Goal: Task Accomplishment & Management: Manage account settings

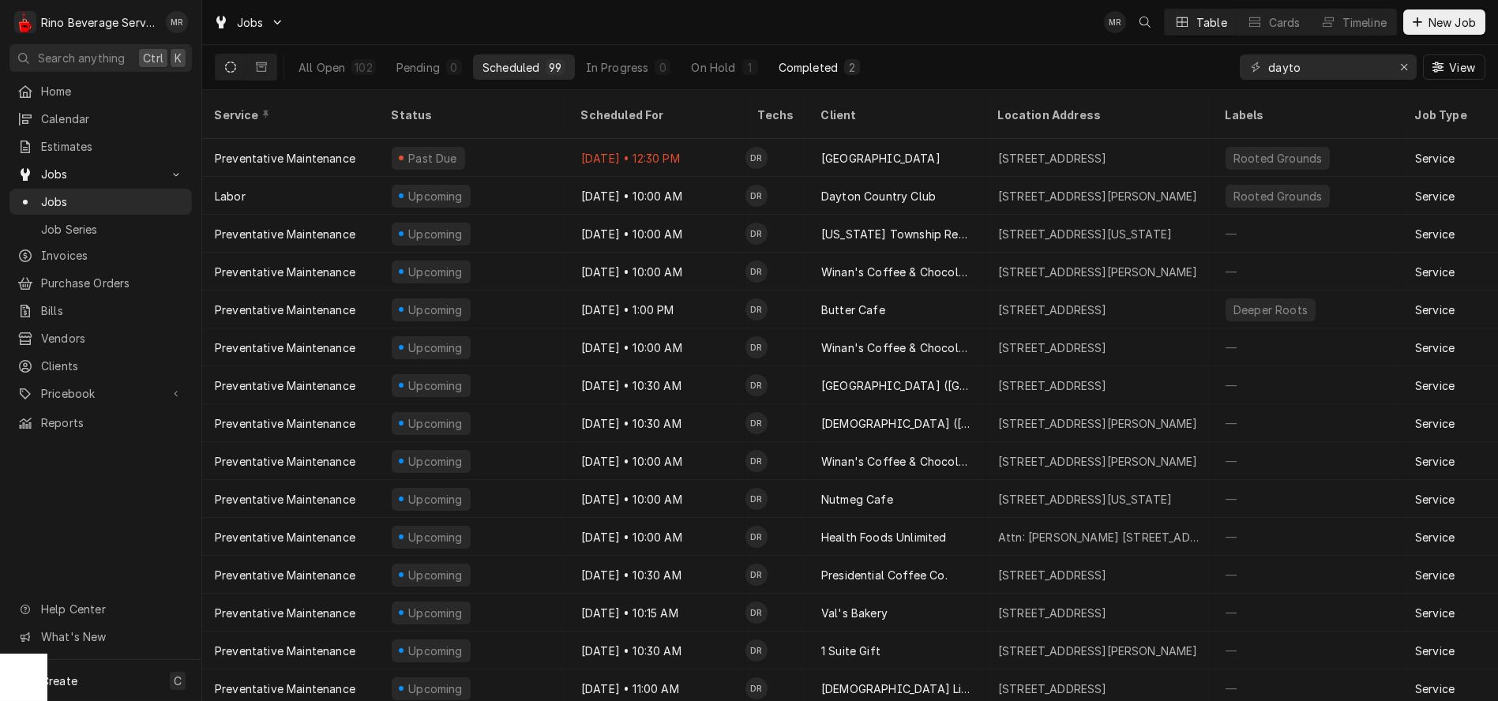
click at [815, 66] on div "Completed" at bounding box center [808, 67] width 59 height 17
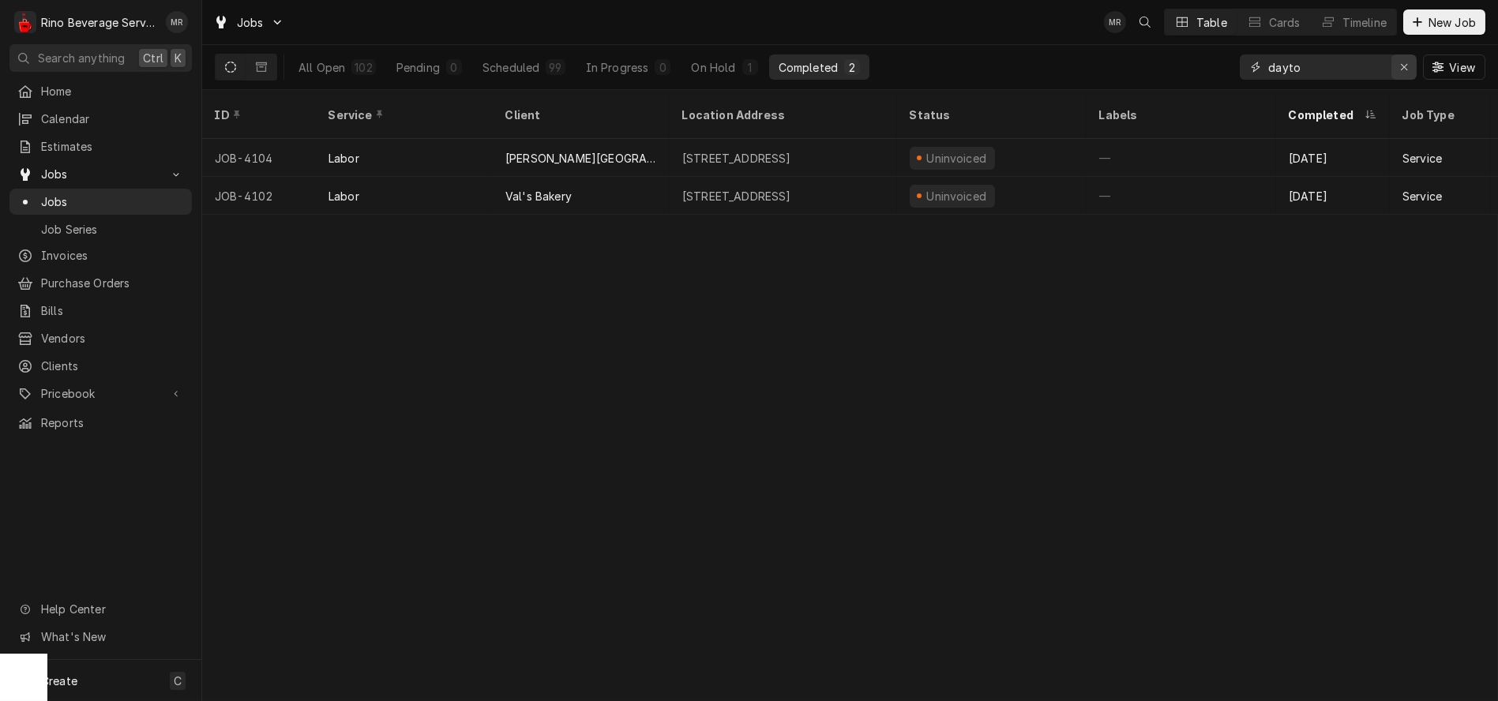
click at [1405, 66] on icon "Erase input" at bounding box center [1404, 67] width 9 height 11
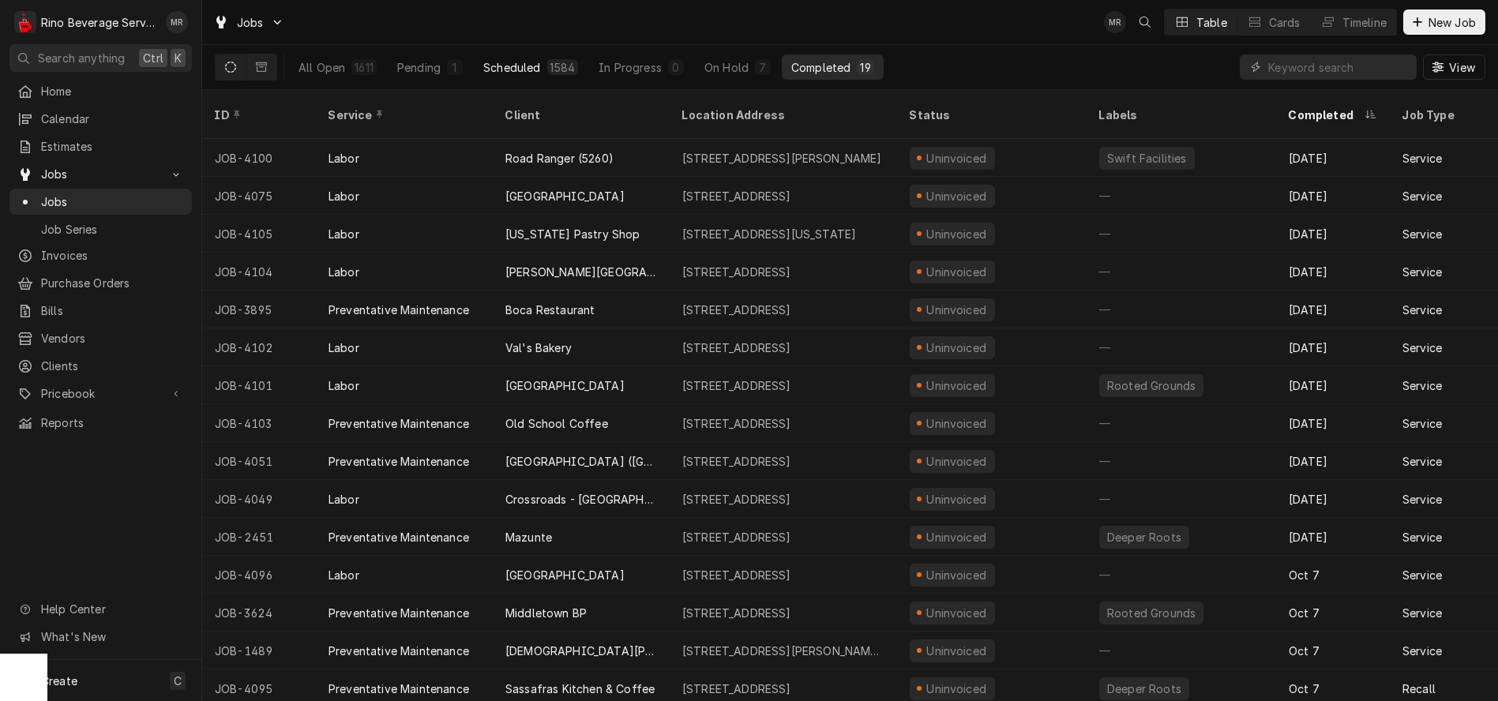
click at [535, 62] on div "Scheduled" at bounding box center [511, 67] width 57 height 17
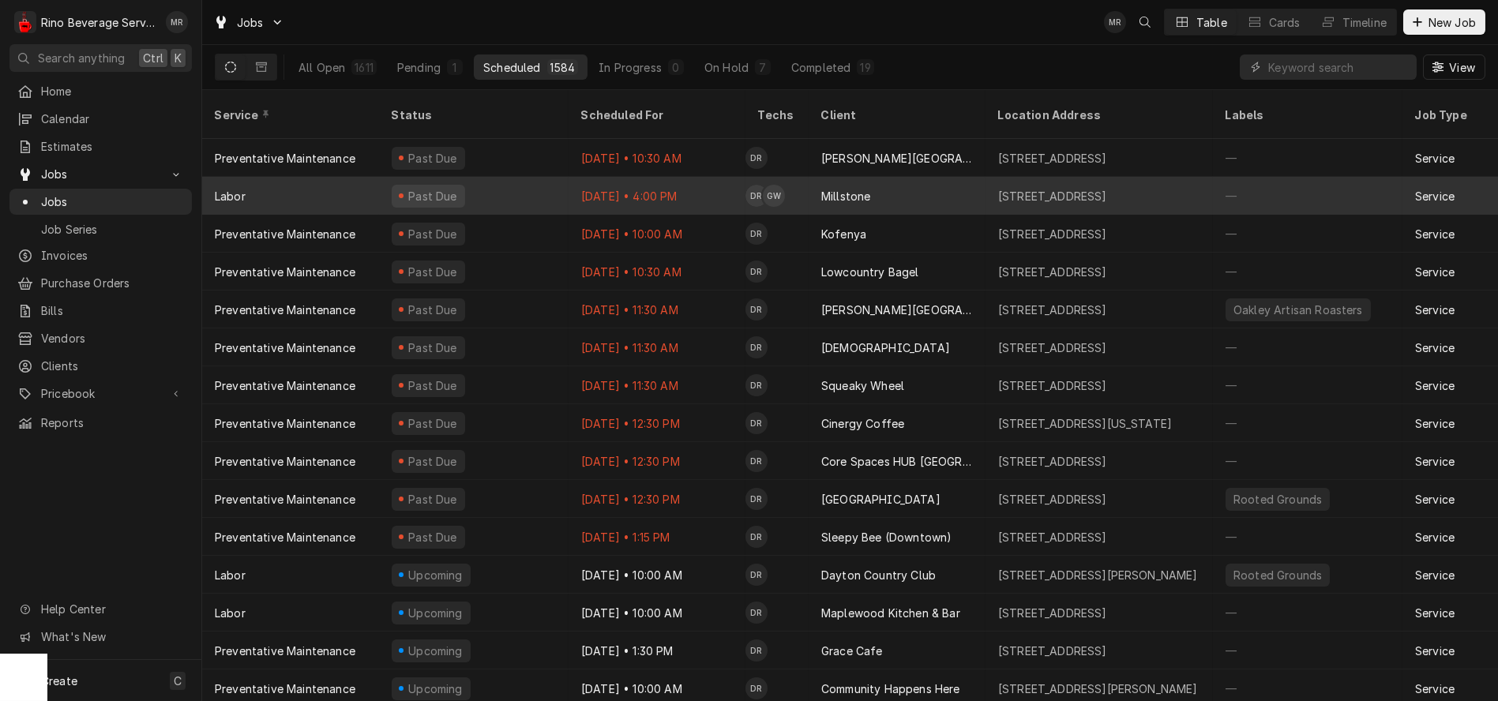
click at [547, 177] on div "Past Due" at bounding box center [474, 196] width 190 height 38
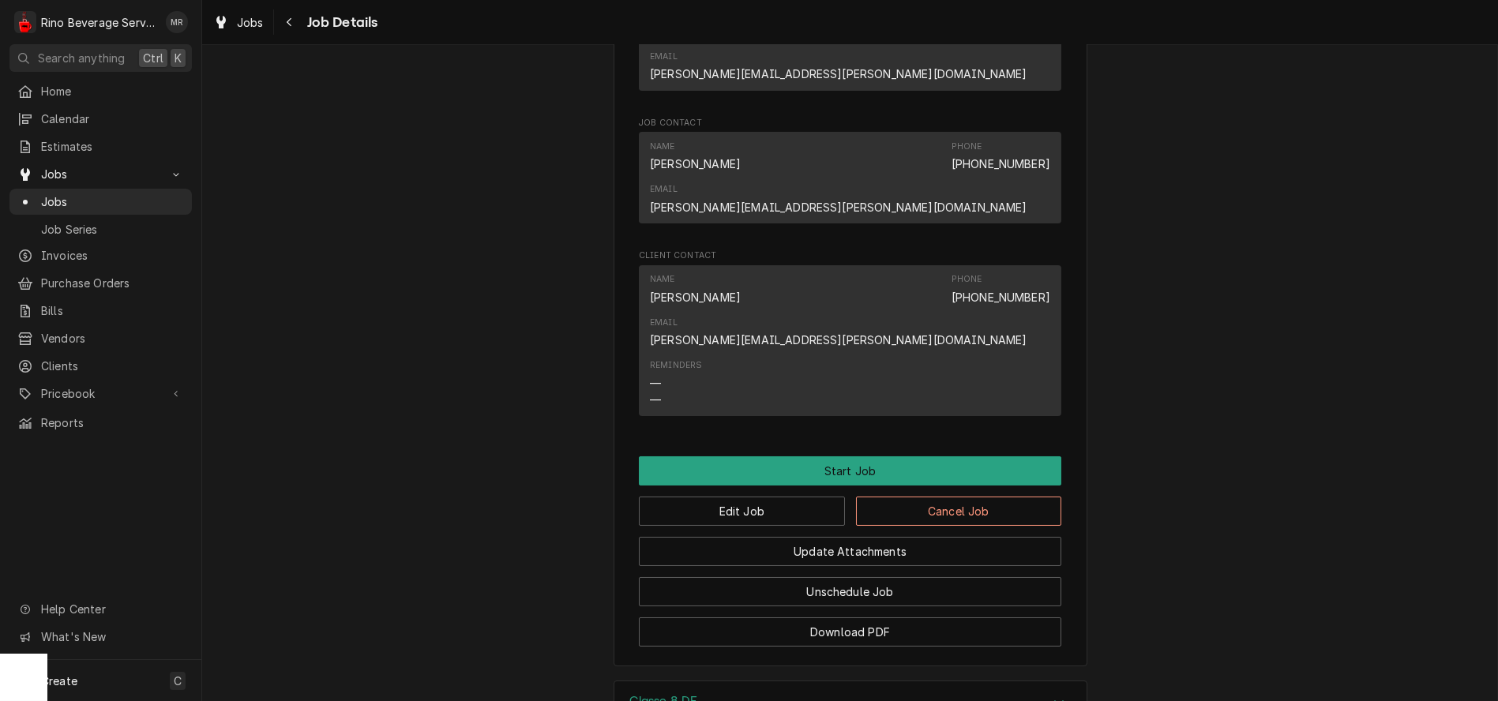
scroll to position [982, 0]
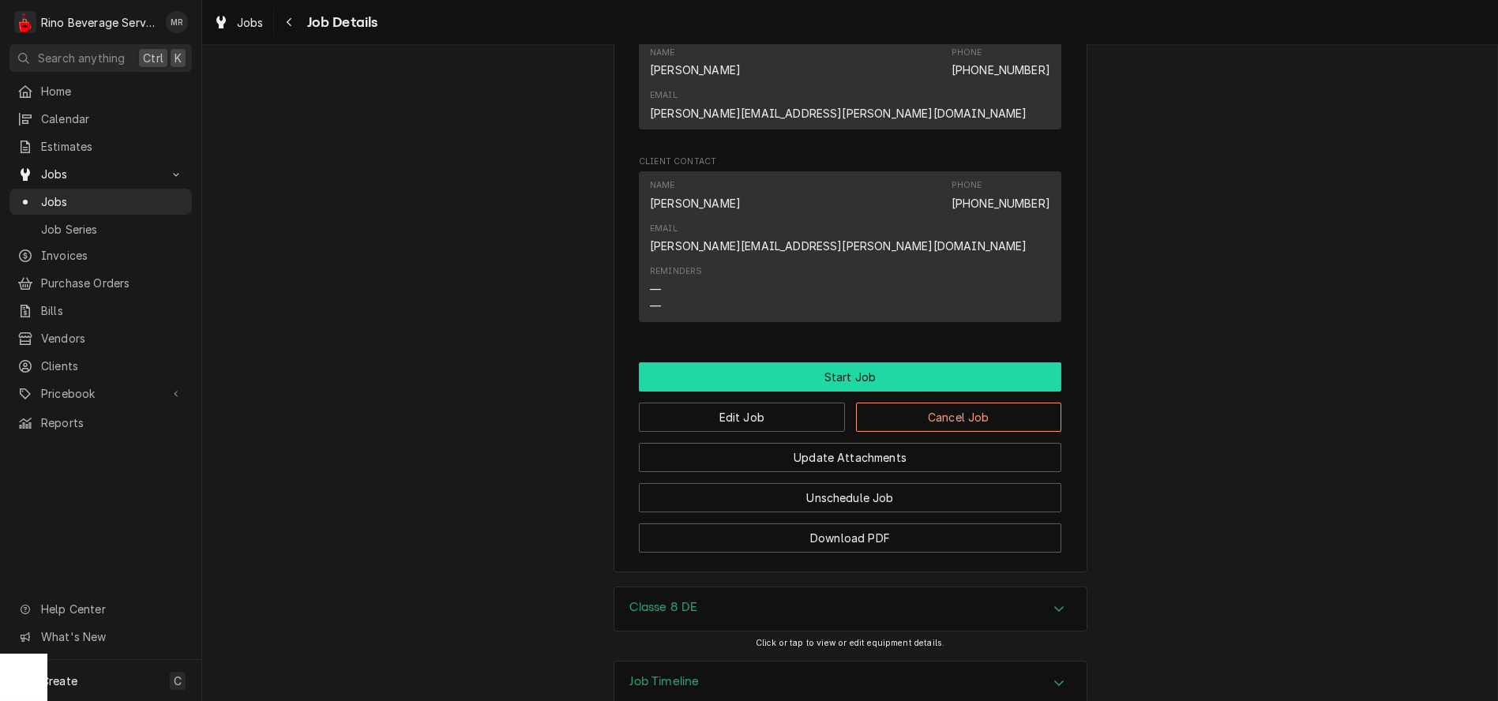
click at [854, 362] on button "Start Job" at bounding box center [850, 376] width 423 height 29
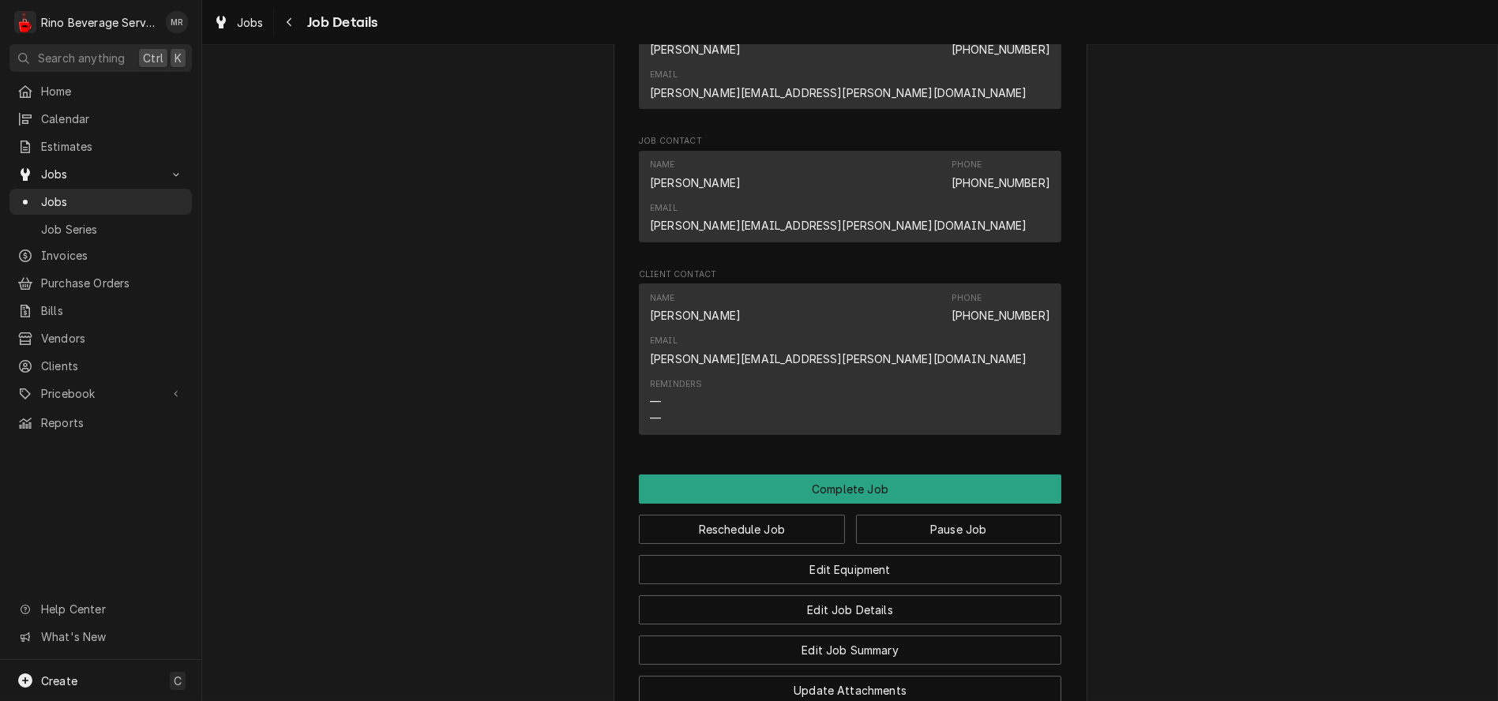
scroll to position [965, 0]
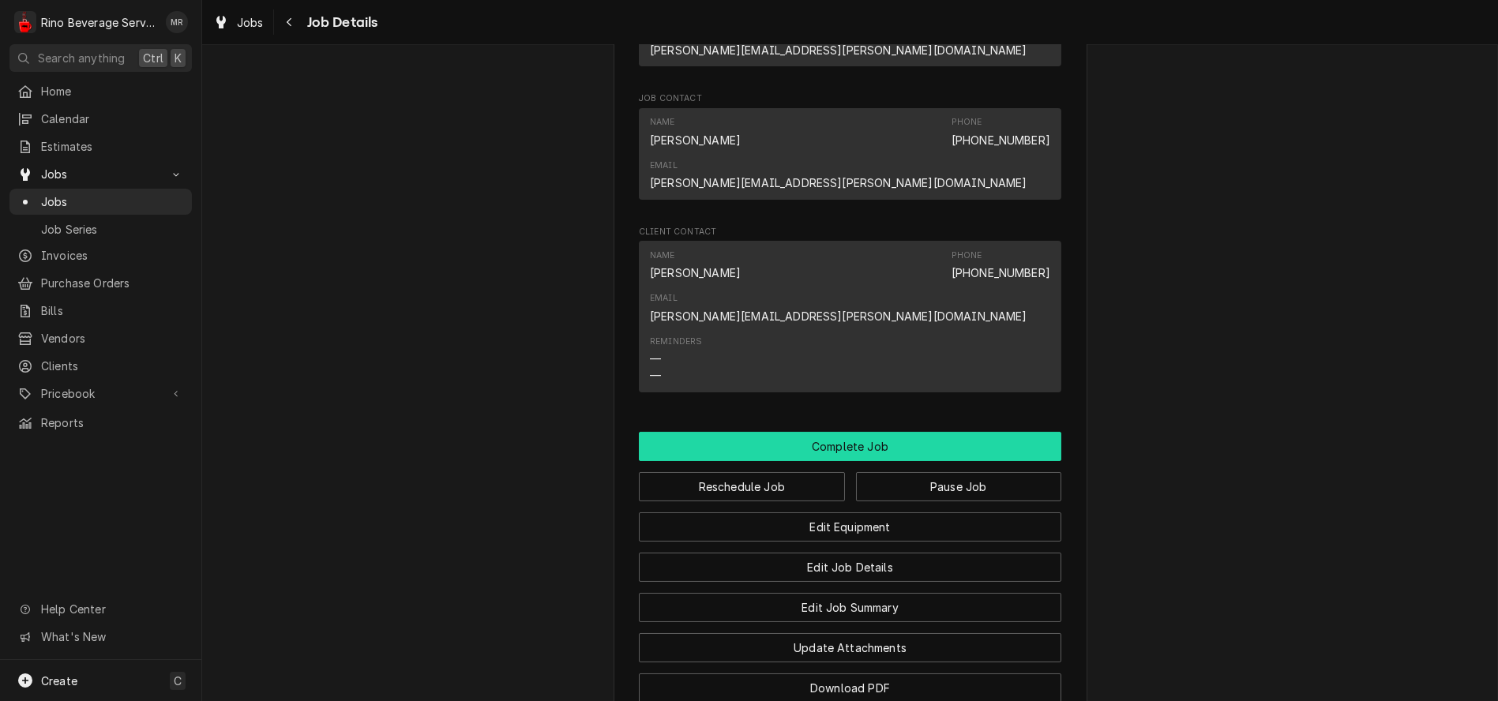
click at [840, 432] on button "Complete Job" at bounding box center [850, 446] width 423 height 29
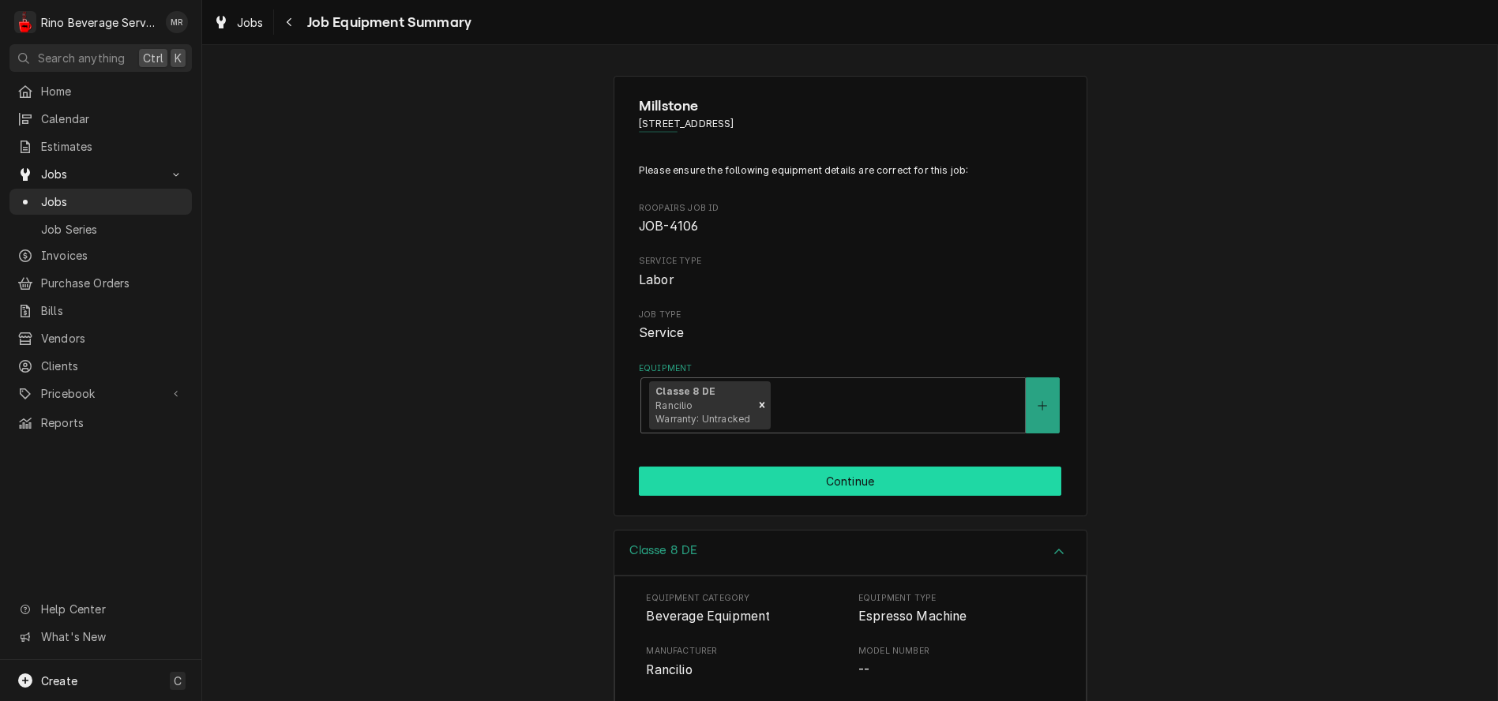
click at [844, 482] on button "Continue" at bounding box center [850, 481] width 423 height 29
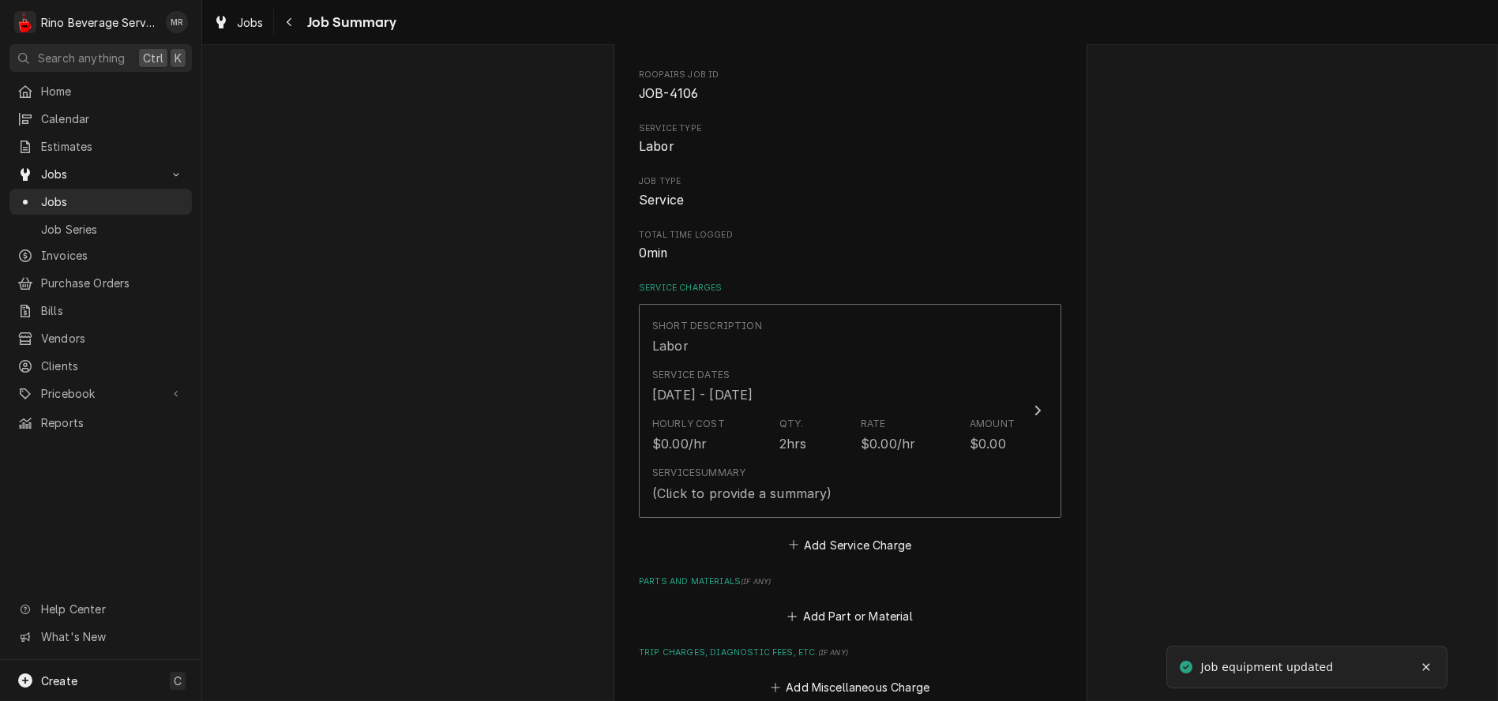
scroll to position [175, 0]
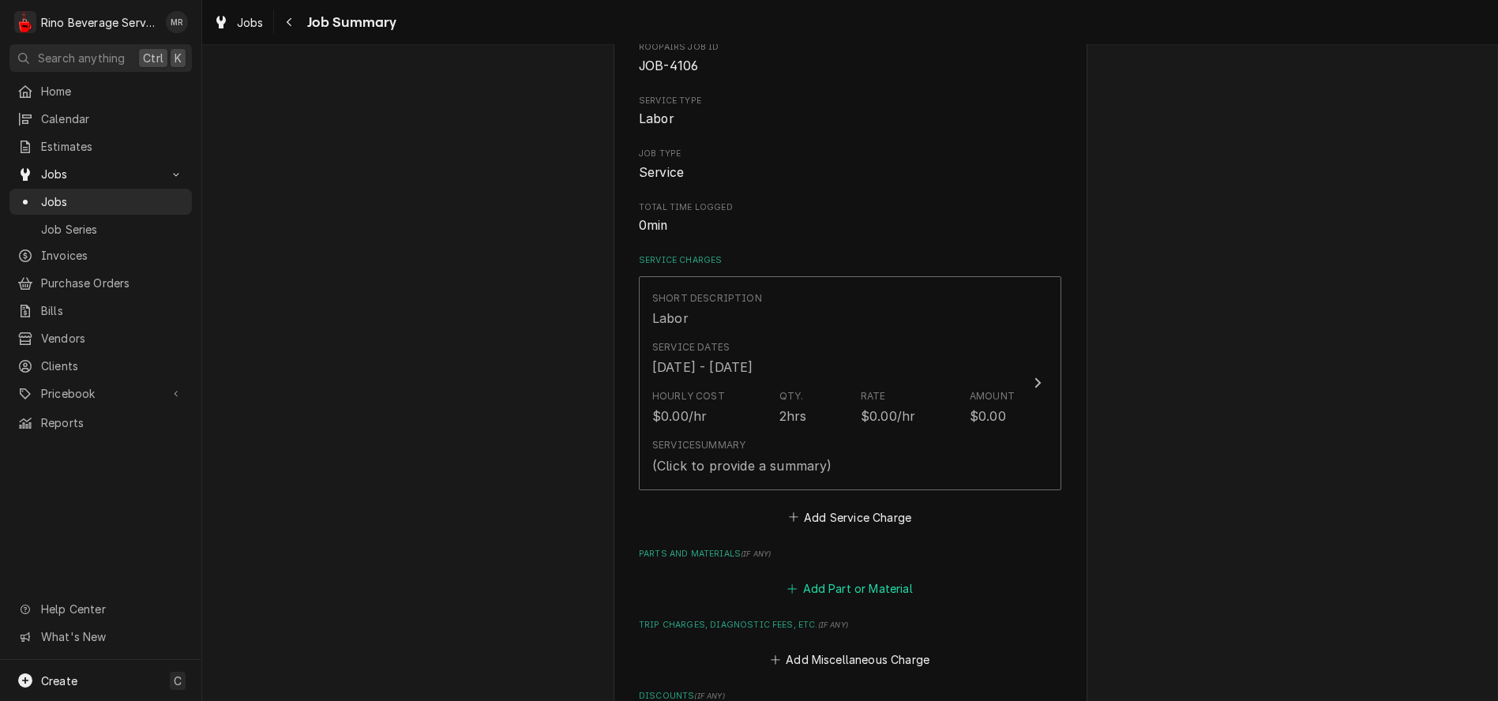
click at [838, 588] on button "Add Part or Material" at bounding box center [850, 589] width 130 height 22
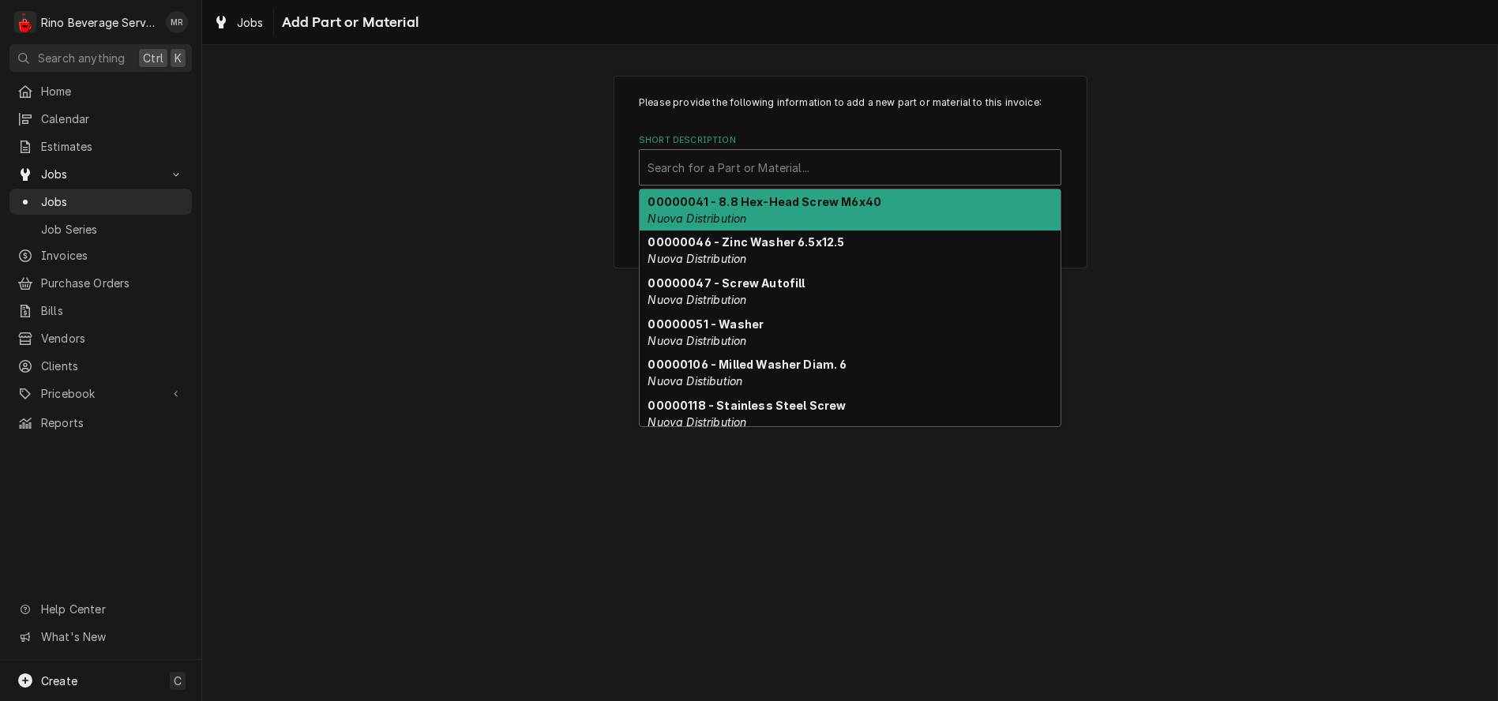
click at [761, 175] on div "Short Description" at bounding box center [850, 167] width 405 height 28
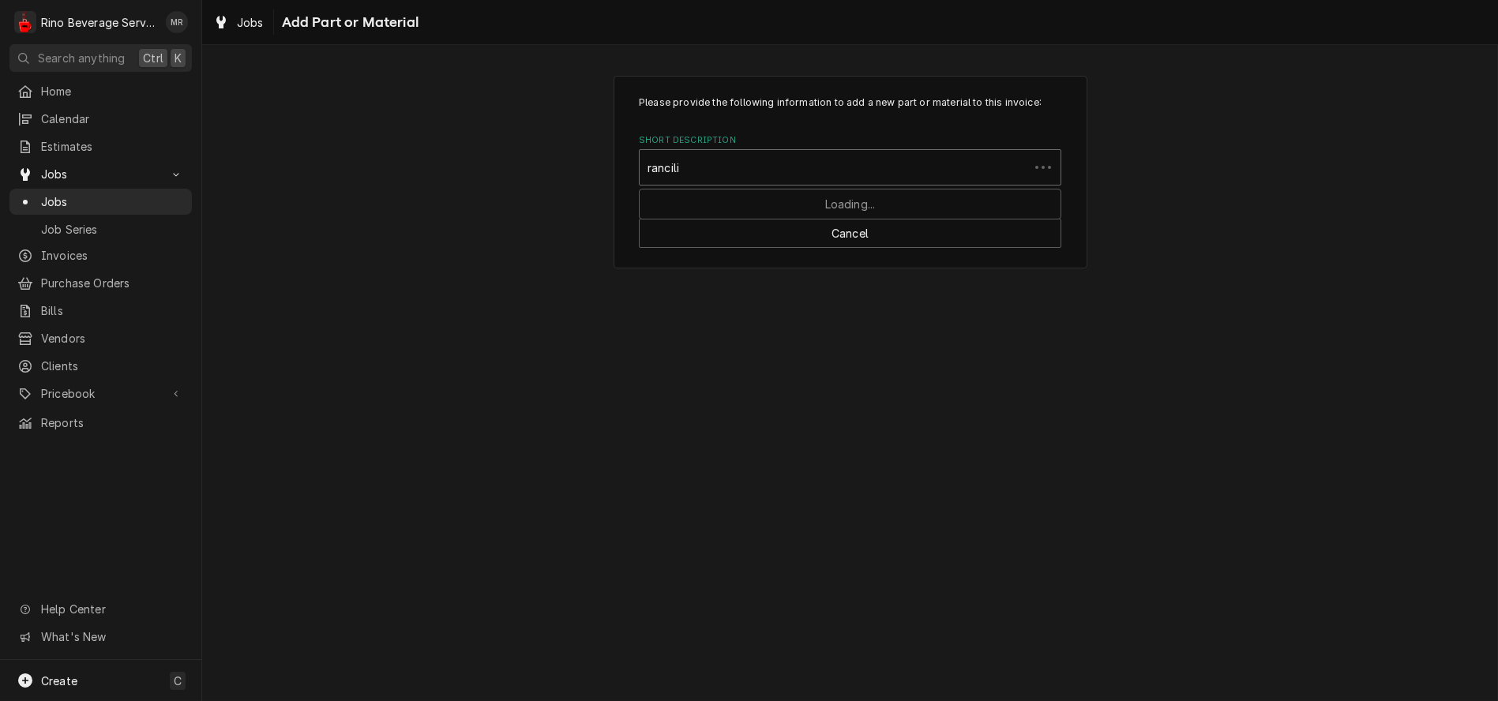
type input "rancilio"
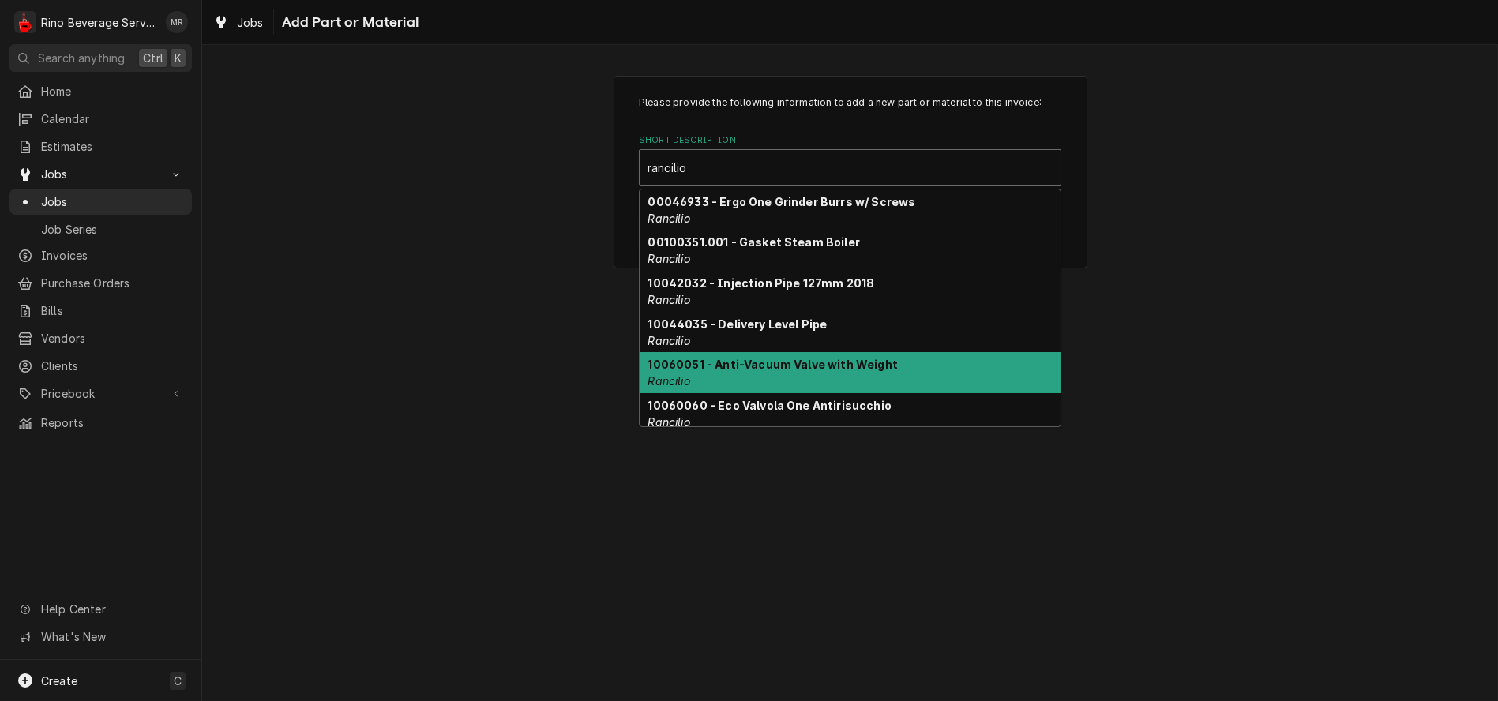
click at [804, 363] on strong "10060051 - Anti-Vacuum Valve with Weight" at bounding box center [773, 364] width 250 height 13
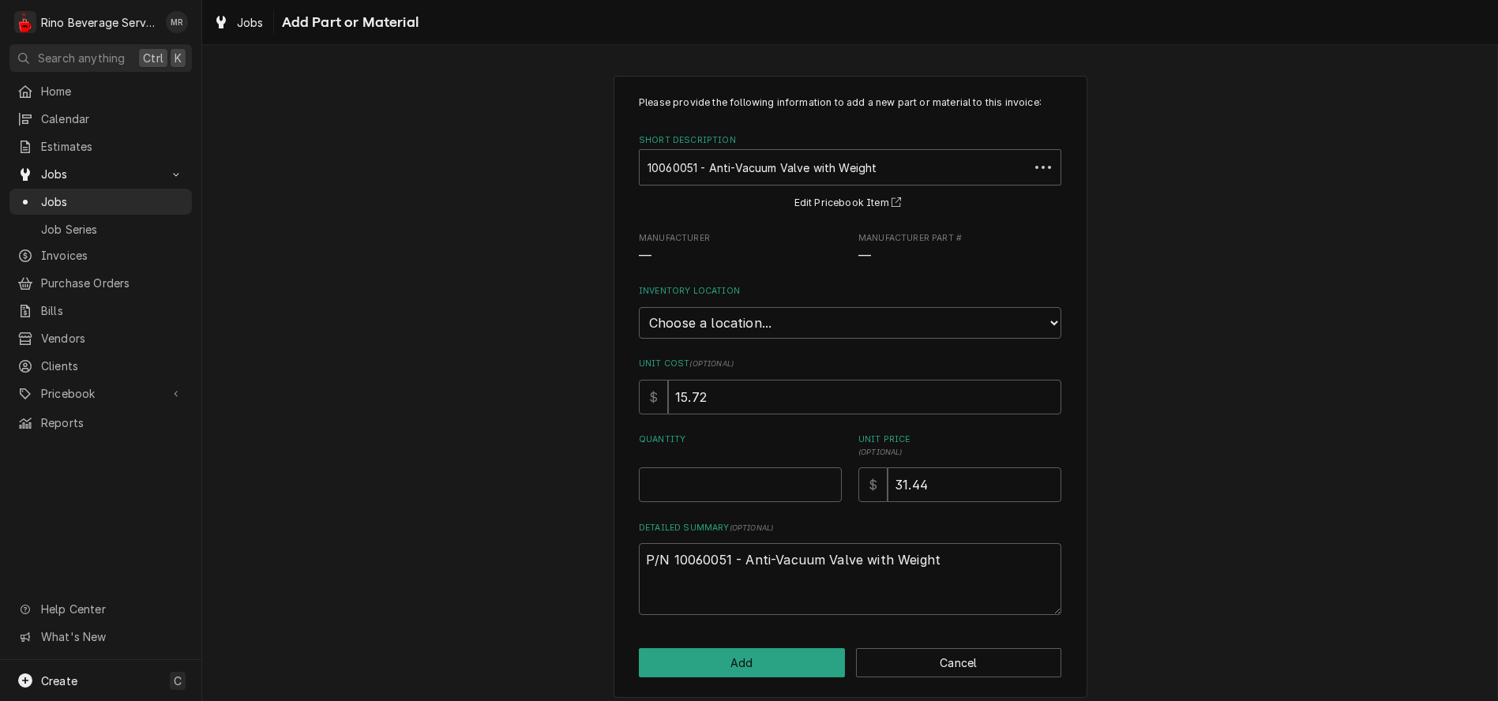
type textarea "x"
click at [796, 321] on select "Choose a location... Damon's Truck Dane's Truck Graham's Truck Main Warehouse" at bounding box center [850, 323] width 423 height 32
select select "157"
click at [639, 307] on select "Choose a location... Damon's Truck Dane's Truck Graham's Truck Main Warehouse" at bounding box center [850, 323] width 423 height 32
type textarea "x"
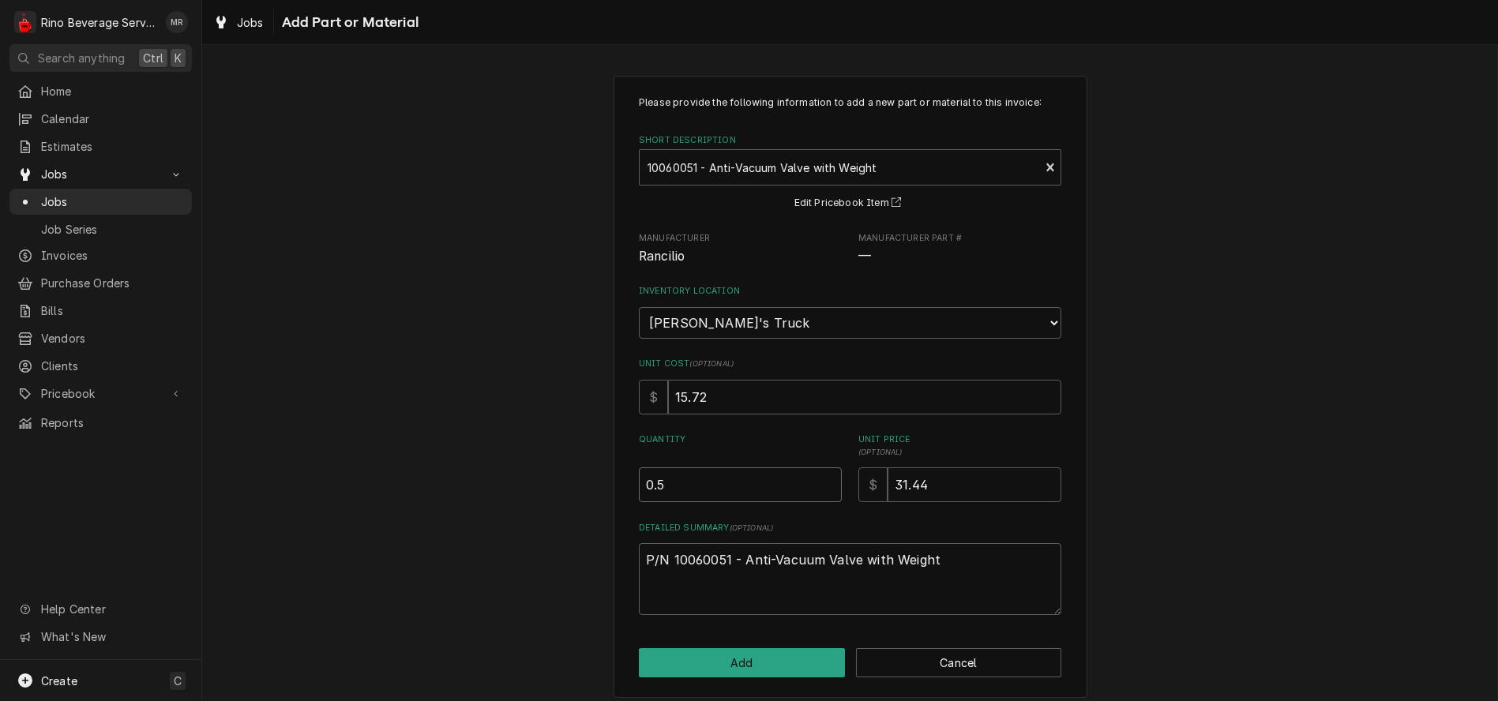
type input "0.5"
click at [818, 479] on input "0.5" at bounding box center [740, 485] width 203 height 35
type textarea "x"
type input "1"
click at [818, 479] on input "1" at bounding box center [740, 485] width 203 height 35
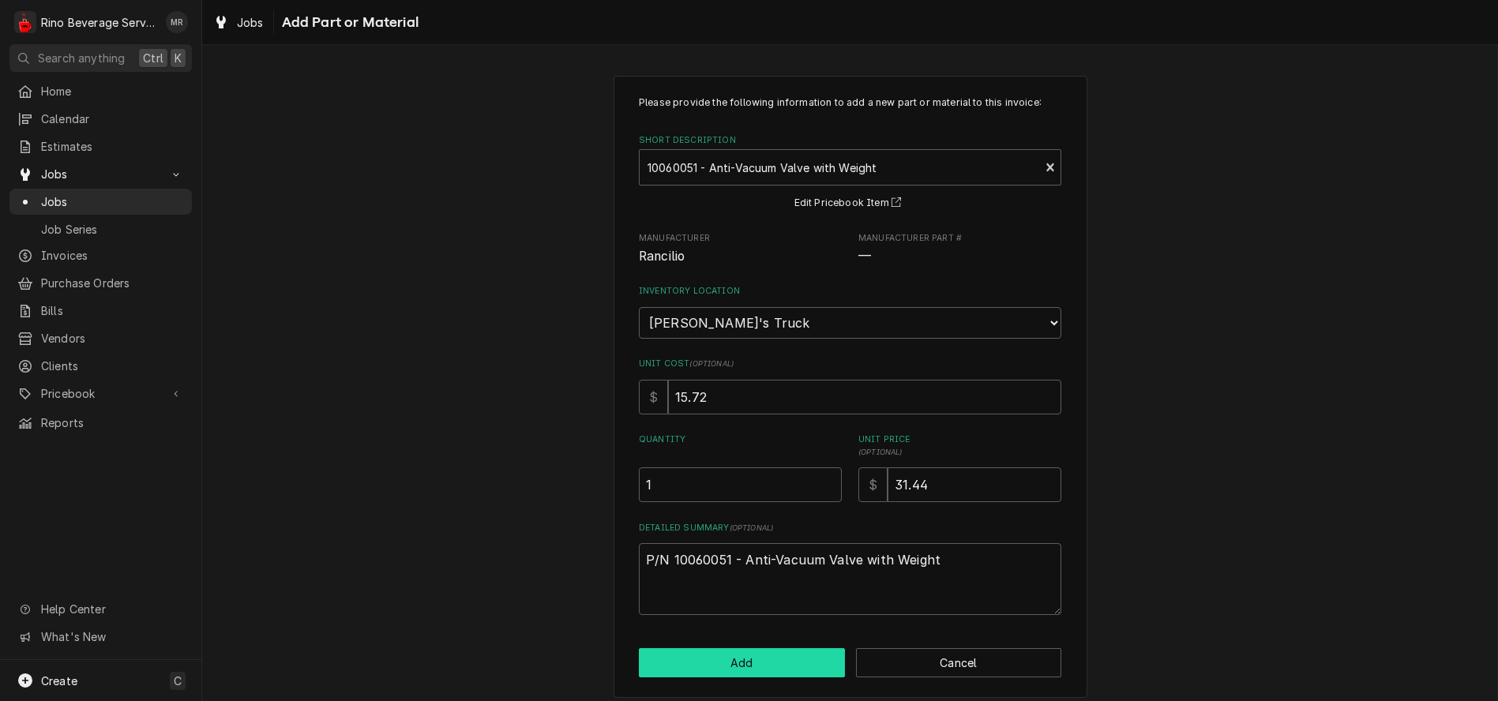
click at [753, 653] on button "Add" at bounding box center [742, 662] width 206 height 29
type textarea "x"
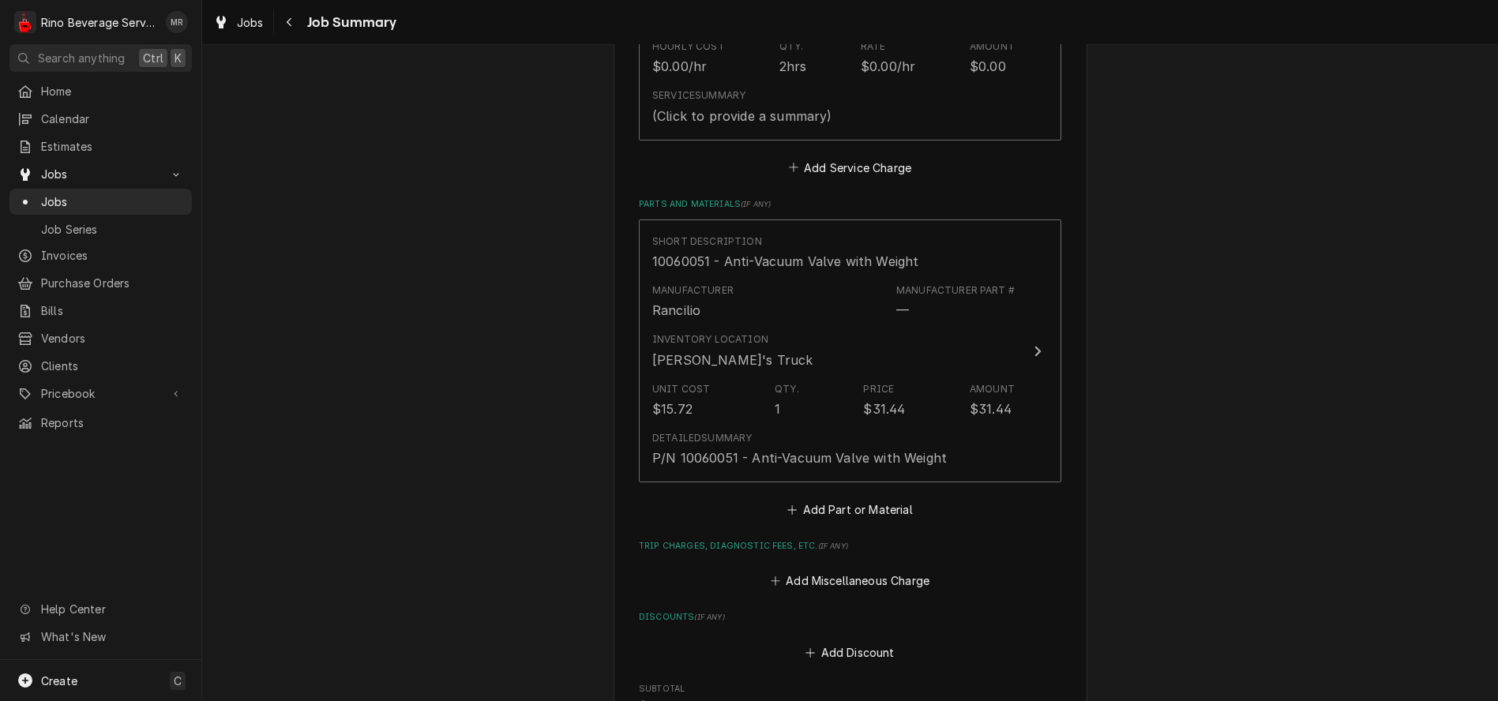
scroll to position [614, 0]
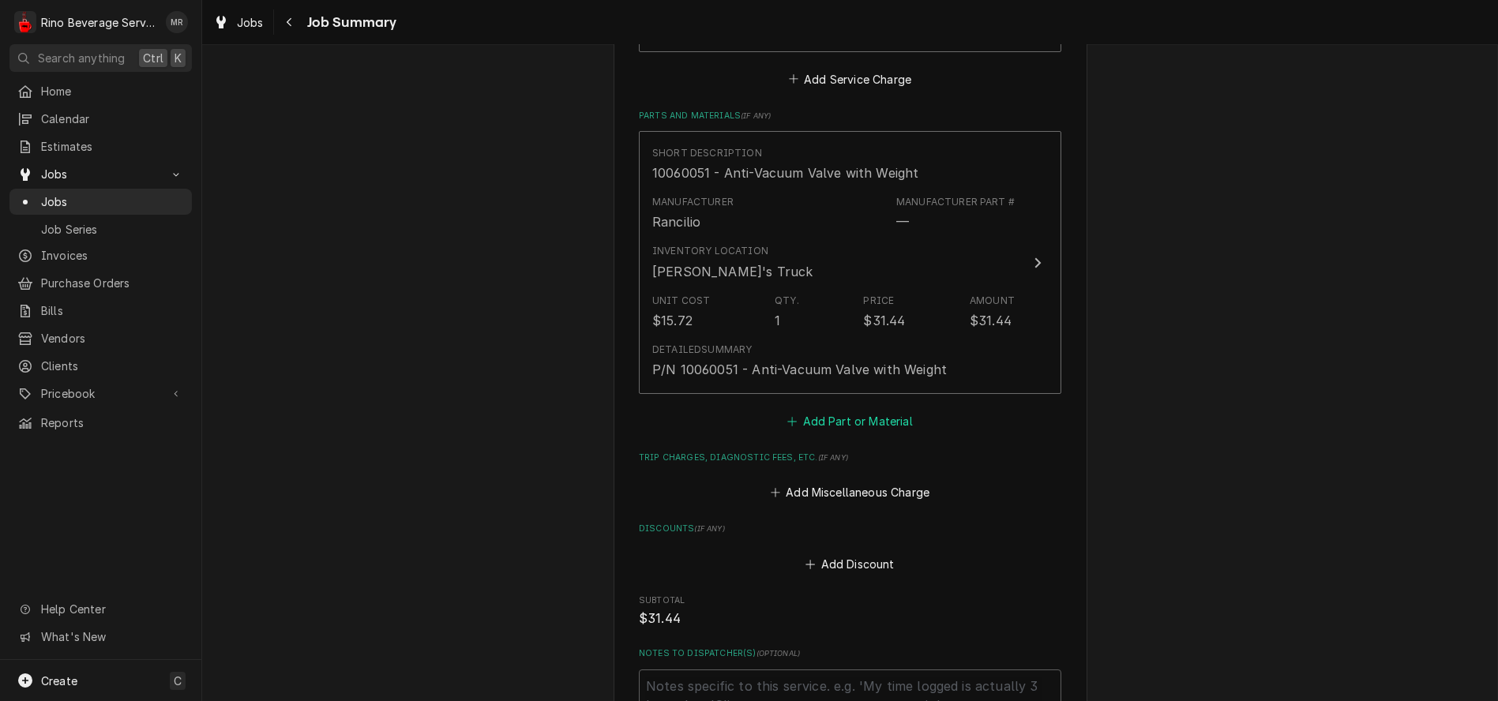
click at [825, 420] on button "Add Part or Material" at bounding box center [850, 421] width 130 height 22
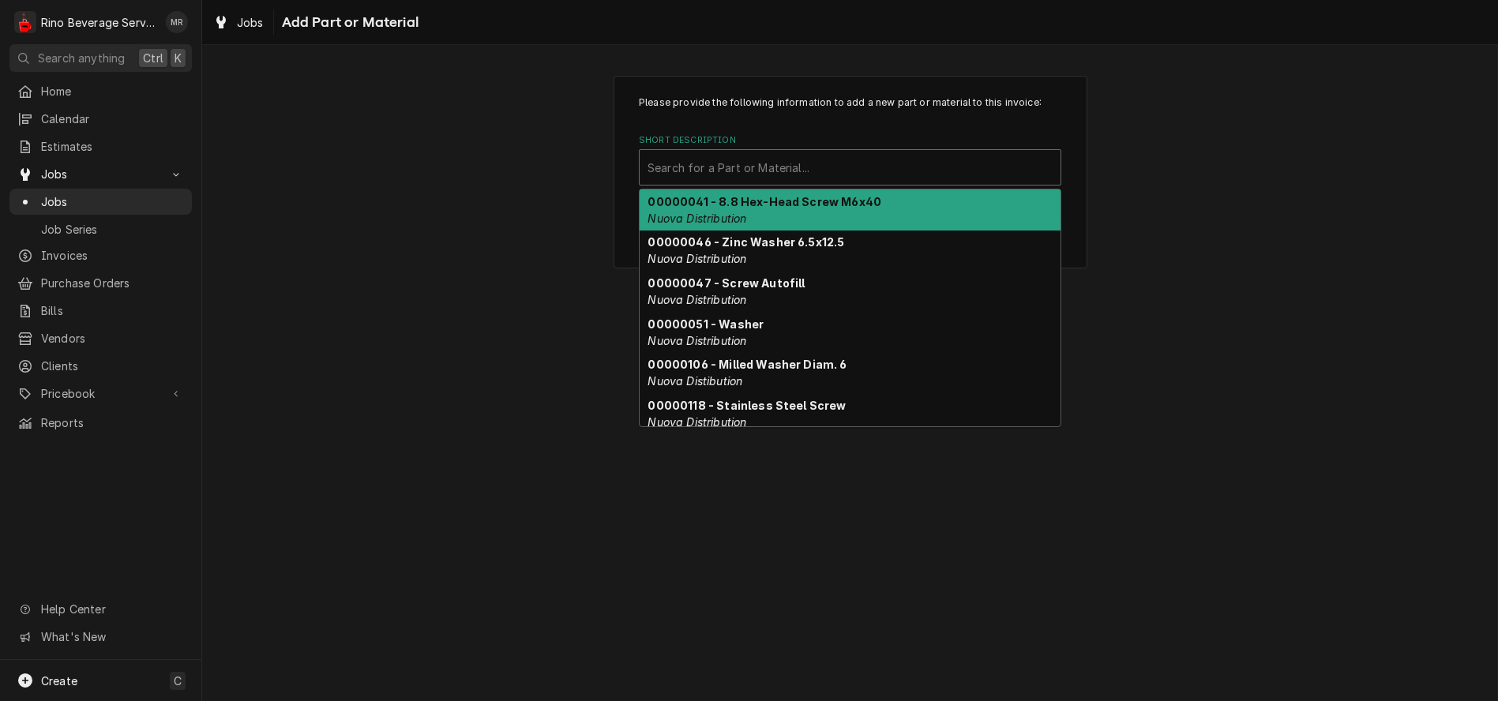
click at [761, 166] on div "Short Description" at bounding box center [850, 167] width 405 height 28
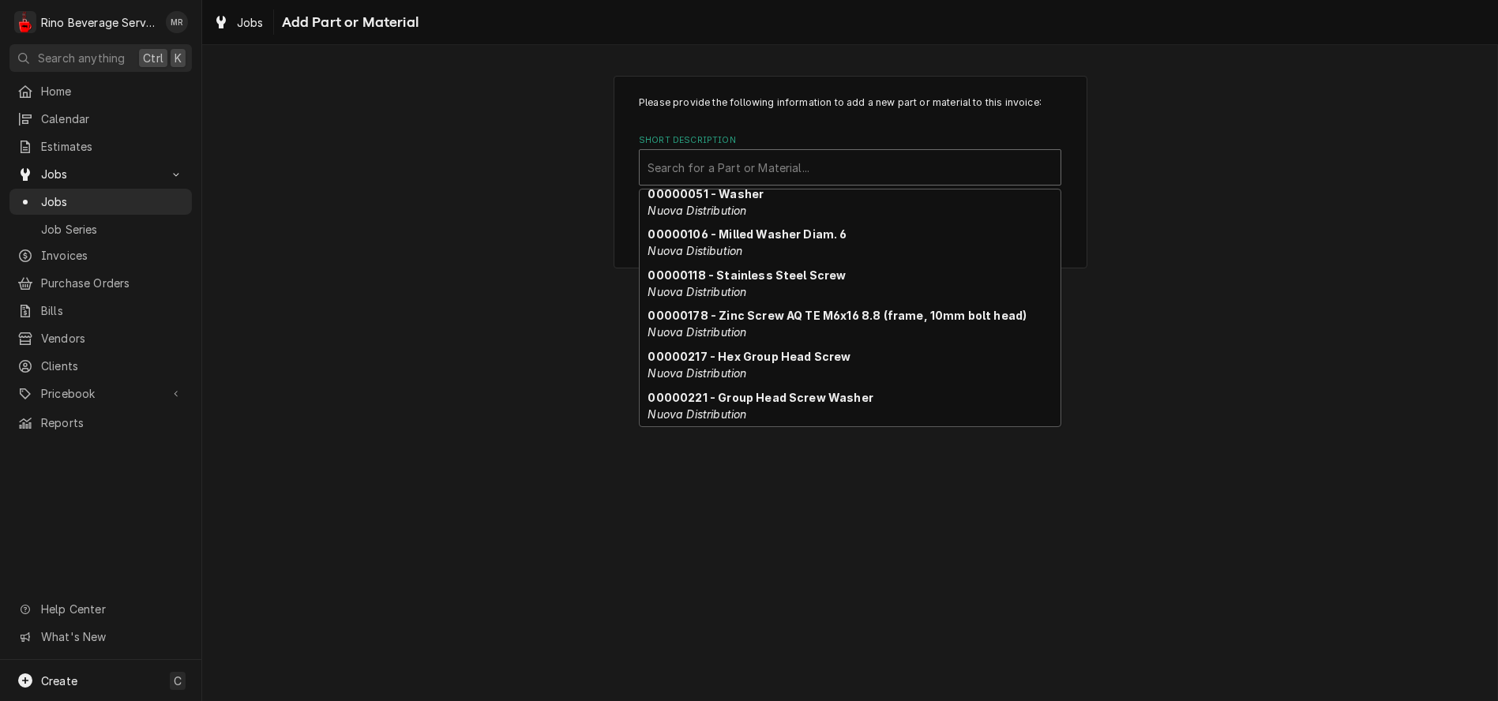
scroll to position [51, 0]
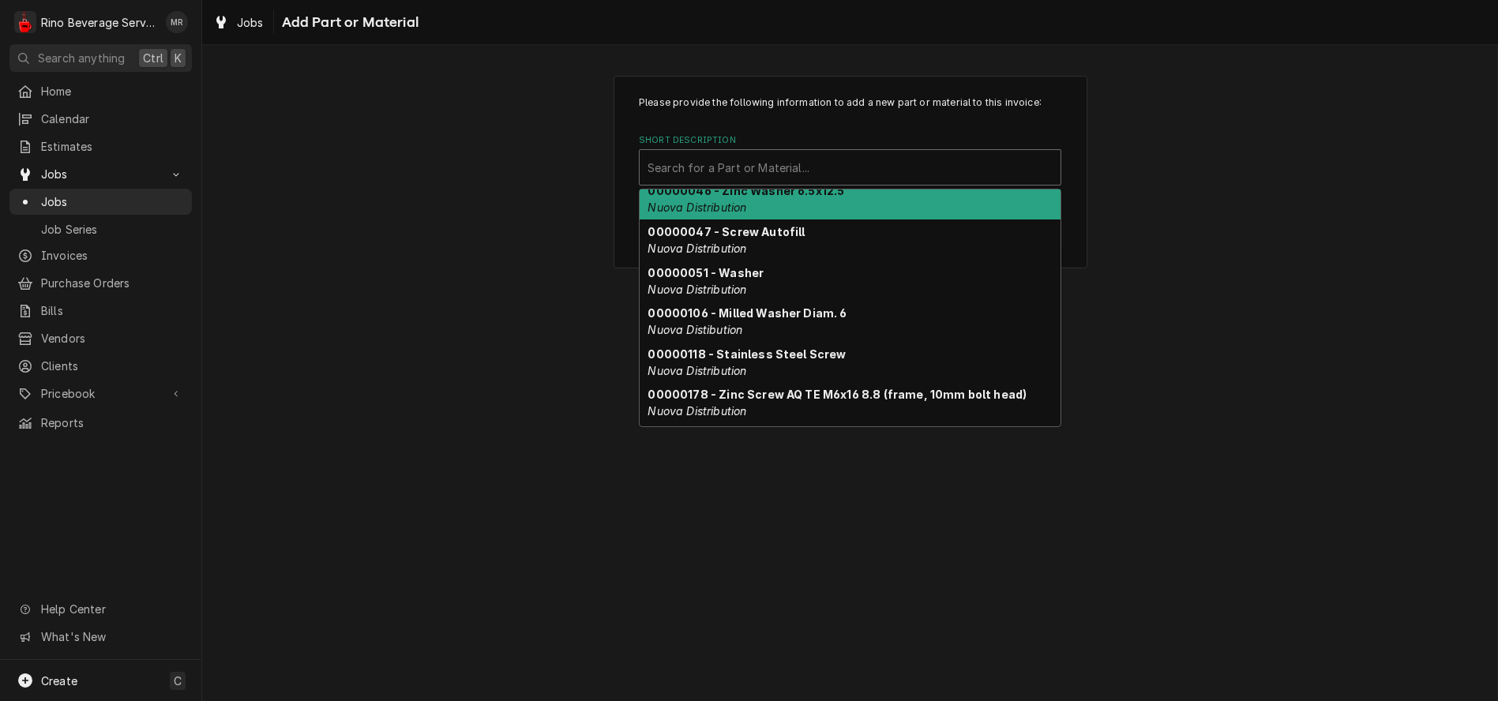
click at [689, 160] on div "Short Description" at bounding box center [850, 167] width 405 height 28
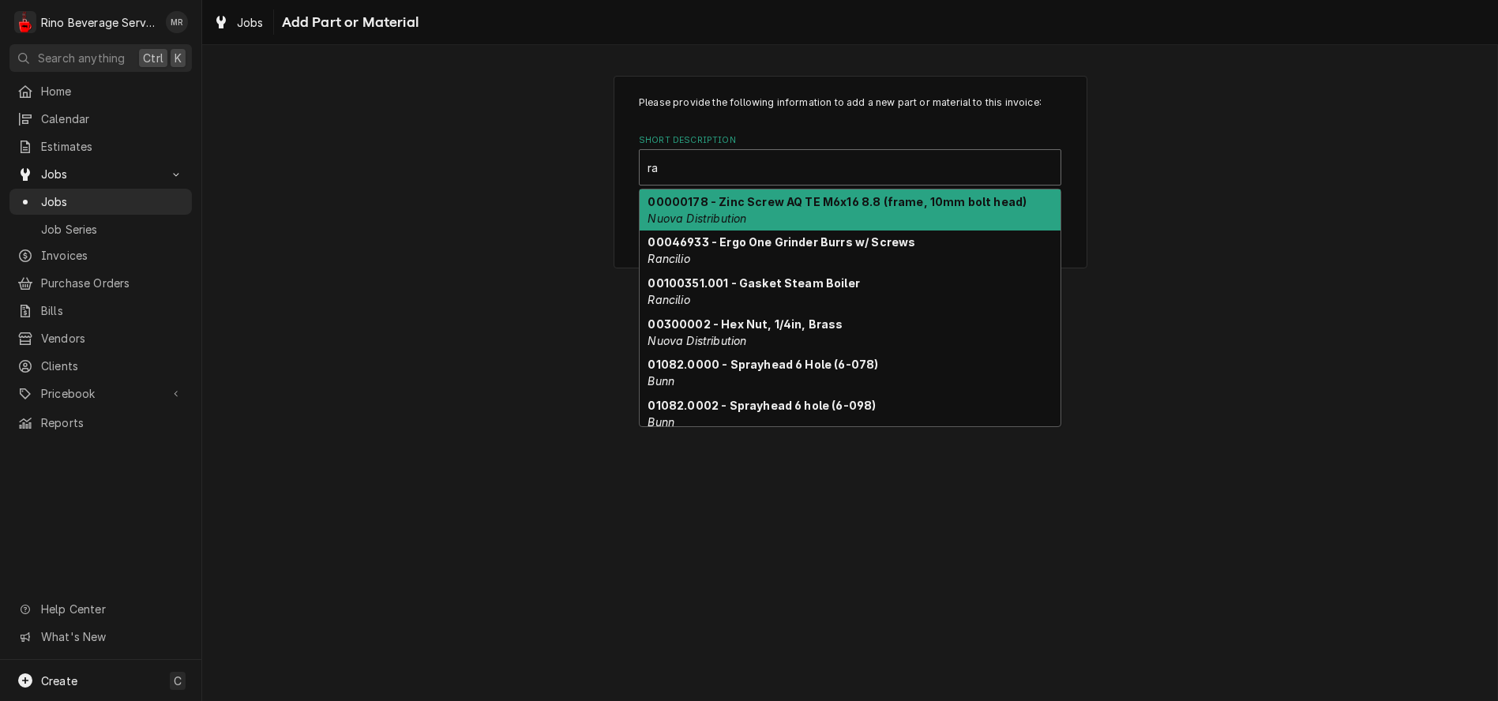
type input "ran"
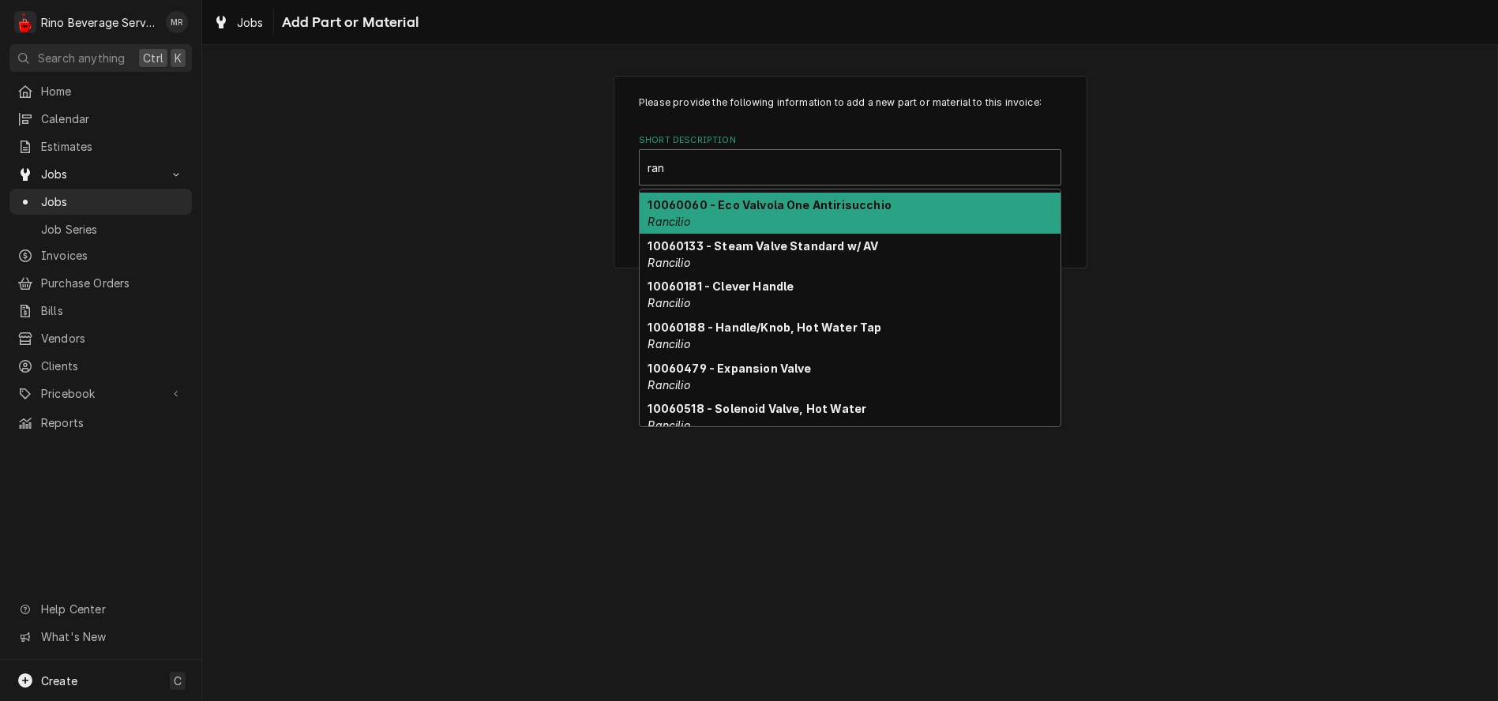
scroll to position [370, 0]
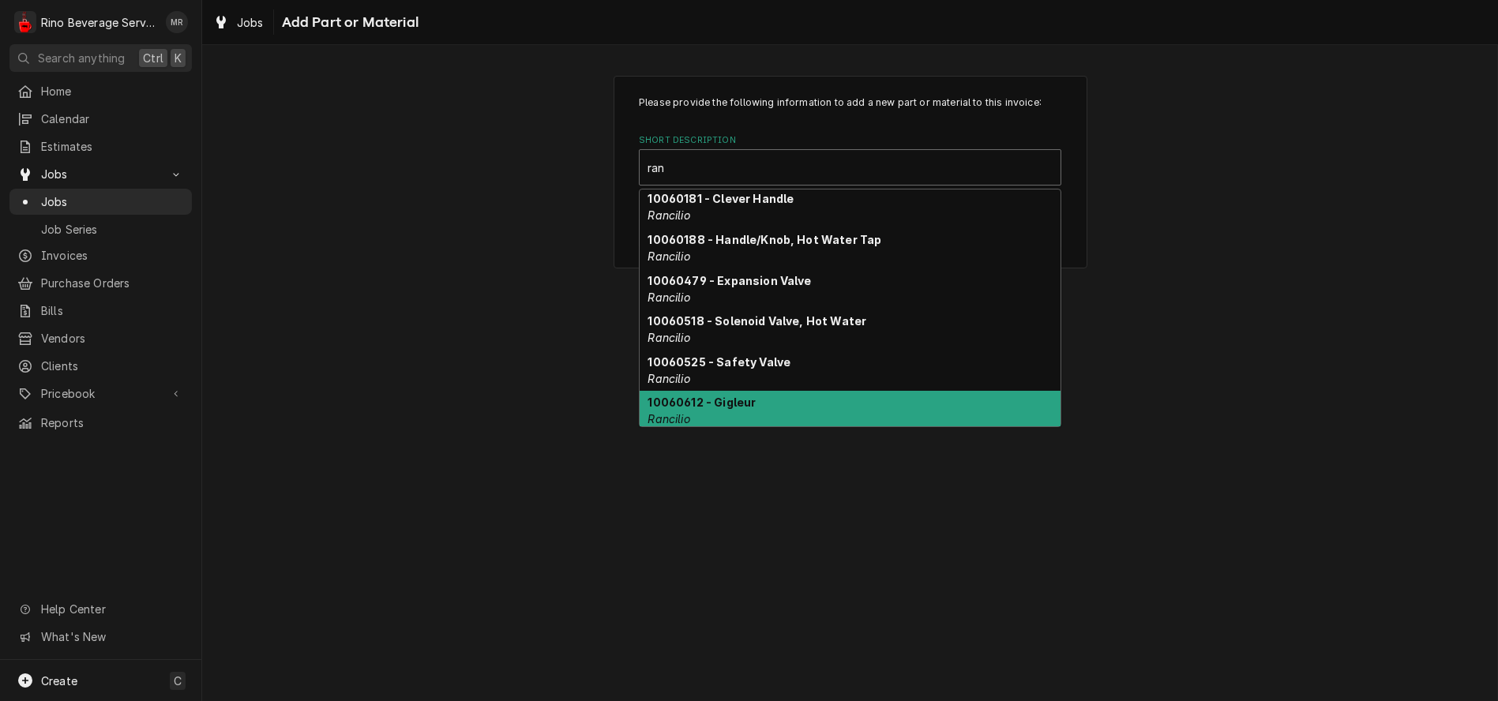
click at [789, 403] on div "10060612 - Gigleur Rancilio" at bounding box center [850, 411] width 421 height 41
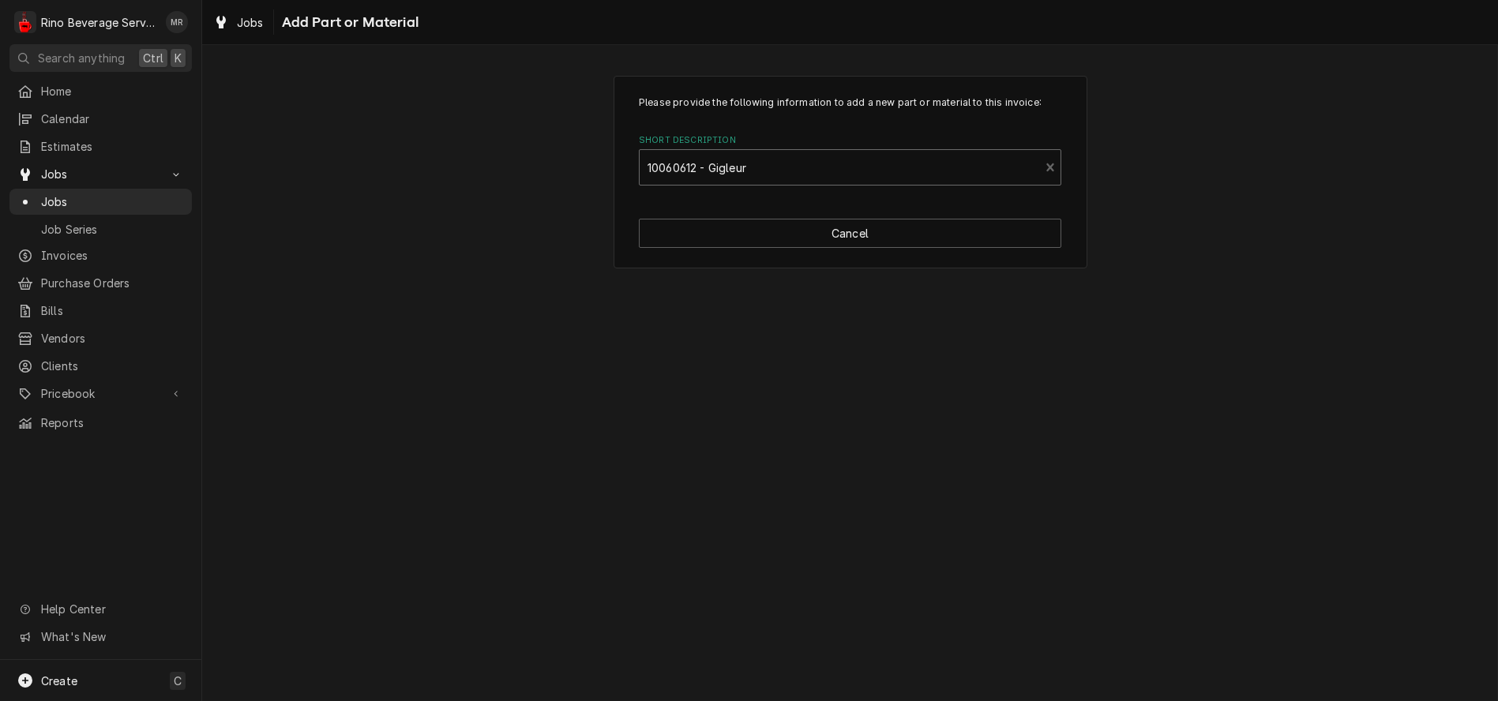
type textarea "x"
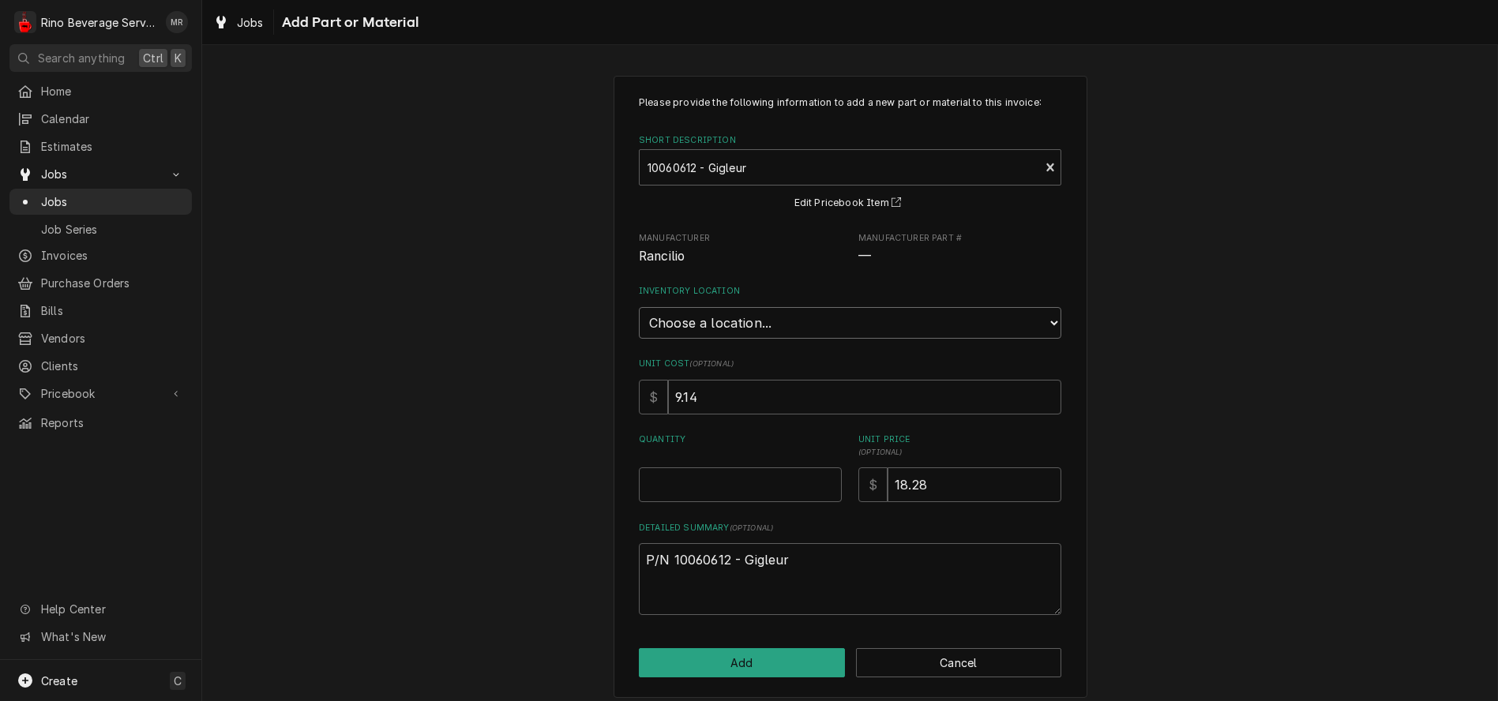
click at [884, 325] on select "Choose a location... Damon's Truck Dane's Truck Graham's Truck Main Warehouse" at bounding box center [850, 323] width 423 height 32
select select "157"
click at [639, 307] on select "Choose a location... Damon's Truck Dane's Truck Graham's Truck Main Warehouse" at bounding box center [850, 323] width 423 height 32
type textarea "x"
type input "0.5"
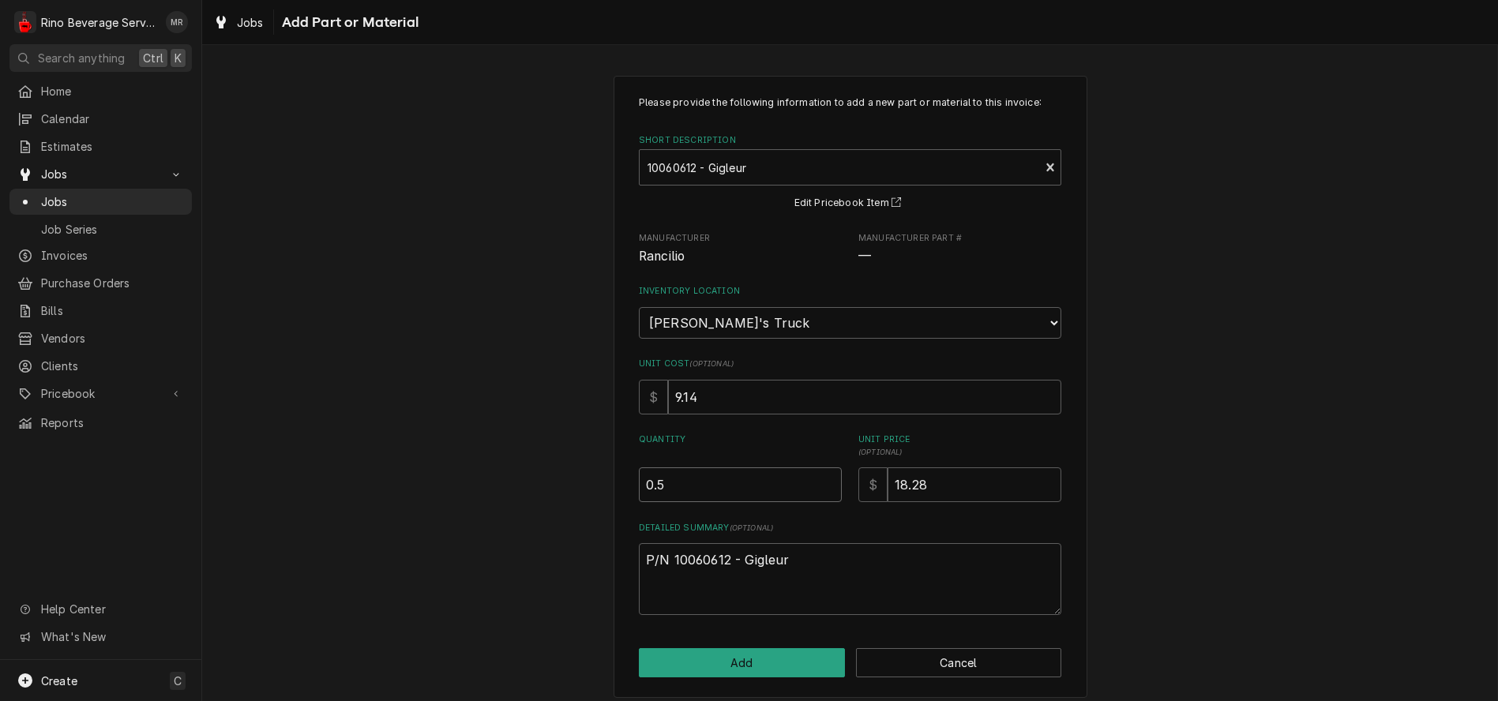
click at [821, 480] on input "0.5" at bounding box center [740, 485] width 203 height 35
type textarea "x"
type input "1"
click at [821, 480] on input "1" at bounding box center [740, 485] width 203 height 35
click at [714, 657] on button "Add" at bounding box center [742, 662] width 206 height 29
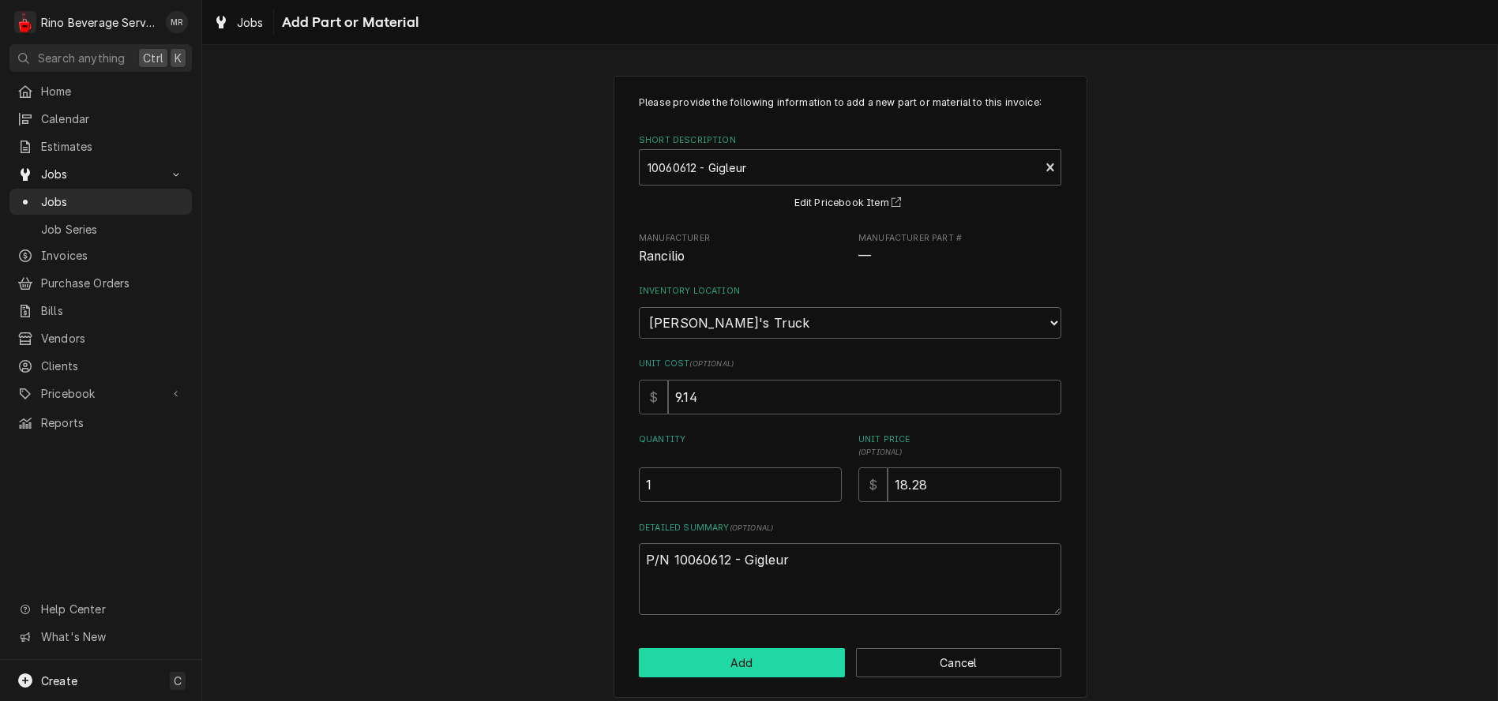
type textarea "x"
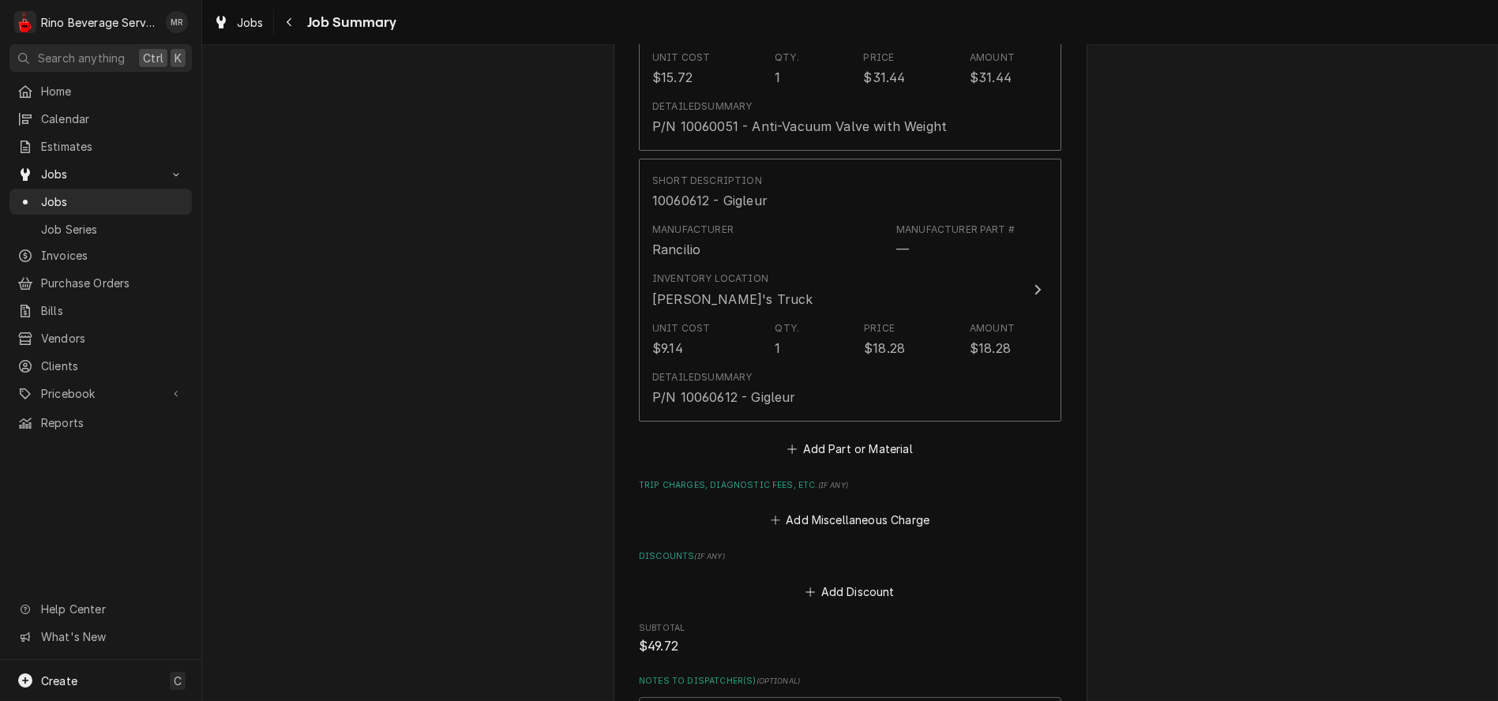
scroll to position [877, 0]
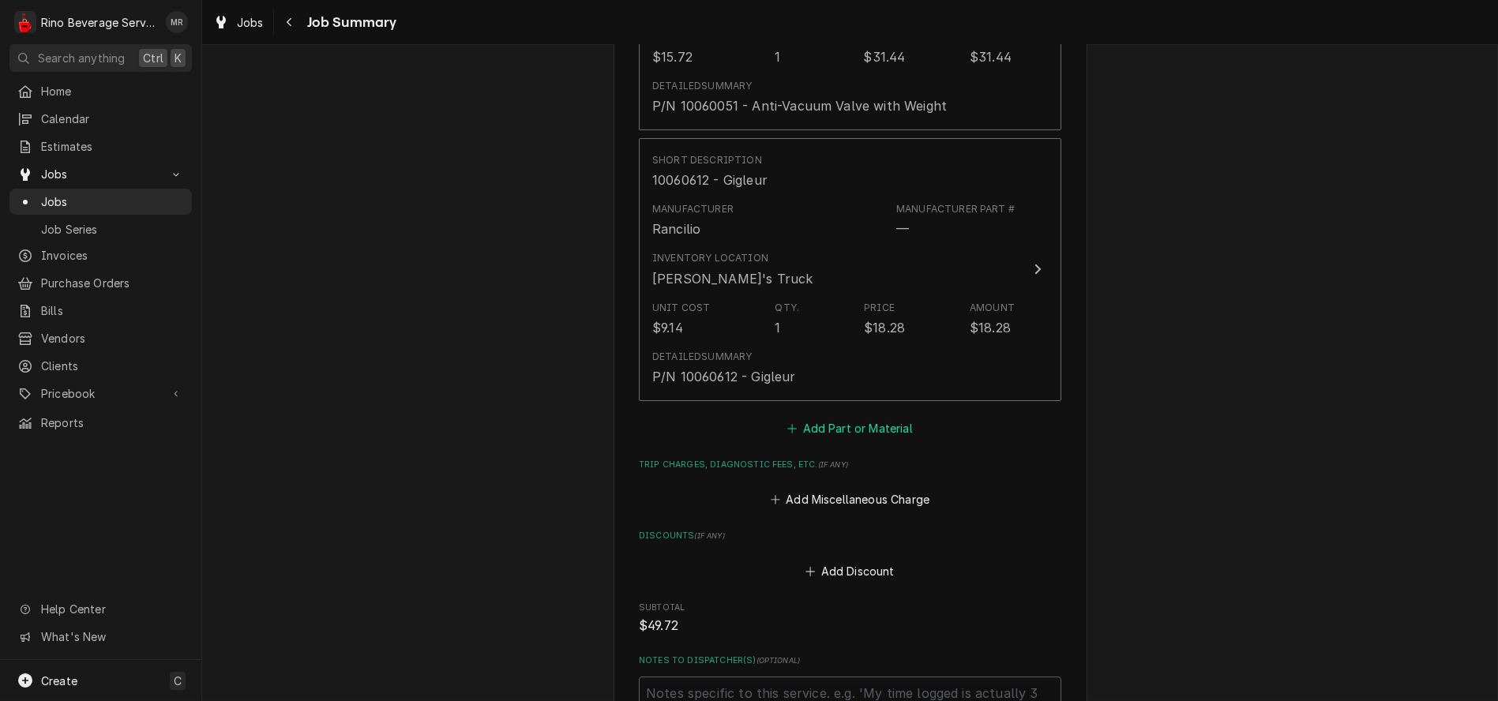
click at [848, 433] on button "Add Part or Material" at bounding box center [850, 428] width 130 height 22
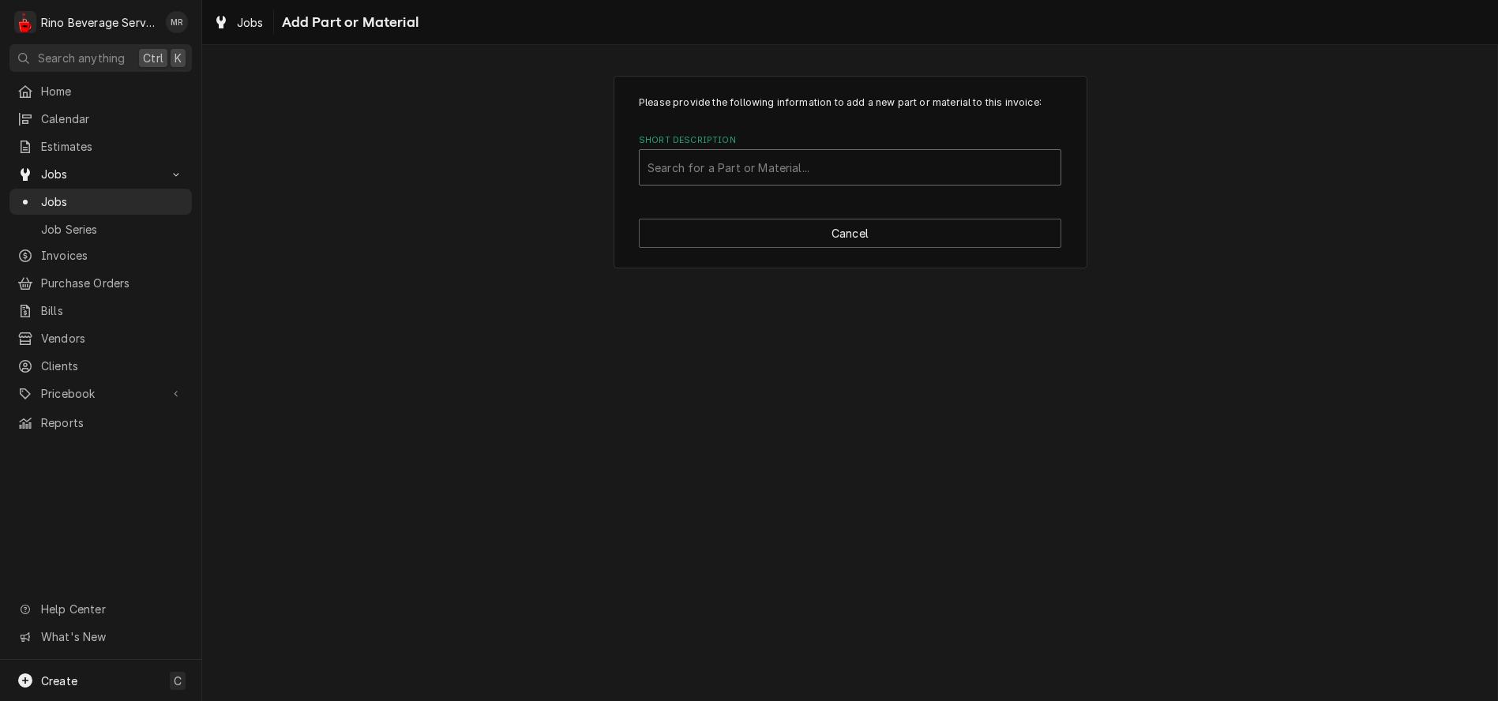
click at [746, 167] on div "Short Description" at bounding box center [850, 167] width 405 height 28
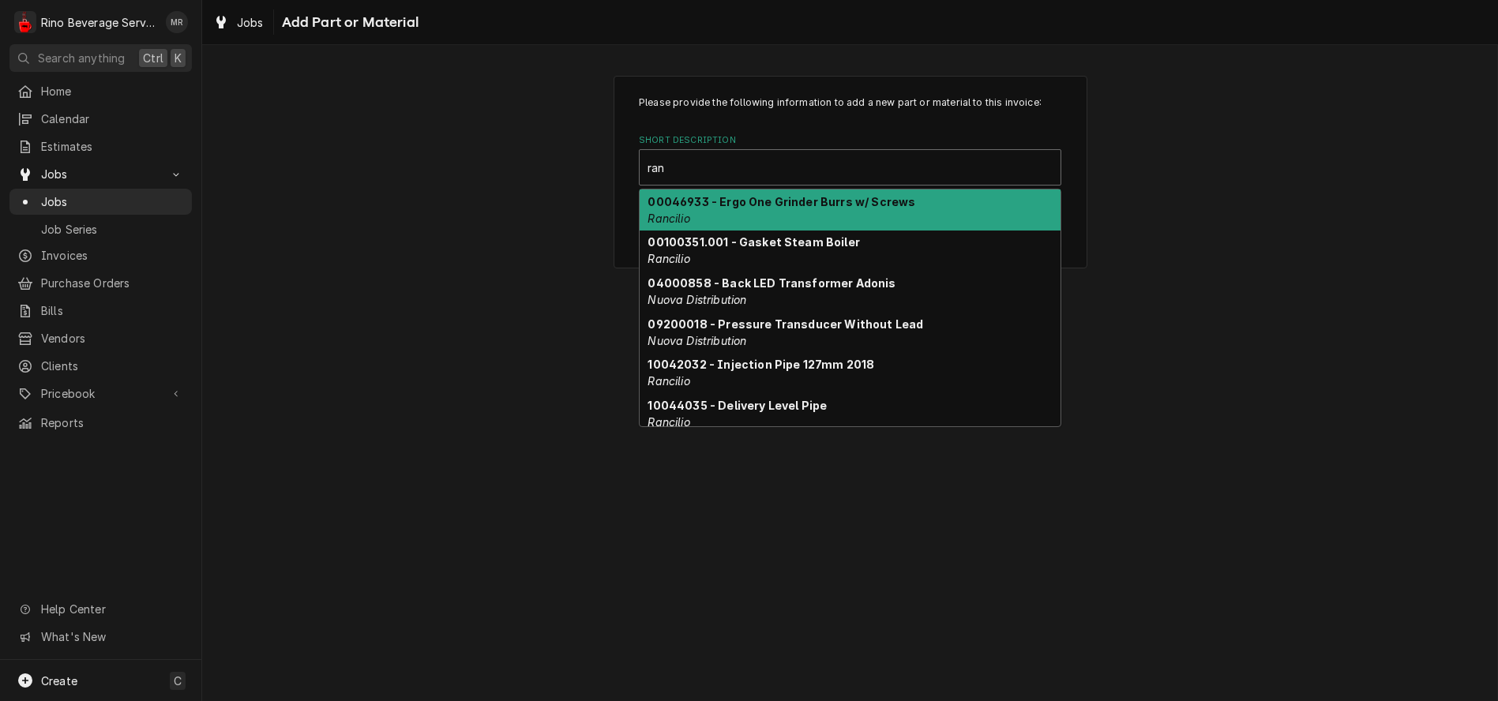
type input "ranc"
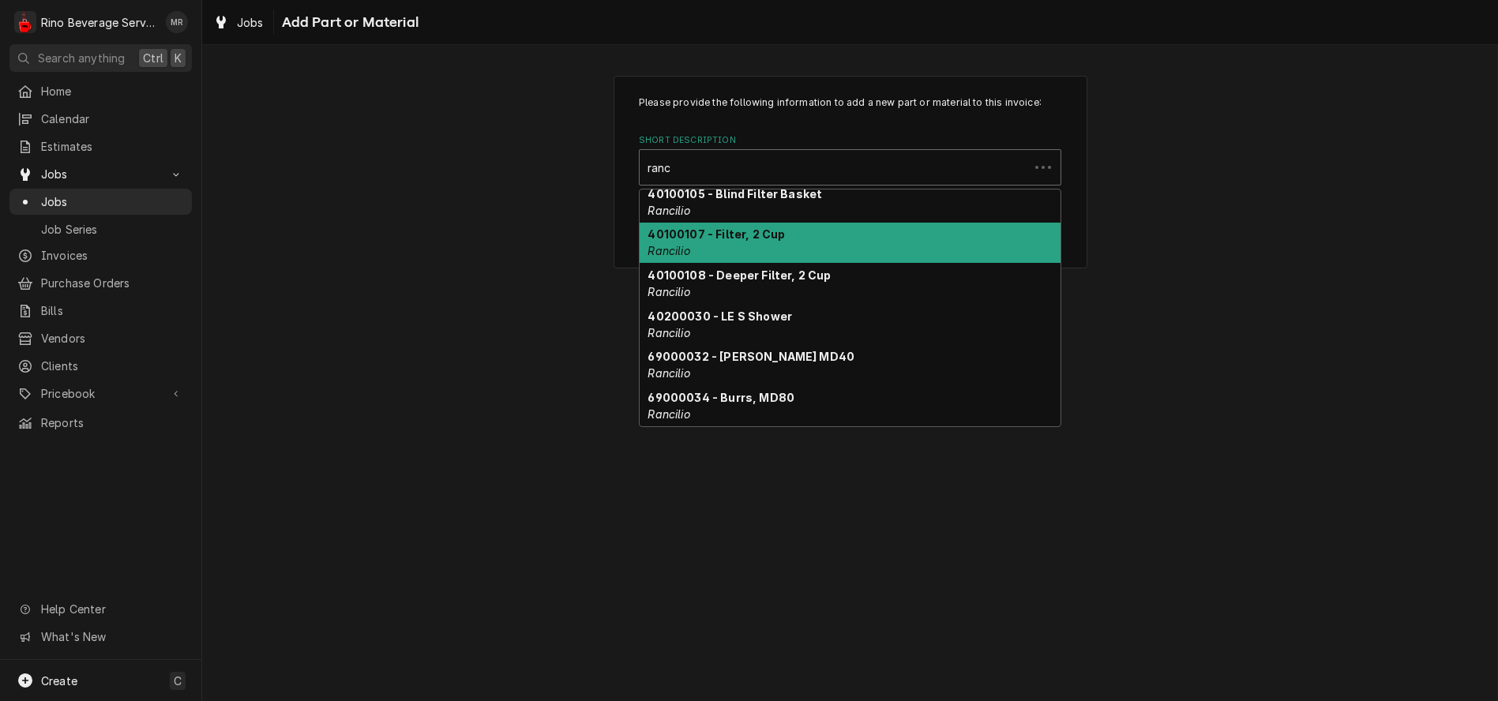
scroll to position [4597, 0]
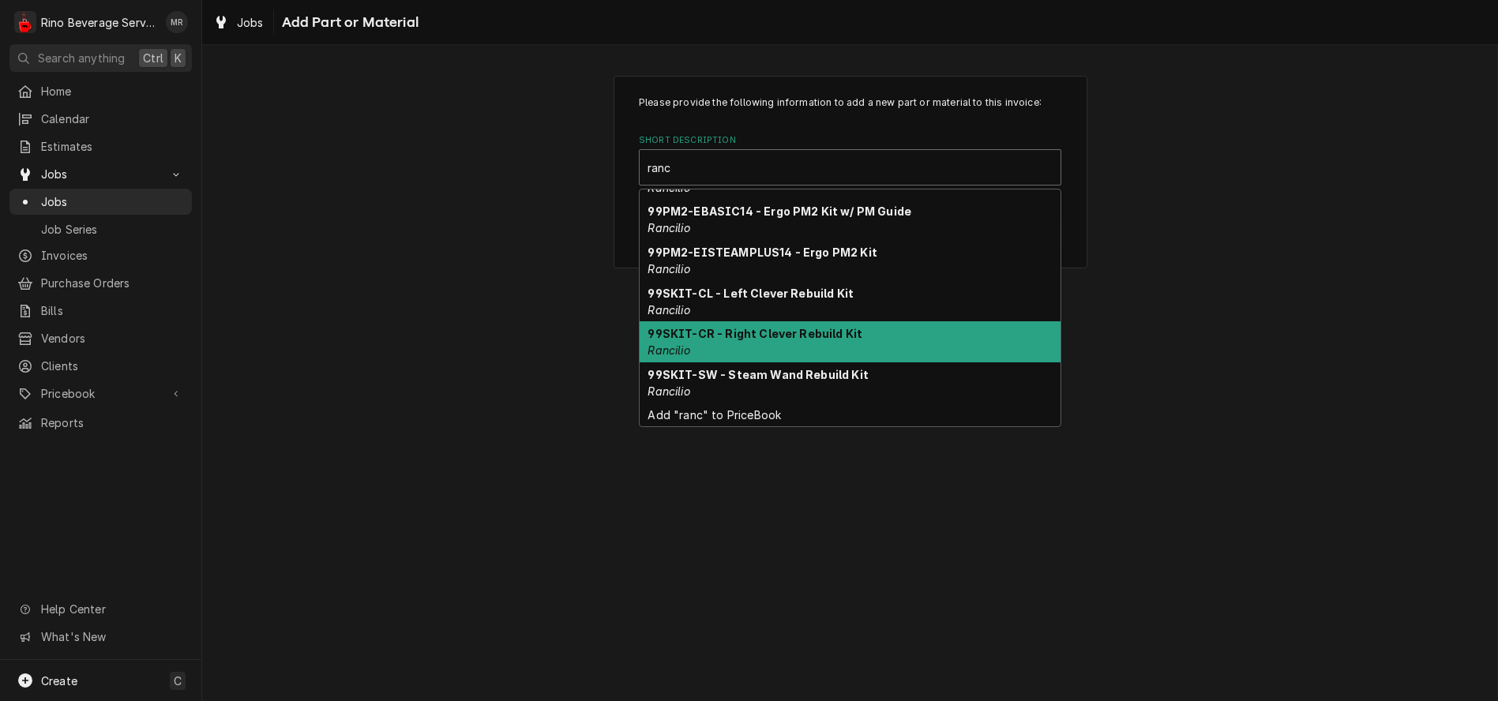
click at [802, 331] on strong "99SKIT-CR - Right Clever Rebuild Kit" at bounding box center [755, 333] width 215 height 13
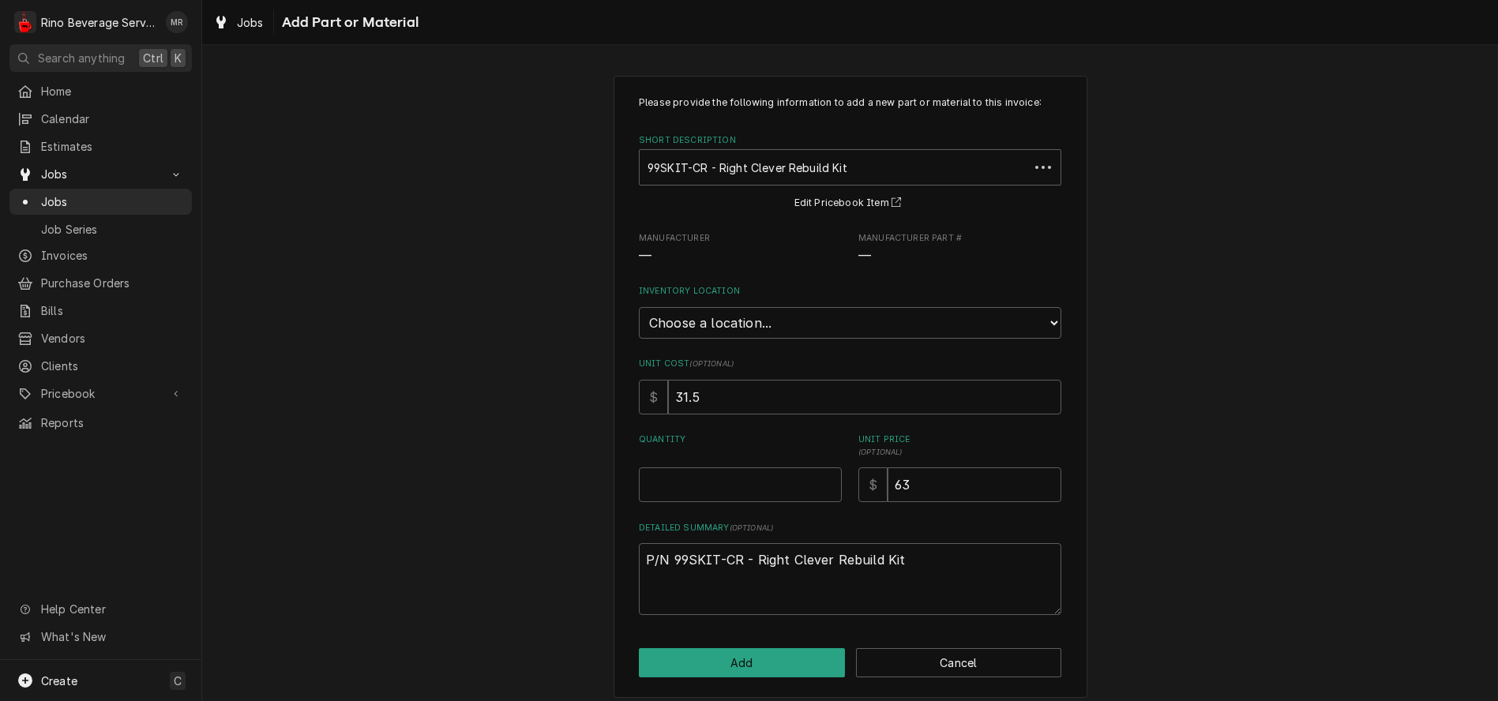
type textarea "x"
click at [806, 320] on select "Choose a location... Damon's Truck Dane's Truck Graham's Truck Main Warehouse" at bounding box center [850, 323] width 423 height 32
select select "157"
click at [639, 307] on select "Choose a location... Damon's Truck Dane's Truck Graham's Truck Main Warehouse" at bounding box center [850, 323] width 423 height 32
type textarea "x"
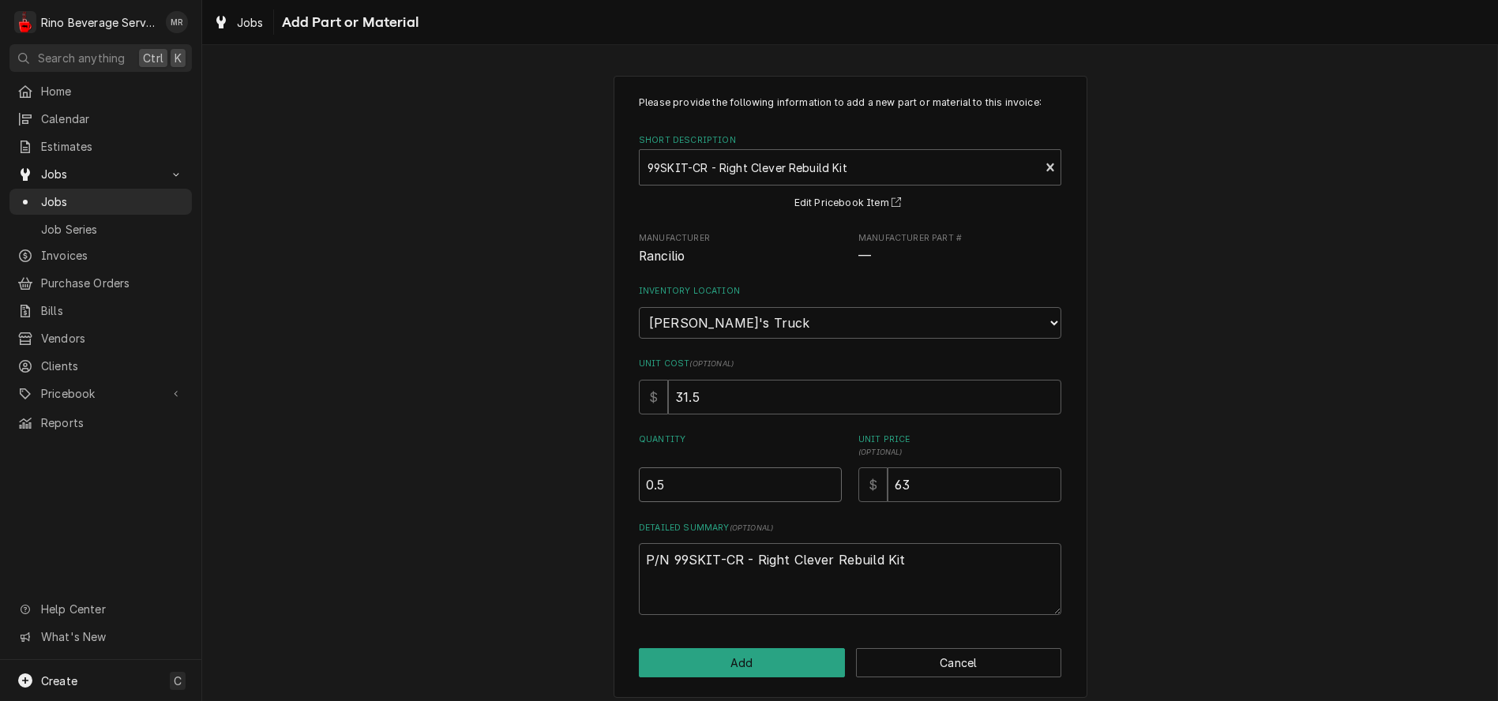
type input "0.5"
click at [821, 479] on input "0.5" at bounding box center [740, 485] width 203 height 35
type textarea "x"
type input "1"
click at [821, 479] on input "1" at bounding box center [740, 485] width 203 height 35
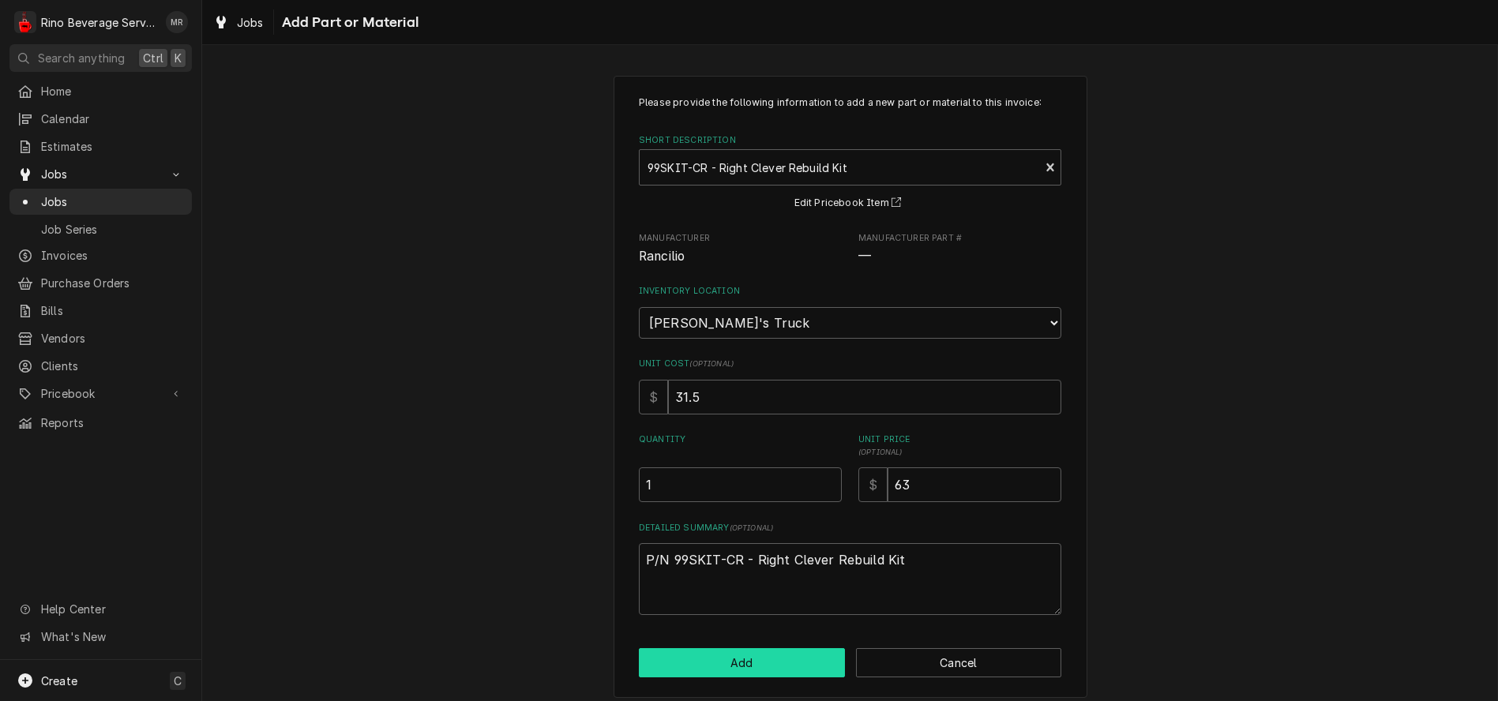
click at [809, 663] on button "Add" at bounding box center [742, 662] width 206 height 29
type textarea "x"
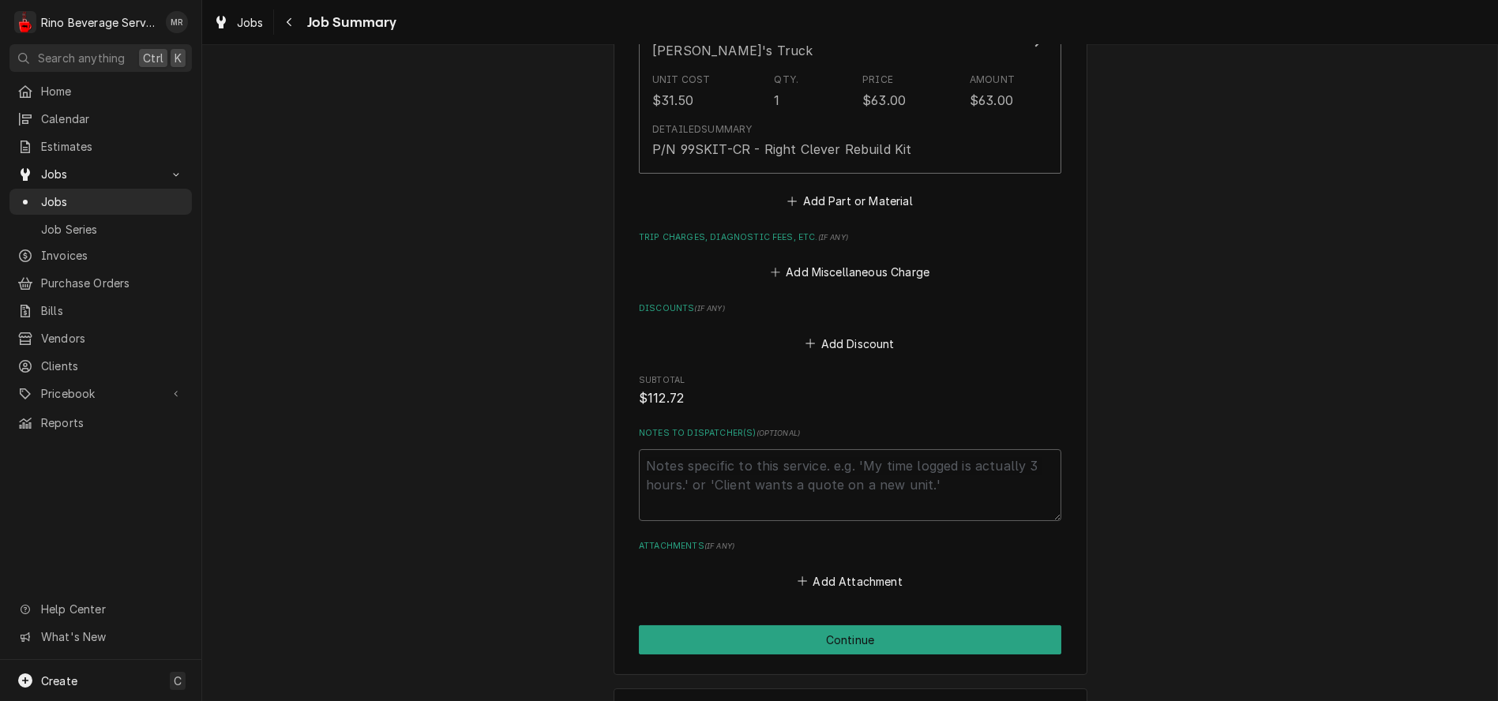
scroll to position [1403, 0]
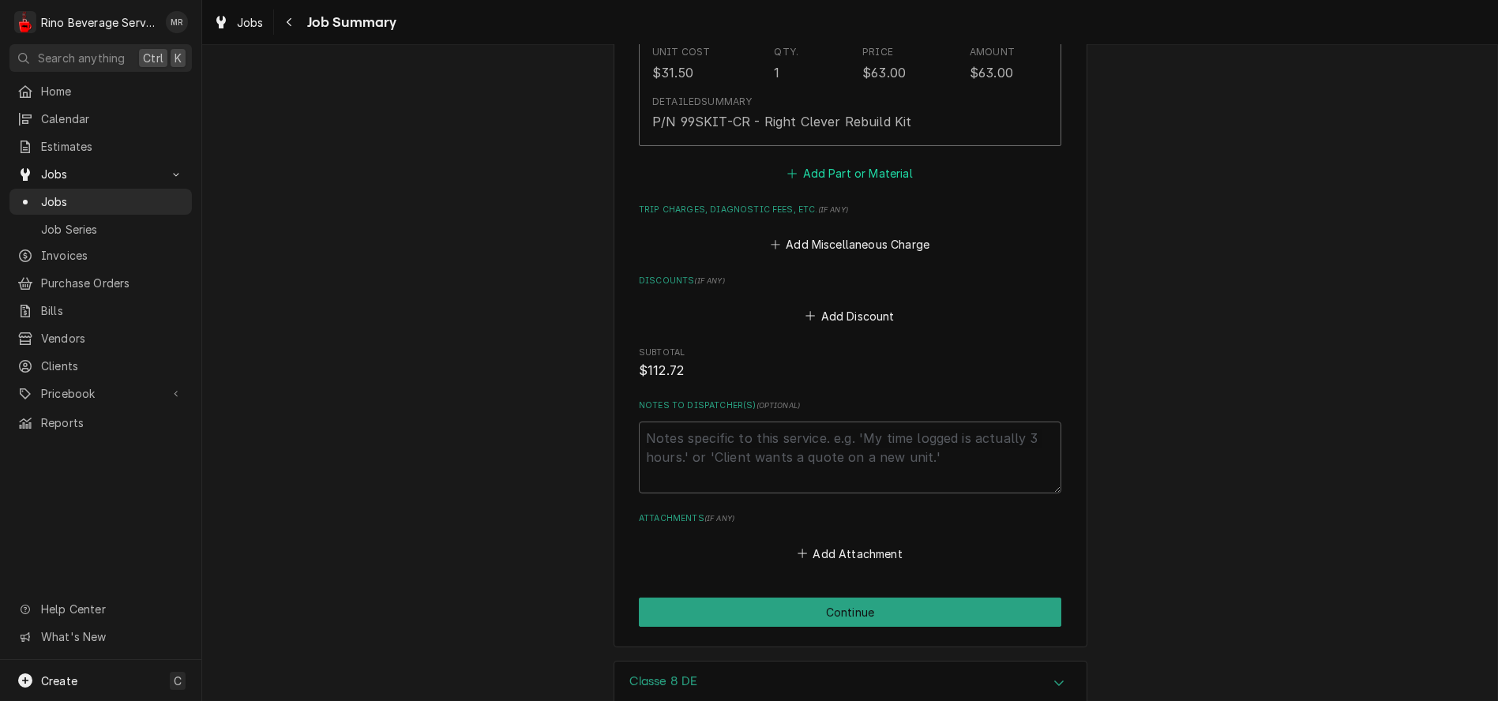
click at [826, 177] on button "Add Part or Material" at bounding box center [850, 173] width 130 height 22
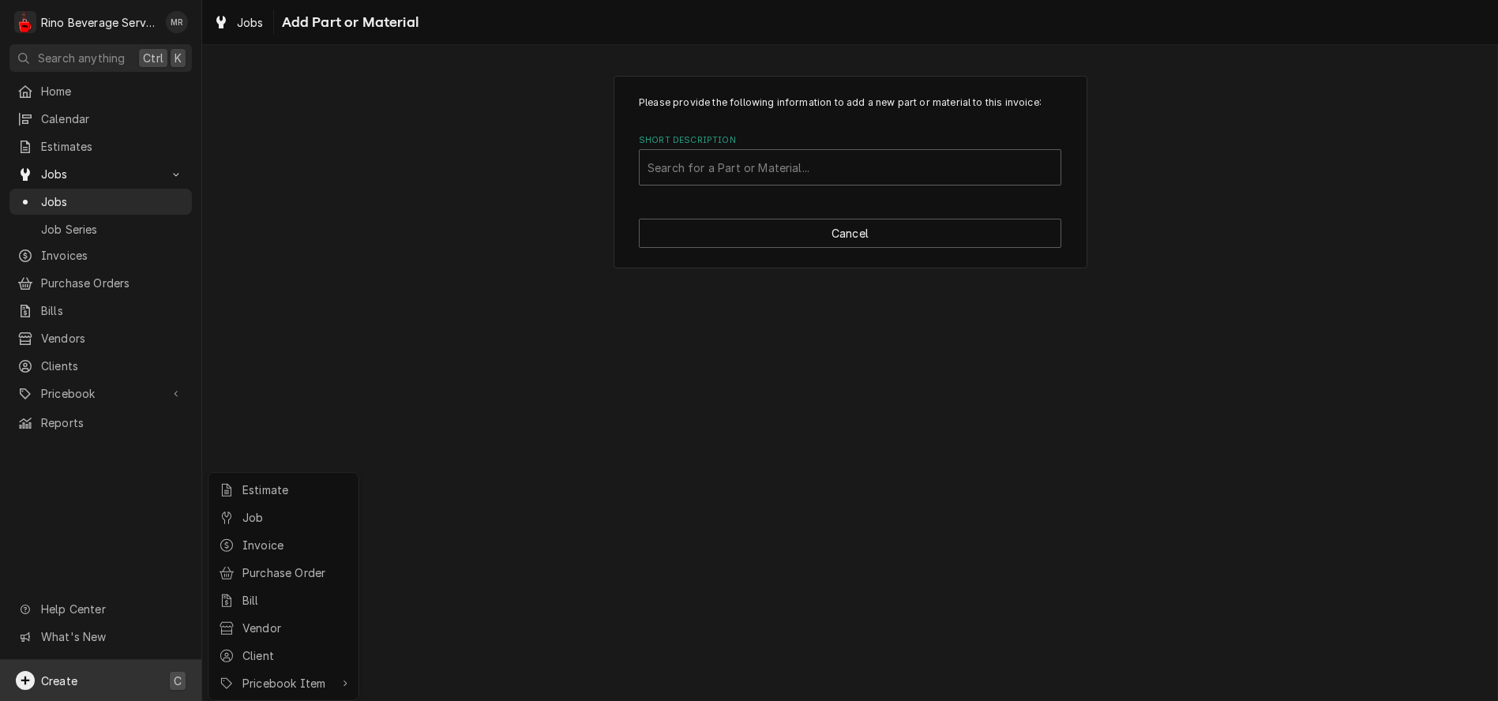
click at [622, 427] on html "R Rino Beverage Service MR Search anything Ctrl K Home Calendar Estimates Jobs …" at bounding box center [749, 350] width 1498 height 701
click at [784, 168] on div "Short Description" at bounding box center [850, 167] width 405 height 28
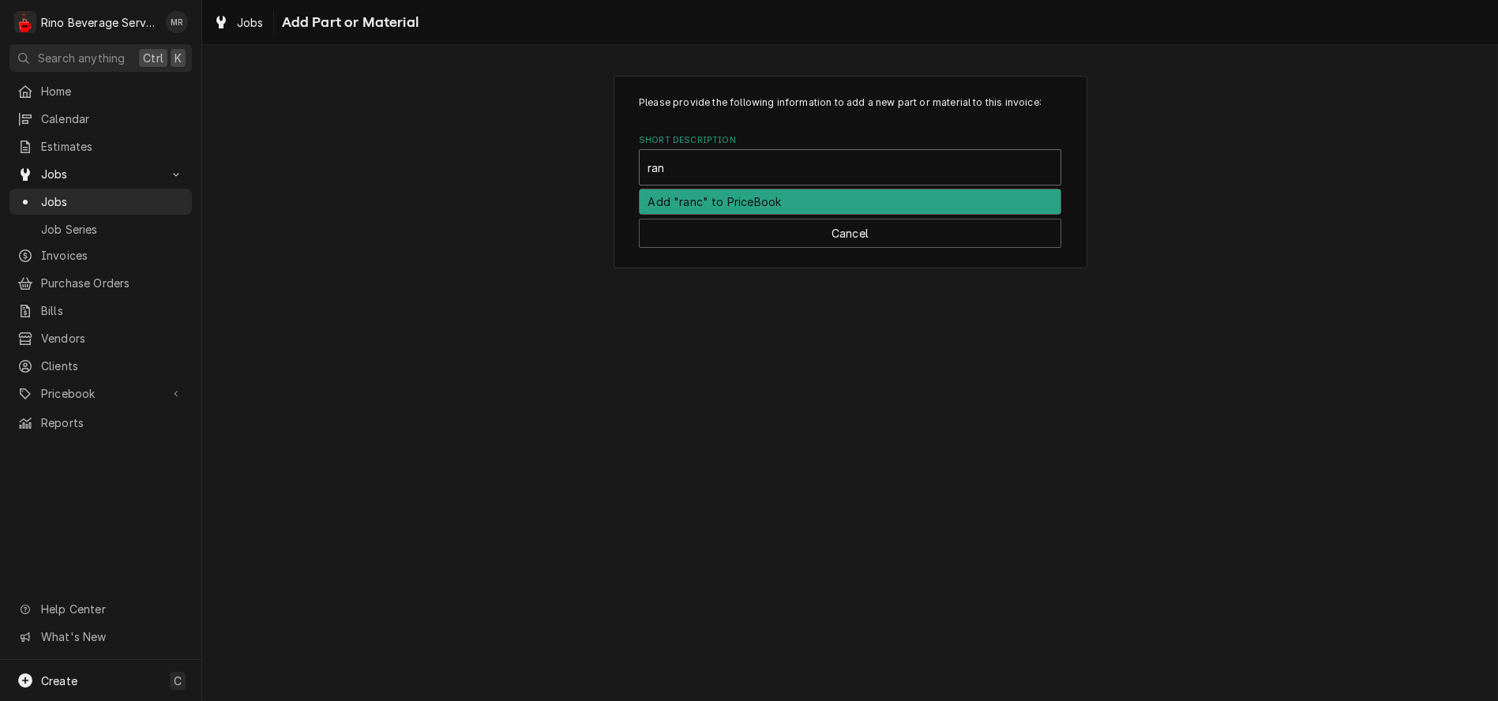
type input "ranc"
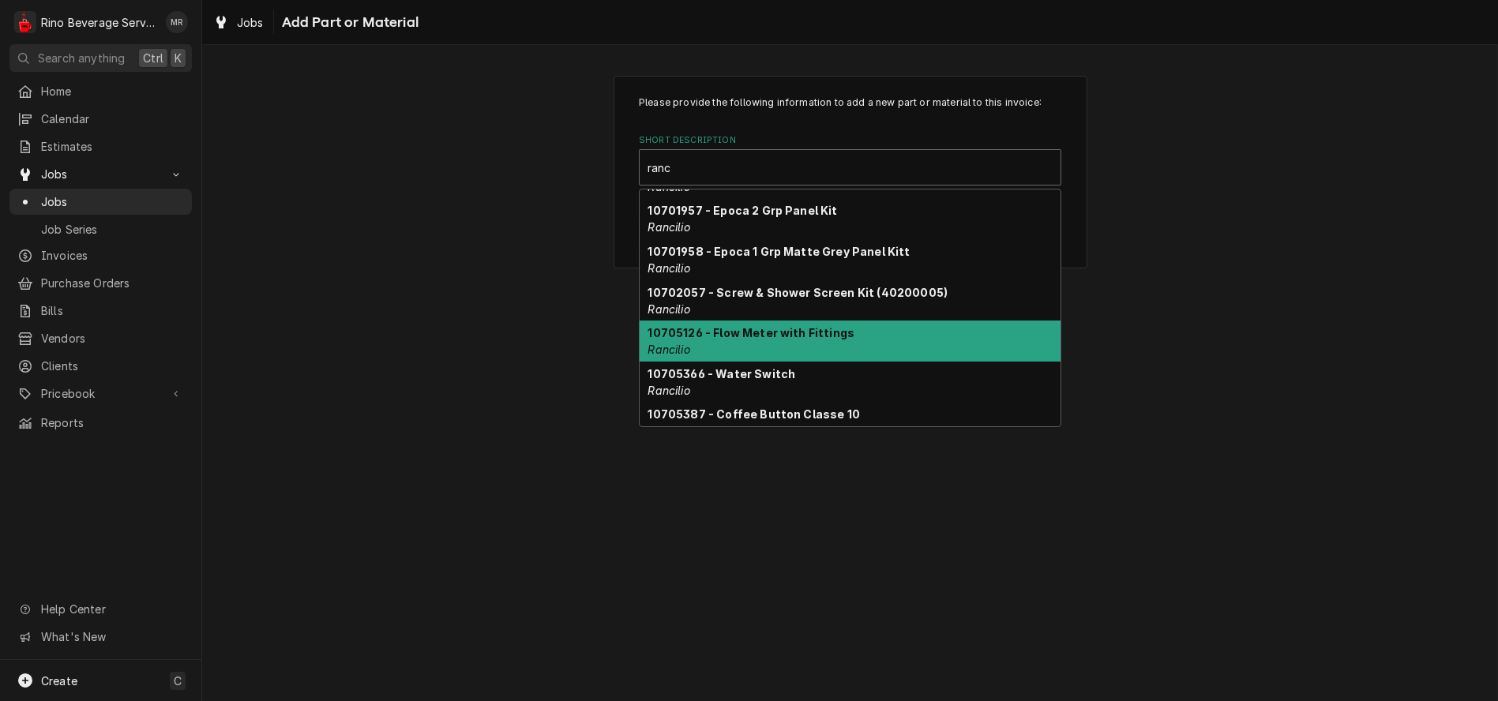
scroll to position [922, 0]
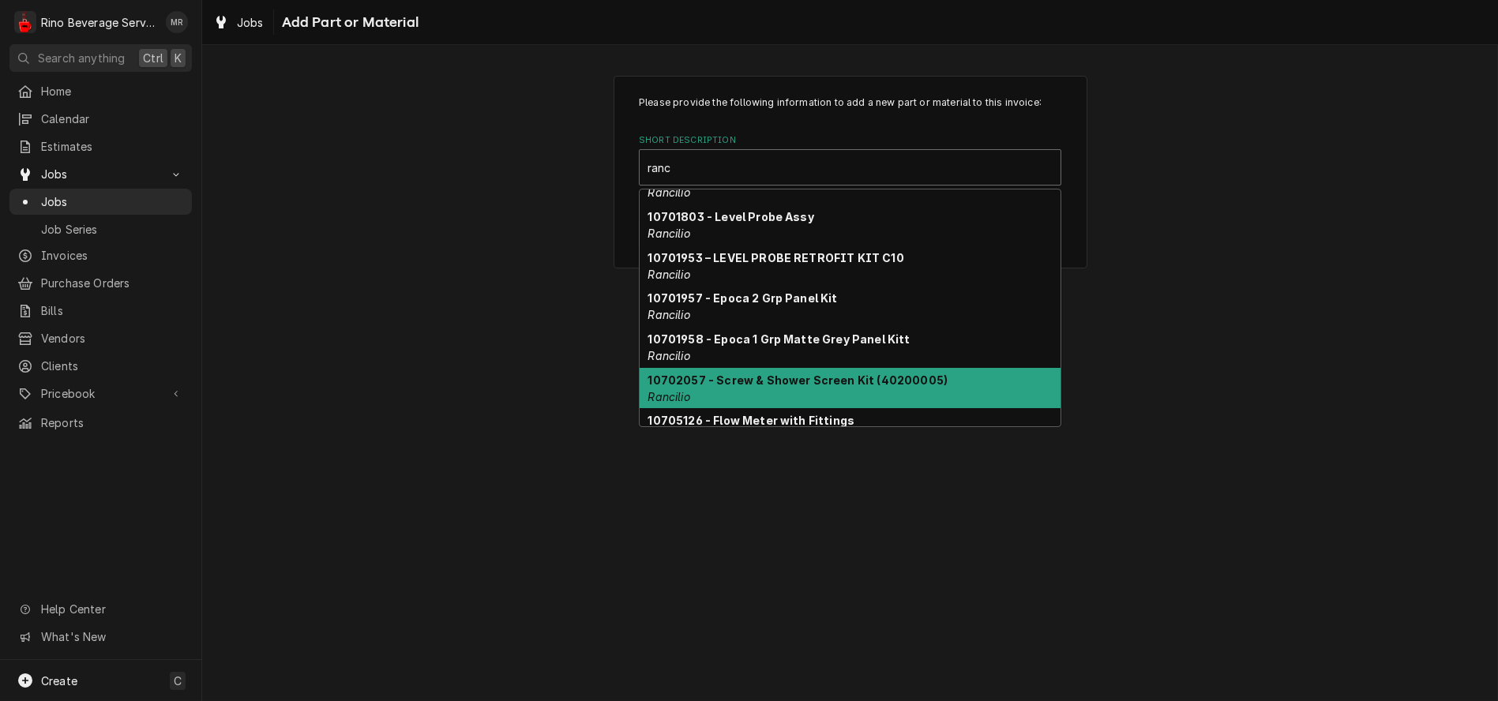
click at [843, 379] on strong "10702057 - Screw & Shower Screen Kit (40200005)" at bounding box center [798, 380] width 300 height 13
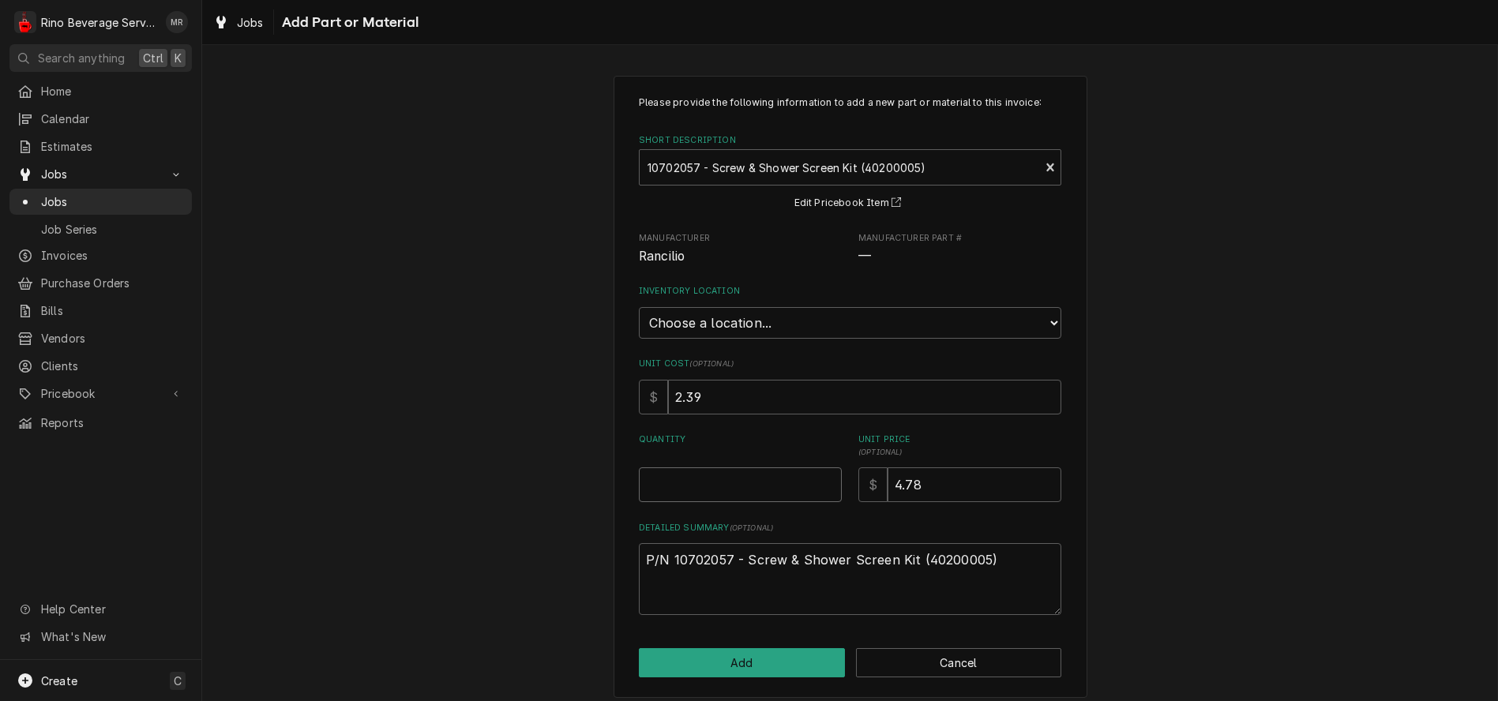
type textarea "x"
type input "0.5"
click at [821, 481] on input "0.5" at bounding box center [740, 485] width 203 height 35
type textarea "x"
type input "1"
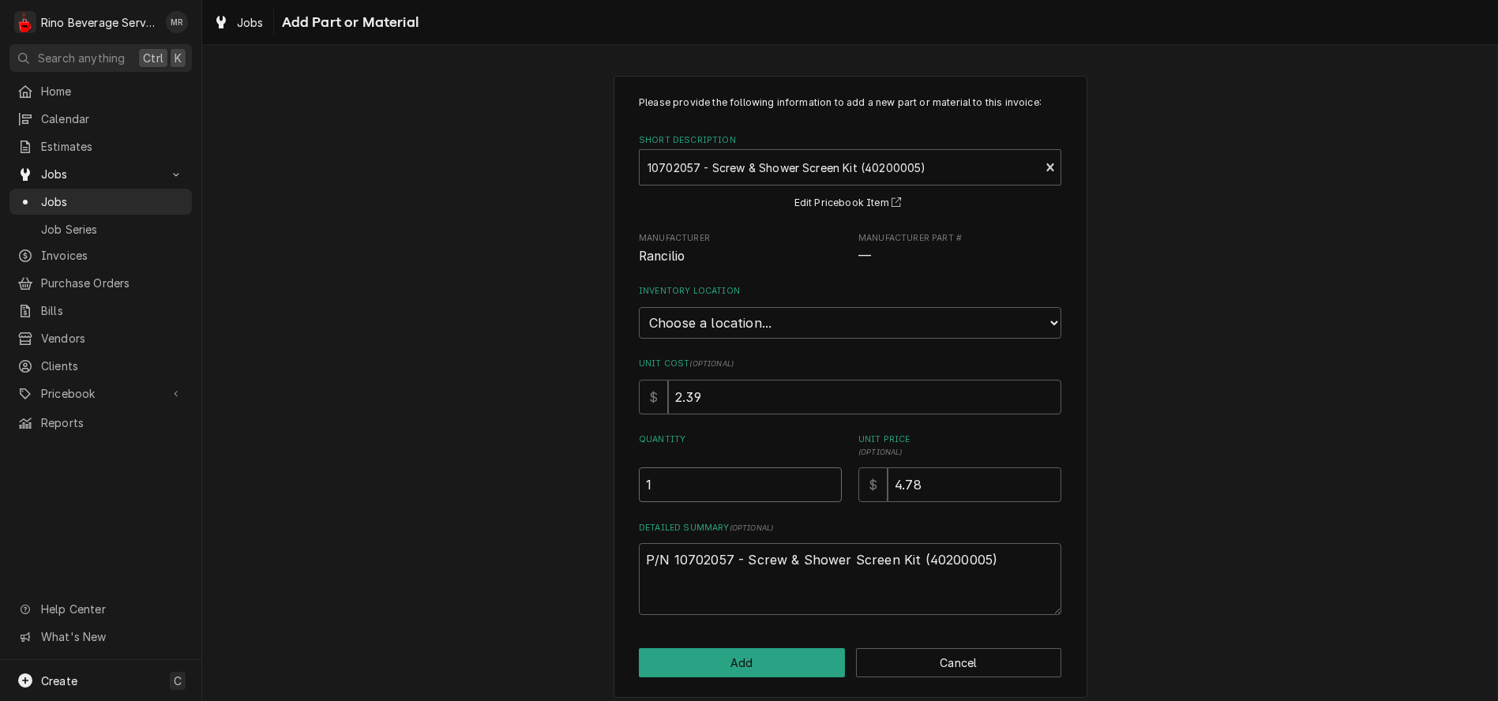
click at [821, 481] on input "1" at bounding box center [740, 485] width 203 height 35
click at [783, 664] on button "Add" at bounding box center [742, 662] width 206 height 29
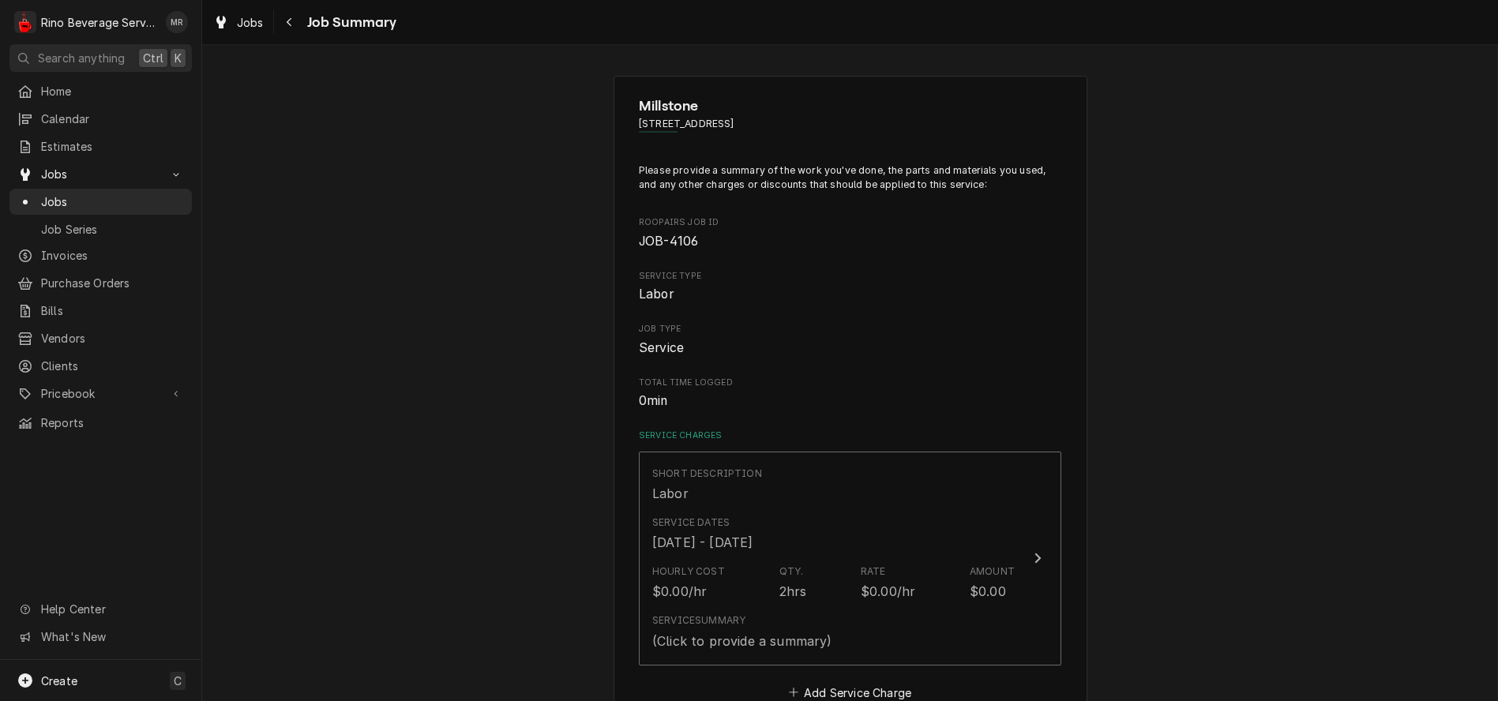
scroll to position [1403, 0]
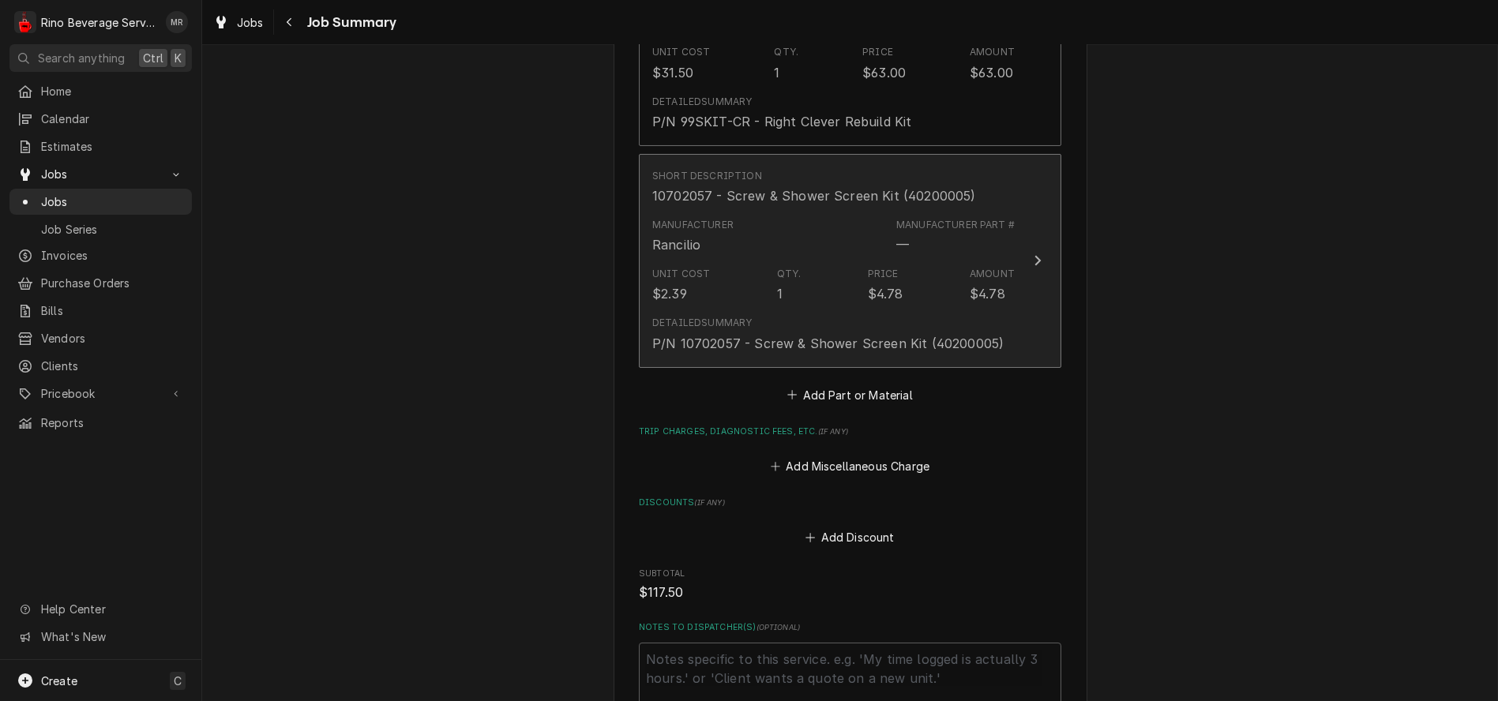
click at [875, 287] on div "$4.78" at bounding box center [886, 293] width 36 height 19
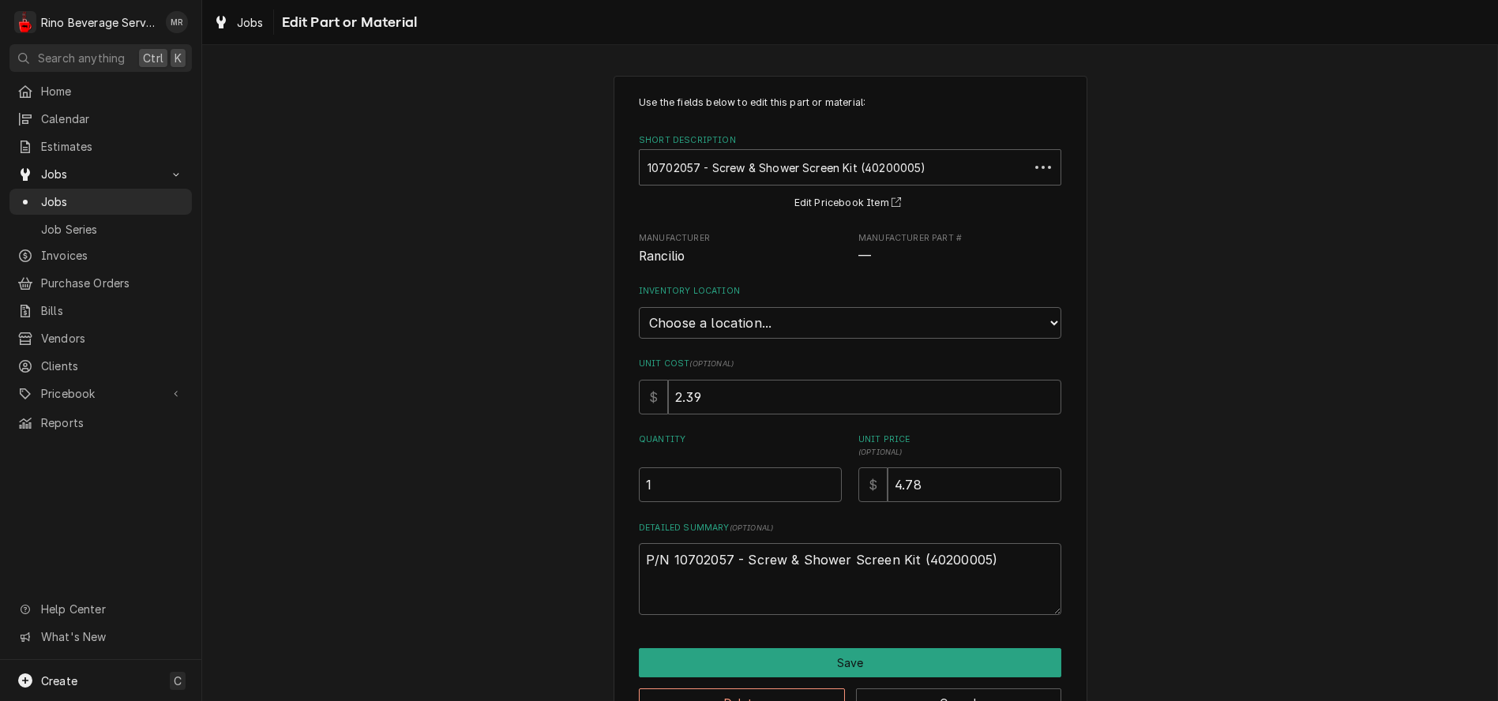
type textarea "x"
click at [907, 327] on select "Choose a location... Damon's Truck Dane's Truck Graham's Truck Main Warehouse" at bounding box center [850, 323] width 423 height 32
select select "157"
click at [639, 307] on select "Choose a location... Damon's Truck Dane's Truck Graham's Truck Main Warehouse" at bounding box center [850, 323] width 423 height 32
type textarea "x"
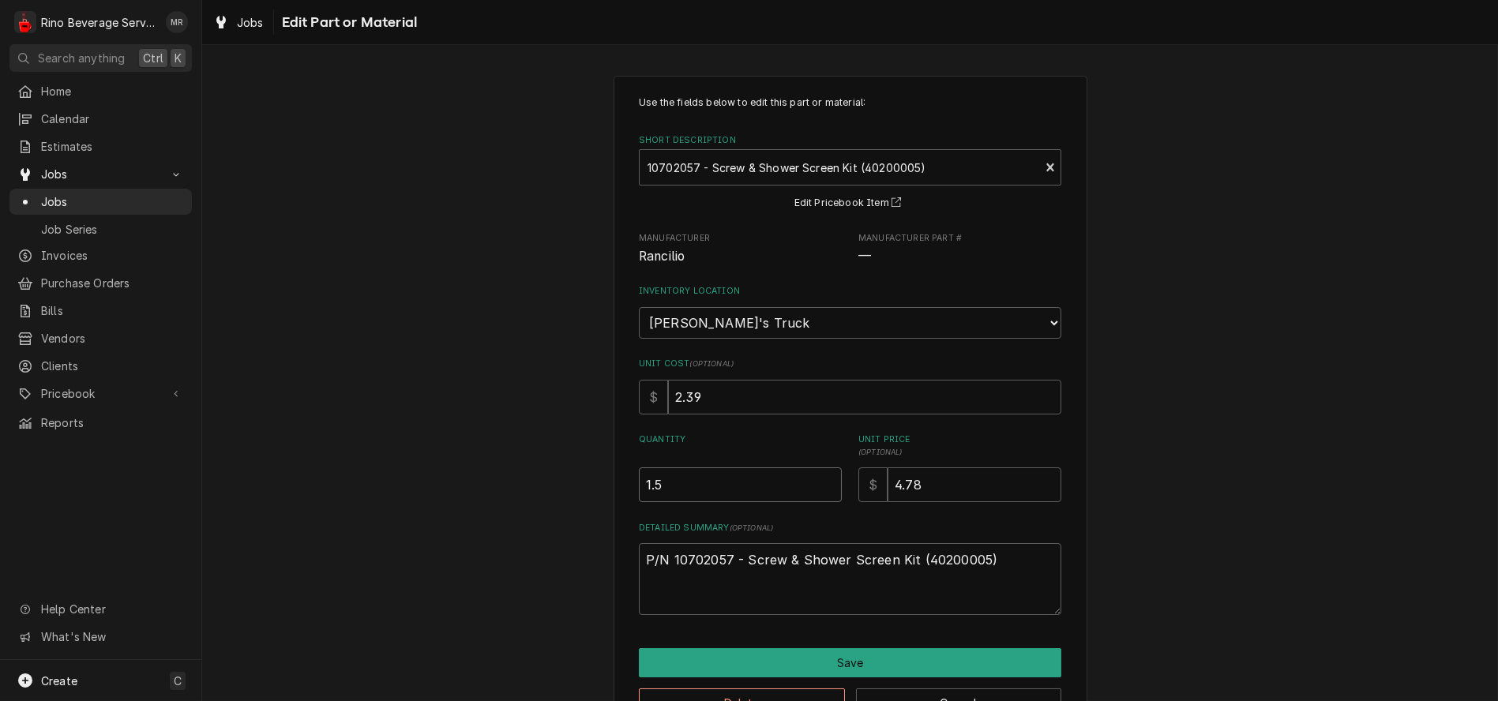
type input "1.5"
click at [821, 481] on input "1.5" at bounding box center [740, 485] width 203 height 35
click at [820, 493] on input "1.5" at bounding box center [740, 485] width 203 height 35
type textarea "x"
type input "1"
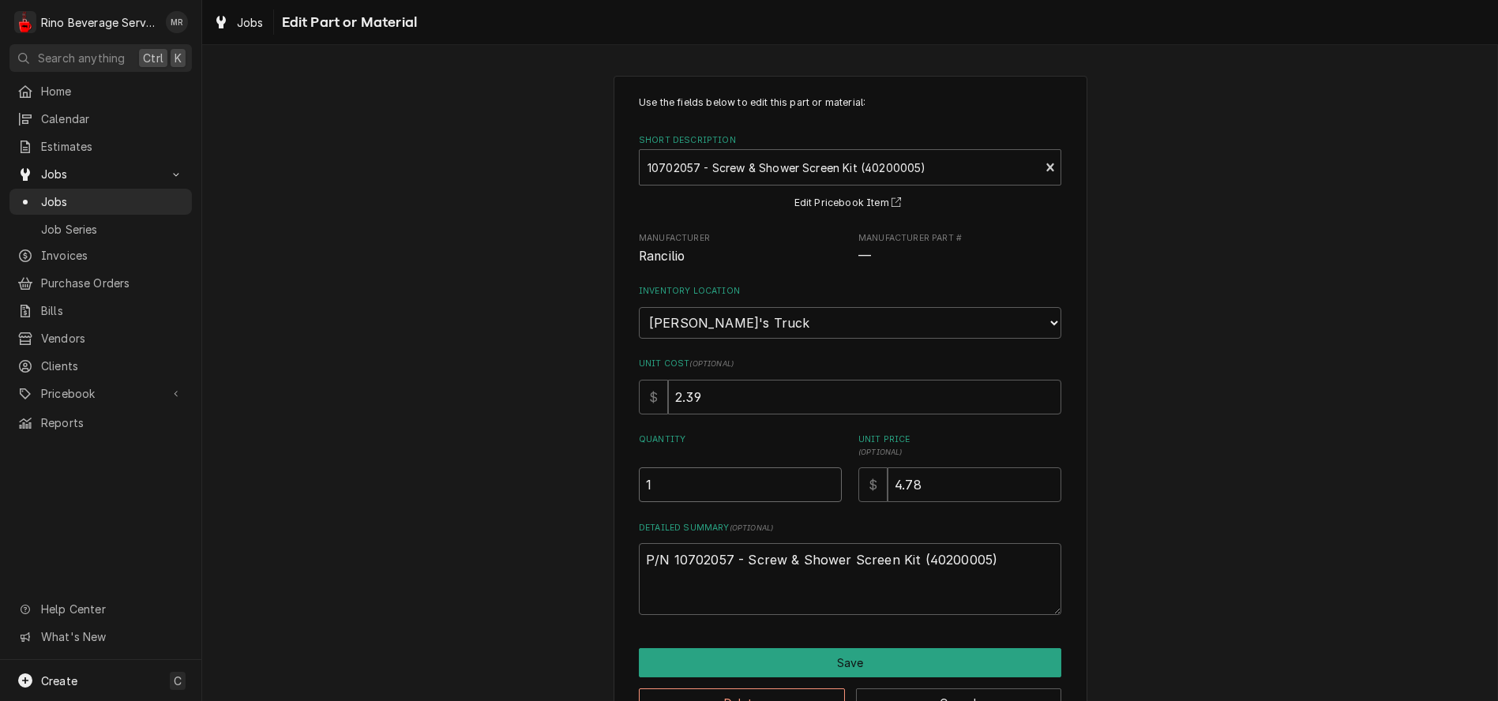
click at [822, 489] on input "1" at bounding box center [740, 485] width 203 height 35
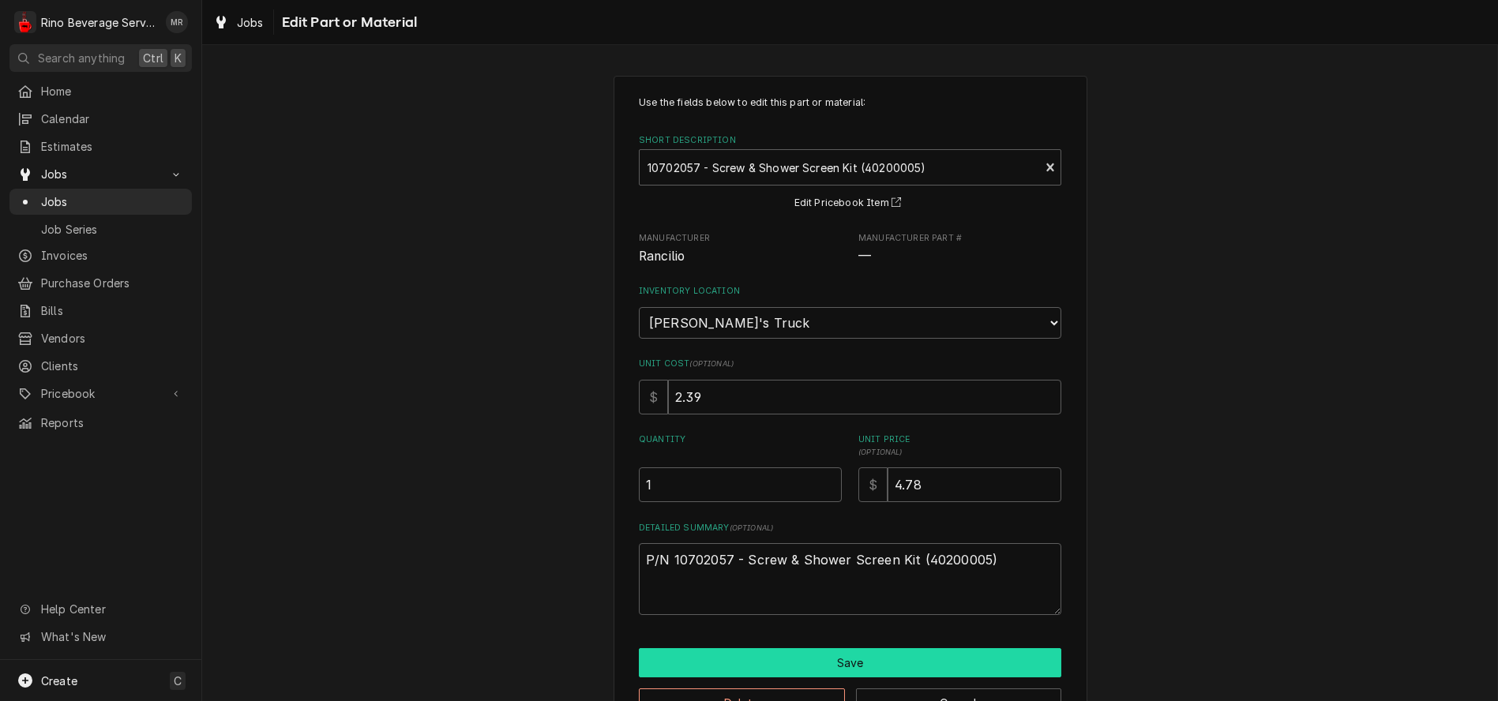
click at [813, 652] on button "Save" at bounding box center [850, 662] width 423 height 29
type textarea "x"
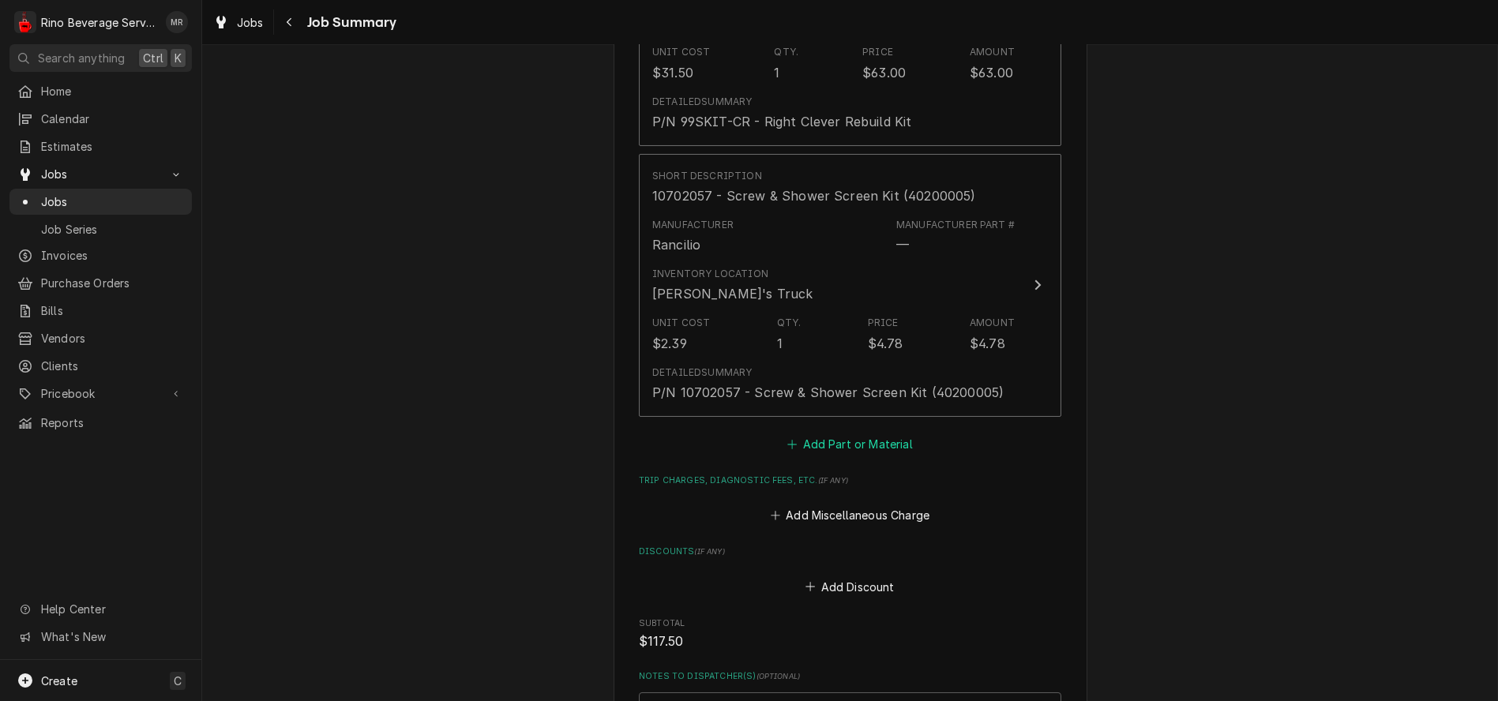
click at [841, 442] on button "Add Part or Material" at bounding box center [850, 444] width 130 height 22
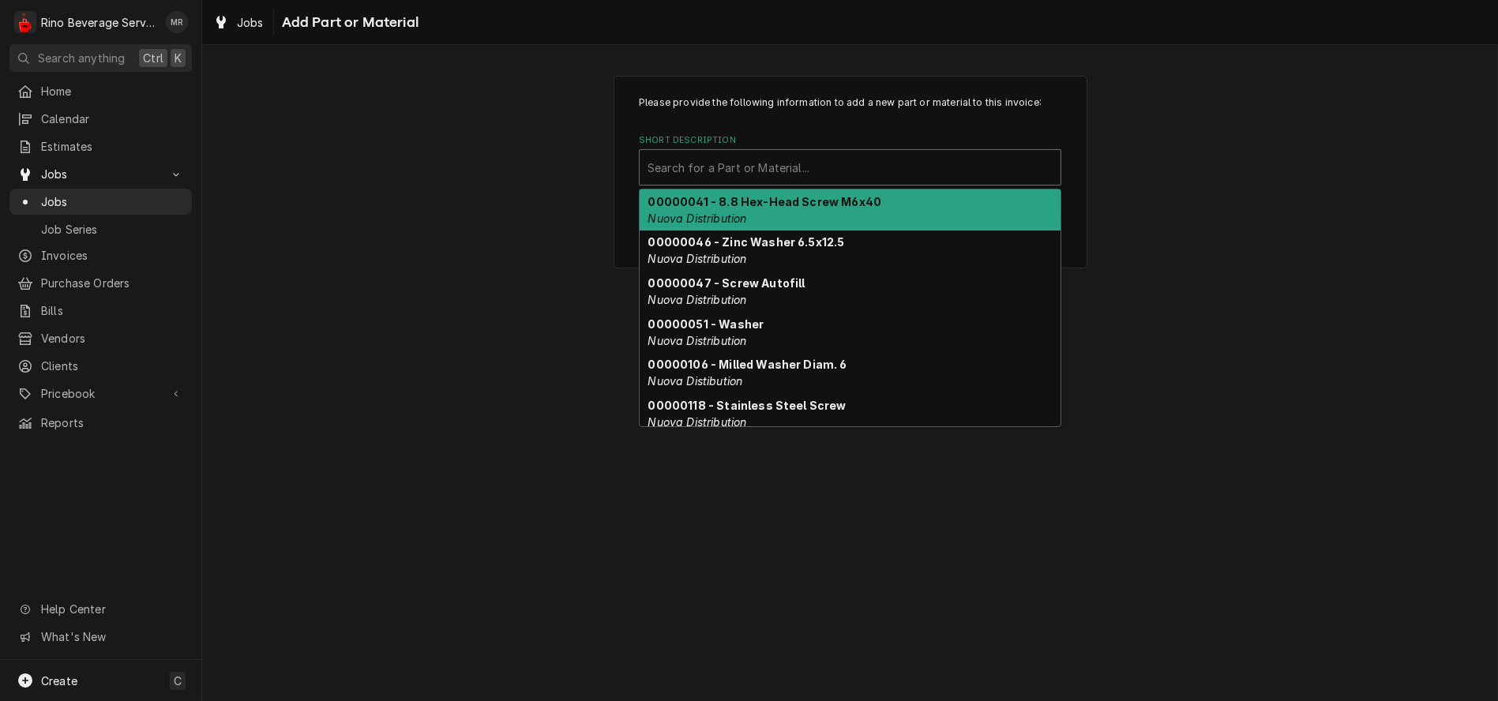
click at [771, 168] on div "Short Description" at bounding box center [850, 167] width 405 height 28
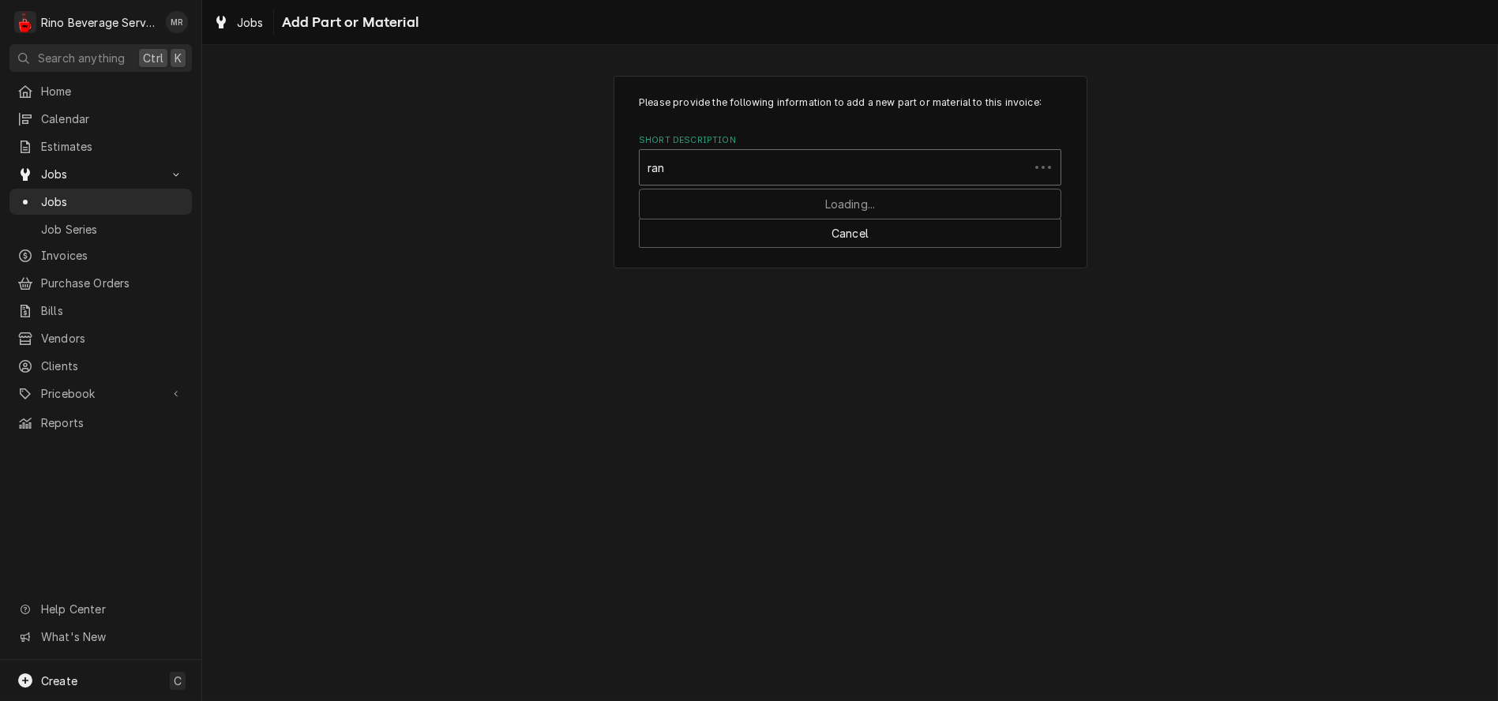
type input "ranc"
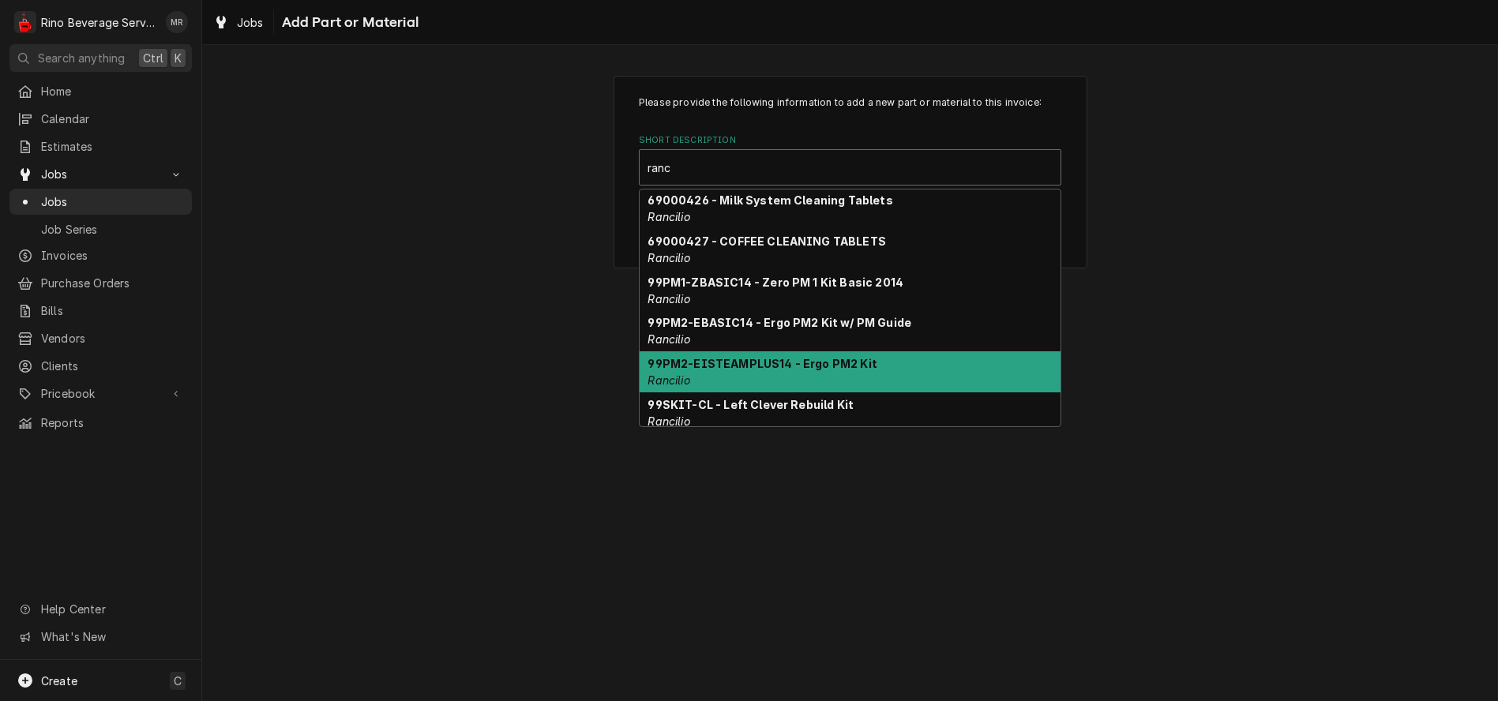
scroll to position [4597, 0]
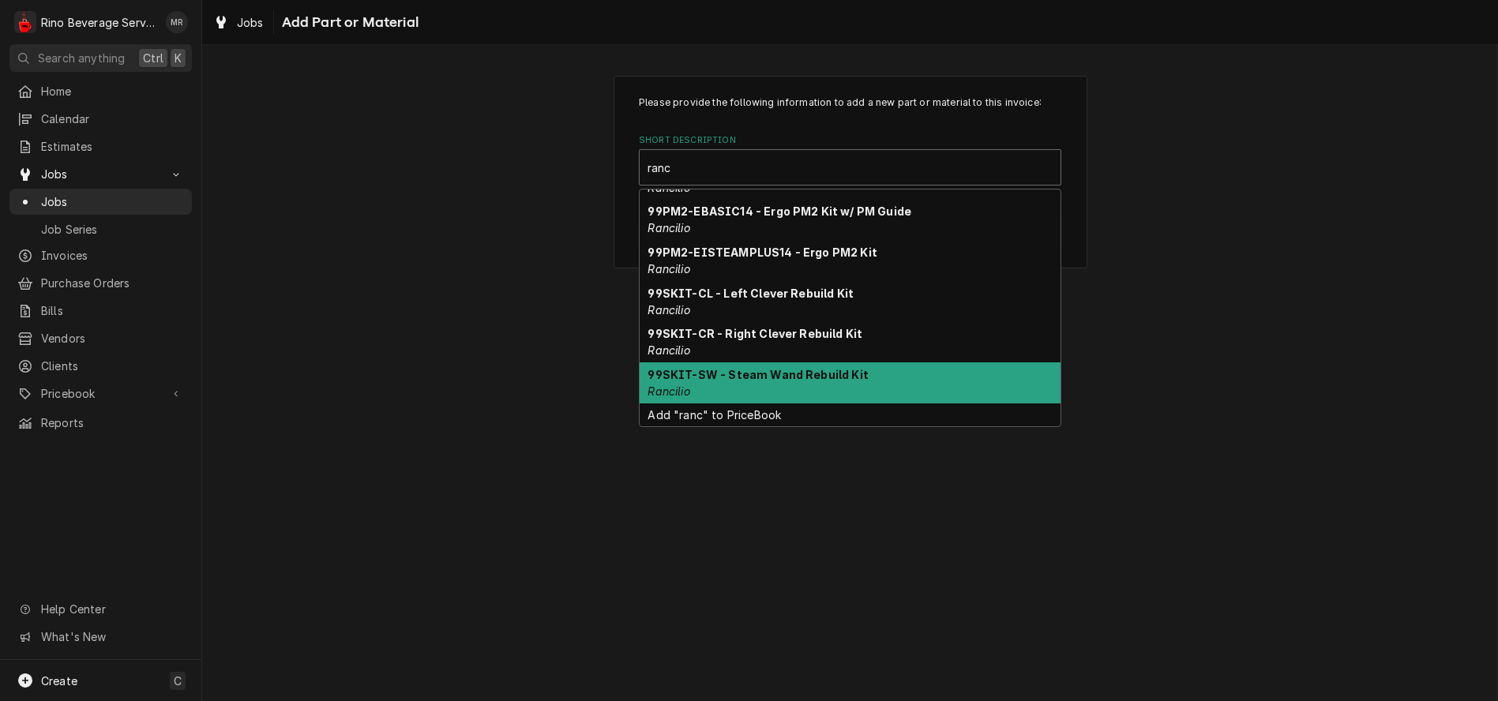
click at [812, 369] on strong "99SKIT-SW - Steam Wand Rebuild Kit" at bounding box center [758, 374] width 220 height 13
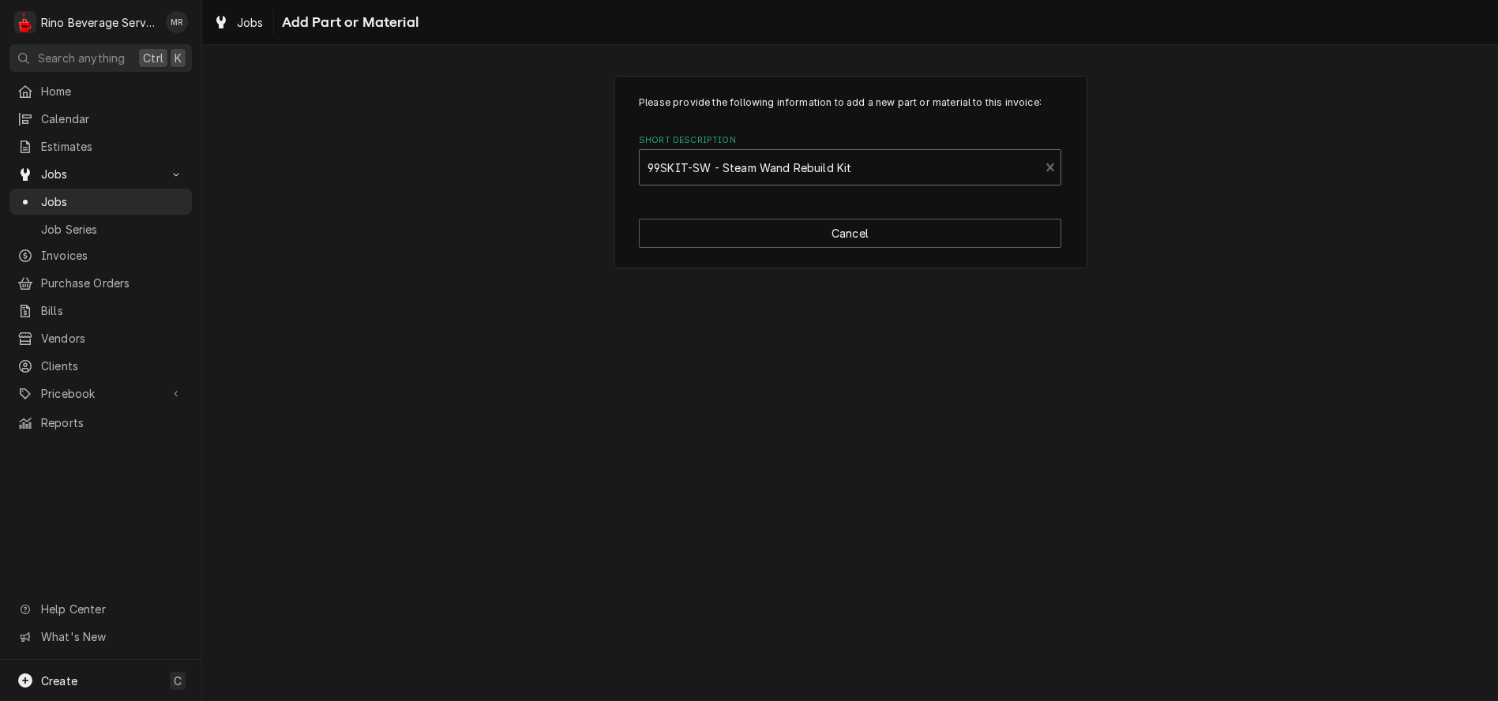
type textarea "x"
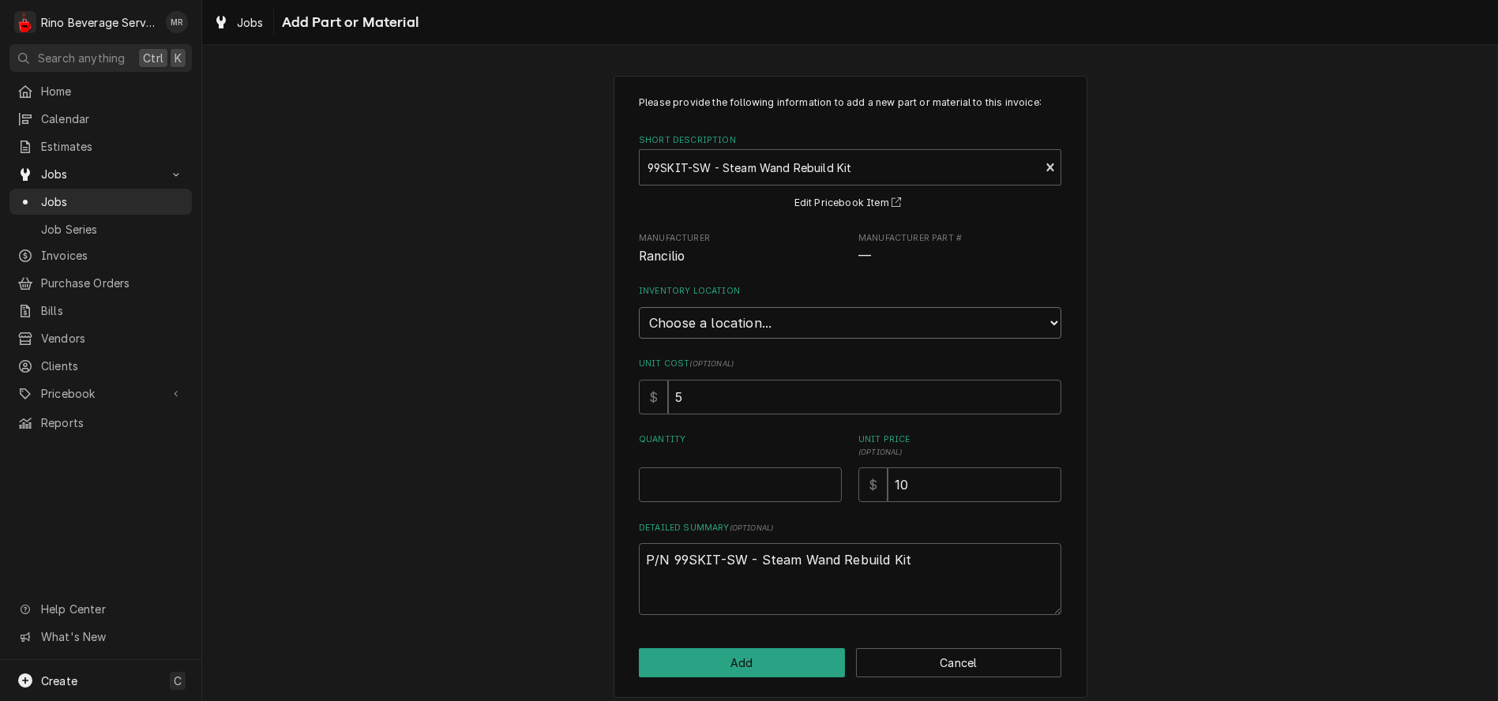
click at [811, 325] on select "Choose a location... Damon's Truck Dane's Truck Graham's Truck Main Warehouse" at bounding box center [850, 323] width 423 height 32
select select "157"
click at [639, 307] on select "Choose a location... Damon's Truck Dane's Truck Graham's Truck Main Warehouse" at bounding box center [850, 323] width 423 height 32
type textarea "x"
type input "0.5"
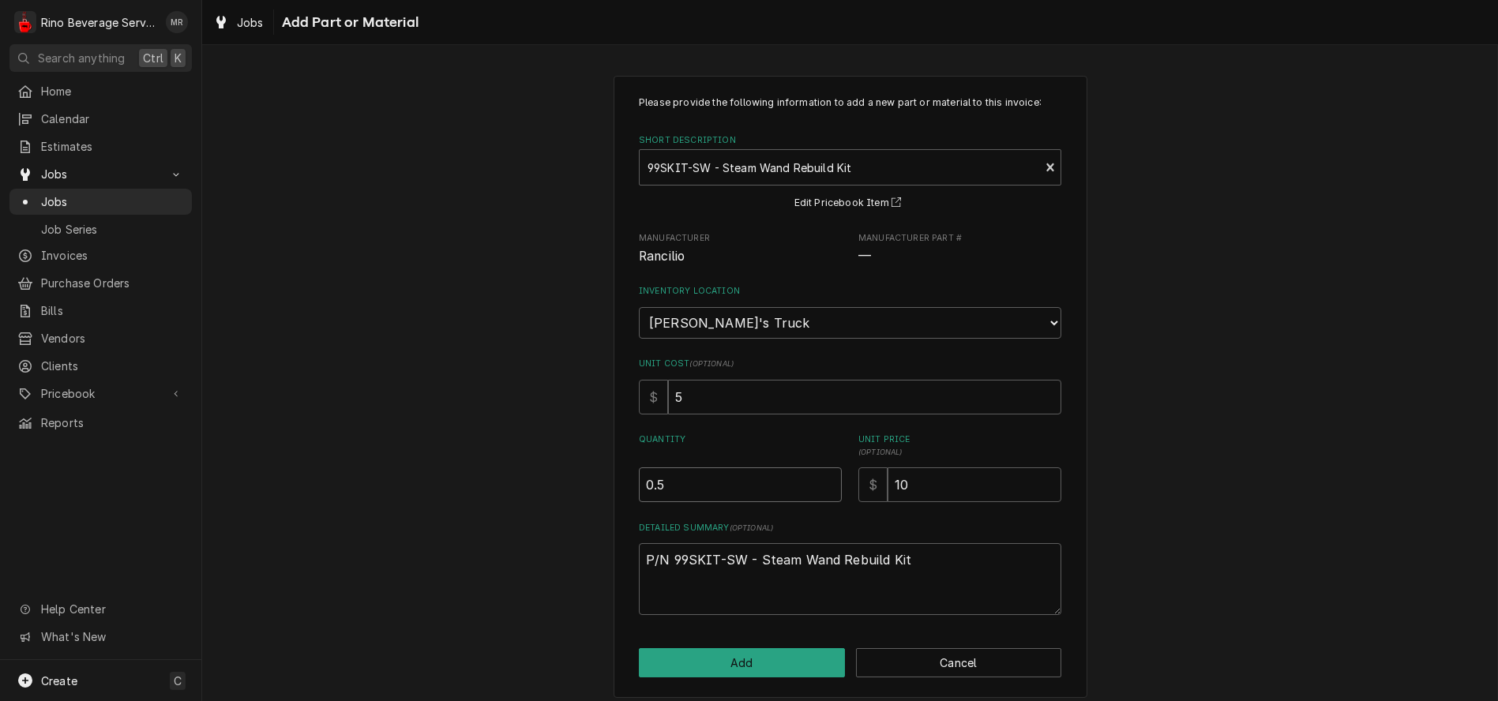
click at [823, 479] on input "0.5" at bounding box center [740, 485] width 203 height 35
type textarea "x"
type input "1"
click at [823, 479] on input "1" at bounding box center [740, 485] width 203 height 35
click at [793, 656] on button "Add" at bounding box center [742, 662] width 206 height 29
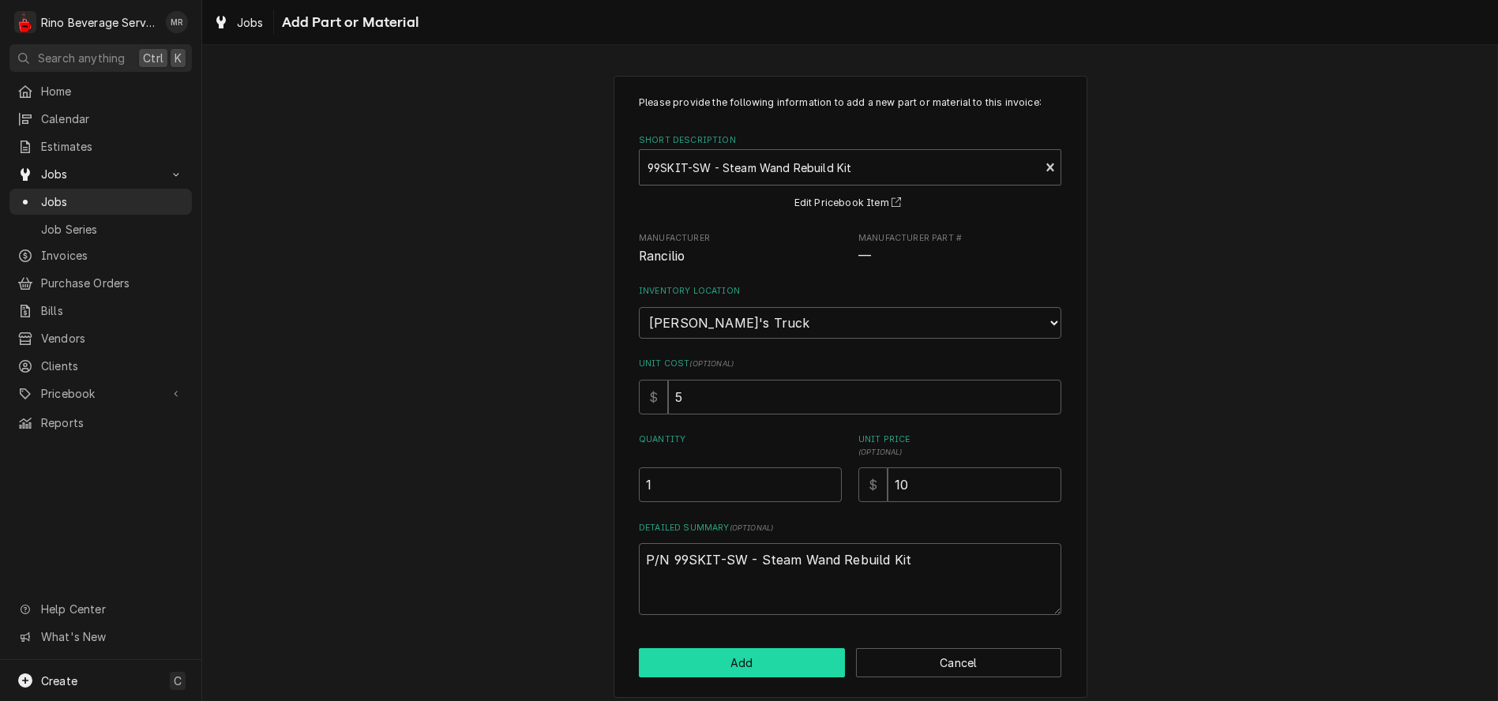
type textarea "x"
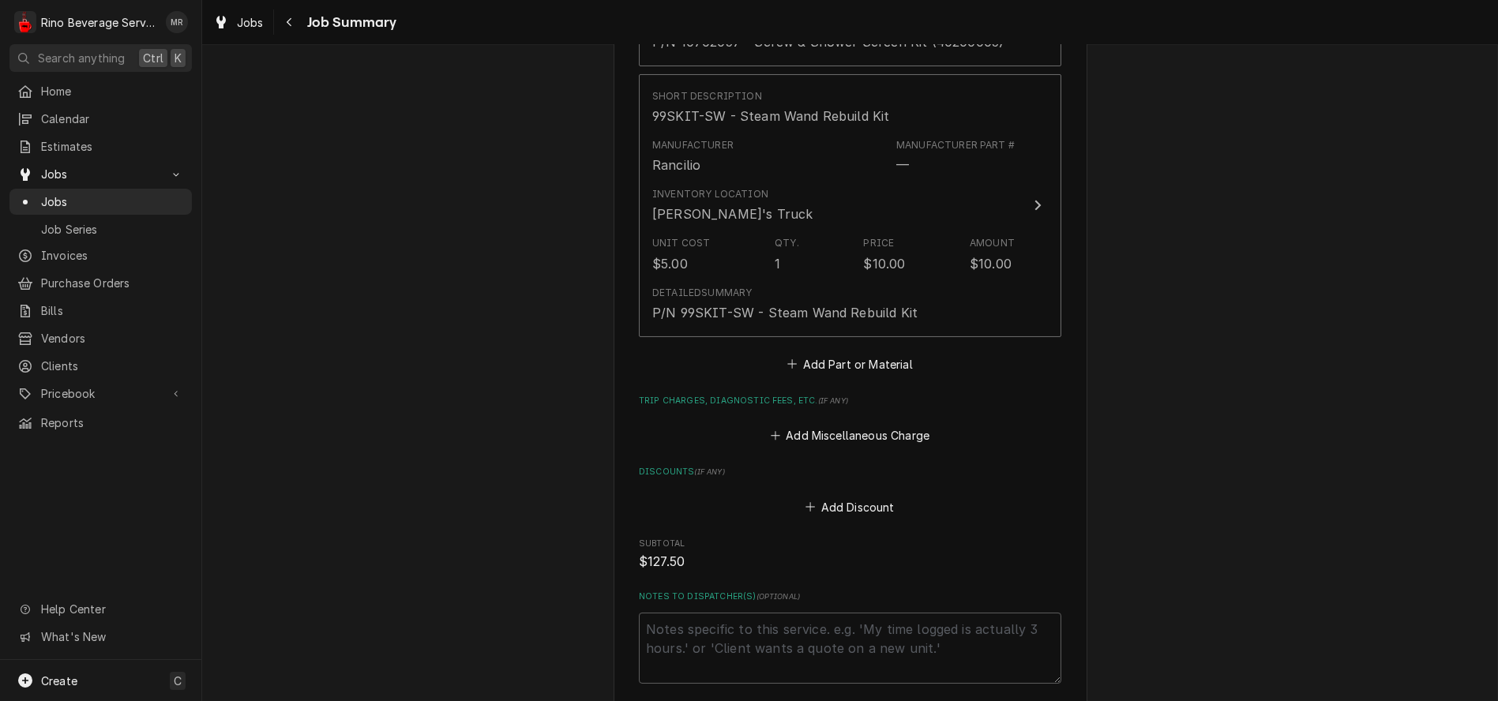
scroll to position [1755, 0]
click at [837, 364] on button "Add Part or Material" at bounding box center [850, 363] width 130 height 22
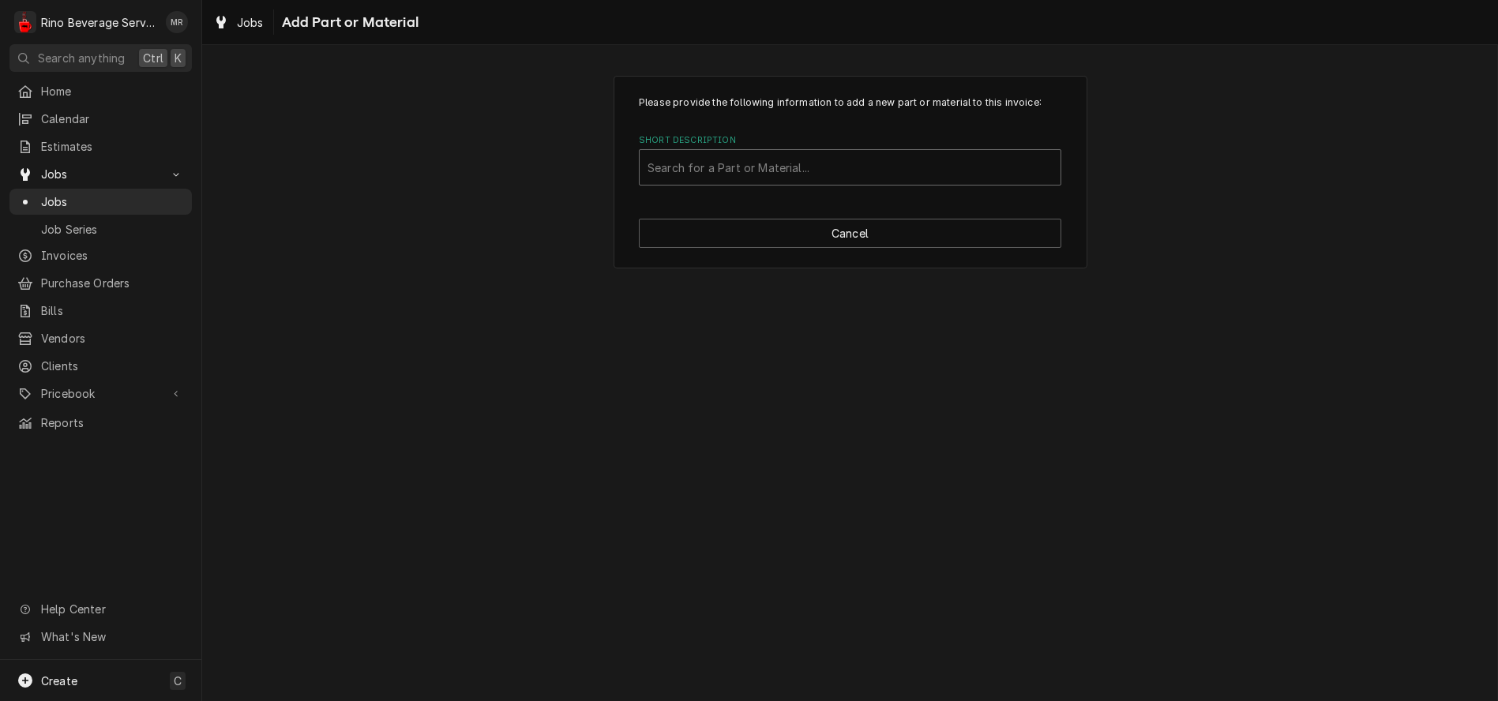
click at [814, 167] on div "Short Description" at bounding box center [850, 167] width 405 height 28
type input "ranc"
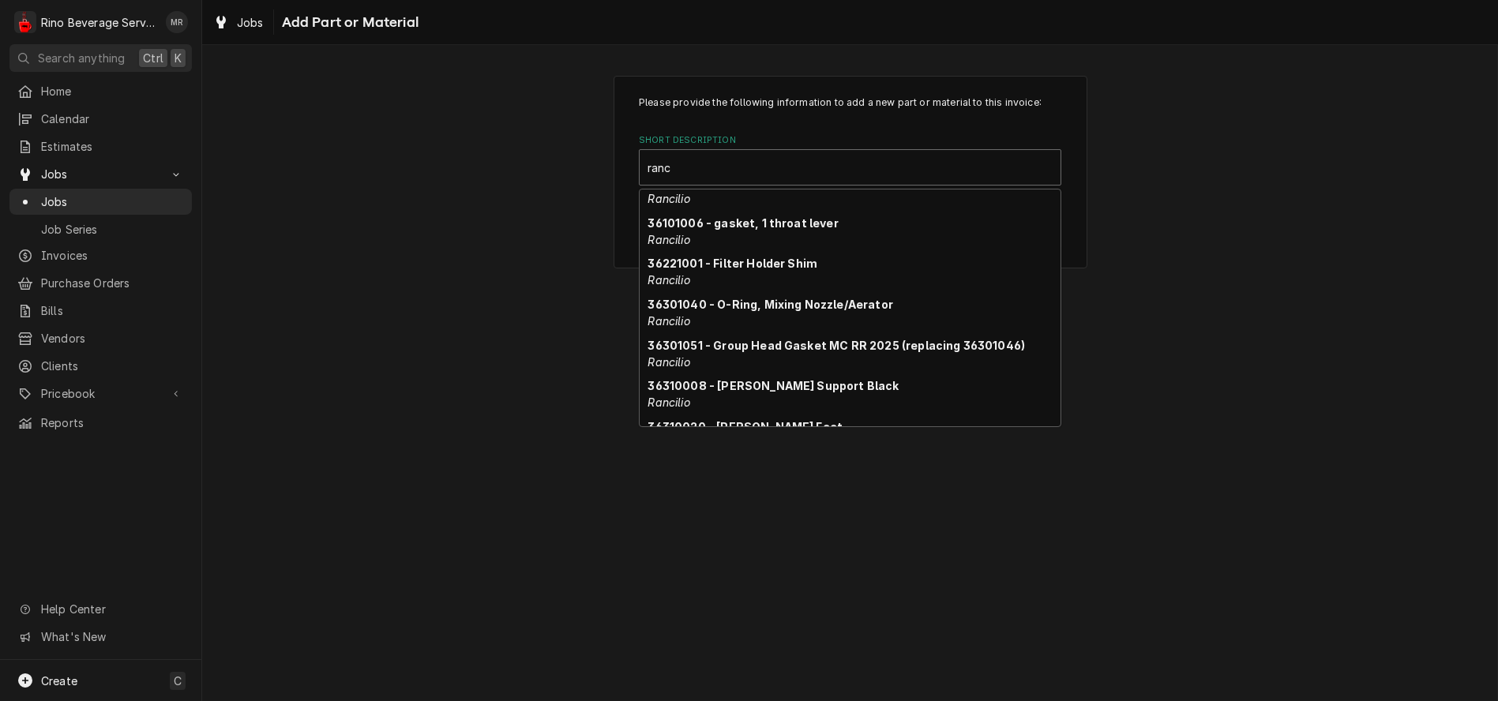
scroll to position [3153, 0]
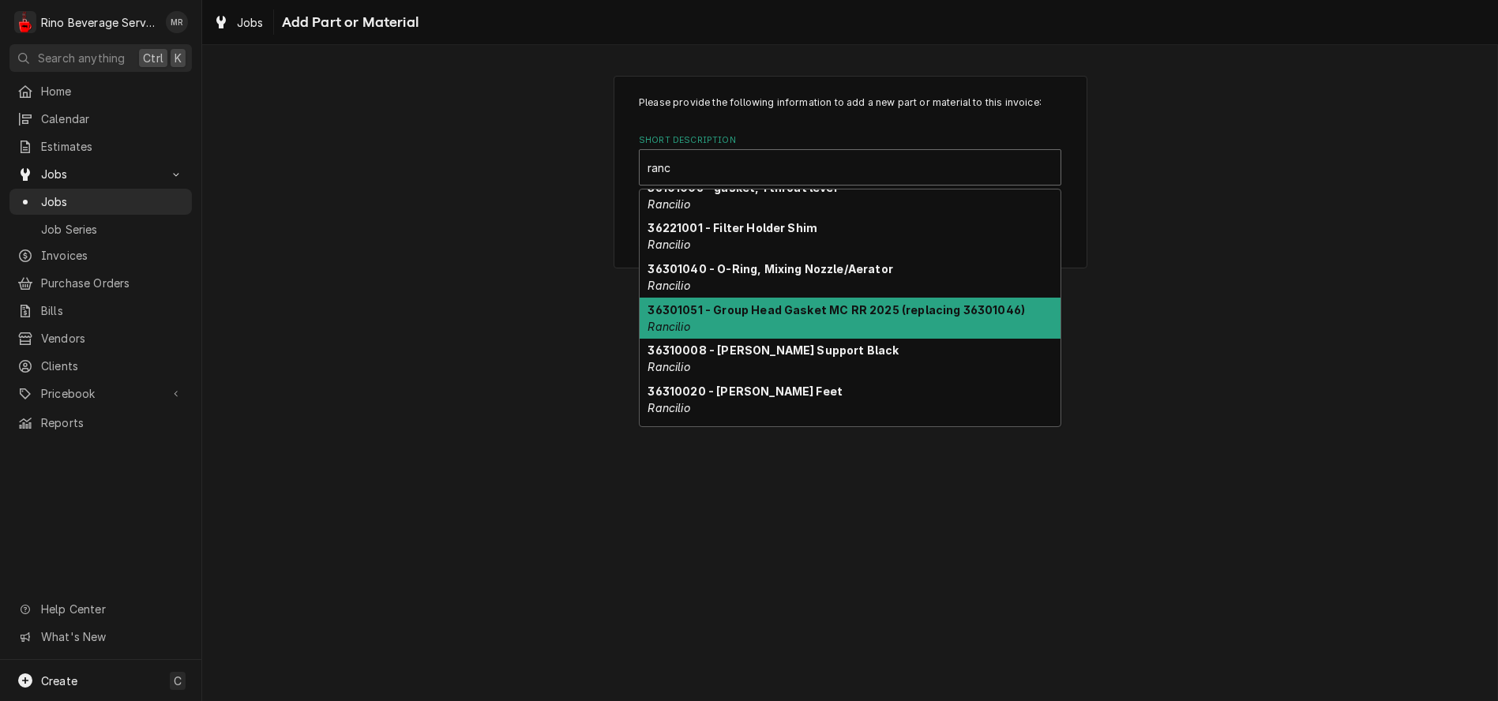
click at [807, 319] on div "36301051 - Group Head Gasket MC RR 2025 (replacing 36301046) Rancilio" at bounding box center [850, 318] width 421 height 41
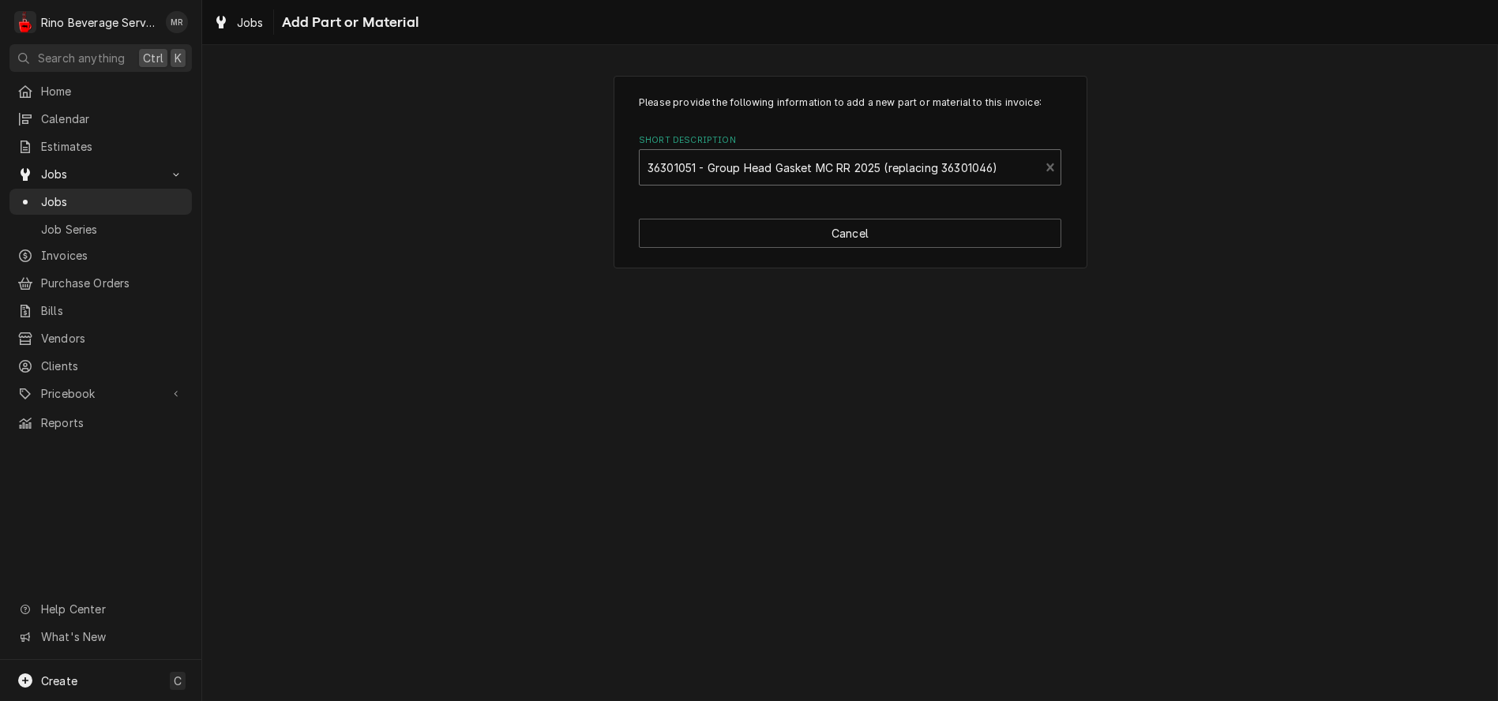
type textarea "x"
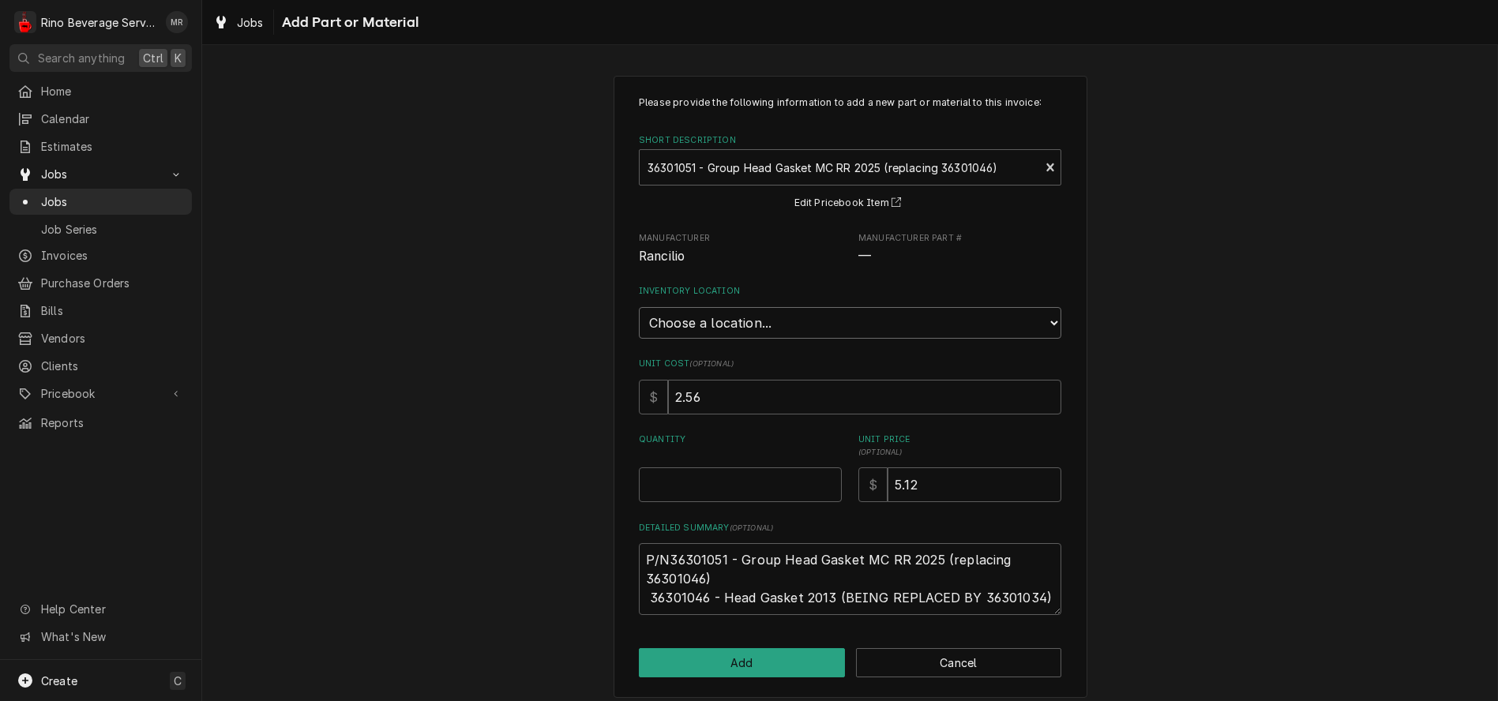
click at [806, 321] on select "Choose a location... Damon's Truck Dane's Truck Graham's Truck Main Warehouse" at bounding box center [850, 323] width 423 height 32
select select "157"
click at [639, 307] on select "Choose a location... Damon's Truck Dane's Truck Graham's Truck Main Warehouse" at bounding box center [850, 323] width 423 height 32
type textarea "x"
type input "0.5"
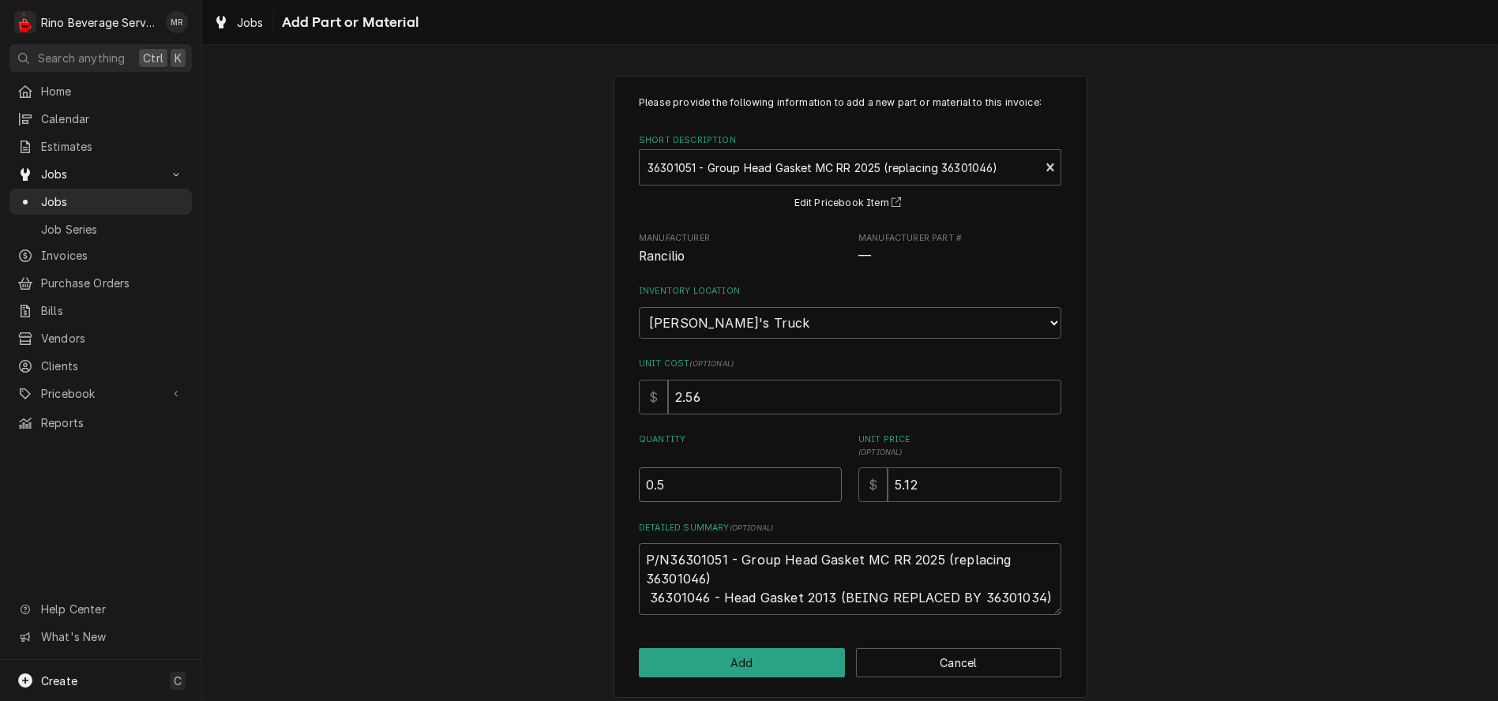
click at [819, 480] on input "0.5" at bounding box center [740, 485] width 203 height 35
type textarea "x"
type input "1"
click at [819, 480] on input "1" at bounding box center [740, 485] width 203 height 35
click at [722, 671] on button "Add" at bounding box center [742, 662] width 206 height 29
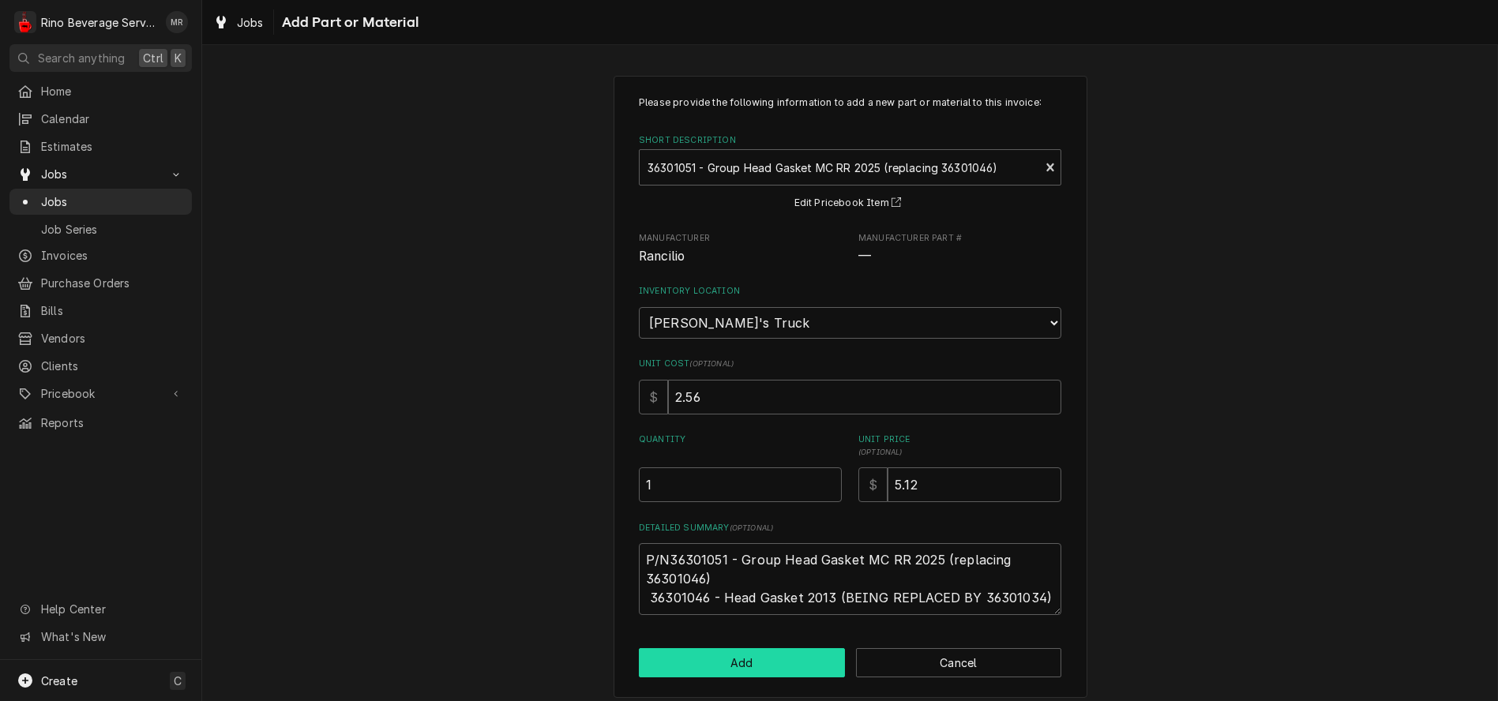
type textarea "x"
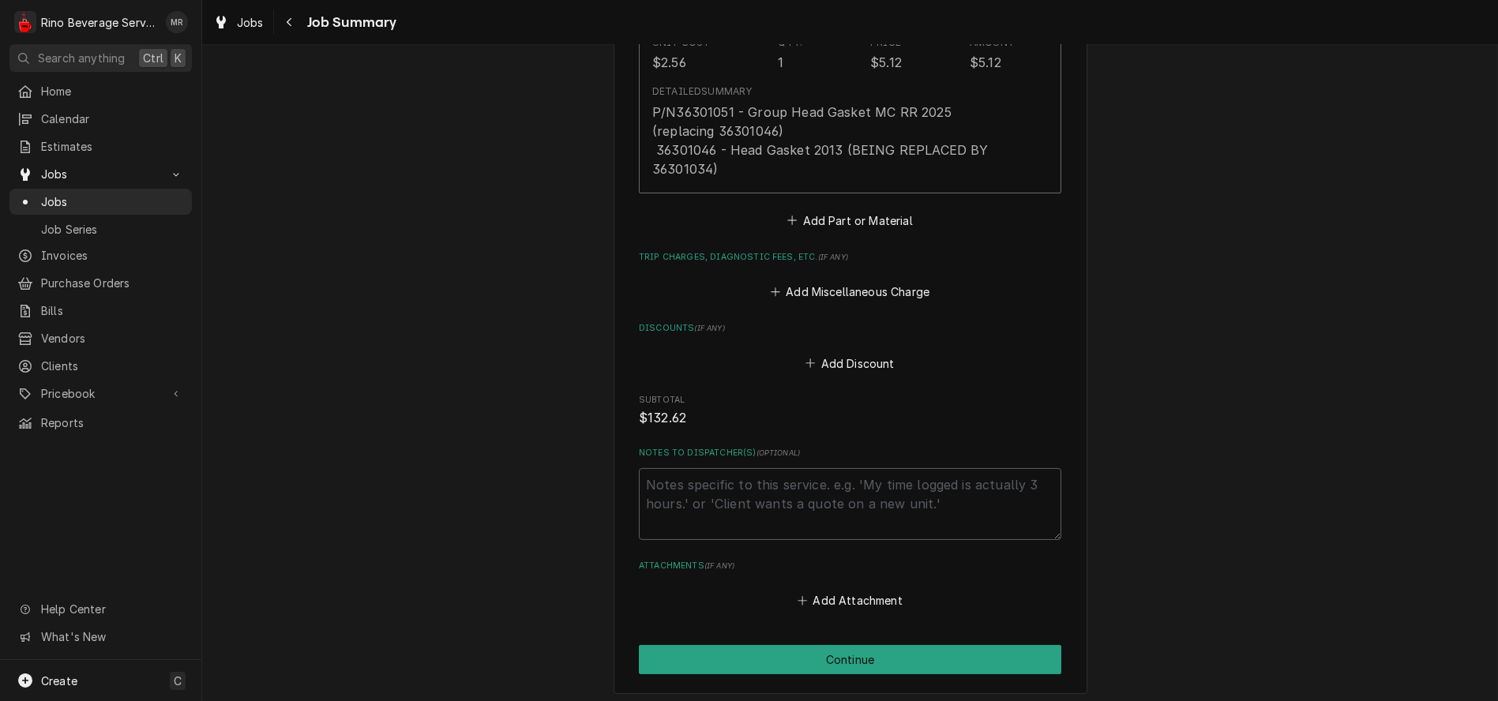
scroll to position [2229, 0]
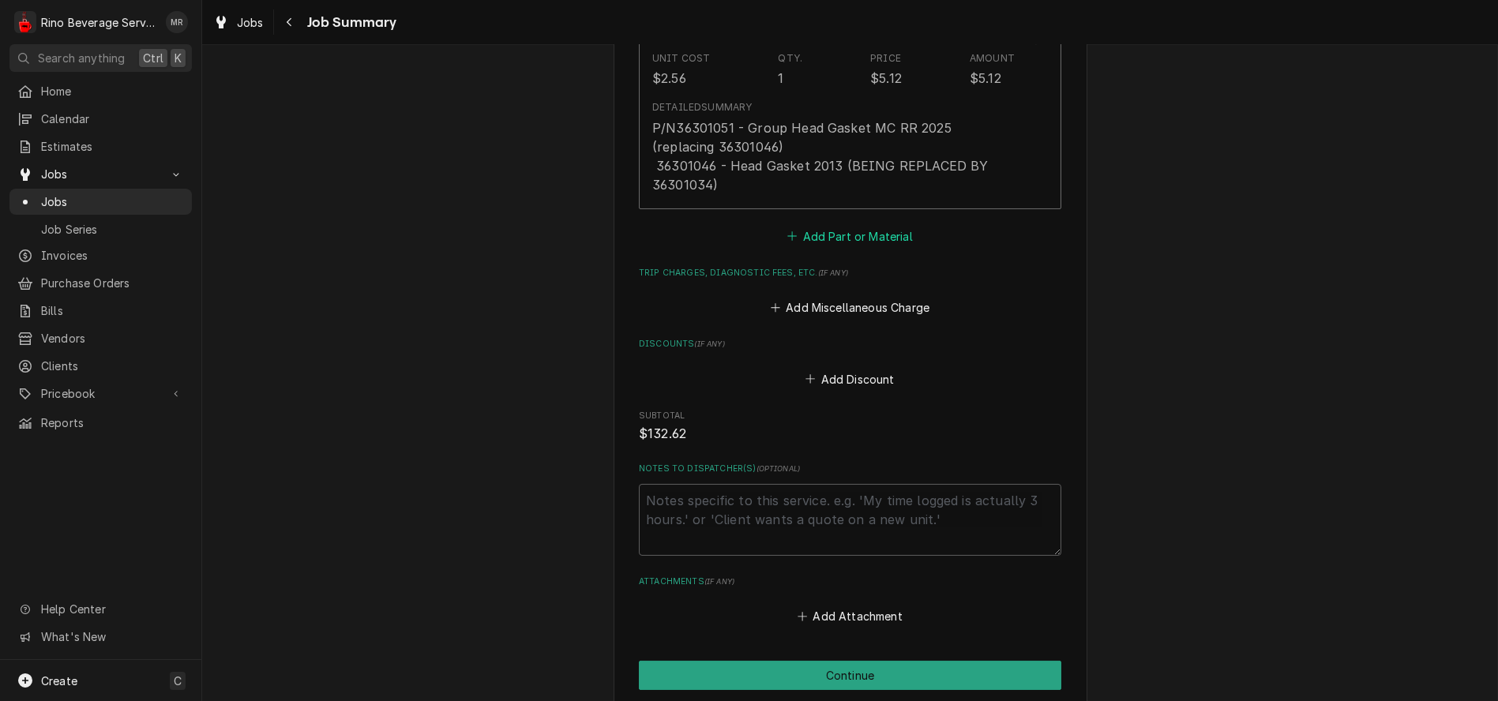
click at [841, 243] on button "Add Part or Material" at bounding box center [850, 236] width 130 height 22
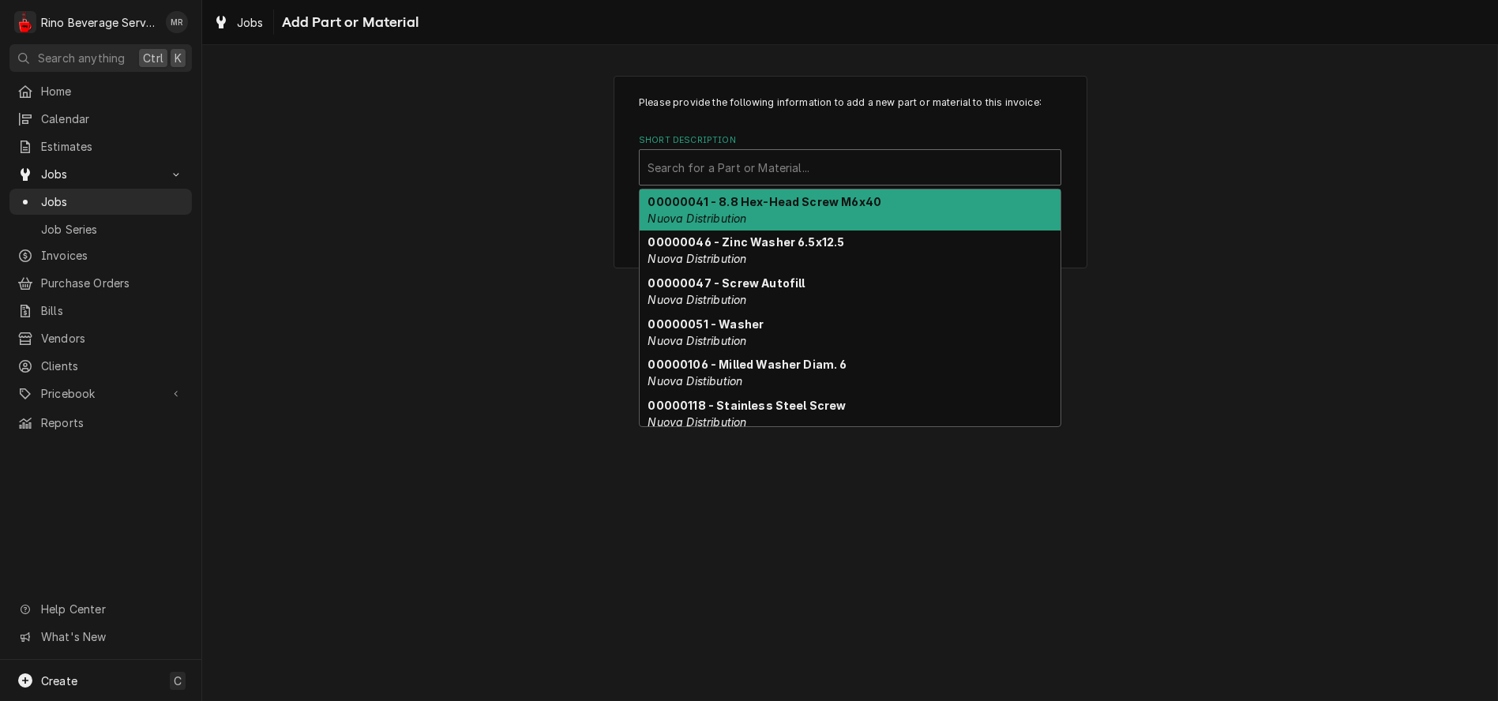
click at [819, 174] on div "Short Description" at bounding box center [850, 167] width 405 height 28
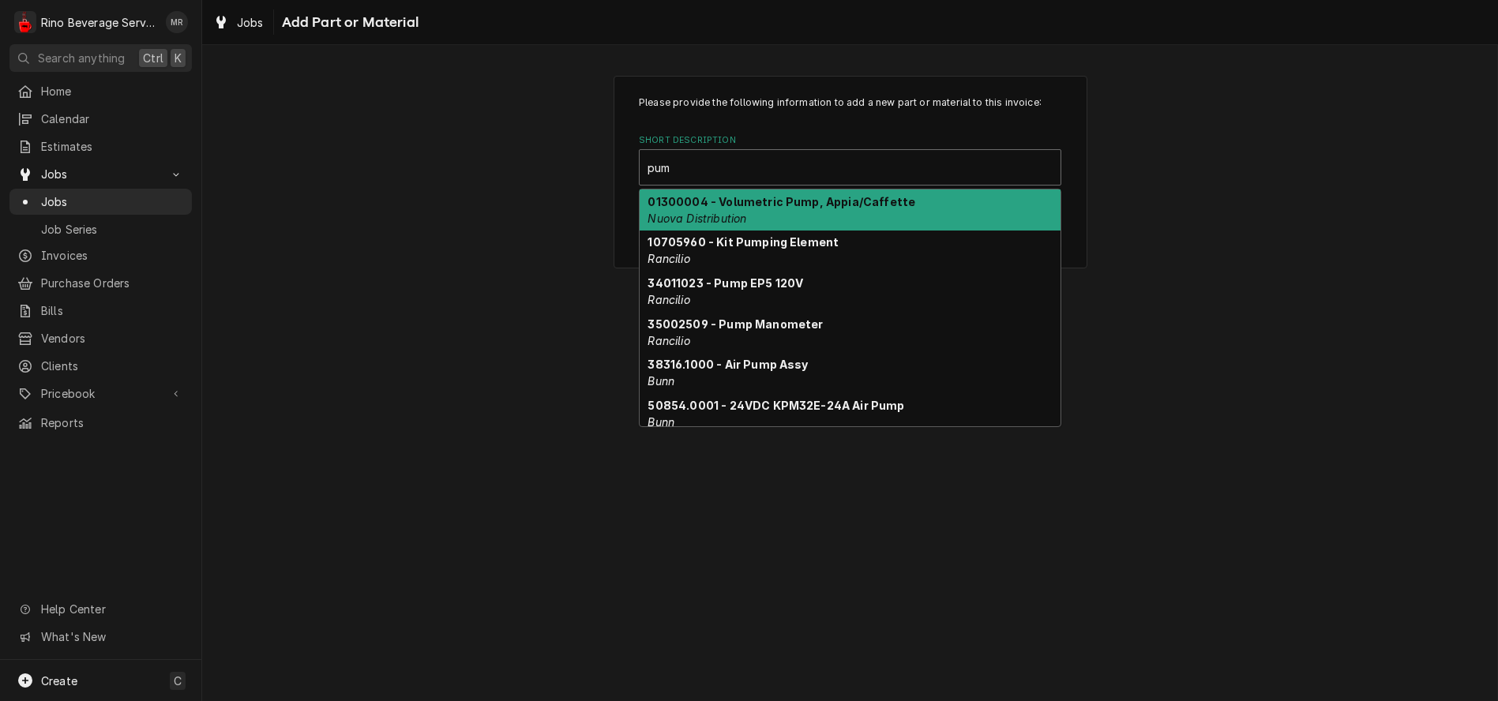
type input "pump"
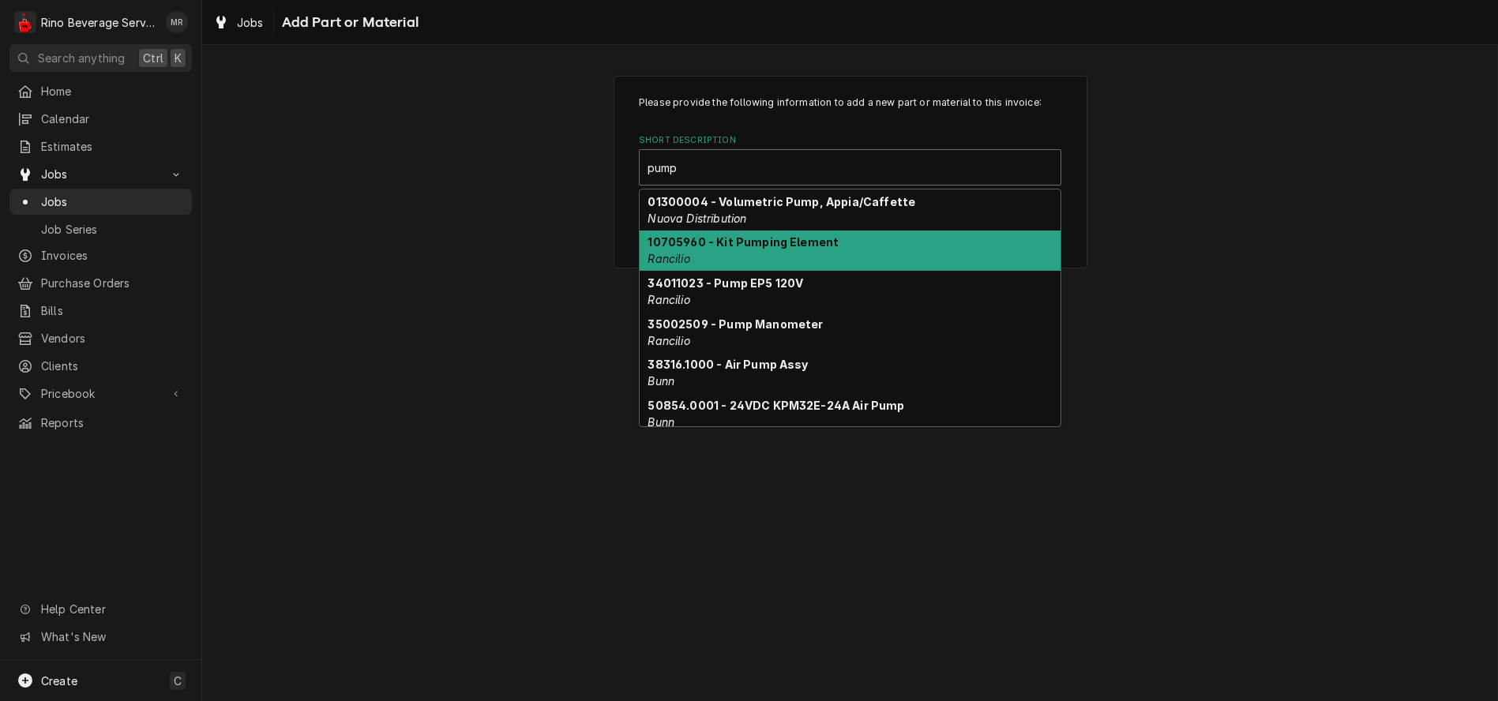
click at [789, 247] on strong "10705960 - Kit Pumping Element" at bounding box center [743, 241] width 191 height 13
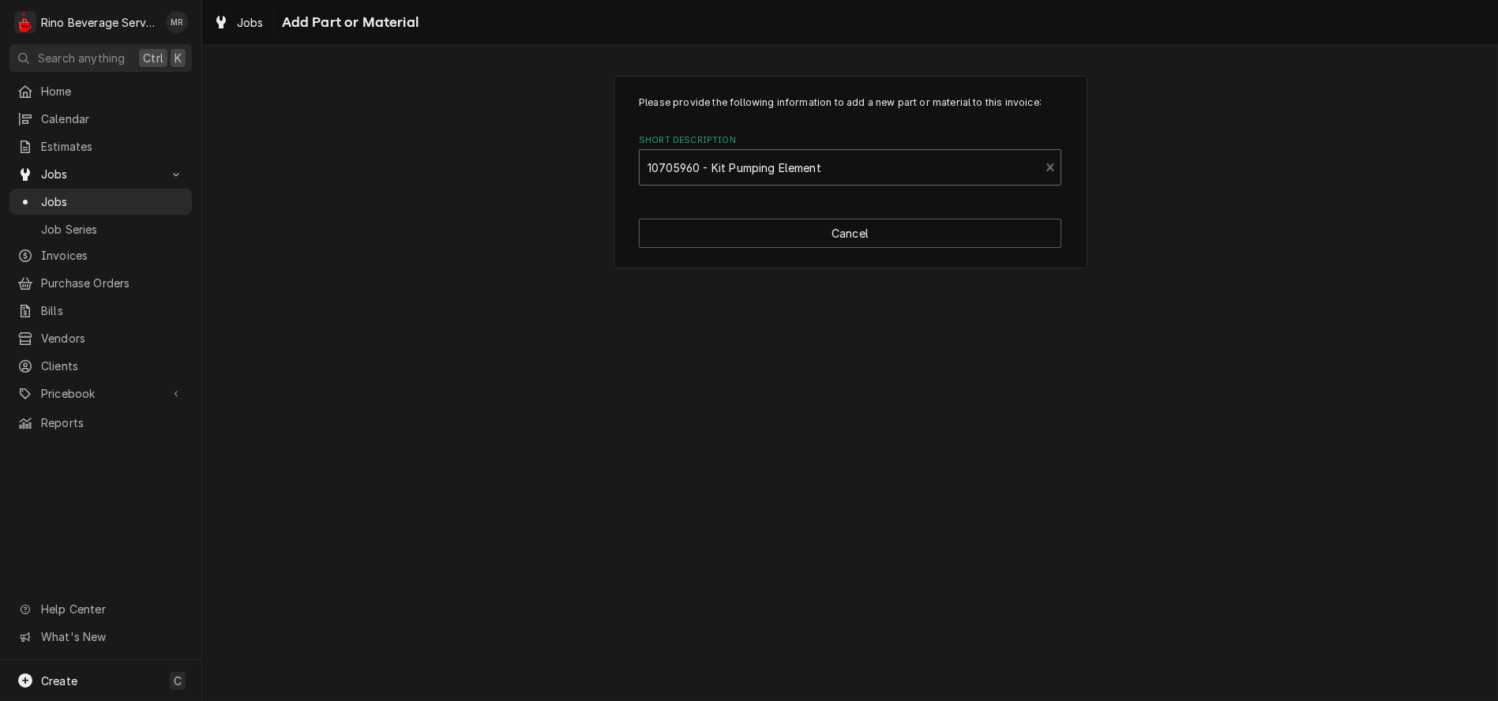
type textarea "x"
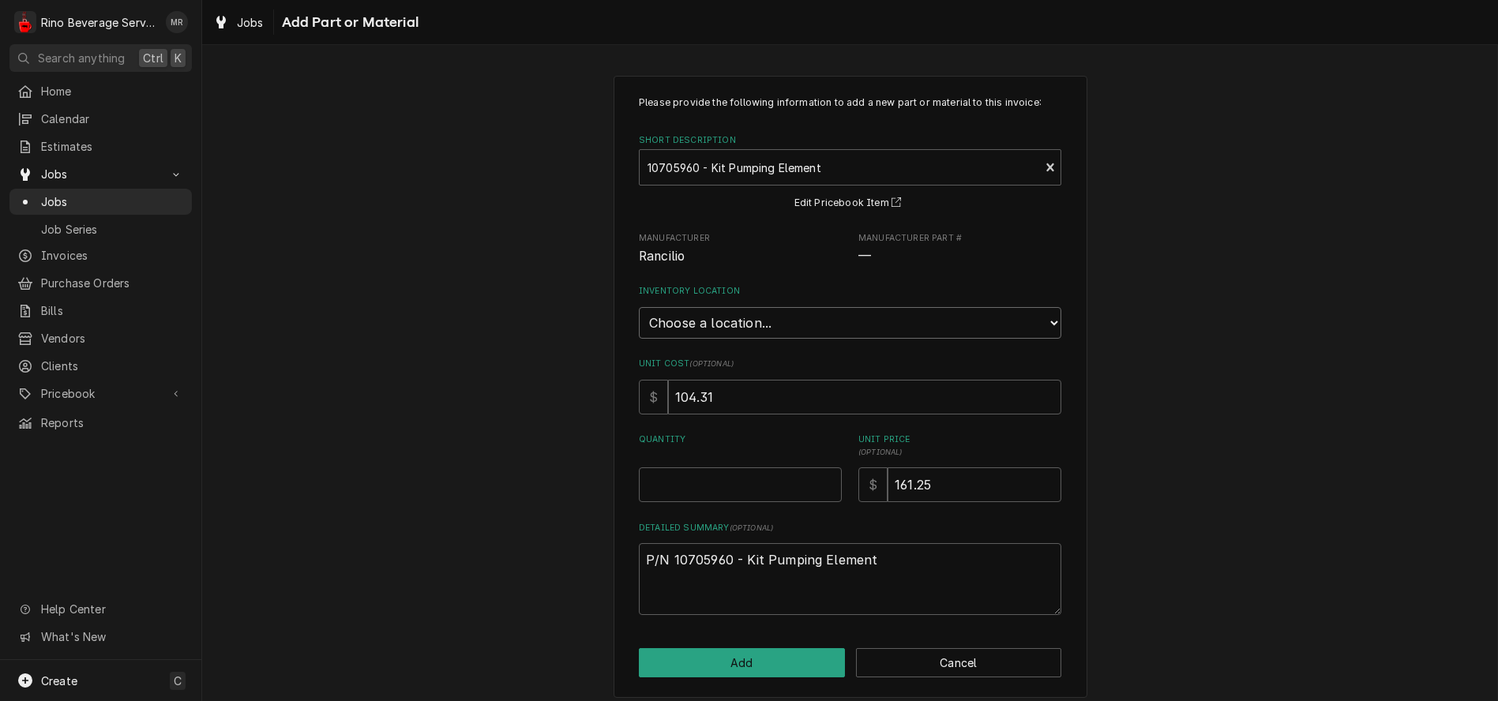
click at [782, 319] on select "Choose a location... Damon's Truck Dane's Truck Graham's Truck Main Warehouse" at bounding box center [850, 323] width 423 height 32
select select "157"
click at [639, 307] on select "Choose a location... Damon's Truck Dane's Truck Graham's Truck Main Warehouse" at bounding box center [850, 323] width 423 height 32
type textarea "x"
type input "0.5"
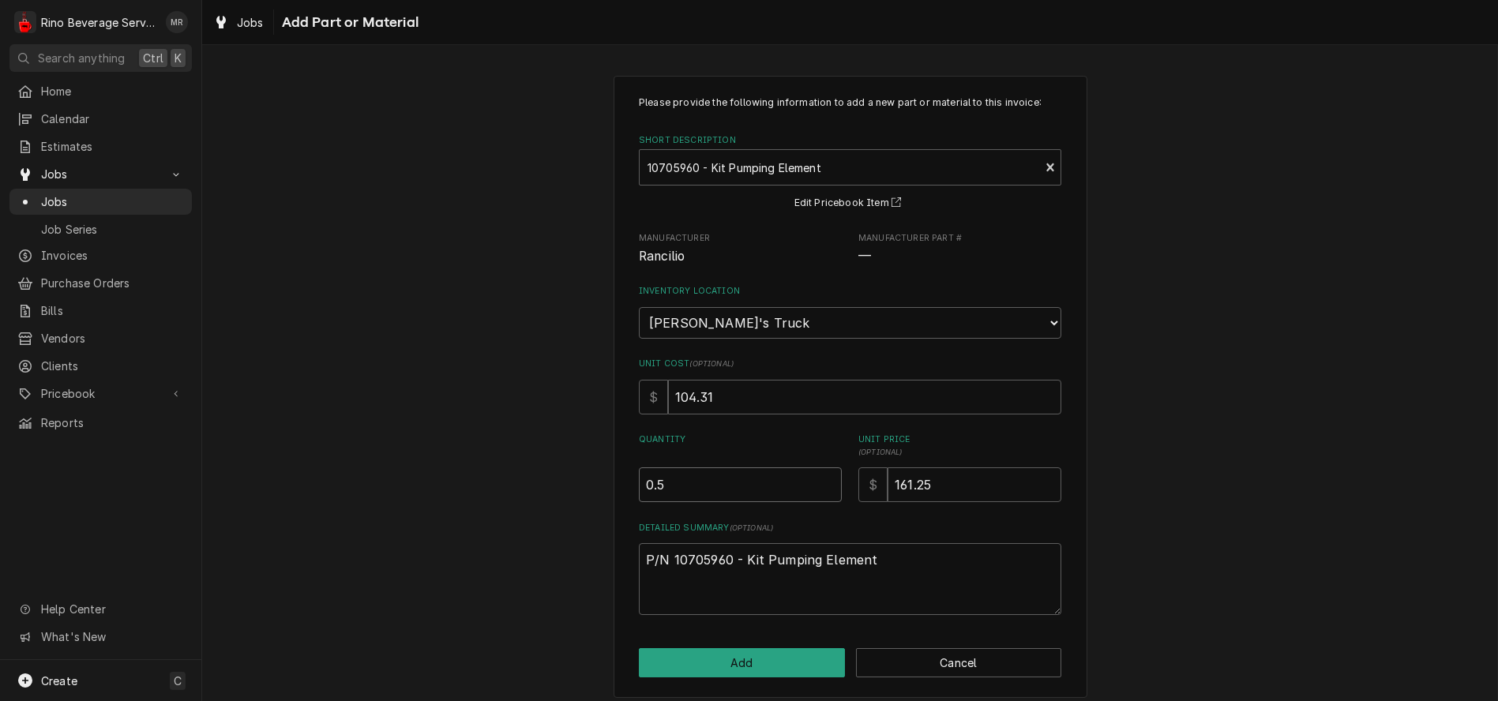
click at [821, 481] on input "0.5" at bounding box center [740, 485] width 203 height 35
type textarea "x"
type input "1"
click at [821, 481] on input "1" at bounding box center [740, 485] width 203 height 35
click at [933, 666] on button "Cancel" at bounding box center [959, 662] width 206 height 29
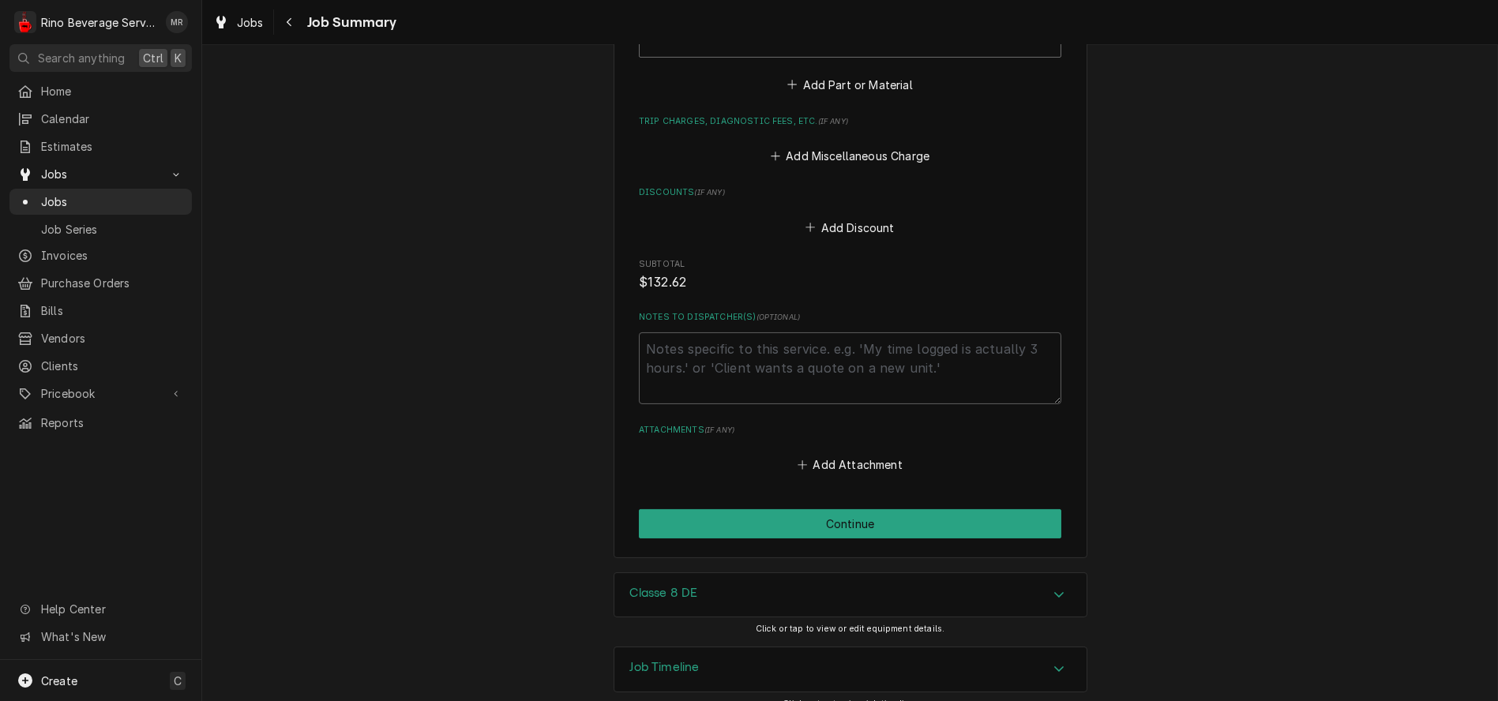
scroll to position [2405, 0]
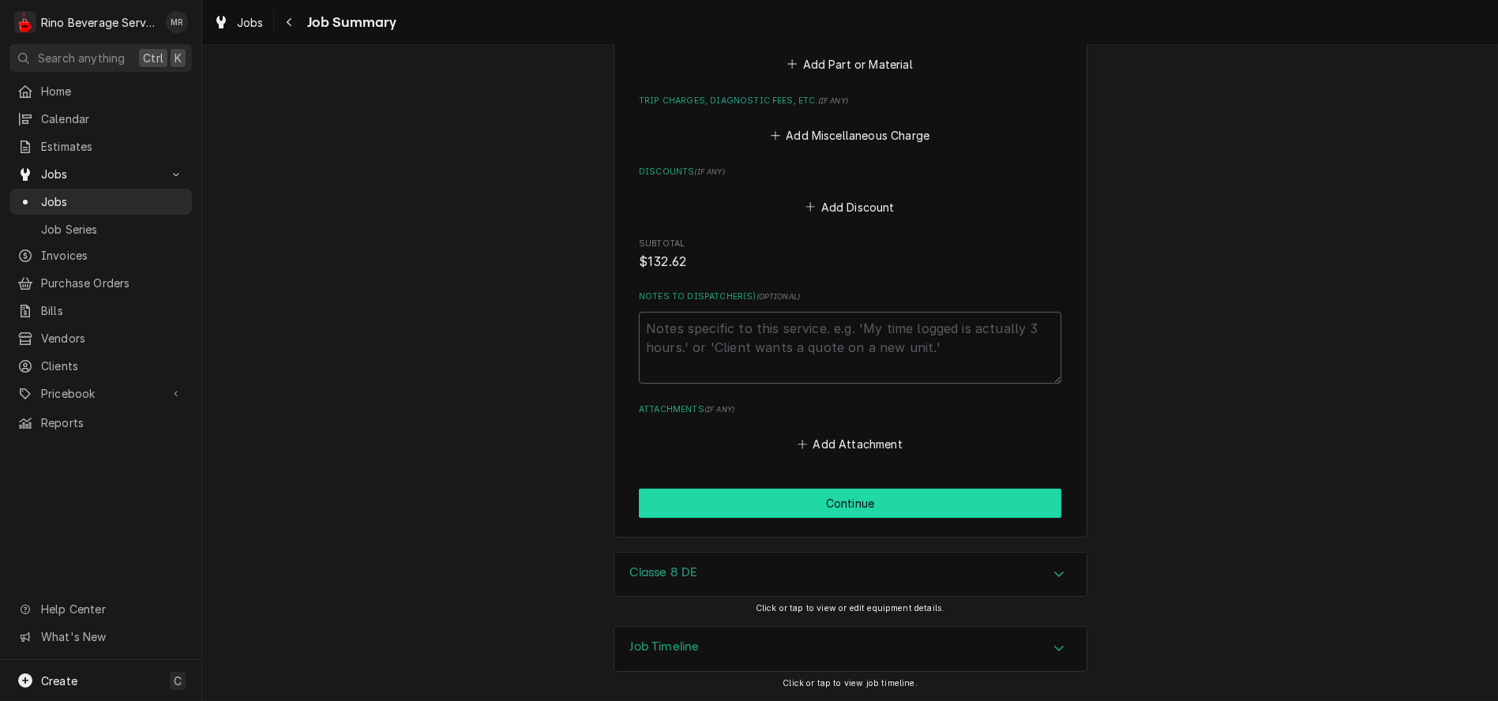
click at [854, 499] on button "Continue" at bounding box center [850, 503] width 423 height 29
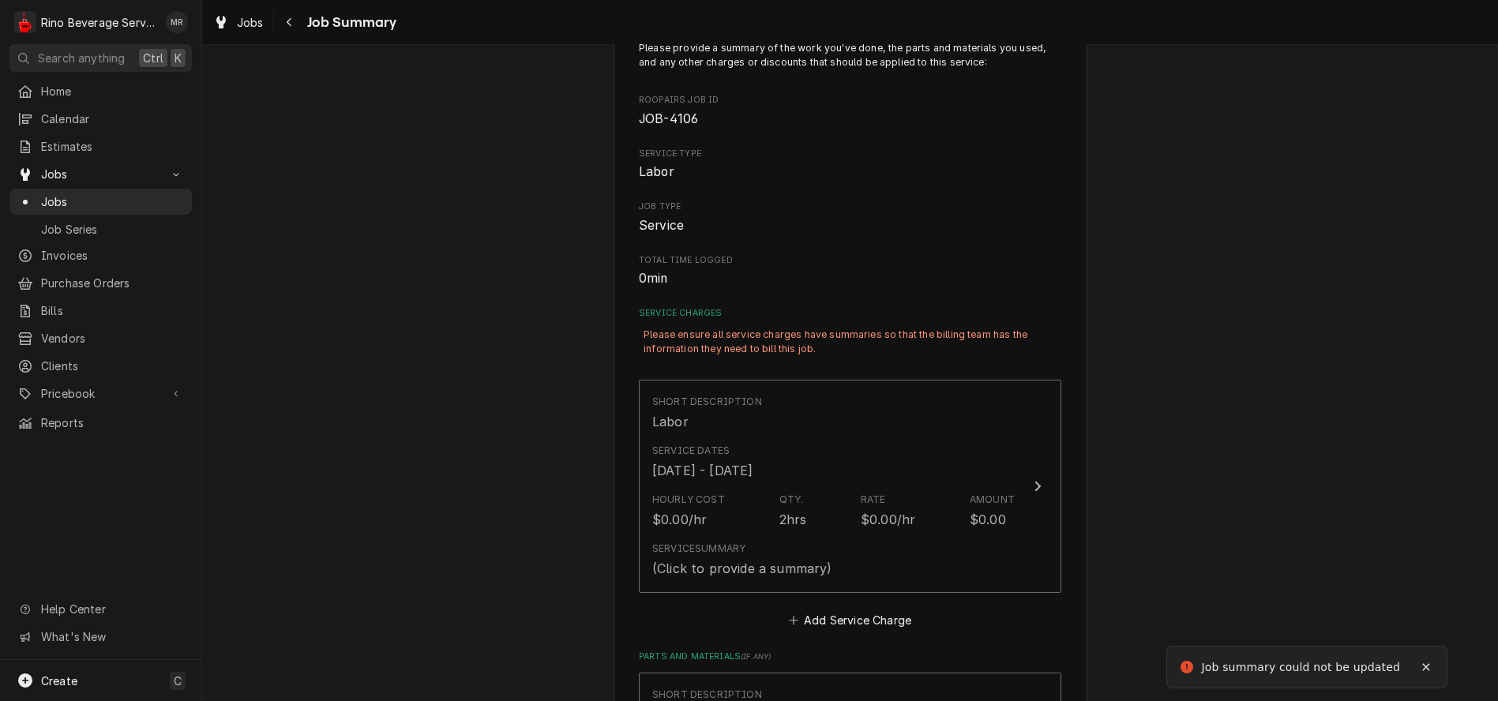
scroll to position [175, 0]
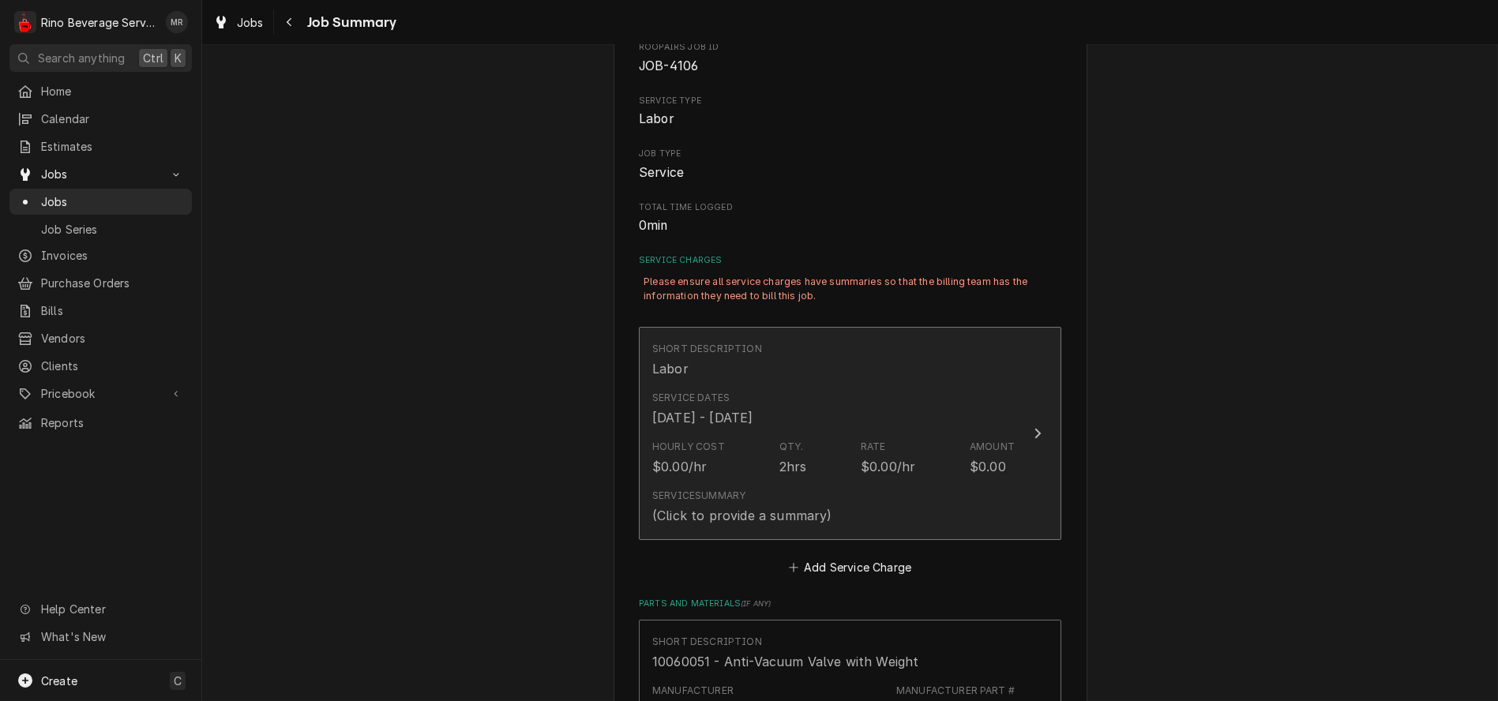
click at [772, 427] on div "Service Dates Oct 9, 2025 - Oct 11, 2025" at bounding box center [833, 409] width 362 height 49
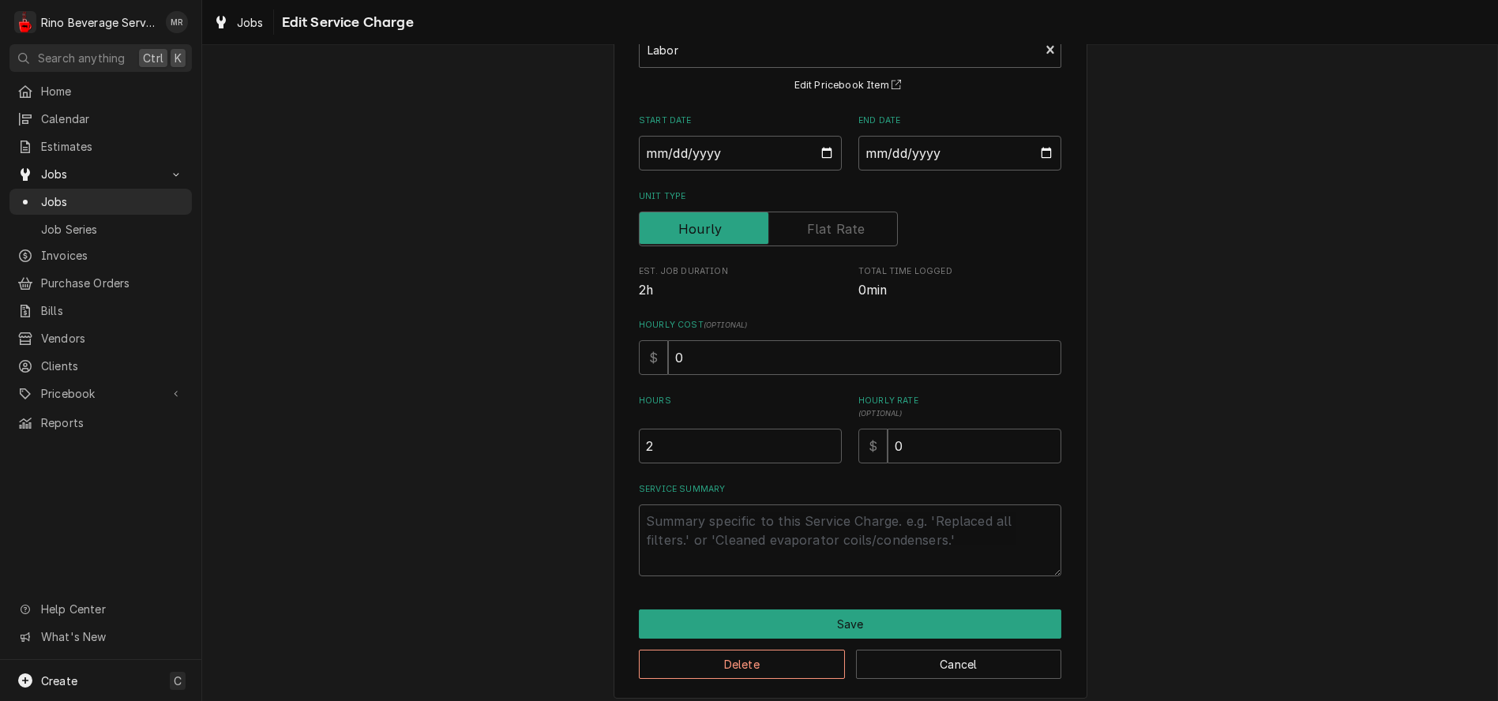
scroll to position [130, 0]
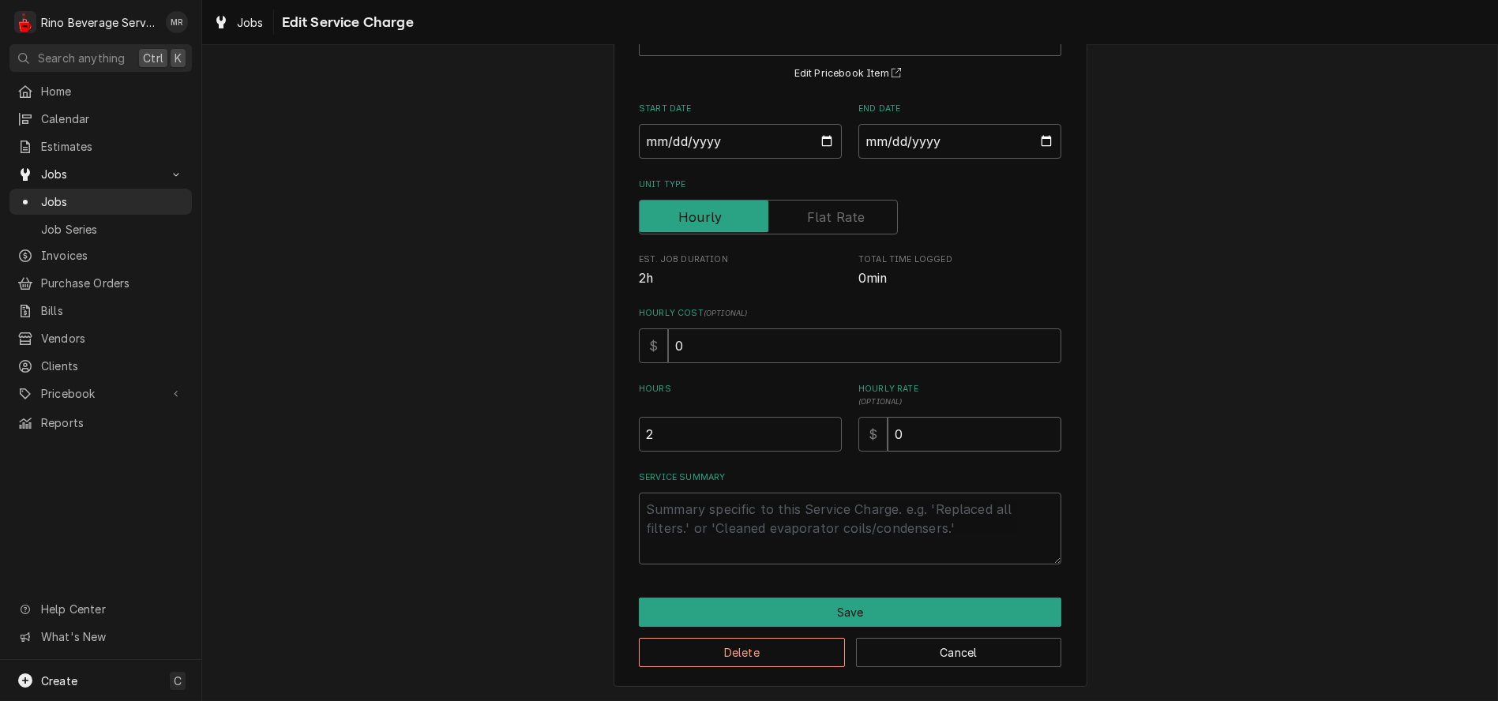
click at [907, 433] on input "0" at bounding box center [975, 434] width 174 height 35
type textarea "x"
type input "9"
type textarea "x"
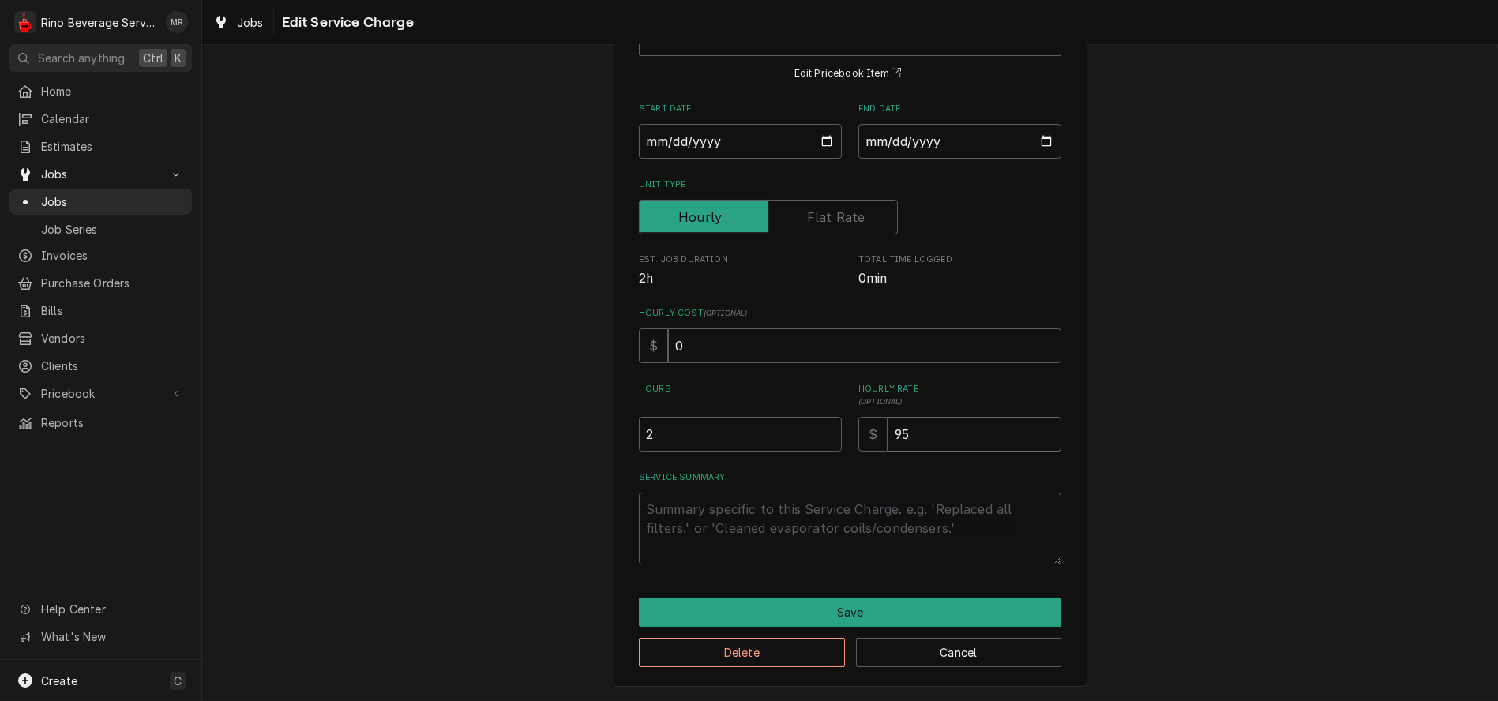
type input "95"
click at [661, 442] on input "2" at bounding box center [740, 434] width 203 height 35
type textarea "x"
type input "2.5"
click at [661, 505] on textarea "Service Summary" at bounding box center [850, 529] width 423 height 72
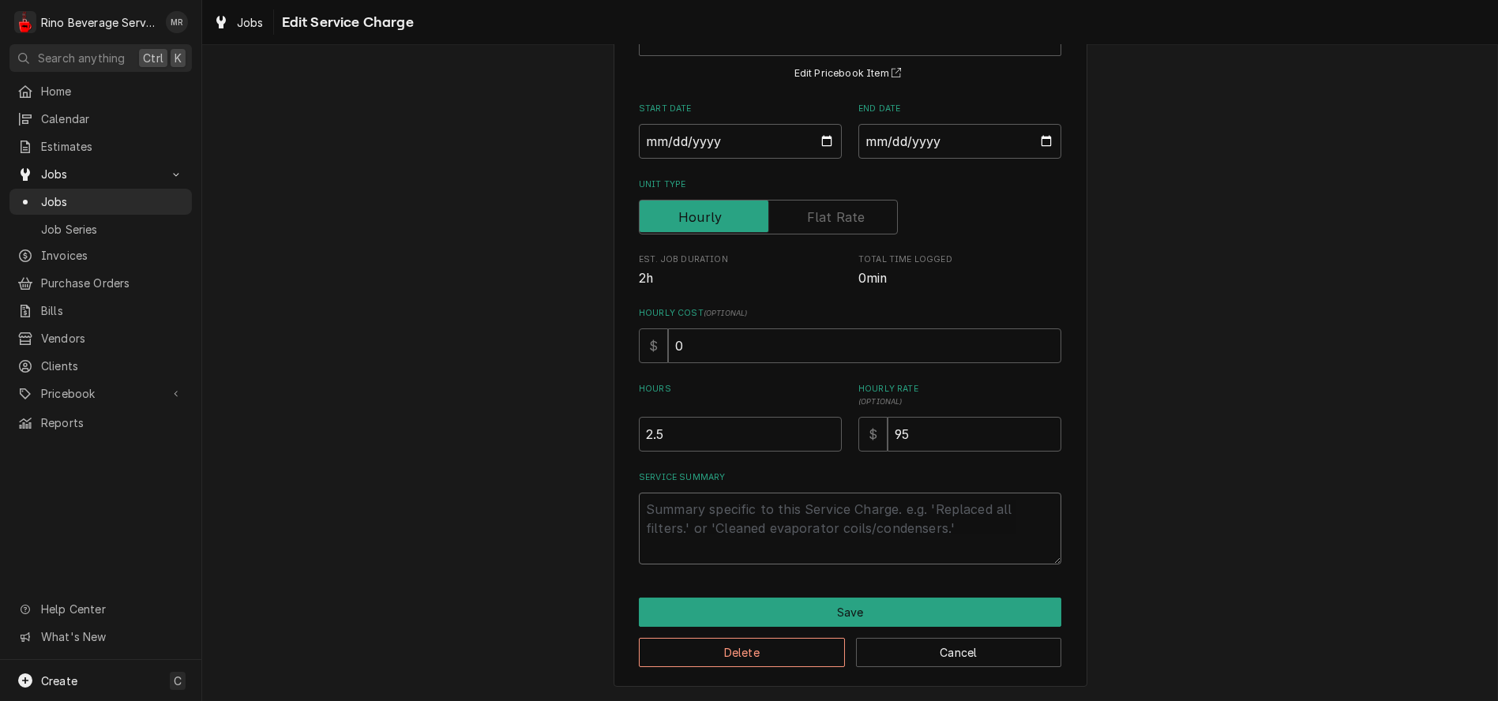
type textarea "x"
type textarea "B"
type textarea "x"
type textarea "Br"
type textarea "x"
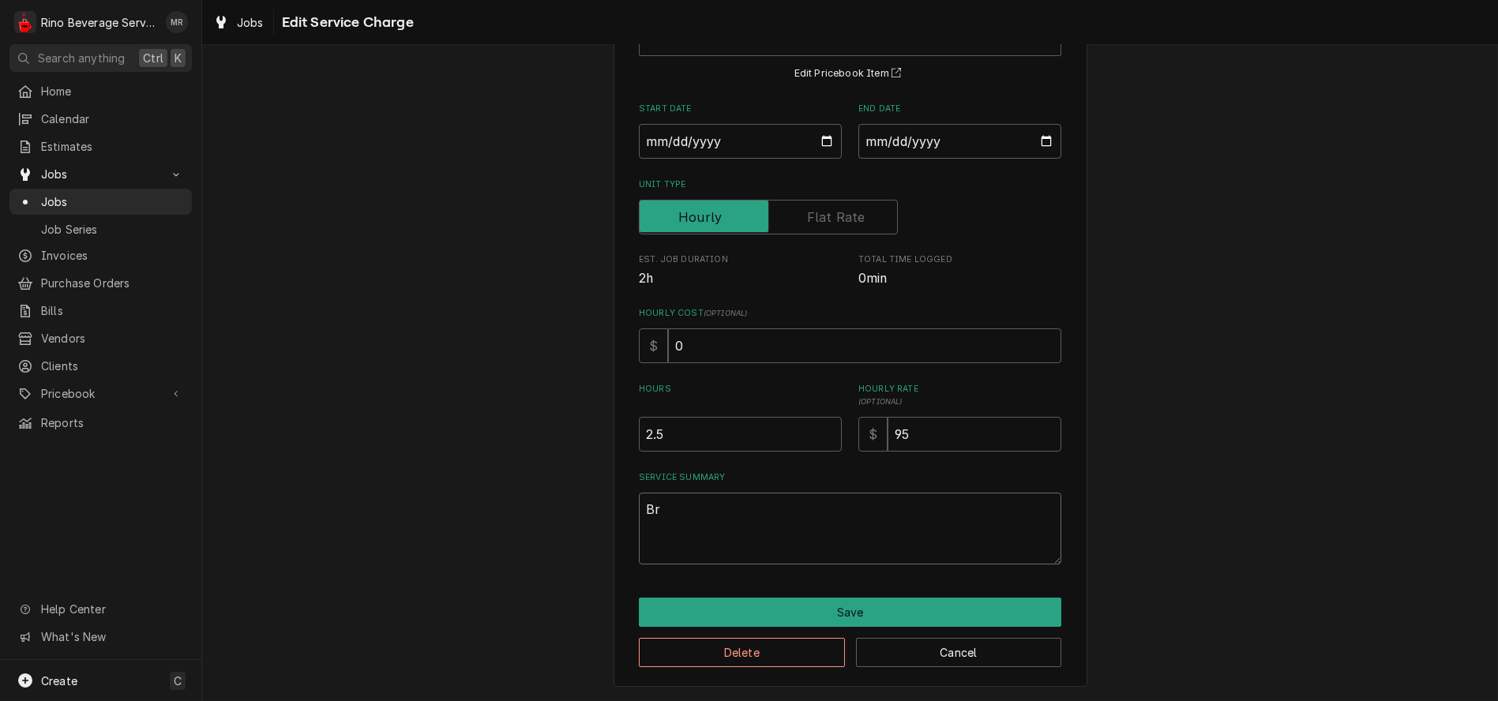
type textarea "Bro"
type textarea "x"
type textarea "Brou"
type textarea "x"
type textarea "Broug"
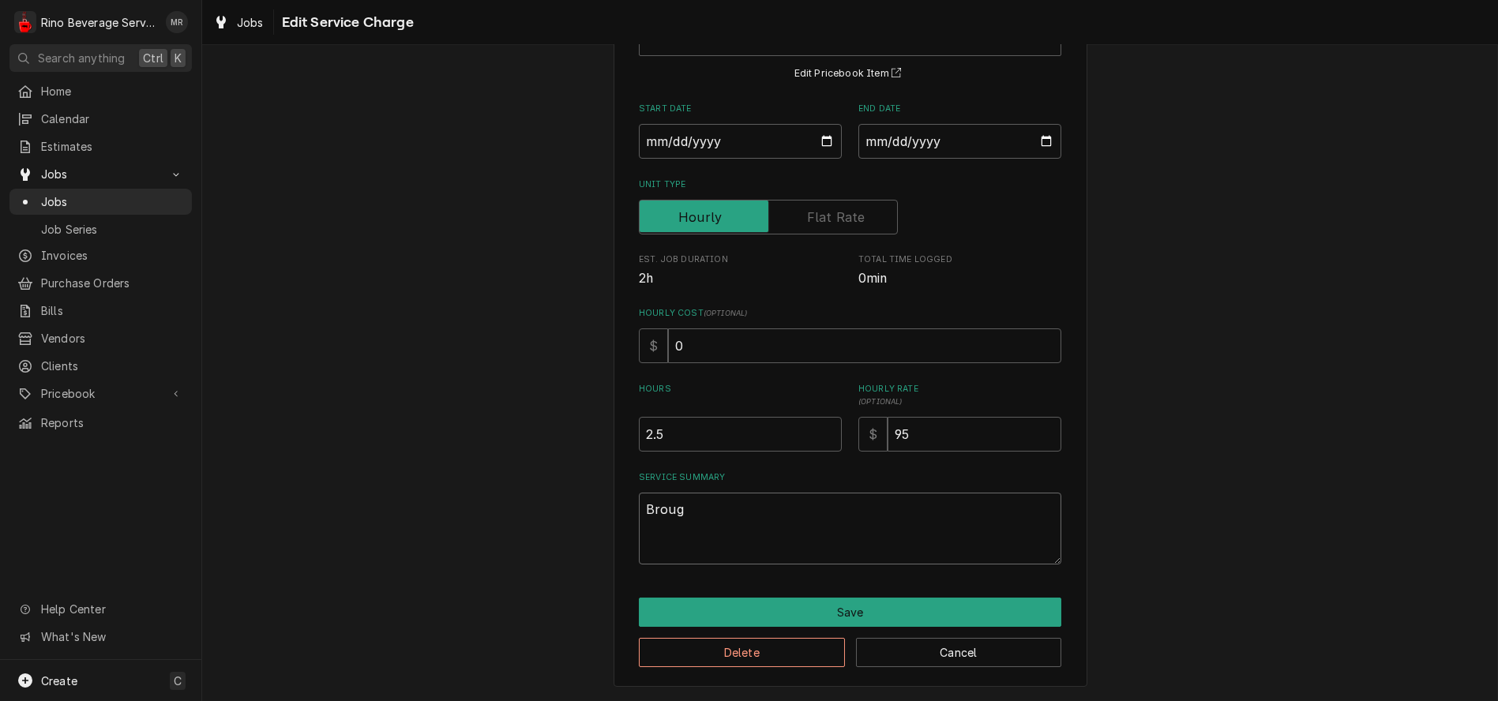
type textarea "x"
type textarea "Brough"
type textarea "x"
type textarea "Brought"
type textarea "x"
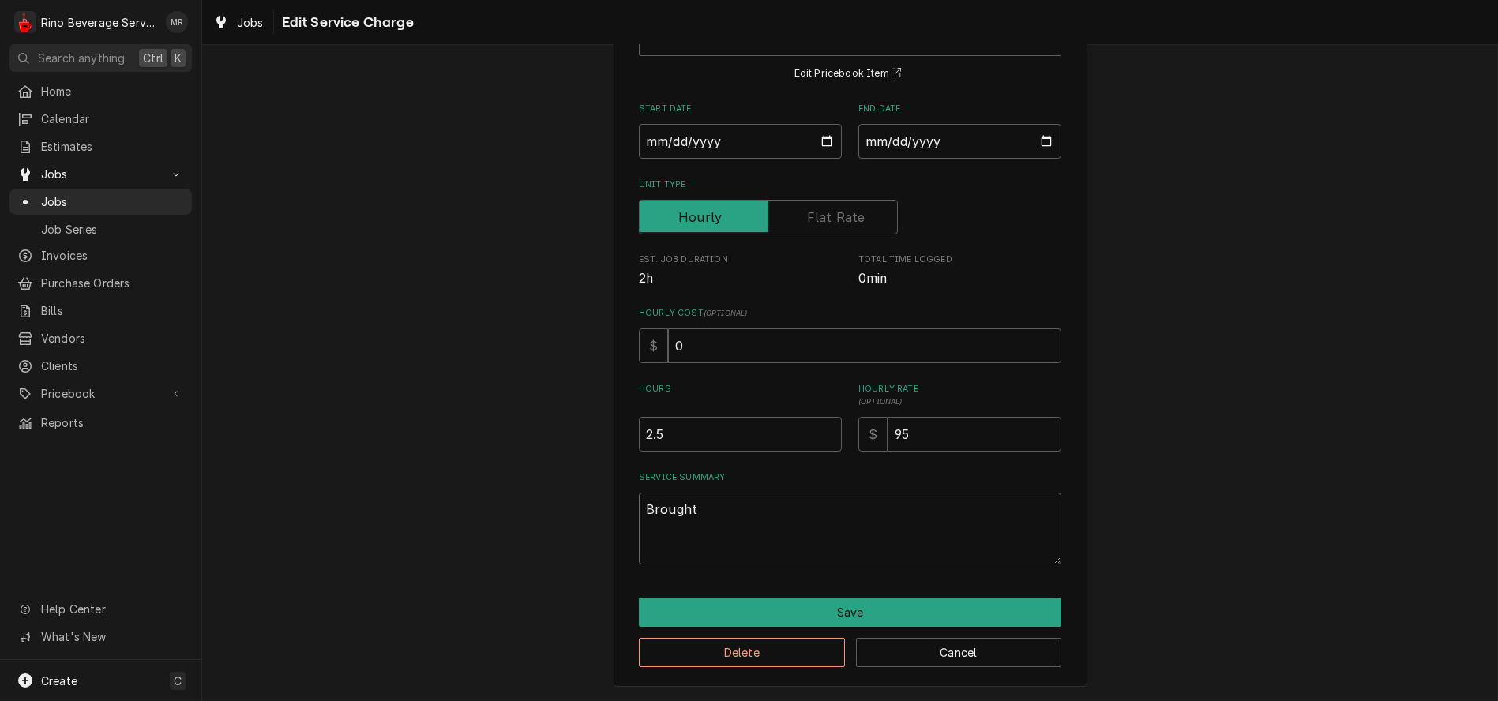
type textarea "Brought"
type textarea "x"
type textarea "Brought t"
type textarea "x"
type textarea "Brought to"
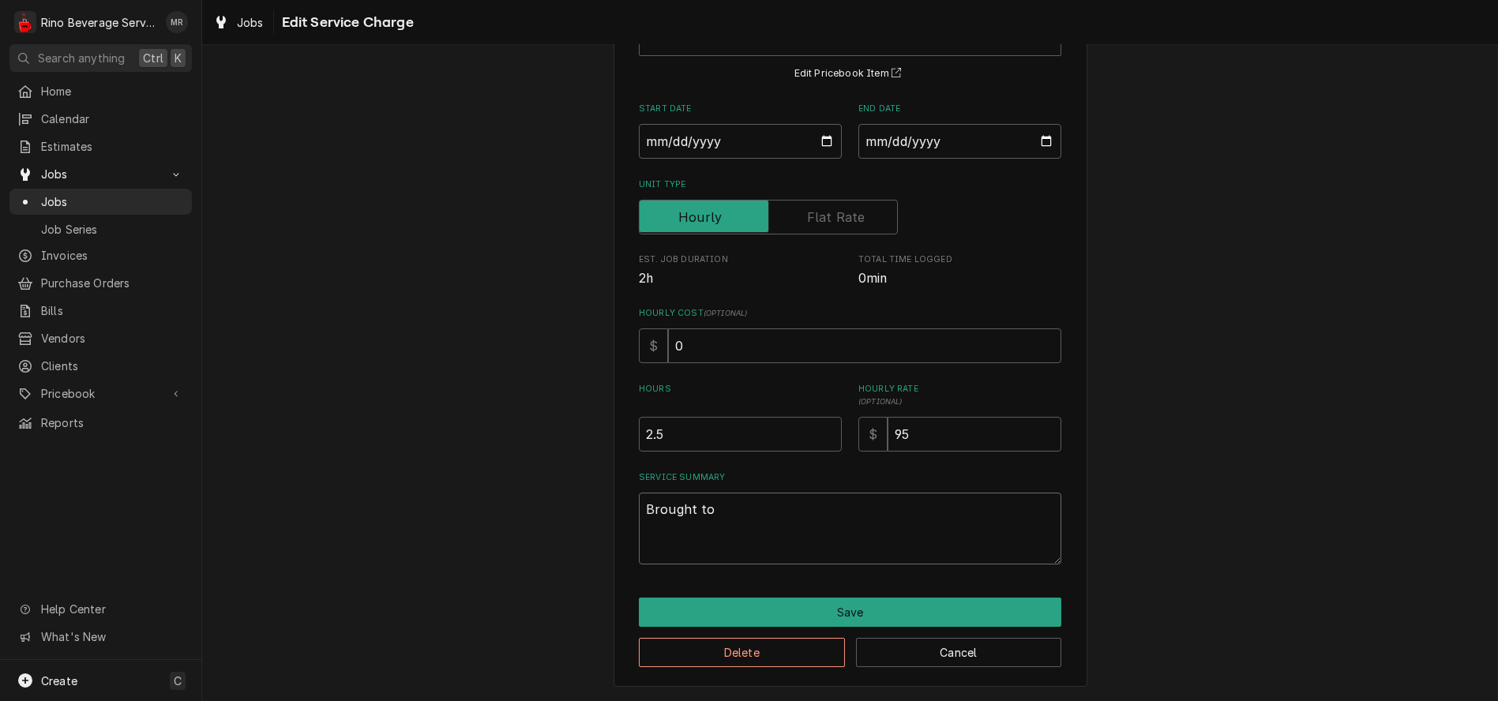
type textarea "x"
type textarea "Brought to"
type textarea "x"
type textarea "Brought to s"
type textarea "x"
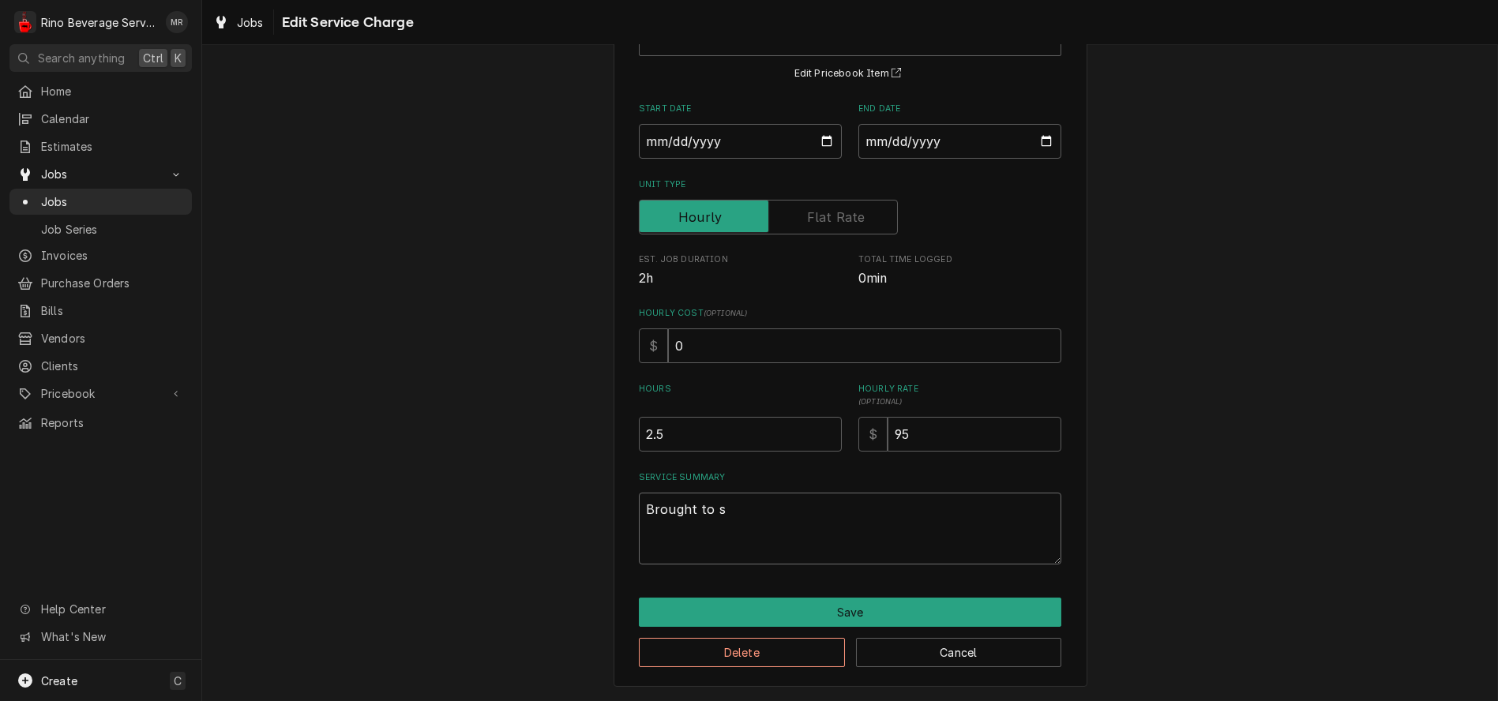
type textarea "Brought to sh"
type textarea "x"
type textarea "Brought to sho"
type textarea "x"
type textarea "Brought to shop"
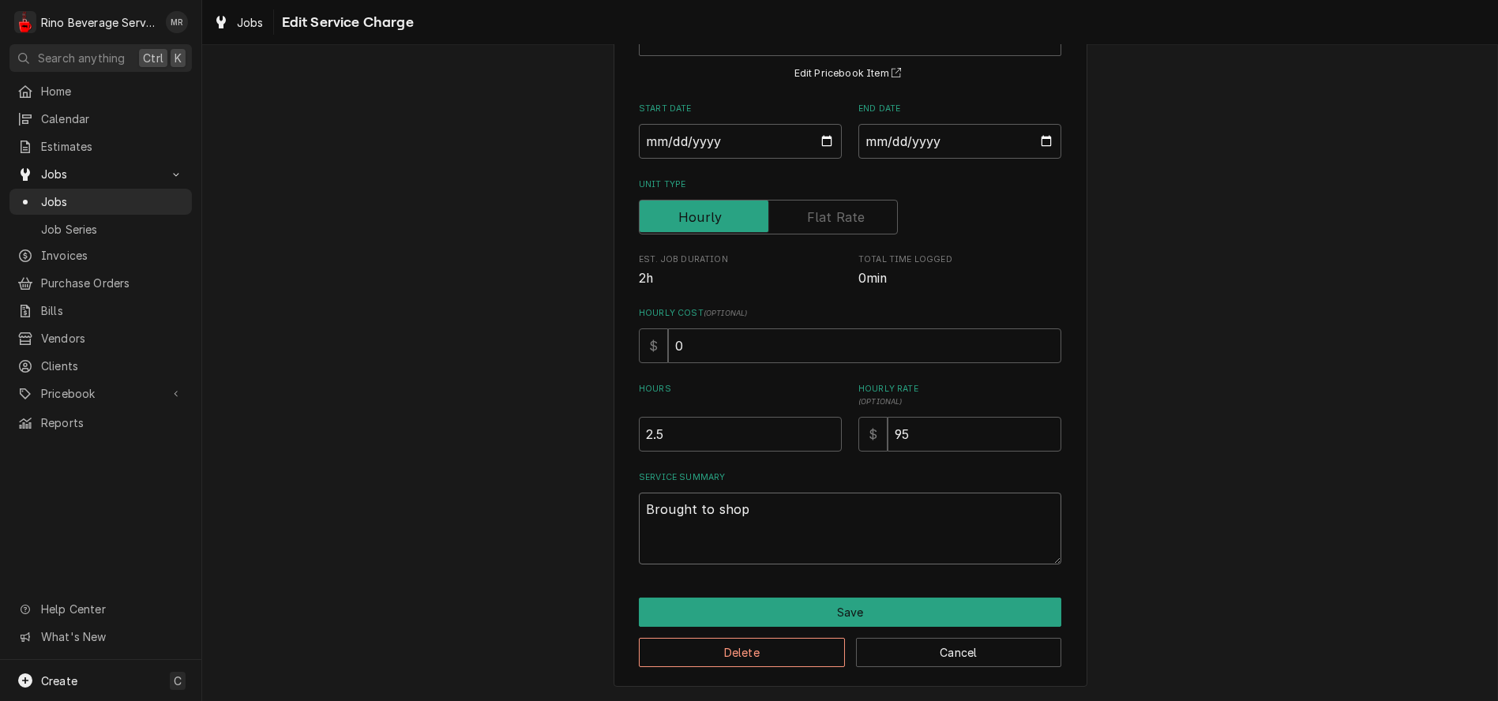
type textarea "x"
type textarea "Brought to shop"
type textarea "x"
type textarea "Brought to shop f"
type textarea "x"
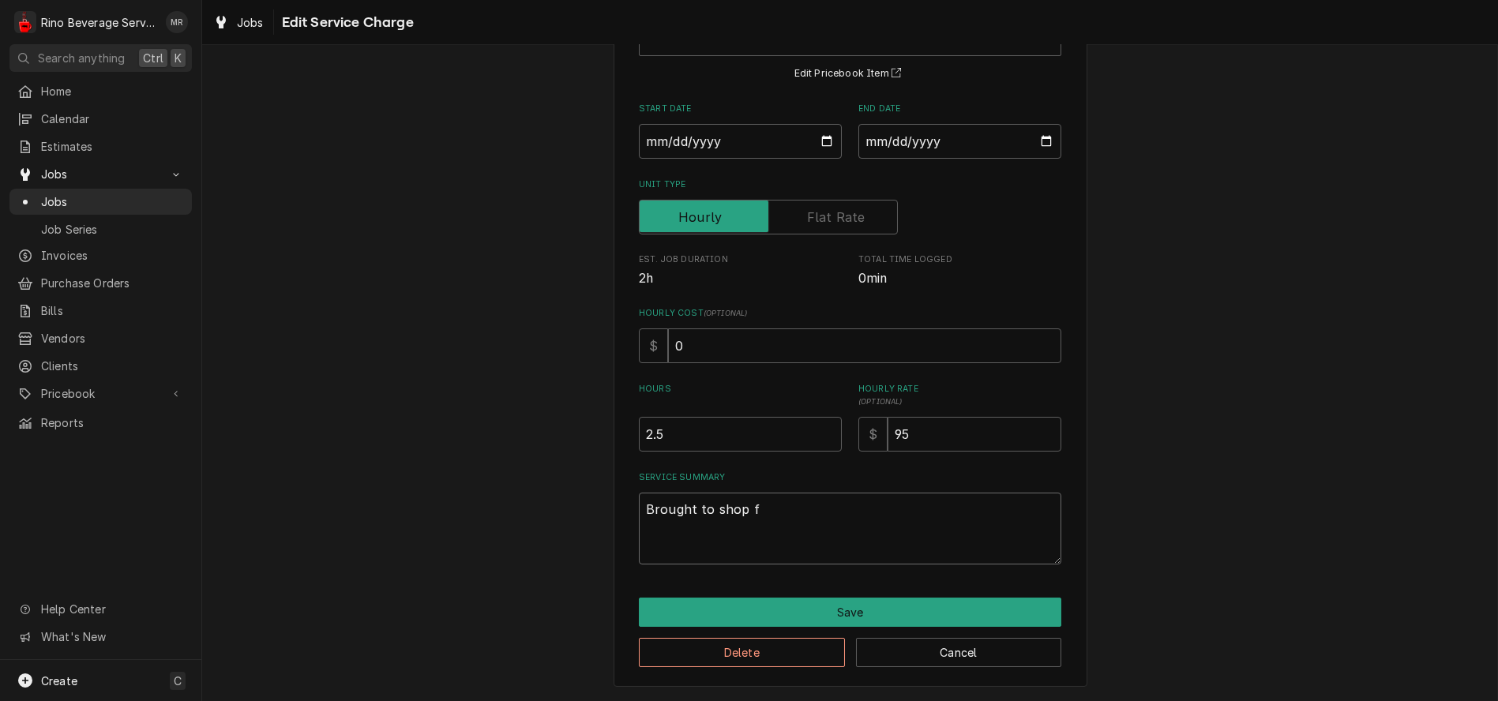
type textarea "Brought to shop fo"
type textarea "x"
type textarea "Brought to shop for"
type textarea "x"
type textarea "Brought to shop for"
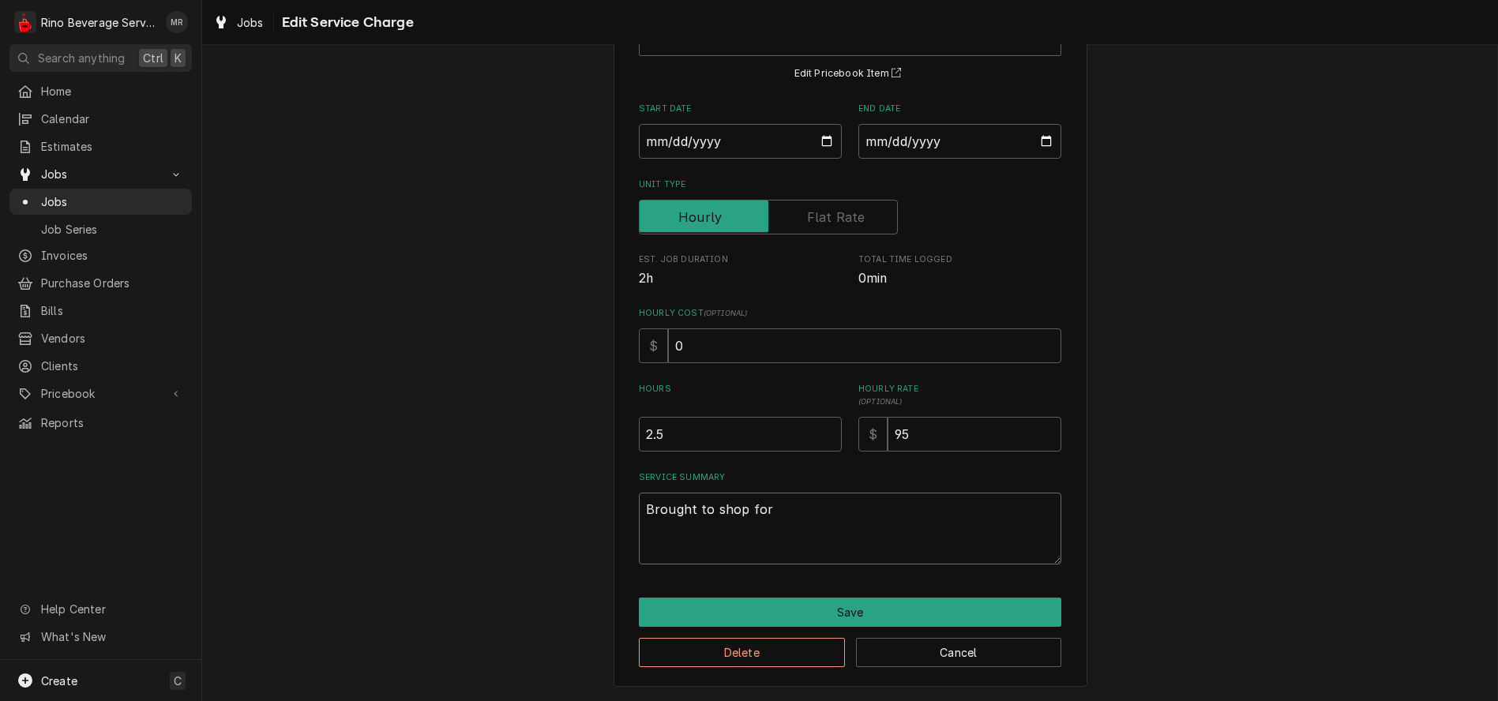
type textarea "x"
type textarea "Brought to shop for"
type textarea "x"
type textarea "Brought to shop fo"
type textarea "x"
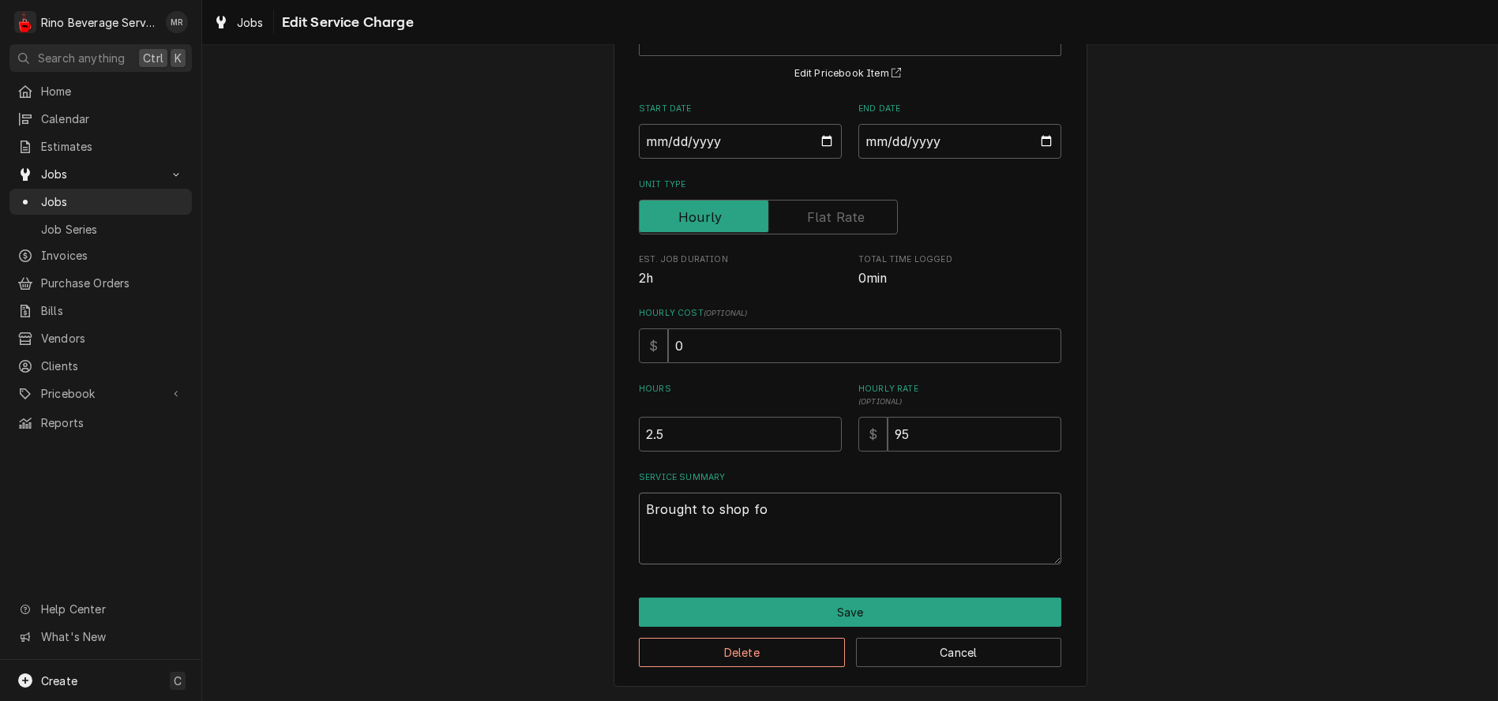
type textarea "Brought to shop f"
type textarea "x"
type textarea "Brought to shop"
type textarea "x"
type textarea "Brought to shop t"
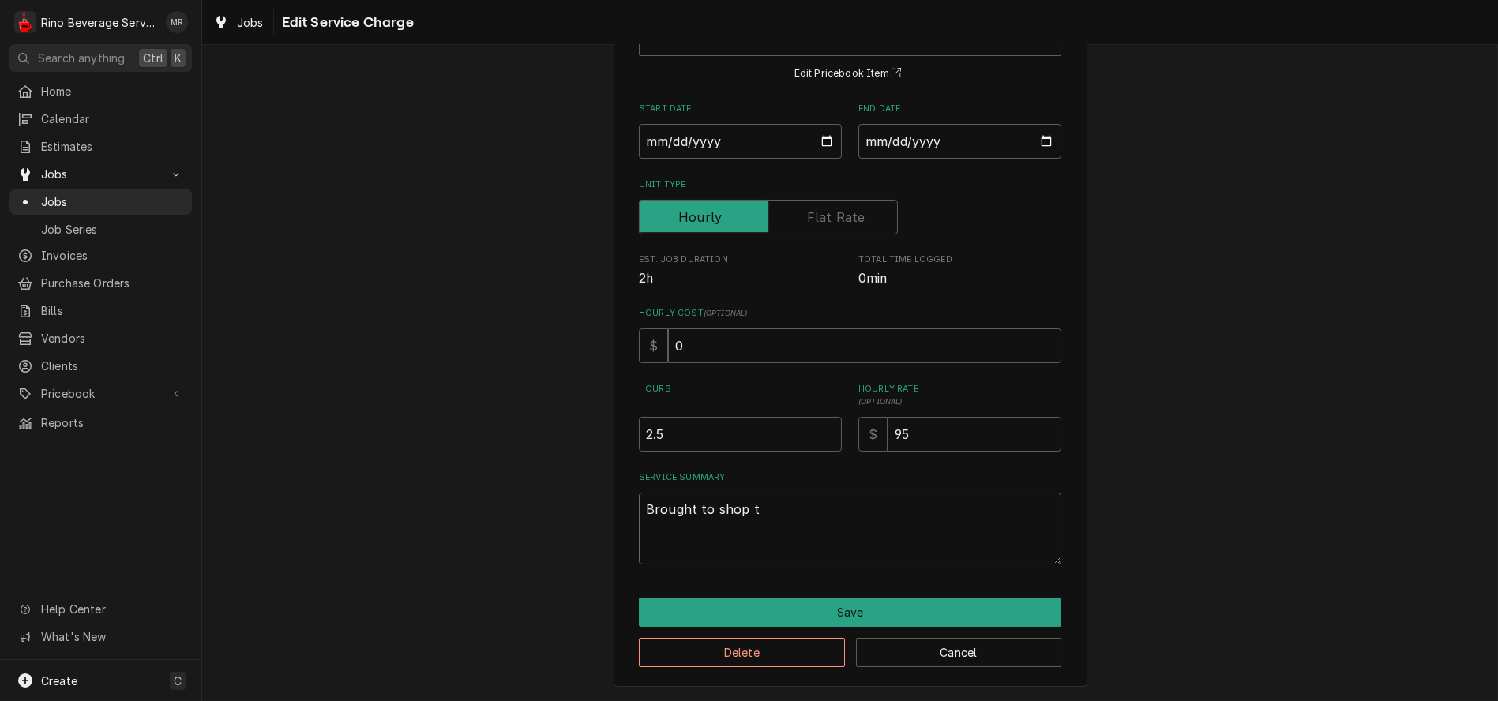
type textarea "x"
type textarea "Brought to shop to"
type textarea "x"
type textarea "Brought to shop to"
type textarea "x"
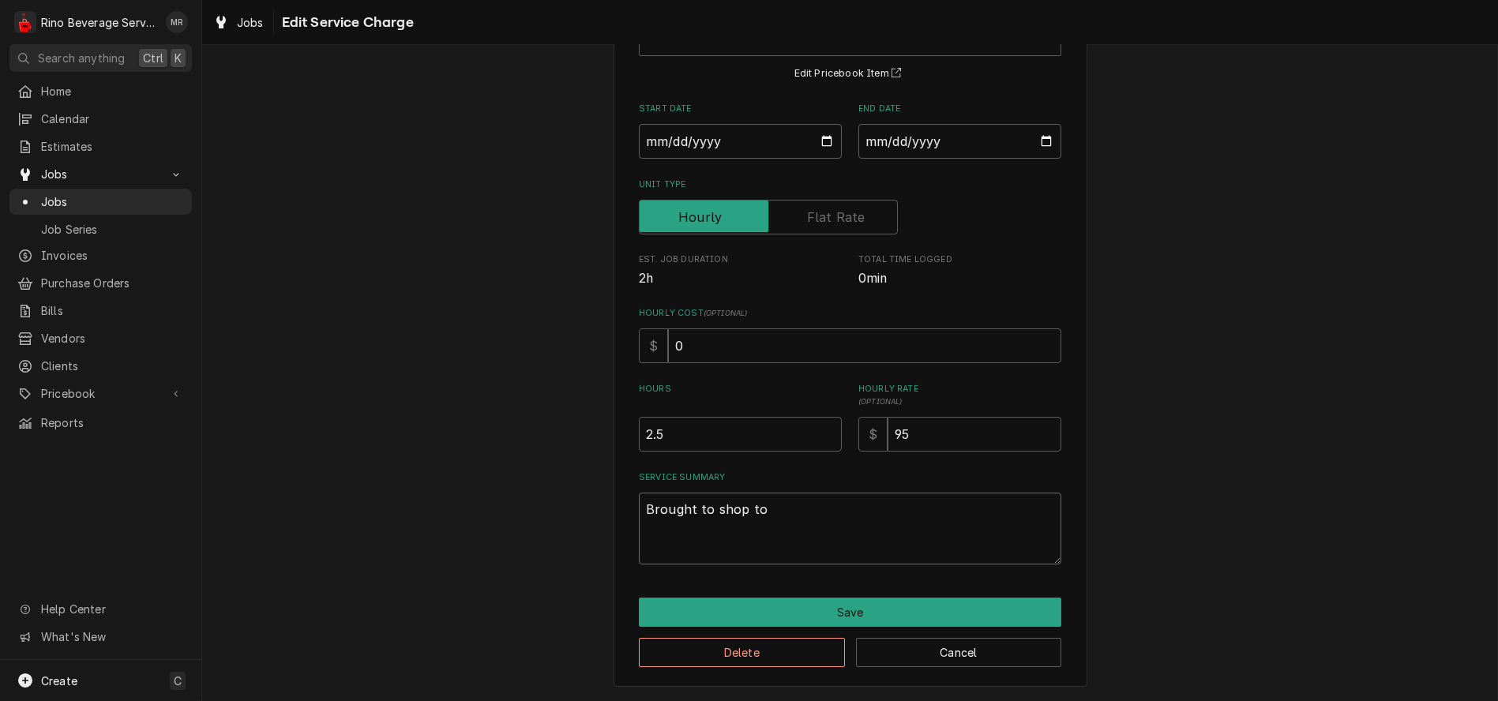
type textarea "Brought to shop to g"
type textarea "x"
type textarea "Brought to shop to go"
type textarea "x"
type textarea "Brought to shop to go"
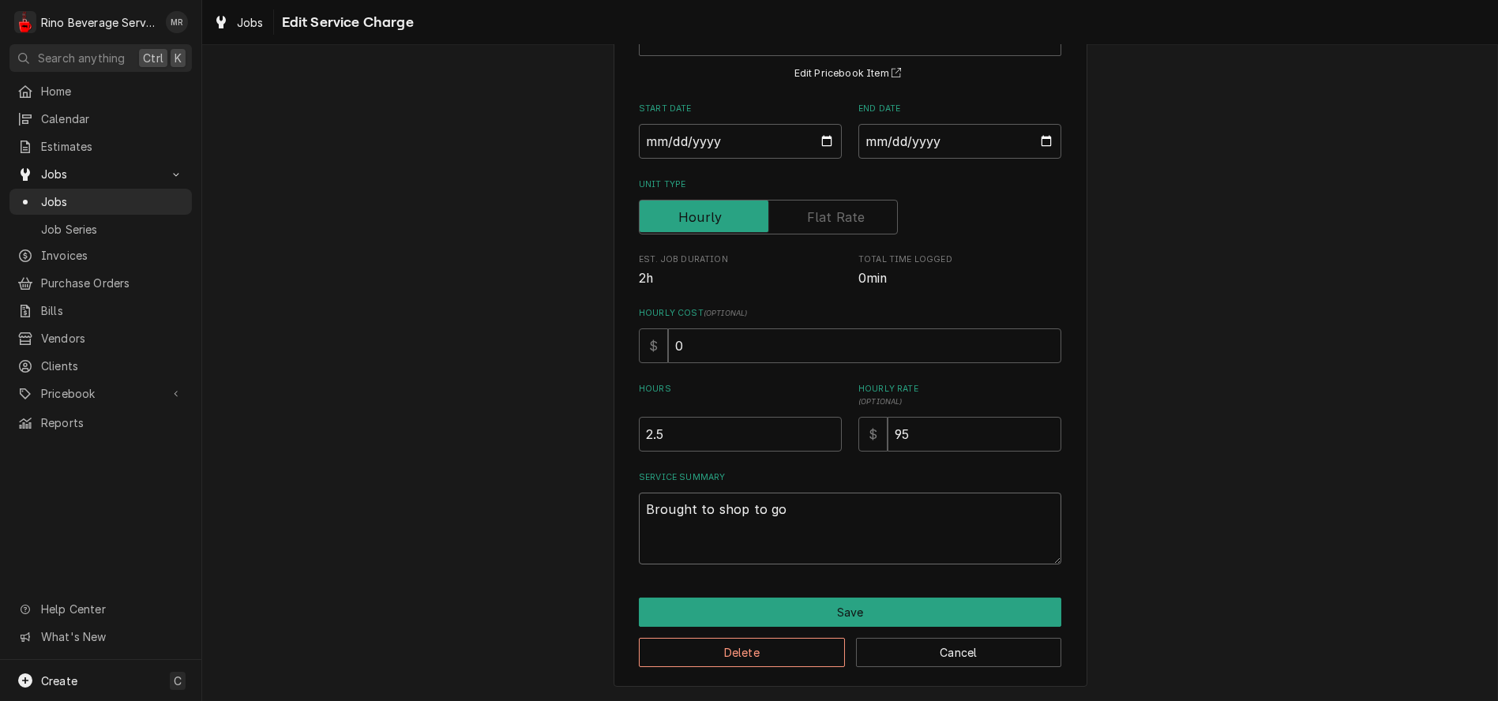
type textarea "x"
type textarea "Brought to shop to go o"
type textarea "x"
type textarea "Brought to shop to go ov"
type textarea "x"
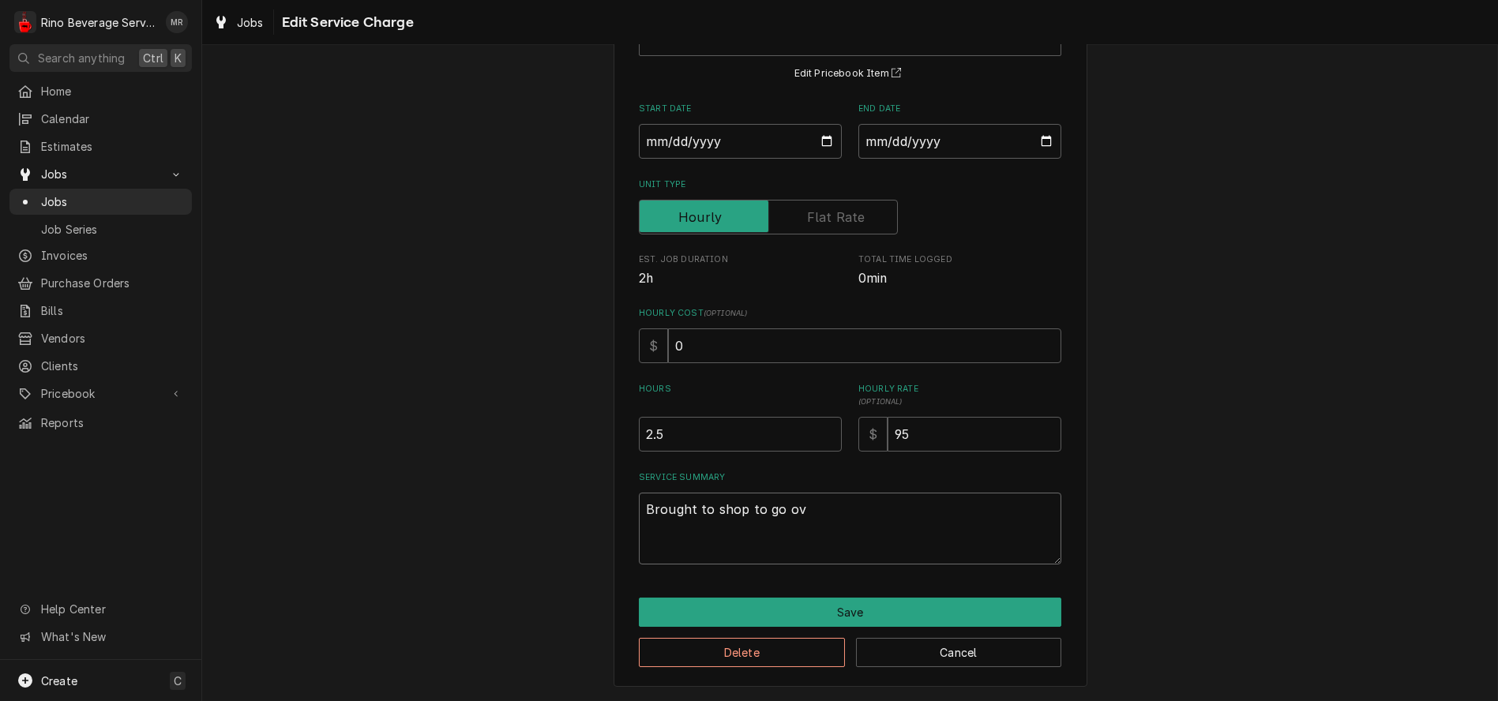
type textarea "Brought to shop to go ove"
type textarea "x"
type textarea "Brought to shop to go over"
type textarea "x"
type textarea "Brought to shop to go over"
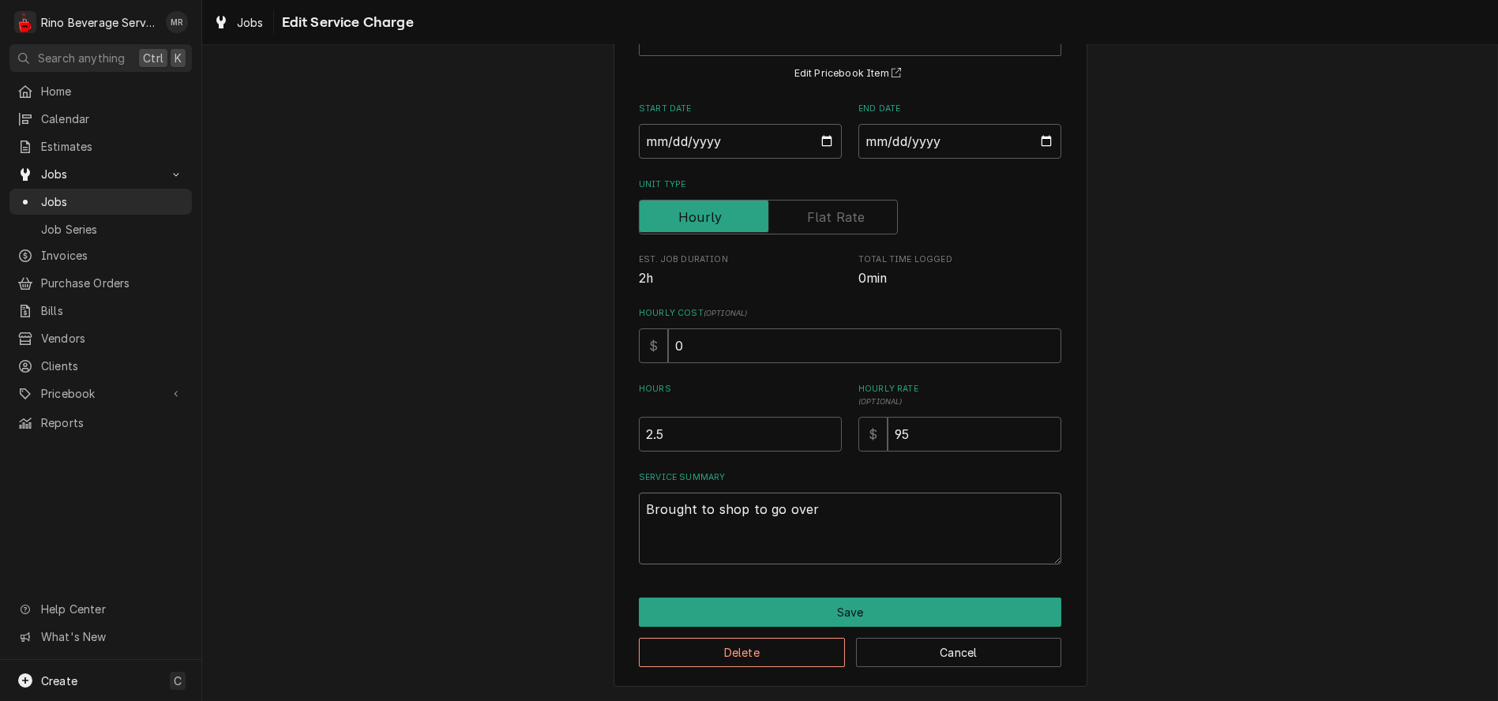
type textarea "x"
type textarea "Brought to shop to go over a"
type textarea "x"
type textarea "Brought to shop to go over an"
type textarea "x"
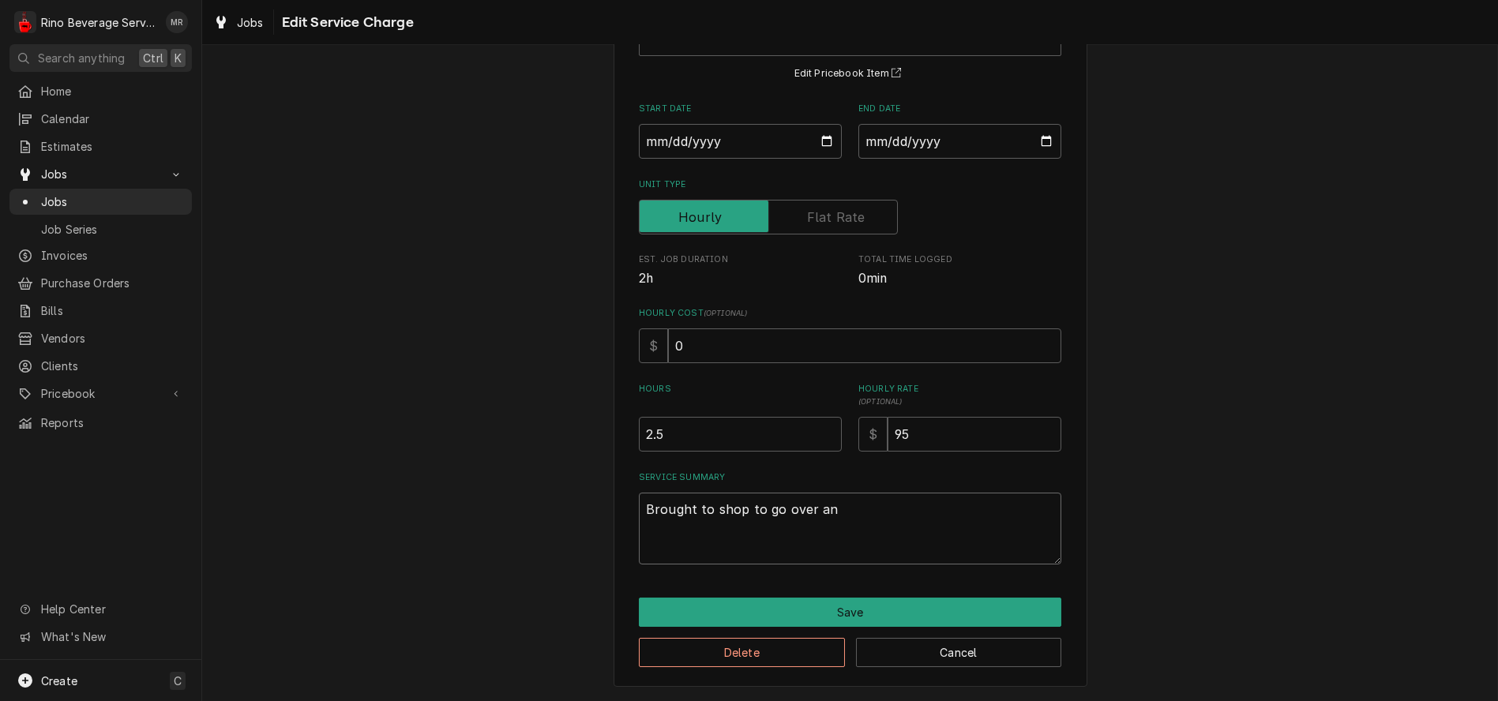
type textarea "Brought to shop to go over and"
type textarea "x"
type textarea "Brought to shop to go over and"
type textarea "x"
type textarea "Brought to shop to go over and r"
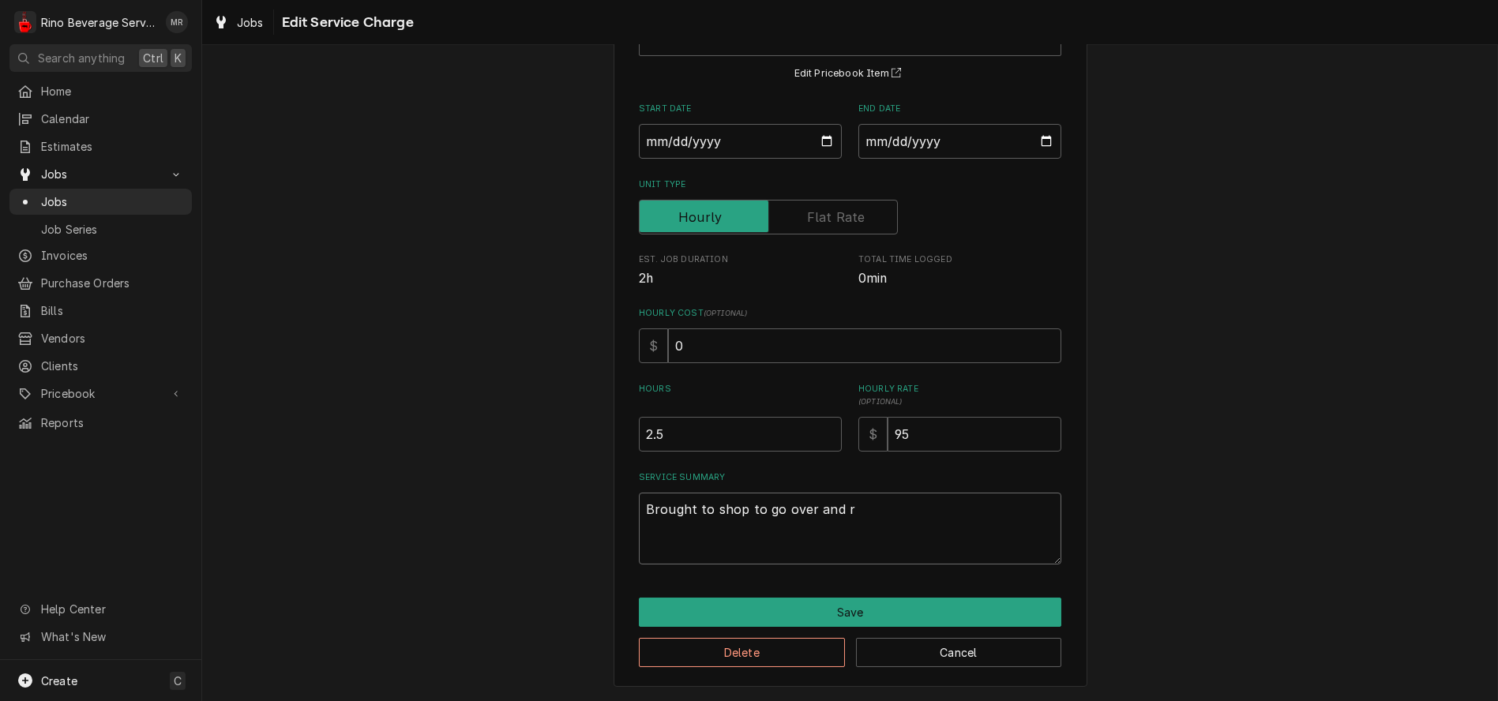
type textarea "x"
type textarea "Brought to shop to go over and re"
type textarea "x"
type textarea "Brought to shop to go over and rep"
type textarea "x"
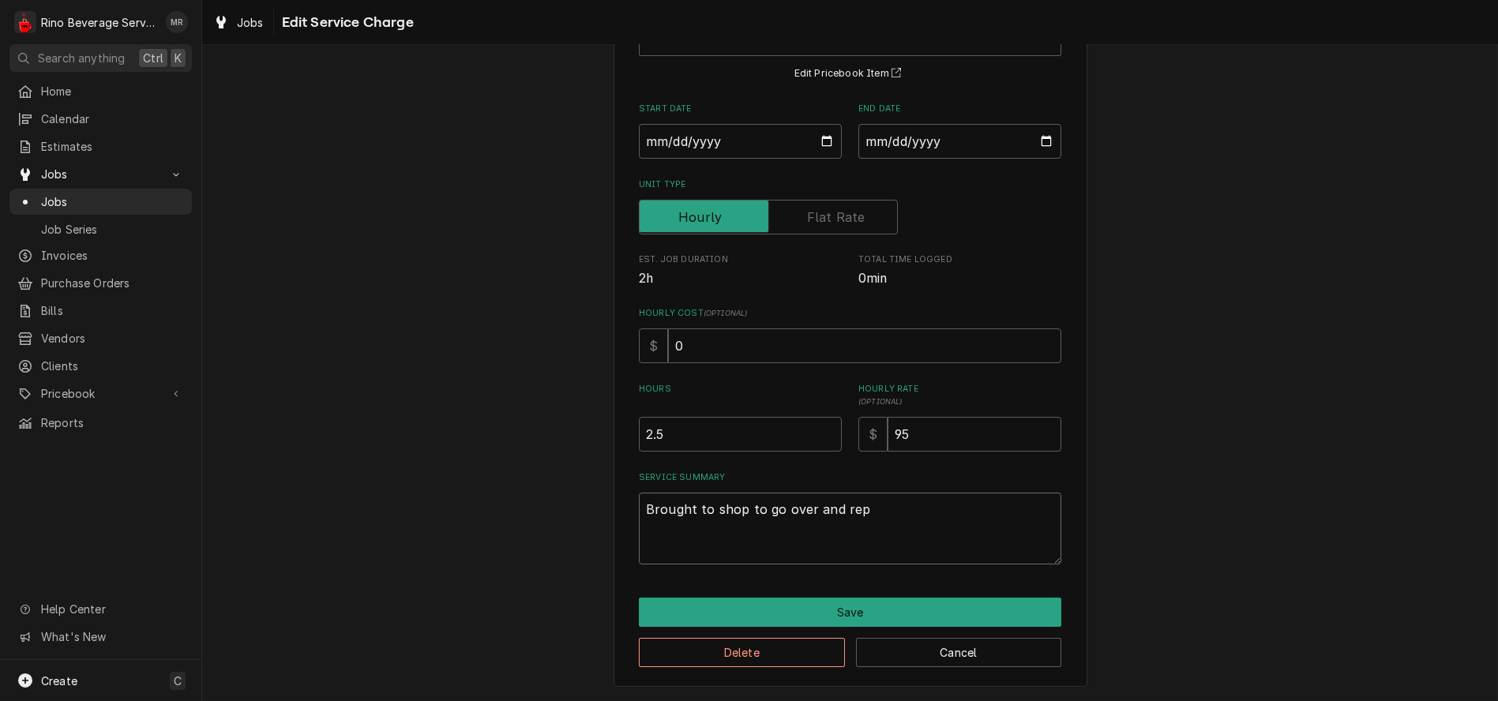
type textarea "Brought to shop to go over and repa"
type textarea "x"
type textarea "Brought to shop to go over and repai"
type textarea "x"
type textarea "Brought to shop to go over and repair"
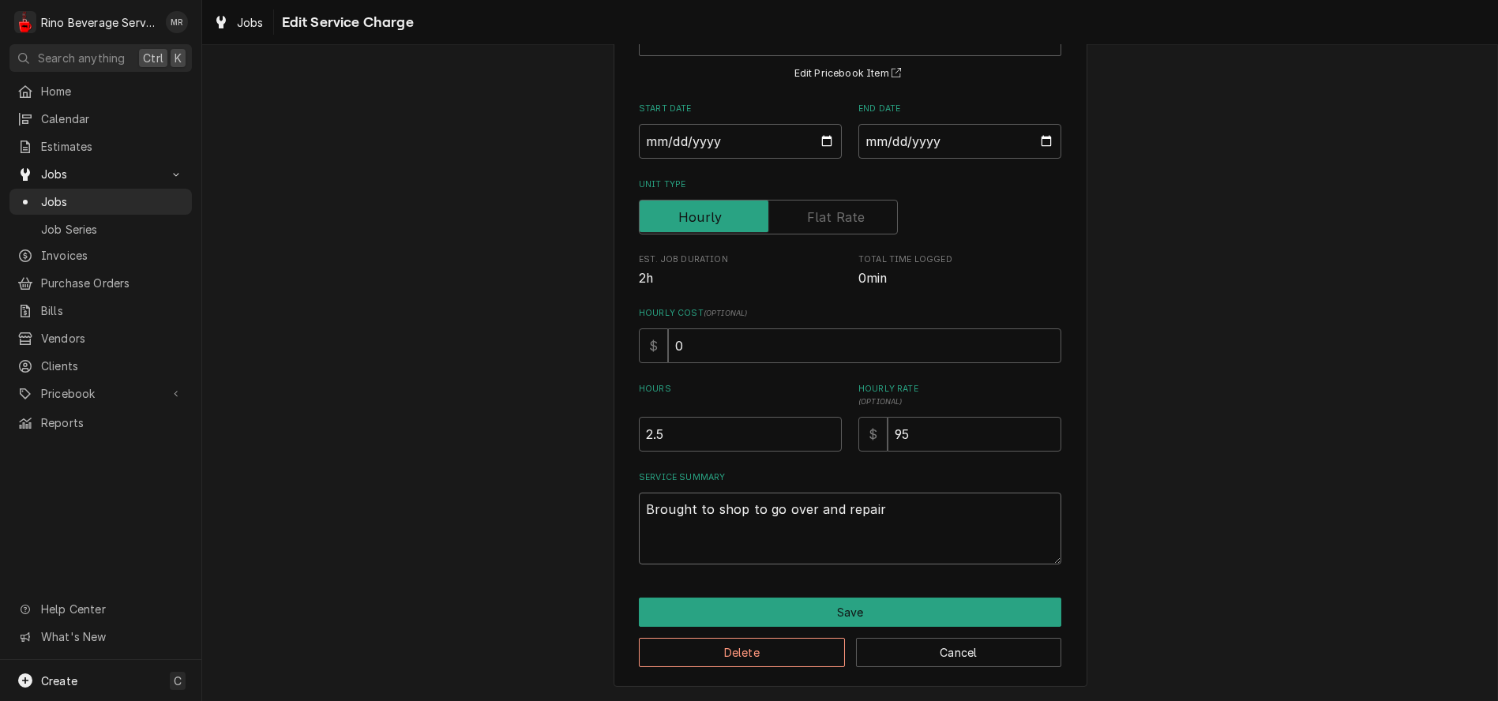
type textarea "x"
type textarea "Brought to shop to go over and repair"
type textarea "x"
type textarea "Brought to shop to go over and repair a"
type textarea "x"
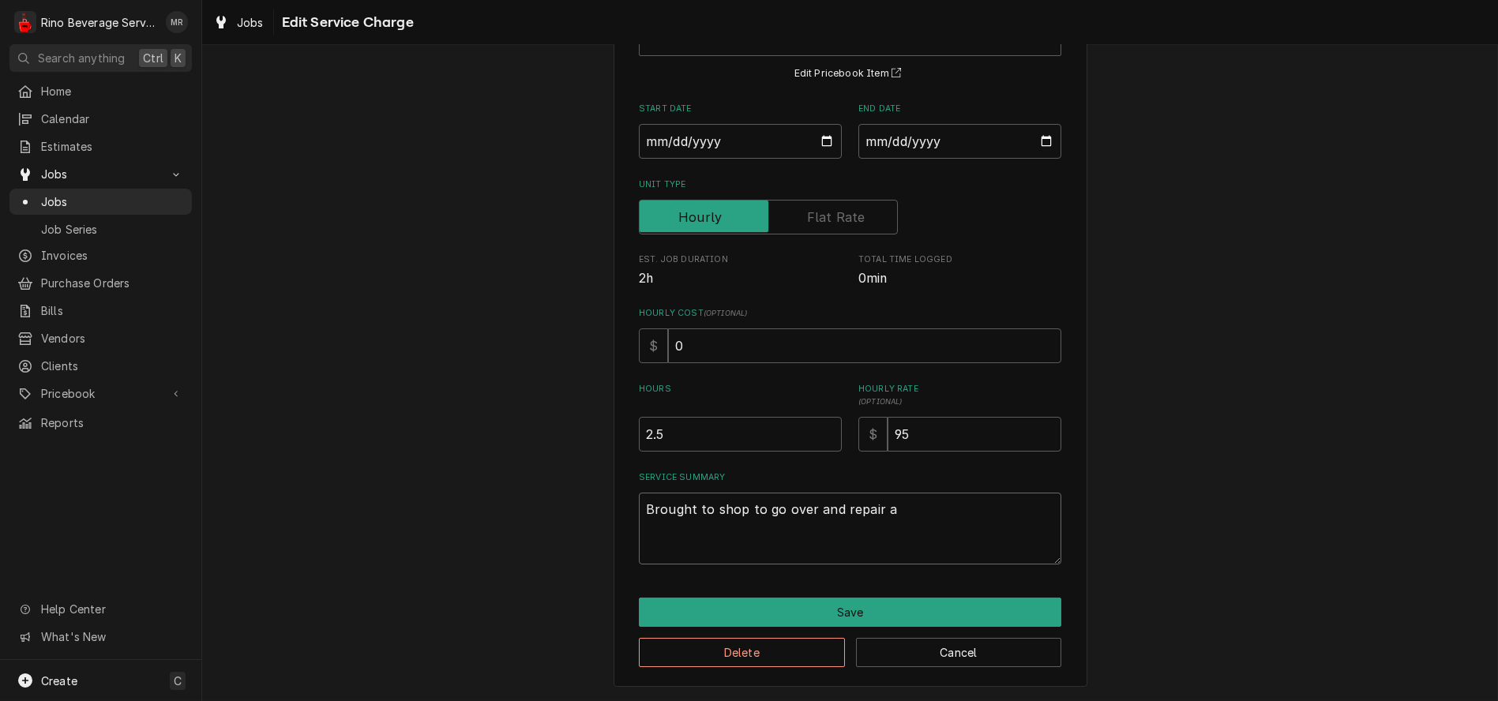
type textarea "Brought to shop to go over and repair as"
type textarea "x"
type textarea "Brought to shop to go over and repair as"
type textarea "x"
type textarea "Brought to shop to go over and repair as n"
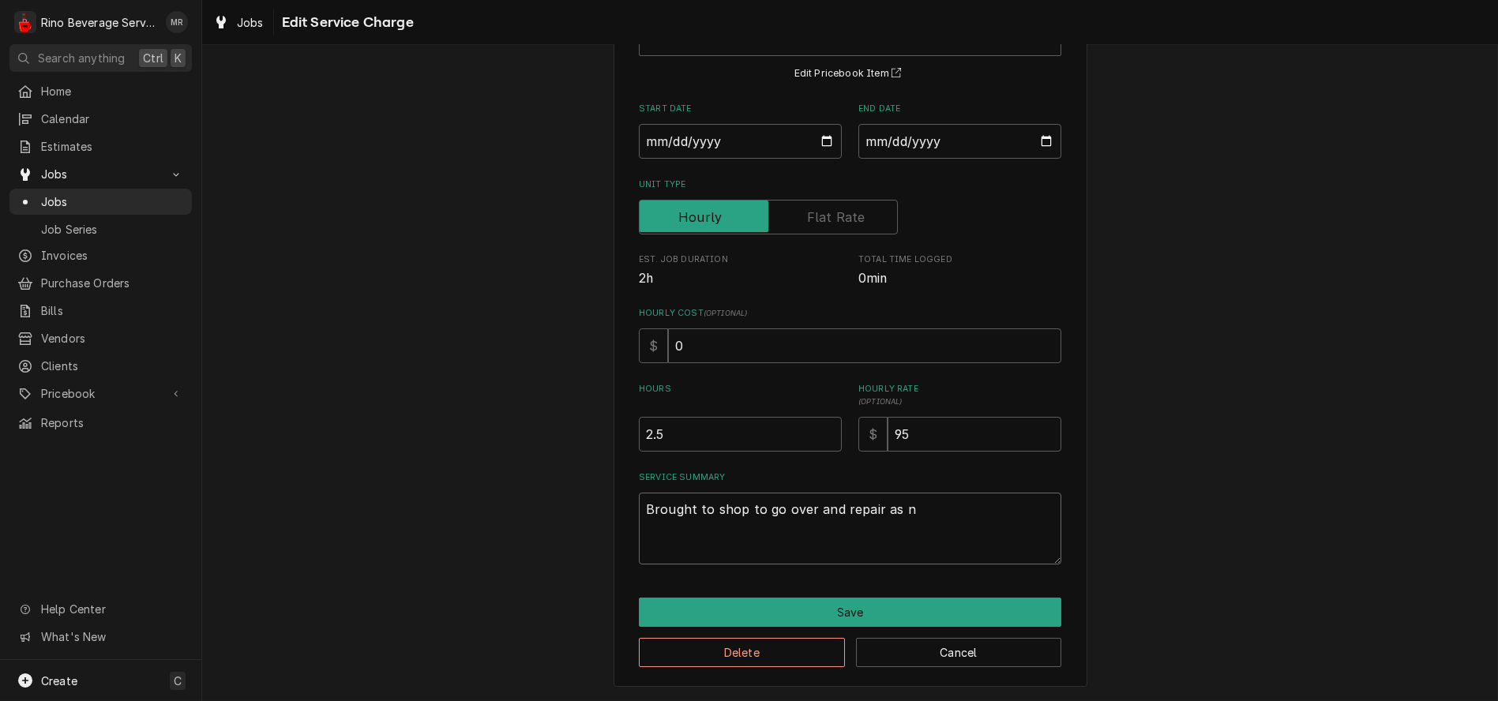
type textarea "x"
type textarea "Brought to shop to go over and repair as ne"
type textarea "x"
type textarea "Brought to shop to go over and repair as nec"
type textarea "x"
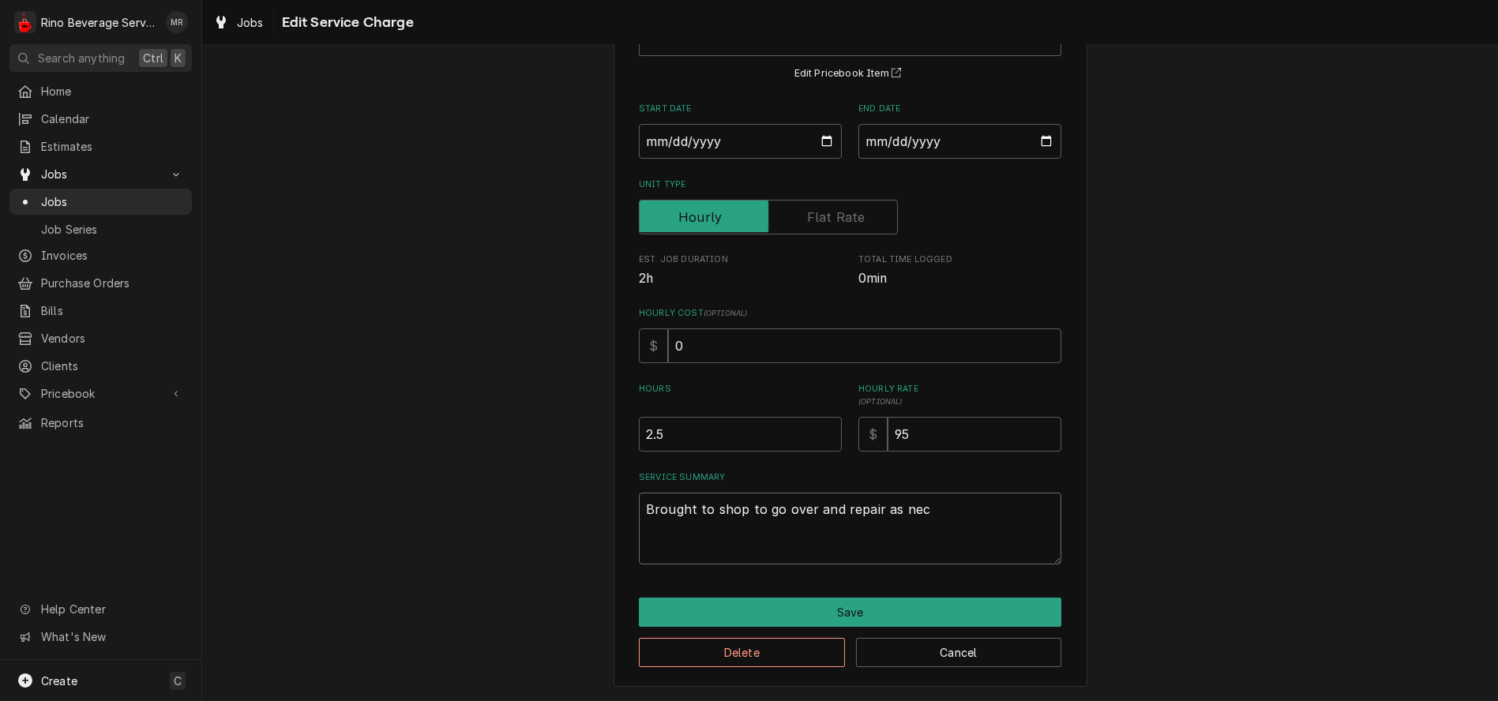
type textarea "Brought to shop to go over and repair as nece"
type textarea "x"
type textarea "Brought to shop to go over and repair as neces"
type textarea "x"
type textarea "Brought to shop to go over and repair as necess"
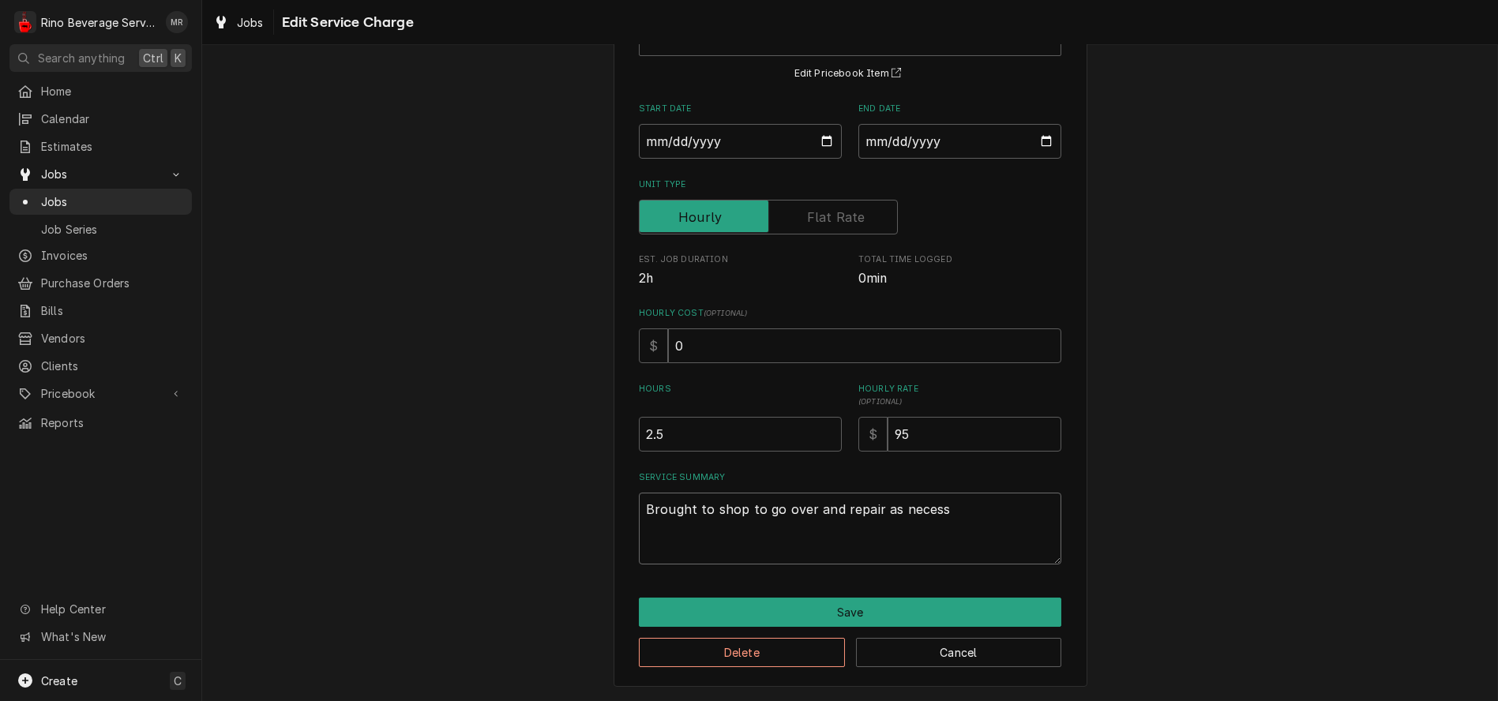
type textarea "x"
type textarea "Brought to shop to go over and repair as necessa"
type textarea "x"
type textarea "Brought to shop to go over and repair as necessar"
type textarea "x"
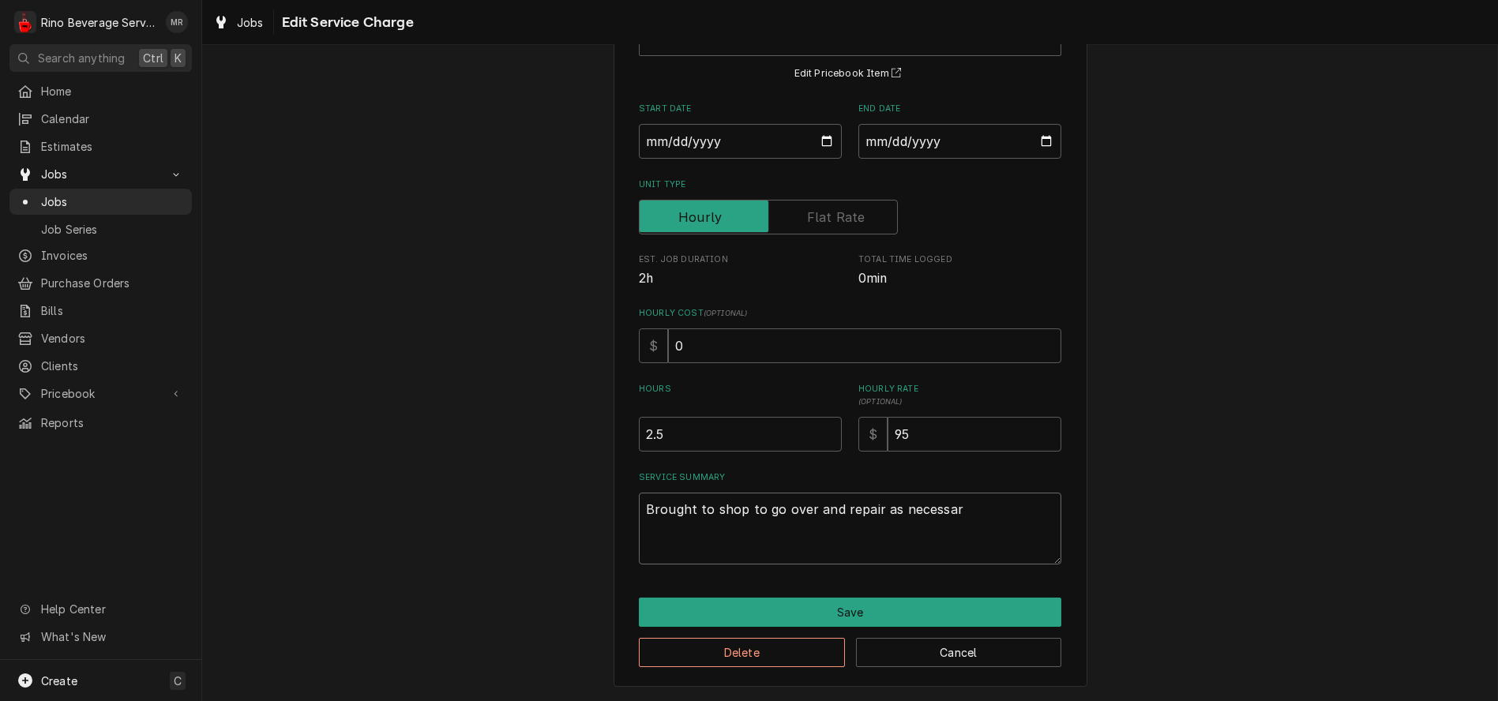
type textarea "Brought to shop to go over and repair as necessary"
type textarea "x"
type textarea "Brought to shop to go over and repair as necessary"
type textarea "x"
type textarea "Brought to shop to go over and repair as necessary f"
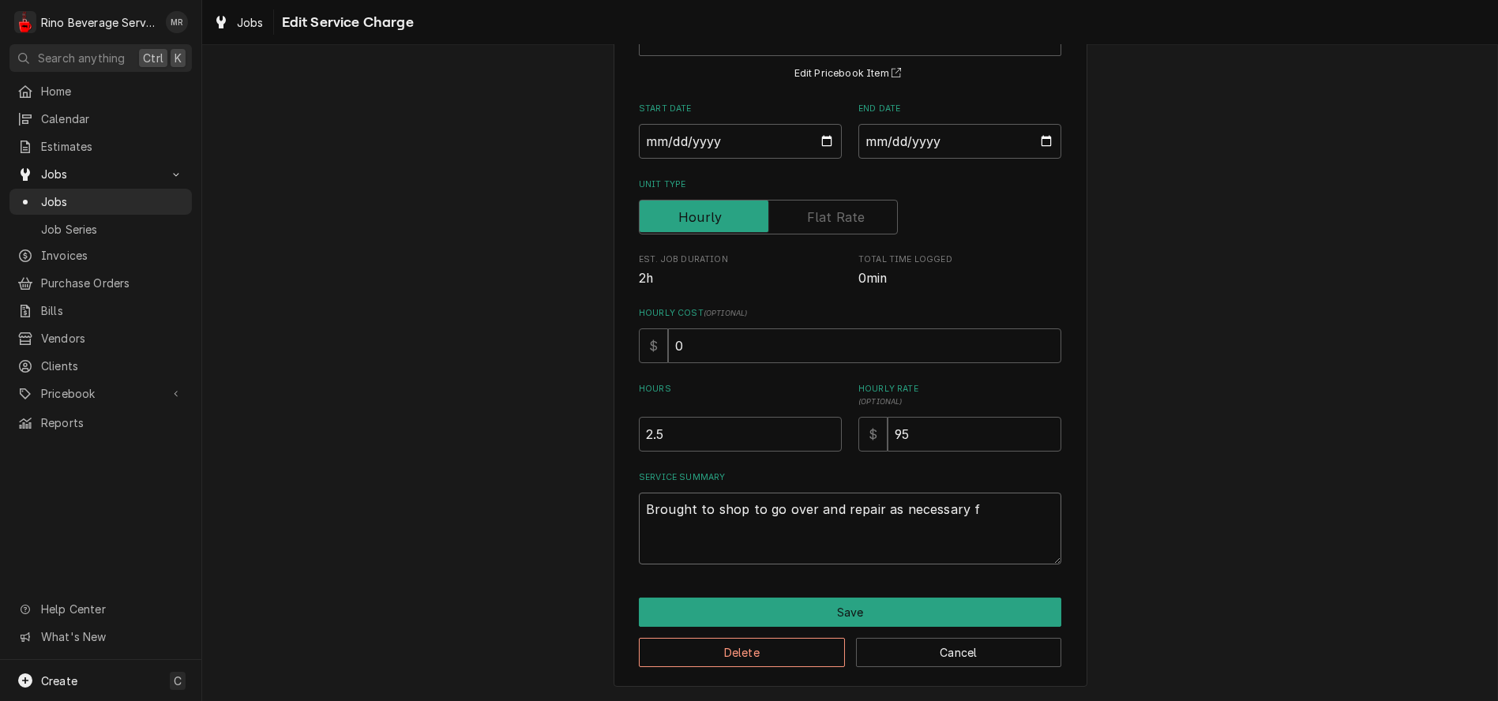
type textarea "x"
type textarea "Brought to shop to go over and repair as necessary fo"
type textarea "x"
type textarea "Brought to shop to go over and repair as necessary for"
type textarea "x"
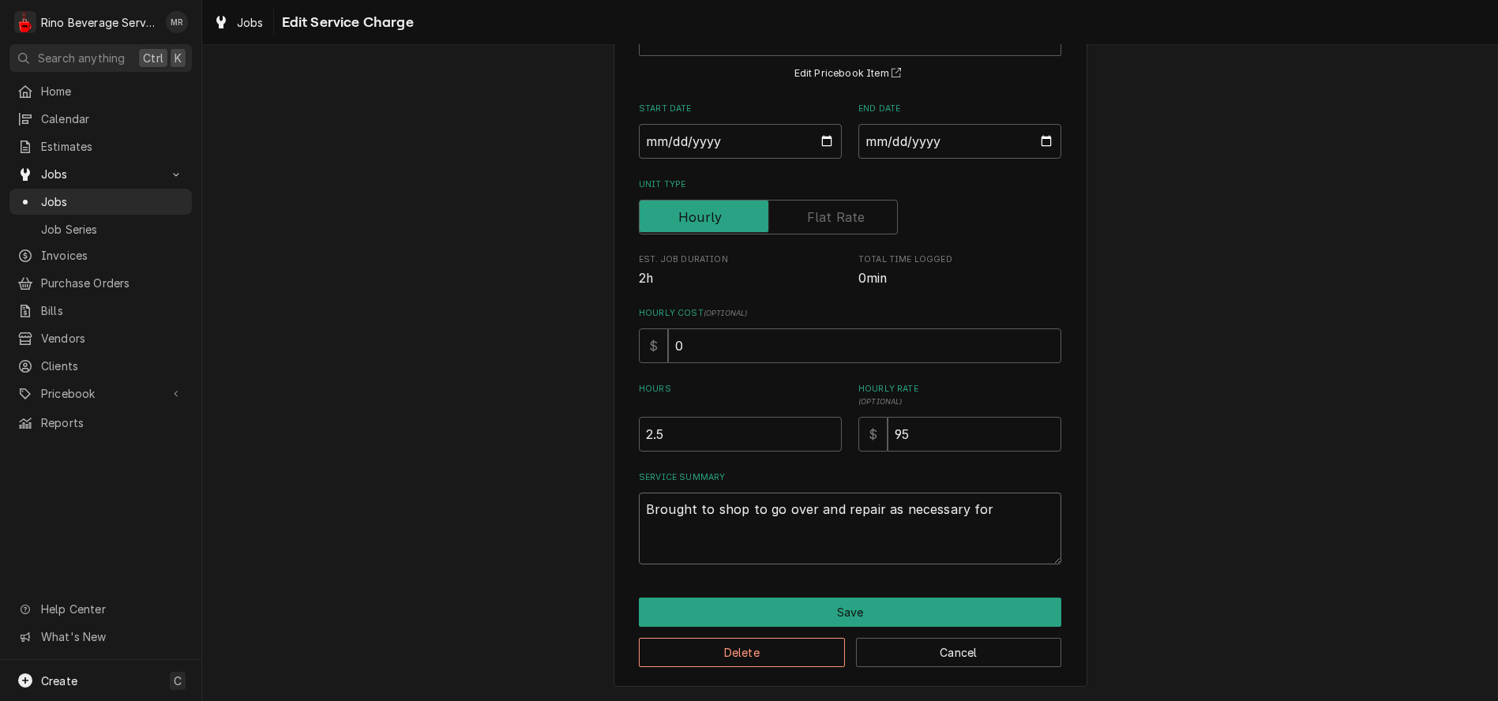
type textarea "Brought to shop to go over and repair as necessary for"
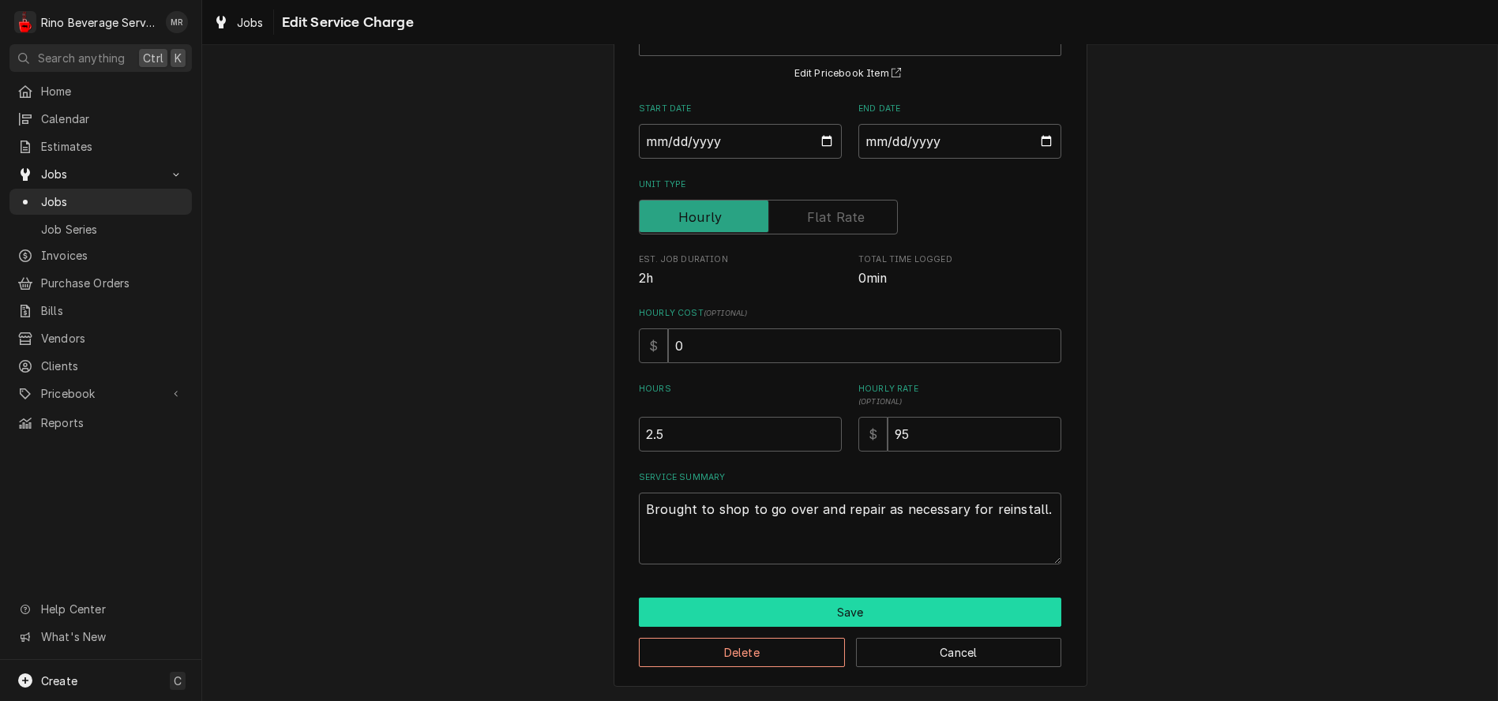
click at [854, 609] on button "Save" at bounding box center [850, 612] width 423 height 29
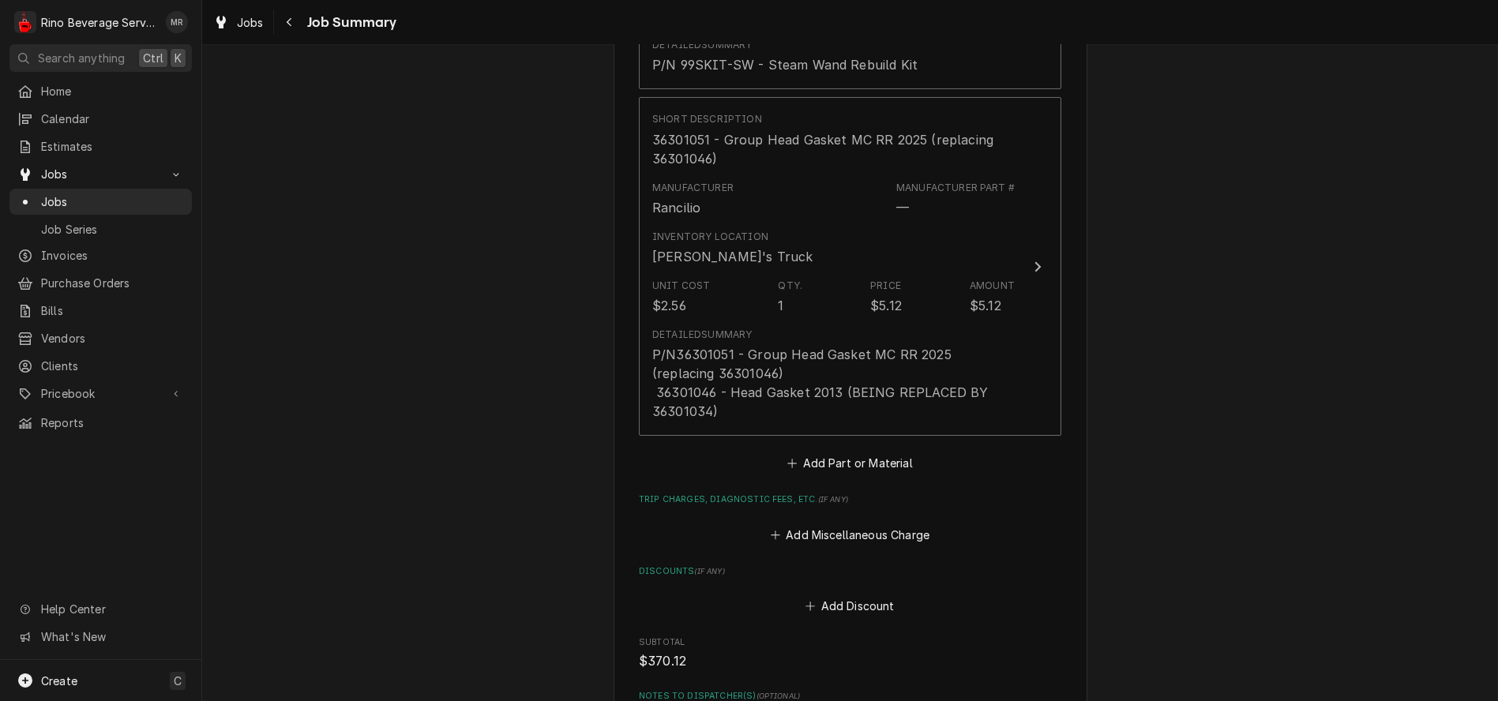
scroll to position [2105, 0]
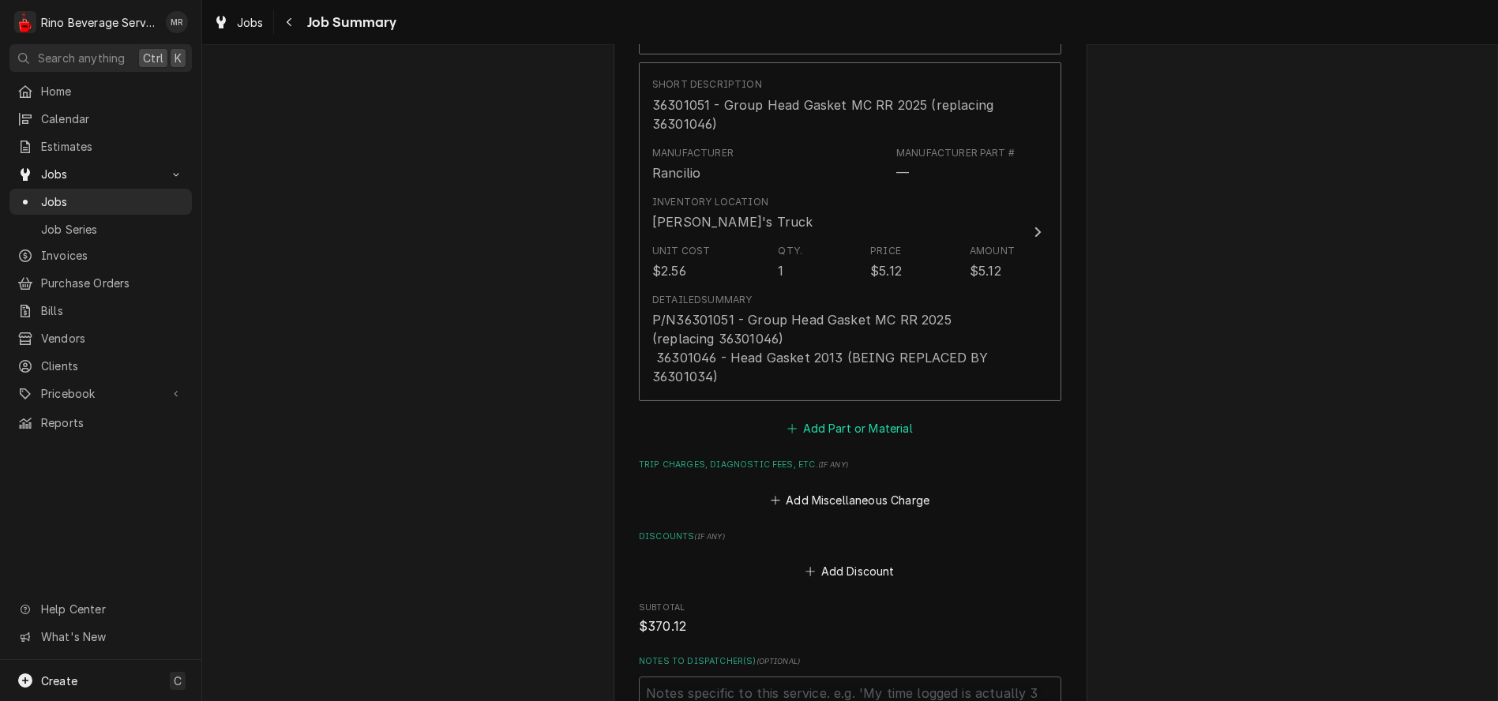
click at [818, 436] on button "Add Part or Material" at bounding box center [850, 429] width 130 height 22
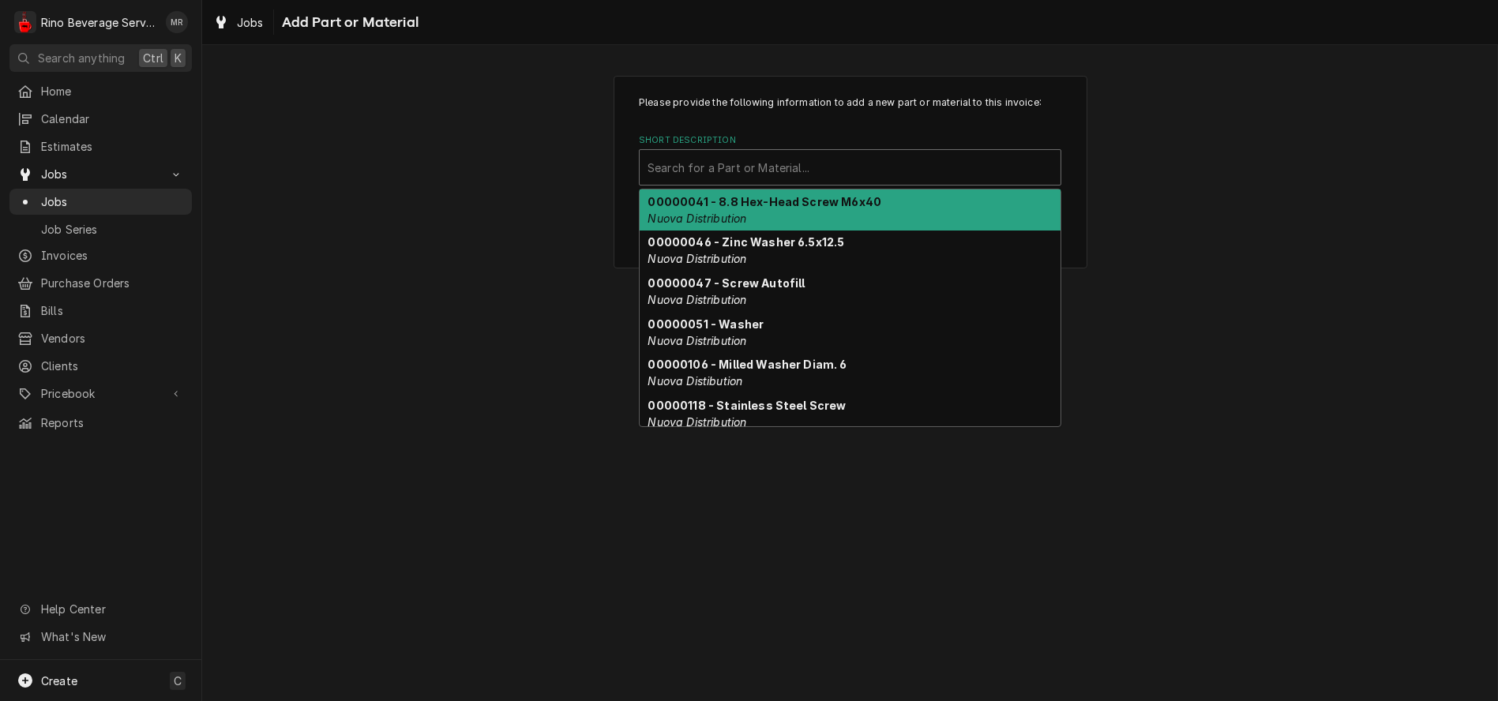
click at [772, 170] on div "Short Description" at bounding box center [850, 167] width 405 height 28
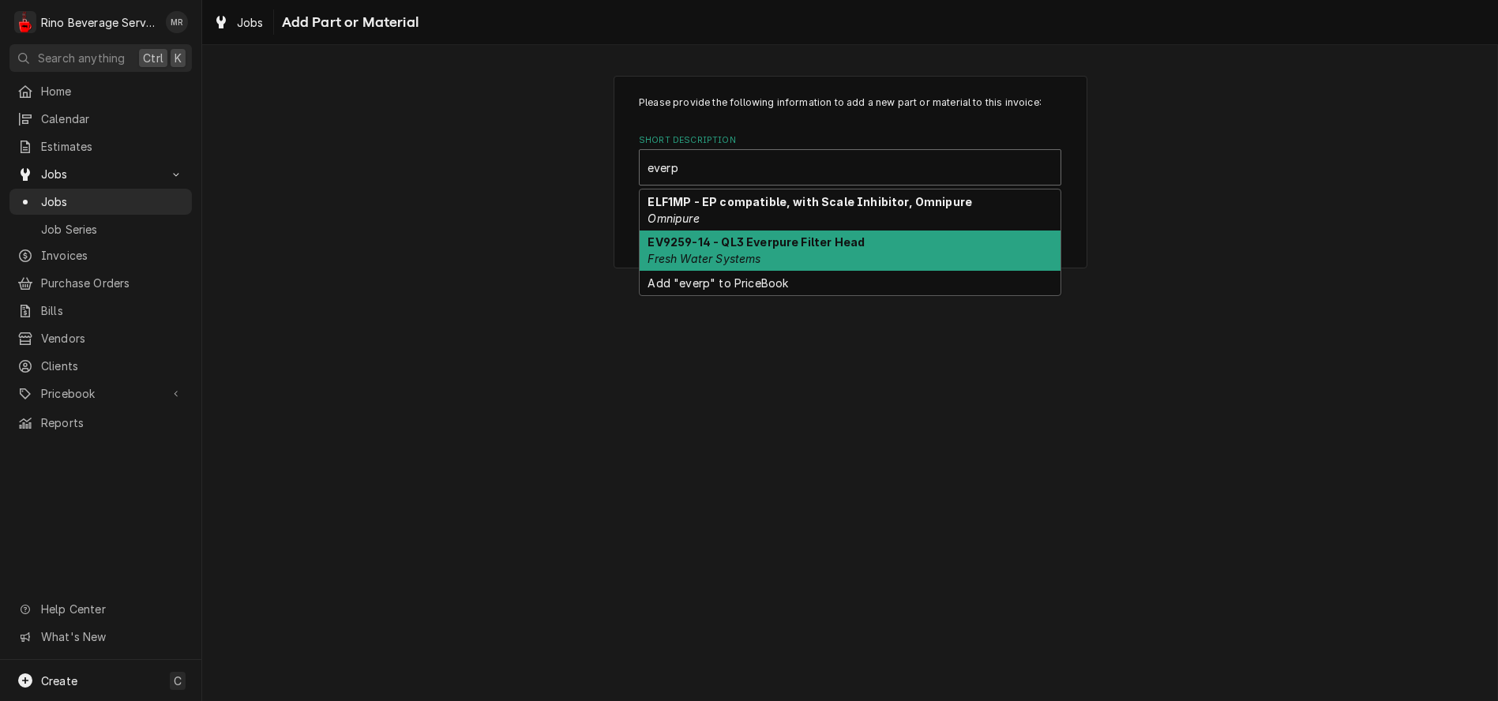
click at [780, 238] on strong "EV9259-14 - QL3 Everpure Filter Head" at bounding box center [756, 241] width 217 height 13
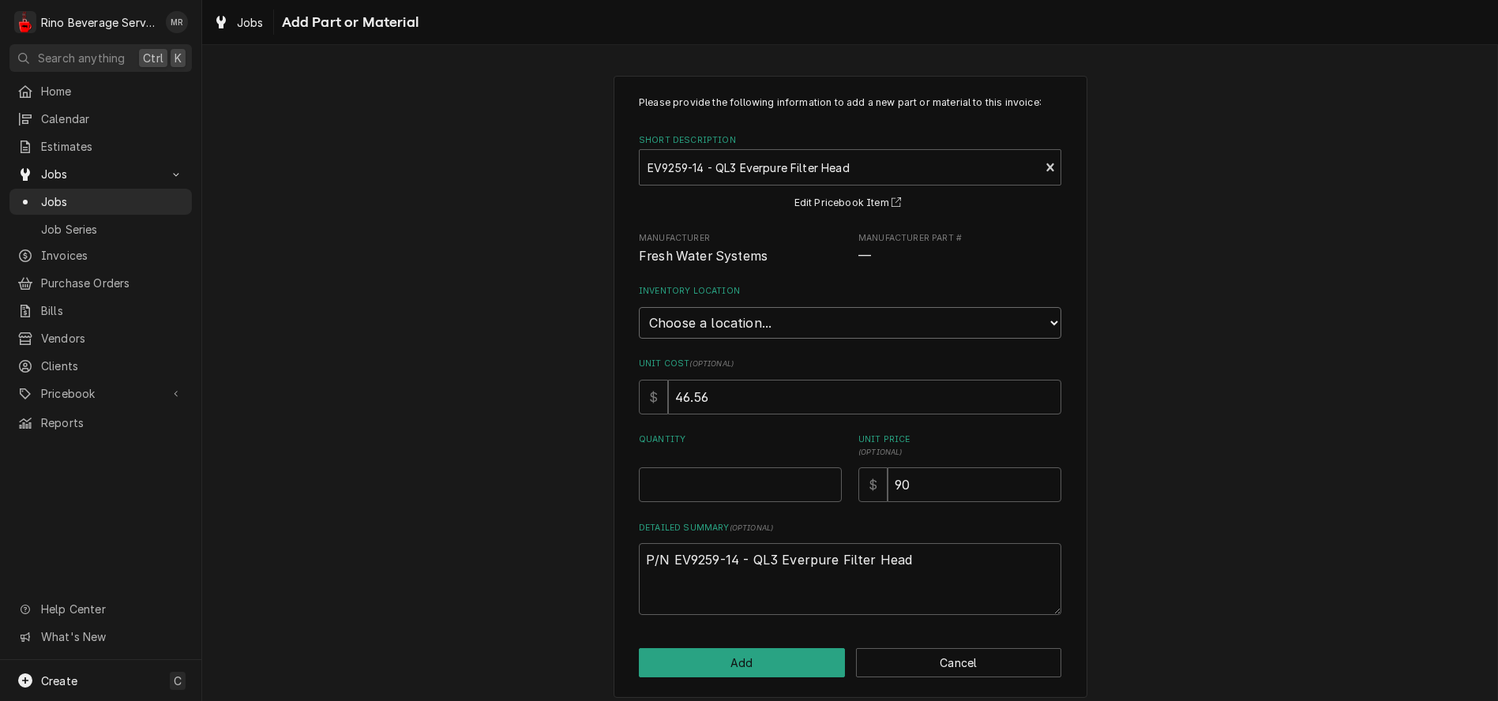
click at [784, 321] on select "Choose a location... Damon's Truck Dane's Truck Graham's Truck Main Warehouse" at bounding box center [850, 323] width 423 height 32
click at [639, 307] on select "Choose a location... Damon's Truck Dane's Truck Graham's Truck Main Warehouse" at bounding box center [850, 323] width 423 height 32
click at [819, 483] on input "0.5" at bounding box center [740, 485] width 203 height 35
click at [819, 483] on input "1" at bounding box center [740, 485] width 203 height 35
click at [783, 657] on button "Add" at bounding box center [742, 662] width 206 height 29
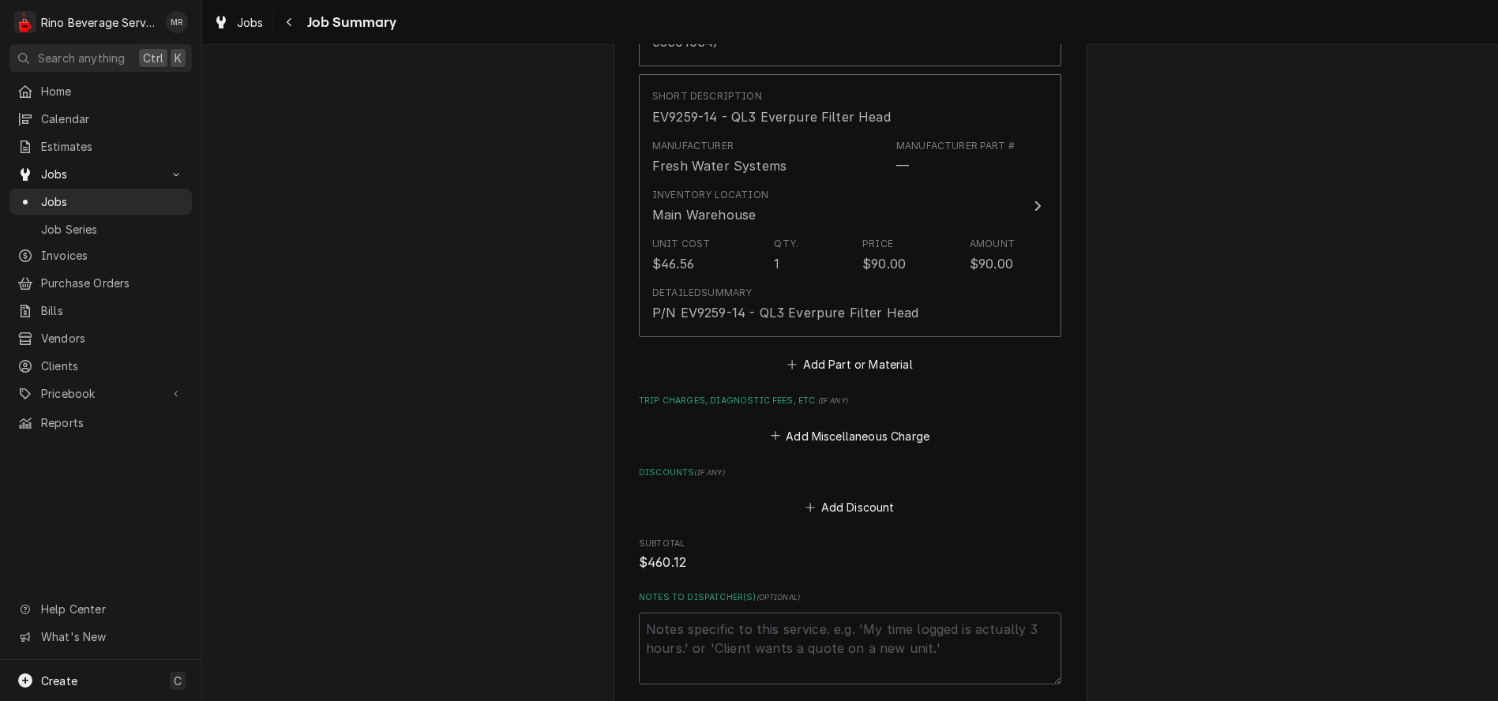
scroll to position [2457, 0]
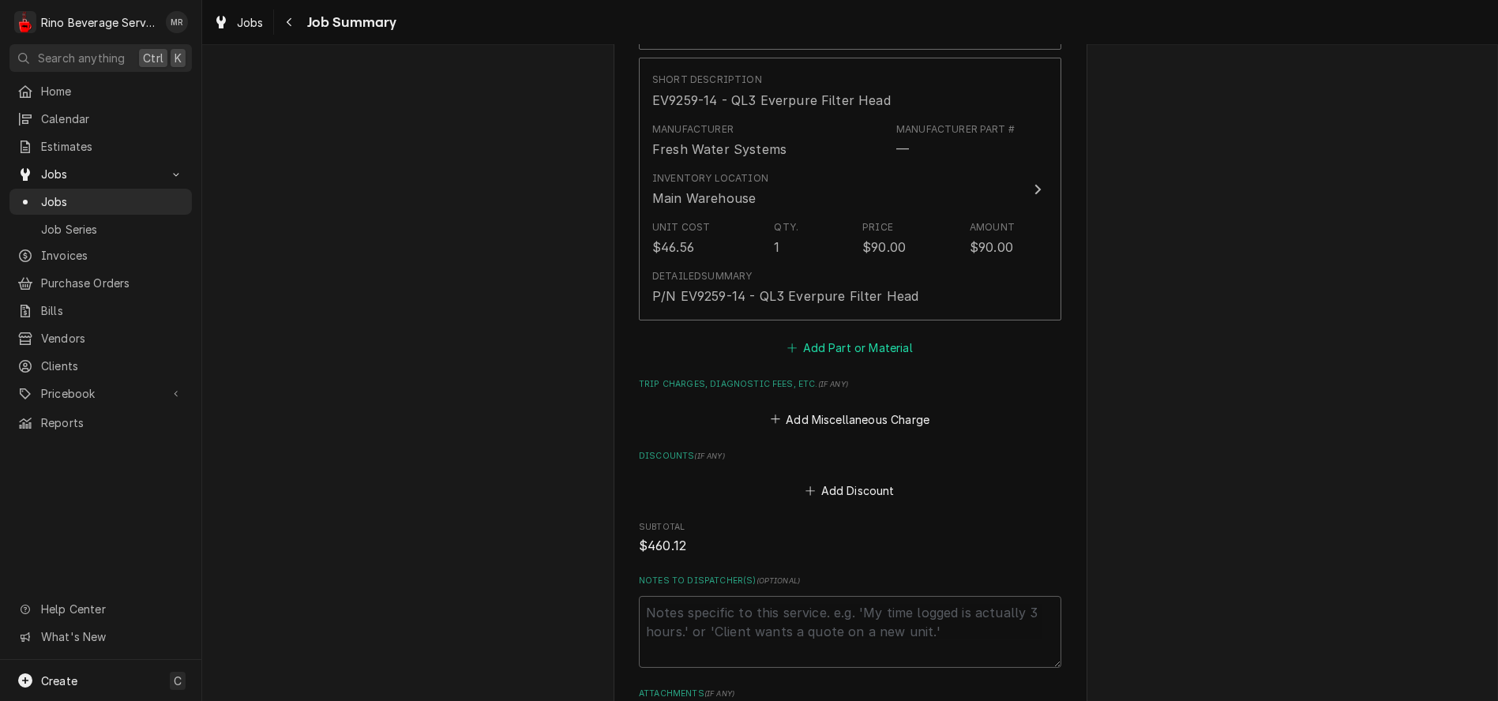
click at [843, 351] on button "Add Part or Material" at bounding box center [850, 348] width 130 height 22
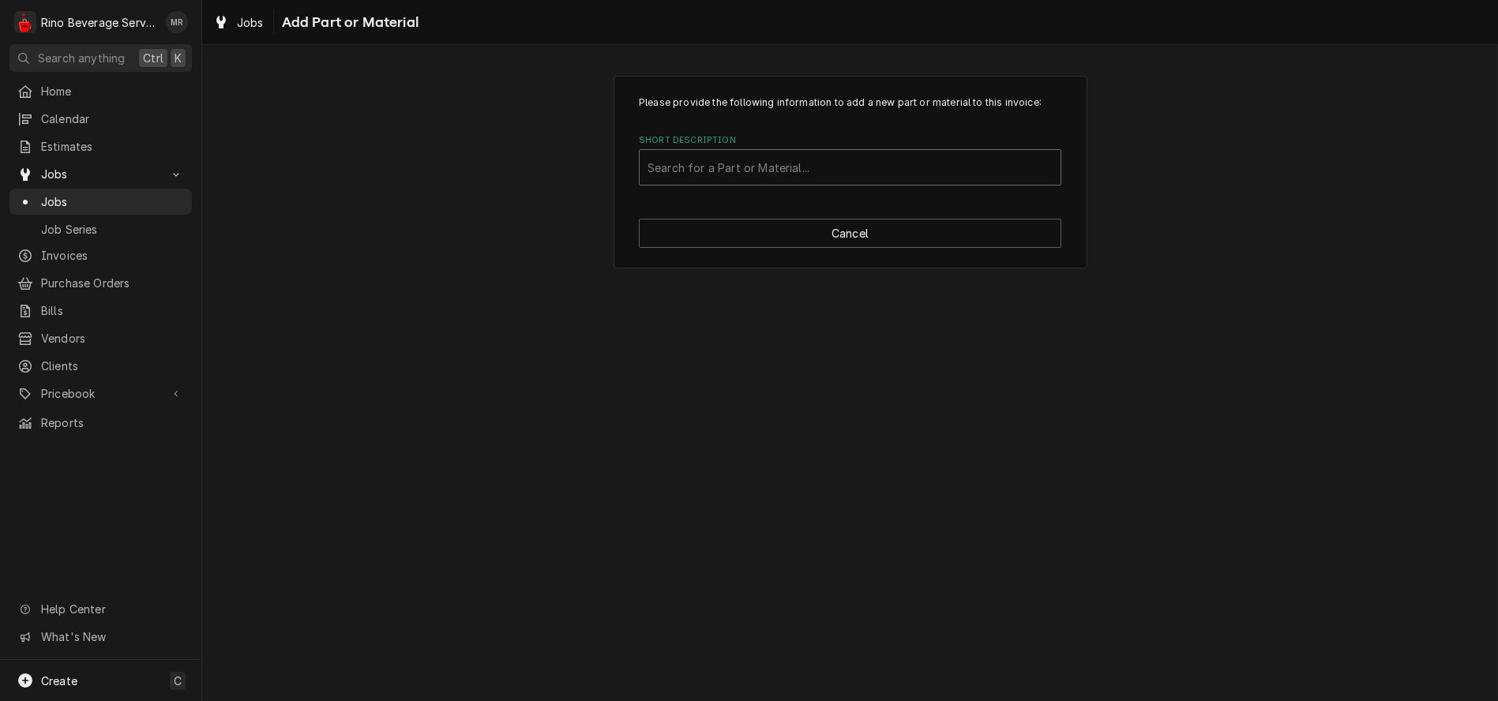
click at [759, 170] on div "Short Description" at bounding box center [850, 167] width 405 height 28
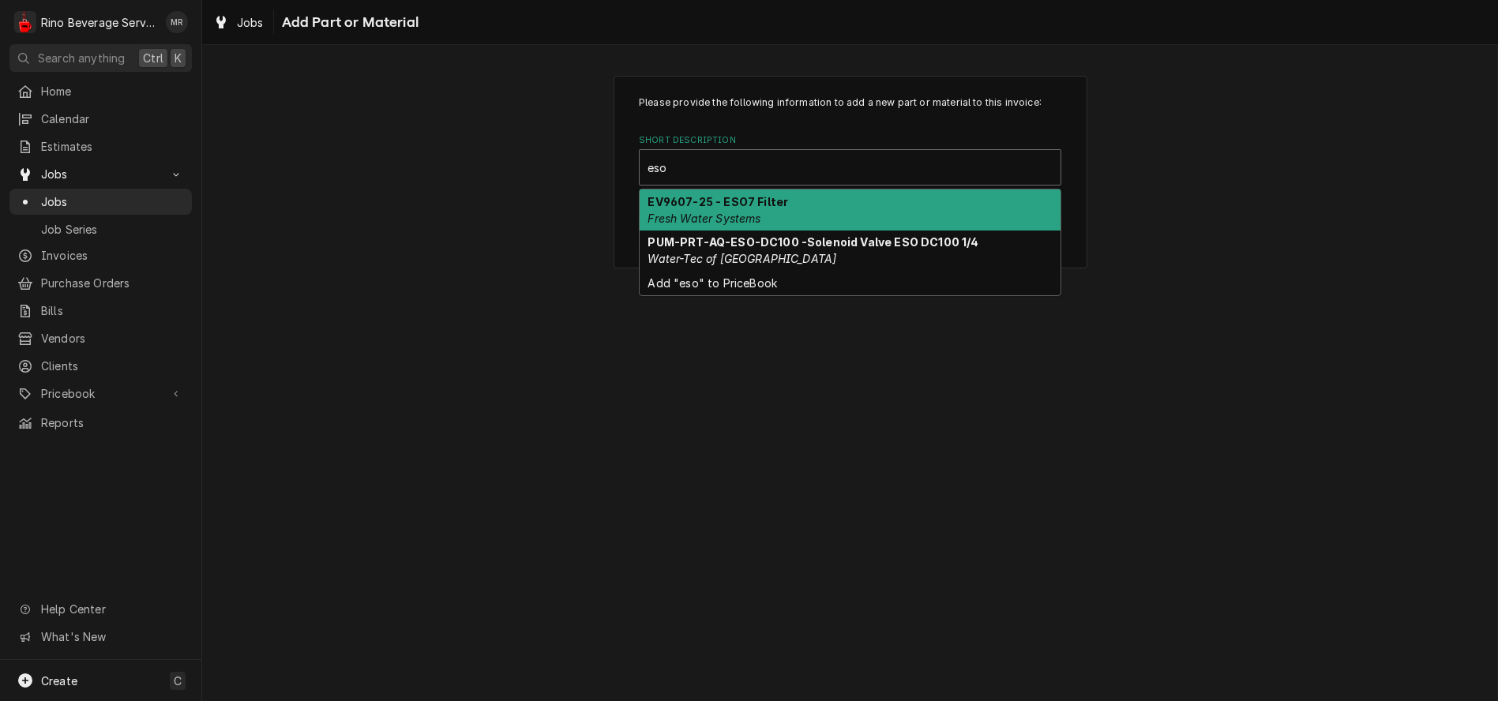
click at [761, 207] on strong "EV9607-25 - ESO7 Filter" at bounding box center [718, 201] width 141 height 13
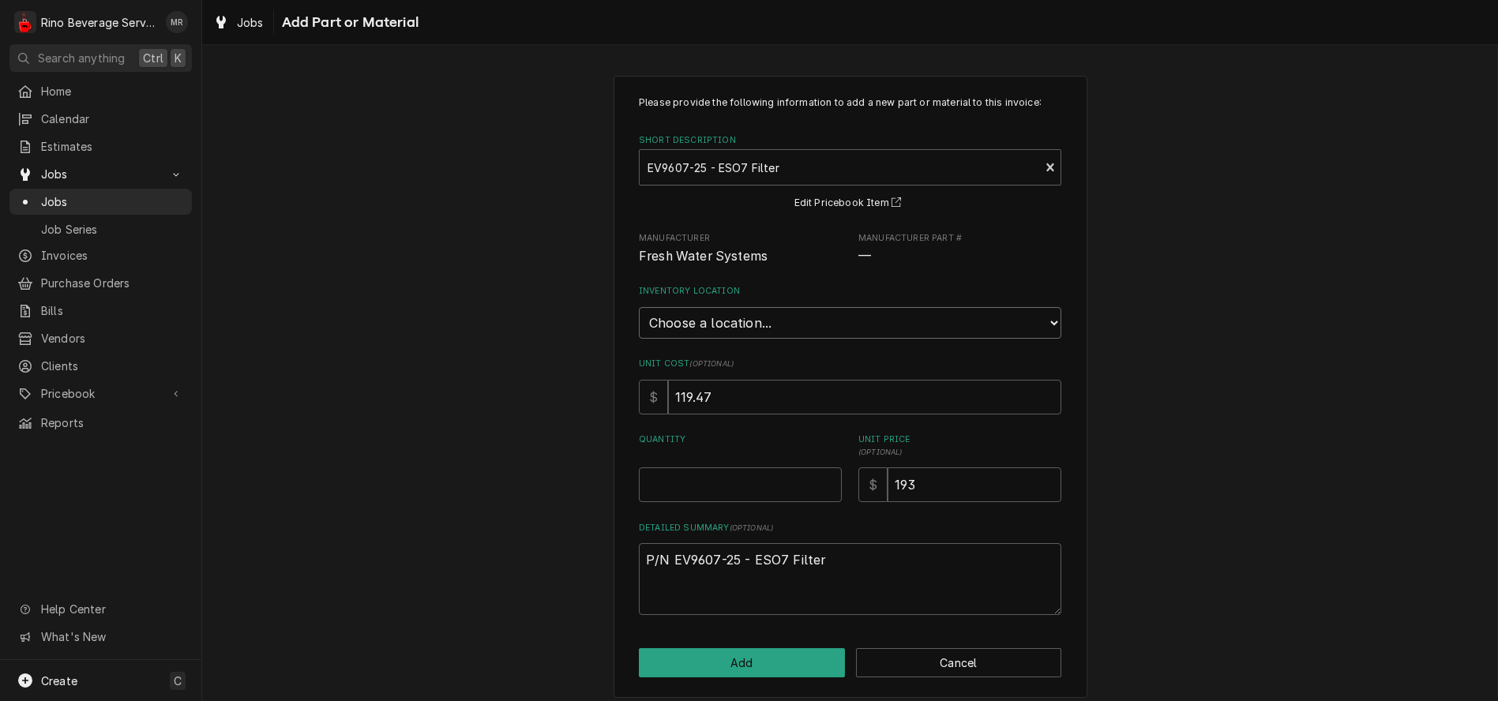
click at [1035, 317] on select "Choose a location... Damon's Truck Dane's Truck Graham's Truck Main Warehouse" at bounding box center [850, 323] width 423 height 32
click at [639, 307] on select "Choose a location... Damon's Truck Dane's Truck Graham's Truck Main Warehouse" at bounding box center [850, 323] width 423 height 32
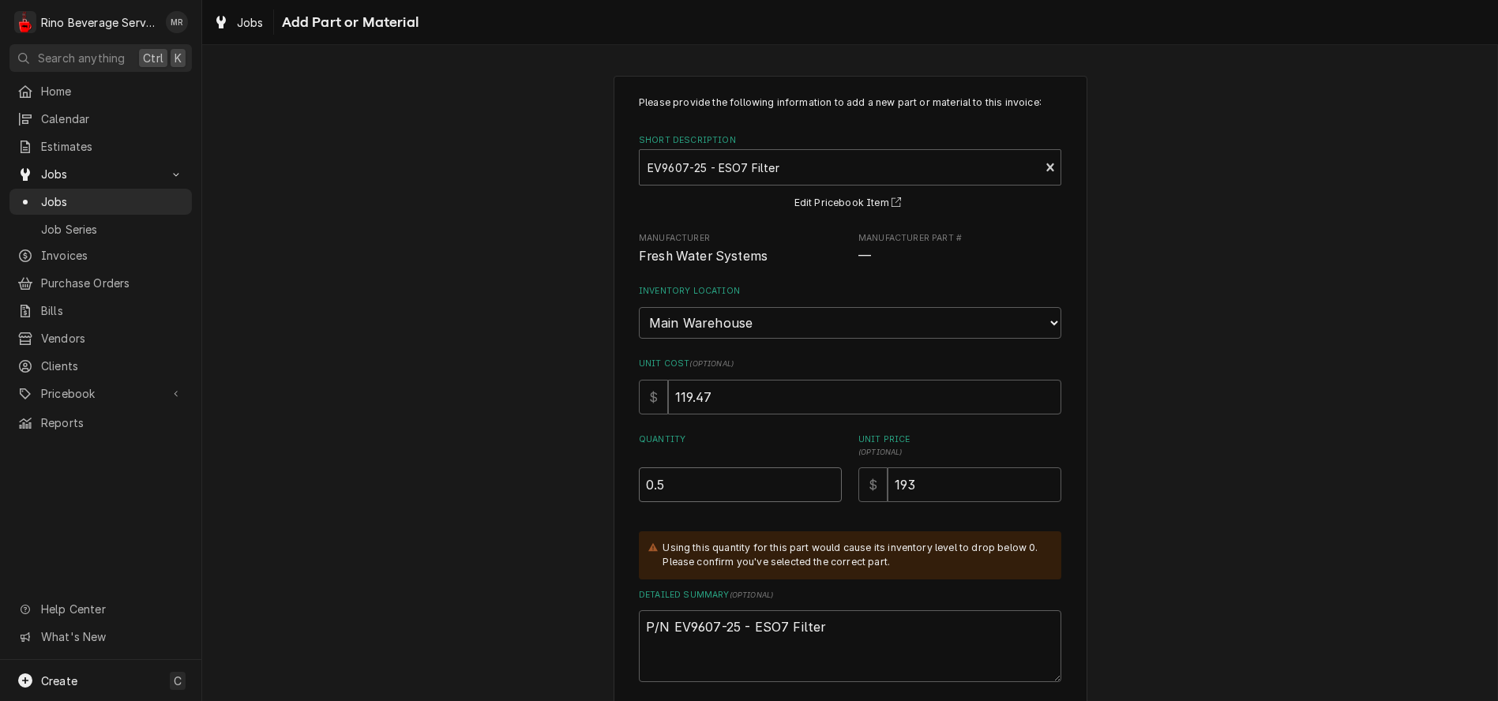
click at [822, 479] on input "0.5" at bounding box center [740, 485] width 203 height 35
click at [822, 479] on input "1" at bounding box center [740, 485] width 203 height 35
click at [823, 488] on input "0.5" at bounding box center [740, 485] width 203 height 35
click at [823, 488] on input "0" at bounding box center [740, 485] width 203 height 35
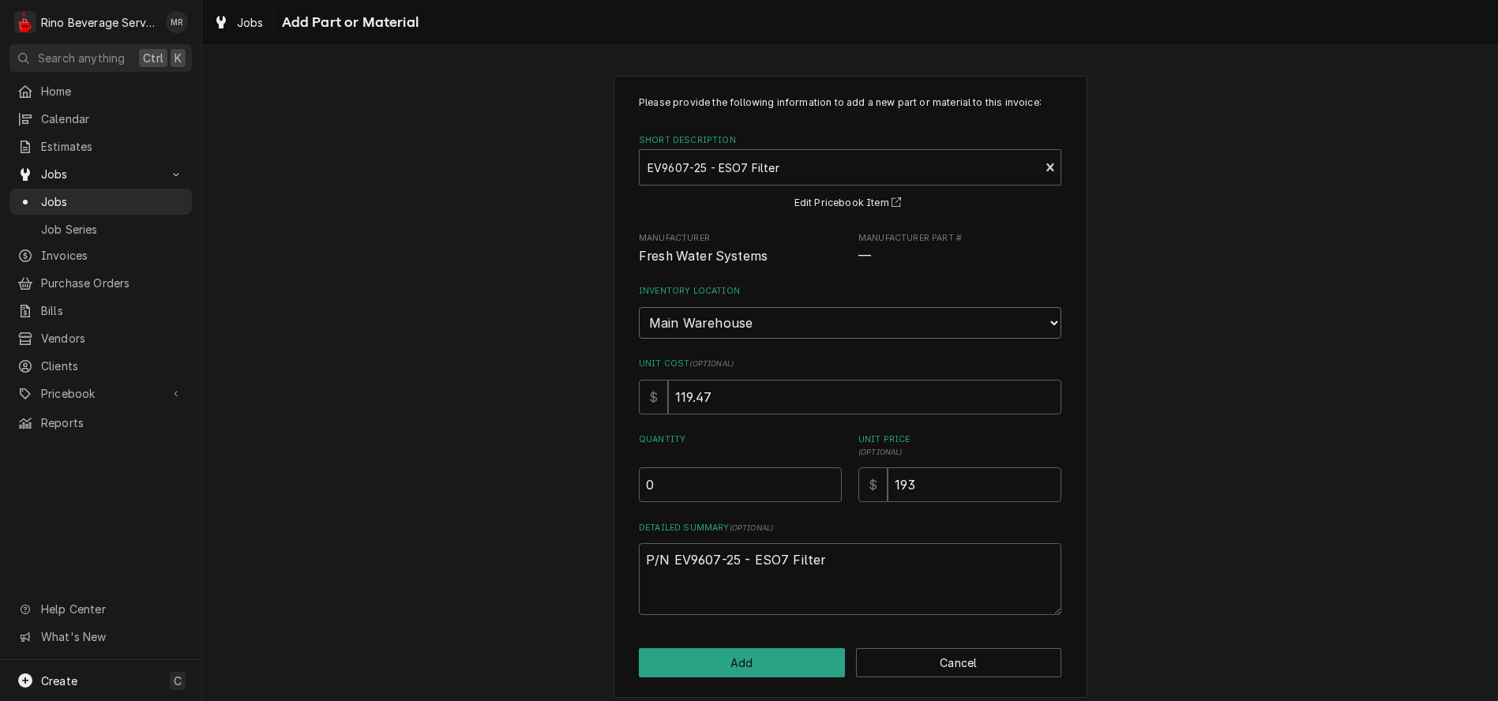
click at [1038, 324] on select "Choose a location... Damon's Truck Dane's Truck Graham's Truck Main Warehouse" at bounding box center [850, 323] width 423 height 32
click at [639, 307] on select "Choose a location... Damon's Truck Dane's Truck Graham's Truck Main Warehouse" at bounding box center [850, 323] width 423 height 32
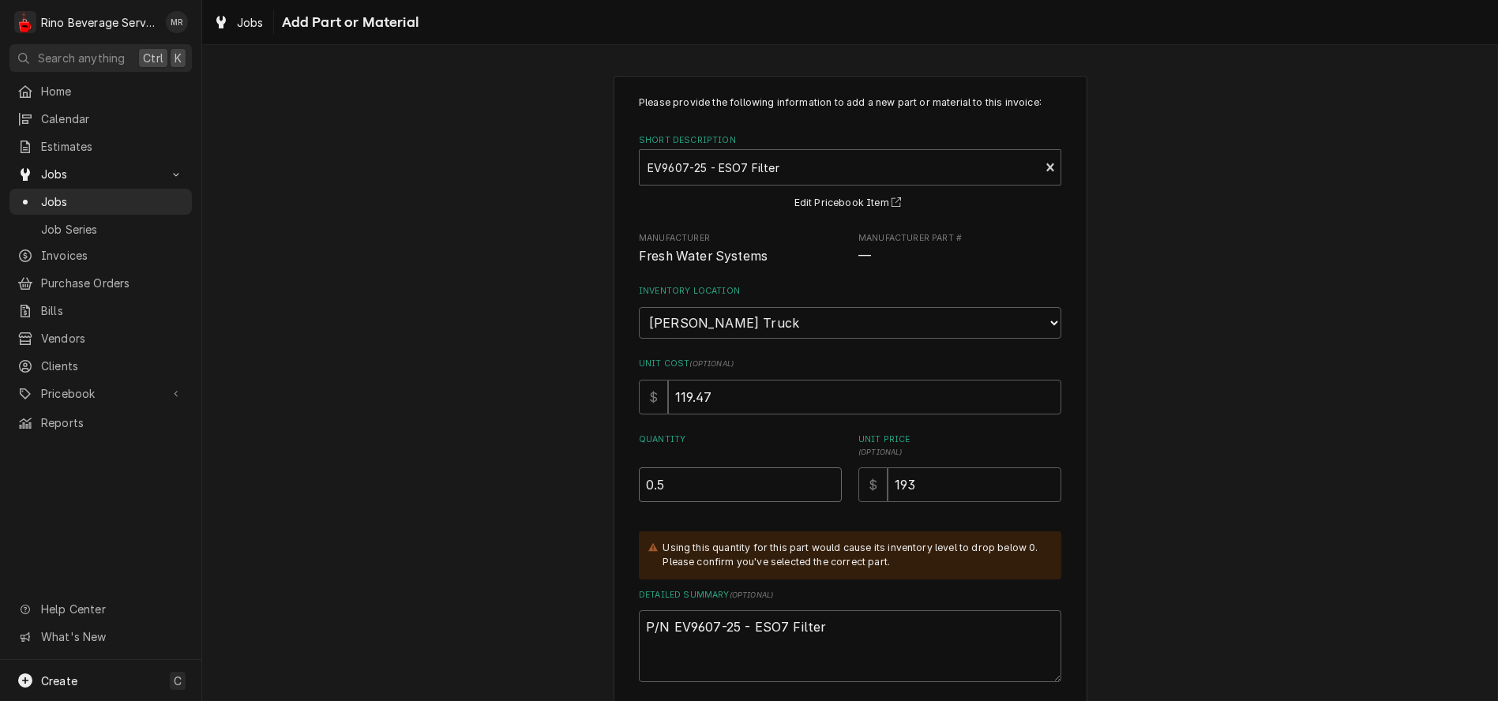
click at [822, 481] on input "0.5" at bounding box center [740, 485] width 203 height 35
click at [822, 481] on input "1" at bounding box center [740, 485] width 203 height 35
click at [823, 488] on input "0.5" at bounding box center [740, 485] width 203 height 35
click at [823, 488] on input "0" at bounding box center [740, 485] width 203 height 35
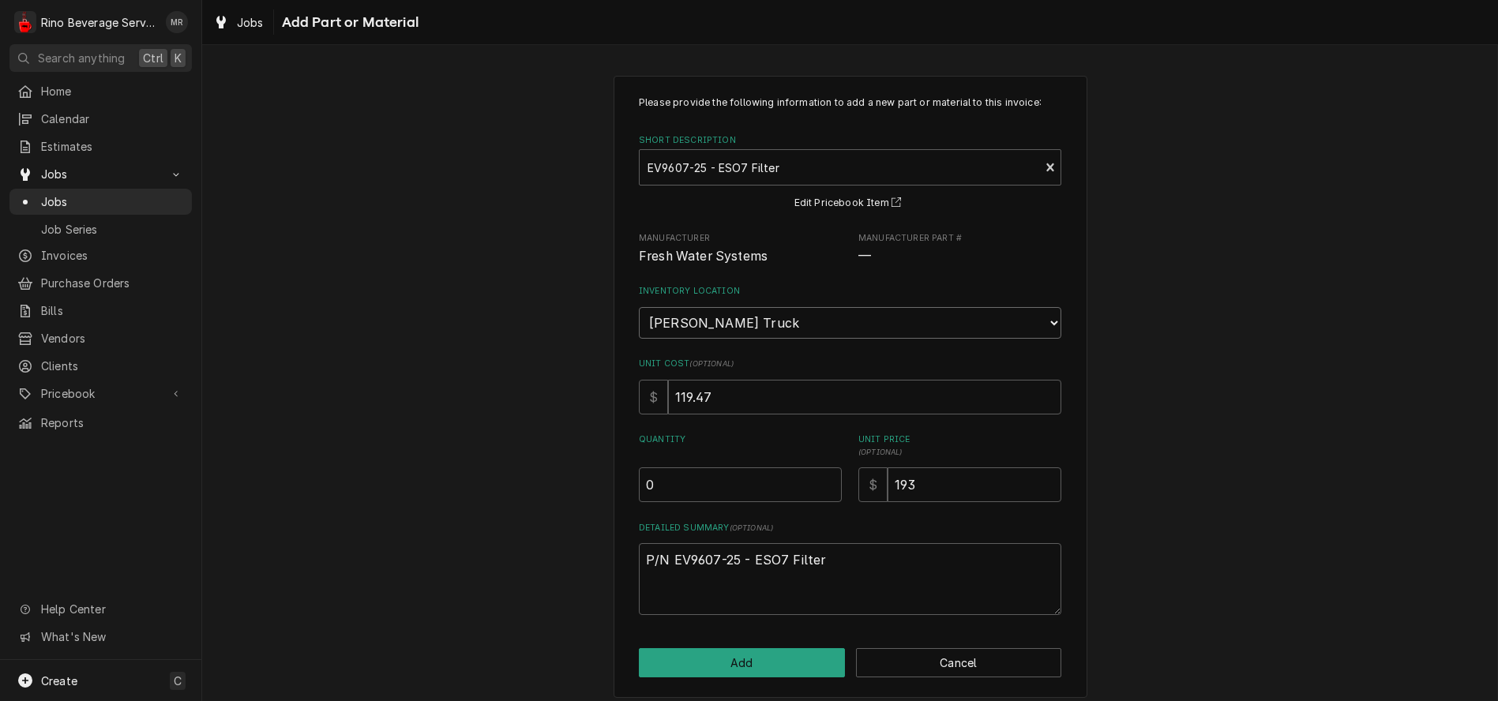
click at [1020, 330] on select "Choose a location... Damon's Truck Dane's Truck Graham's Truck Main Warehouse" at bounding box center [850, 323] width 423 height 32
click at [639, 307] on select "Choose a location... Damon's Truck Dane's Truck Graham's Truck Main Warehouse" at bounding box center [850, 323] width 423 height 32
click at [821, 483] on input "0.5" at bounding box center [740, 485] width 203 height 35
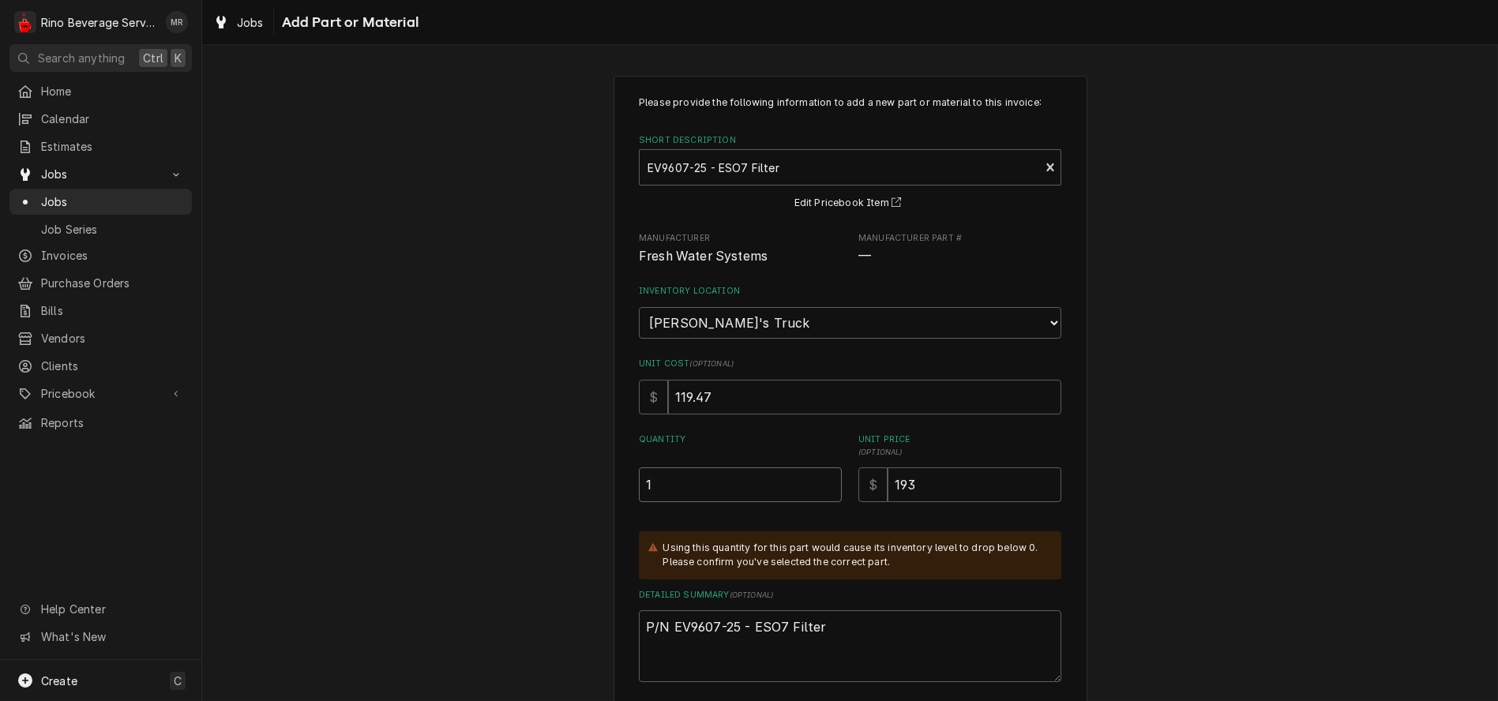
click at [821, 483] on input "1" at bounding box center [740, 485] width 203 height 35
click at [821, 490] on input "0.5" at bounding box center [740, 485] width 203 height 35
click at [821, 490] on input "0" at bounding box center [740, 485] width 203 height 35
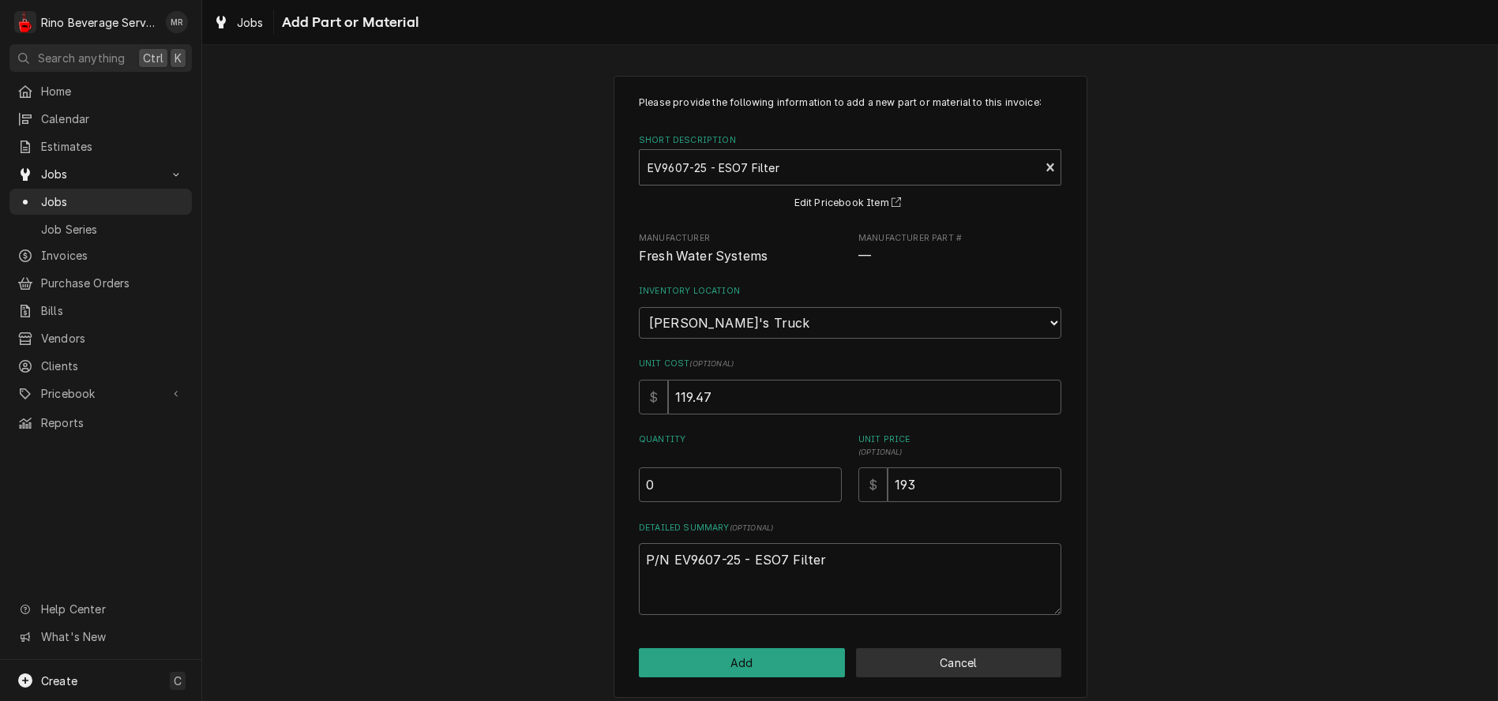
click at [893, 675] on button "Cancel" at bounding box center [959, 662] width 206 height 29
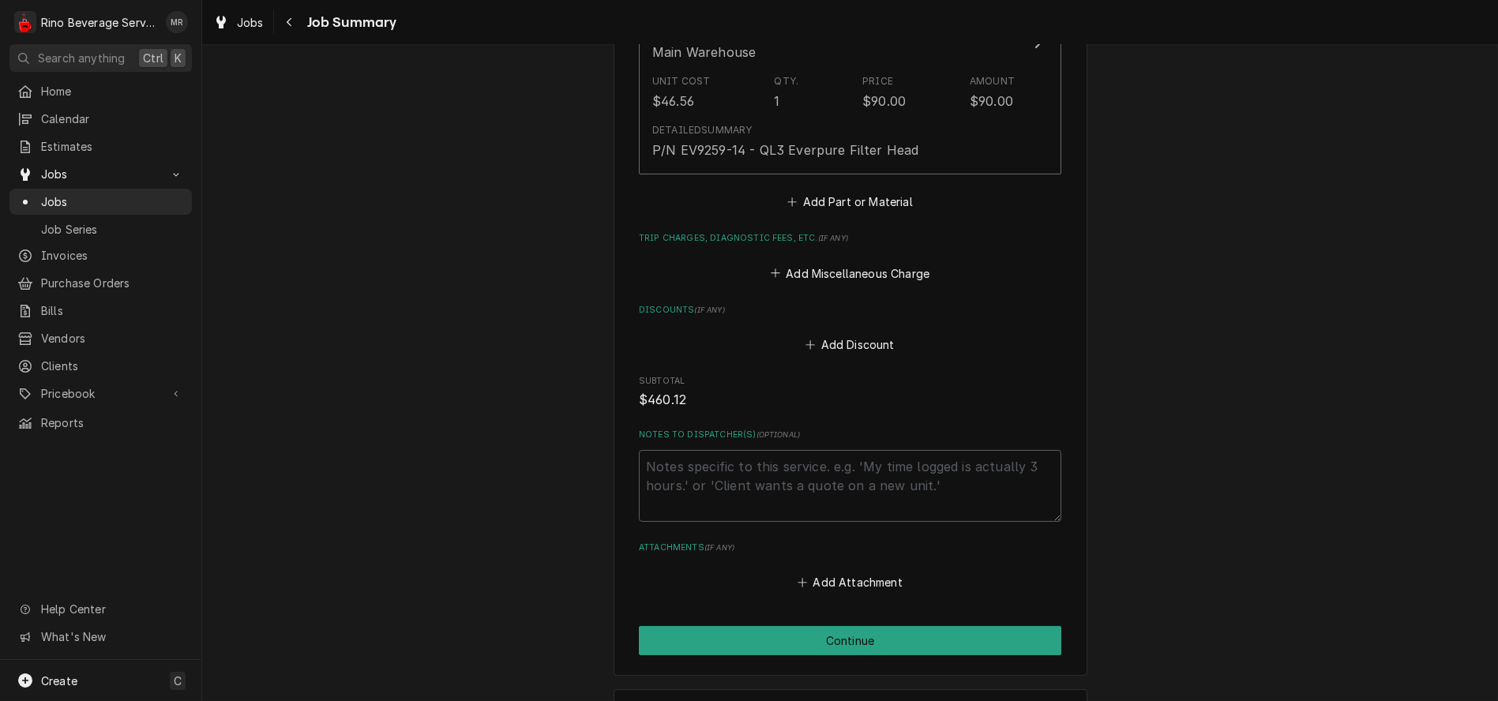
scroll to position [2746, 0]
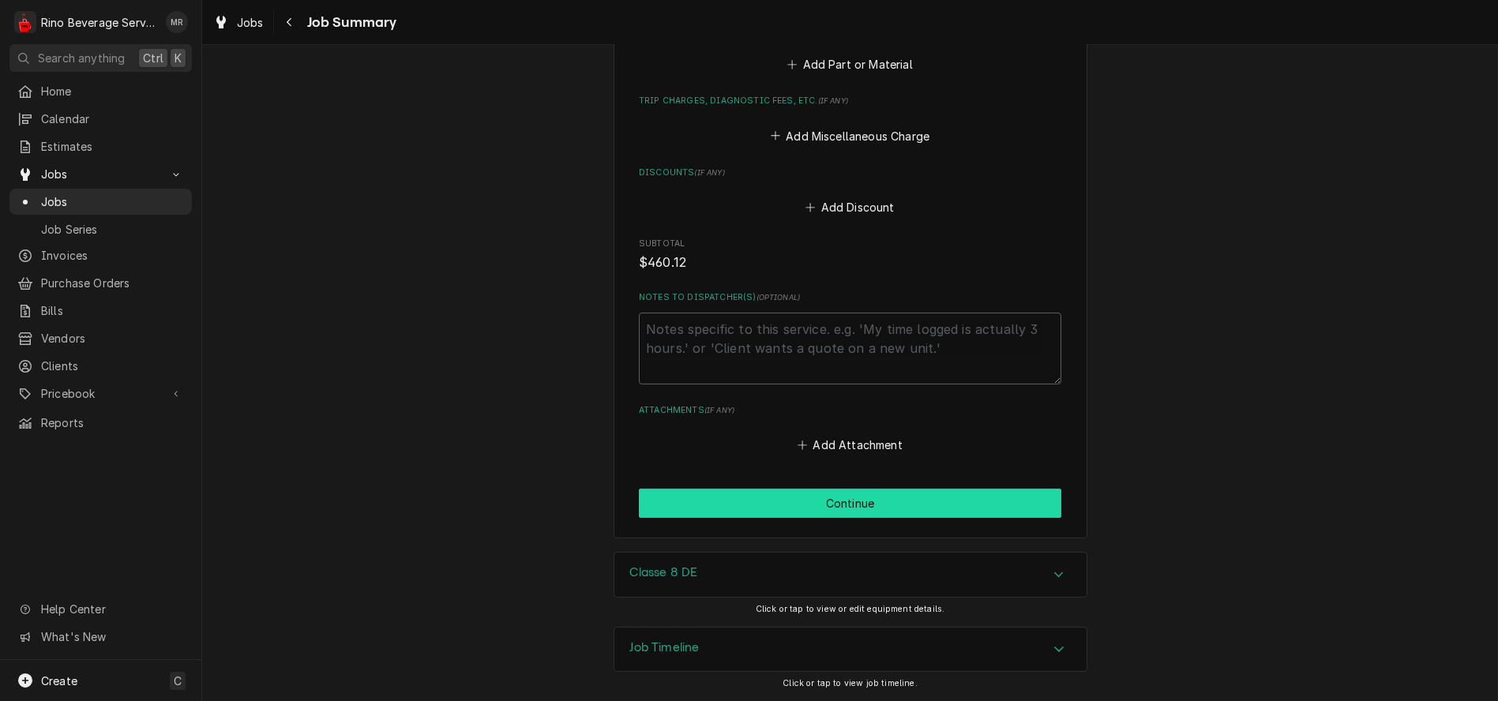
click at [851, 507] on button "Continue" at bounding box center [850, 503] width 423 height 29
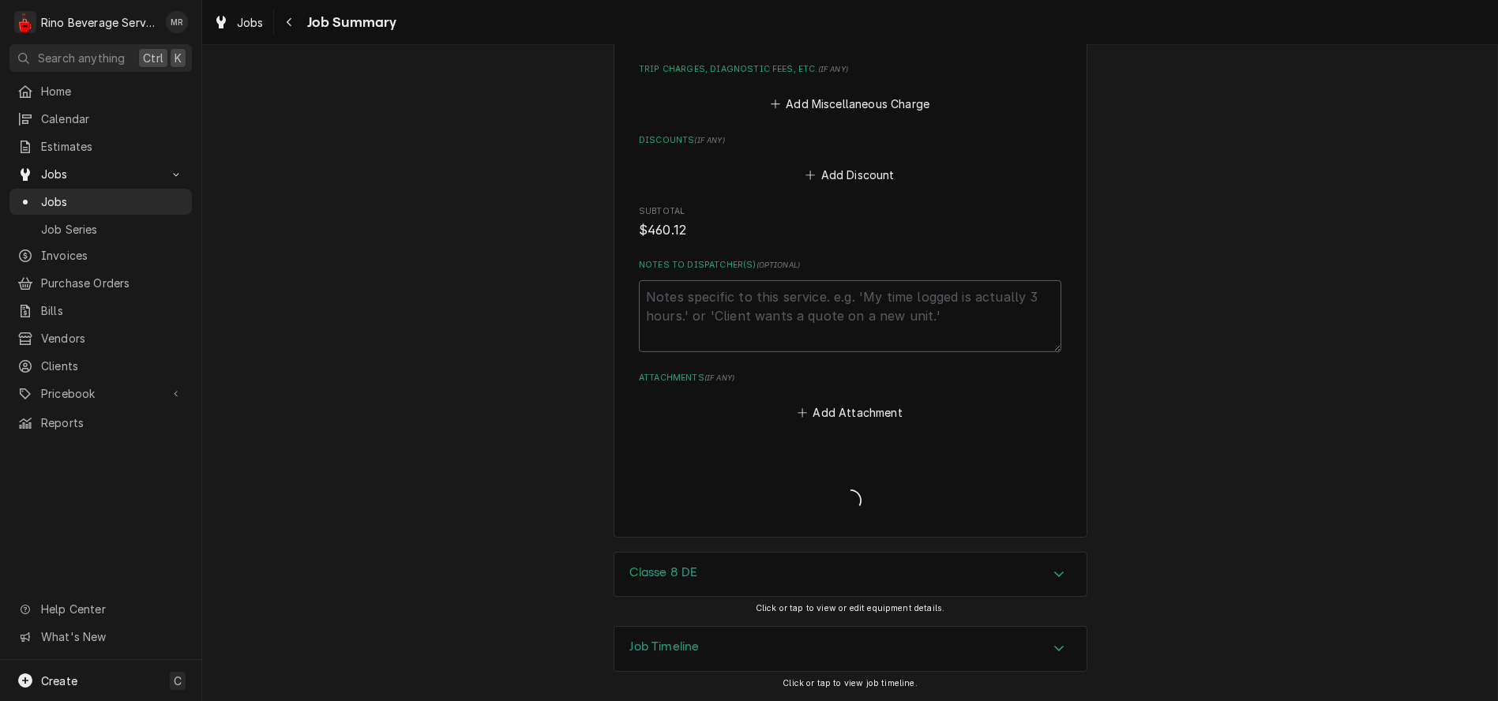
scroll to position [2695, 0]
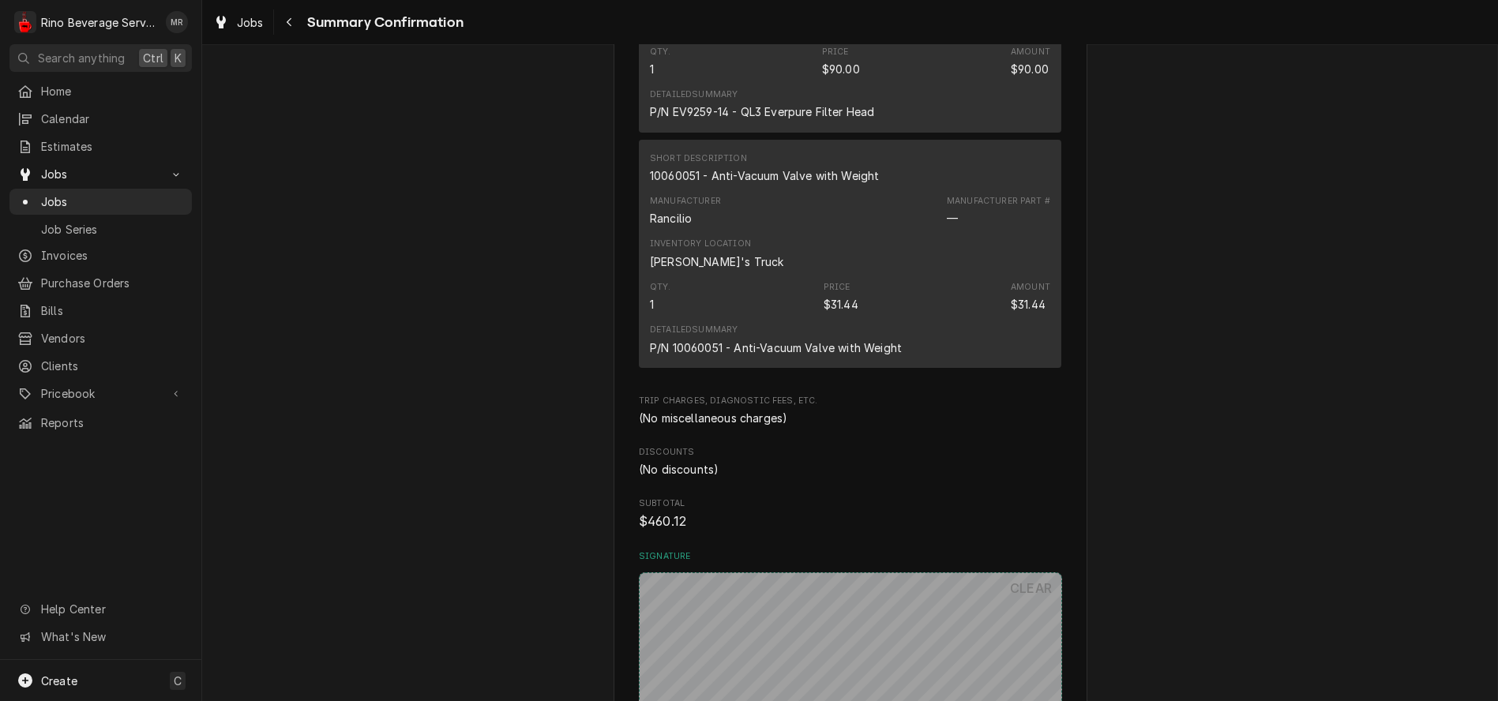
scroll to position [2412, 0]
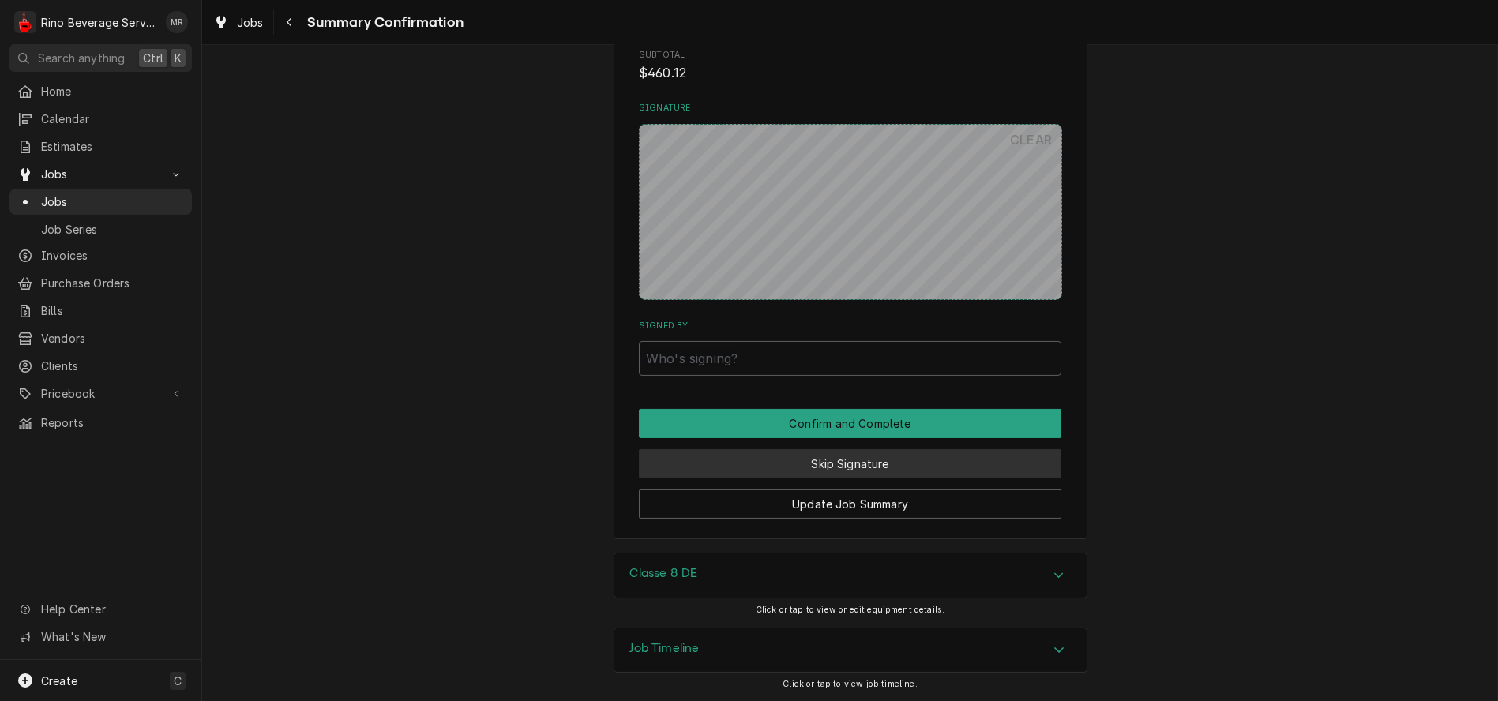
click at [787, 459] on button "Skip Signature" at bounding box center [850, 463] width 423 height 29
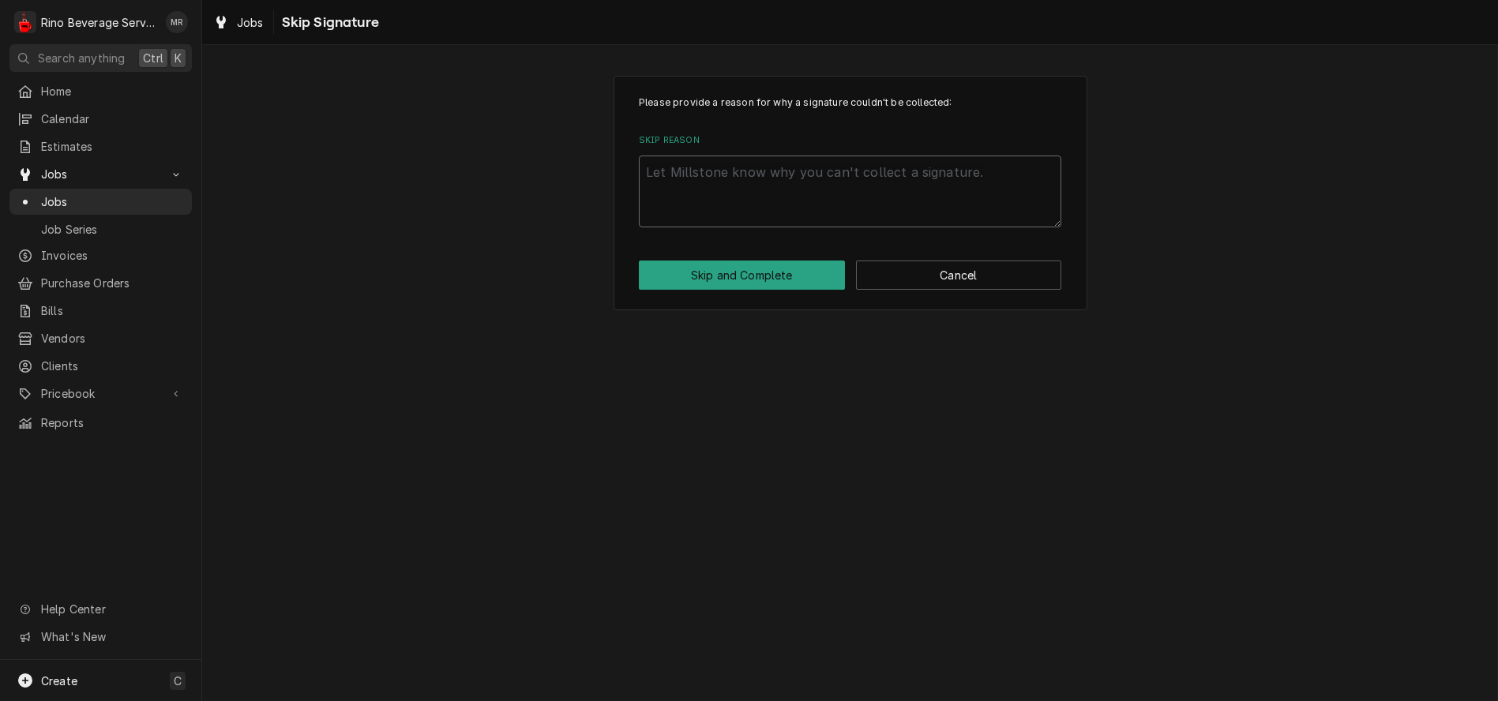
click at [726, 175] on textarea "Skip Reason" at bounding box center [850, 192] width 423 height 72
type textarea "x"
type textarea "n"
type textarea "x"
type textarea "no"
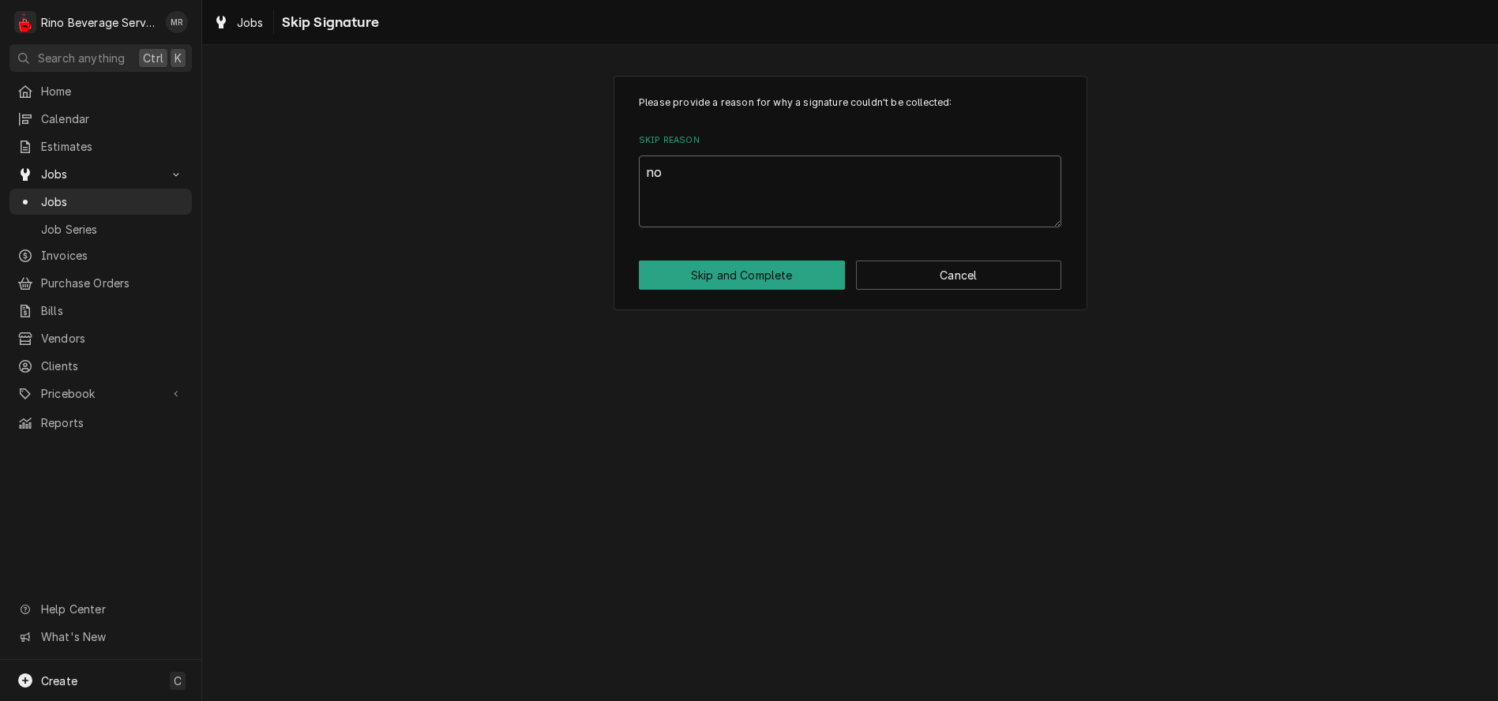
type textarea "x"
type textarea "non"
type textarea "x"
type textarea "none"
click at [907, 274] on button "Cancel" at bounding box center [959, 275] width 206 height 29
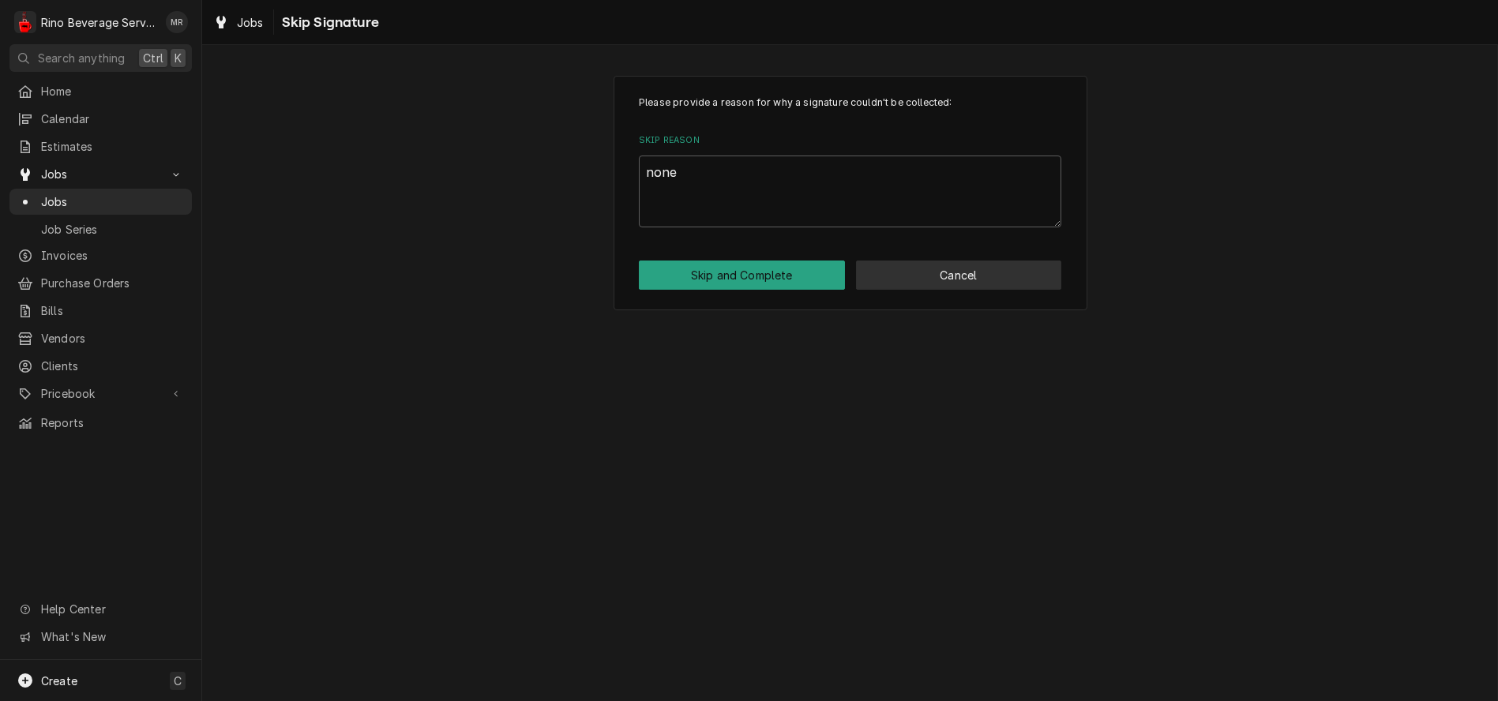
scroll to position [2405, 0]
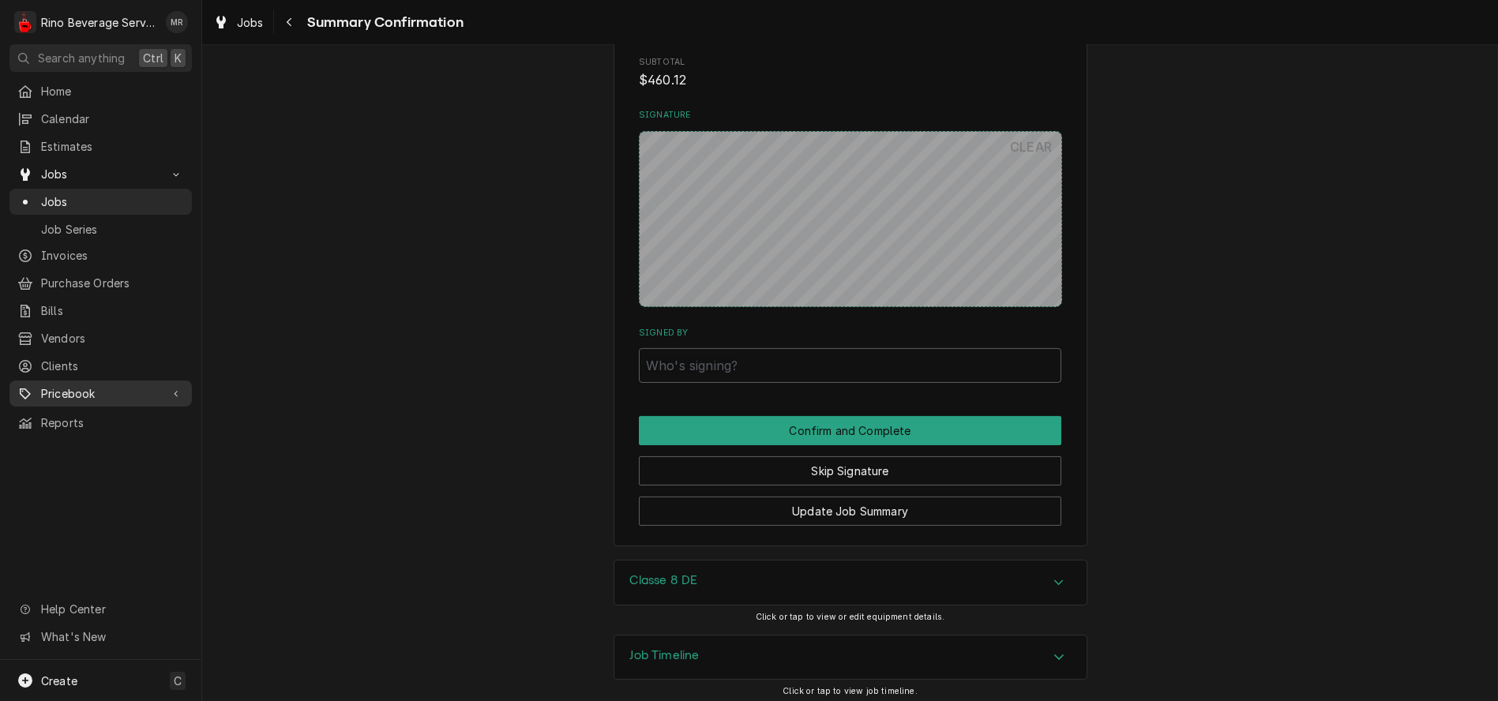
click at [69, 391] on span "Pricebook" at bounding box center [100, 393] width 119 height 17
click at [92, 441] on span "Parts & Materials" at bounding box center [112, 449] width 143 height 17
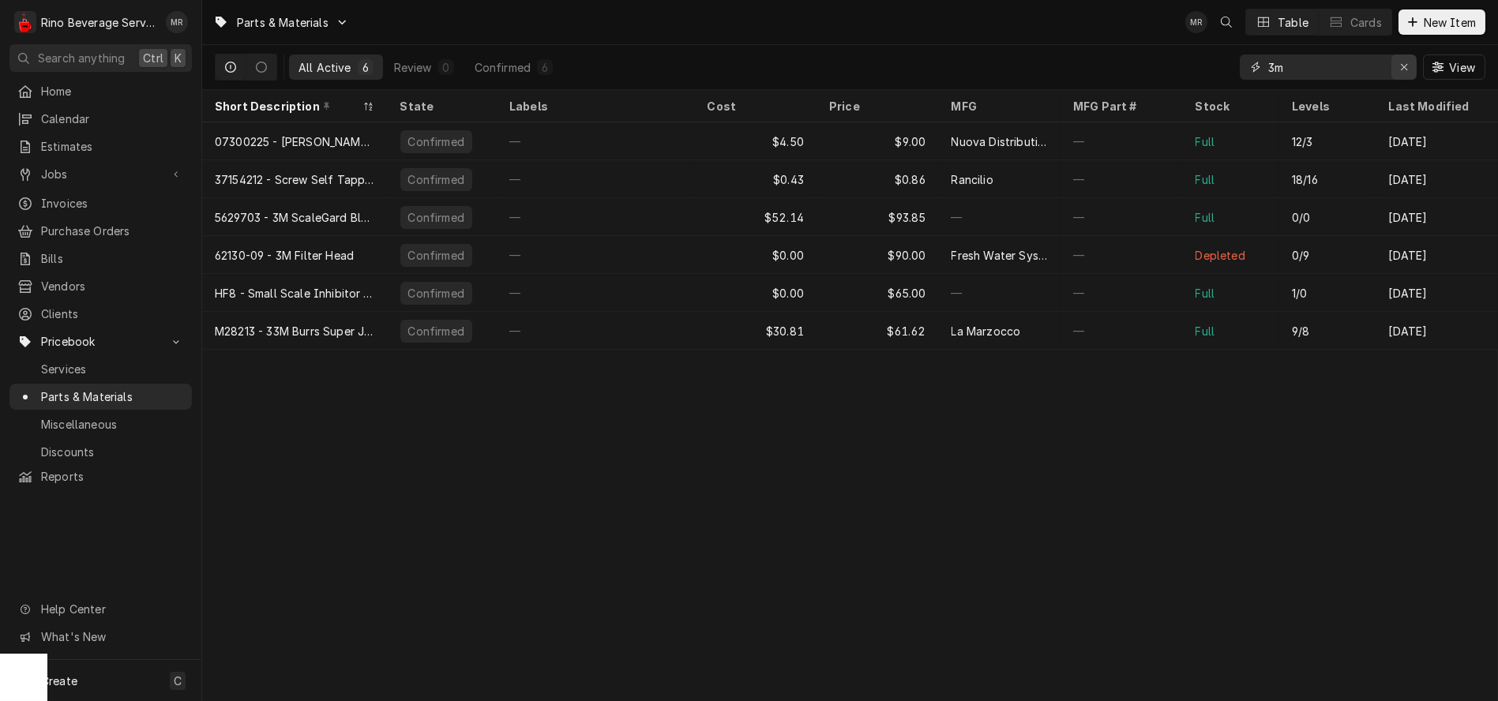
click at [1401, 69] on icon "Erase input" at bounding box center [1404, 67] width 9 height 11
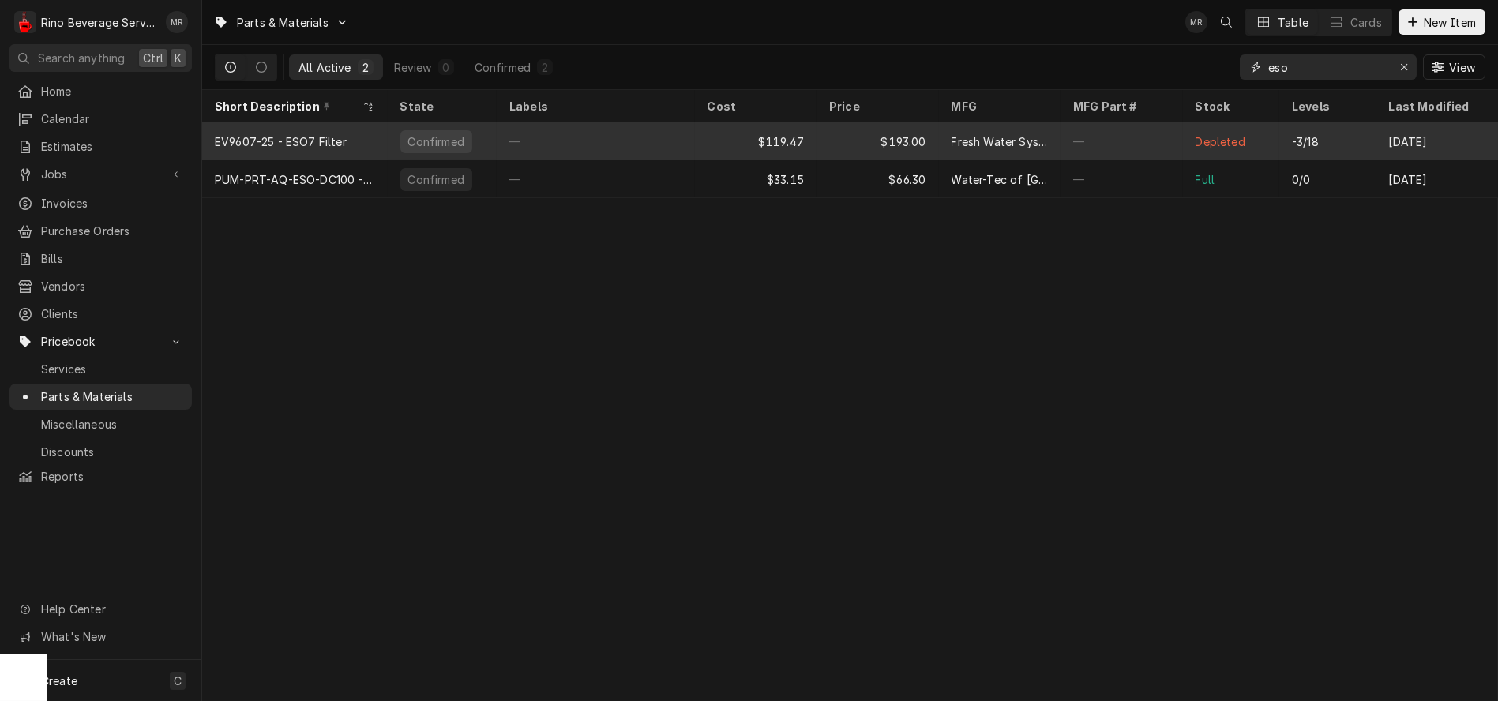
type input "eso"
click at [588, 141] on div "—" at bounding box center [596, 141] width 198 height 38
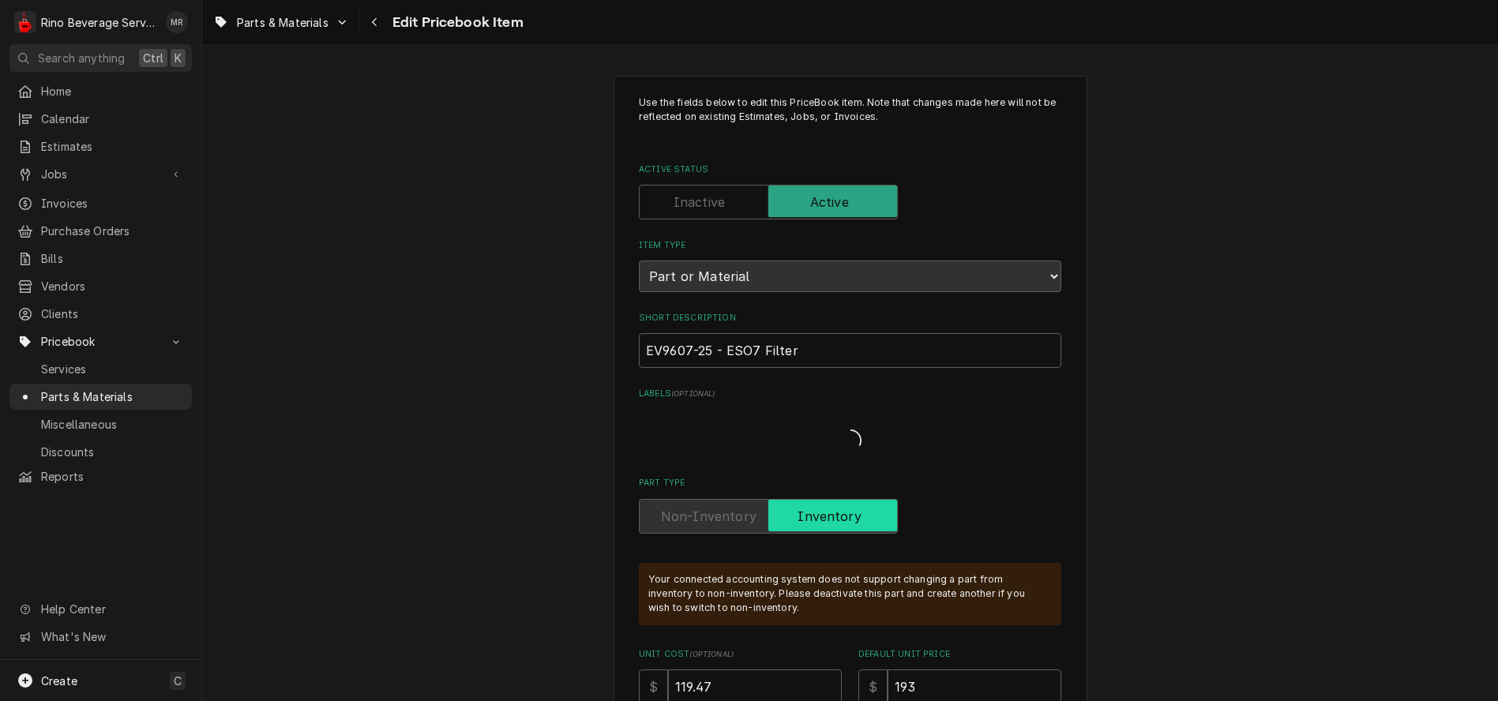
type textarea "x"
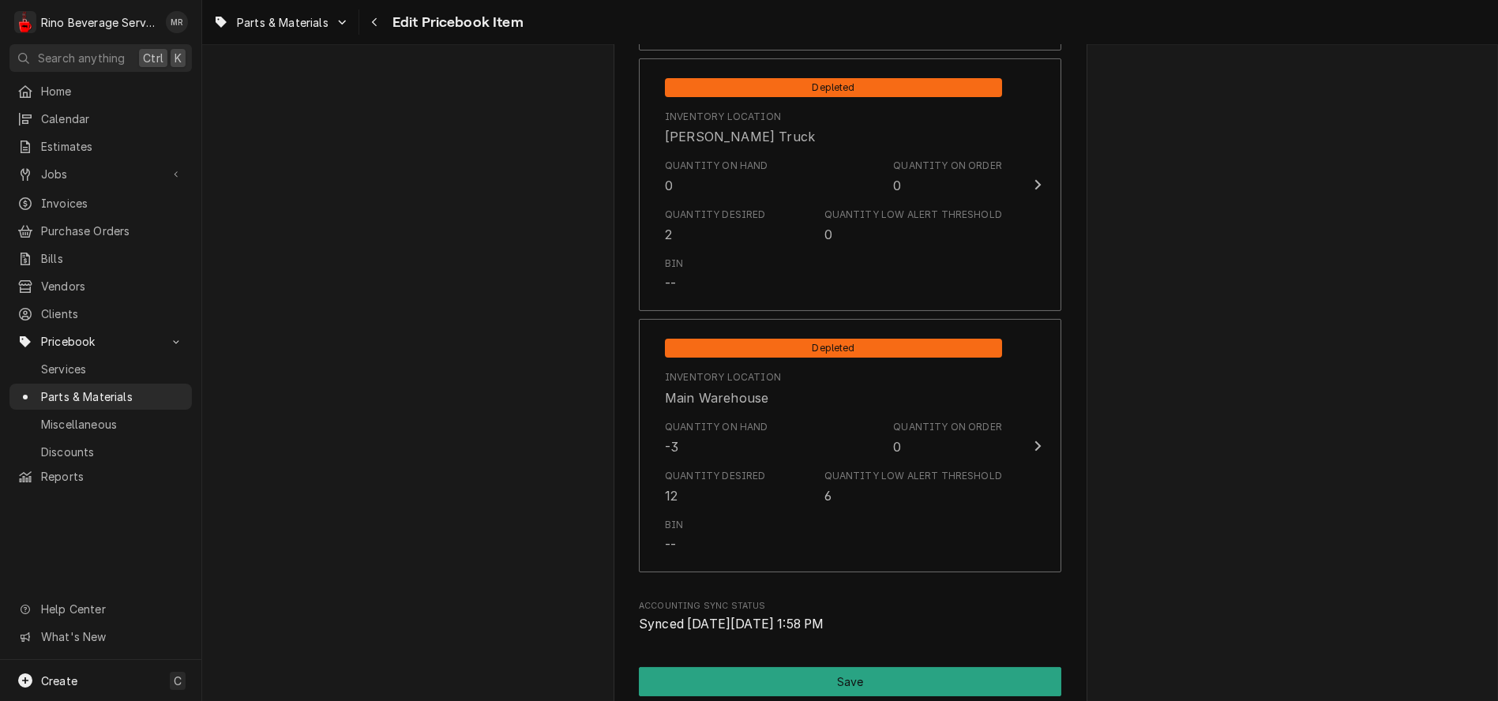
scroll to position [1755, 0]
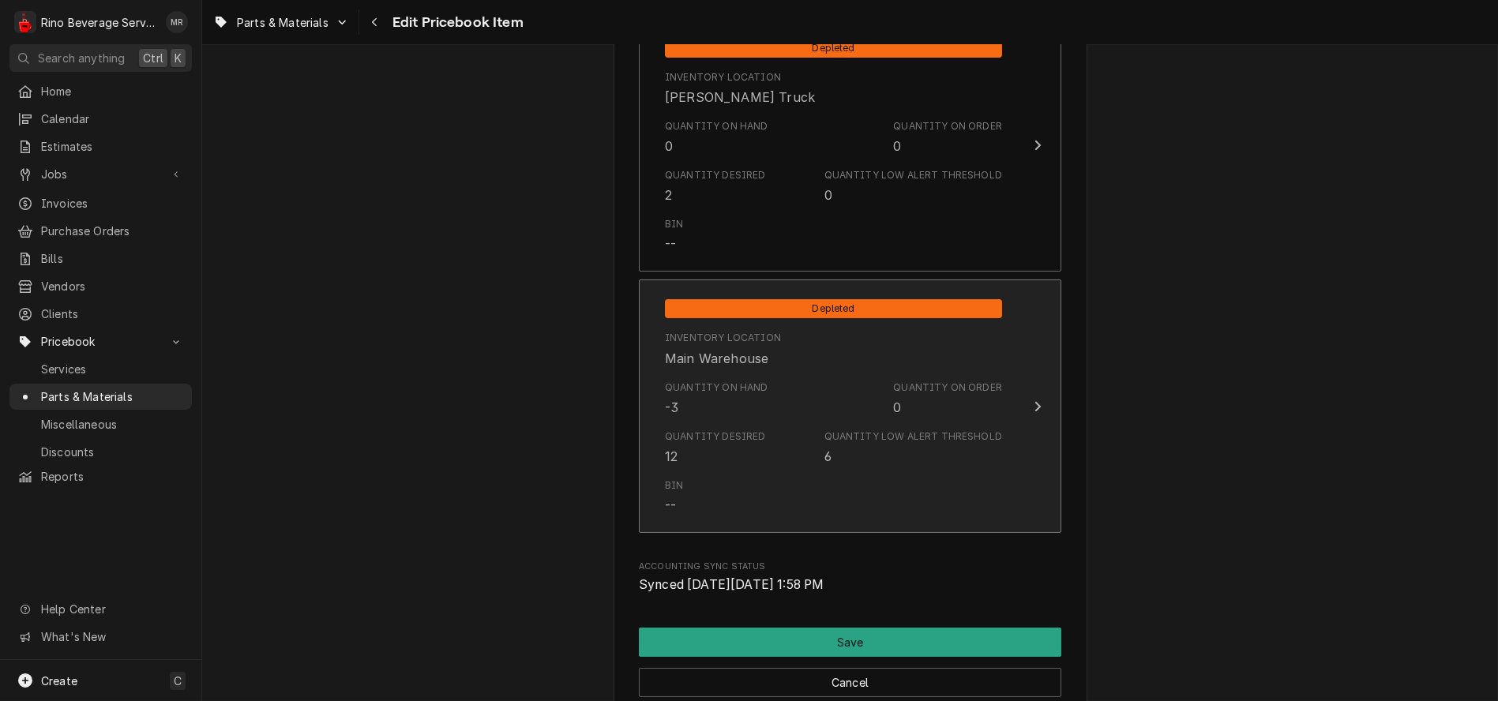
click at [774, 391] on div "Quantity on Hand -3 Quantity on Order 0" at bounding box center [833, 398] width 337 height 49
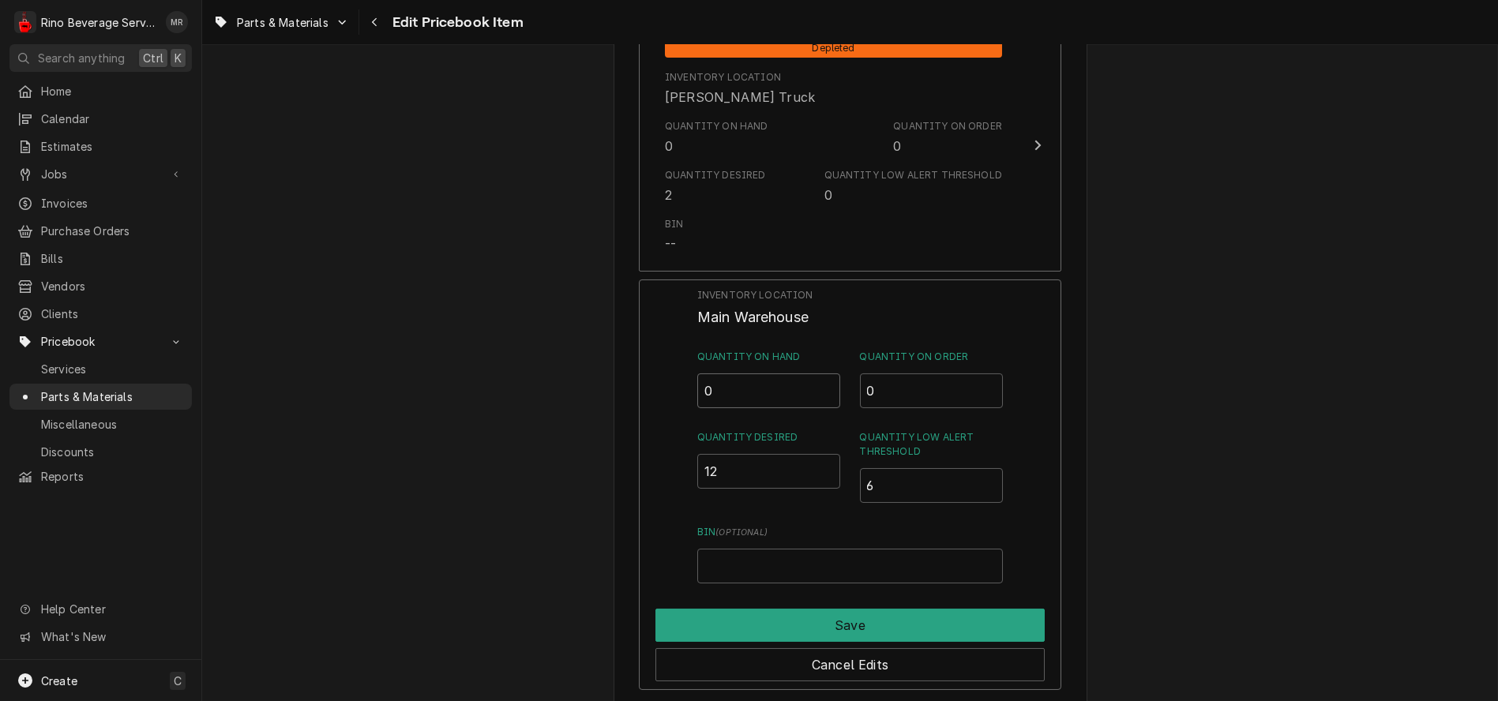
click at [819, 387] on input "0" at bounding box center [769, 391] width 144 height 35
click at [819, 387] on input "0.5" at bounding box center [769, 391] width 144 height 35
click at [819, 387] on input "1" at bounding box center [769, 391] width 144 height 35
click at [819, 387] on input "1.5" at bounding box center [769, 391] width 144 height 35
click at [819, 387] on input "2" at bounding box center [769, 391] width 144 height 35
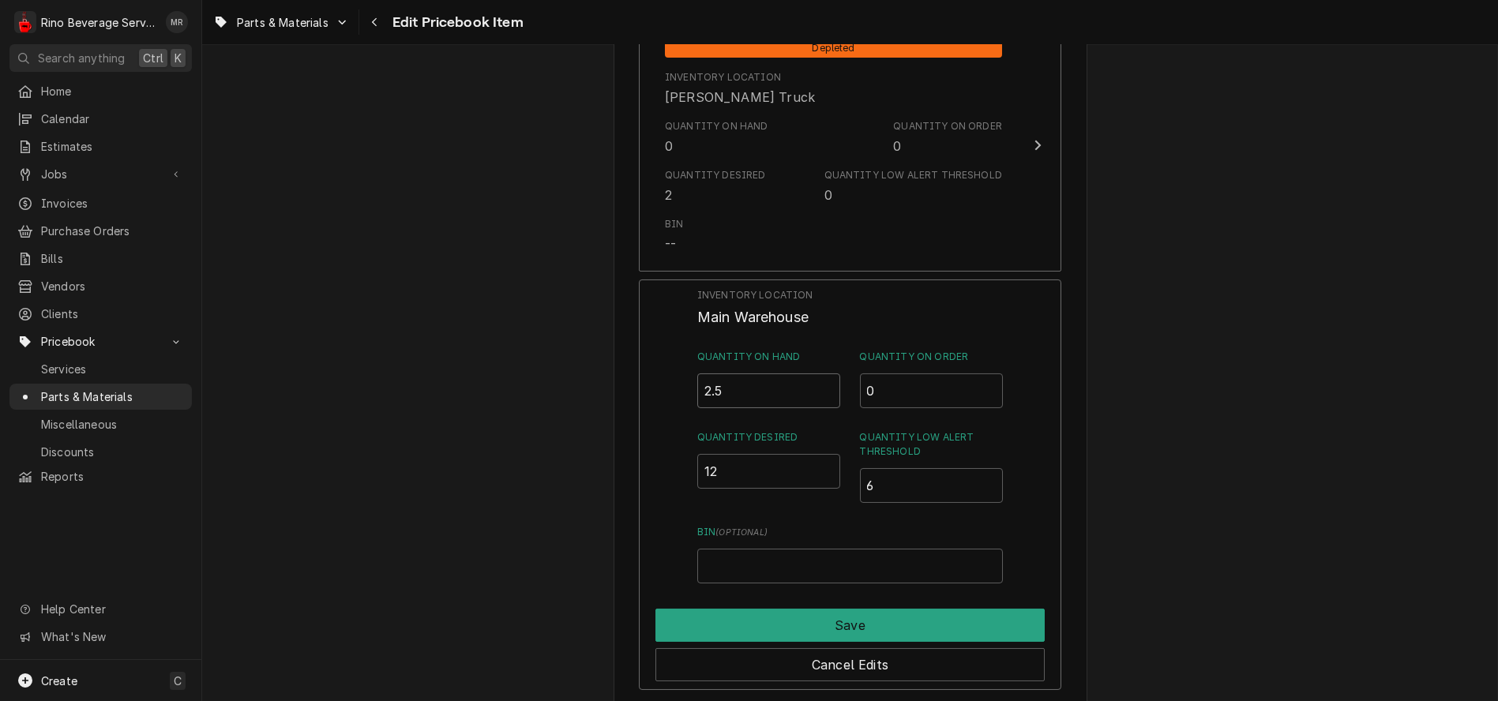
click at [819, 387] on input "2.5" at bounding box center [769, 391] width 144 height 35
click at [819, 387] on input "3" at bounding box center [769, 391] width 144 height 35
click at [819, 387] on input "3.5" at bounding box center [769, 391] width 144 height 35
click at [819, 387] on input "4" at bounding box center [769, 391] width 144 height 35
click at [819, 387] on input "4.5" at bounding box center [769, 391] width 144 height 35
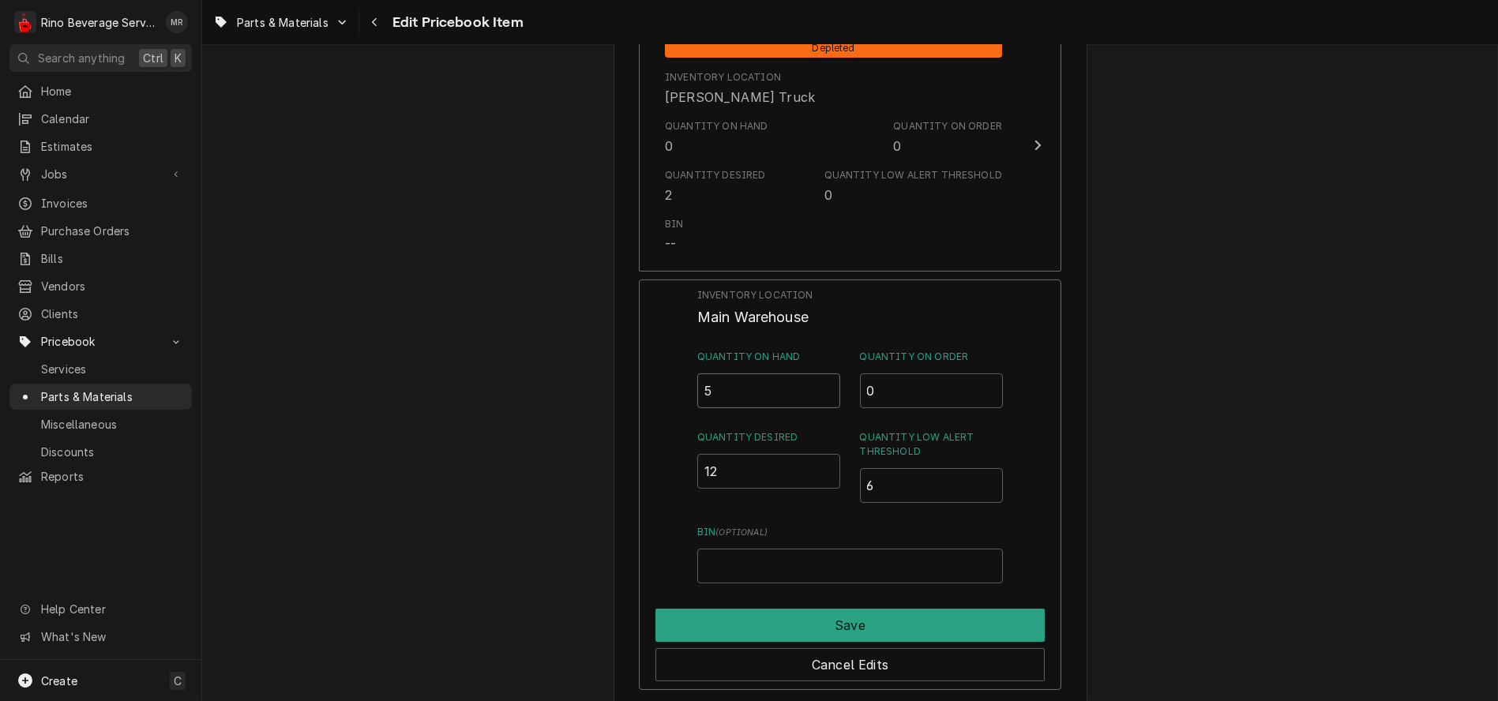
click at [819, 387] on input "5" at bounding box center [769, 391] width 144 height 35
click at [819, 387] on input "5.5" at bounding box center [769, 391] width 144 height 35
click at [817, 396] on input "5" at bounding box center [769, 391] width 144 height 35
click at [817, 396] on input "4.5" at bounding box center [769, 391] width 144 height 35
click at [817, 396] on input "4" at bounding box center [769, 391] width 144 height 35
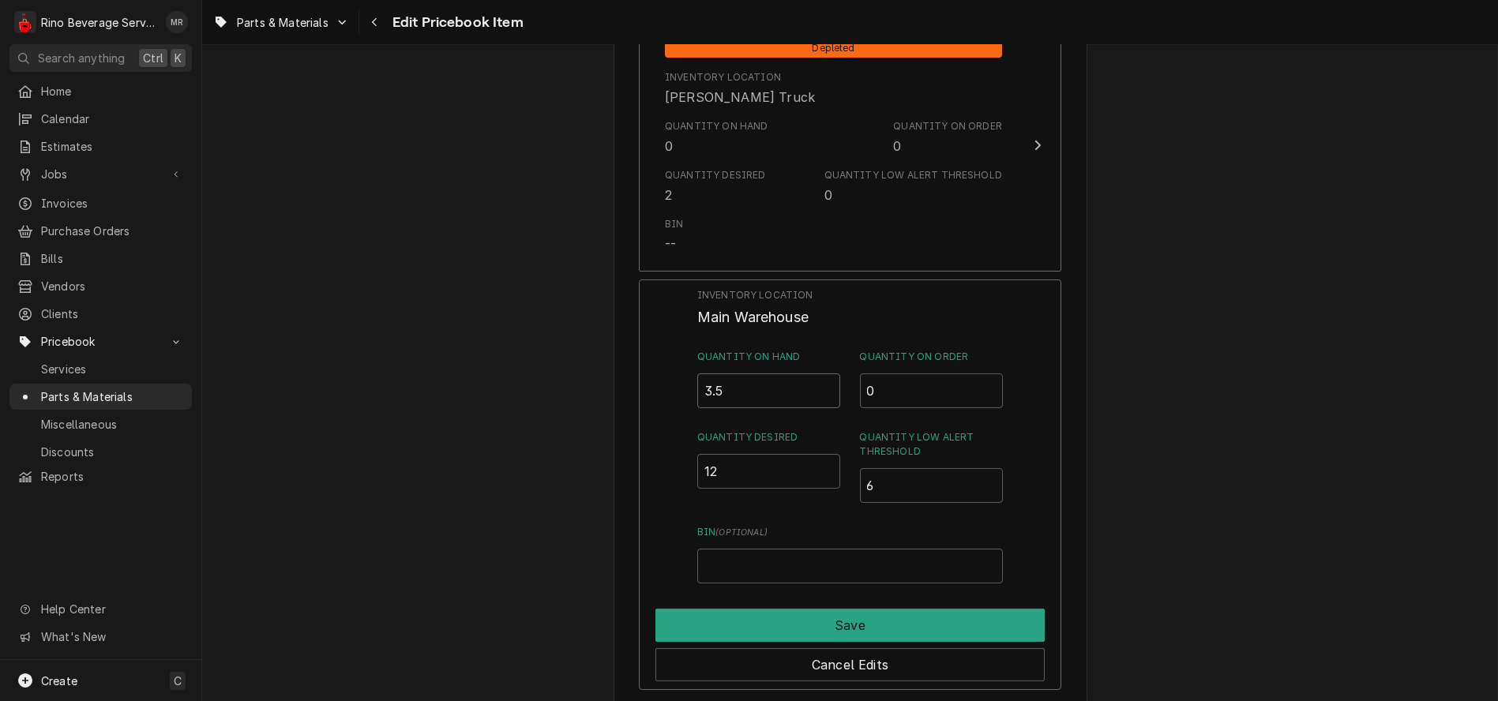
click at [817, 396] on input "3.5" at bounding box center [769, 391] width 144 height 35
type input "3"
click at [817, 396] on input "3" at bounding box center [769, 391] width 144 height 35
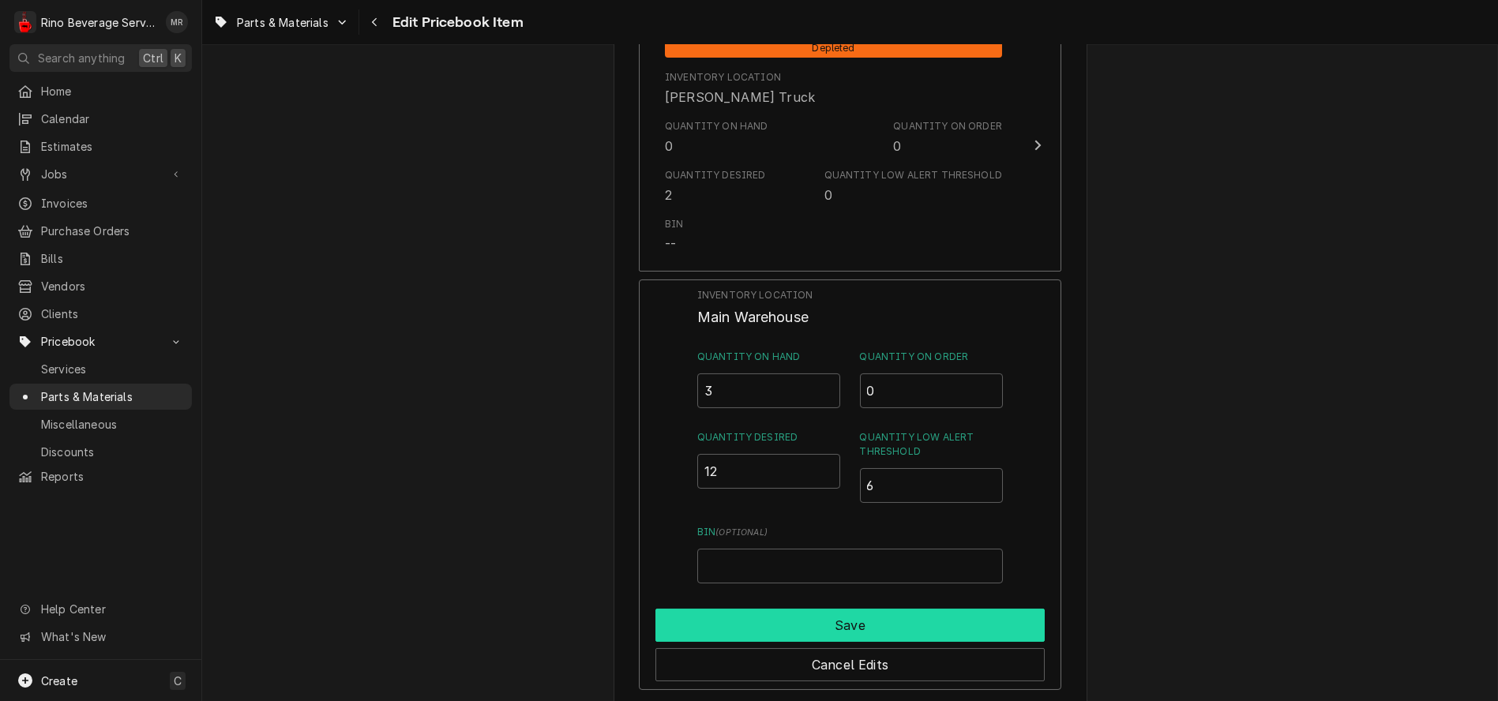
click at [802, 628] on button "Save" at bounding box center [849, 625] width 389 height 33
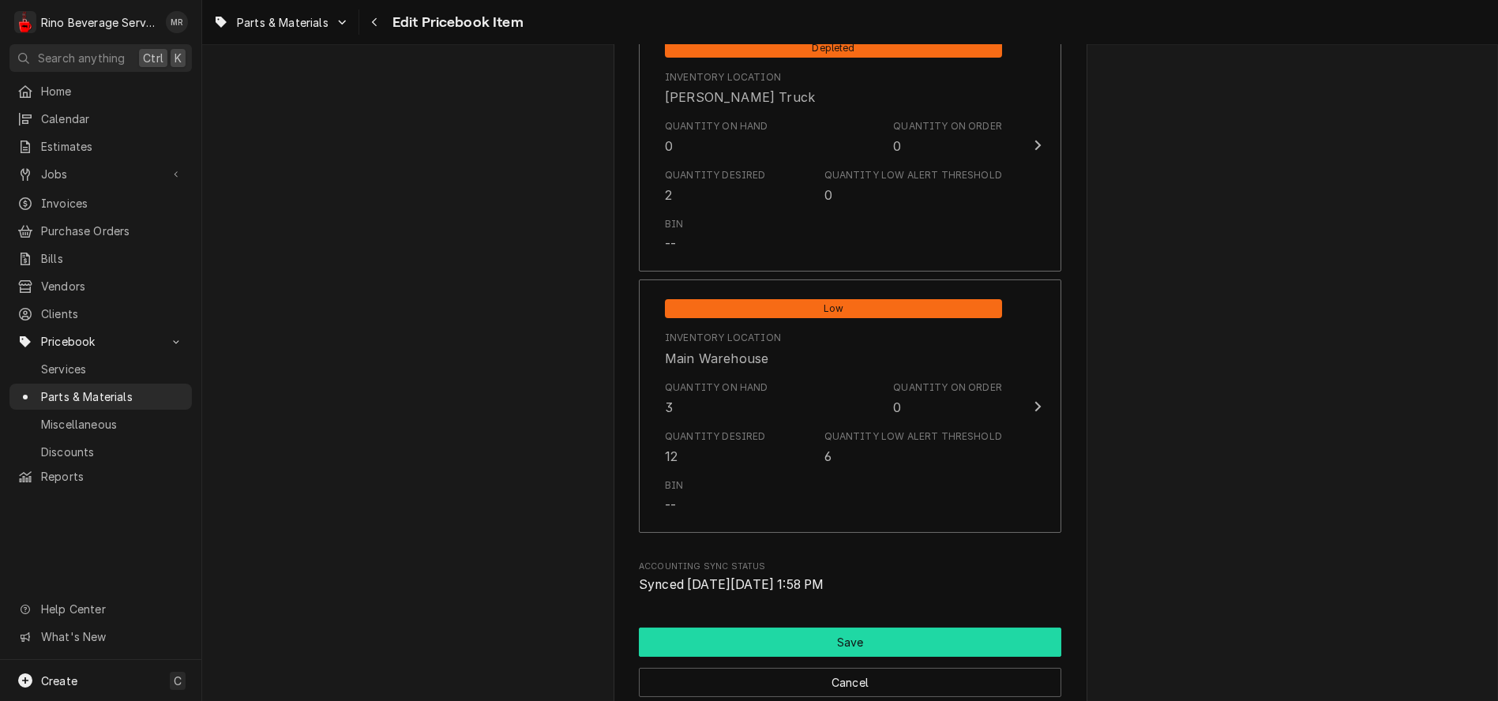
click at [832, 640] on button "Save" at bounding box center [850, 642] width 423 height 29
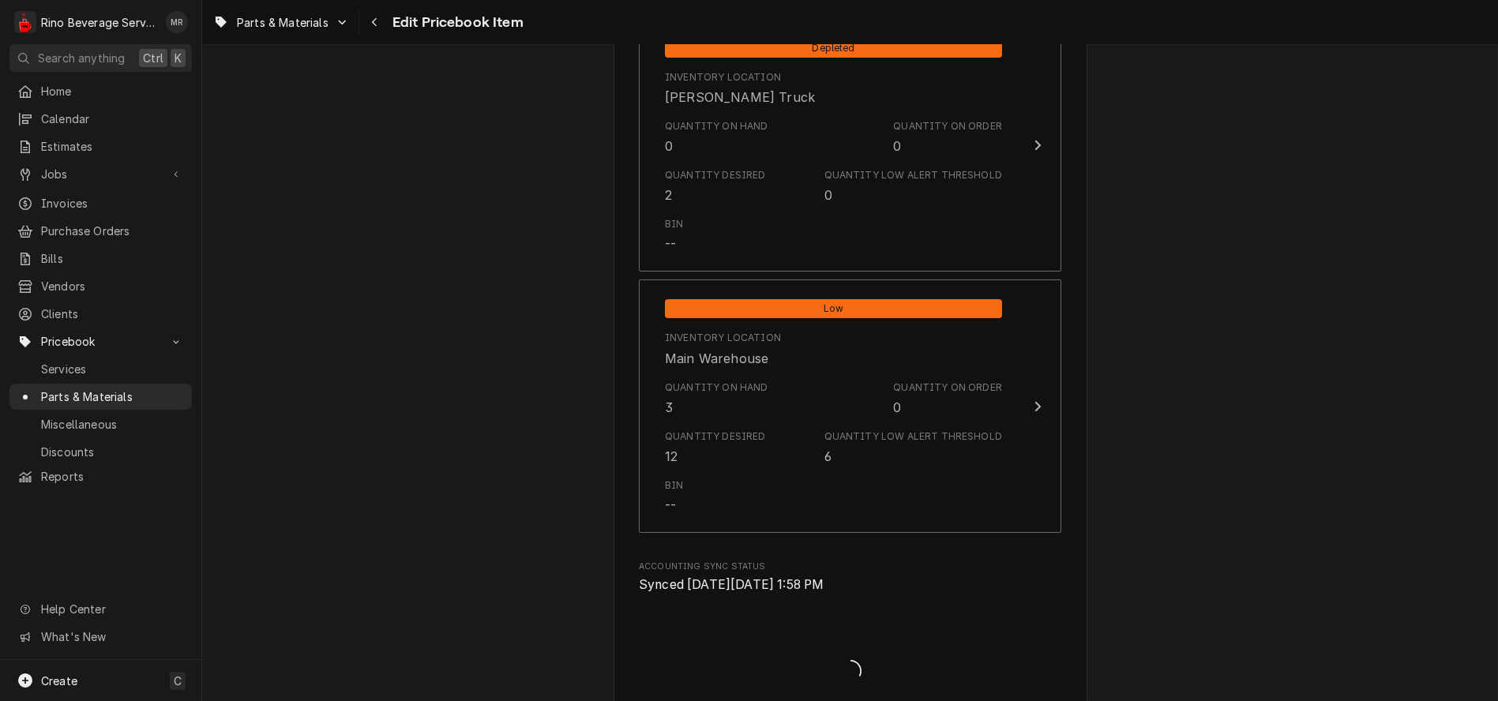
type textarea "x"
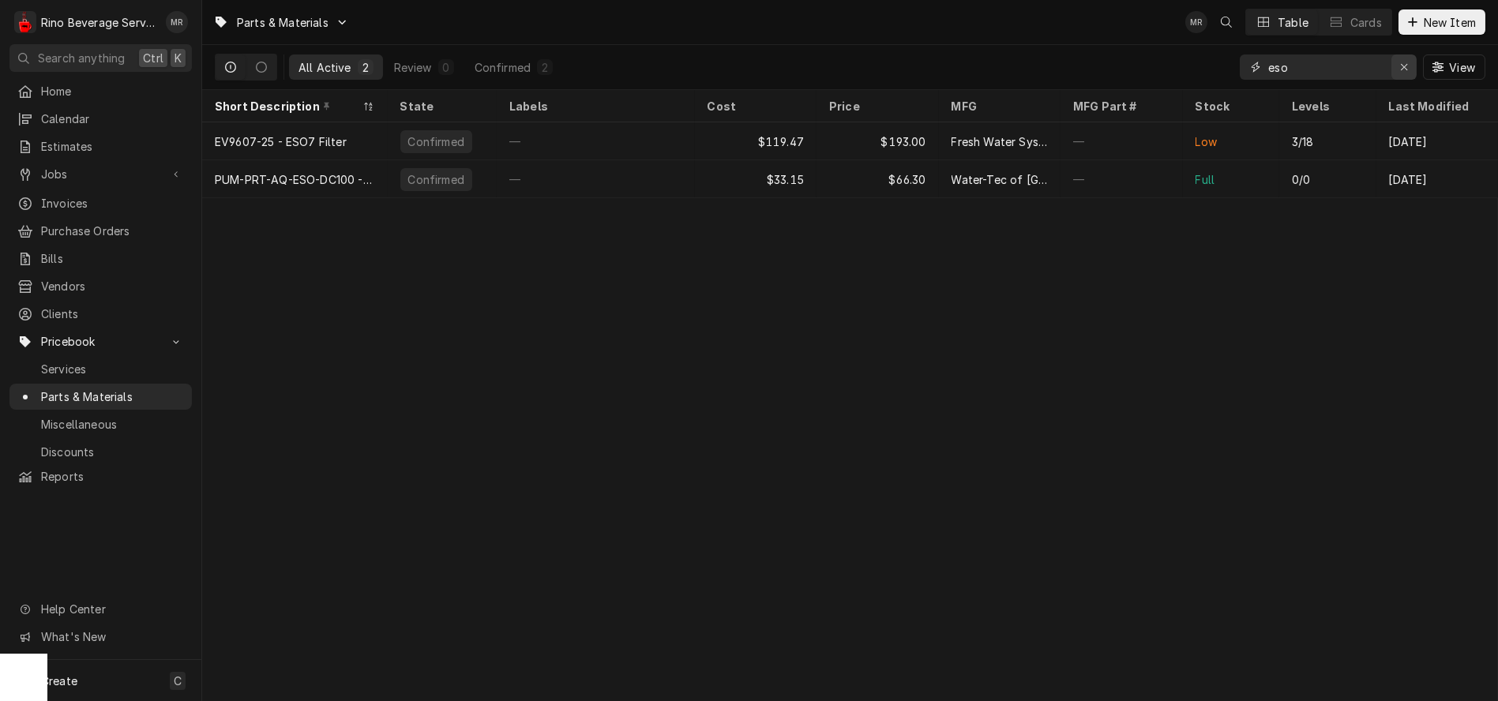
click at [1399, 69] on div "Erase input" at bounding box center [1404, 67] width 16 height 16
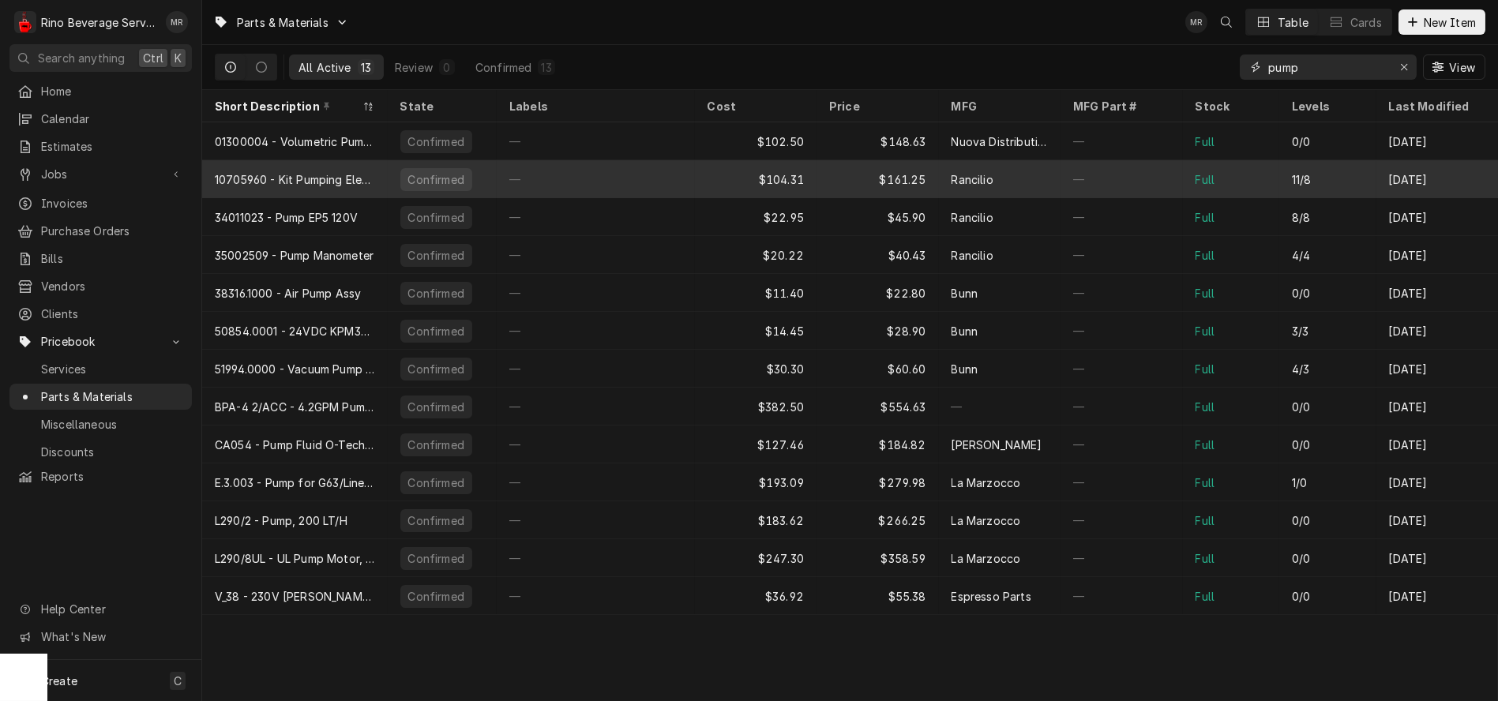
type input "pump"
click at [569, 177] on div "—" at bounding box center [596, 179] width 198 height 38
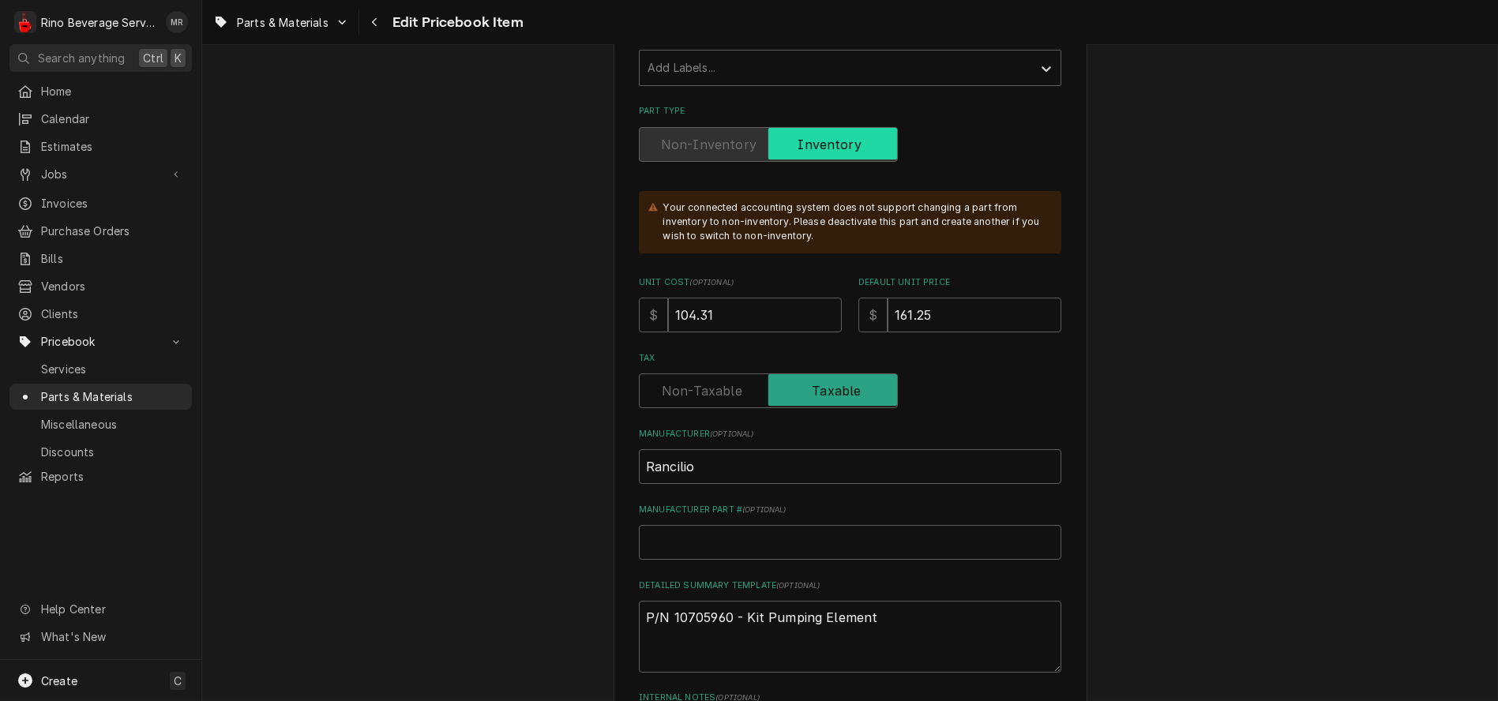
scroll to position [351, 0]
click at [728, 319] on input "104.31" at bounding box center [755, 317] width 174 height 35
type textarea "x"
type input "104.3"
type textarea "x"
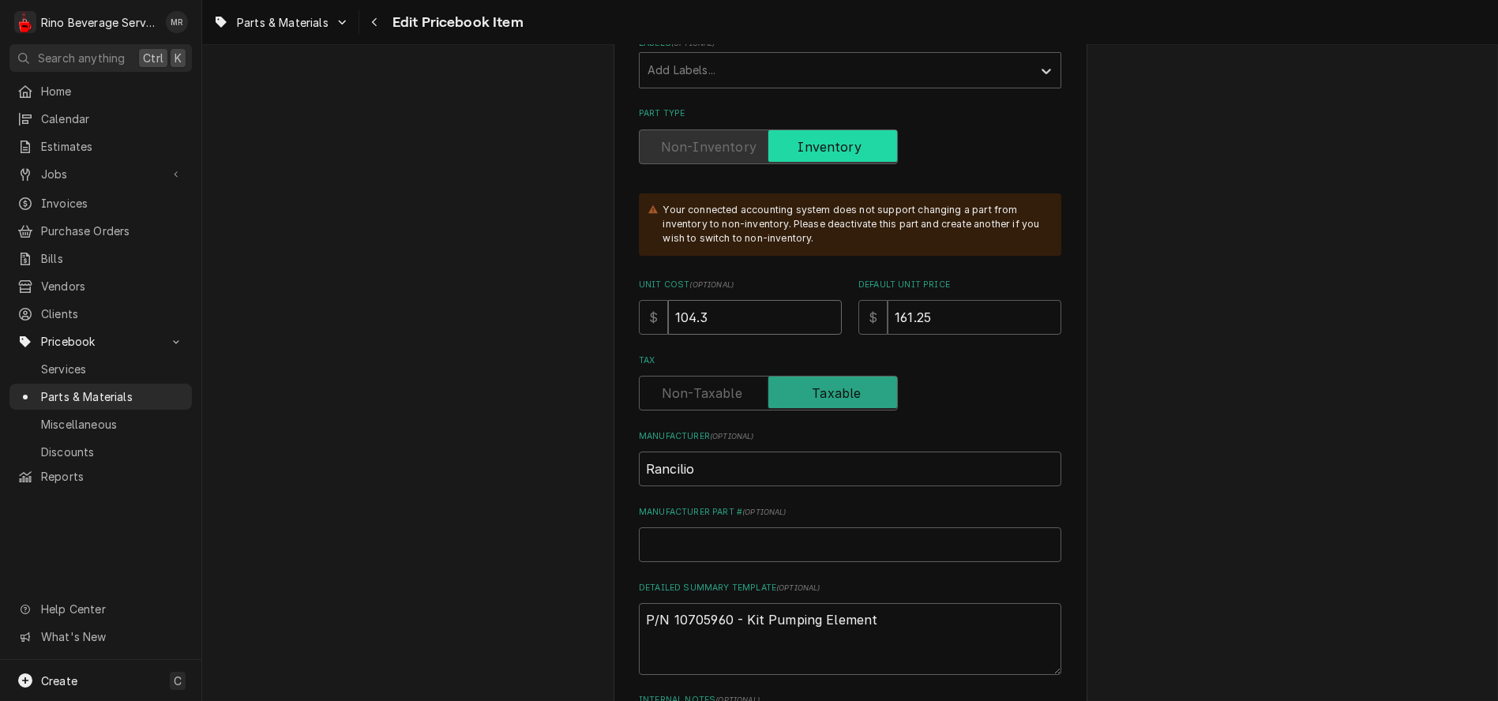
type input "104"
type textarea "x"
type input "10"
type textarea "x"
type input "1"
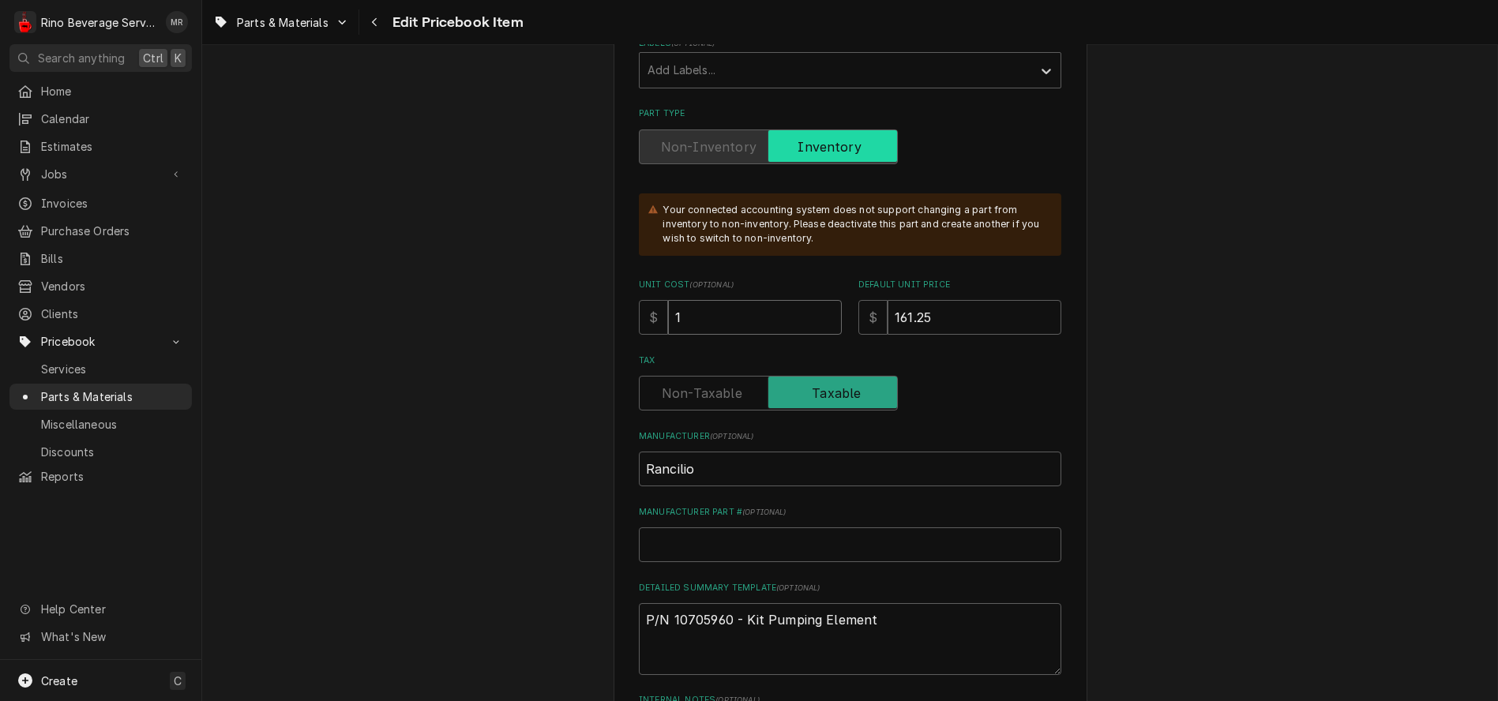
type textarea "x"
type input "11"
type textarea "x"
type input "115"
click at [930, 321] on input "161.25" at bounding box center [975, 317] width 174 height 35
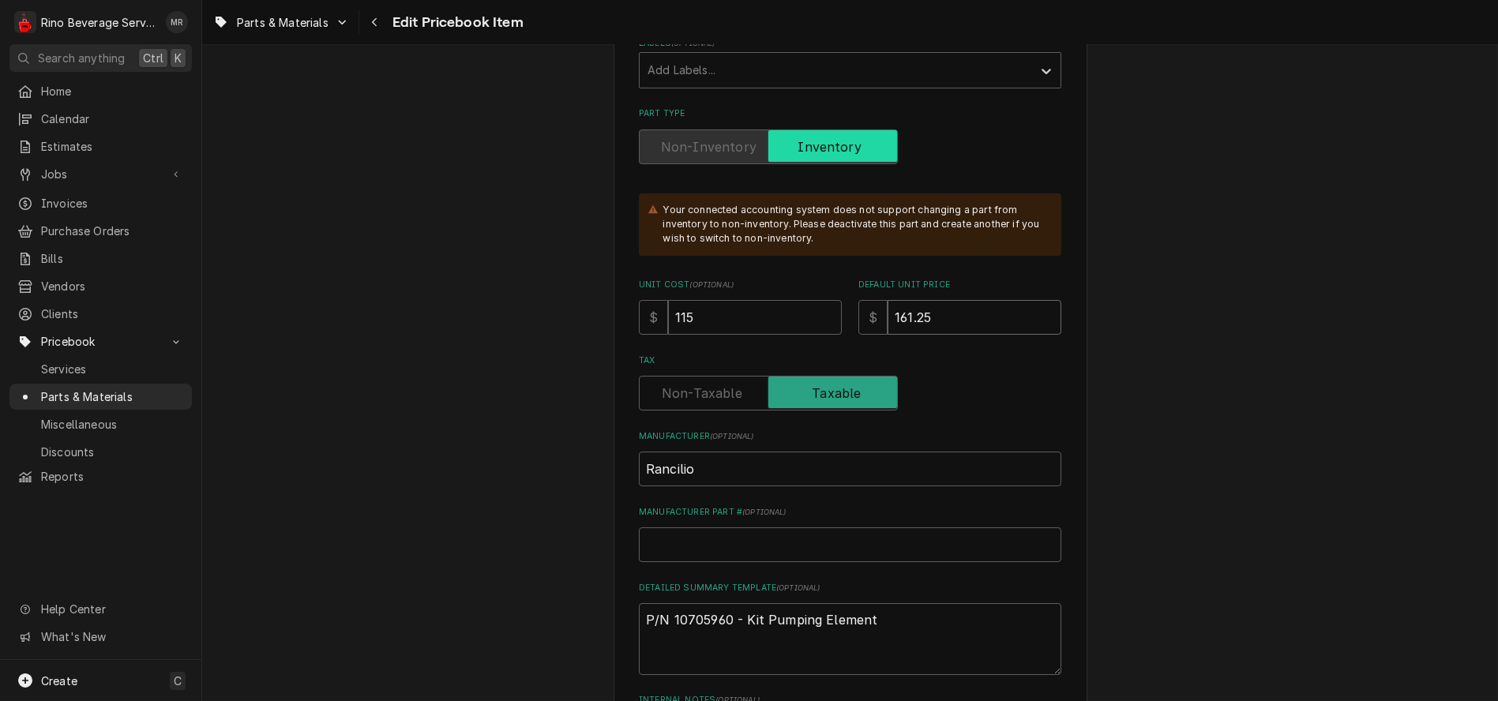
type textarea "x"
type input "161.2"
type textarea "x"
type input "161"
type textarea "x"
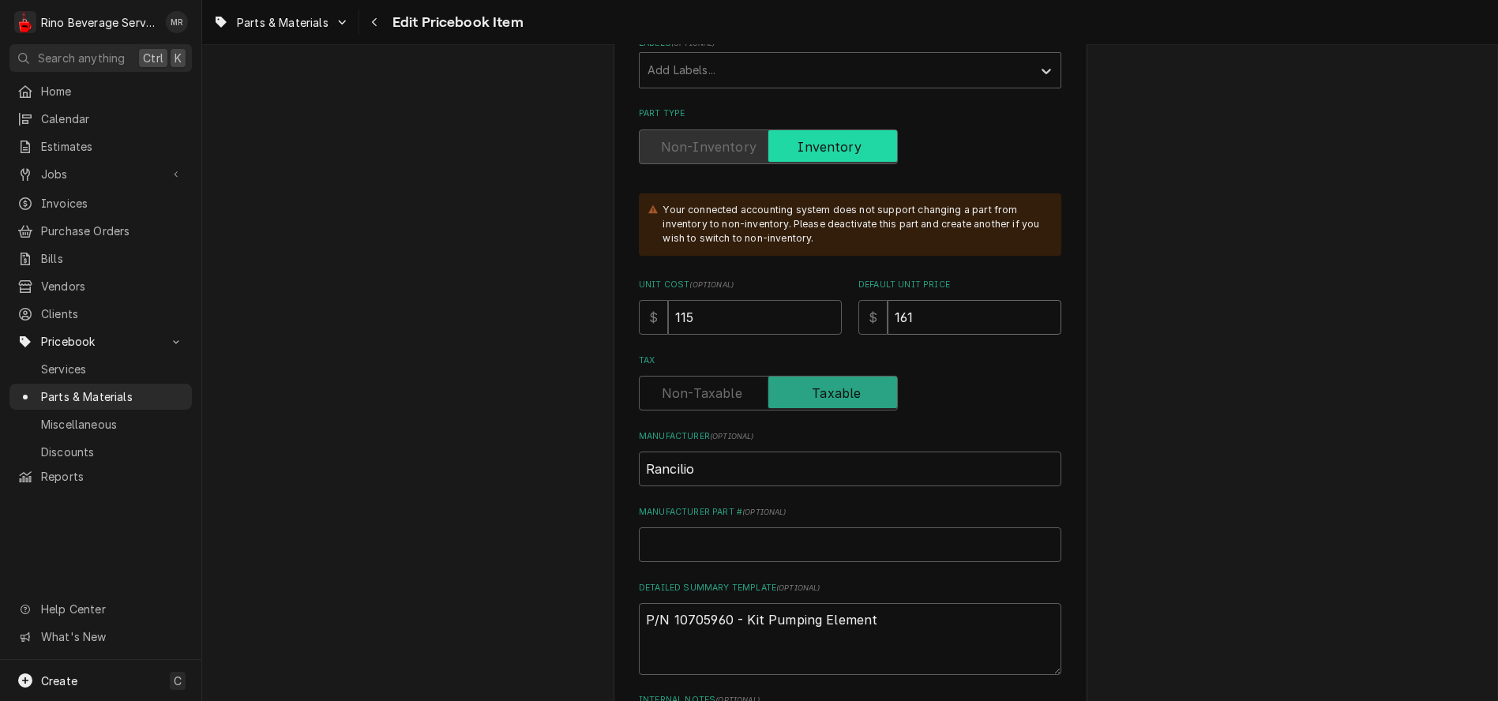
type input "16"
type textarea "x"
type input "1"
type textarea "x"
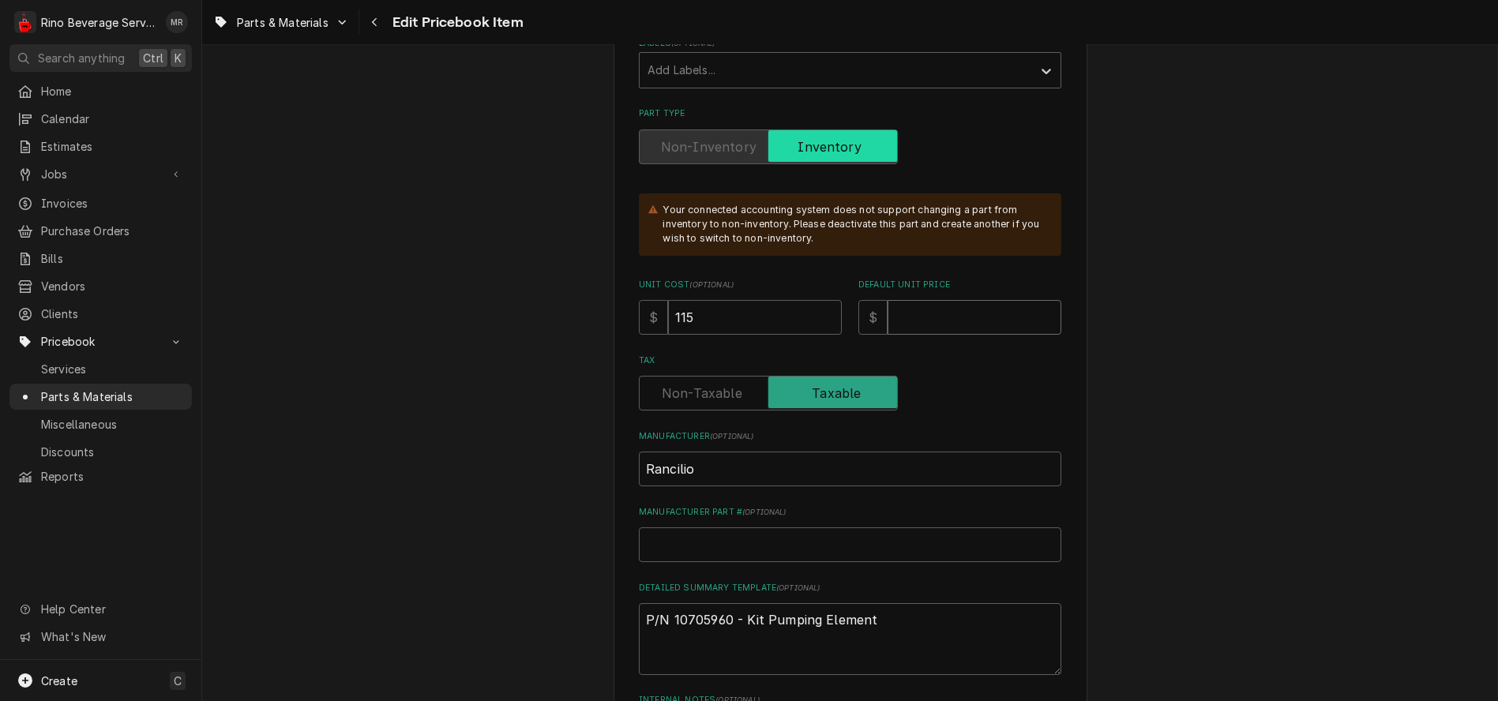
type input "1"
type textarea "x"
type input "17"
type textarea "x"
type input "172"
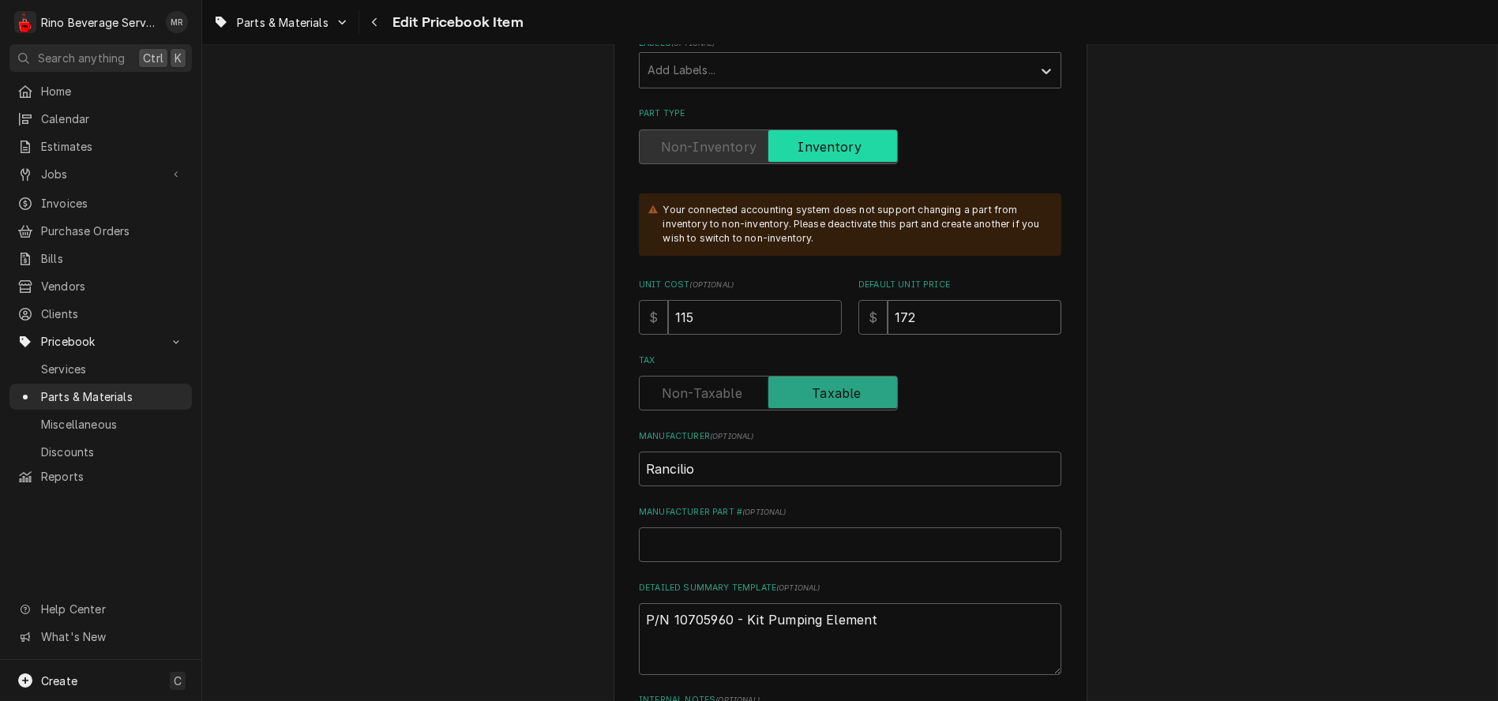
type textarea "x"
type input "172.7"
type textarea "x"
type input "172.74"
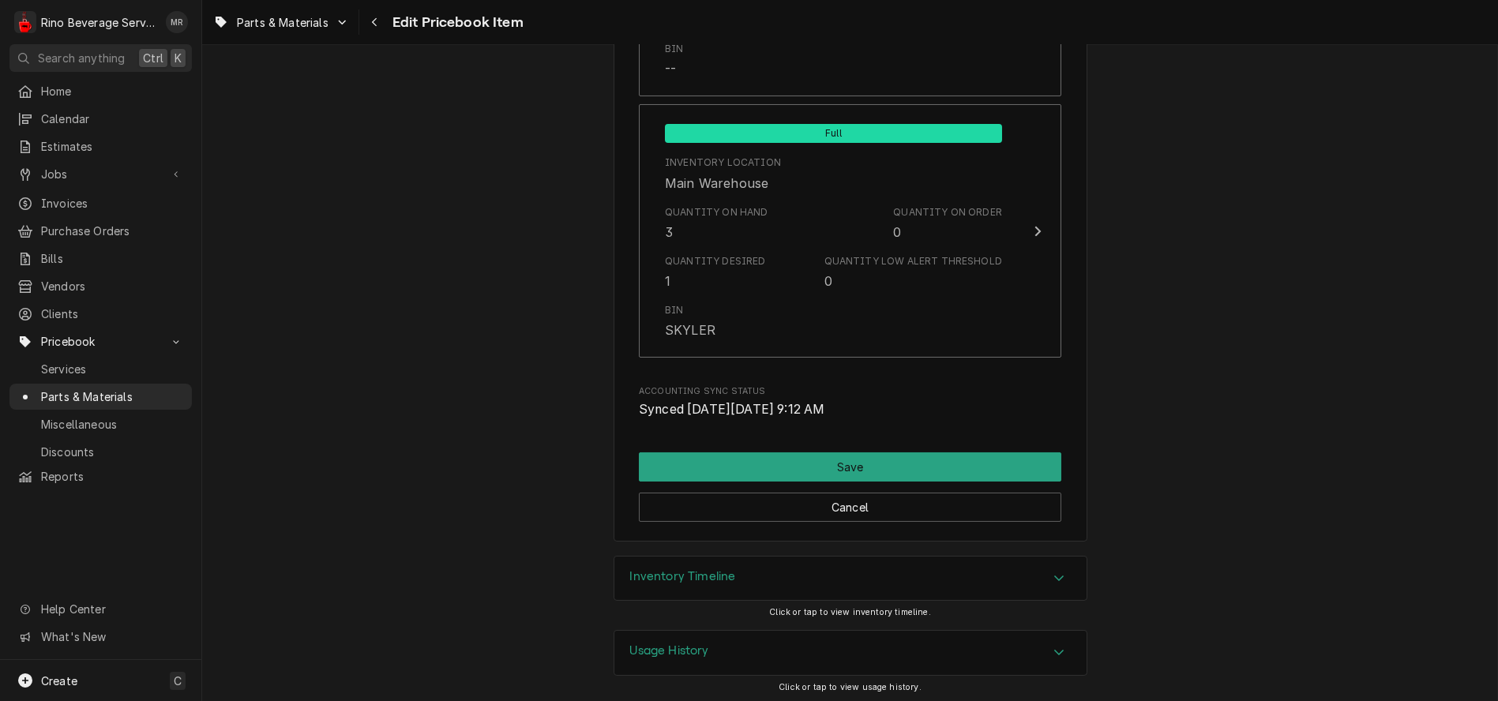
scroll to position [1936, 0]
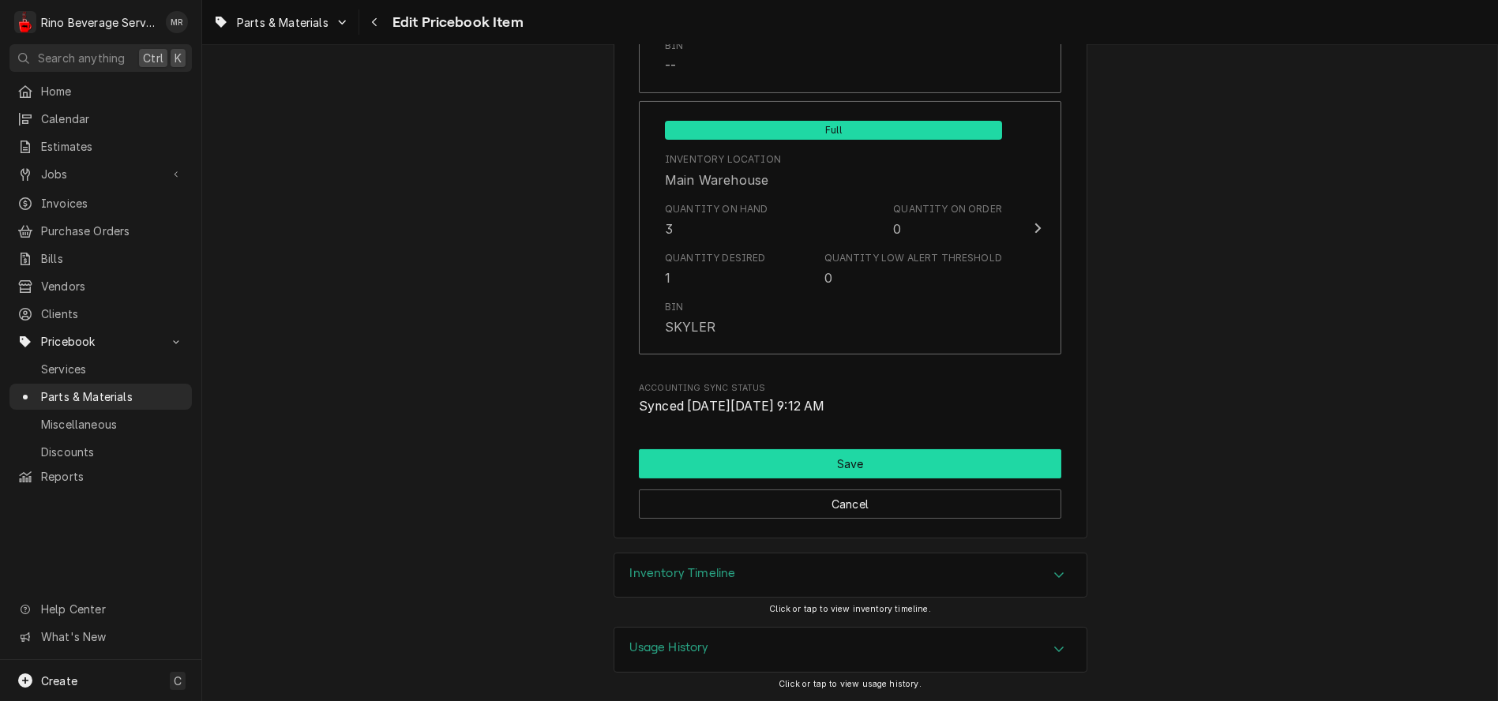
click at [851, 462] on button "Save" at bounding box center [850, 463] width 423 height 29
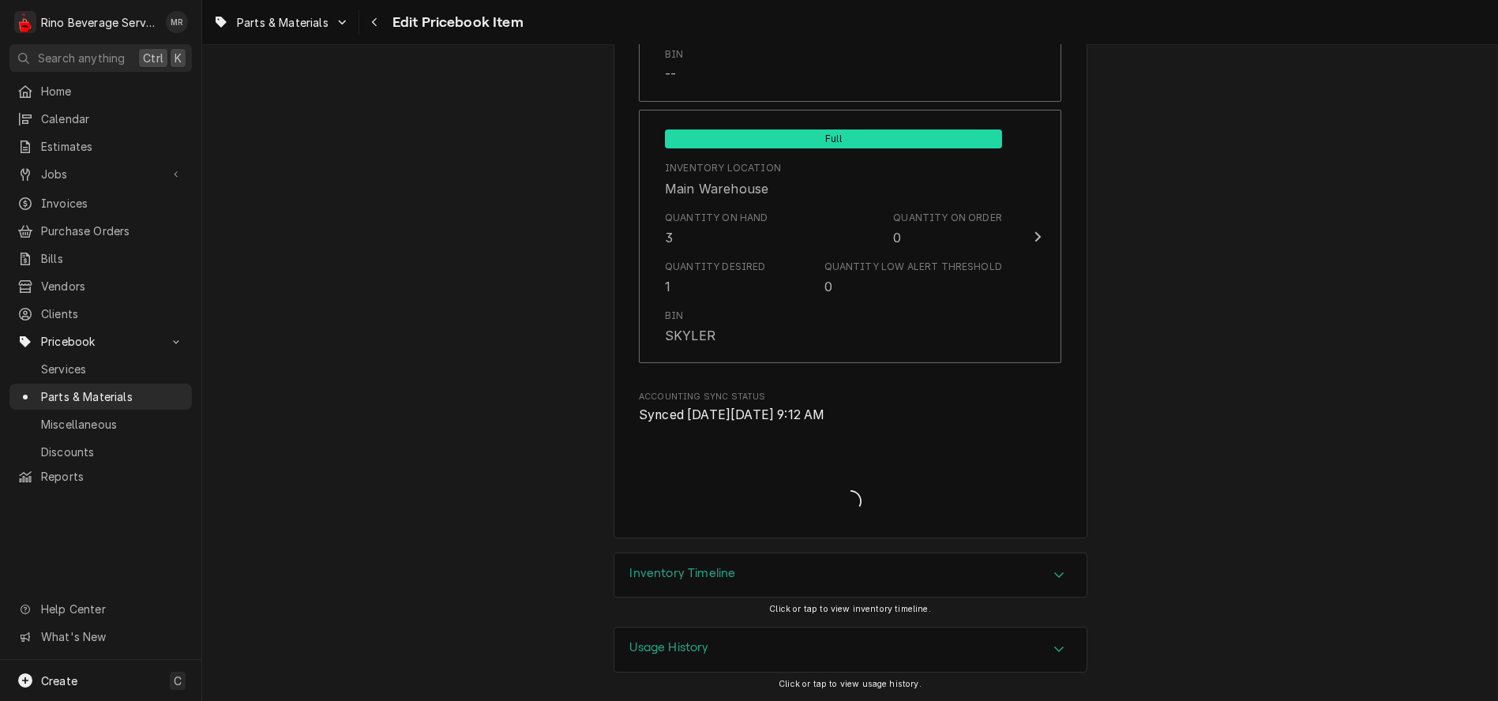
scroll to position [1925, 0]
type textarea "x"
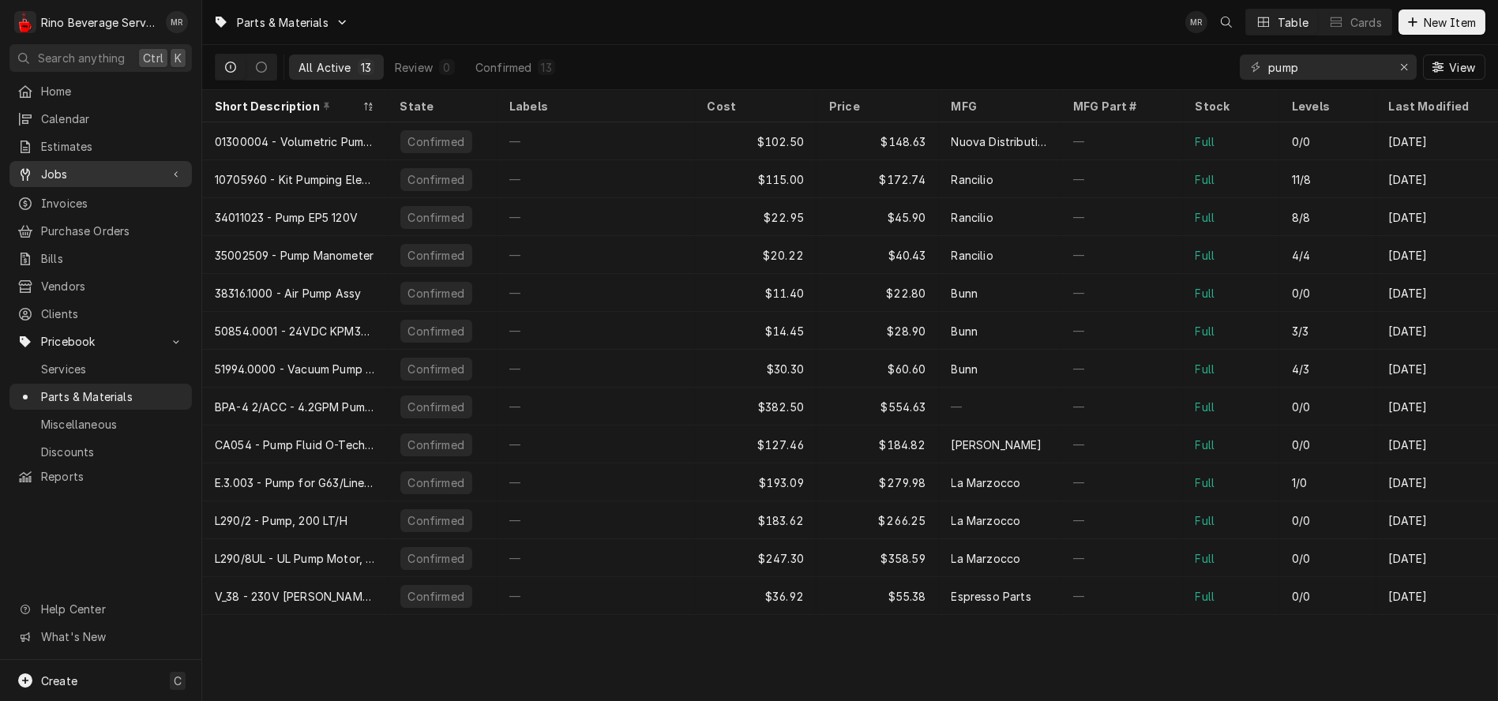
click at [47, 169] on span "Jobs" at bounding box center [100, 174] width 119 height 17
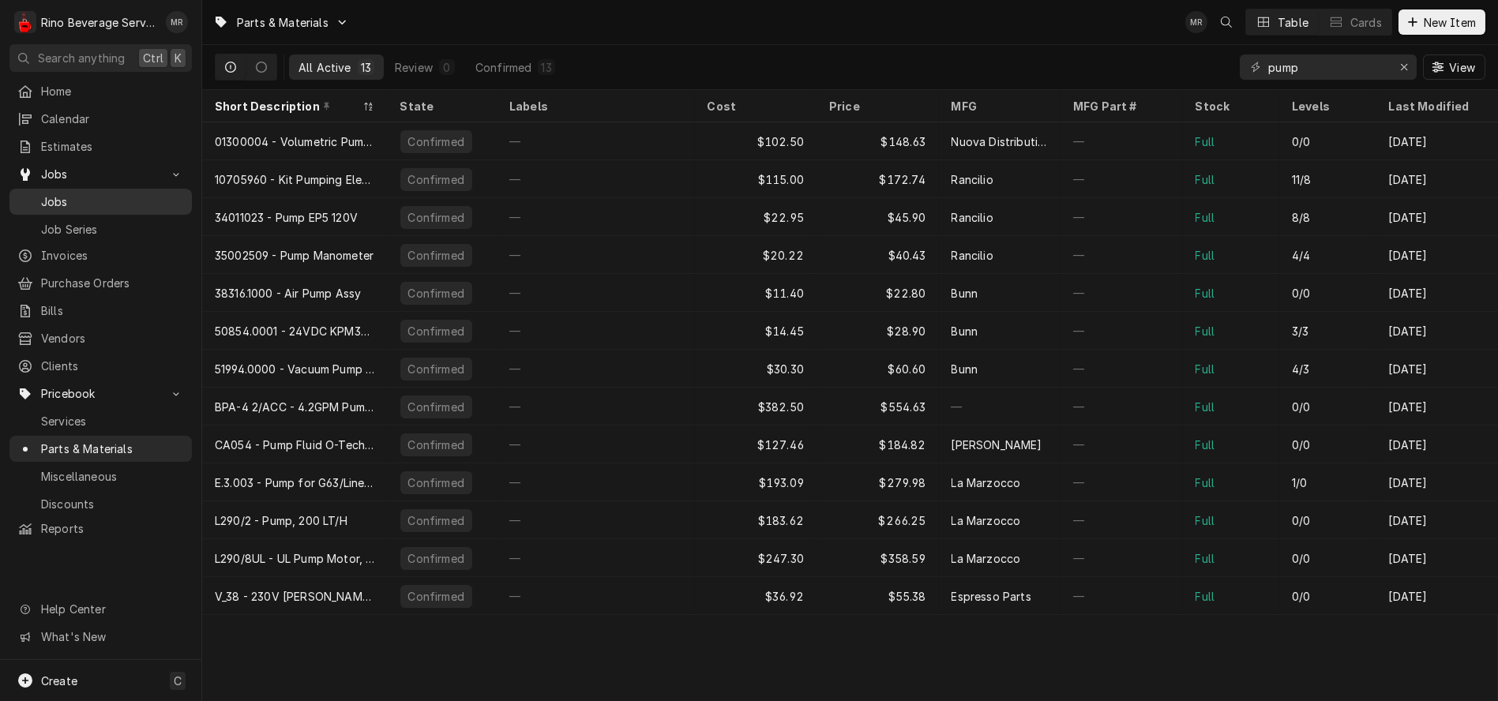
click at [63, 197] on span "Jobs" at bounding box center [112, 201] width 143 height 17
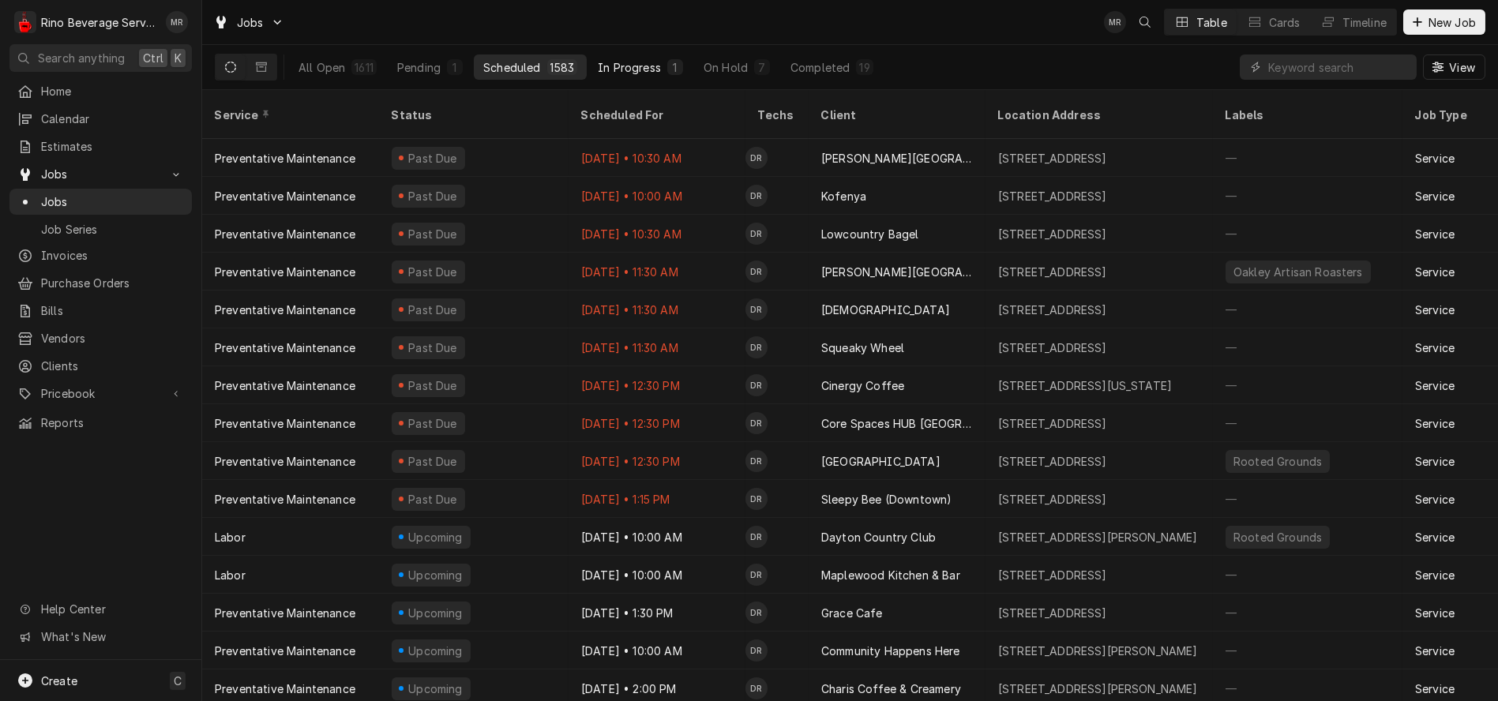
click at [631, 71] on div "In Progress" at bounding box center [629, 67] width 63 height 17
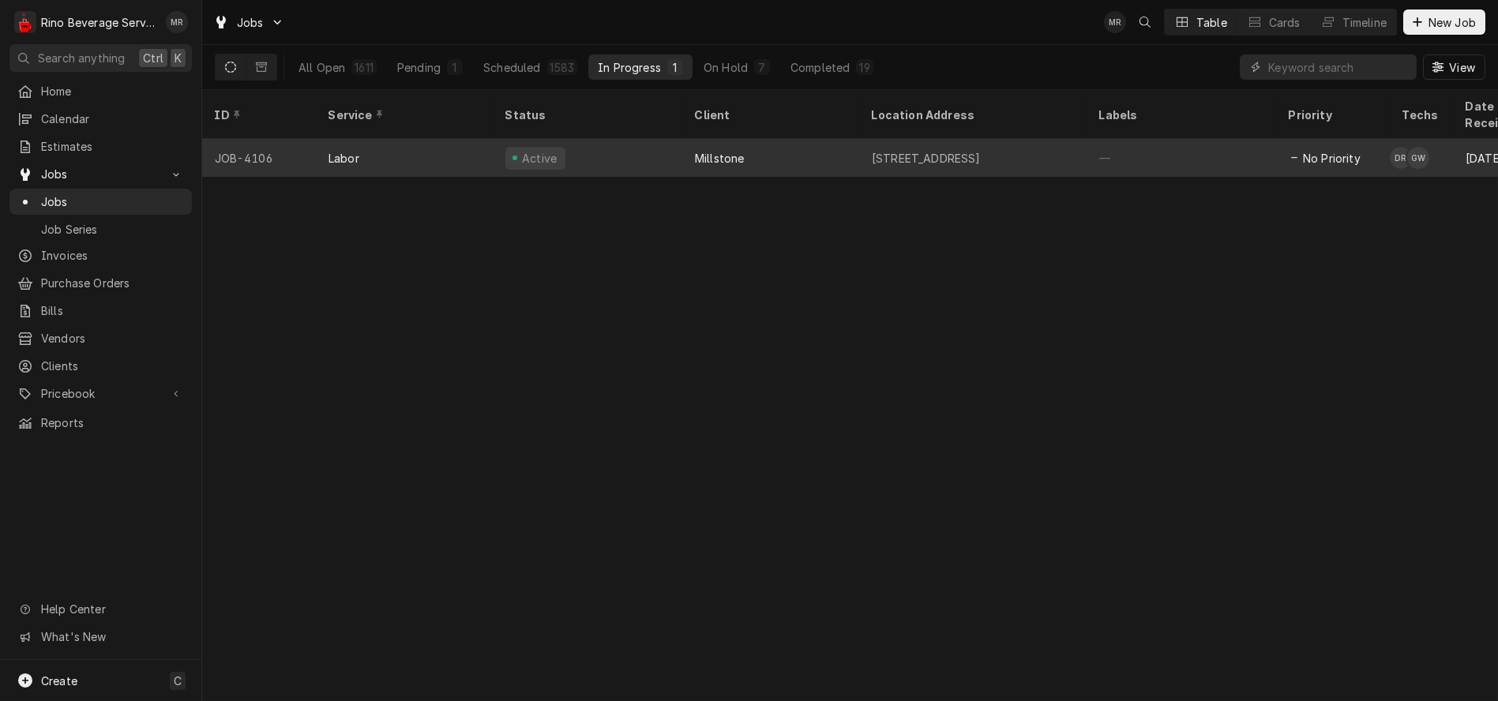
click at [627, 139] on div "Active" at bounding box center [588, 158] width 190 height 38
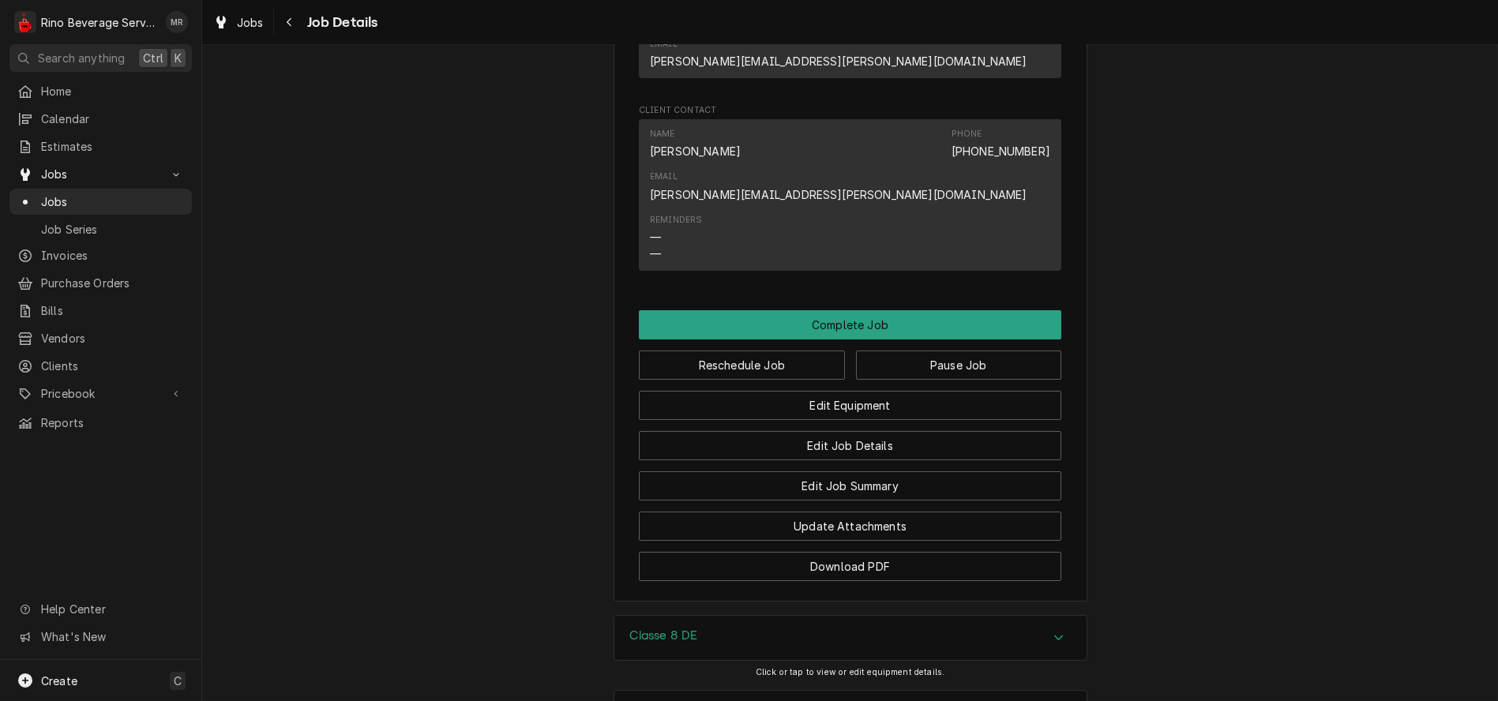
scroll to position [1333, 0]
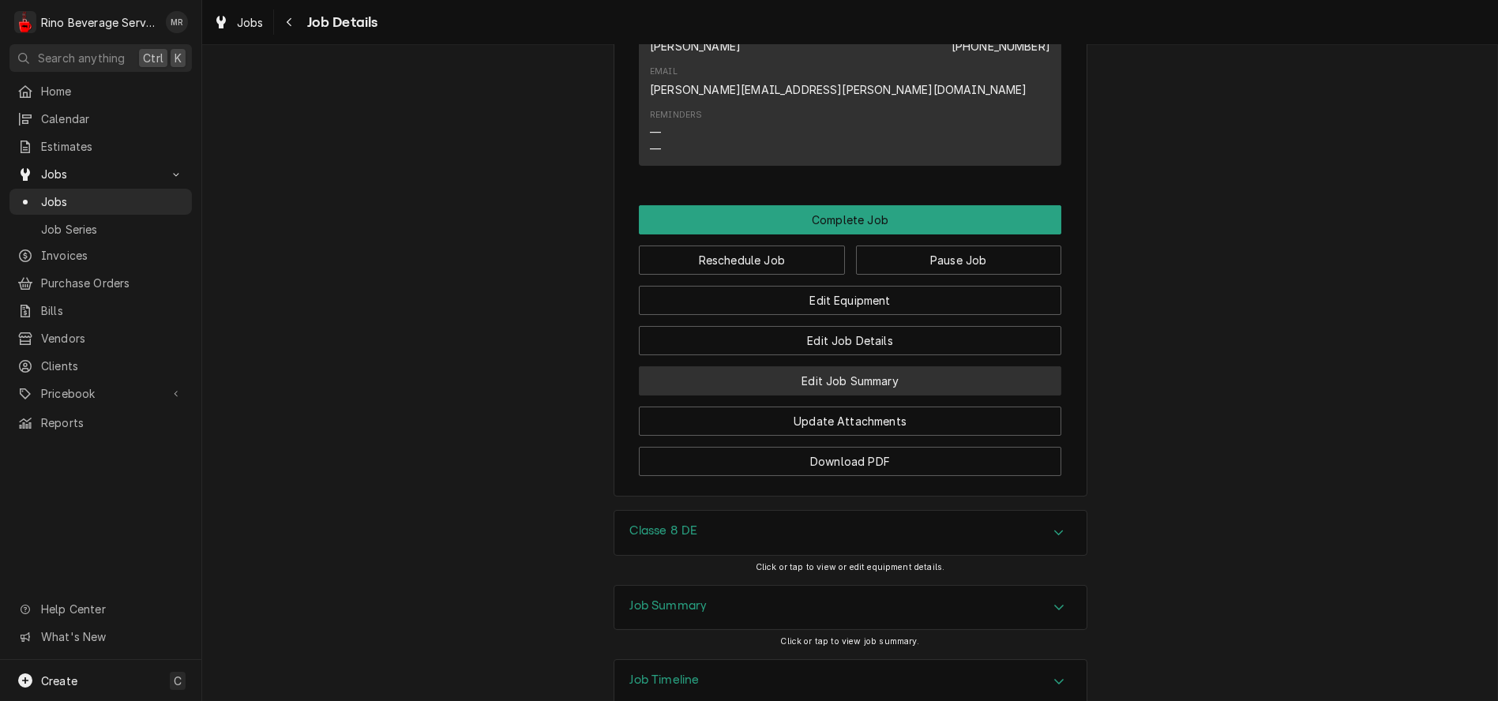
click at [763, 366] on button "Edit Job Summary" at bounding box center [850, 380] width 423 height 29
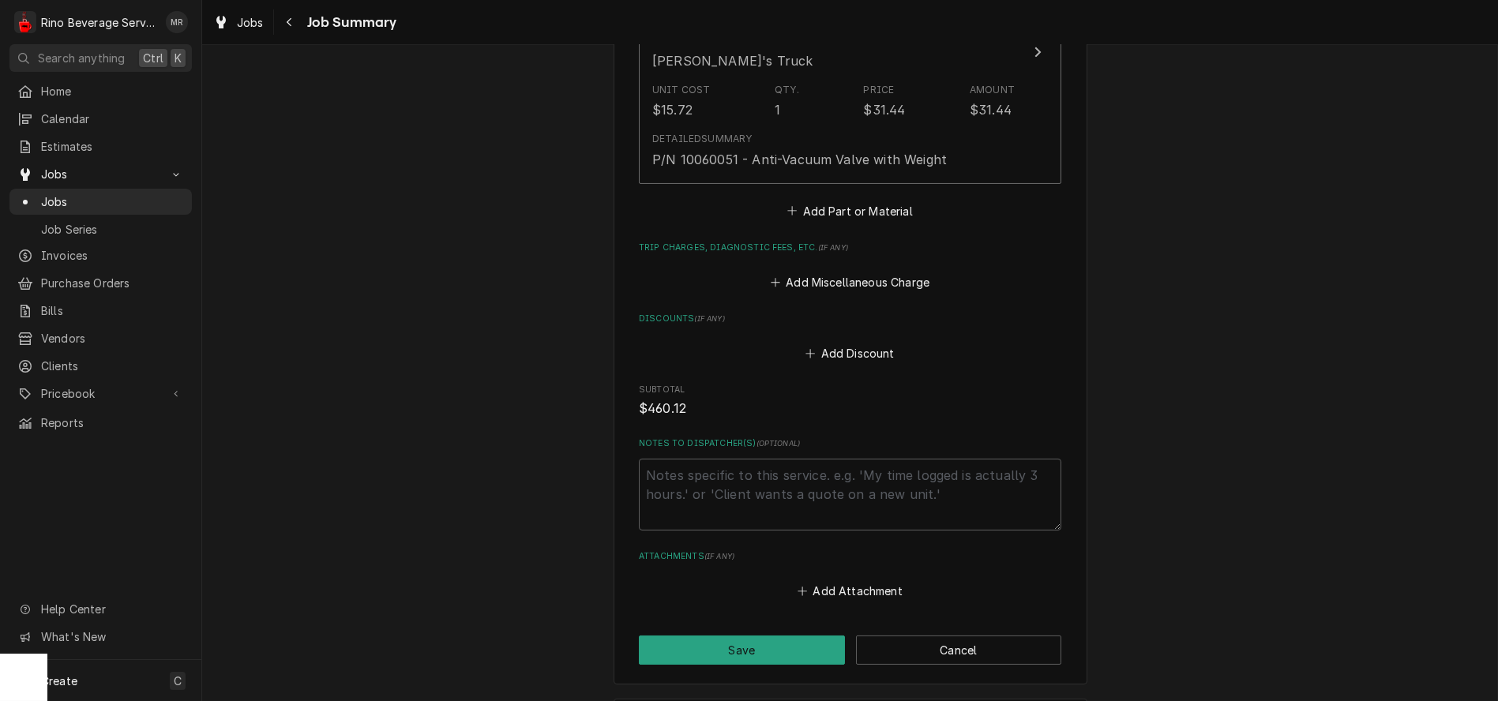
scroll to position [2544, 0]
click at [826, 216] on button "Add Part or Material" at bounding box center [850, 210] width 130 height 22
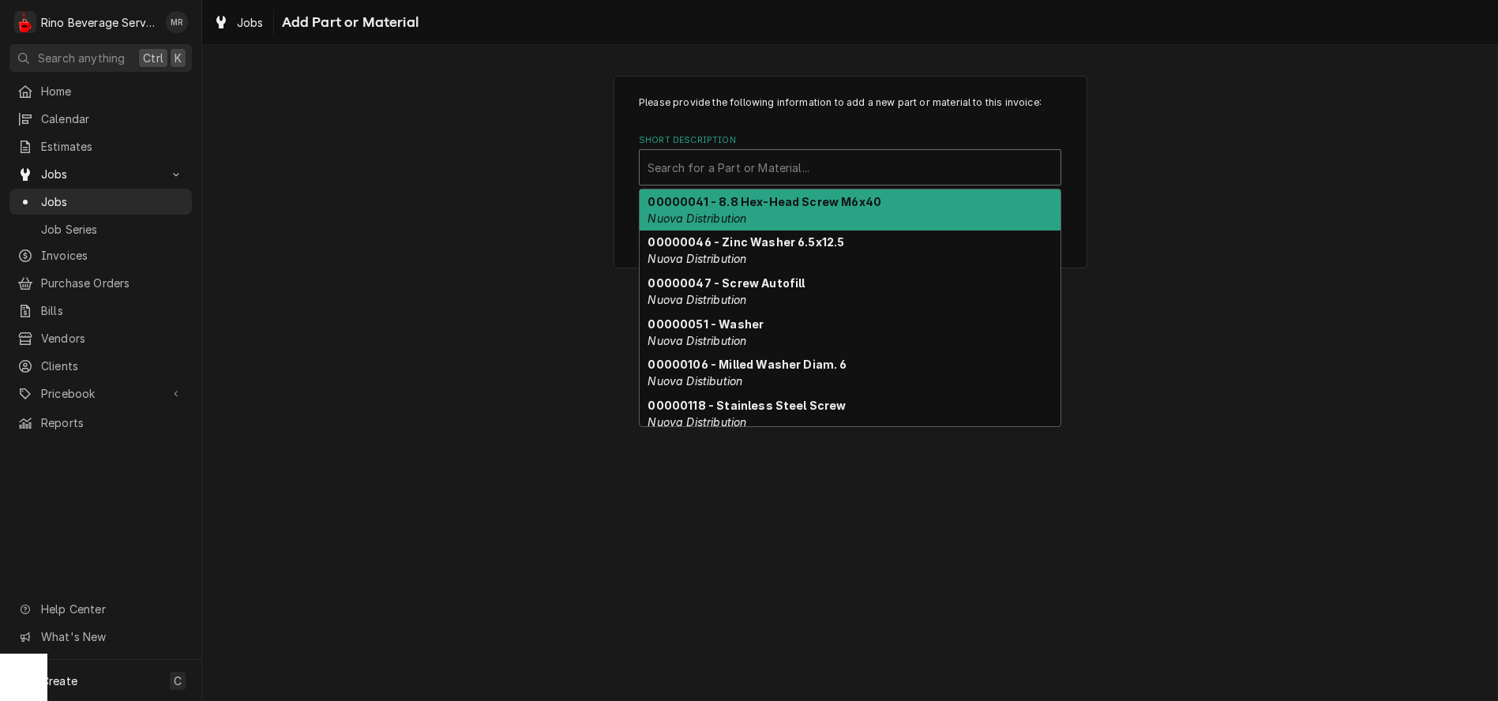
click at [791, 171] on div "Short Description" at bounding box center [850, 167] width 405 height 28
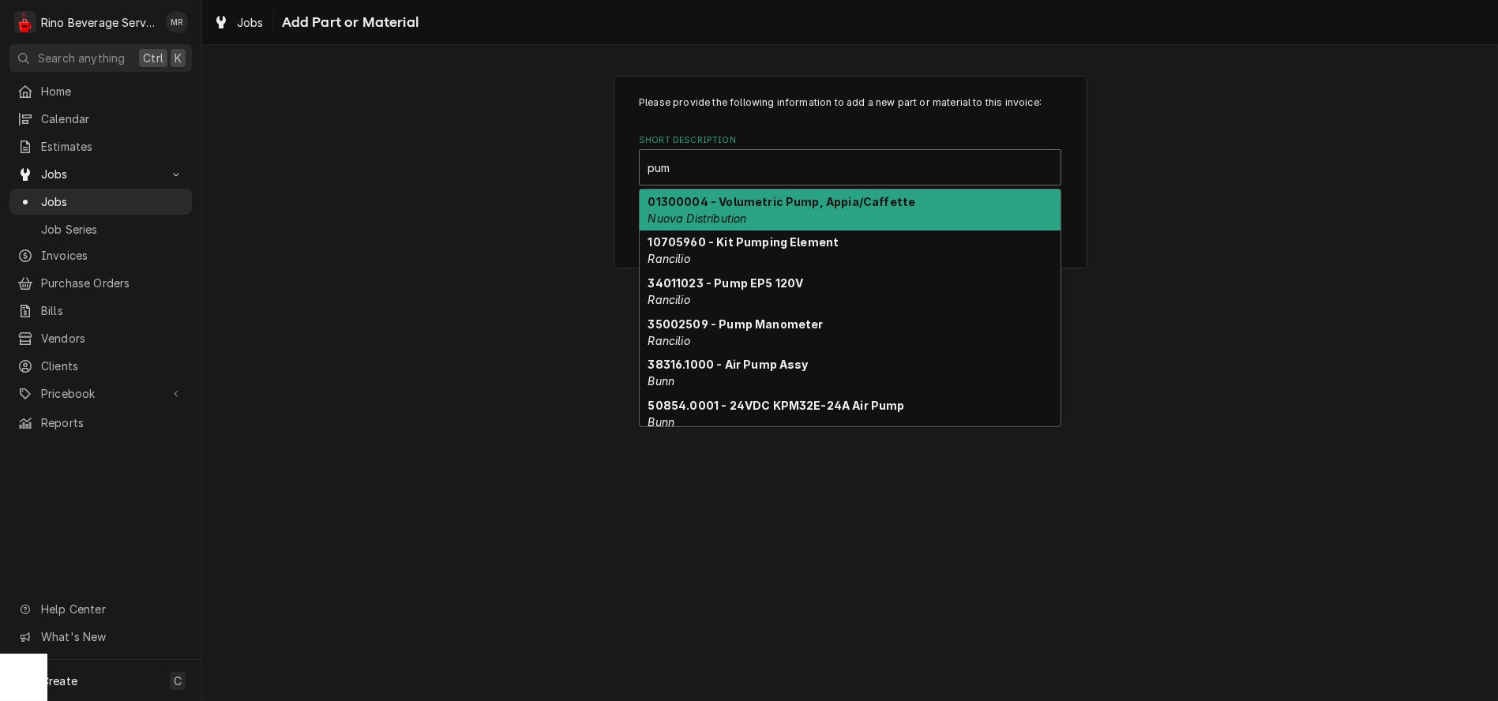
type input "pump"
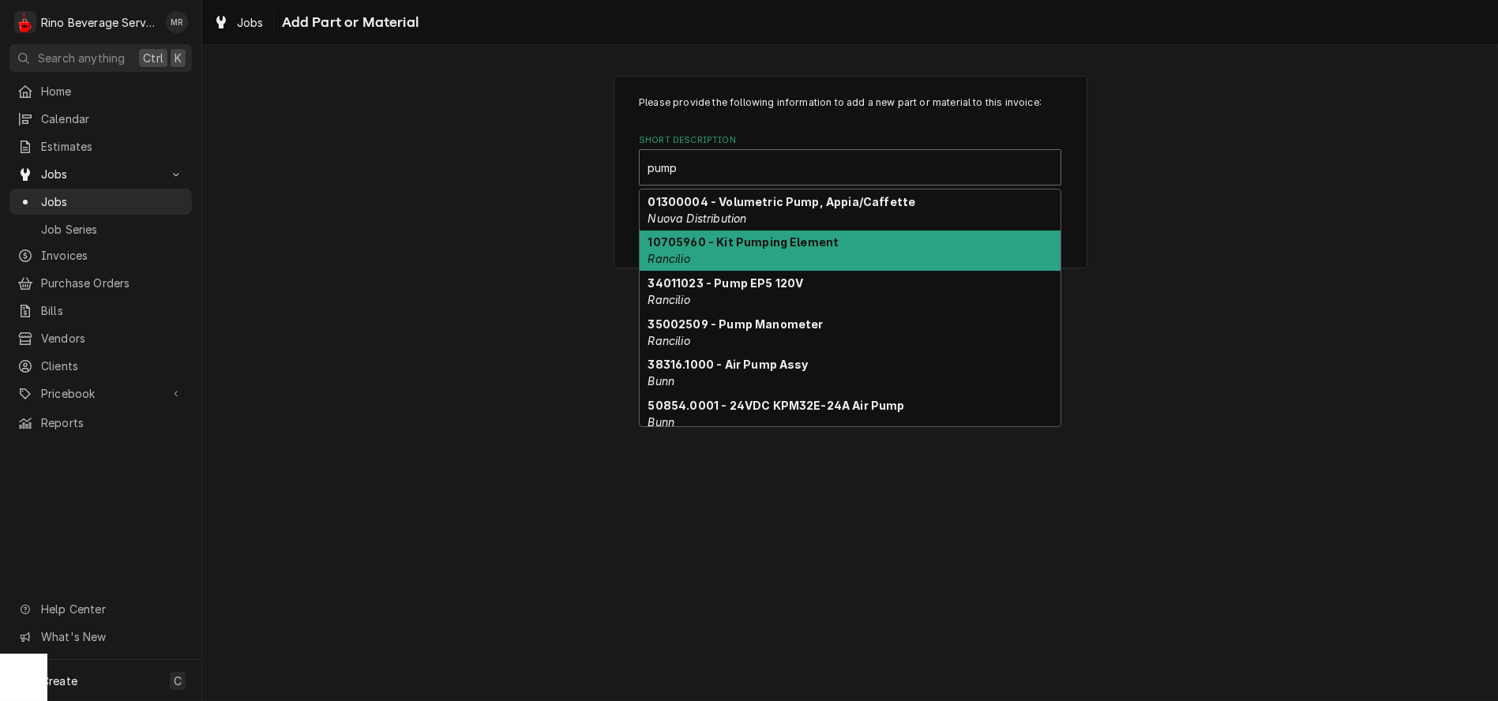
click at [747, 251] on div "10705960 - Kit Pumping Element Rancilio" at bounding box center [850, 251] width 421 height 41
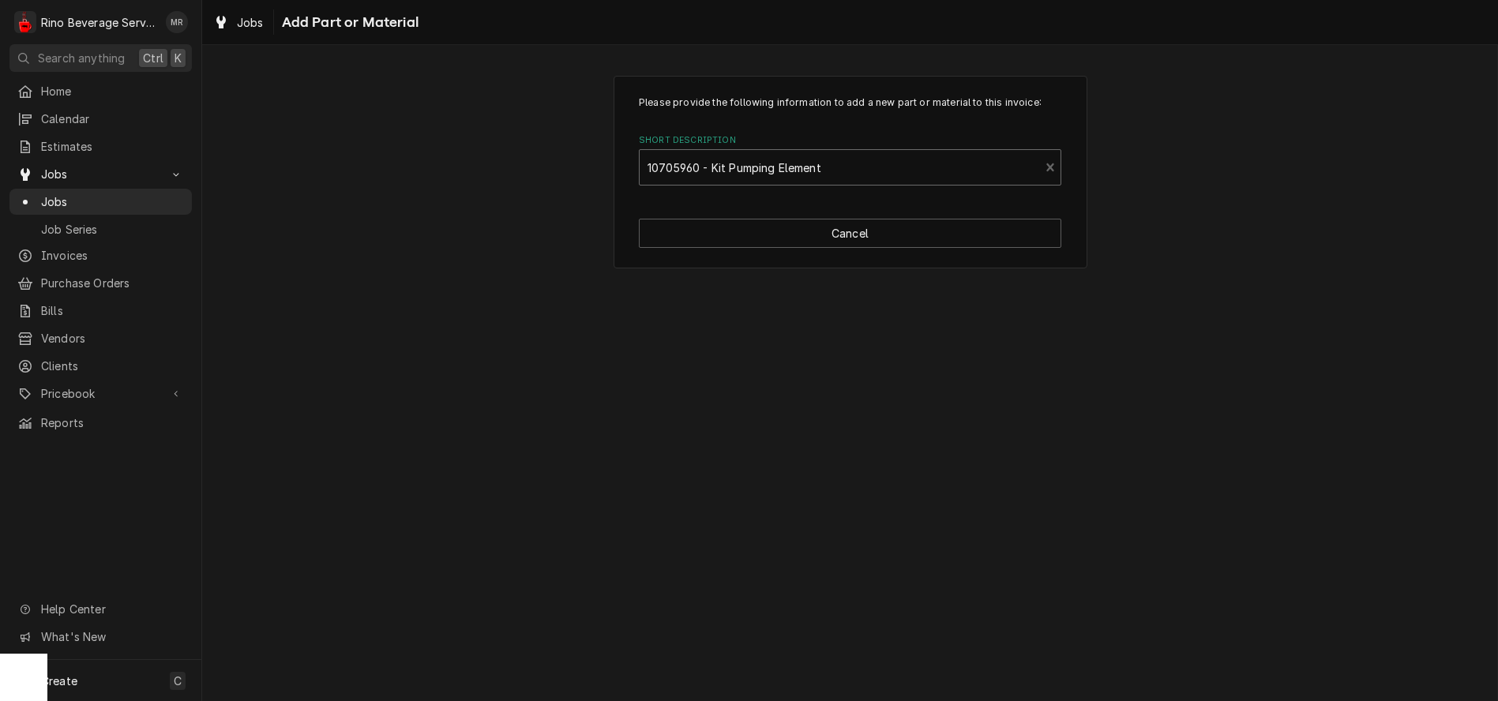
type textarea "x"
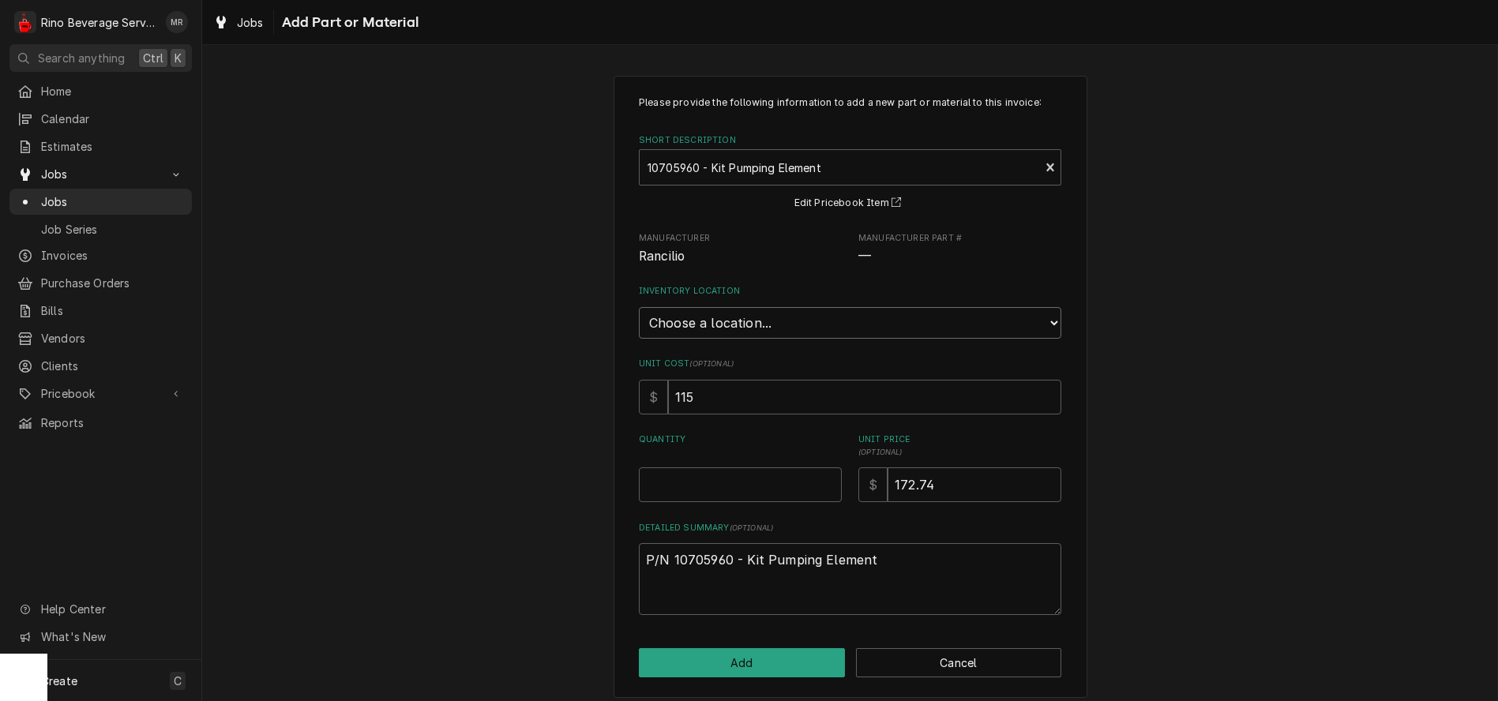
click at [670, 321] on select "Choose a location... Damon's Truck Dane's Truck Graham's Truck Main Warehouse" at bounding box center [850, 323] width 423 height 32
select select "157"
click at [639, 307] on select "Choose a location... Damon's Truck Dane's Truck Graham's Truck Main Warehouse" at bounding box center [850, 323] width 423 height 32
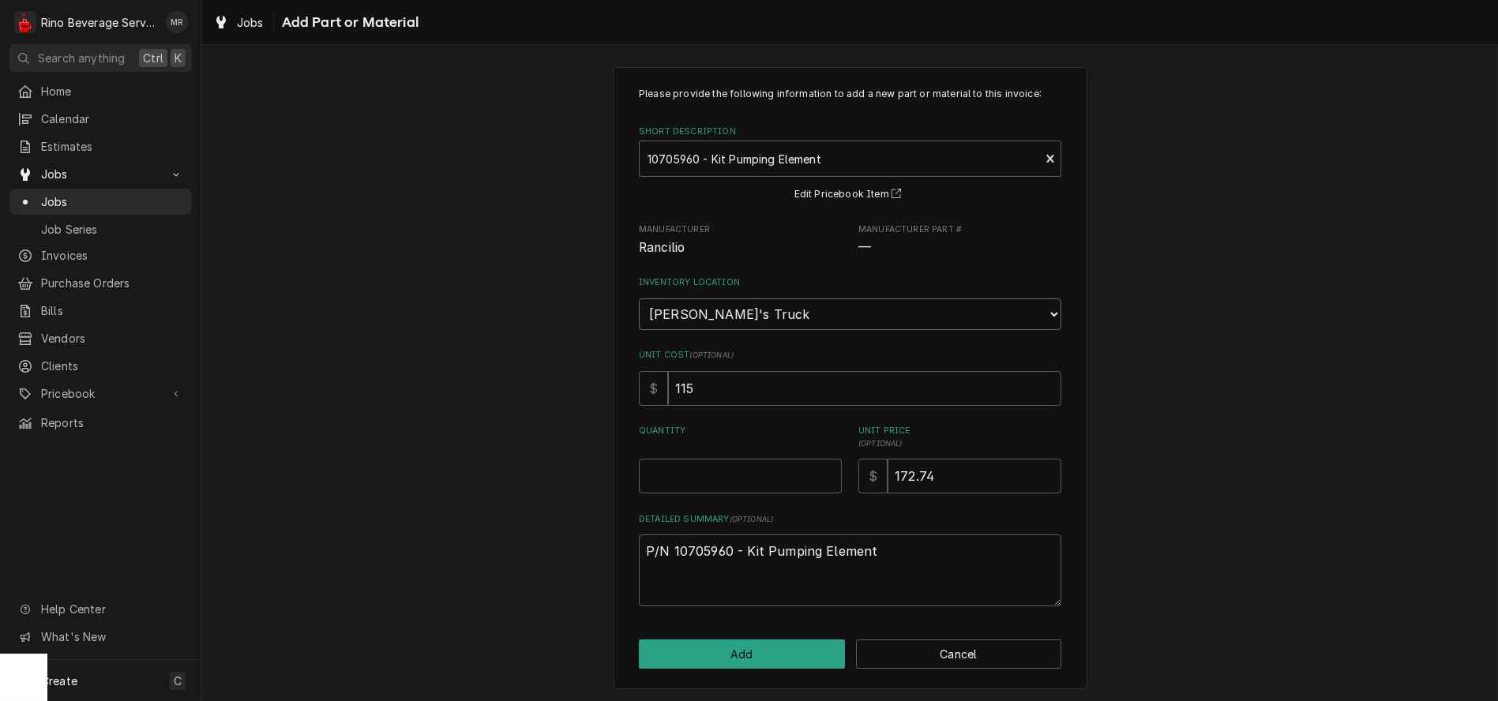
scroll to position [11, 0]
click at [738, 650] on button "Add" at bounding box center [742, 652] width 206 height 29
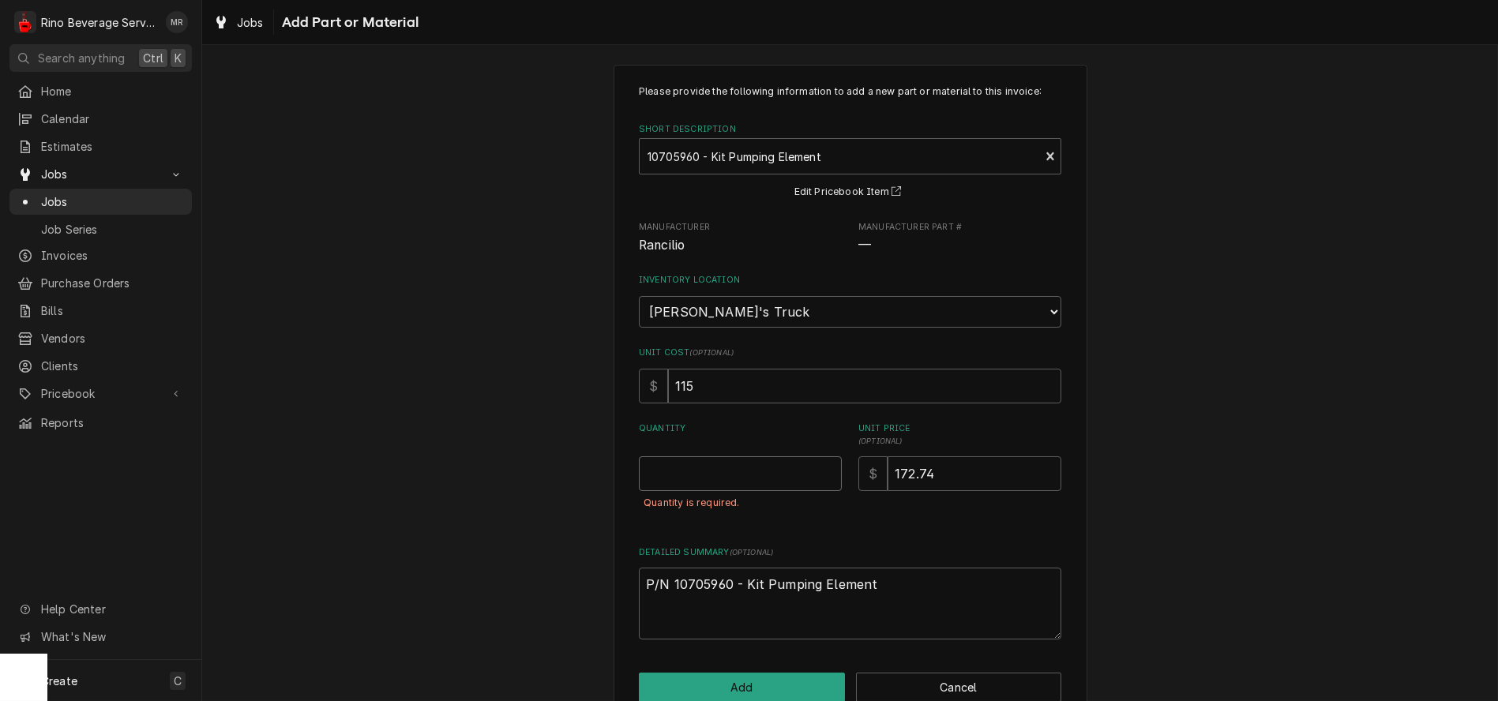
type textarea "x"
type input "0.5"
click at [819, 468] on input "0.5" at bounding box center [740, 473] width 203 height 35
type textarea "x"
type input "1"
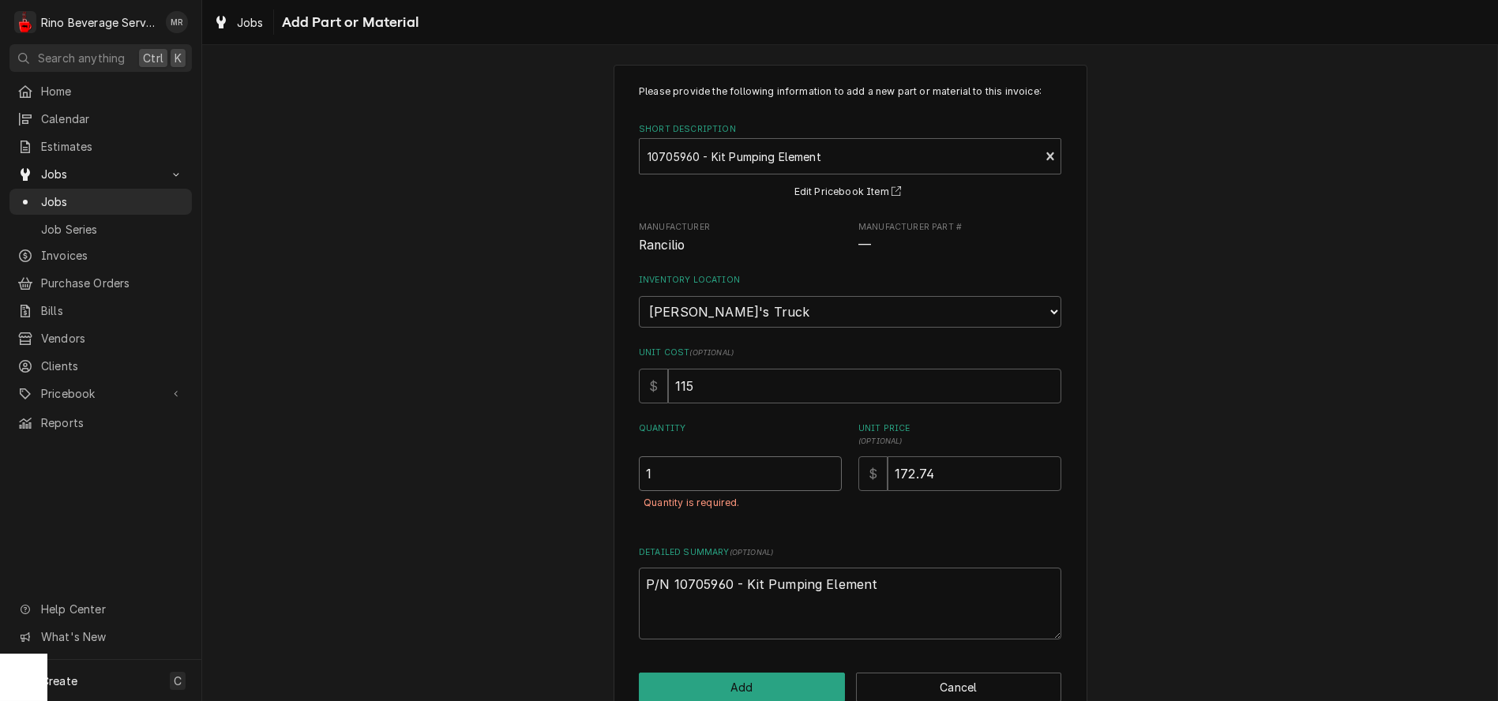
click at [819, 468] on input "1" at bounding box center [740, 473] width 203 height 35
click at [754, 683] on button "Add" at bounding box center [742, 687] width 206 height 29
type textarea "x"
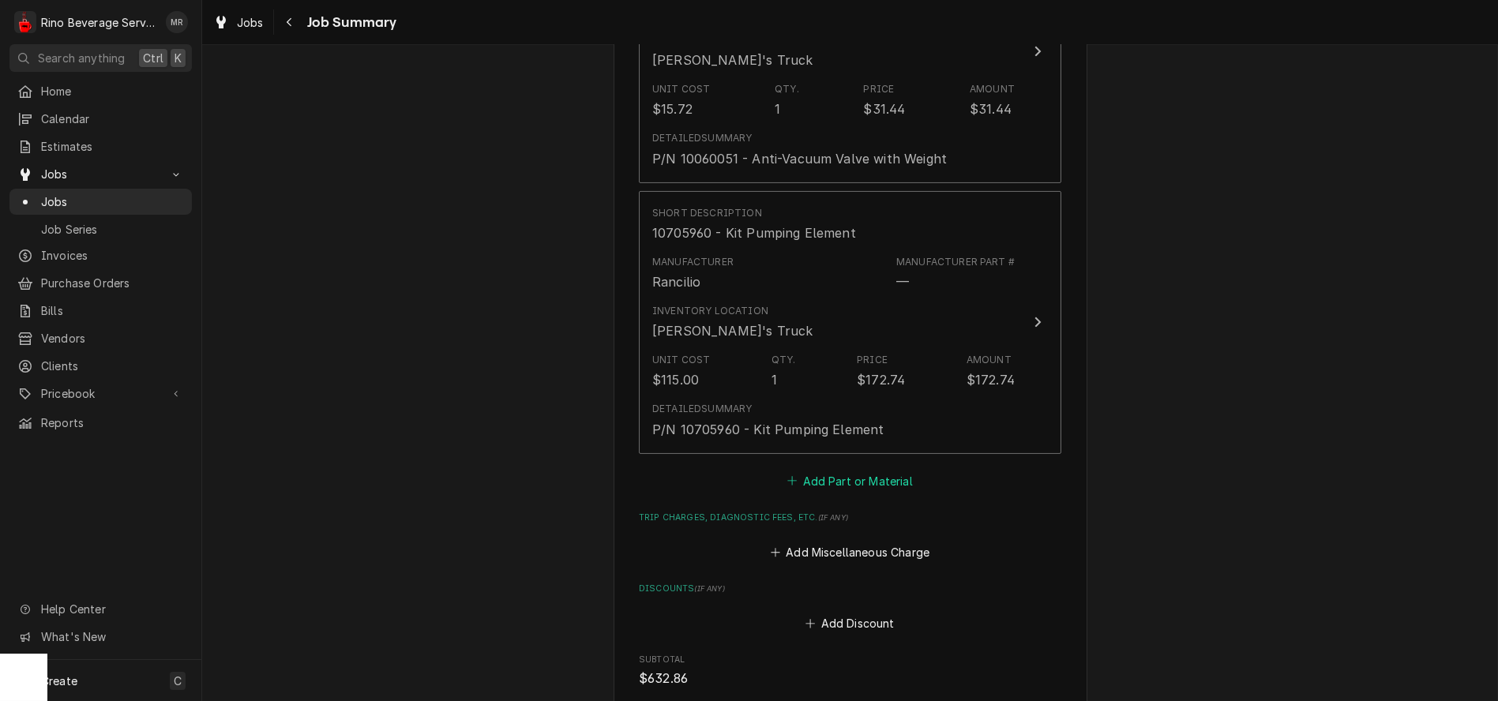
click at [832, 484] on button "Add Part or Material" at bounding box center [850, 481] width 130 height 22
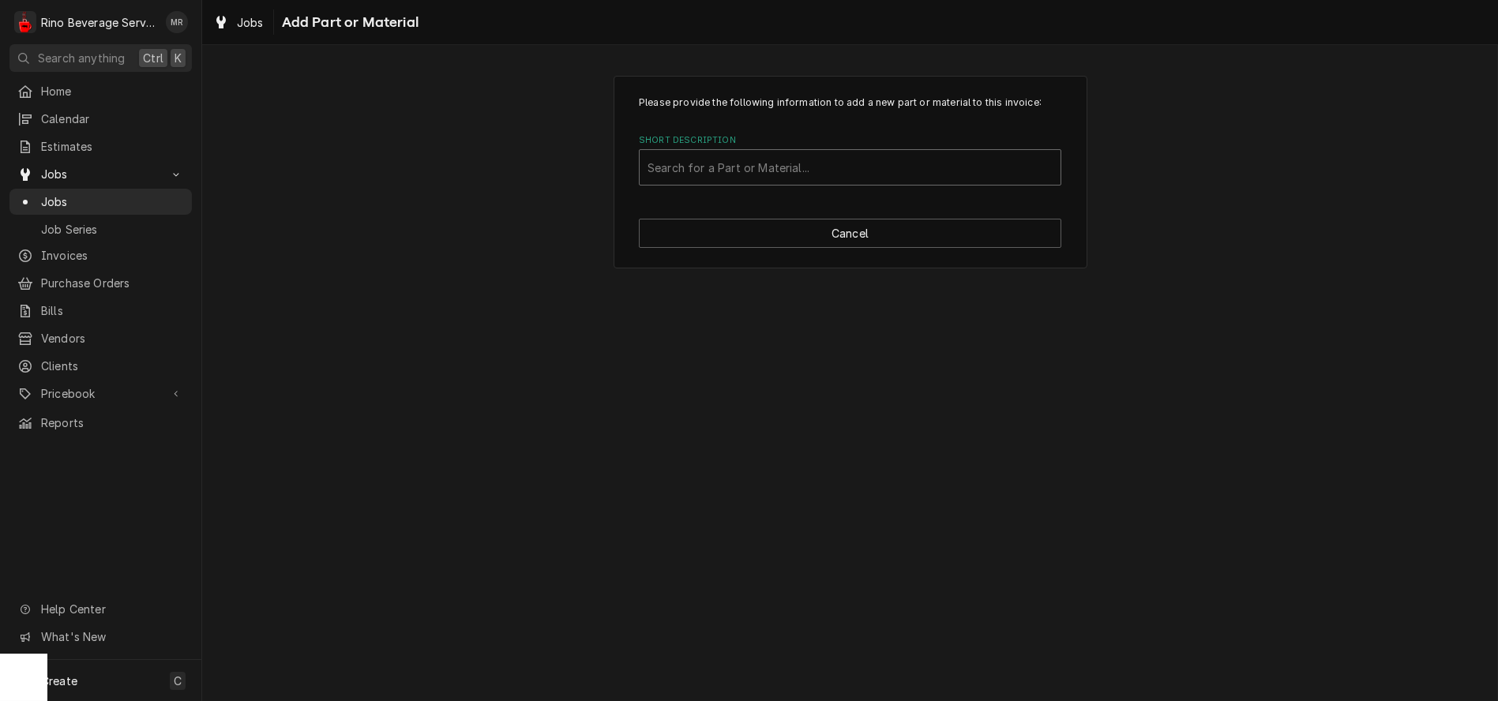
click at [723, 165] on div "Short Description" at bounding box center [850, 167] width 405 height 28
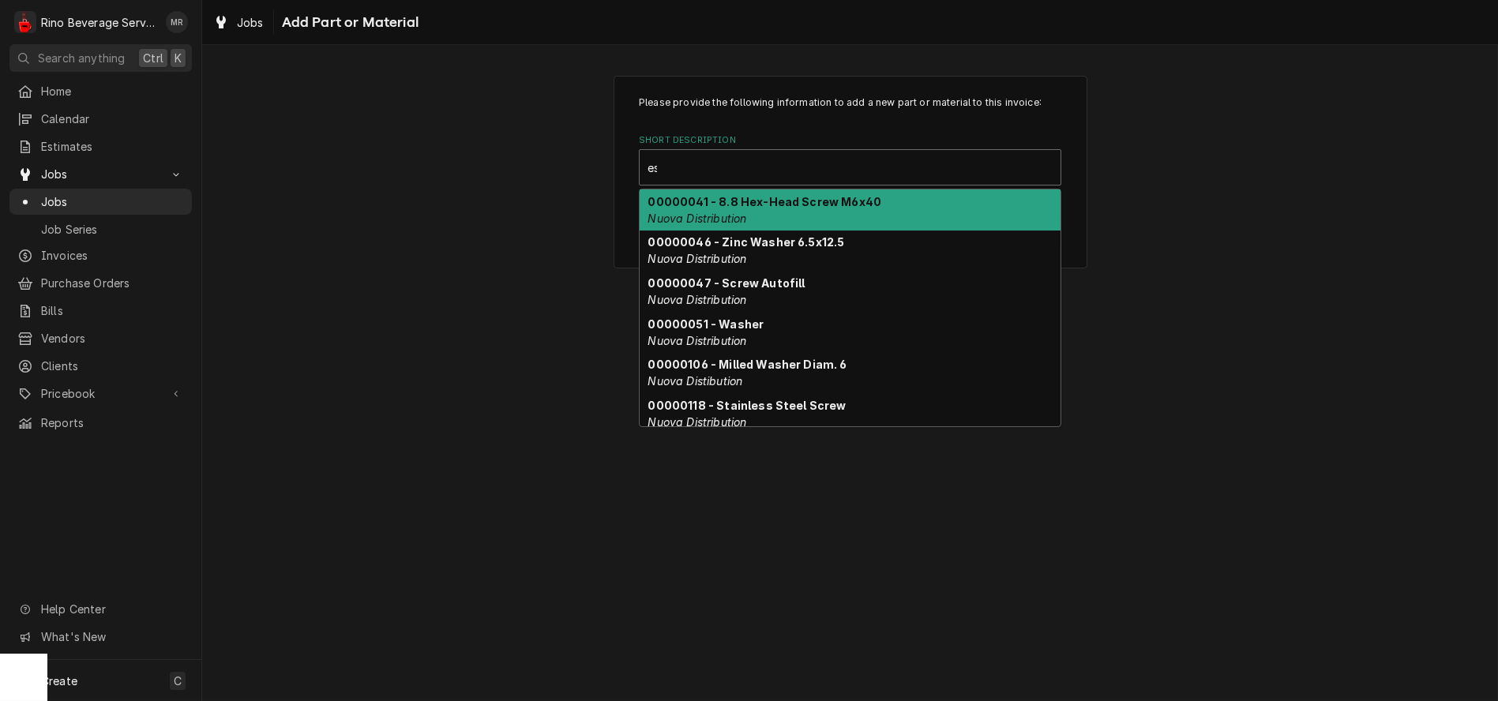
type input "eso"
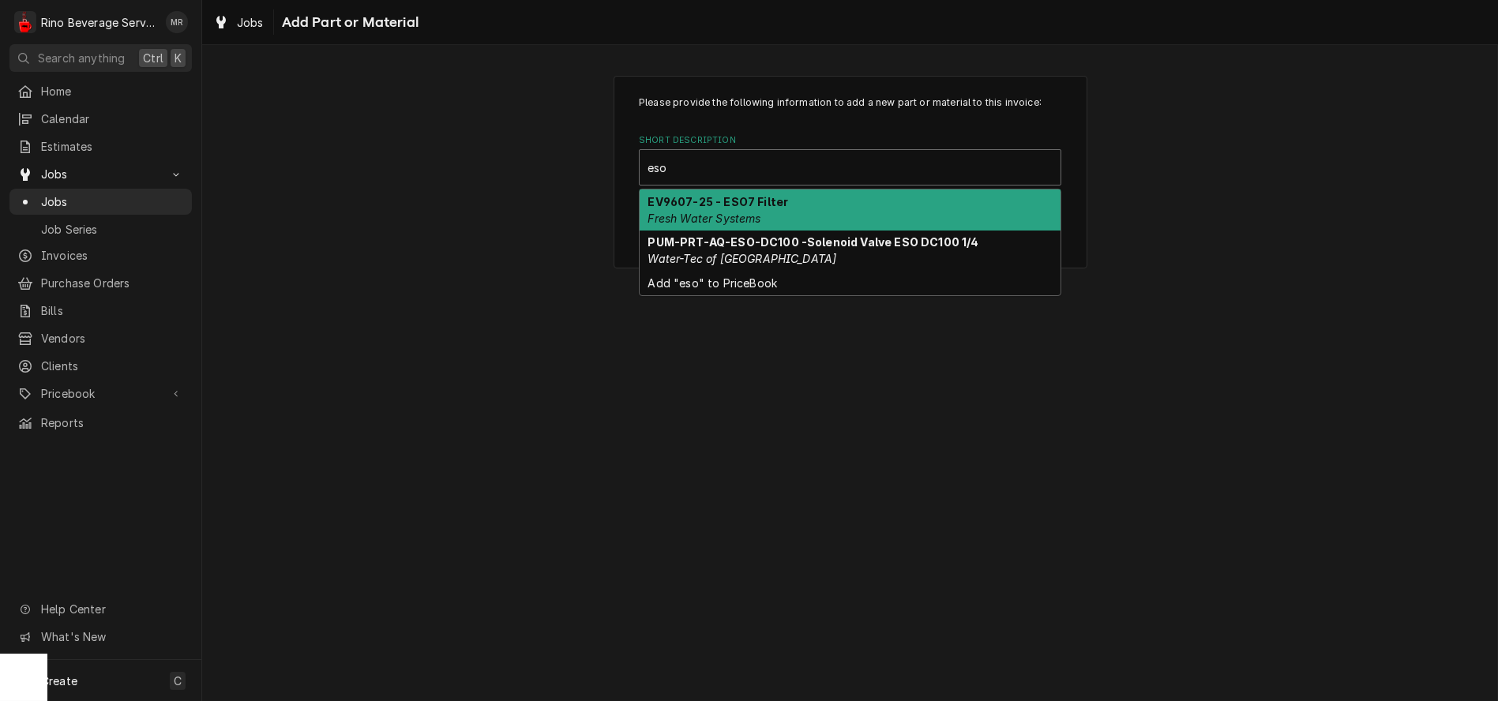
click at [723, 208] on div "EV9607-25 - ESO7 Filter Fresh Water Systems" at bounding box center [850, 210] width 421 height 41
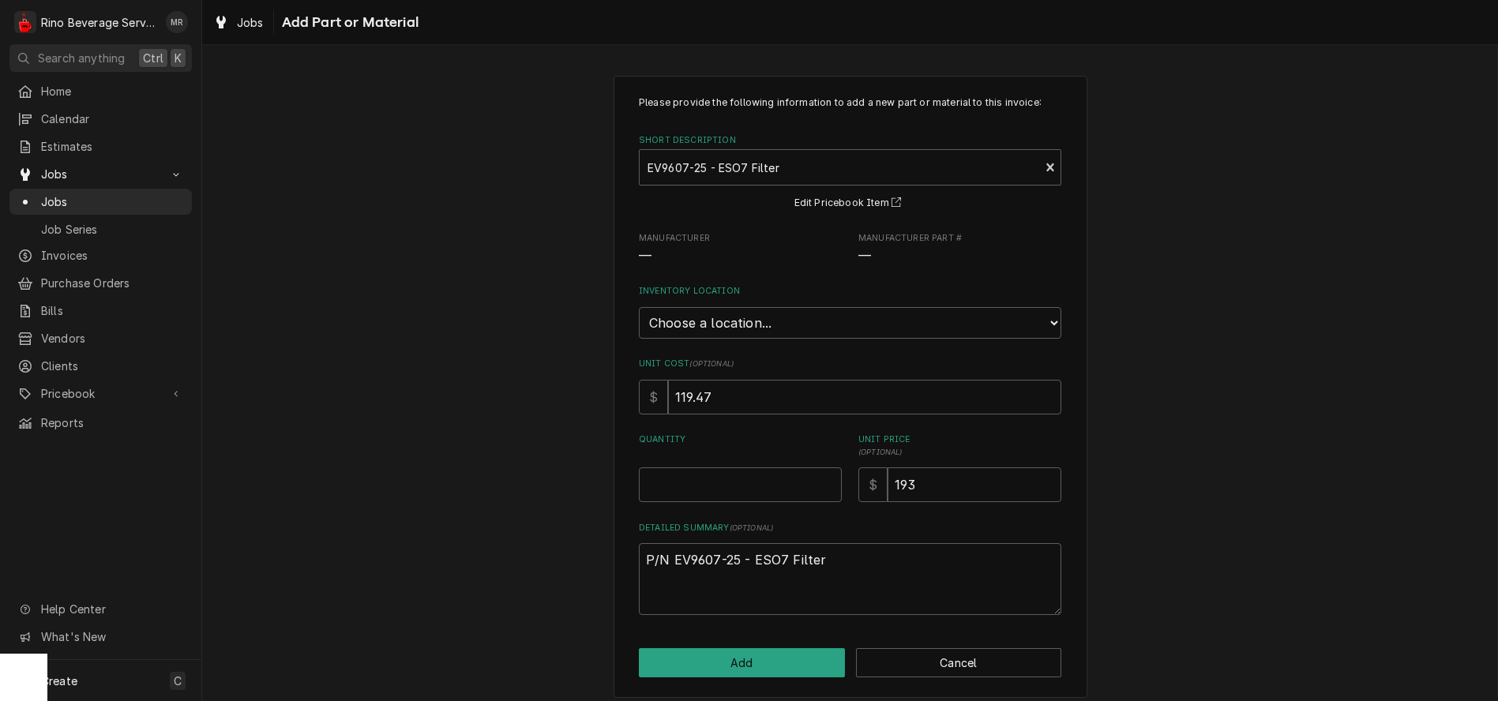
type textarea "x"
click at [733, 321] on select "Choose a location... Damon's Truck Dane's Truck Graham's Truck Main Warehouse" at bounding box center [850, 323] width 423 height 32
select select "156"
click at [639, 307] on select "Choose a location... Damon's Truck Dane's Truck Graham's Truck Main Warehouse" at bounding box center [850, 323] width 423 height 32
type textarea "x"
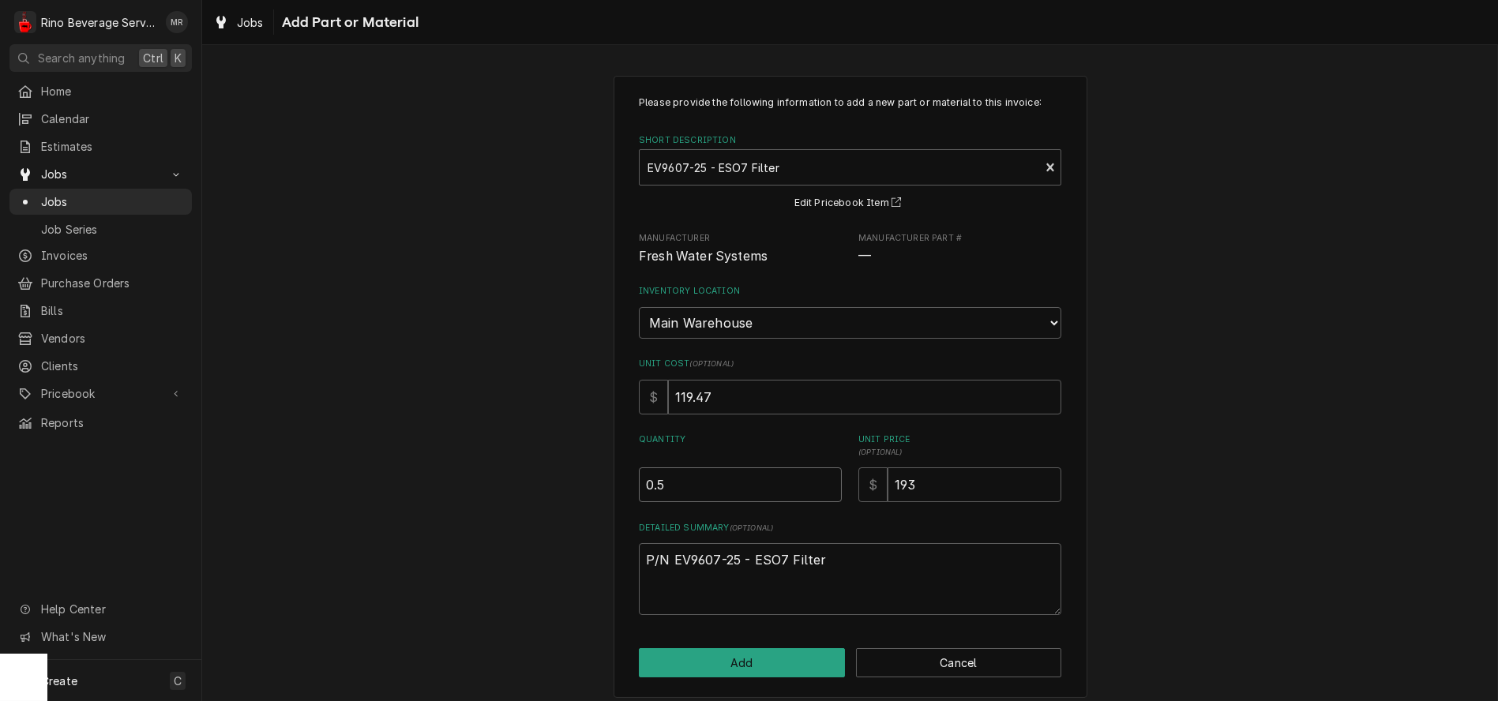
type input "0.5"
click at [821, 479] on input "0.5" at bounding box center [740, 485] width 203 height 35
type textarea "x"
type input "1"
click at [821, 479] on input "1" at bounding box center [740, 485] width 203 height 35
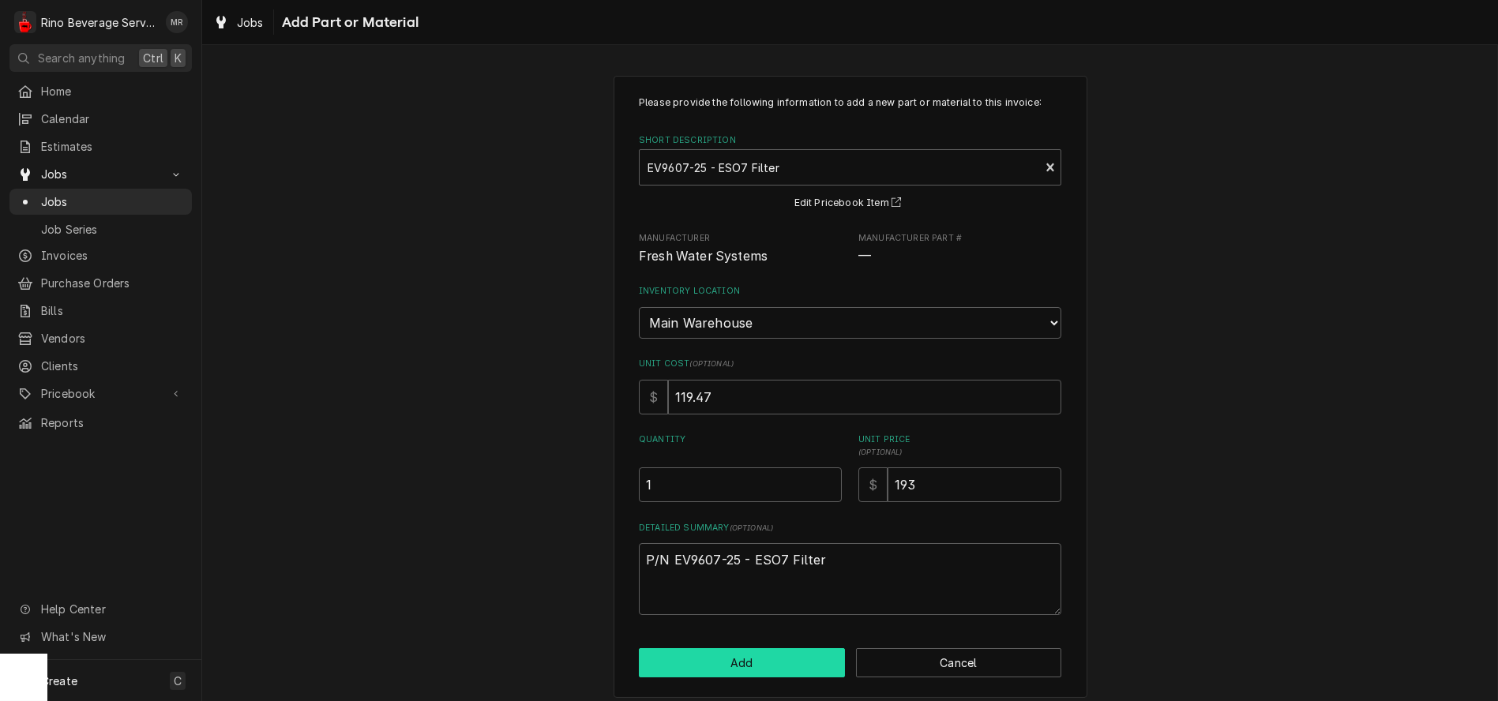
click at [760, 662] on button "Add" at bounding box center [742, 662] width 206 height 29
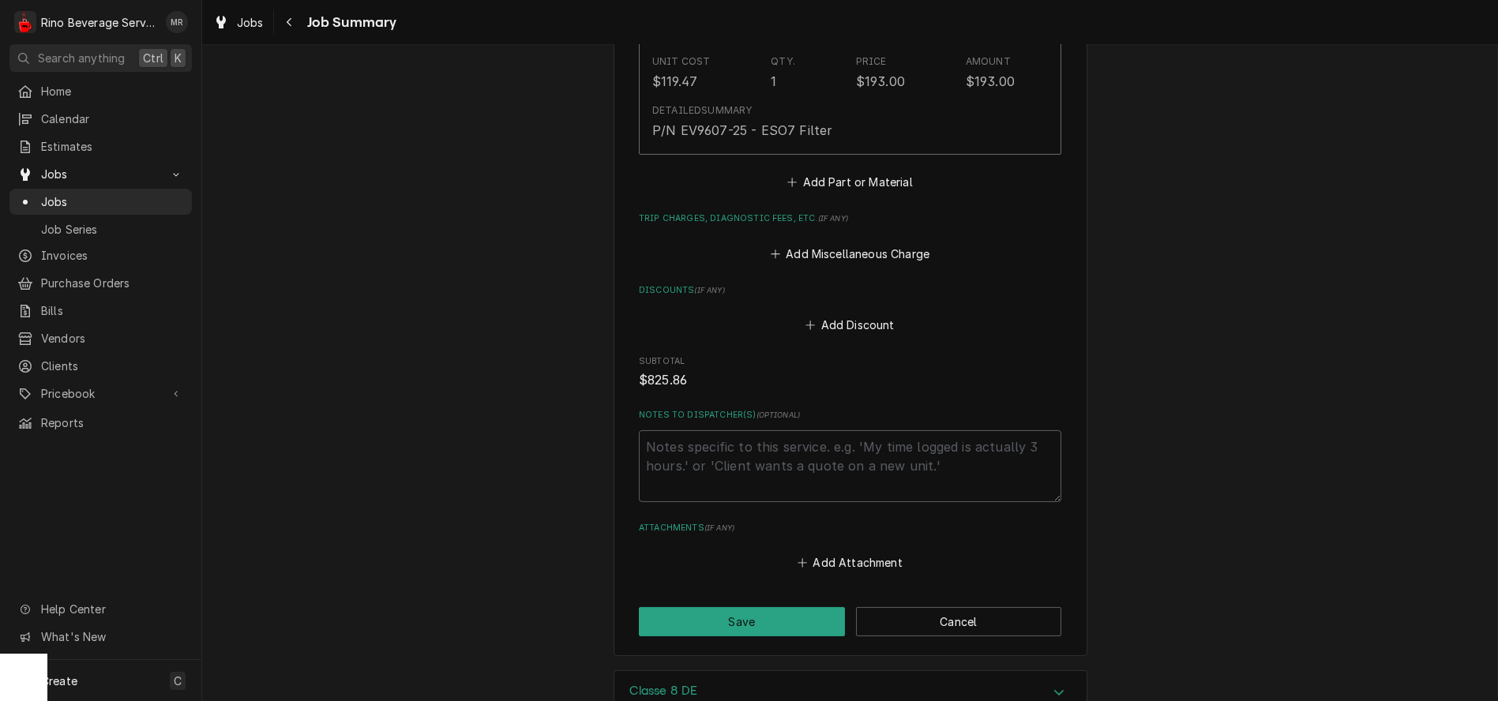
scroll to position [3159, 0]
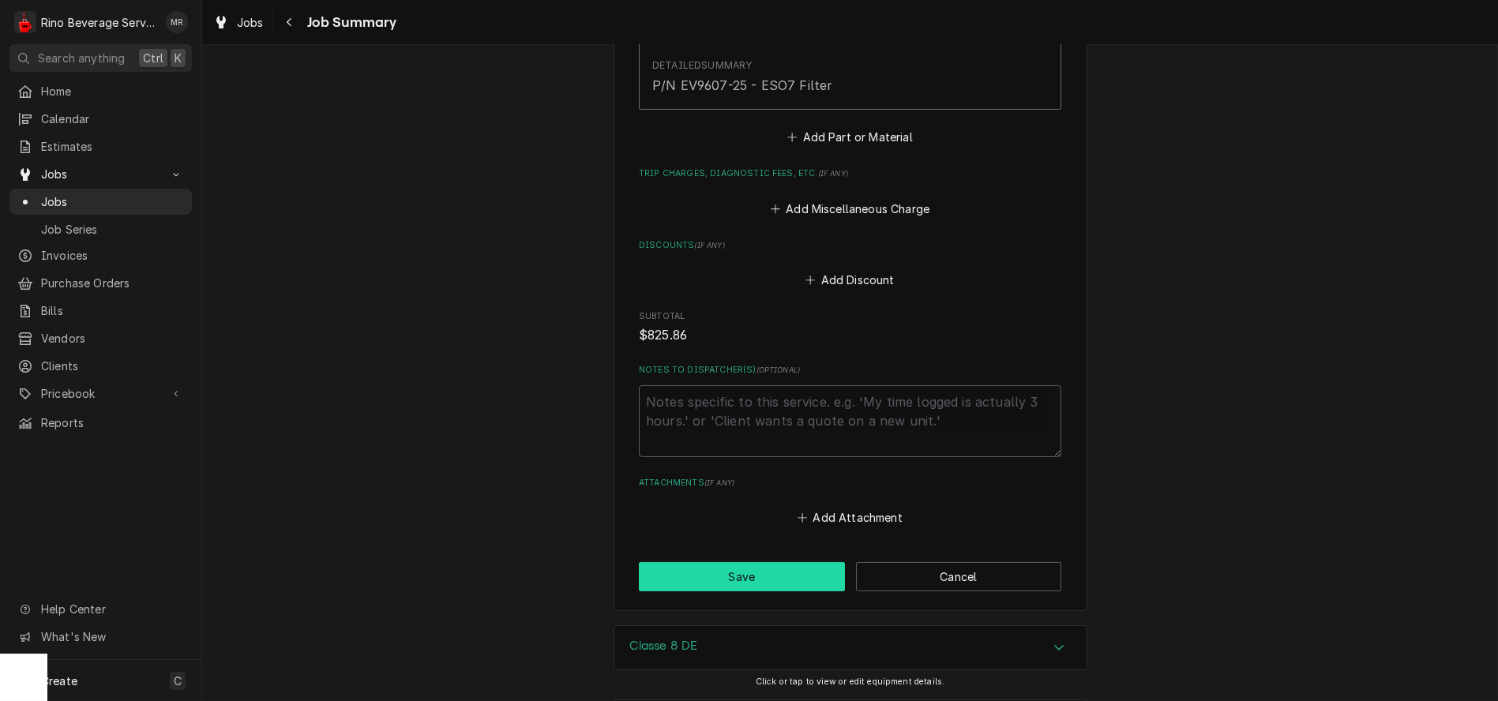
click at [731, 581] on button "Save" at bounding box center [742, 576] width 206 height 29
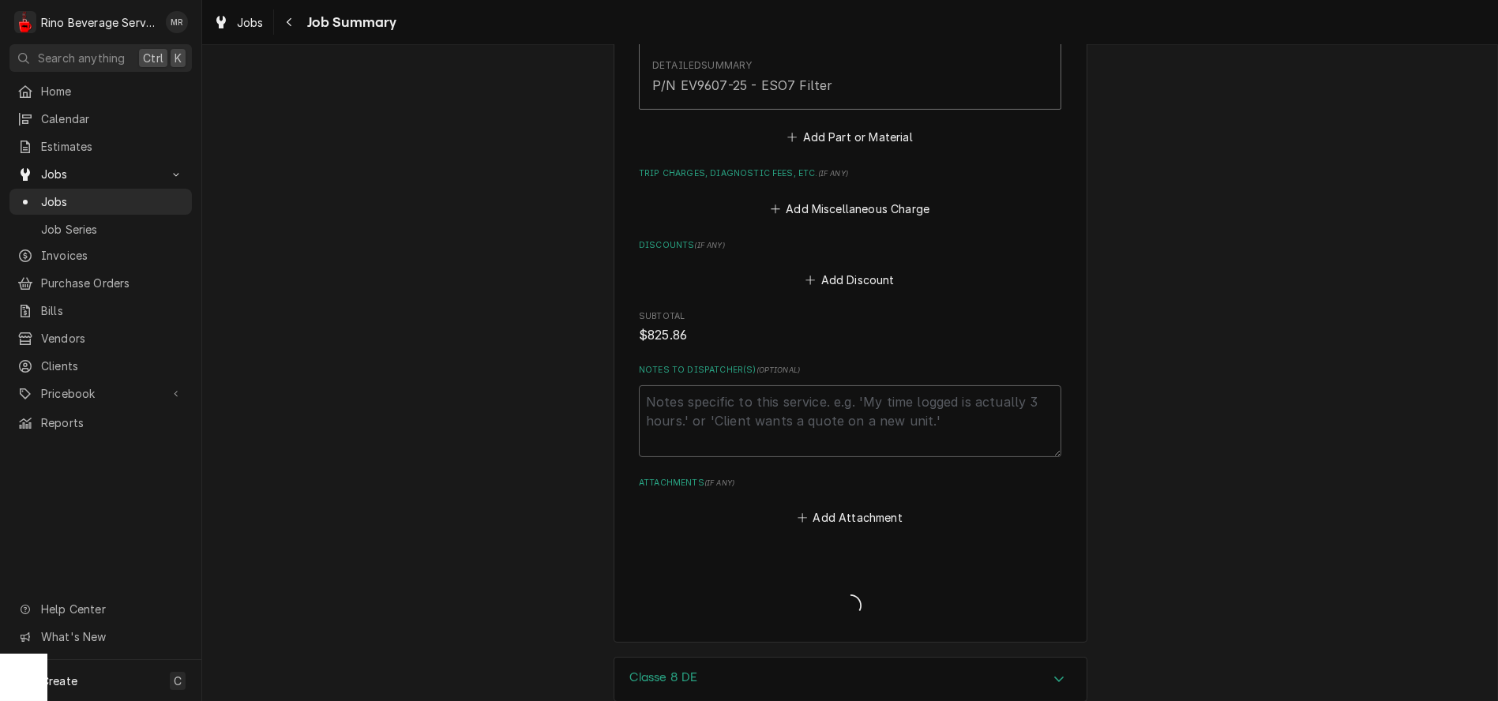
type textarea "x"
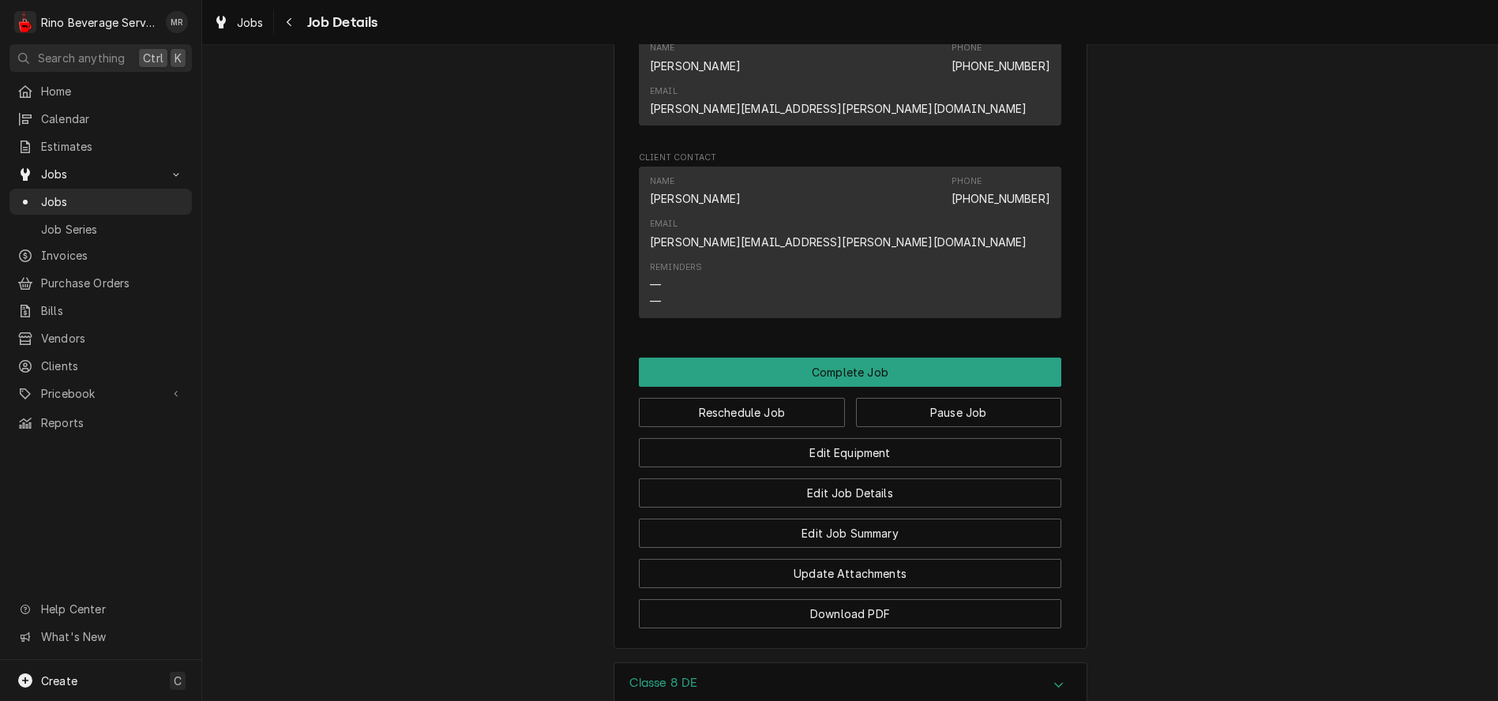
scroll to position [1333, 0]
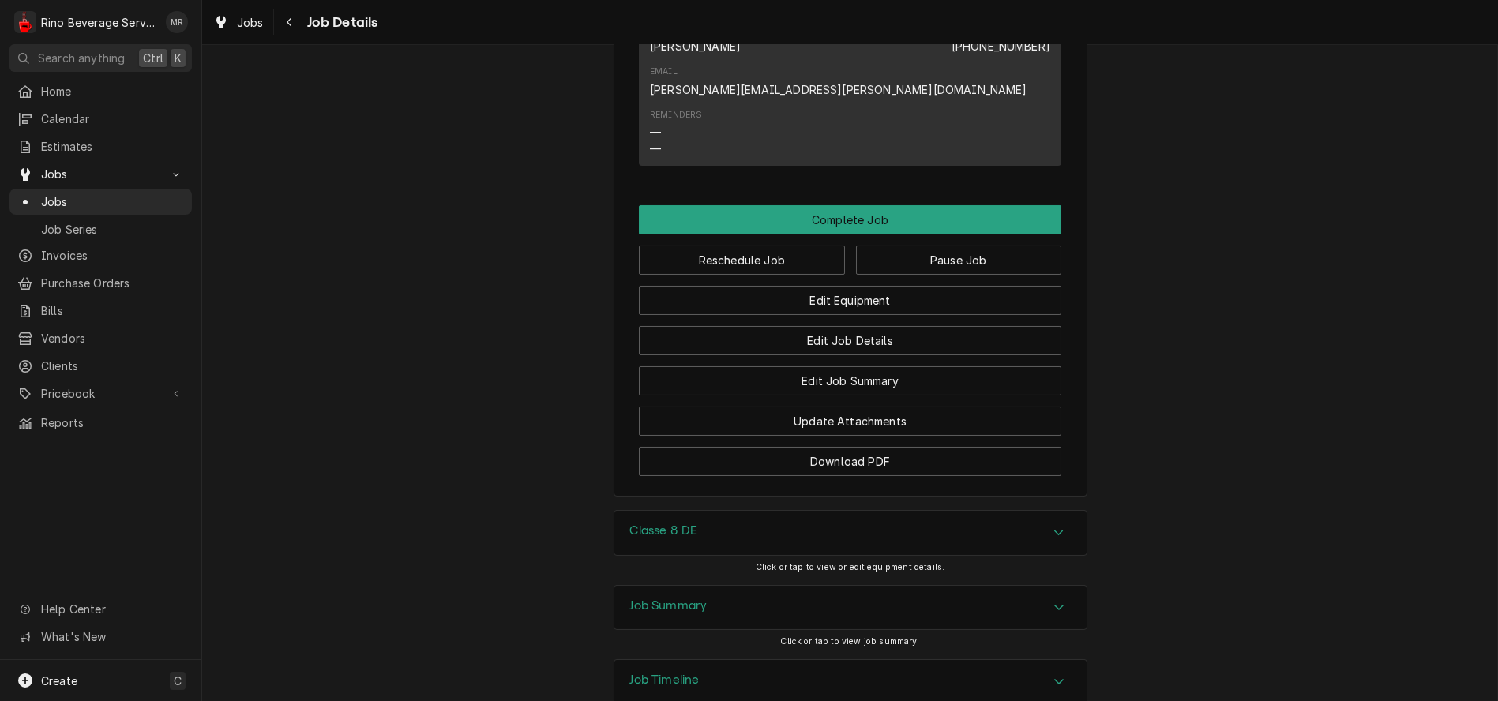
click at [708, 586] on div "Job Summary" at bounding box center [850, 608] width 472 height 44
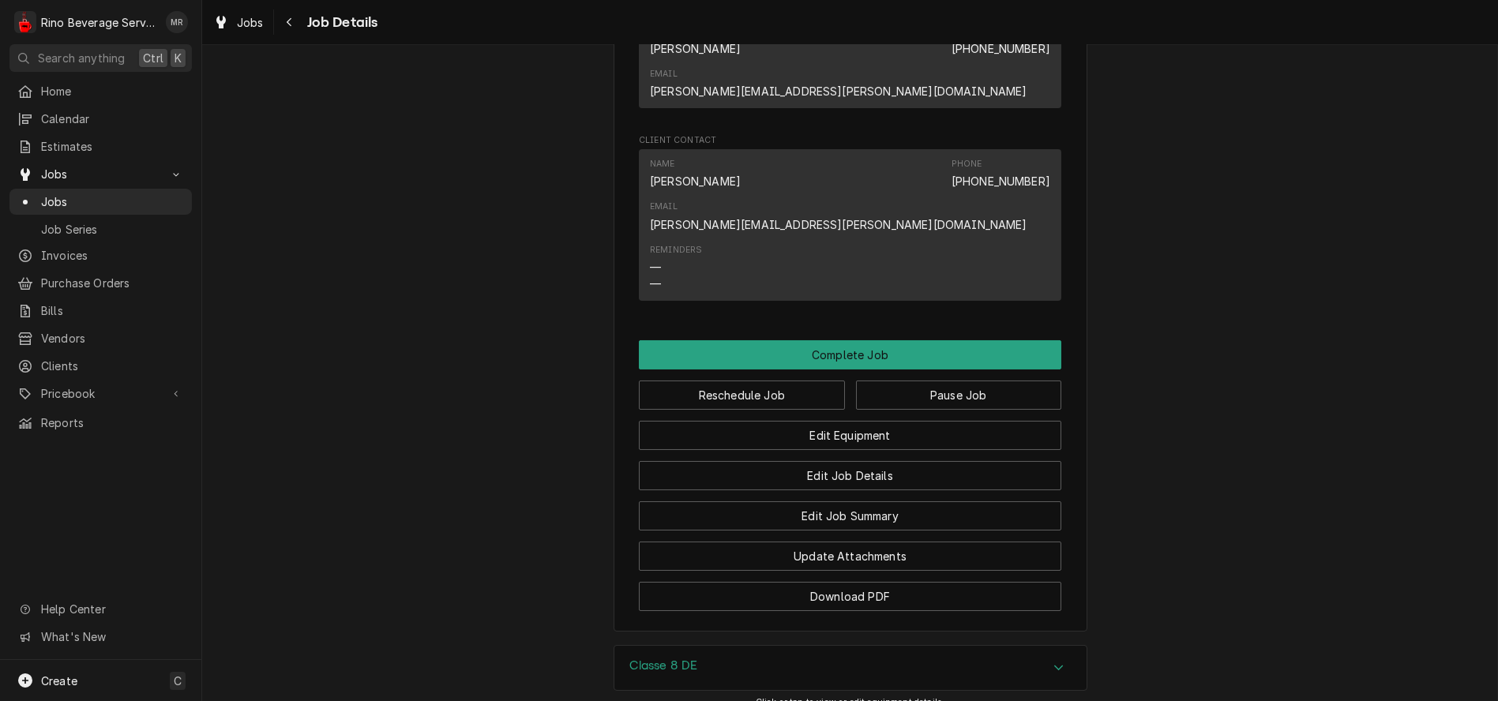
scroll to position [1228, 0]
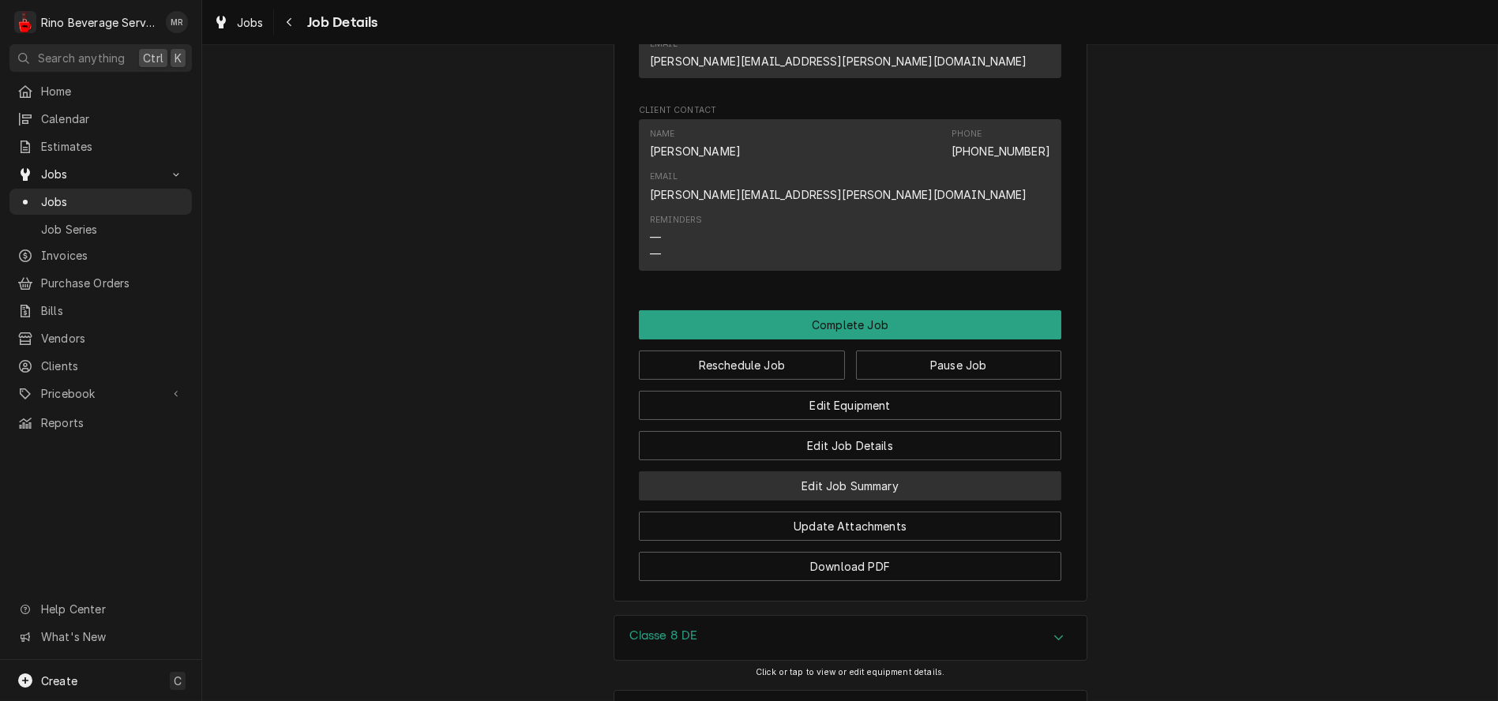
click at [736, 471] on button "Edit Job Summary" at bounding box center [850, 485] width 423 height 29
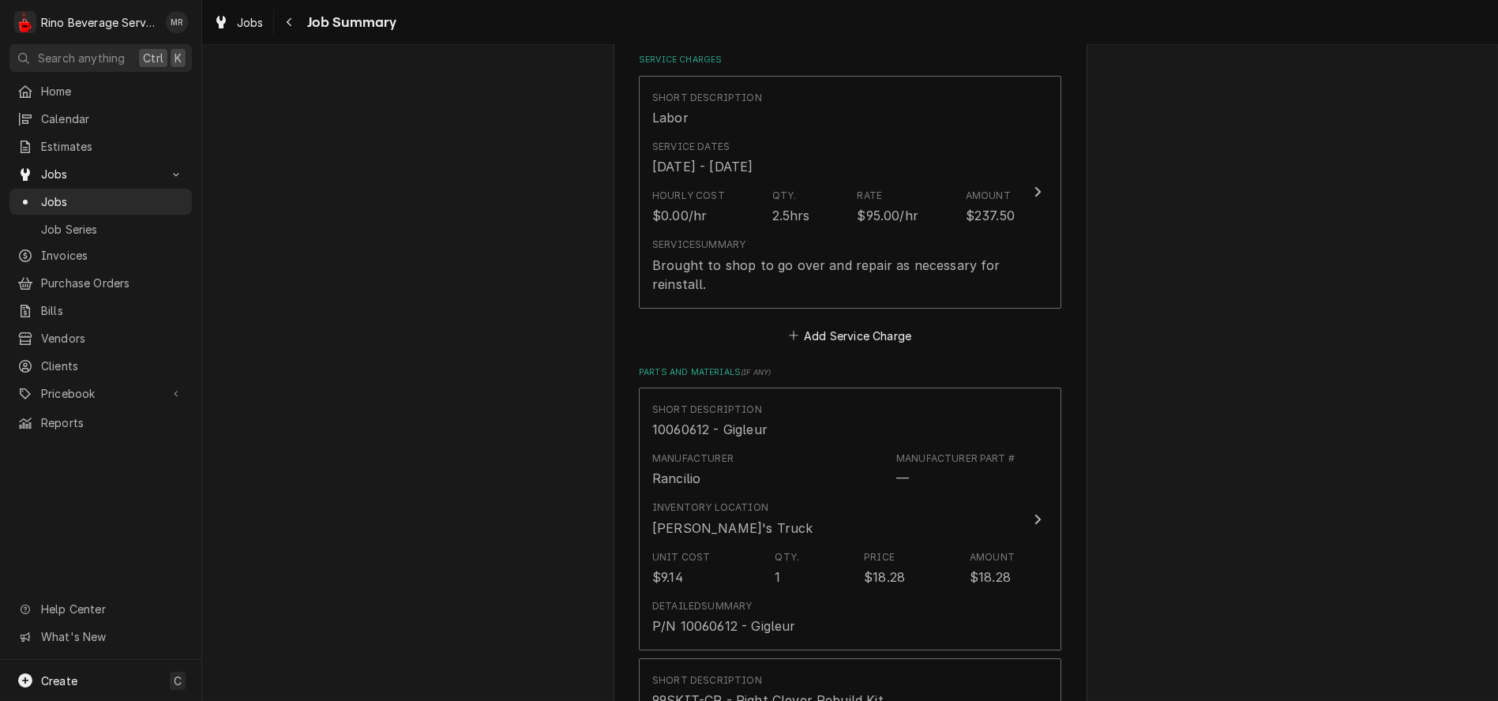
scroll to position [438, 0]
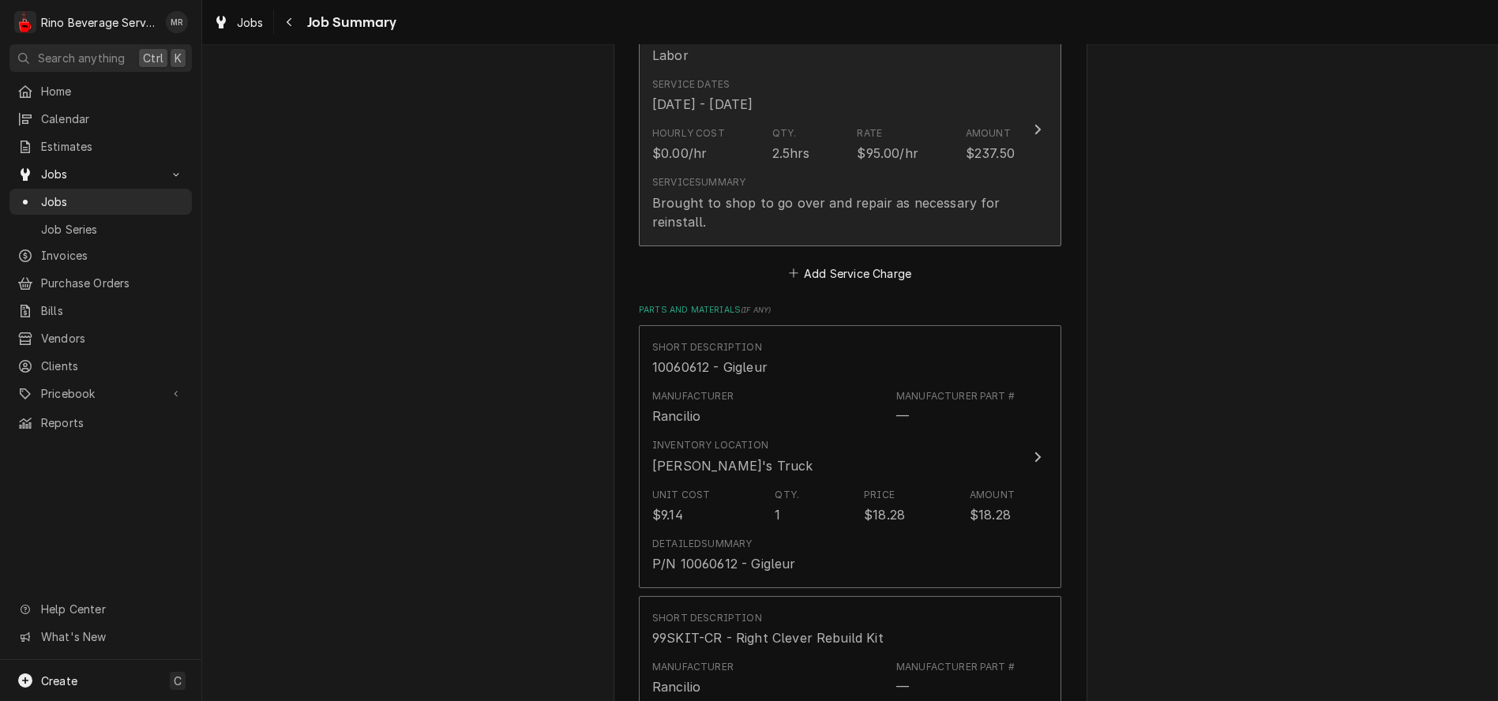
click at [769, 187] on div "Service Summary Brought to shop to go over and repair as necessary for reinstal…" at bounding box center [833, 202] width 362 height 55
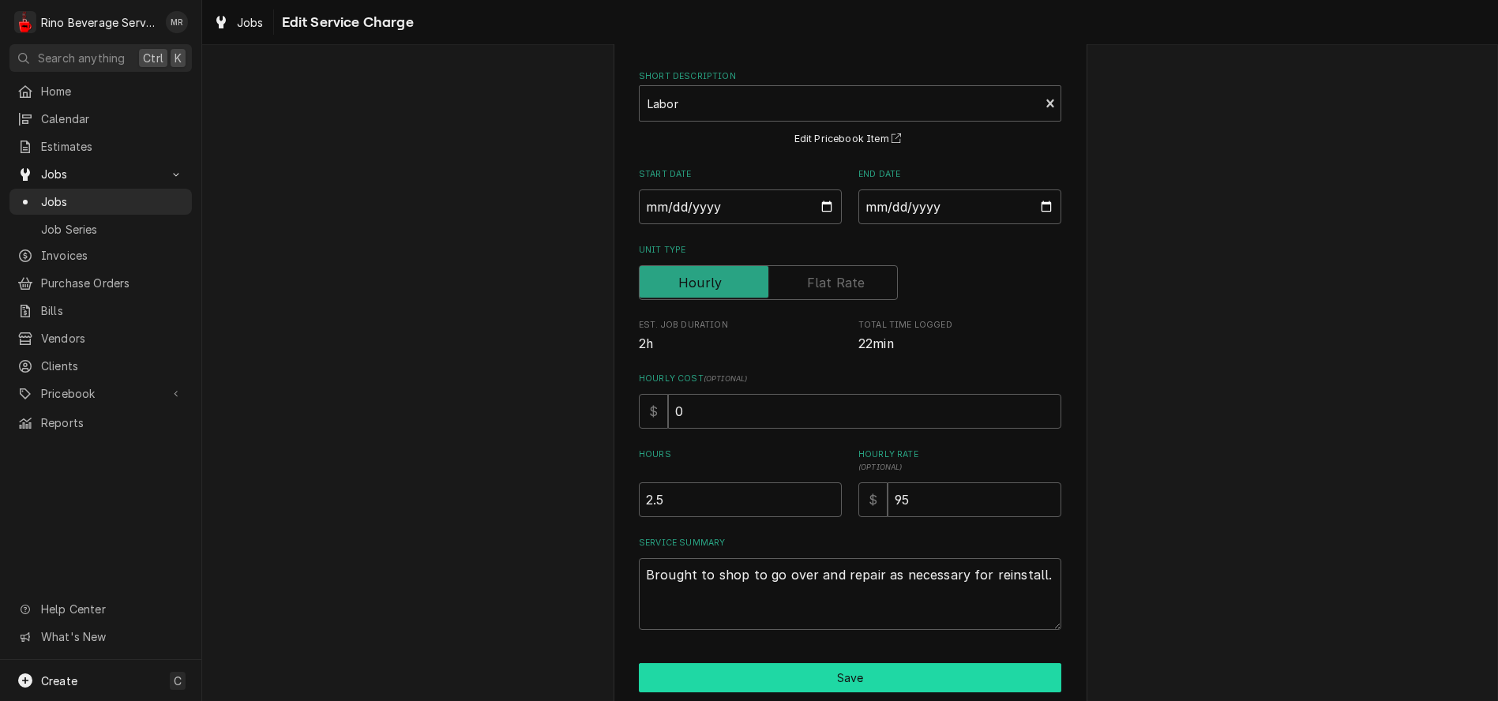
scroll to position [130, 0]
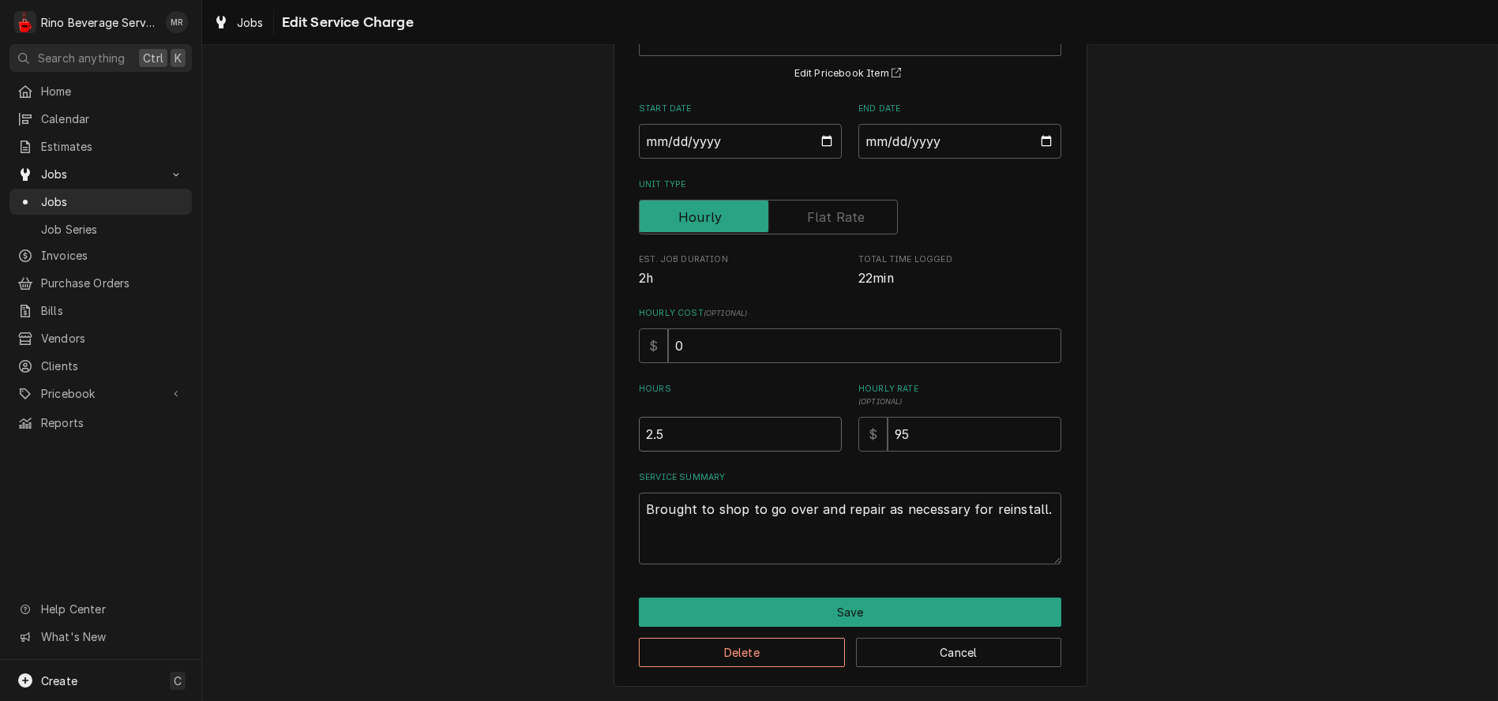
click at [664, 432] on input "2.5" at bounding box center [740, 434] width 203 height 35
type textarea "x"
type input "2"
type textarea "x"
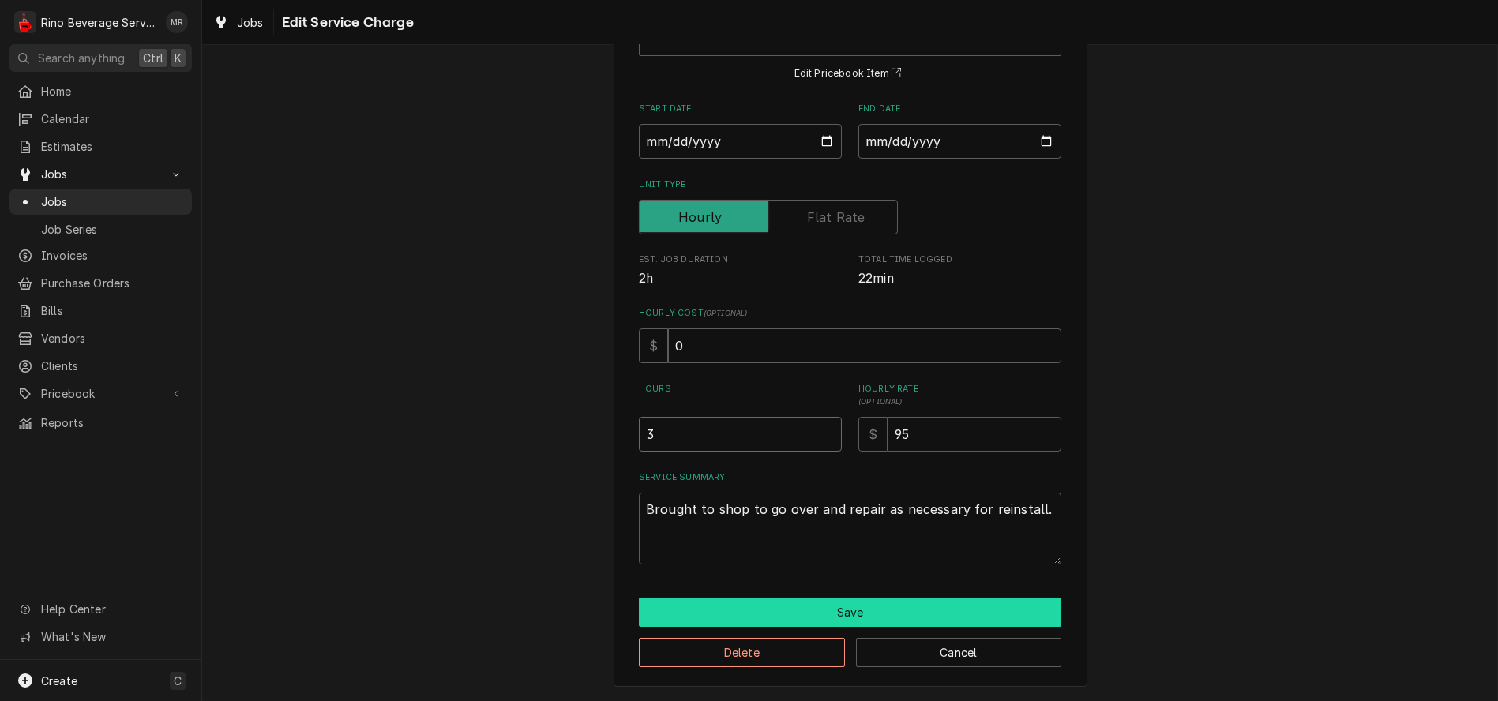
type input "3"
click at [819, 601] on button "Save" at bounding box center [850, 612] width 423 height 29
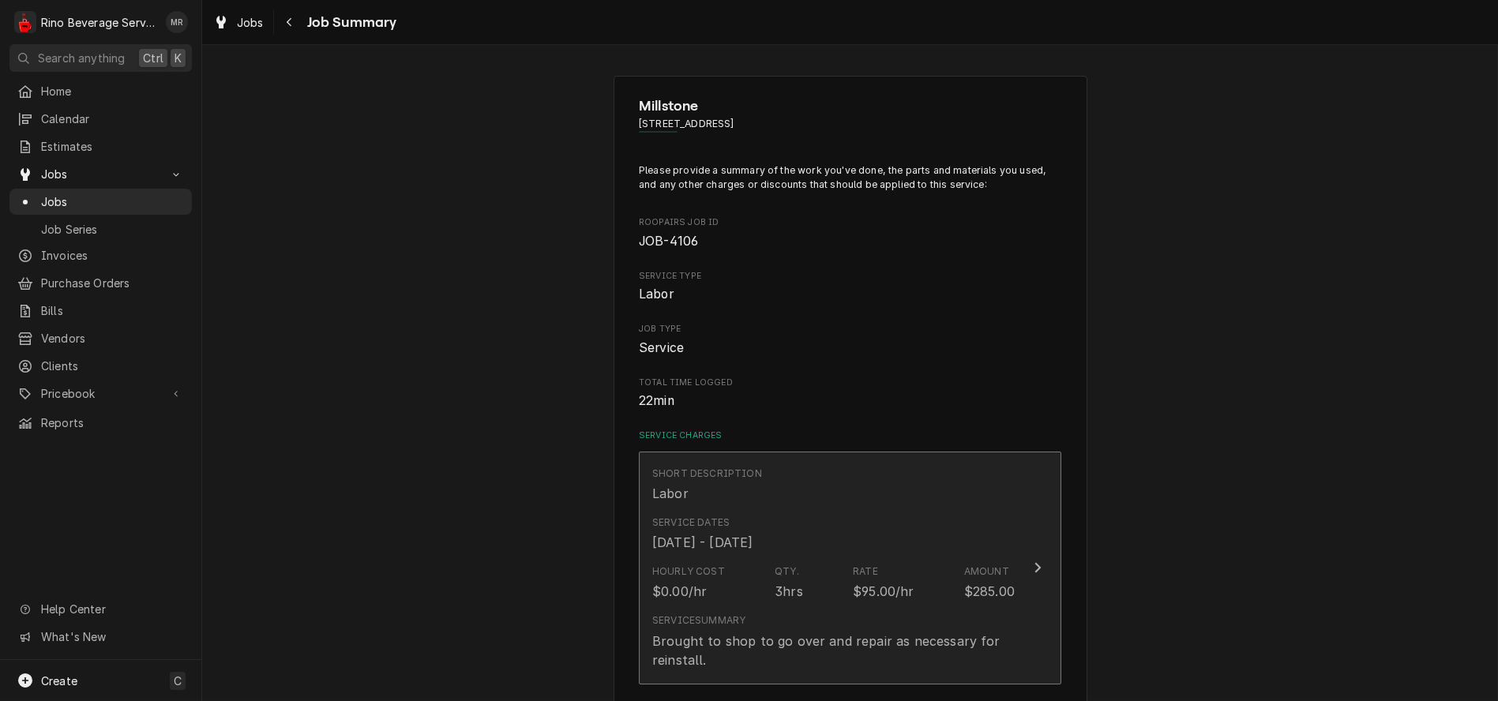
click at [868, 571] on div "Rate" at bounding box center [865, 572] width 25 height 14
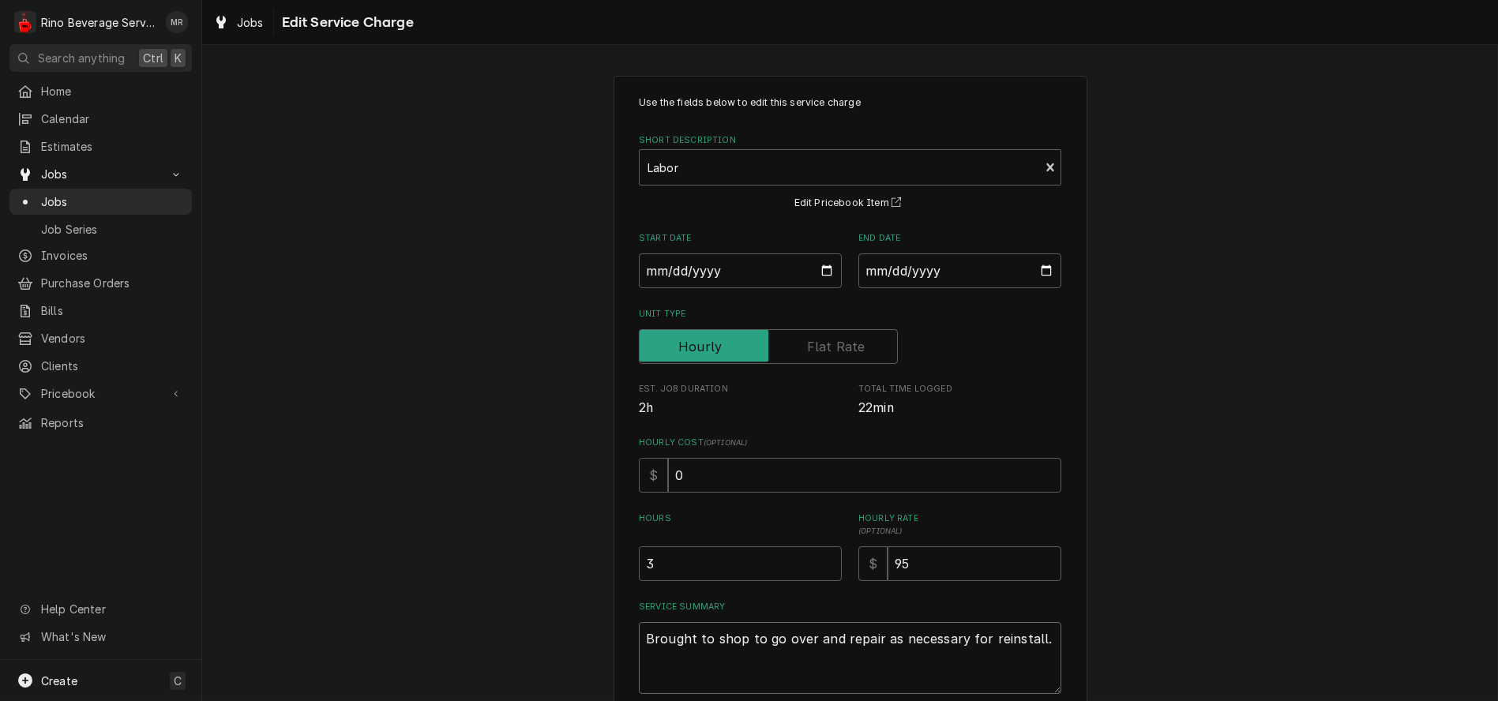
click at [1031, 640] on textarea "Brought to shop to go over and repair as necessary for reinstall." at bounding box center [850, 658] width 423 height 72
type textarea "x"
type textarea "Brought to shop to go over and repair as necessary for reinstall."
type textarea "x"
type textarea "Brought to shop to go over and repair as necessary for reinstall. R"
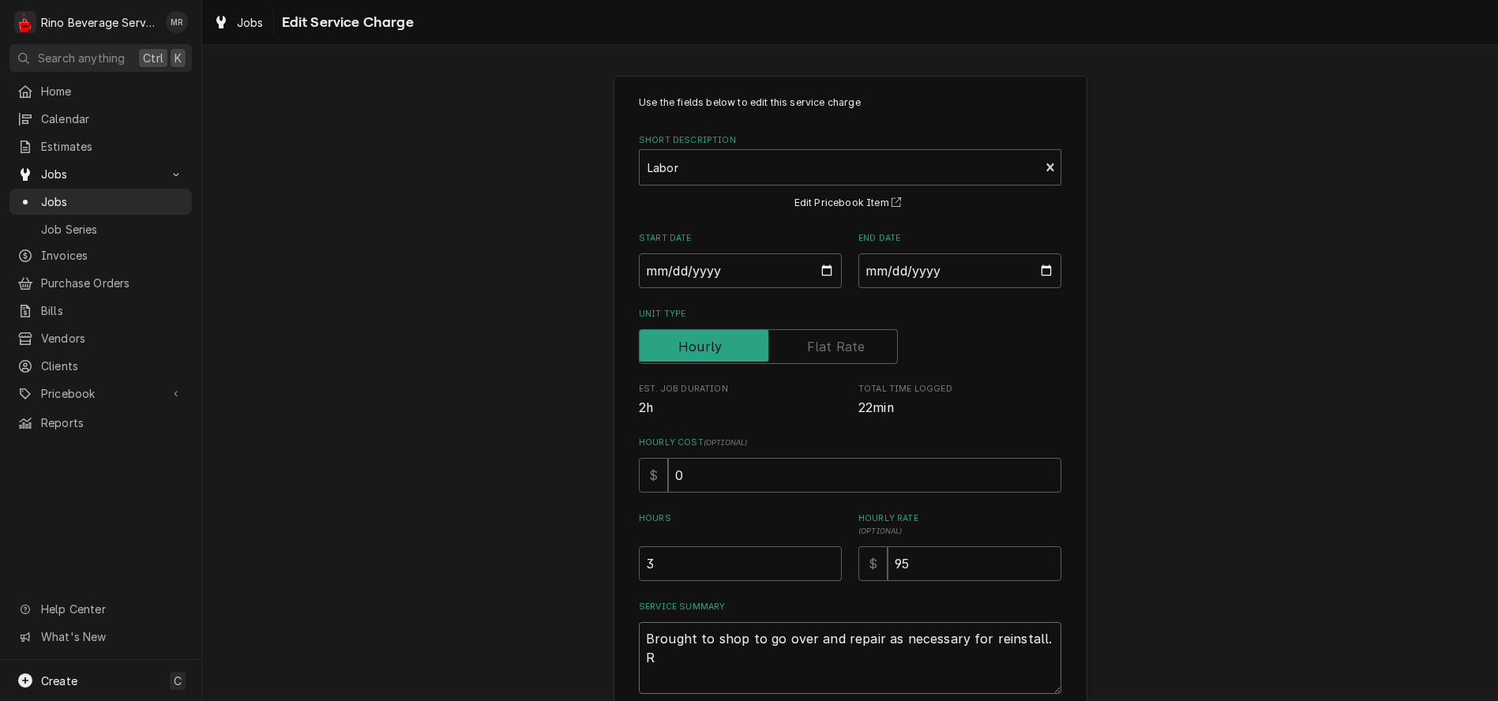
type textarea "x"
type textarea "Brought to shop to go over and repair as necessary for reinstall. Re"
type textarea "x"
type textarea "Brought to shop to go over and repair as necessary for reinstall. Rep"
type textarea "x"
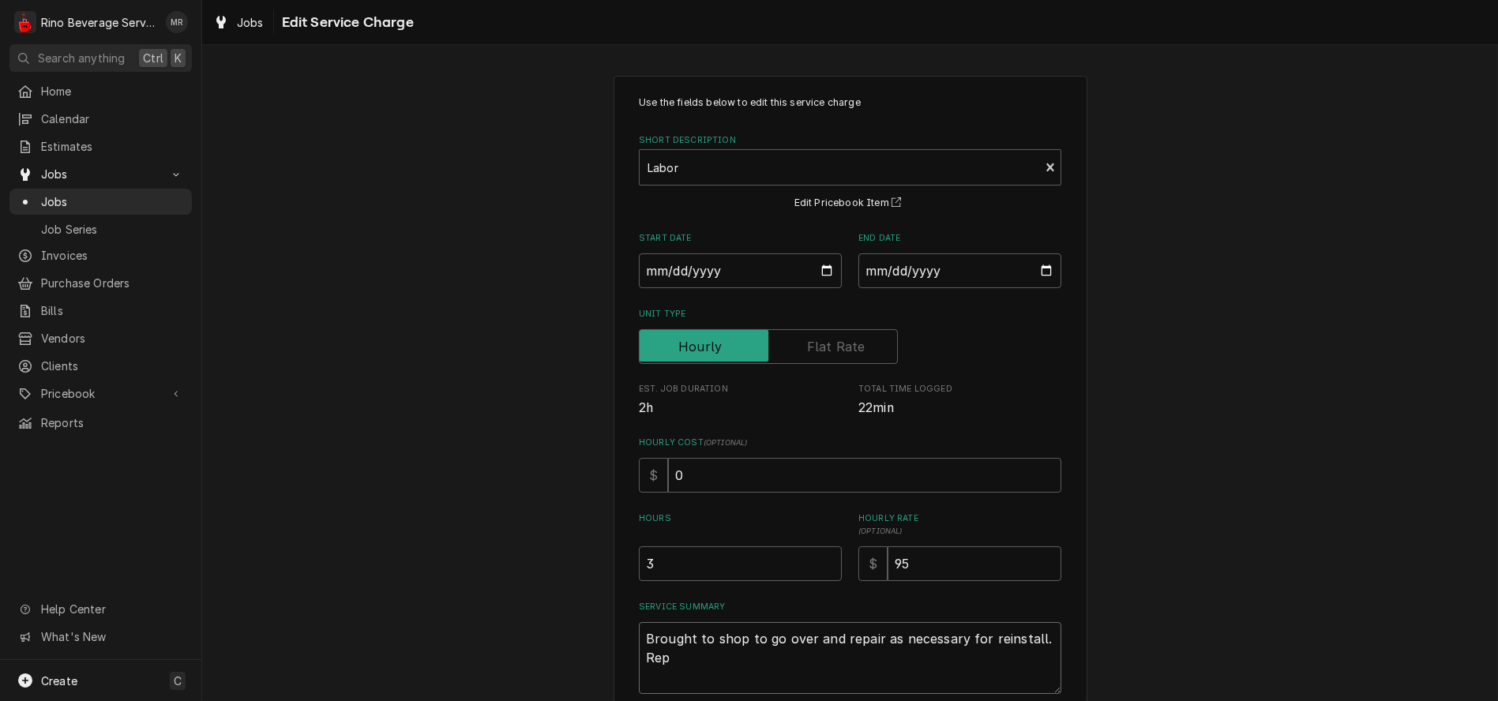
type textarea "Brought to shop to go over and repair as necessary for reinstall. Repa"
type textarea "x"
type textarea "Brought to shop to go over and repair as necessary for reinstall. Repai"
type textarea "x"
type textarea "Brought to shop to go over and repair as necessary for reinstall. Repaie"
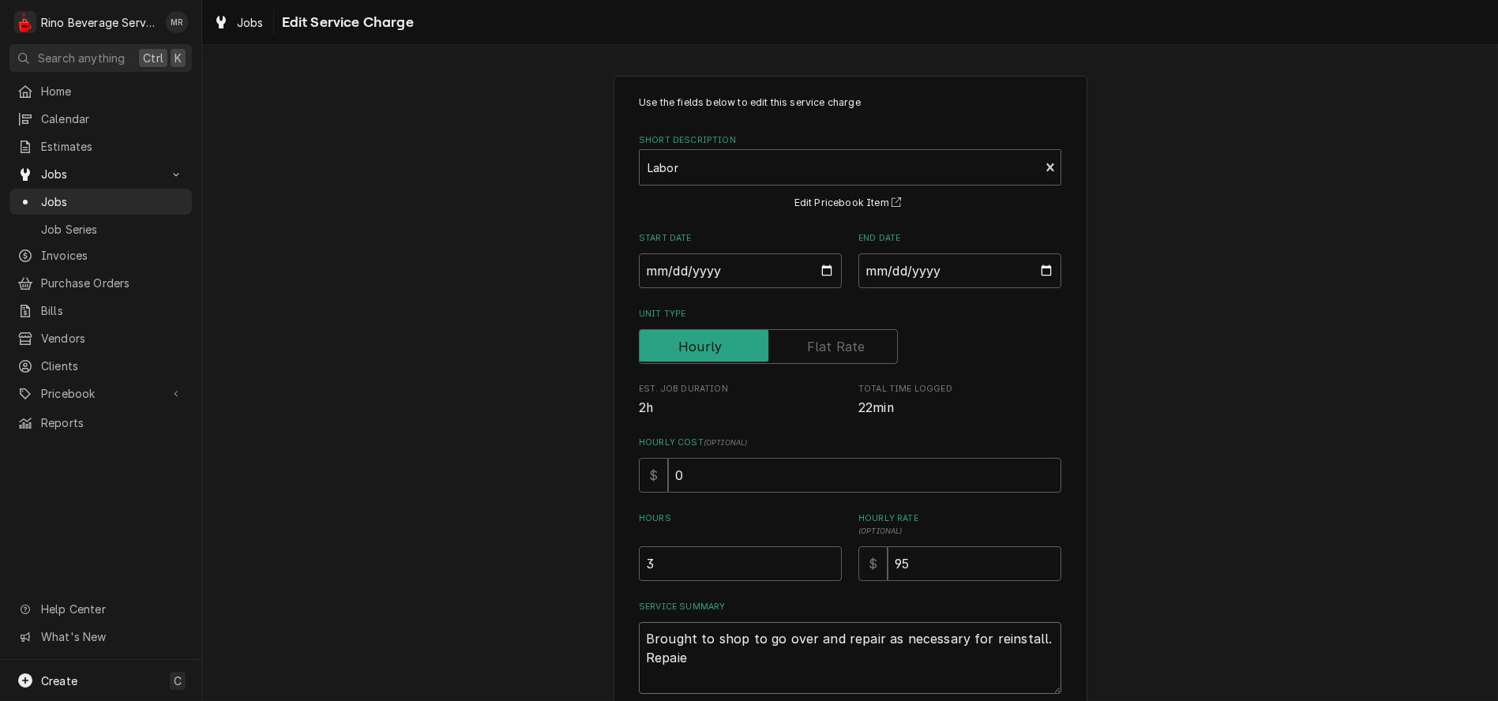
type textarea "x"
type textarea "Brought to shop to go over and repair as necessary for reinstall. Repaied"
type textarea "x"
type textarea "Brought to shop to go over and repair as necessary for reinstall. Repaied"
type textarea "x"
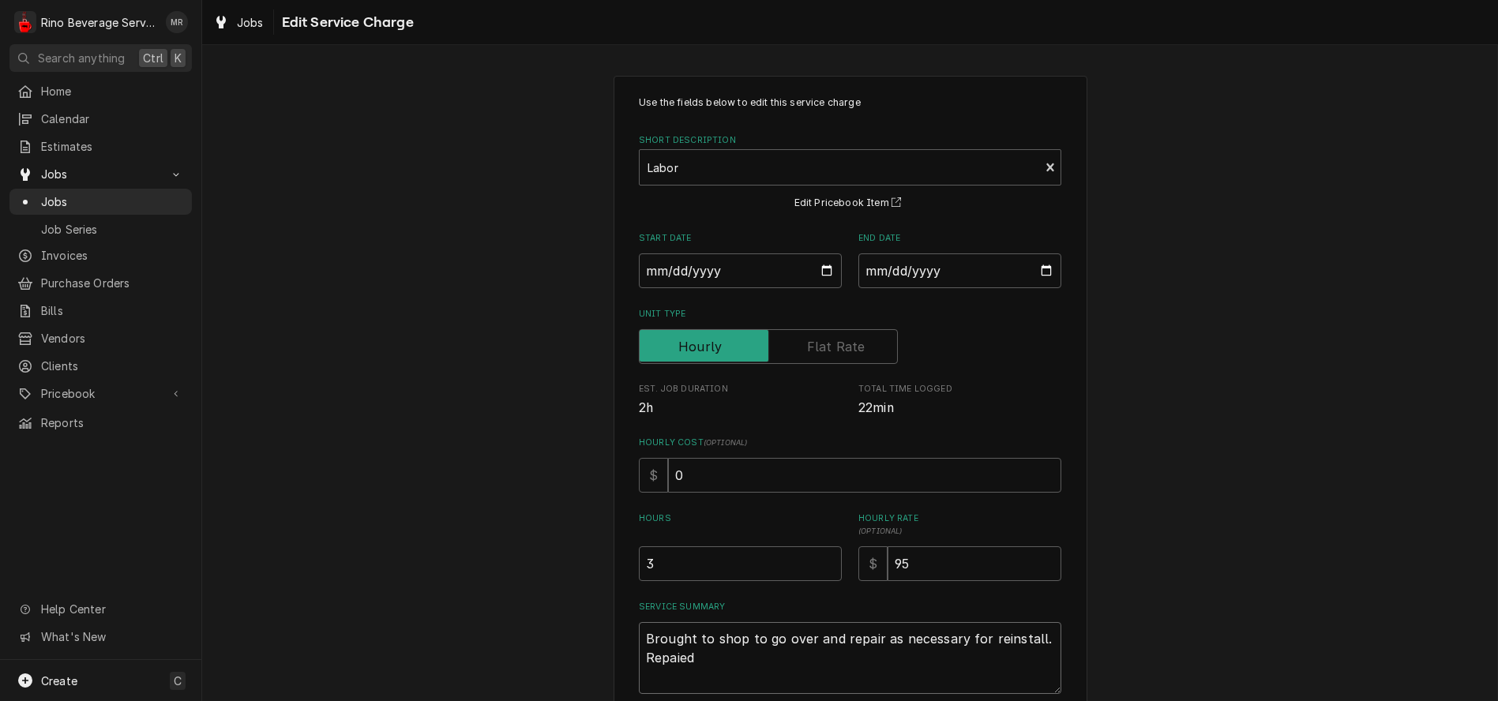
type textarea "Brought to shop to go over and repair as necessary for reinstall. Repaied a"
type textarea "x"
type textarea "Brought to shop to go over and repair as necessary for reinstall. Repaied as"
type textarea "x"
type textarea "Brought to shop to go over and repair as necessary for reinstall. Repaied as"
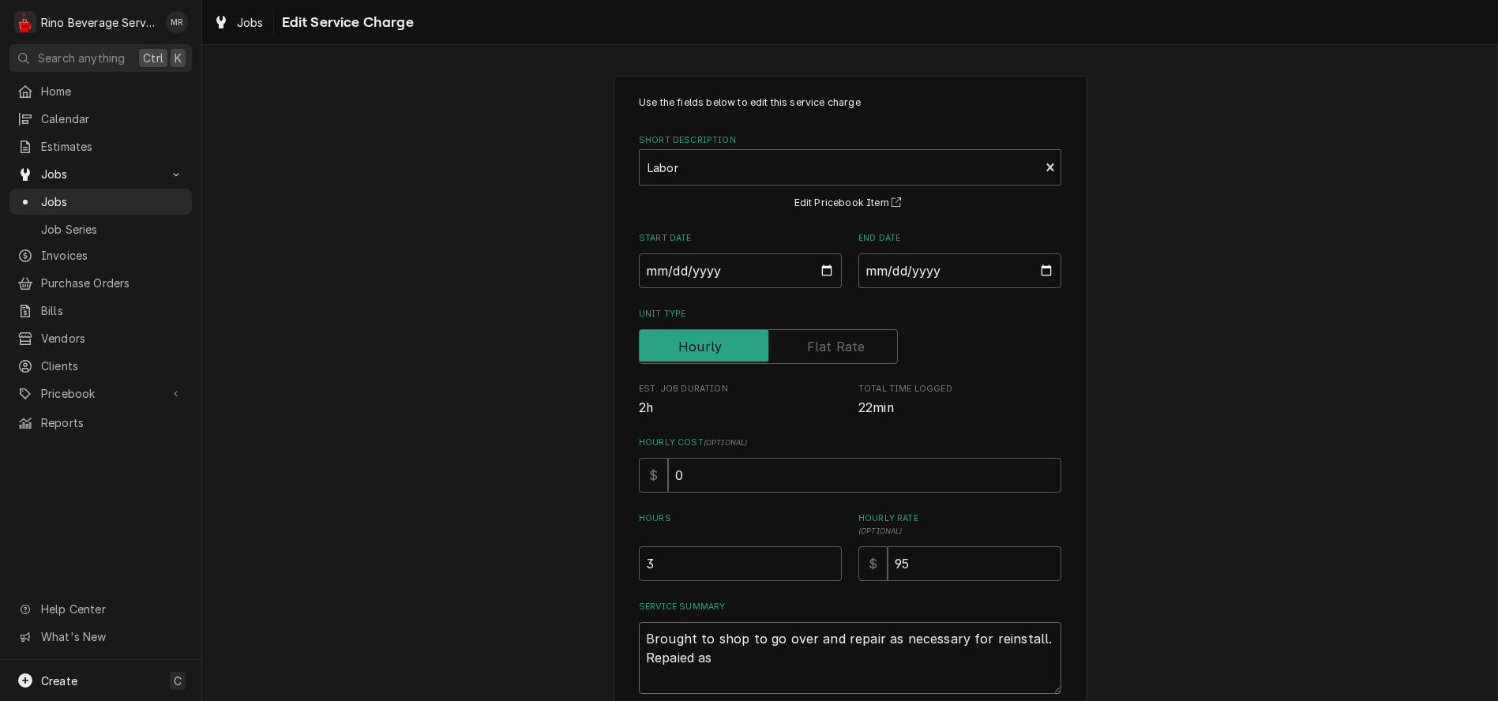
type textarea "x"
type textarea "Brought to shop to go over and repair as necessary for reinstall. Repaied as n"
type textarea "x"
type textarea "Brought to shop to go over and repair as necessary for reinstall. Repaied as ne"
type textarea "x"
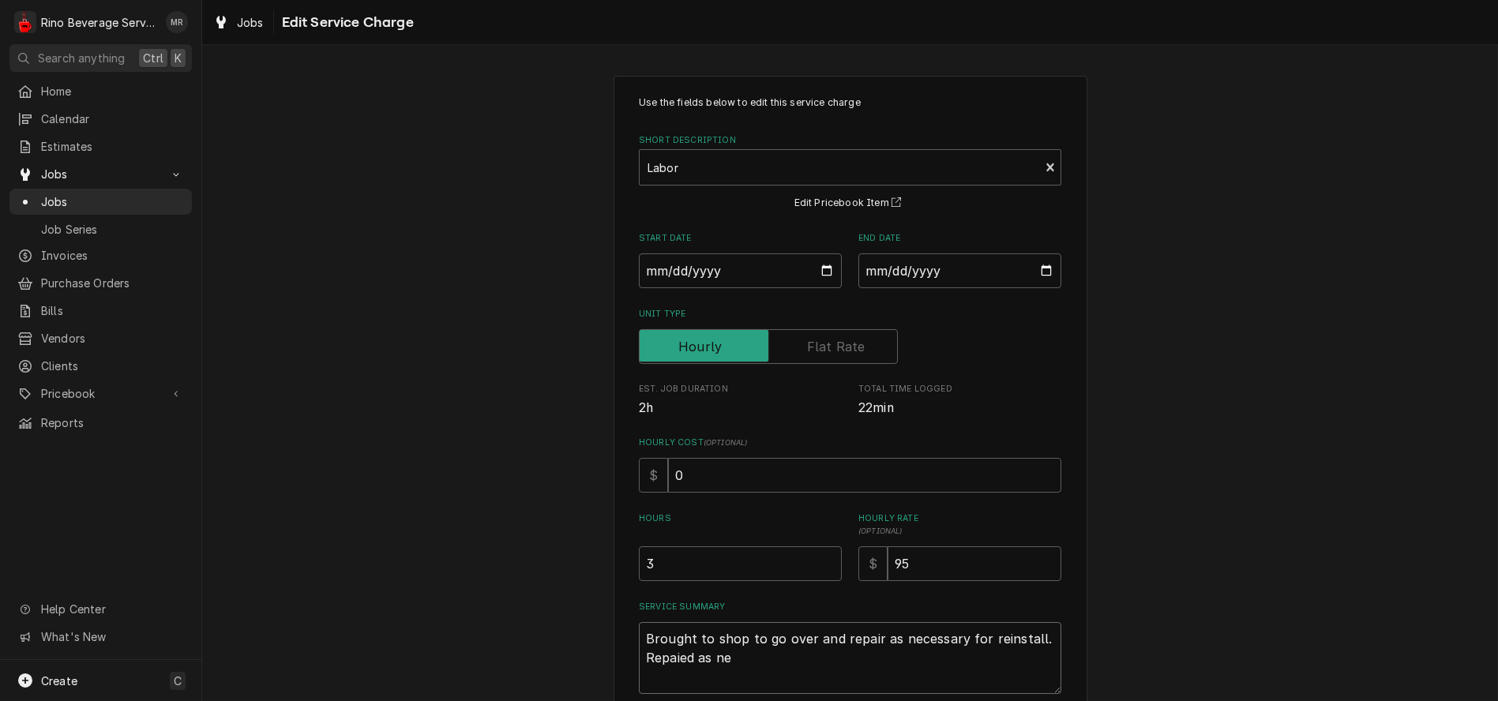
type textarea "Brought to shop to go over and repair as necessary for reinstall. Repaied as nee"
type textarea "x"
type textarea "Brought to shop to go over and repair as necessary for reinstall. Repaied as ne…"
type textarea "x"
type textarea "Brought to shop to go over and repair as necessary for reinstall. Repaied as ne…"
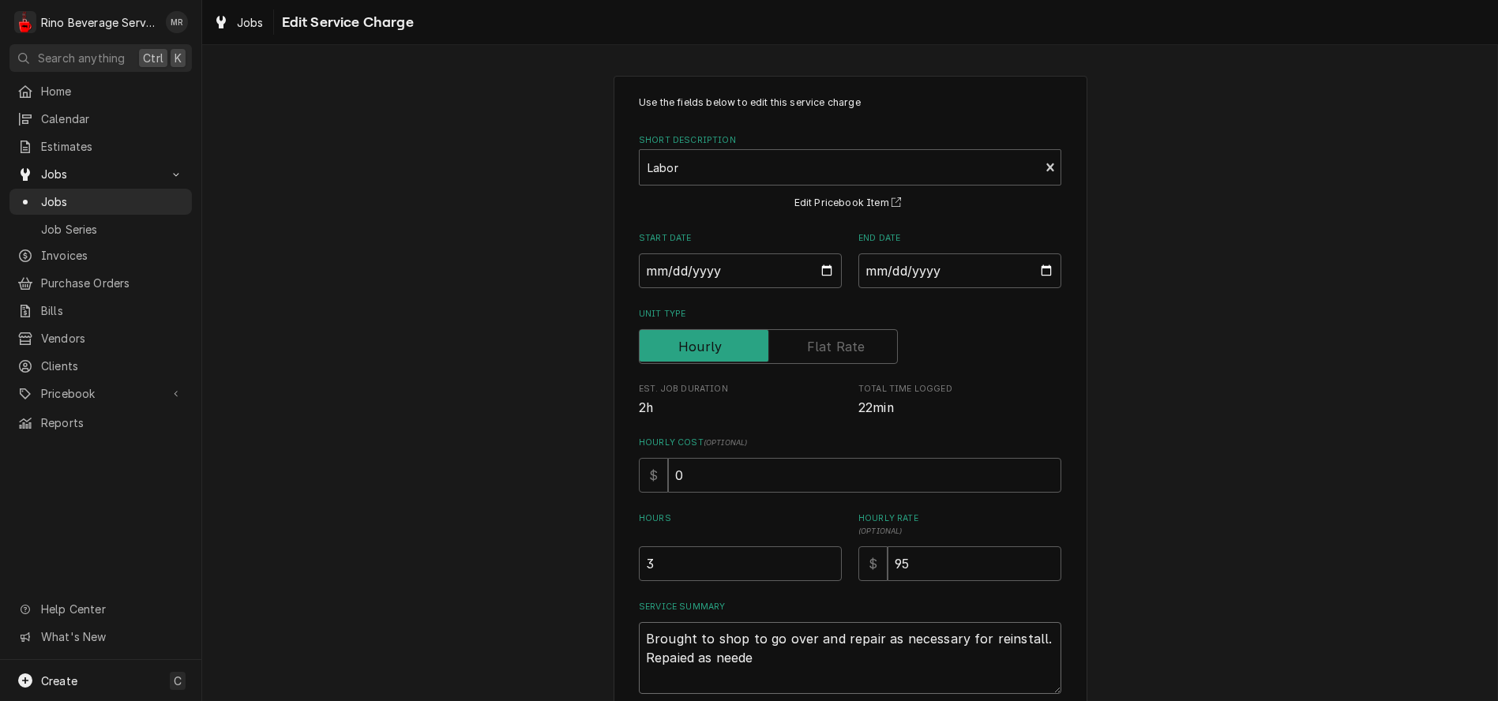
type textarea "x"
type textarea "Brought to shop to go over and repair as necessary for reinstall. Repaied as ne…"
type textarea "x"
type textarea "Brought to shop to go over and repair as necessary for reinstall. Repaied as ne…"
type textarea "x"
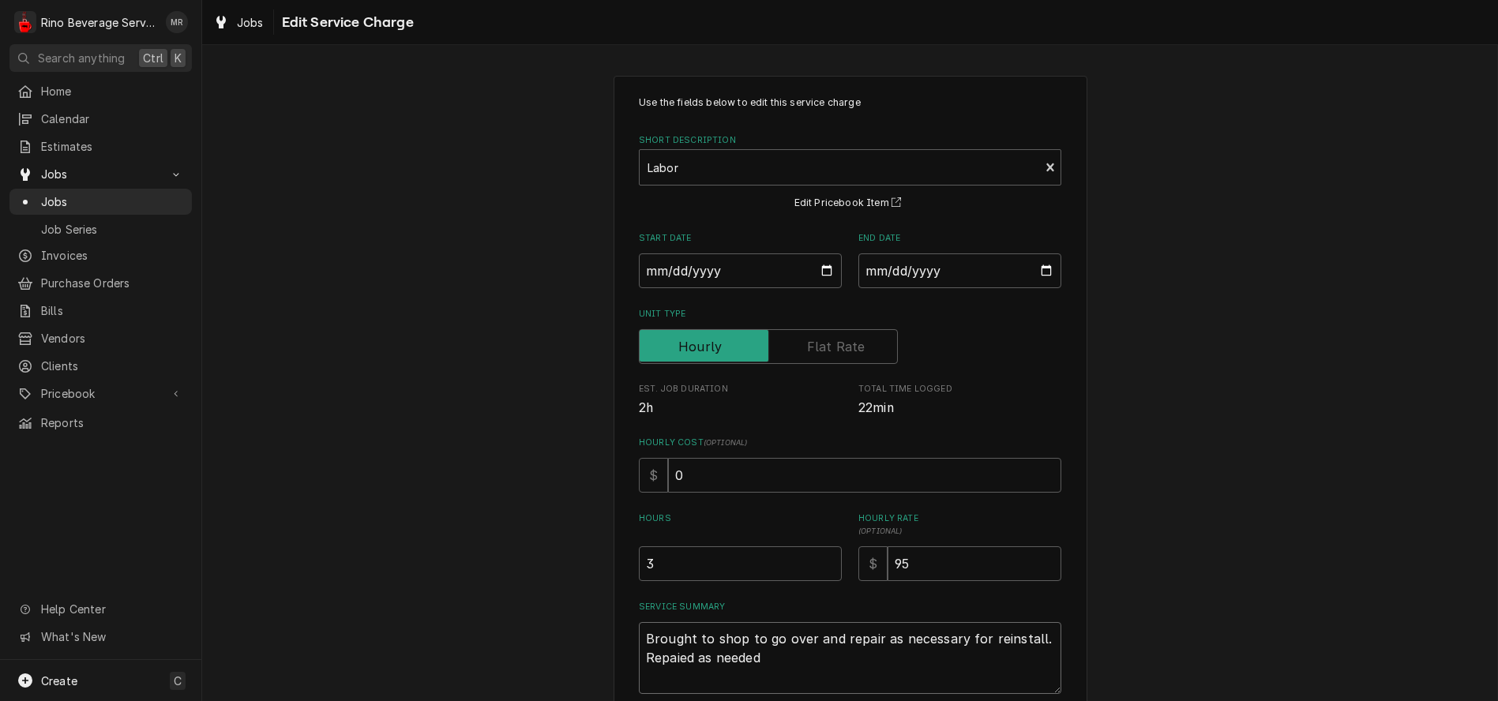
type textarea "Brought to shop to go over and repair as necessary for reinstall. Repaied as ne…"
type textarea "x"
type textarea "Brought to shop to go over and repair as necessary for reinstall. Repaied as ne…"
type textarea "x"
type textarea "Brought to shop to go over and repair as necessary for reinstall. Repaied as ne…"
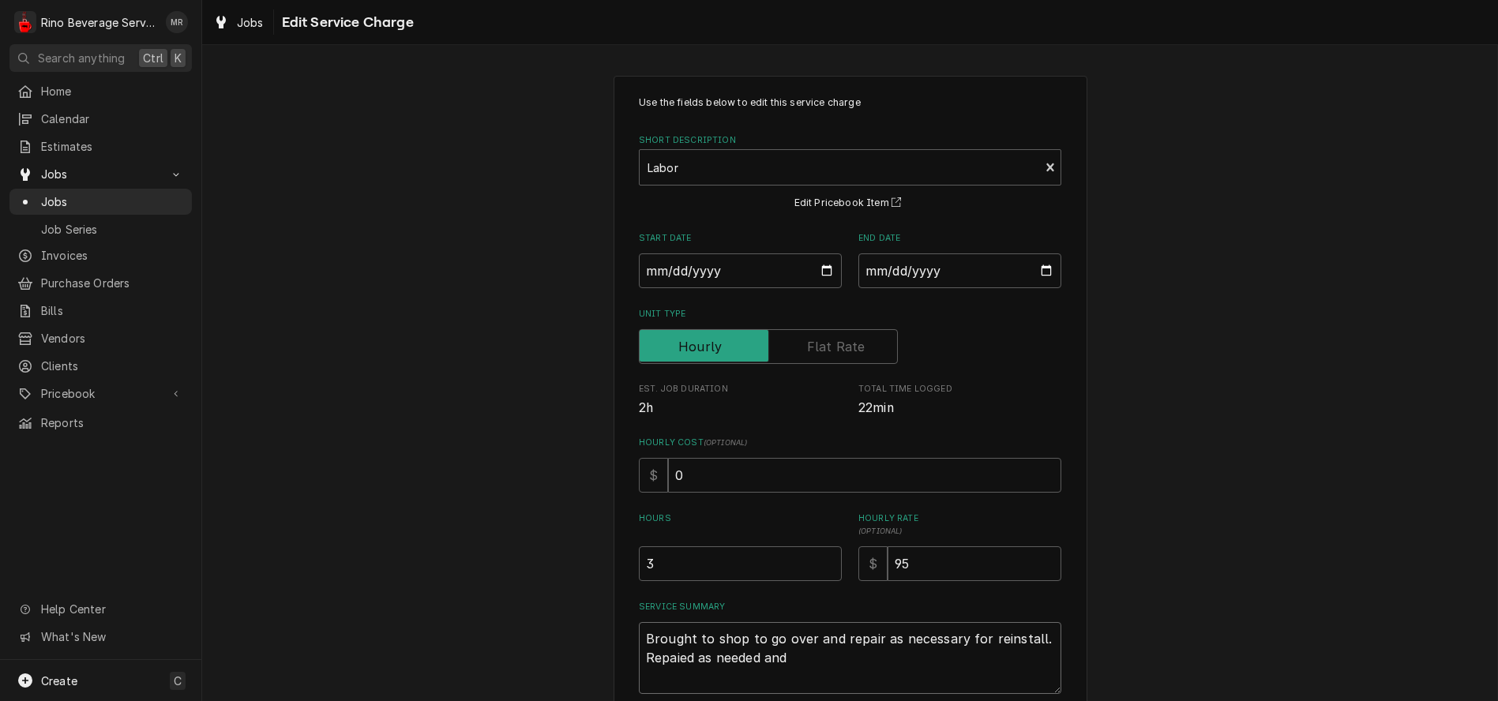
type textarea "x"
type textarea "Brought to shop to go over and repair as necessary for reinstall. Repaied as ne…"
type textarea "x"
type textarea "Brought to shop to go over and repair as necessary for reinstall. Repaied as ne…"
type textarea "x"
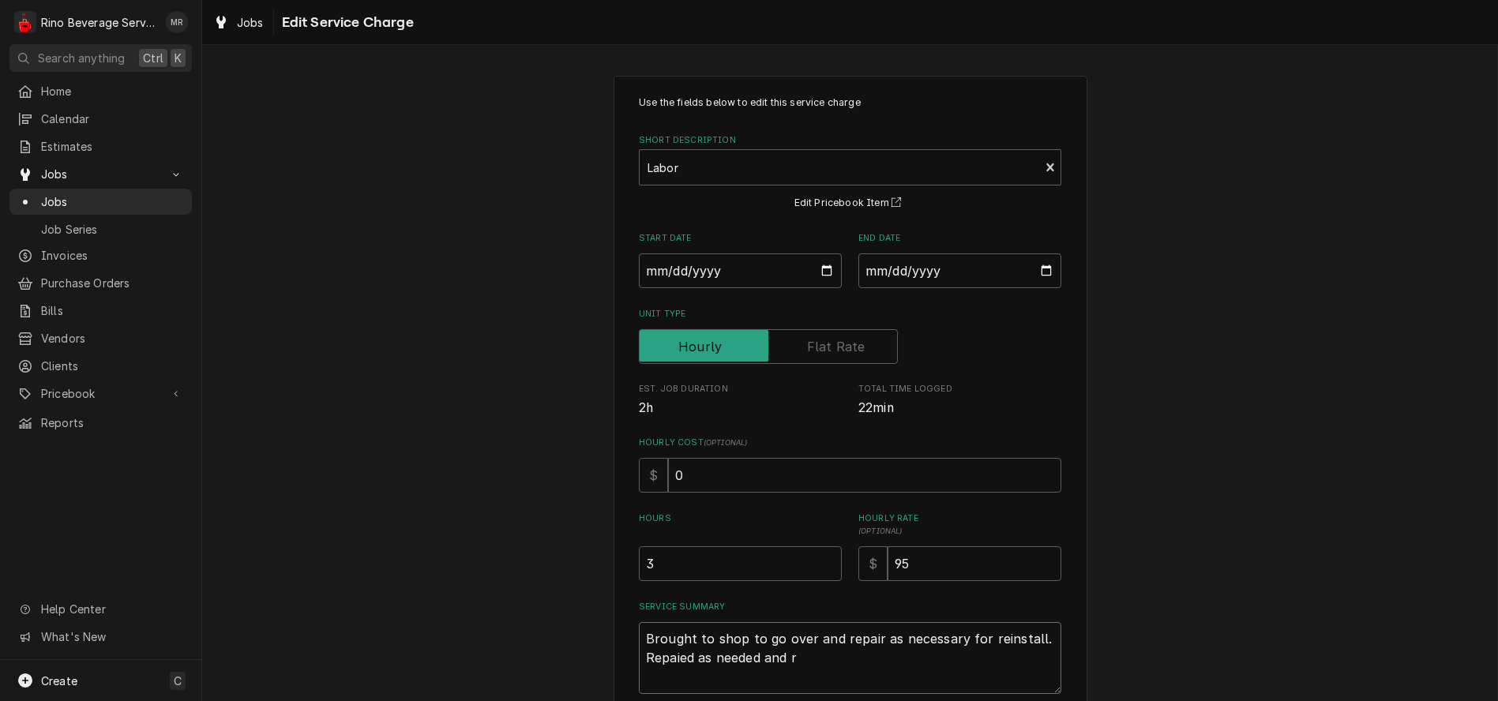
type textarea "Brought to shop to go over and repair as necessary for reinstall. Repaied as ne…"
type textarea "x"
type textarea "Brought to shop to go over and repair as necessary for reinstall. Repaied as ne…"
type textarea "x"
type textarea "Brought to shop to go over and repair as necessary for reinstall. Repaied as ne…"
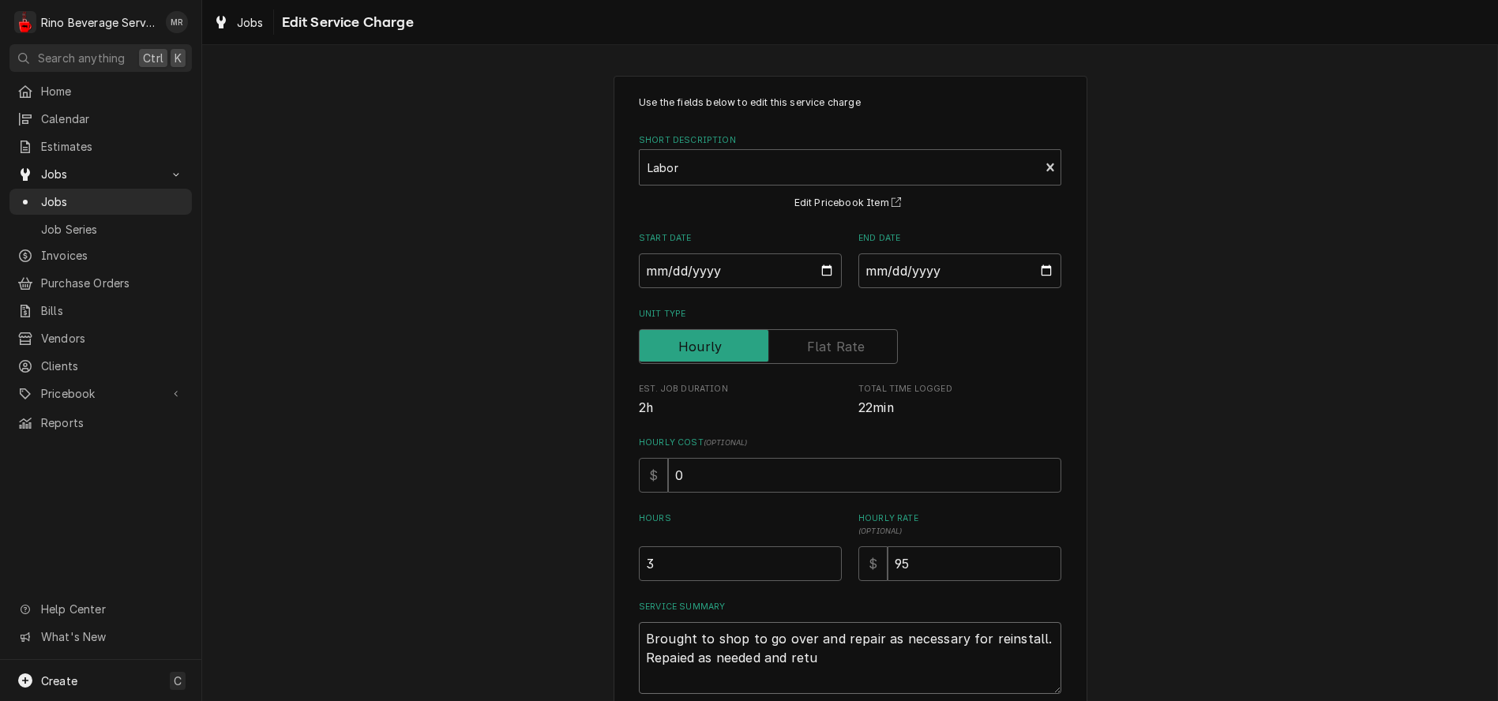
type textarea "x"
type textarea "Brought to shop to go over and repair as necessary for reinstall. Repaied as ne…"
type textarea "x"
type textarea "Brought to shop to go over and repair as necessary for reinstall. Repaied as ne…"
type textarea "x"
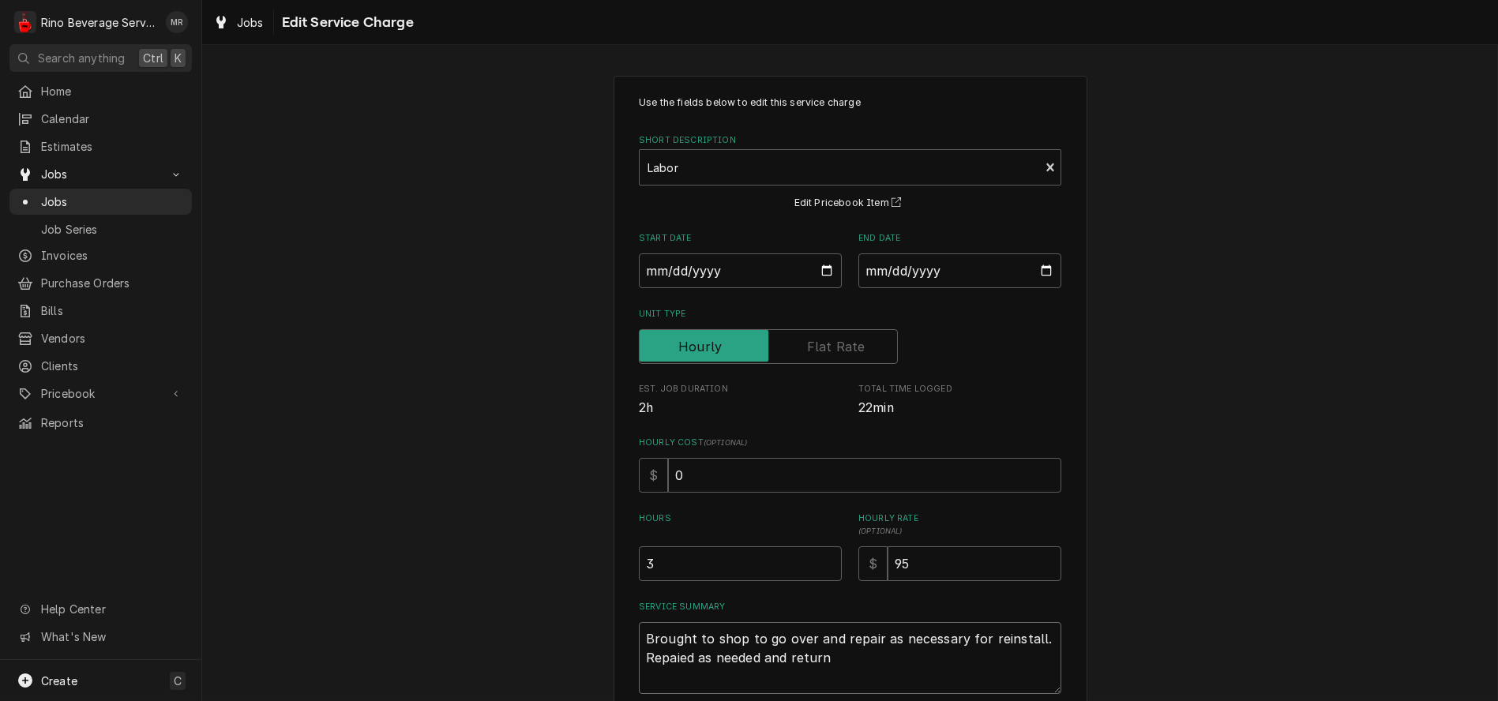
type textarea "Brought to shop to go over and repair as necessary for reinstall. Repaied as ne…"
type textarea "x"
type textarea "Brought to shop to go over and repair as necessary for reinstall. Repaied as ne…"
type textarea "x"
type textarea "Brought to shop to go over and repair as necessary for reinstall. Repaied as ne…"
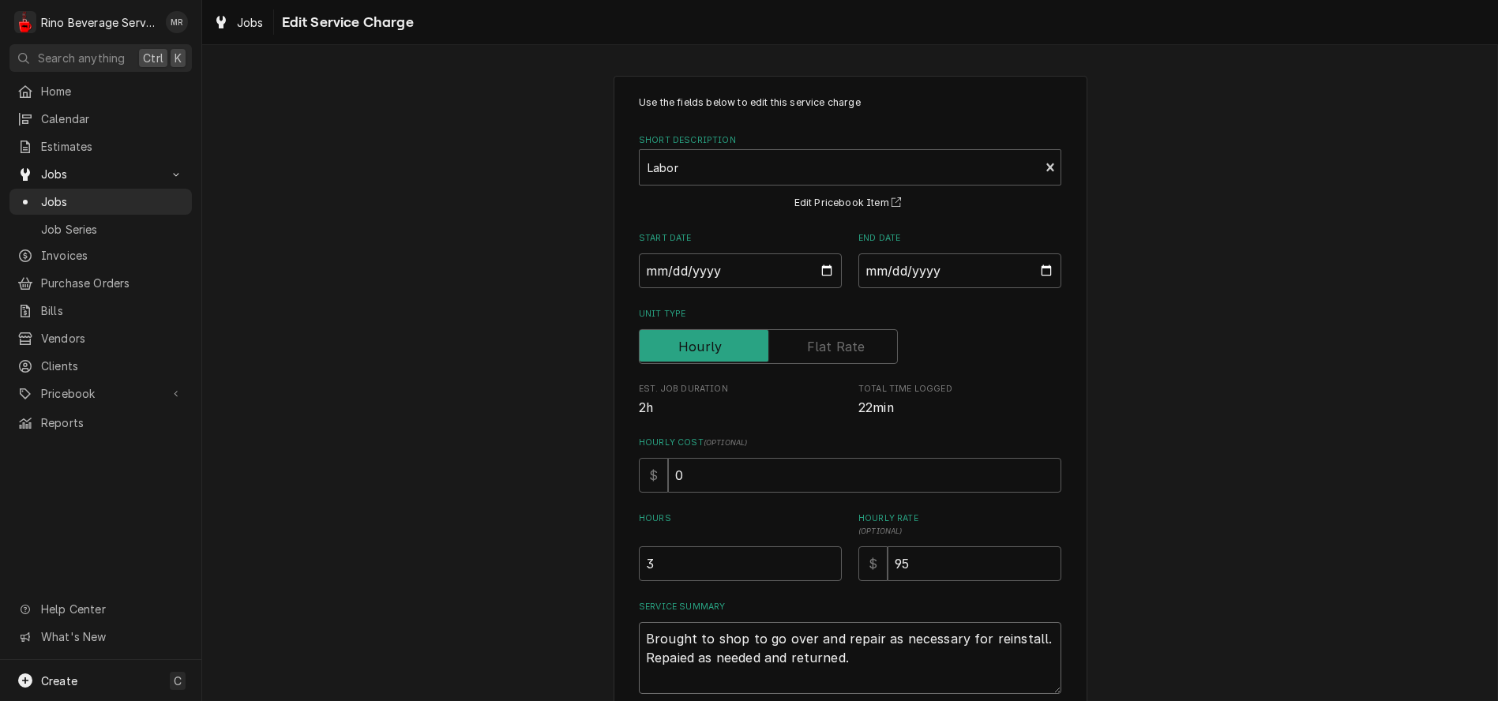
click at [673, 657] on textarea "Brought to shop to go over and repair as necessary for reinstall. Repaied as ne…" at bounding box center [850, 658] width 423 height 72
type textarea "x"
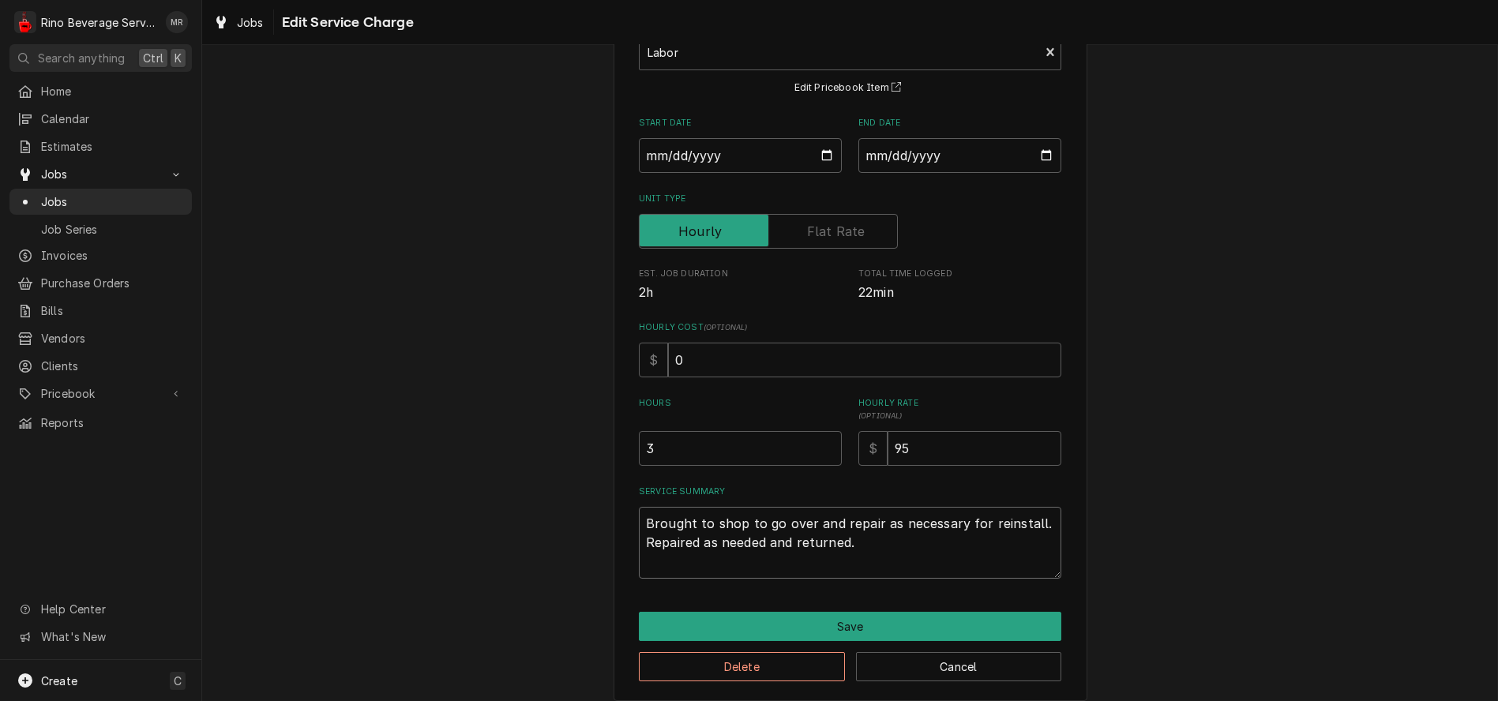
scroll to position [130, 0]
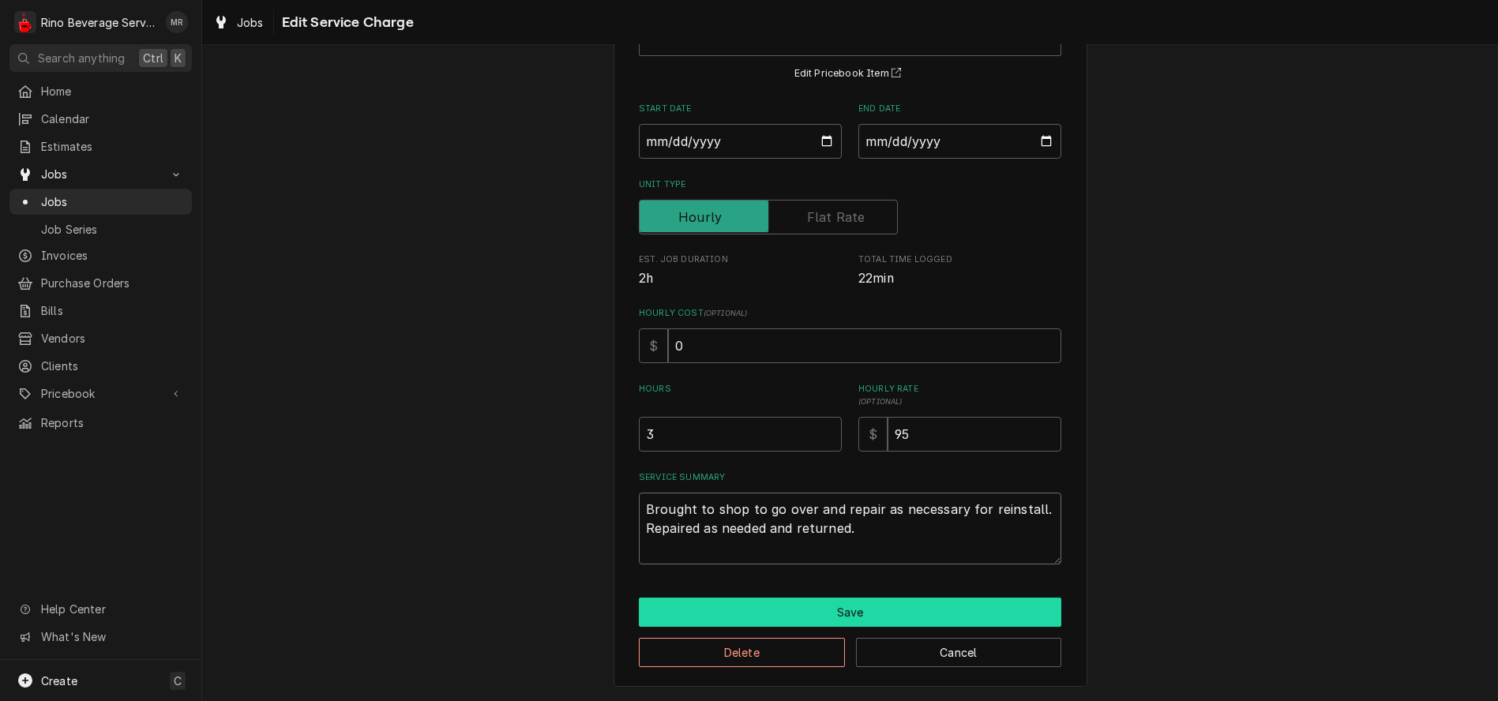
type textarea "Brought to shop to go over and repair as necessary for reinstall. Repaired as n…"
click at [828, 608] on button "Save" at bounding box center [850, 612] width 423 height 29
type textarea "x"
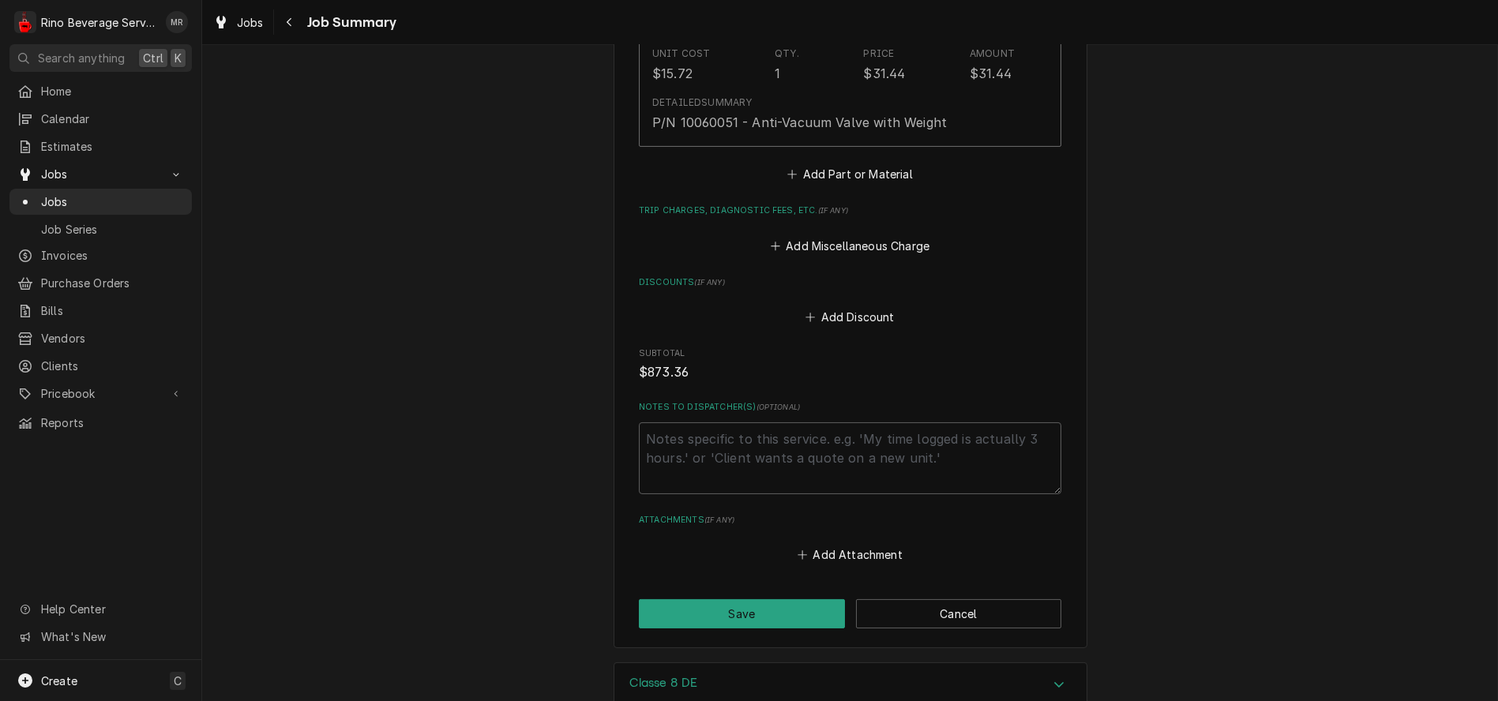
scroll to position [3082, 0]
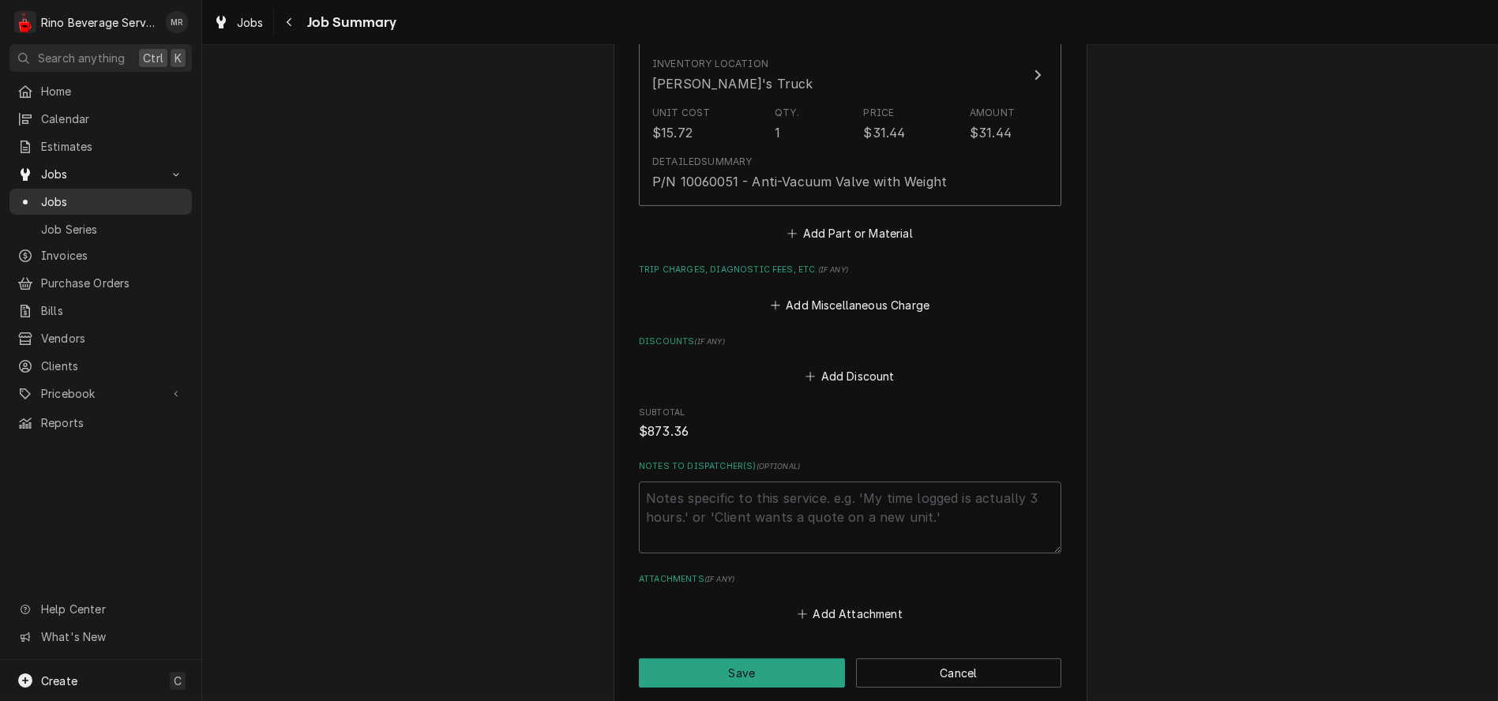
click at [79, 195] on span "Jobs" at bounding box center [112, 201] width 143 height 17
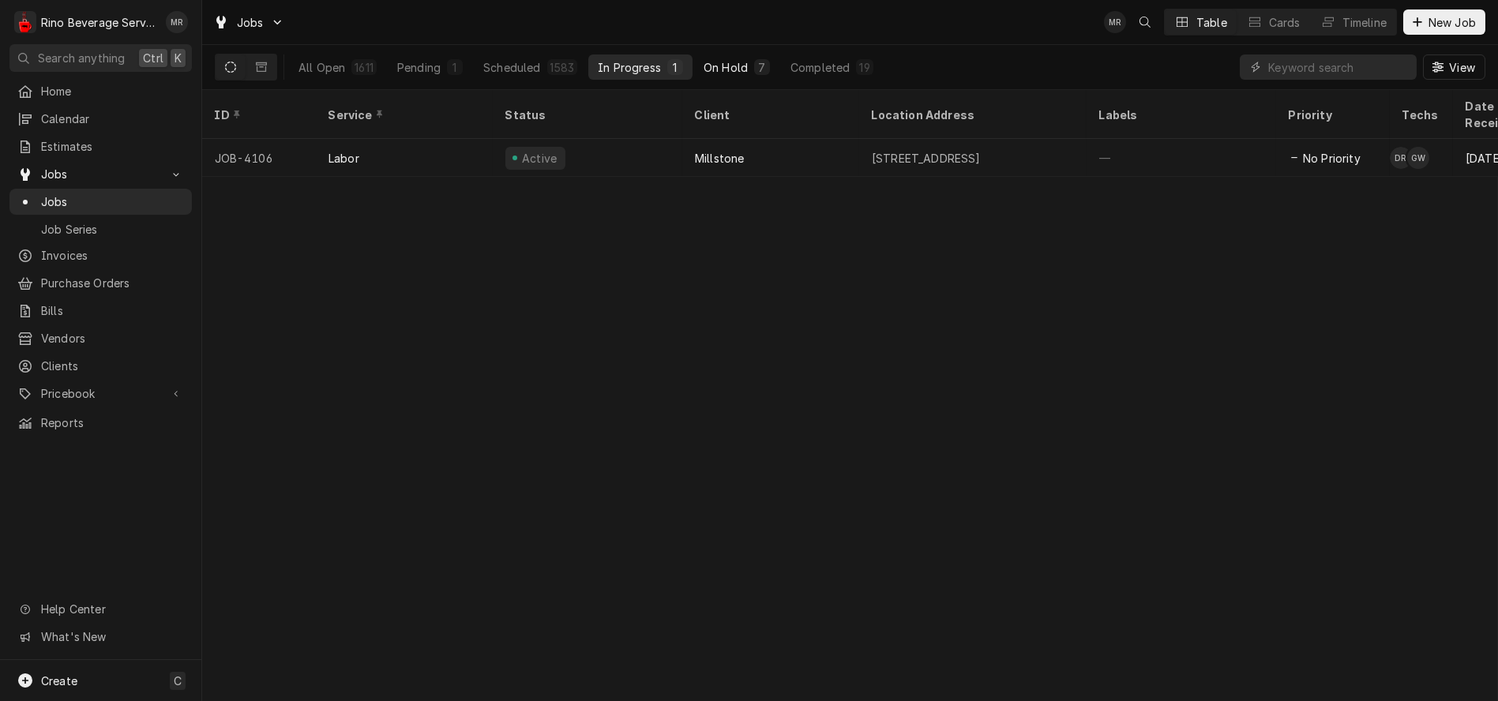
click at [742, 61] on div "On Hold" at bounding box center [726, 67] width 44 height 17
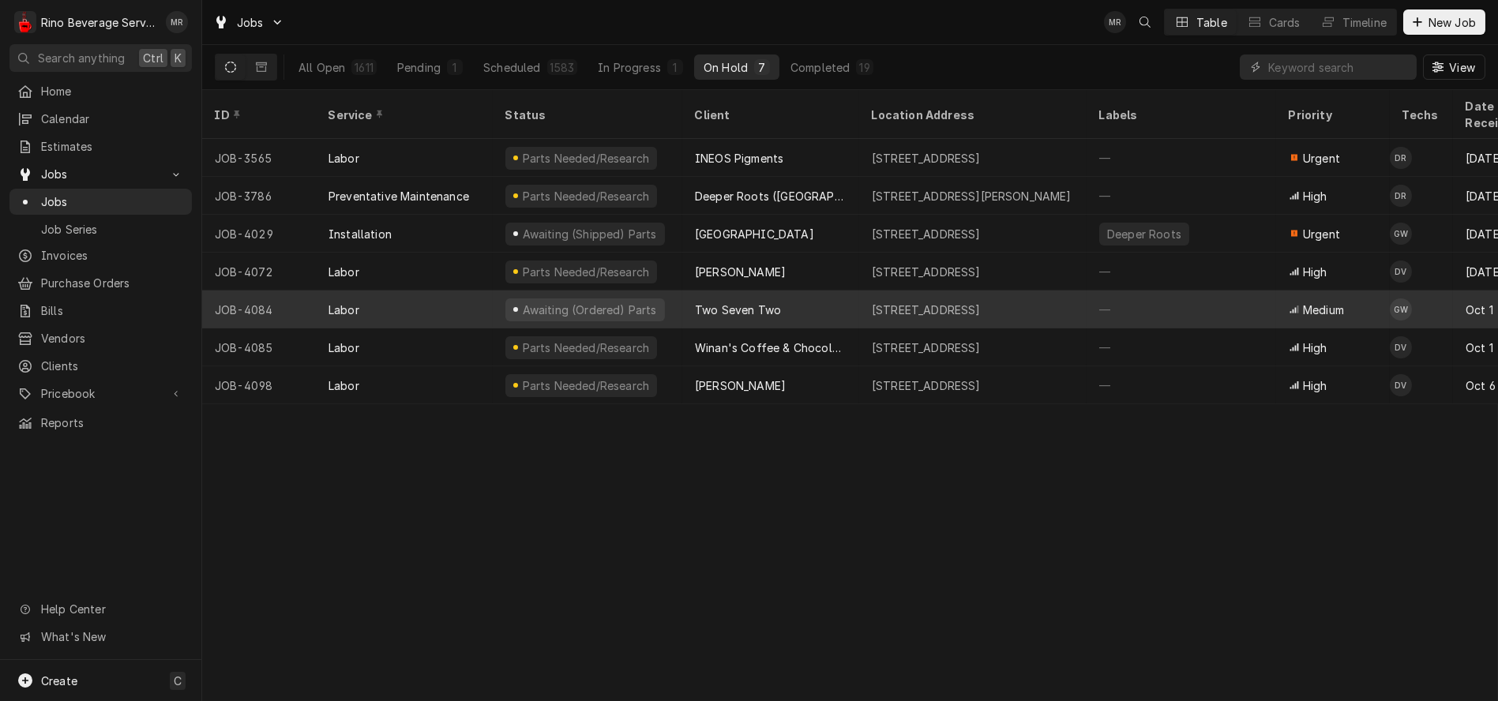
click at [823, 291] on div "Two Seven Two" at bounding box center [770, 310] width 177 height 38
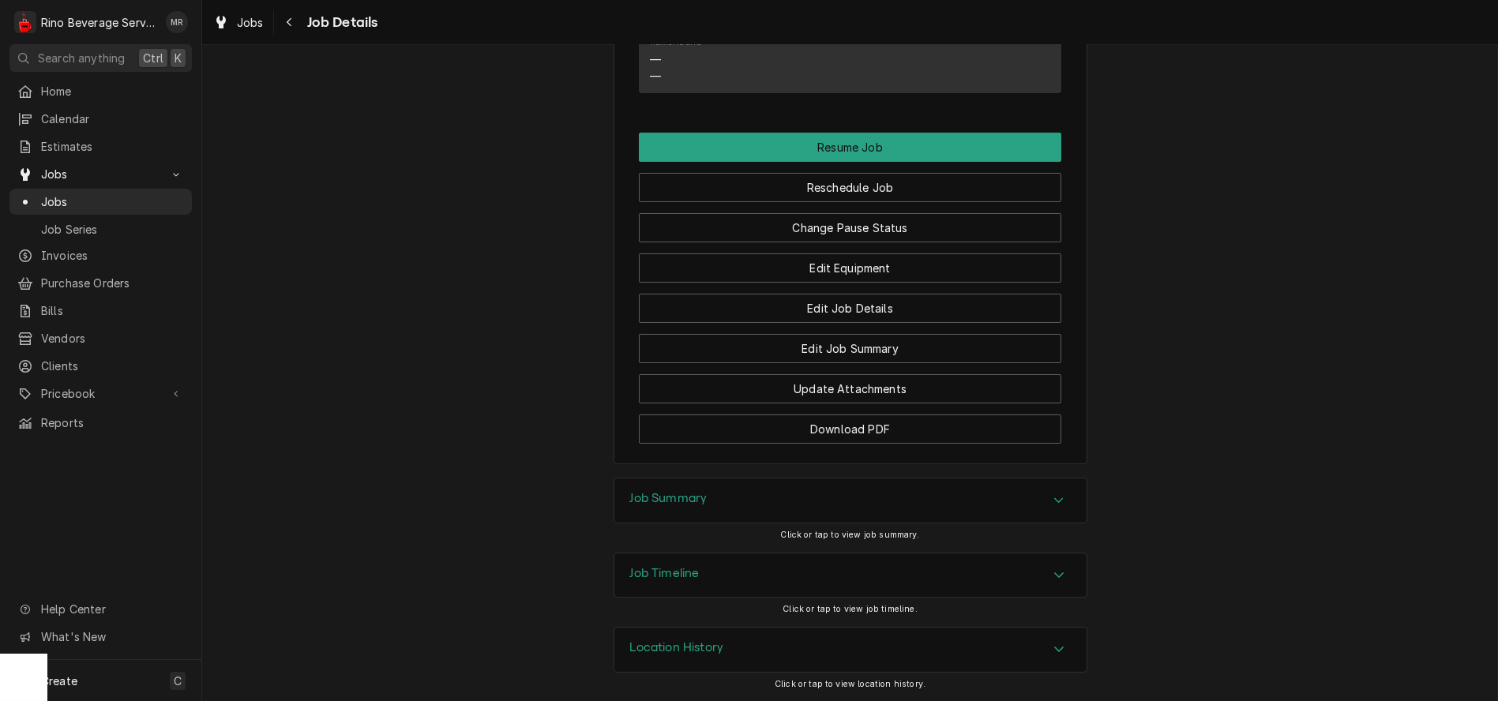
scroll to position [1337, 0]
click at [809, 495] on div "Job Summary" at bounding box center [850, 501] width 472 height 44
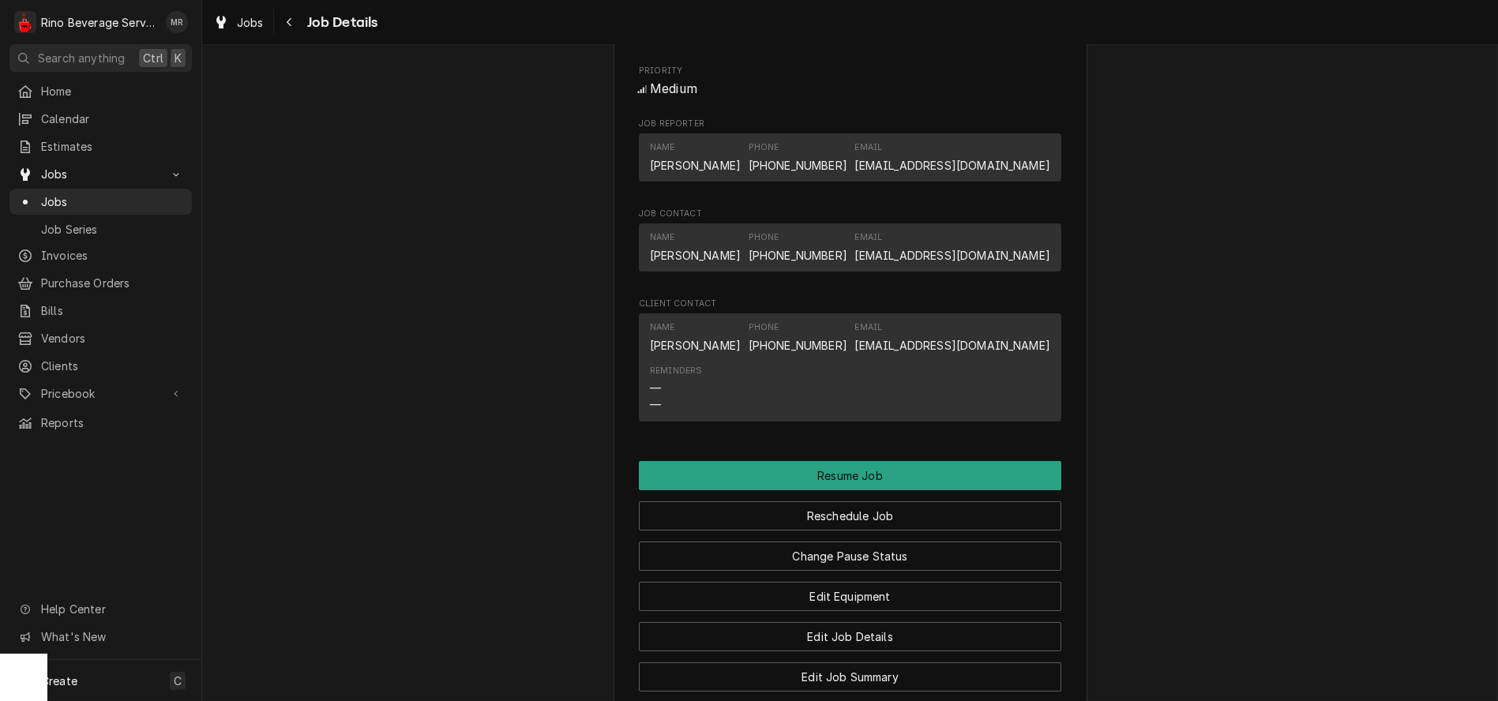
scroll to position [1091, 0]
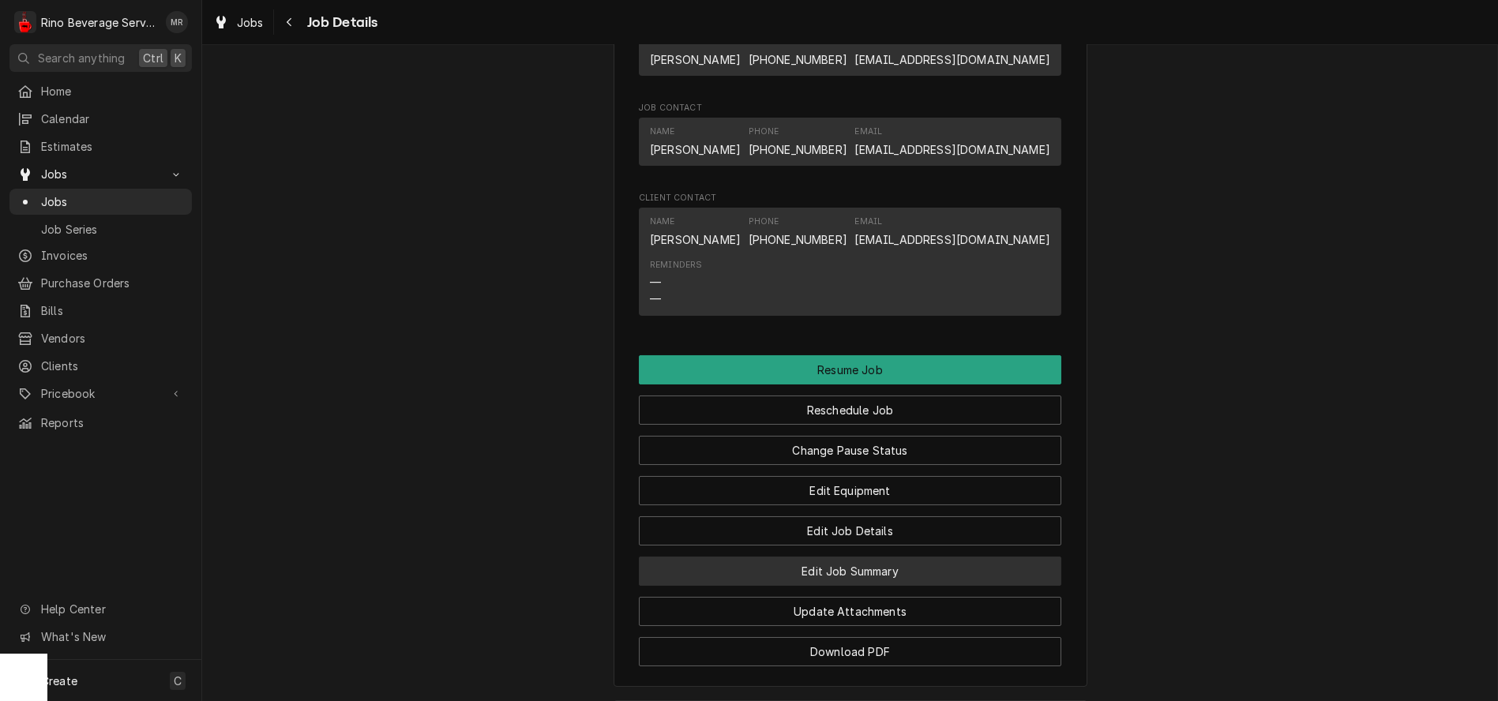
click at [764, 586] on button "Edit Job Summary" at bounding box center [850, 571] width 423 height 29
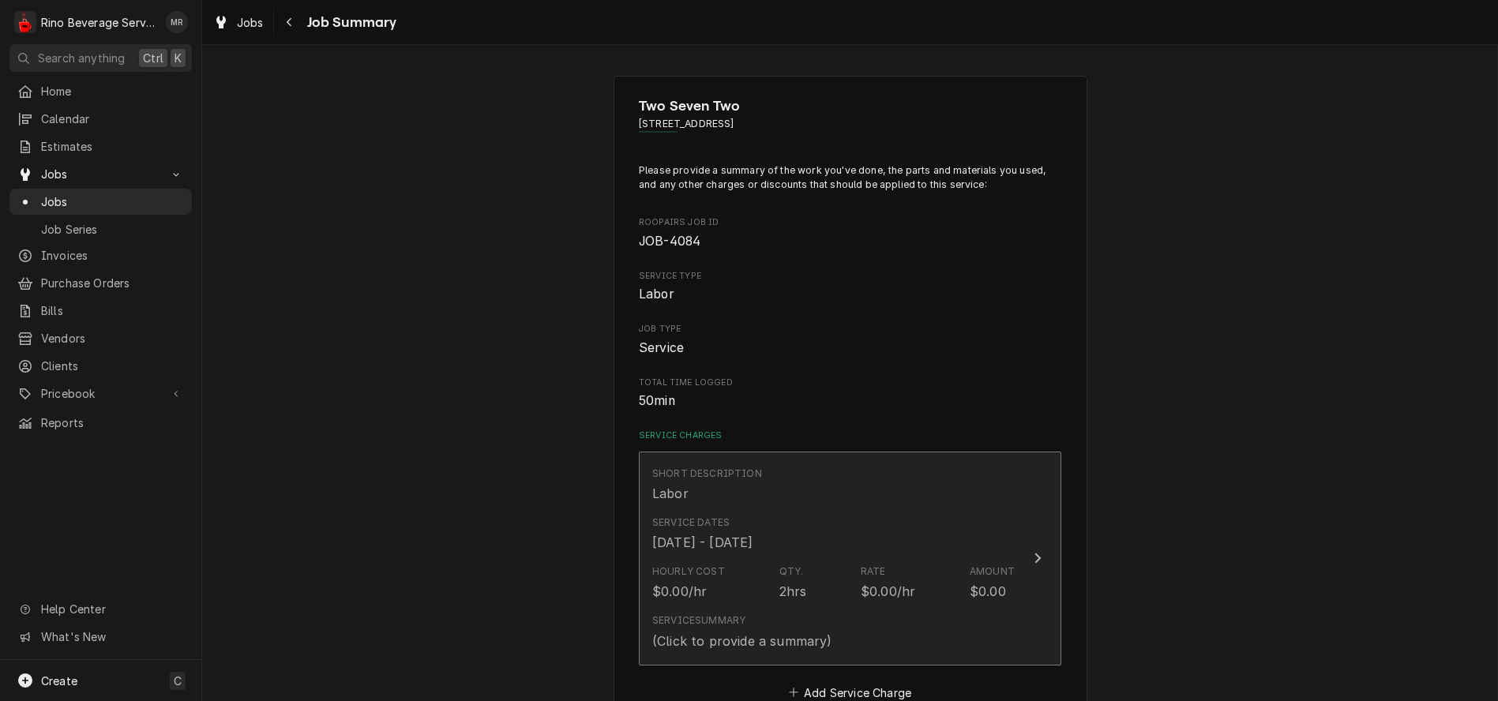
click at [839, 546] on div "Service Dates Oct 1, 2025 - Oct 11, 2025" at bounding box center [833, 533] width 362 height 49
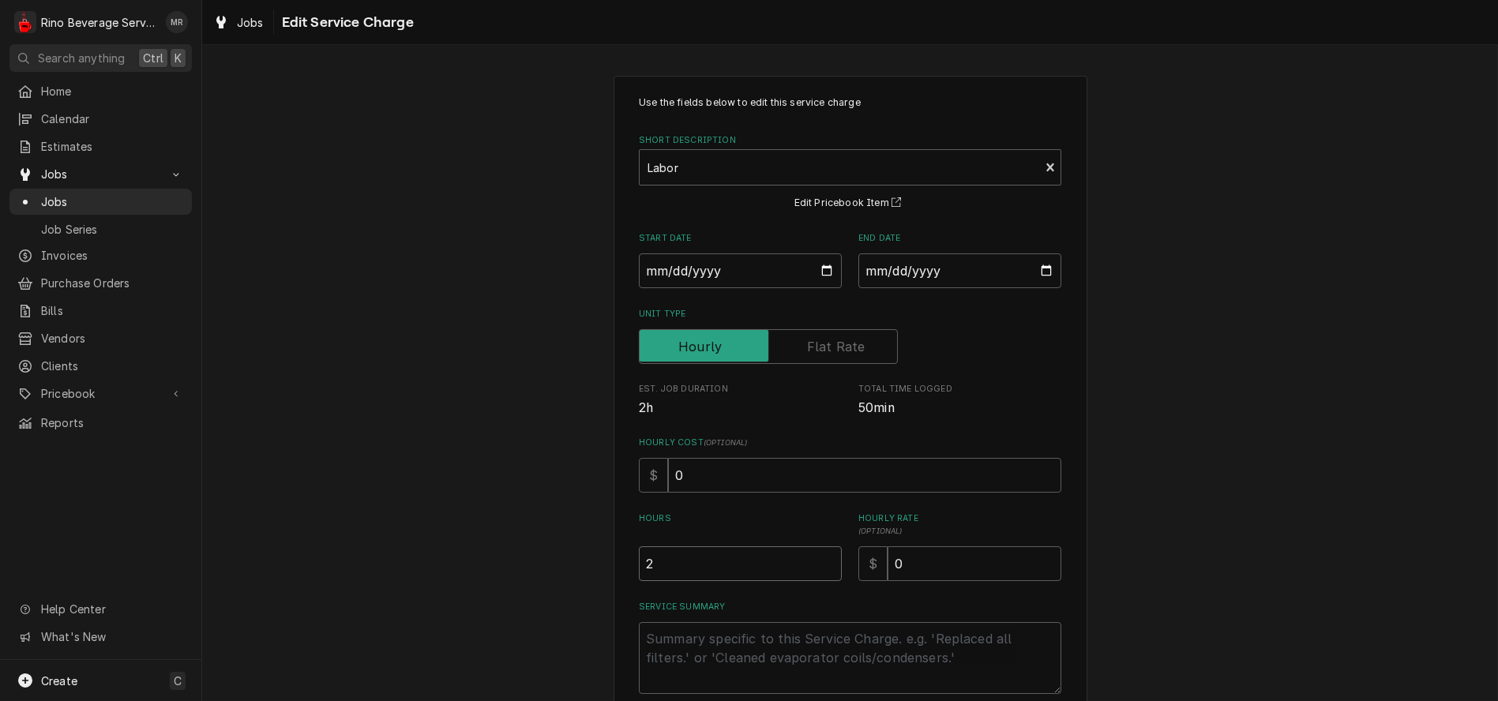
type textarea "x"
type input "1.5"
click at [821, 567] on input "1.5" at bounding box center [740, 563] width 203 height 35
type textarea "x"
type input "1"
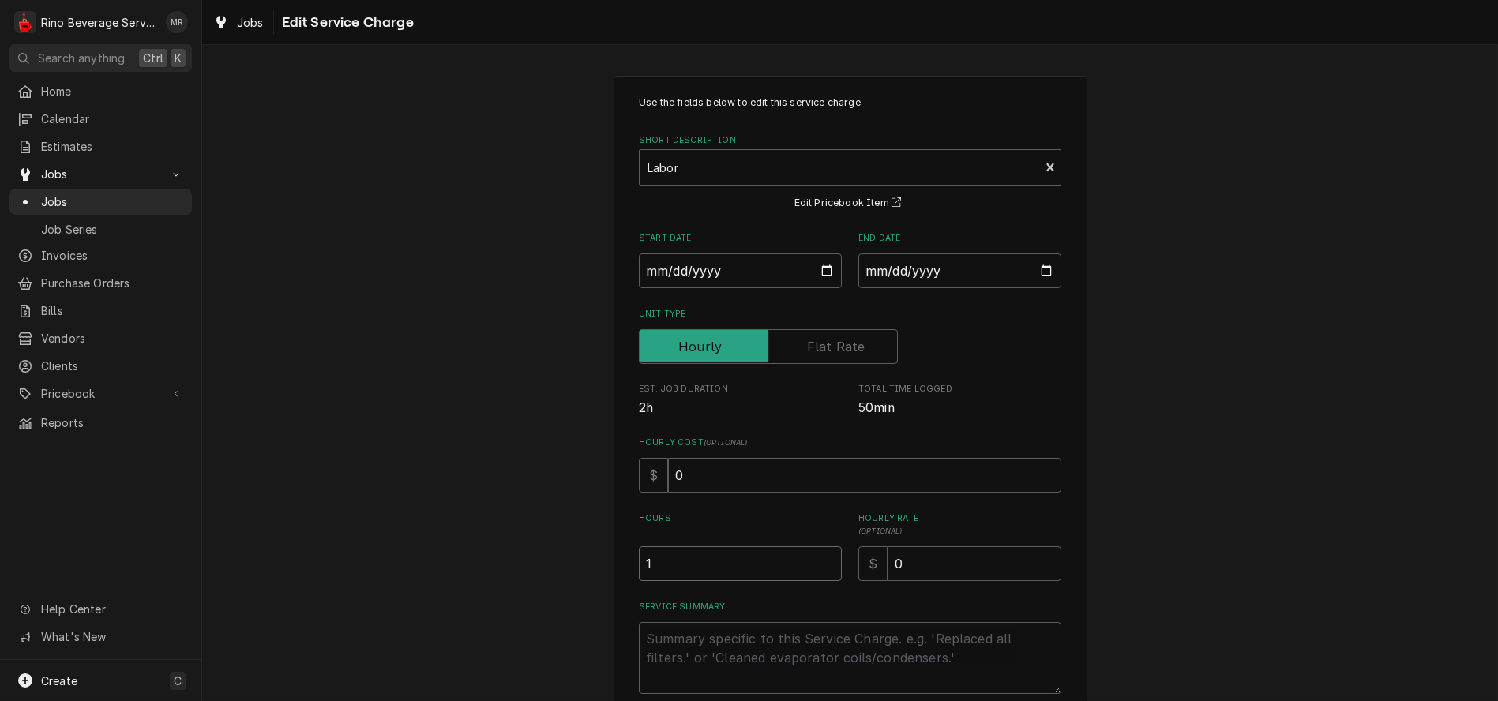
click at [820, 566] on input "1" at bounding box center [740, 563] width 203 height 35
type textarea "x"
type input "0.5"
click at [817, 564] on input "0.5" at bounding box center [740, 563] width 203 height 35
click at [899, 566] on input "0" at bounding box center [975, 563] width 174 height 35
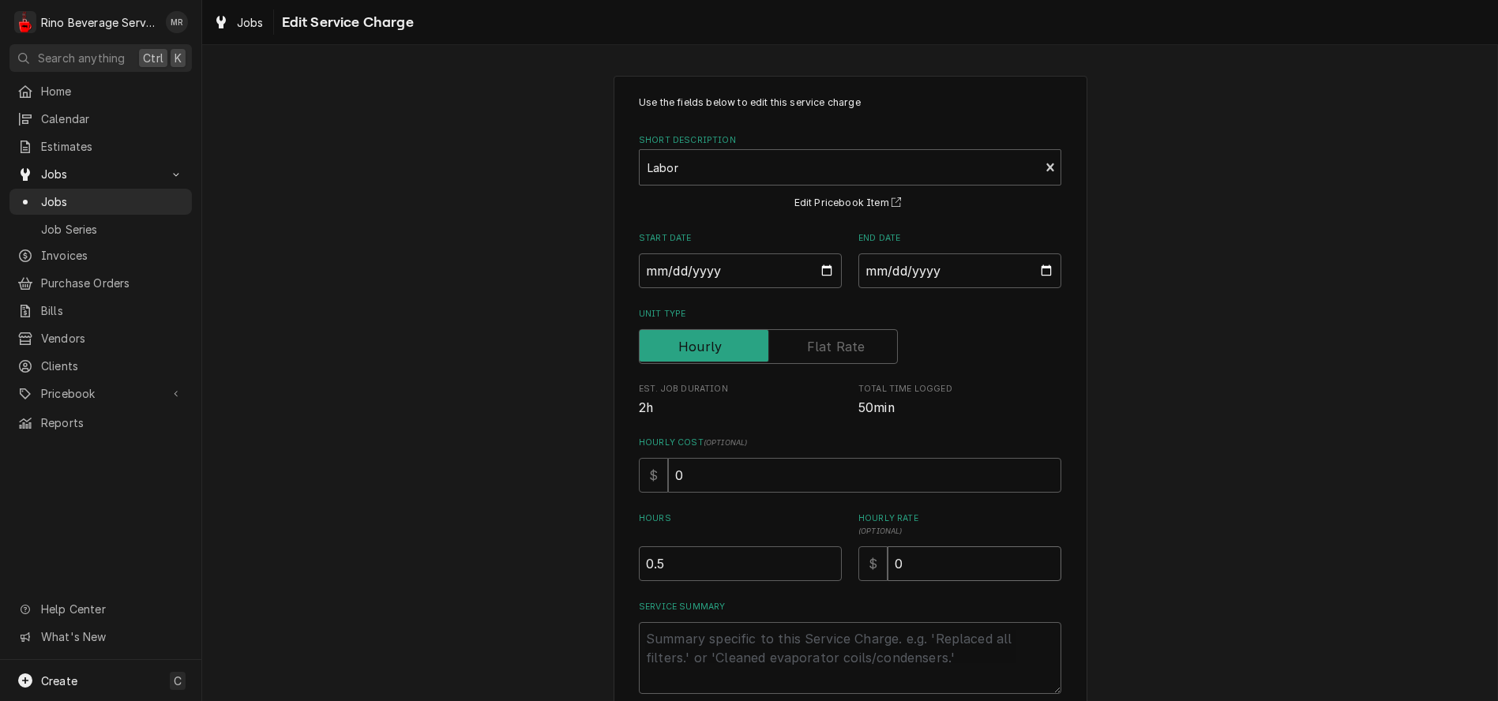
type textarea "x"
type input "9"
type textarea "x"
type input "95"
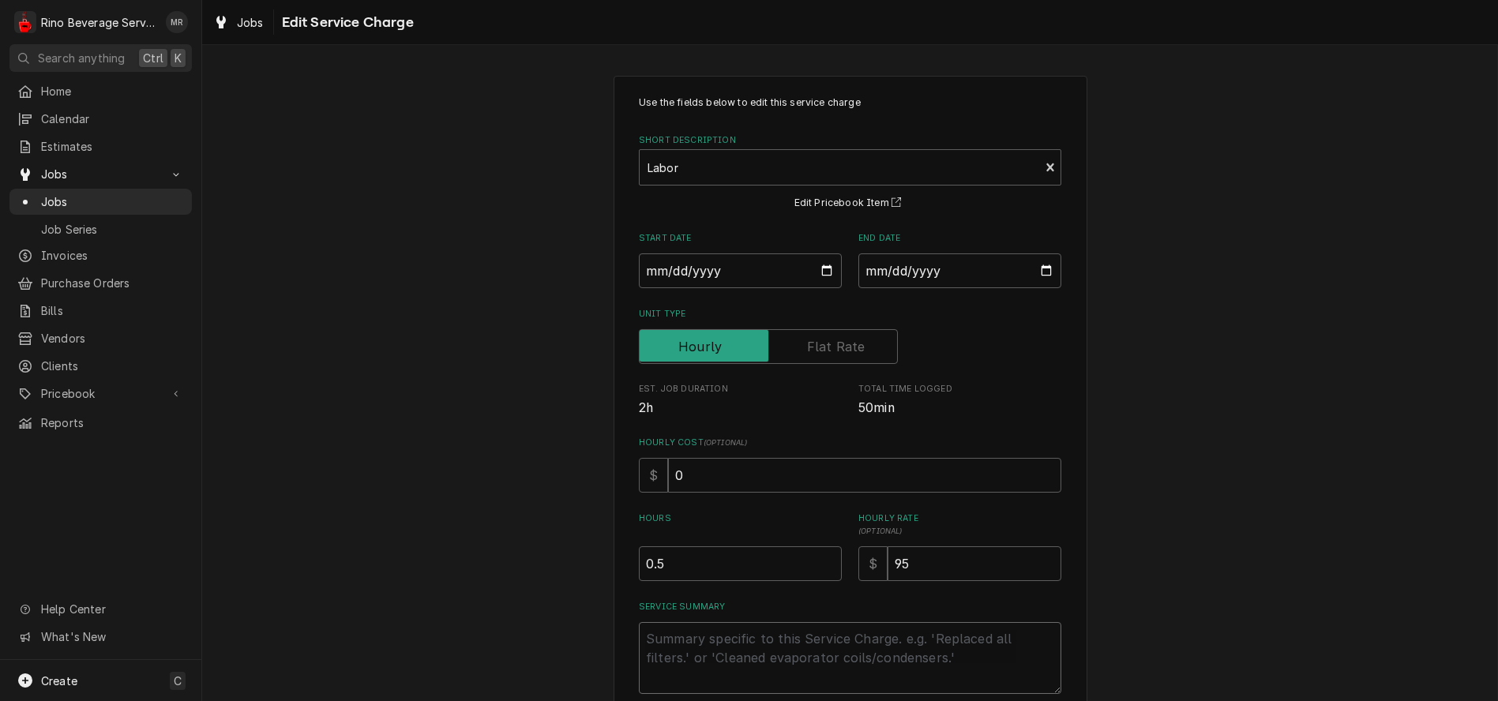
click at [782, 650] on textarea "Service Summary" at bounding box center [850, 658] width 423 height 72
type textarea "x"
type textarea "D"
type textarea "x"
type textarea "Di"
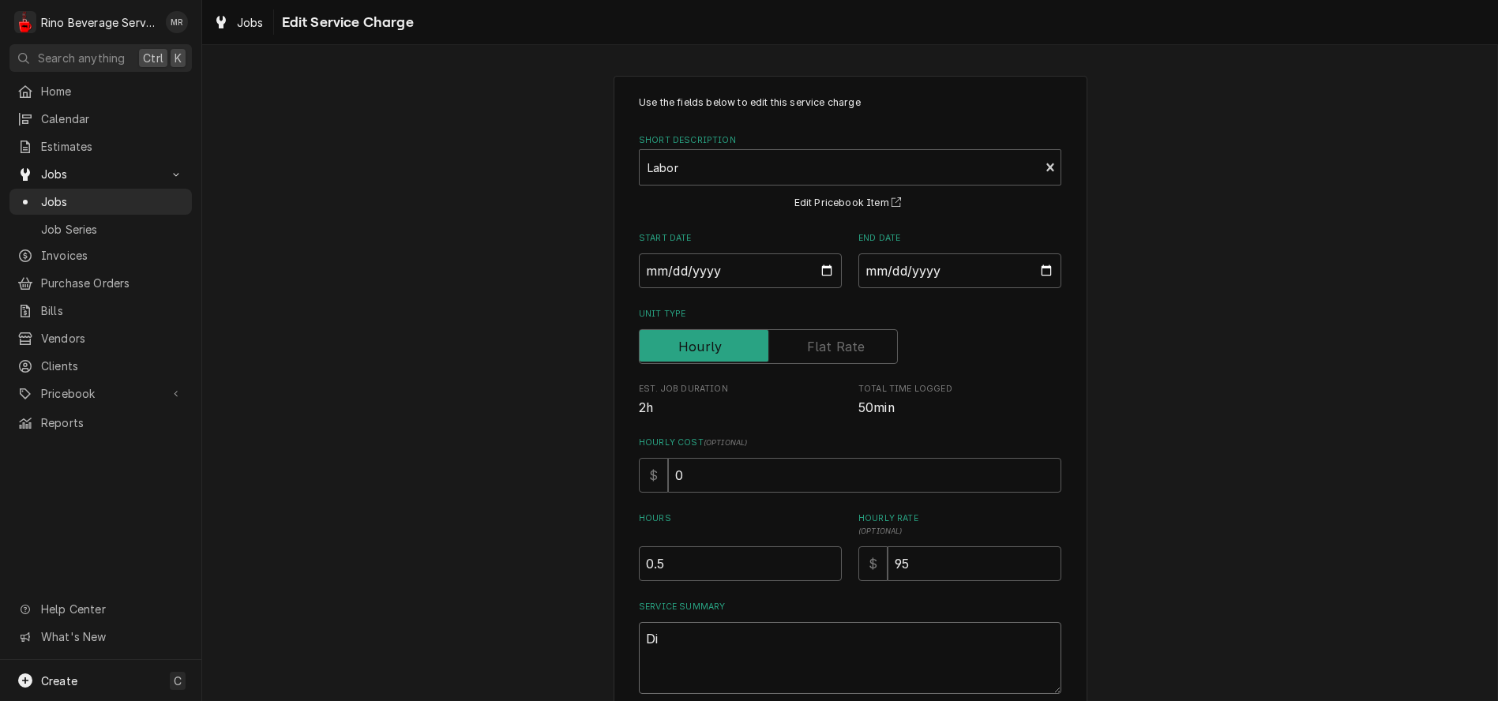
type textarea "x"
type textarea "Dis"
type textarea "x"
type textarea "Disa"
type textarea "x"
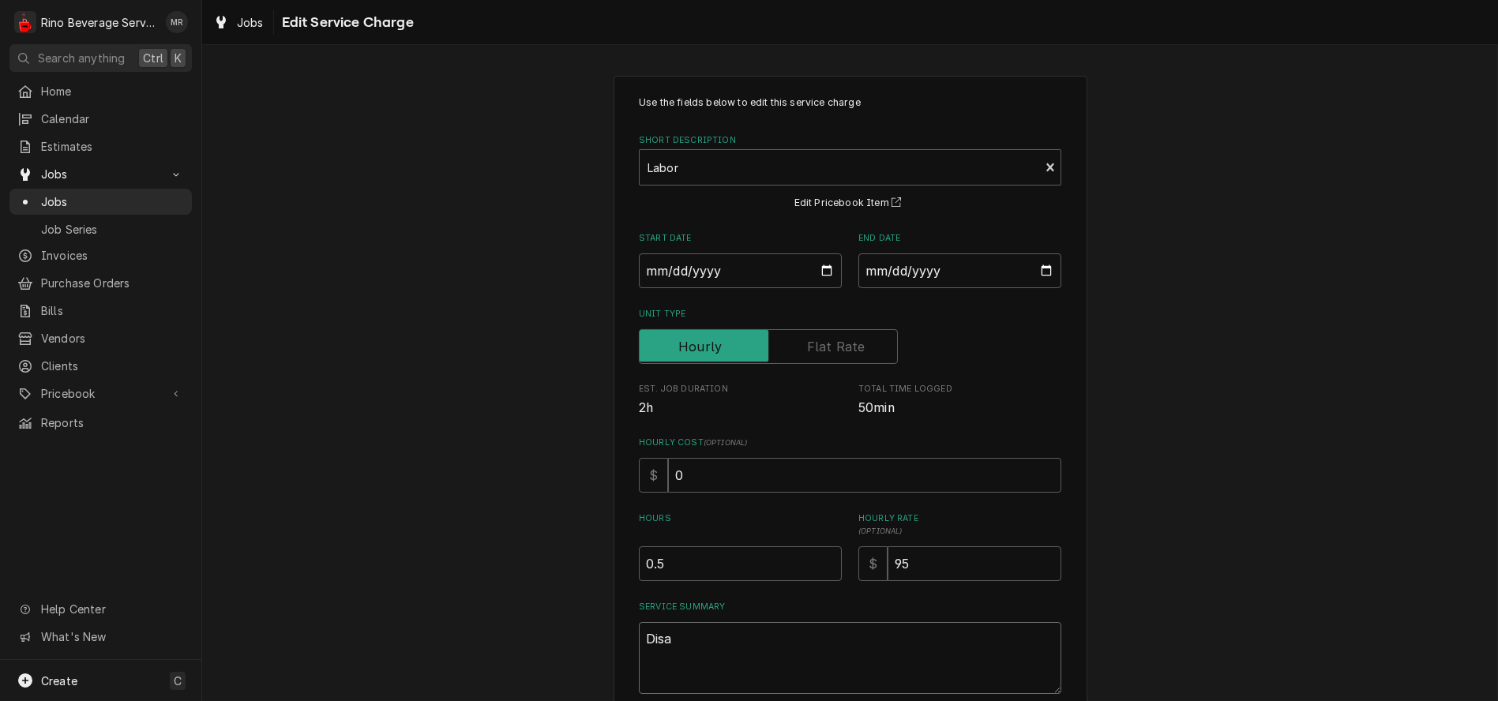
type textarea "Disas"
type textarea "x"
type textarea "Disass"
type textarea "x"
type textarea "Disasse"
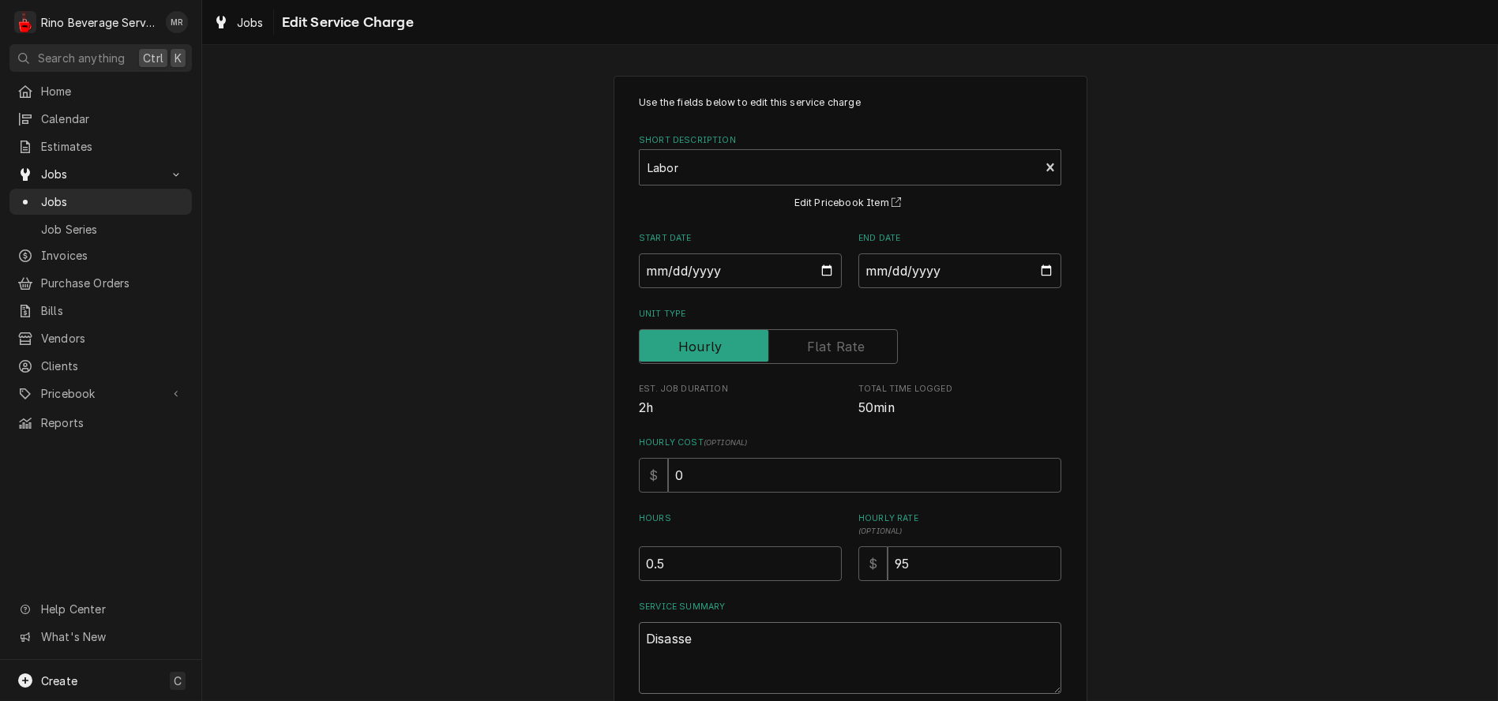
type textarea "x"
type textarea "Disassem"
type textarea "x"
type textarea "Disassemb"
type textarea "x"
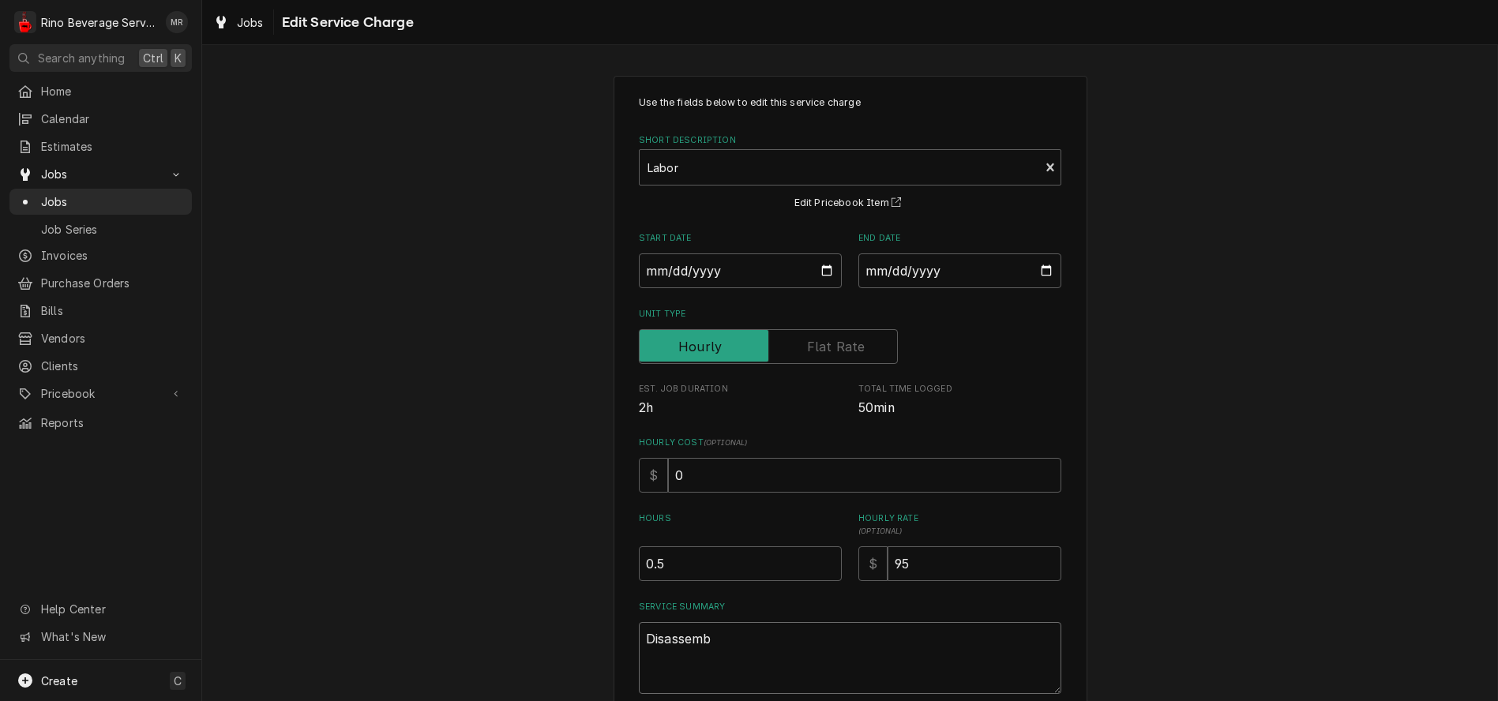
type textarea "Disassembl"
type textarea "x"
type textarea "Disassemble"
type textarea "x"
type textarea "Disassembled"
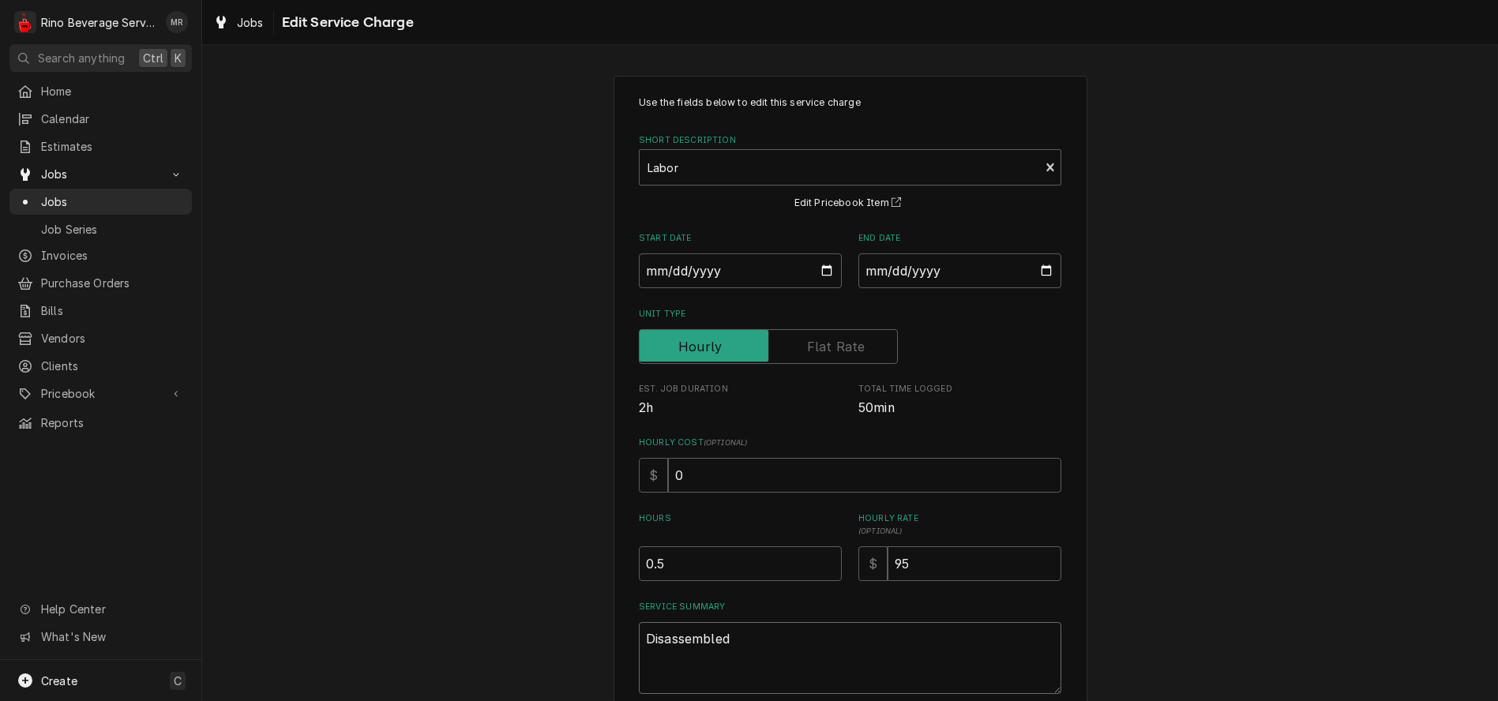
type textarea "x"
type textarea "Disassembled,"
type textarea "x"
type textarea "Disassembled,"
type textarea "x"
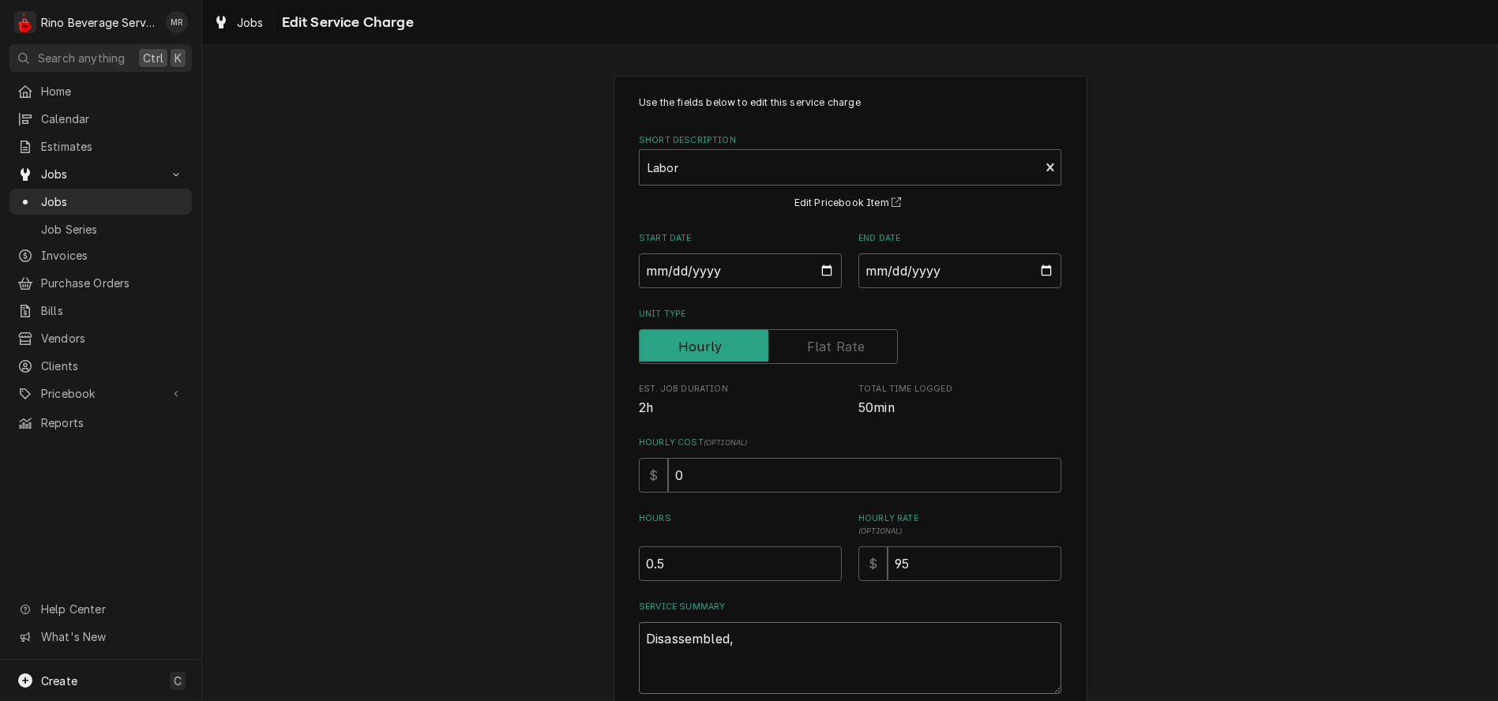
type textarea "Disassembled, i"
type textarea "x"
type textarea "Disassembled, in"
type textarea "x"
type textarea "Disassembled, ins"
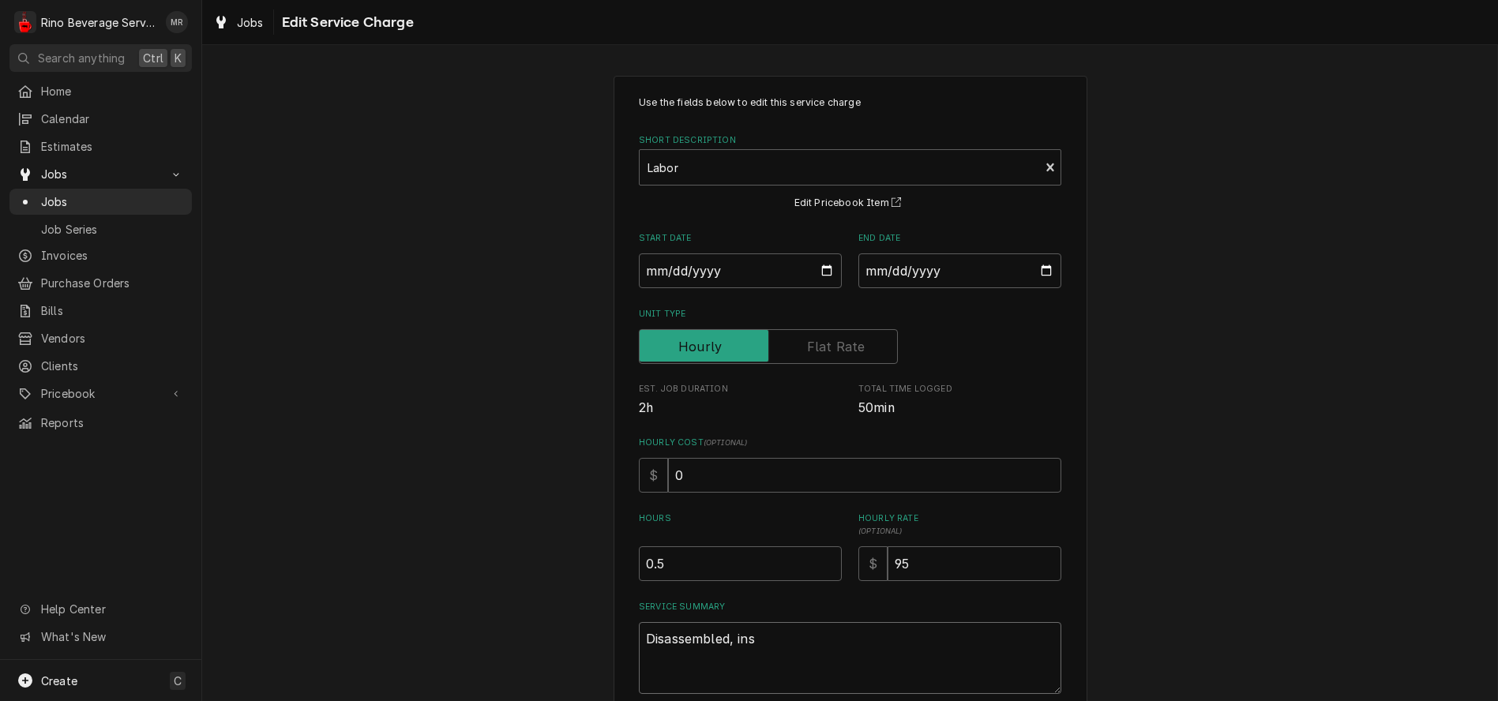
type textarea "x"
type textarea "Disassembled, insp"
type textarea "x"
type textarea "Disassembled, inspe"
type textarea "x"
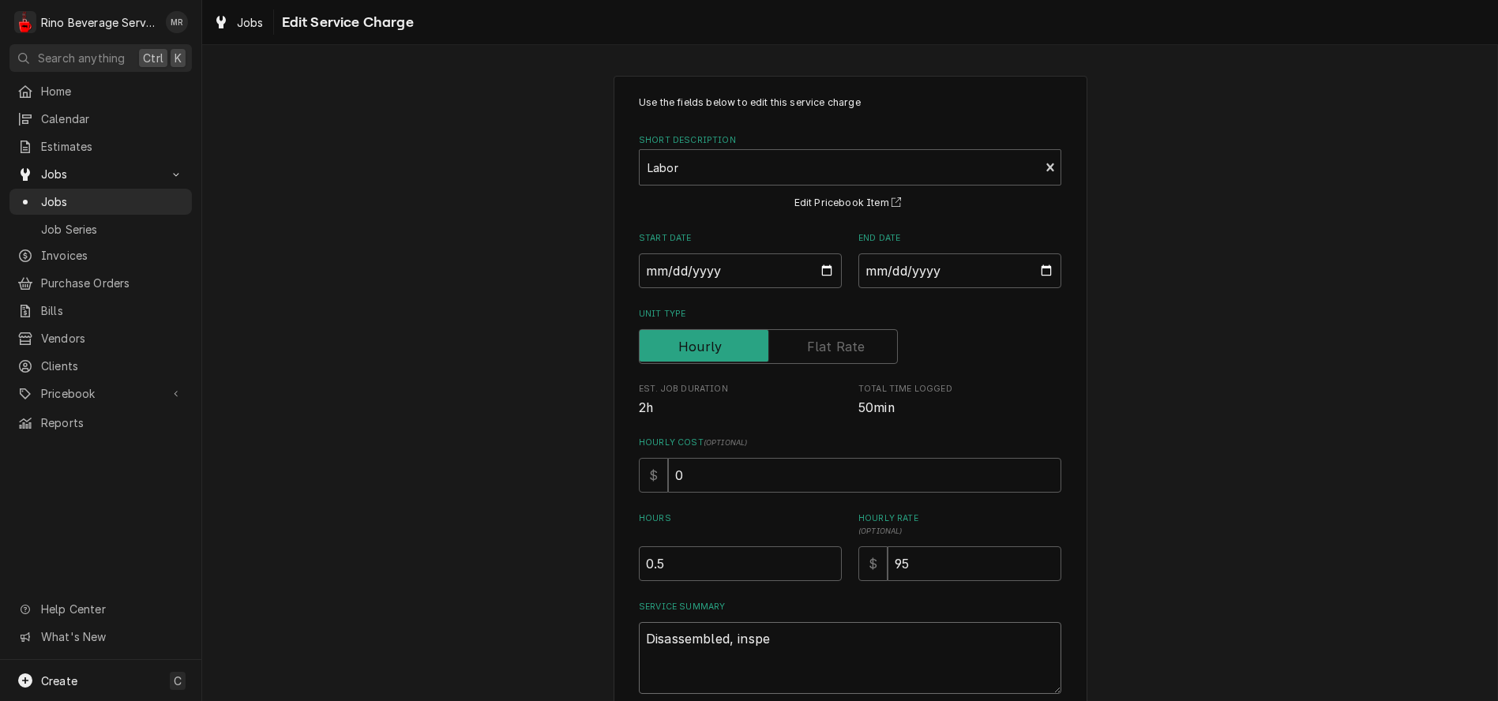
type textarea "Disassembled, inspec"
type textarea "x"
type textarea "Disassembled, inspect"
type textarea "x"
type textarea "Disassembled, inspecte"
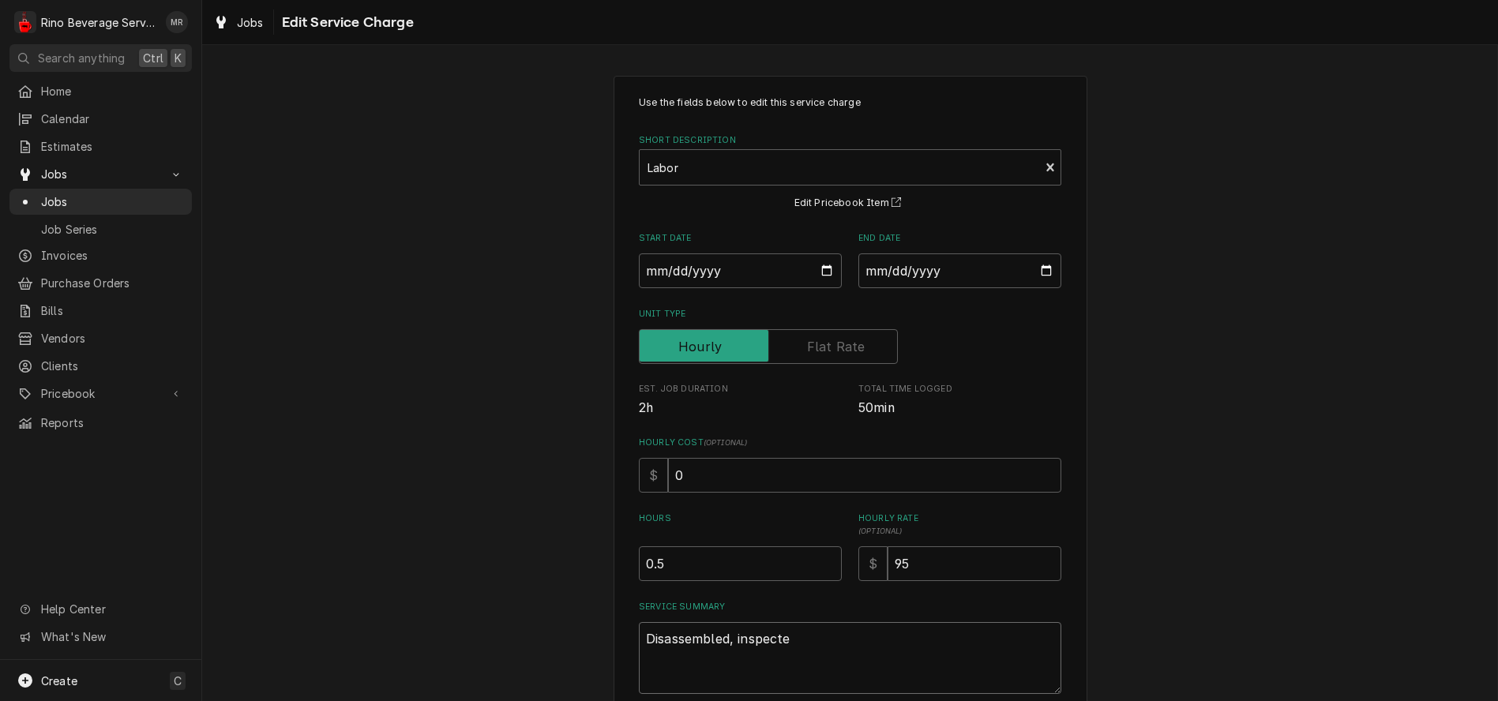
type textarea "x"
type textarea "Disassembled, inspected"
type textarea "x"
type textarea "Disassembled, inspected,"
type textarea "x"
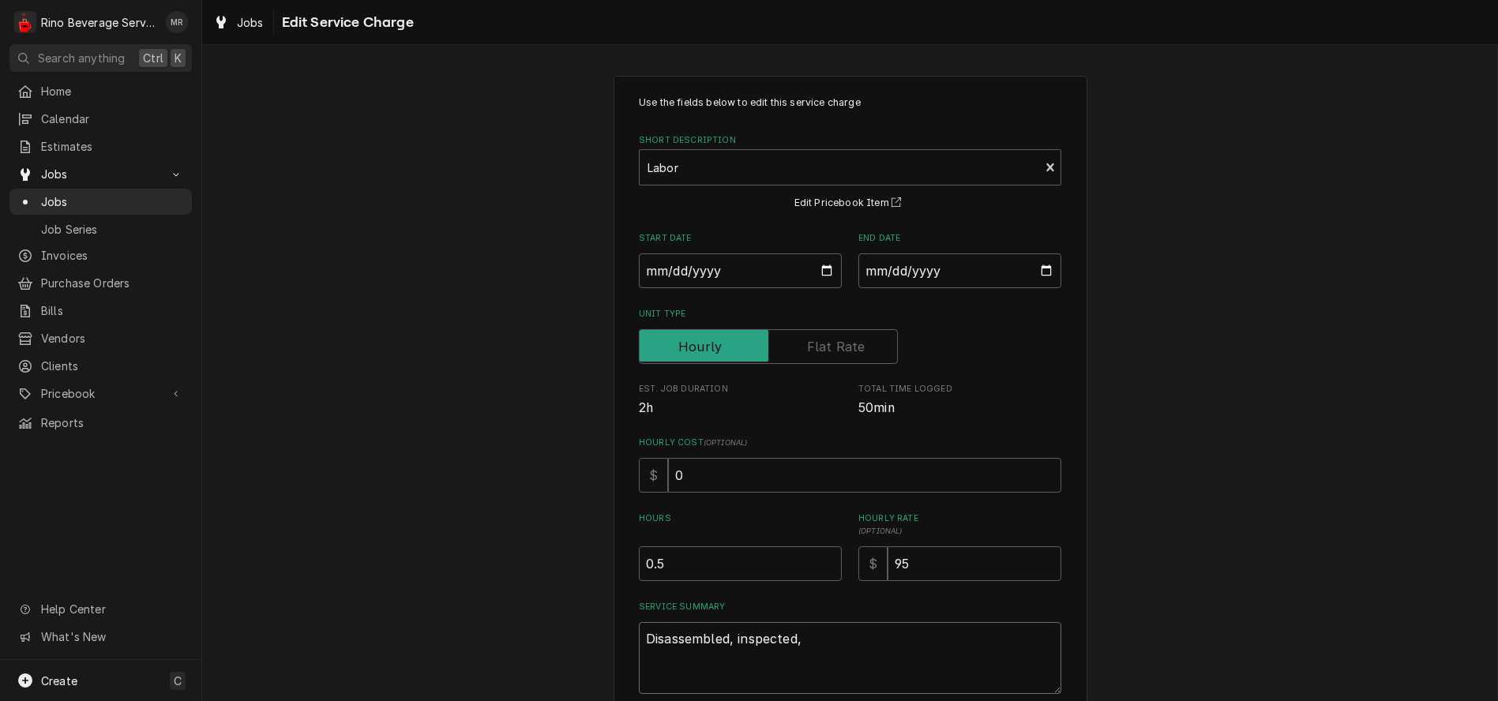
type textarea "Disassembled, inspected,"
type textarea "x"
type textarea "Disassembled, inspected, a"
type textarea "x"
type textarea "Disassembled, inspected, an"
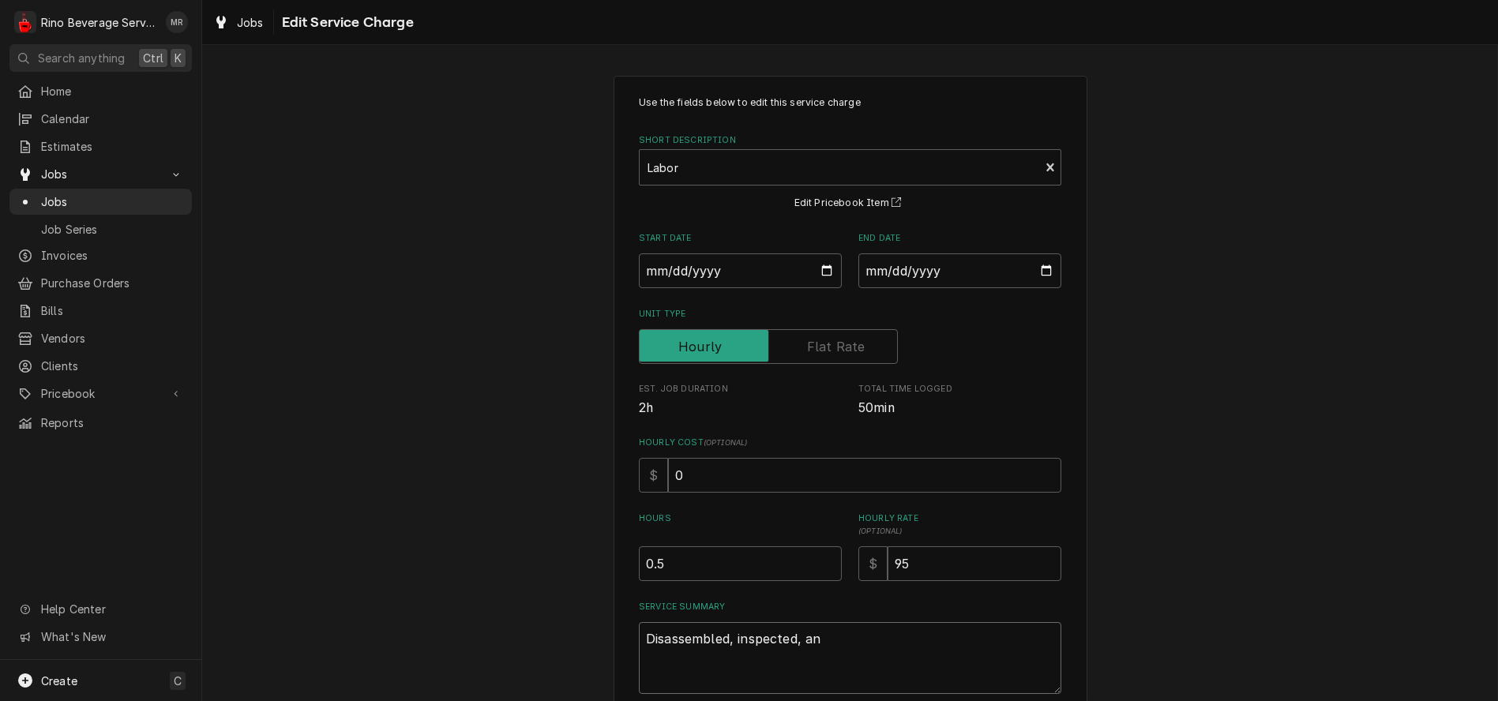
type textarea "x"
type textarea "Disassembled, inspected, and"
type textarea "x"
type textarea "Disassembled, inspected, and"
type textarea "x"
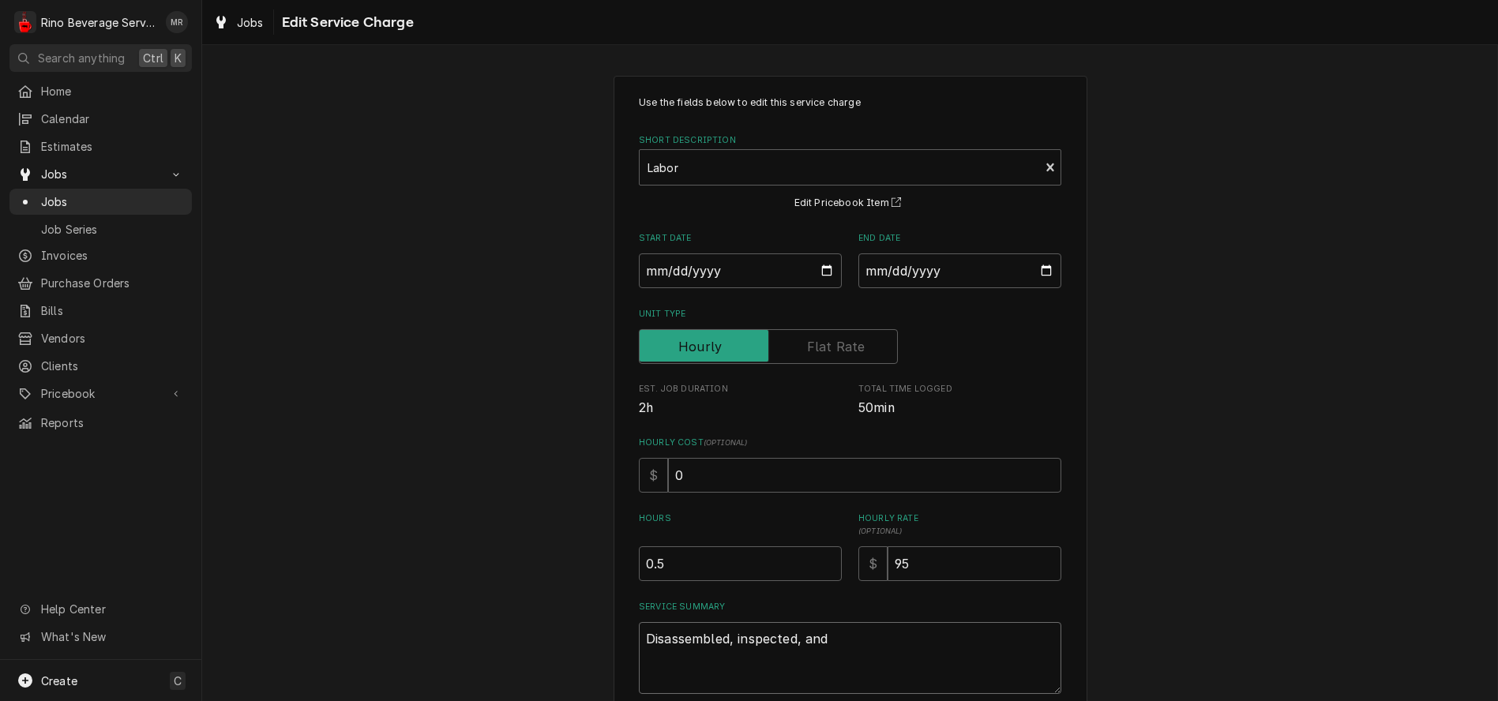
type textarea "Disassembled, inspected, and c"
type textarea "x"
type textarea "Disassembled, inspected, and cl"
type textarea "x"
type textarea "Disassembled, inspected, and cle"
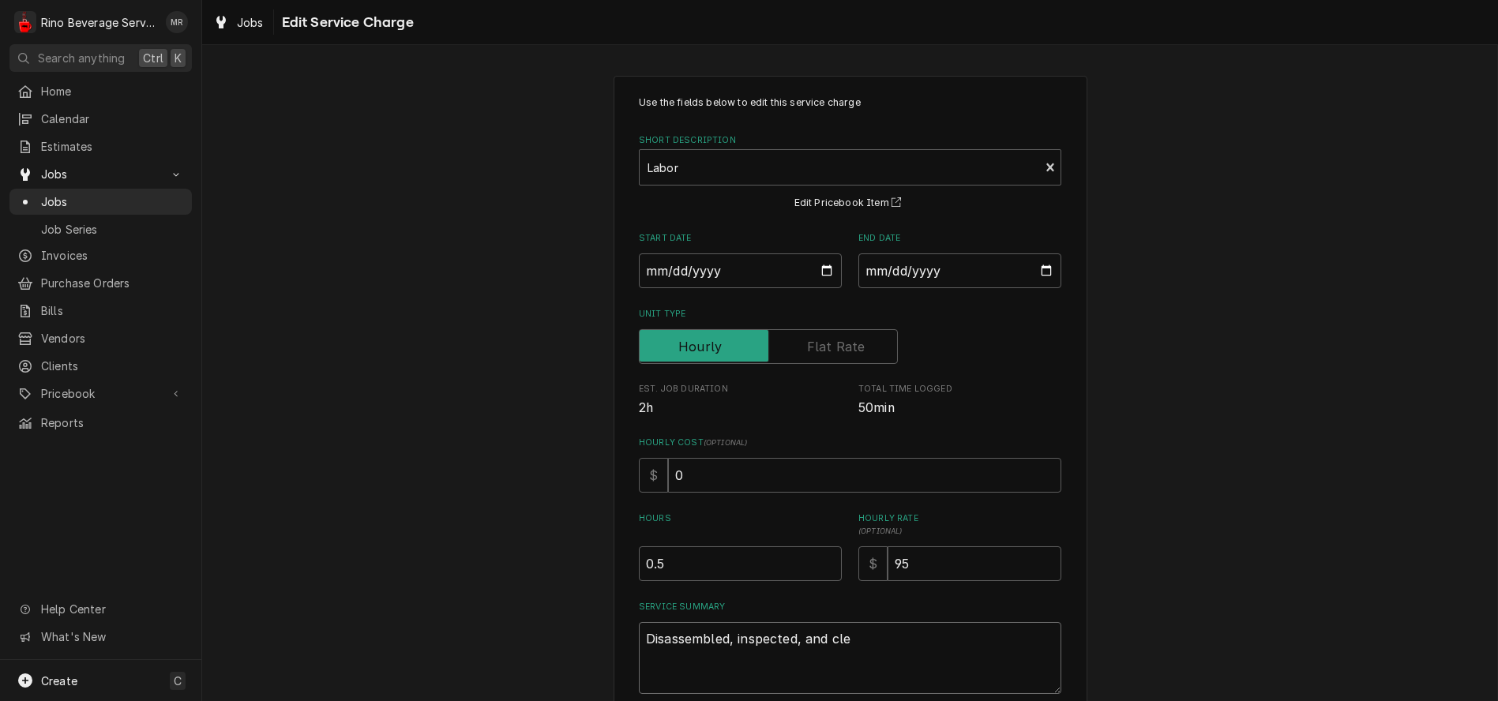
type textarea "x"
type textarea "Disassembled, inspected, and clea"
type textarea "x"
type textarea "Disassembled, inspected, and clean"
type textarea "x"
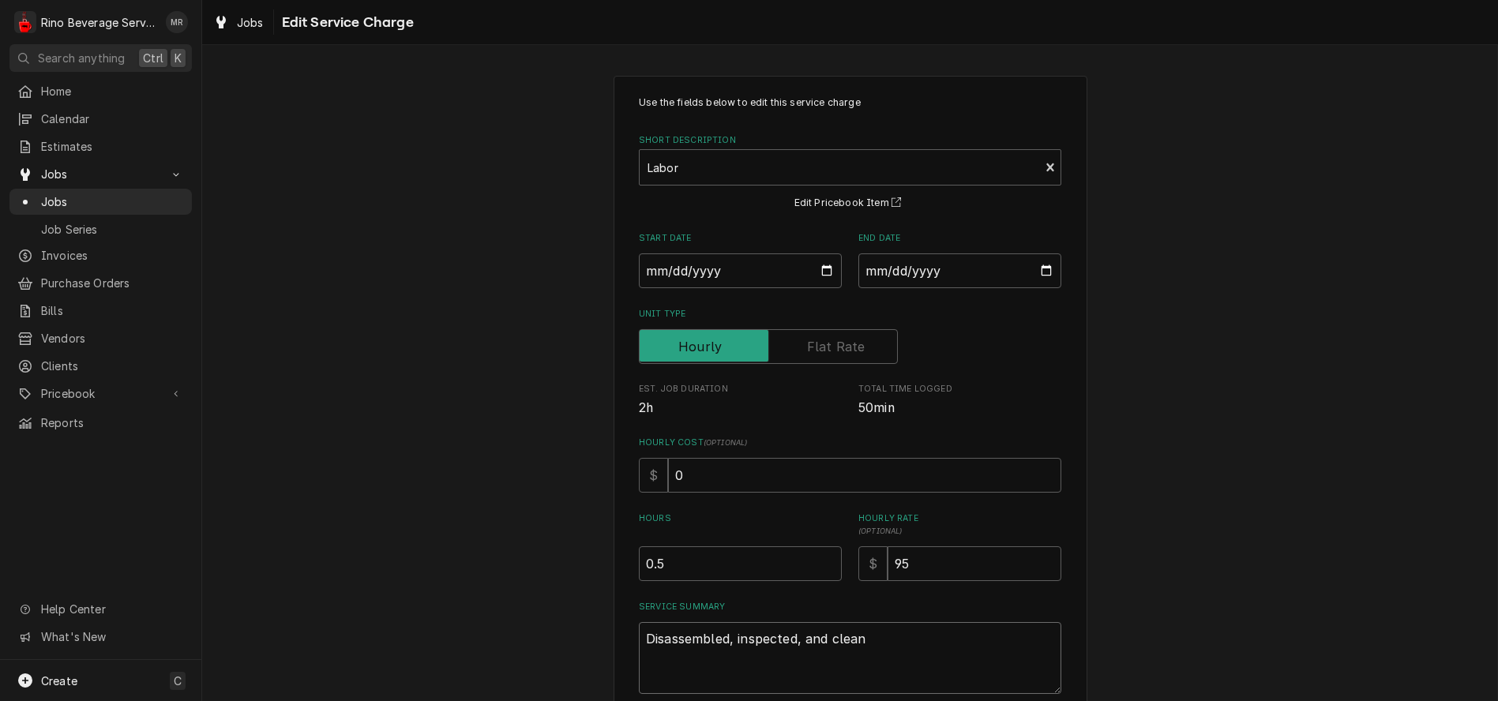
type textarea "Disassembled, inspected, and cleane"
type textarea "x"
type textarea "Disassembled, inspected, and cleaned"
type textarea "x"
type textarea "Disassembled, inspected, and cleaned"
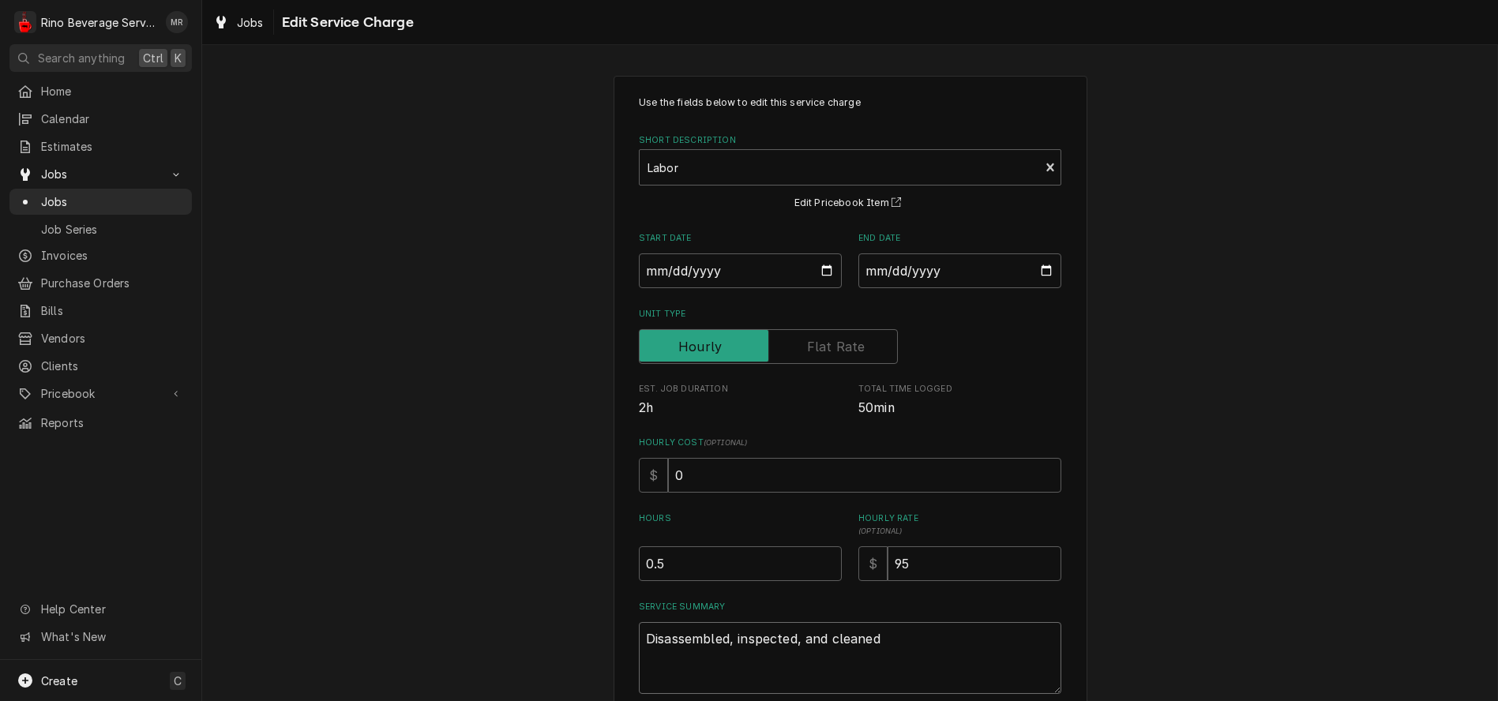
type textarea "x"
type textarea "Disassembled, inspected, and cleaned g"
type textarea "x"
type textarea "Disassembled, inspected, and cleaned gr"
type textarea "x"
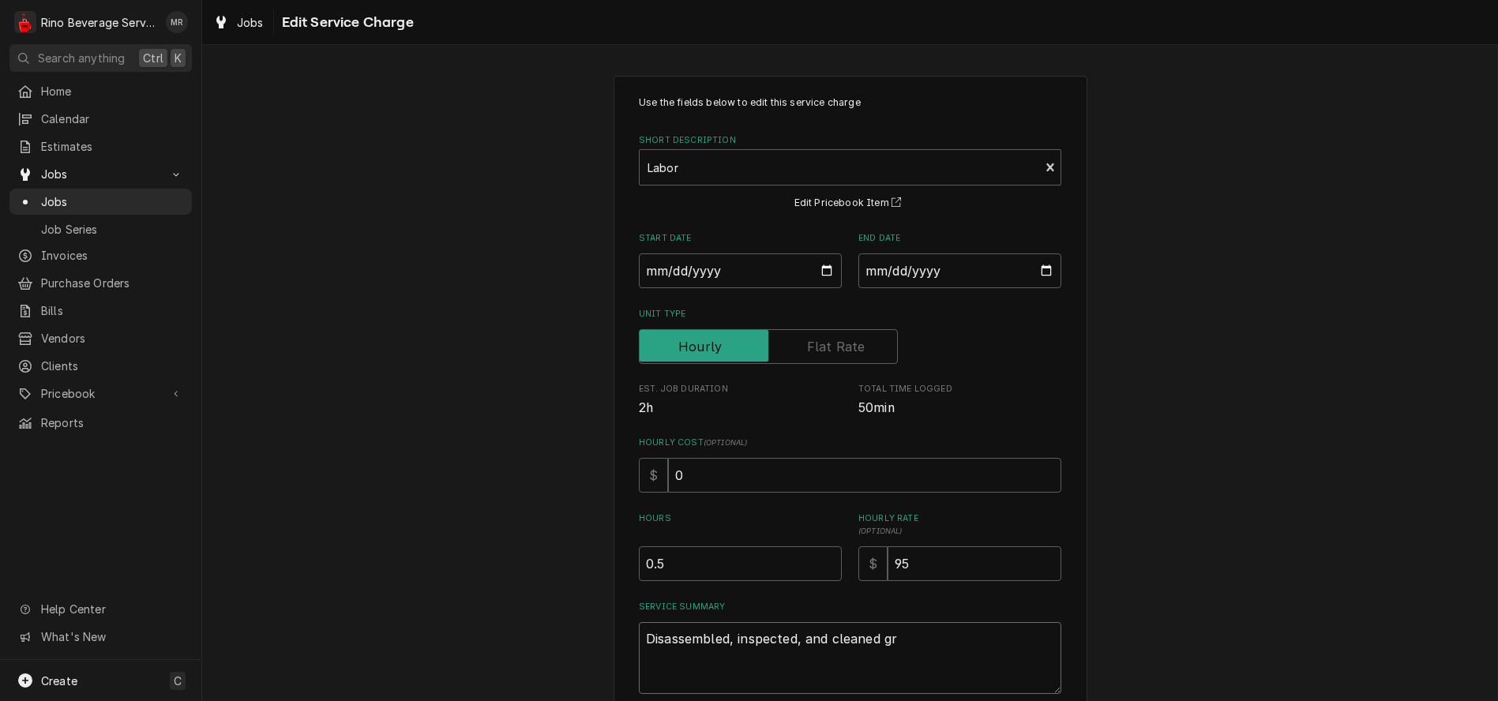
type textarea "Disassembled, inspected, and cleaned gri"
type textarea "x"
type textarea "Disassembled, inspected, and cleaned grin"
type textarea "x"
type textarea "Disassembled, inspected, and cleaned grind"
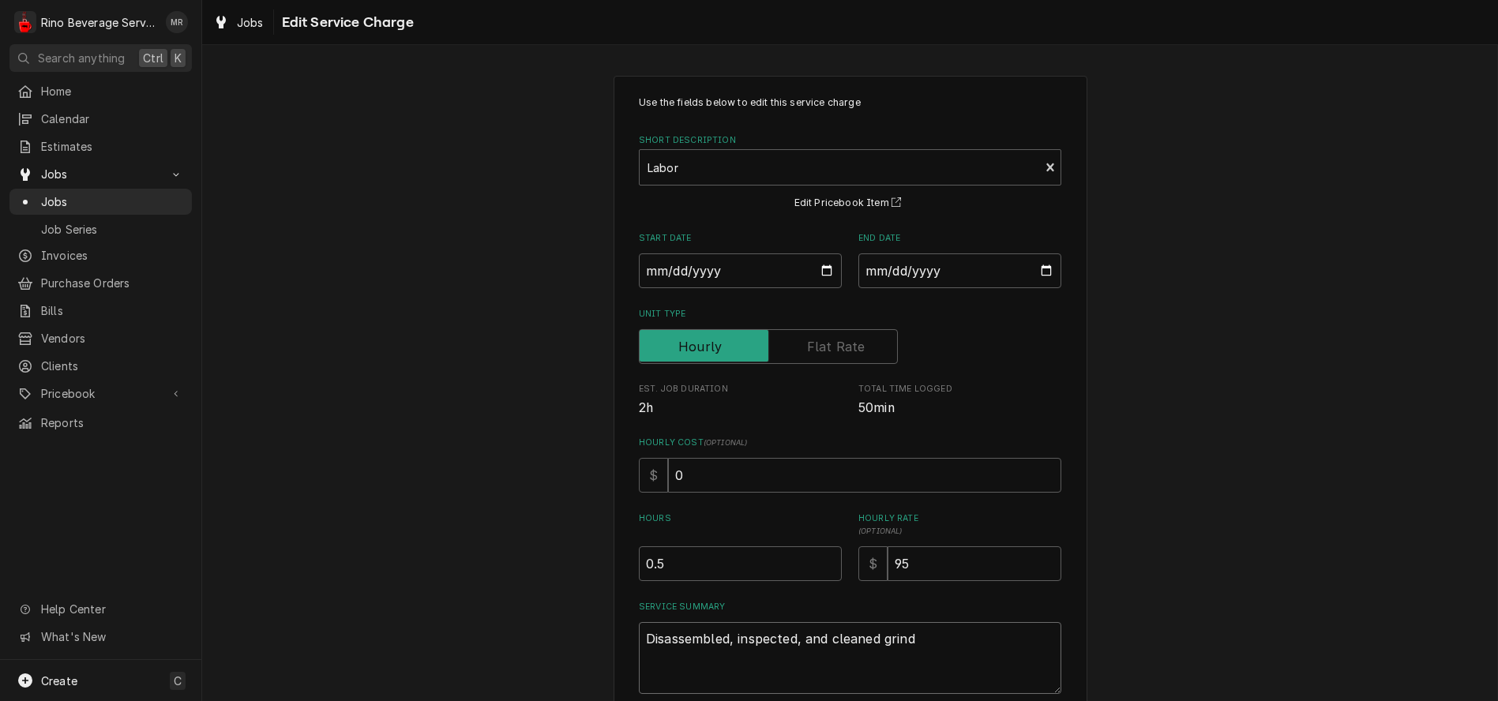
type textarea "x"
type textarea "Disassembled, inspected, and cleaned grinde"
type textarea "x"
type textarea "Disassembled, inspected, and cleaned grinder"
type textarea "x"
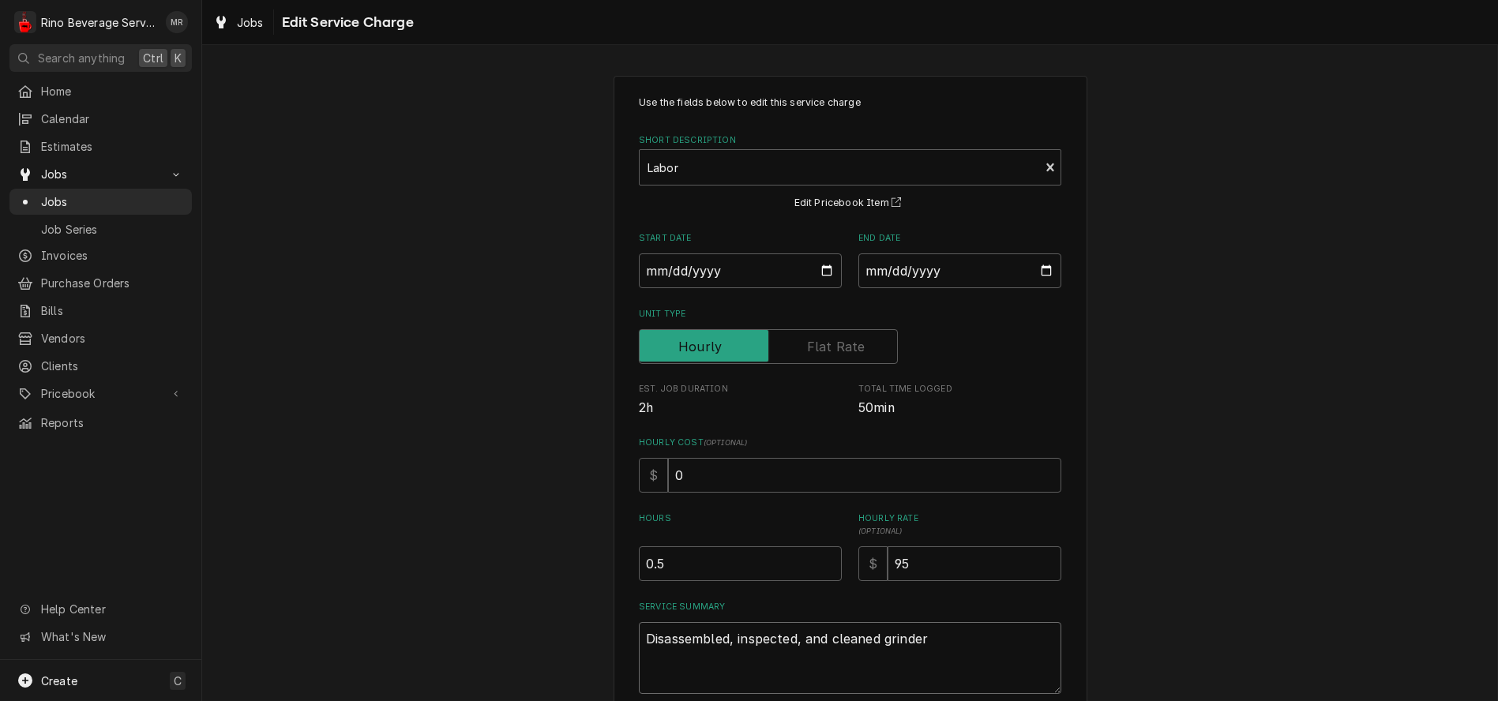
type textarea "Disassembled, inspected, and cleaned grinder."
type textarea "x"
type textarea "Disassembled, inspected, and cleaned grinder."
type textarea "x"
type textarea "Disassembled, inspected, and cleaned grinder. R"
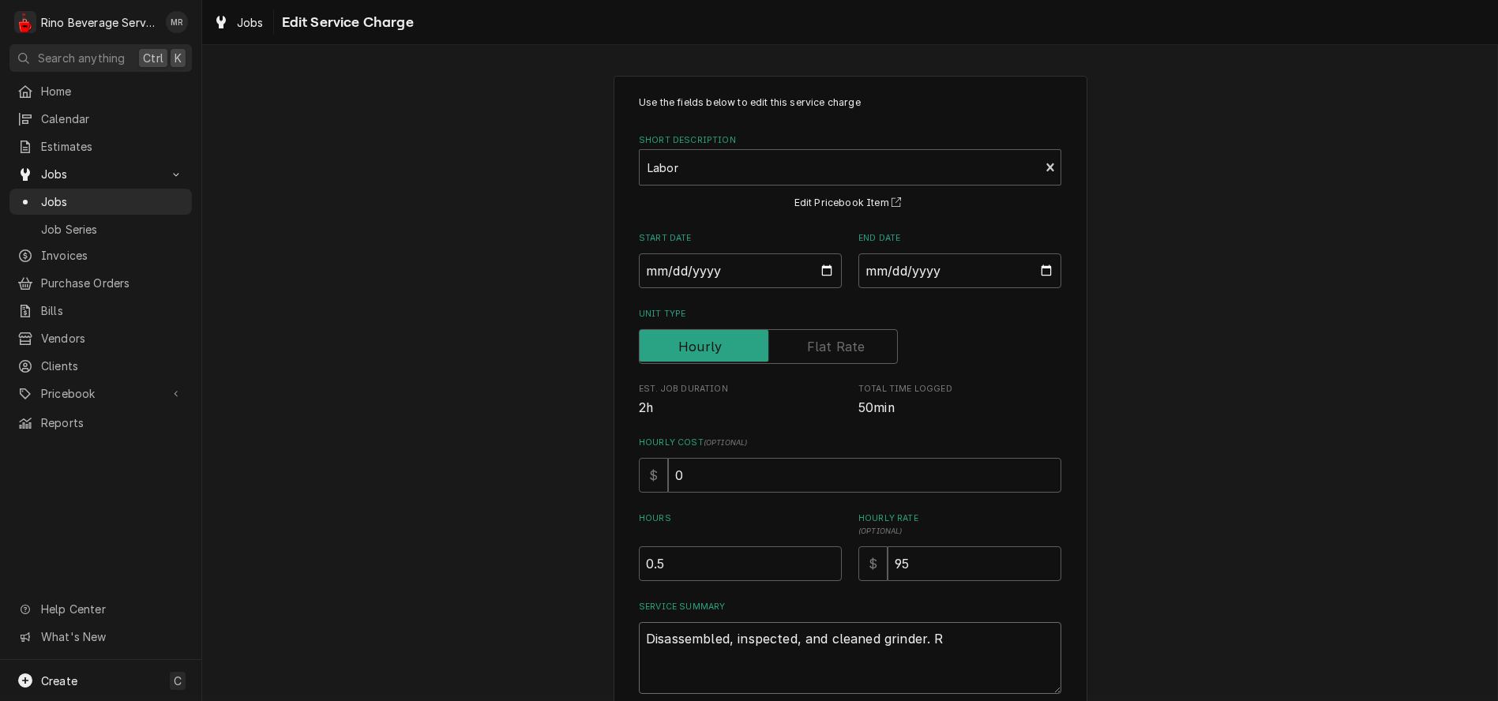
type textarea "x"
type textarea "Disassembled, inspected, and cleaned grinder. Re"
type textarea "x"
type textarea "Disassembled, inspected, and cleaned grinder. Rea"
type textarea "x"
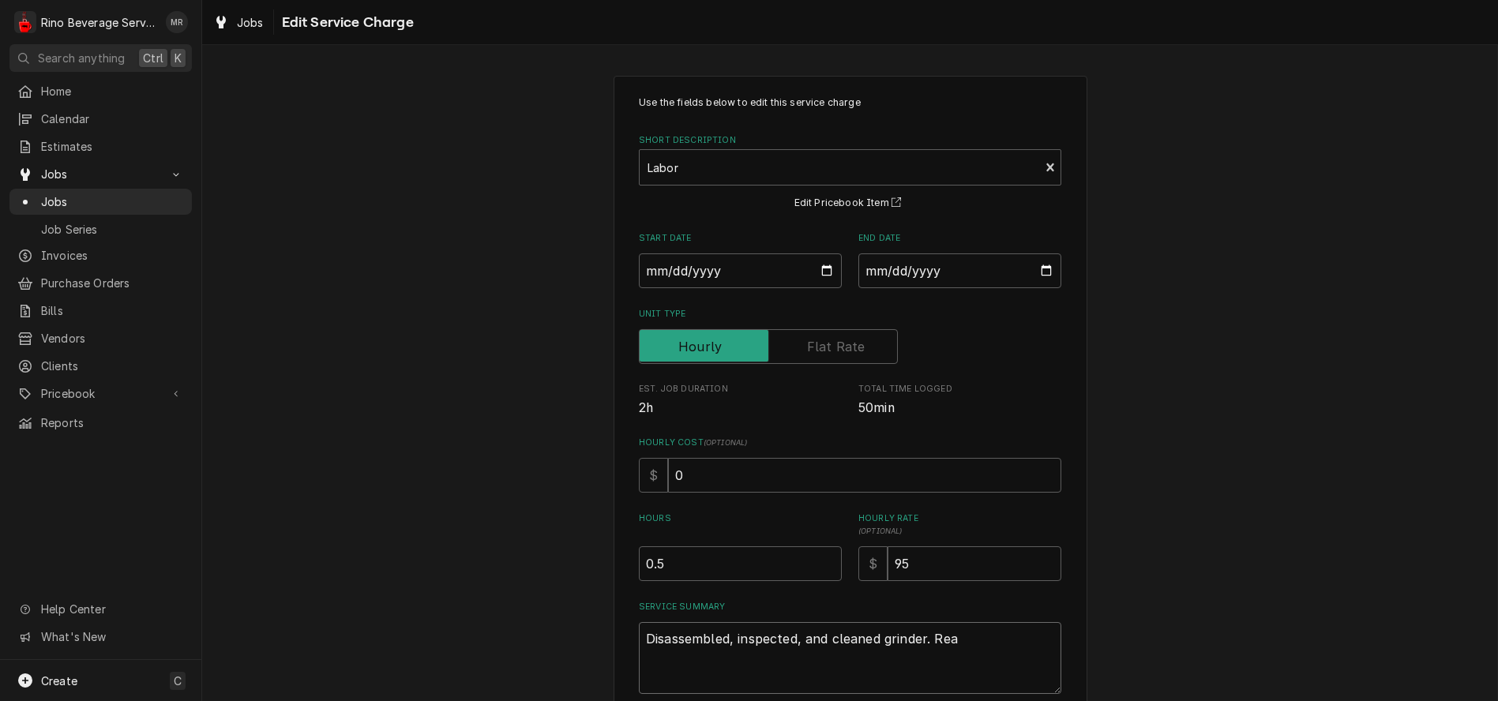
type textarea "Disassembled, inspected, and cleaned grinder. Reas"
type textarea "x"
type textarea "Disassembled, inspected, and cleaned grinder. Reass"
type textarea "x"
type textarea "Disassembled, inspected, and cleaned grinder. Reasse"
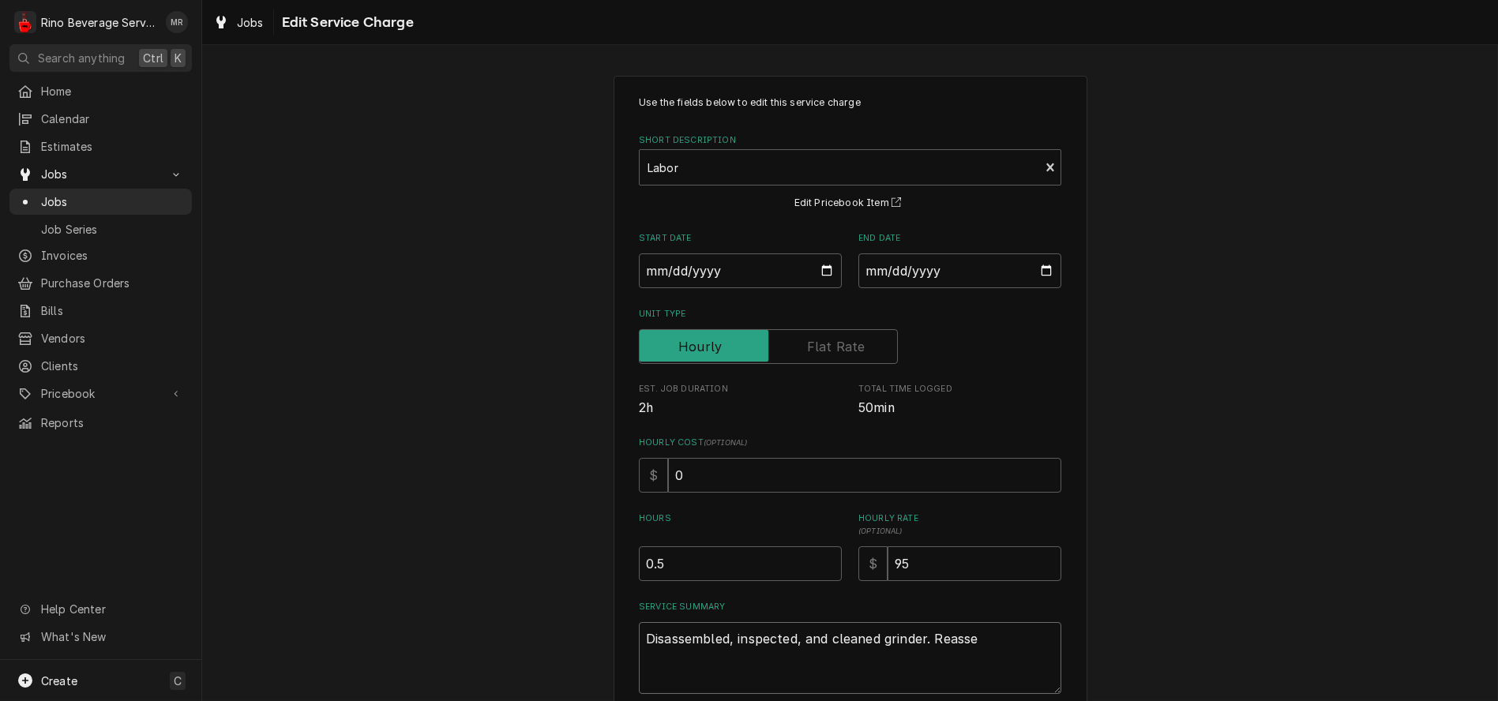
type textarea "x"
type textarea "Disassembled, inspected, and cleaned grinder. Reass"
type textarea "x"
type textarea "Disassembled, inspected, and cleaned grinder. Reasse"
type textarea "x"
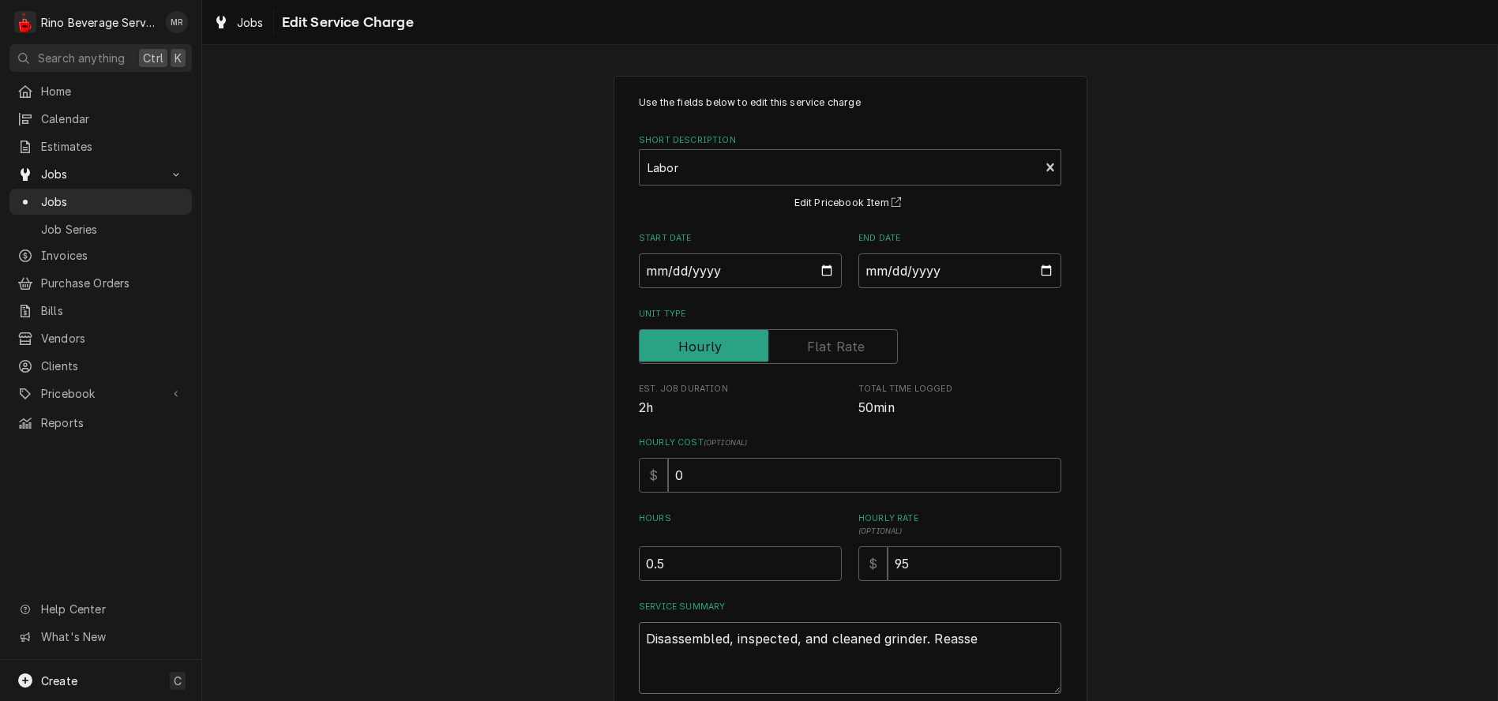
type textarea "Disassembled, inspected, and cleaned grinder. Reassem"
type textarea "x"
type textarea "Disassembled, inspected, and cleaned grinder. Reassemb"
type textarea "x"
type textarea "Disassembled, inspected, and cleaned grinder. Reassembl"
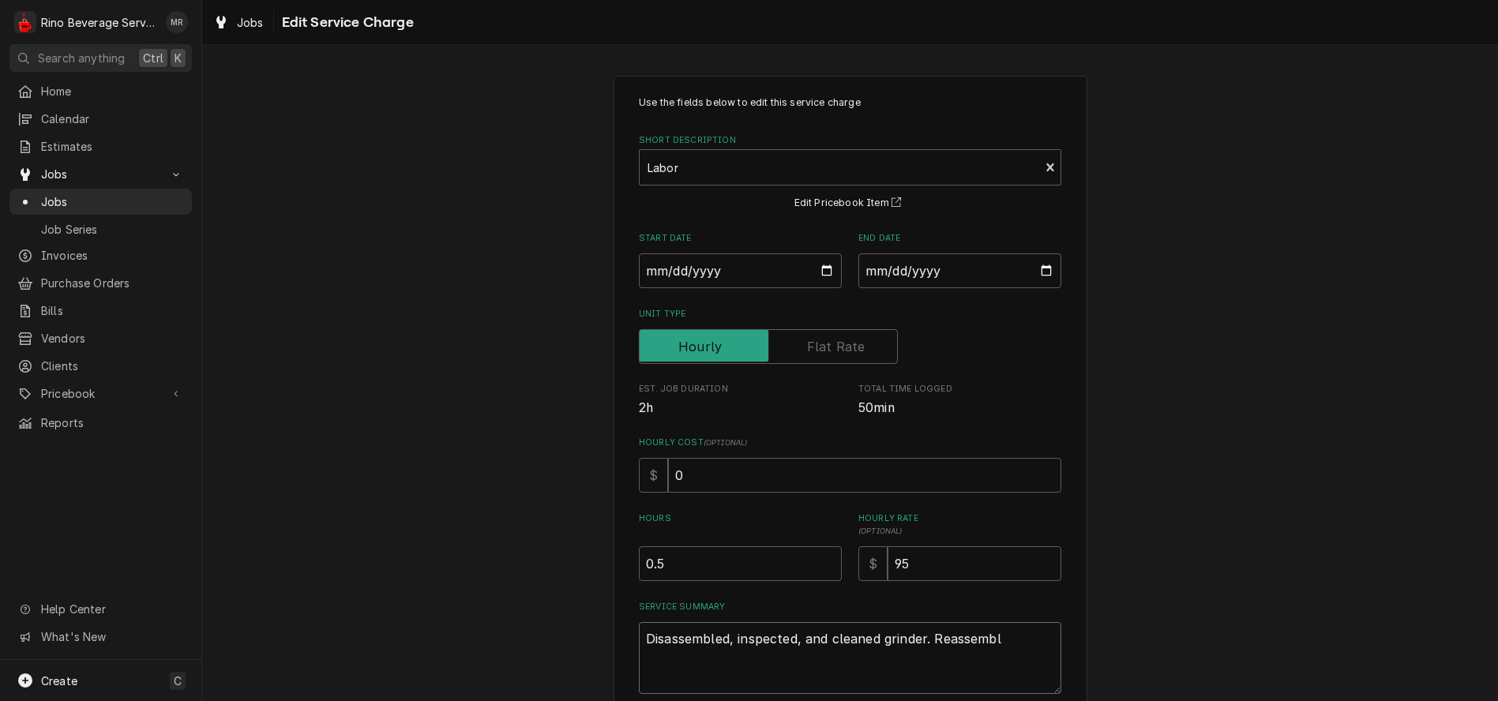
type textarea "x"
type textarea "Disassembled, inspected, and cleaned grinder. Reassemble"
type textarea "x"
type textarea "Disassembled, inspected, and cleaned grinder. Reassembled"
type textarea "x"
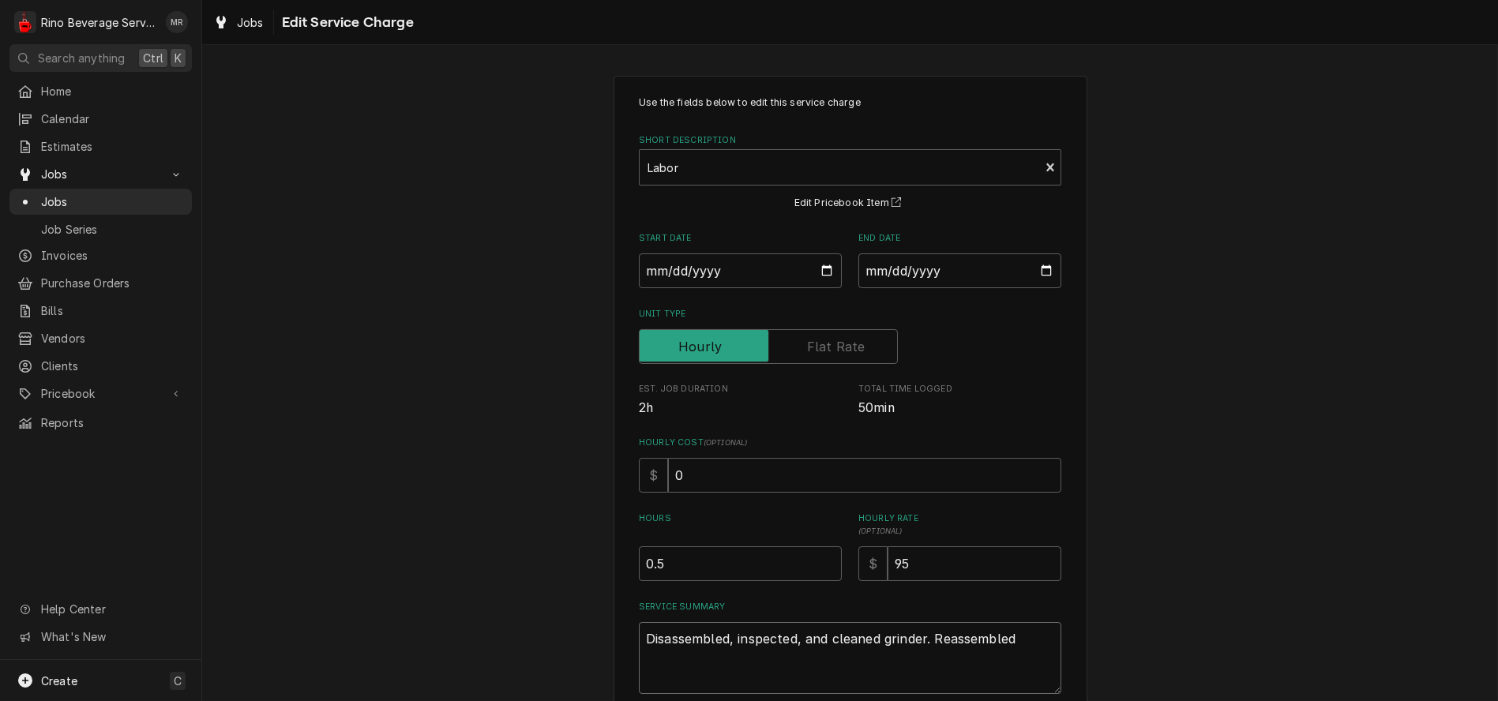
type textarea "Disassembled, inspected, and cleaned grinder. Reassembled"
type textarea "x"
type textarea "Disassembled, inspected, and cleaned grinder. Reassembled a"
type textarea "x"
type textarea "Disassembled, inspected, and cleaned grinder. Reassembled an"
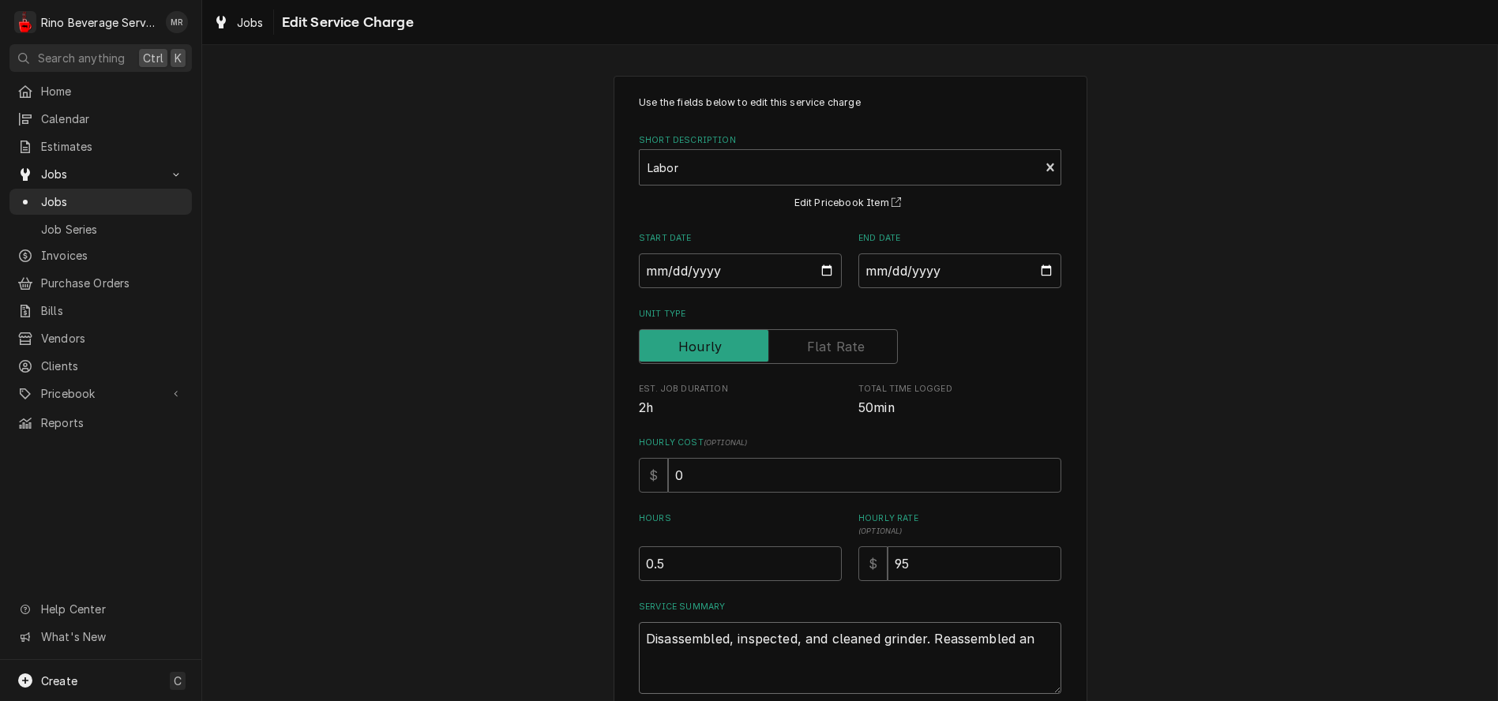
type textarea "x"
type textarea "Disassembled, inspected, and cleaned grinder. Reassembled and"
type textarea "x"
type textarea "Disassembled, inspected, and cleaned grinder. Reassembled and"
type textarea "x"
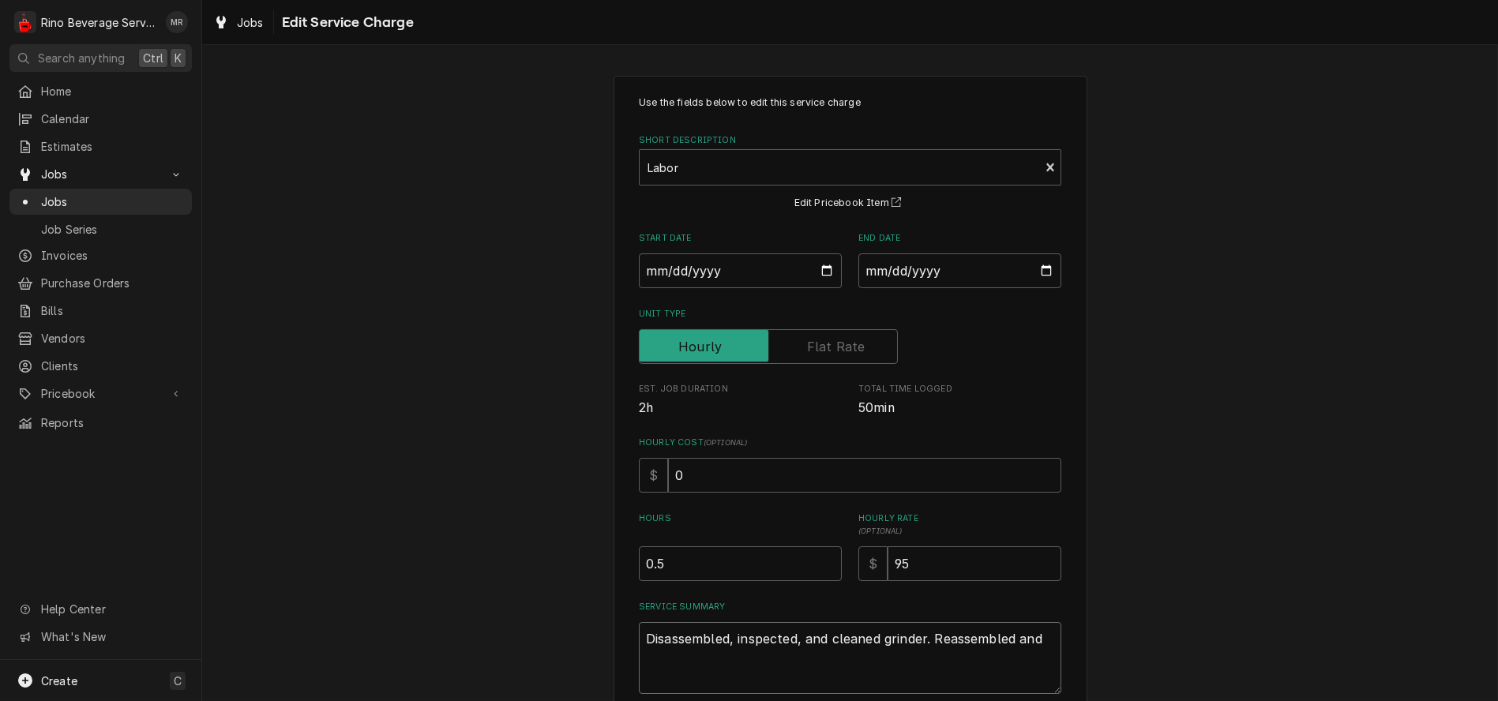
type textarea "Disassembled, inspected, and cleaned grinder. Reassembled and t"
type textarea "x"
type textarea "Disassembled, inspected, and cleaned grinder. Reassembled and te"
type textarea "x"
type textarea "Disassembled, inspected, and cleaned grinder. Reassembled and tes"
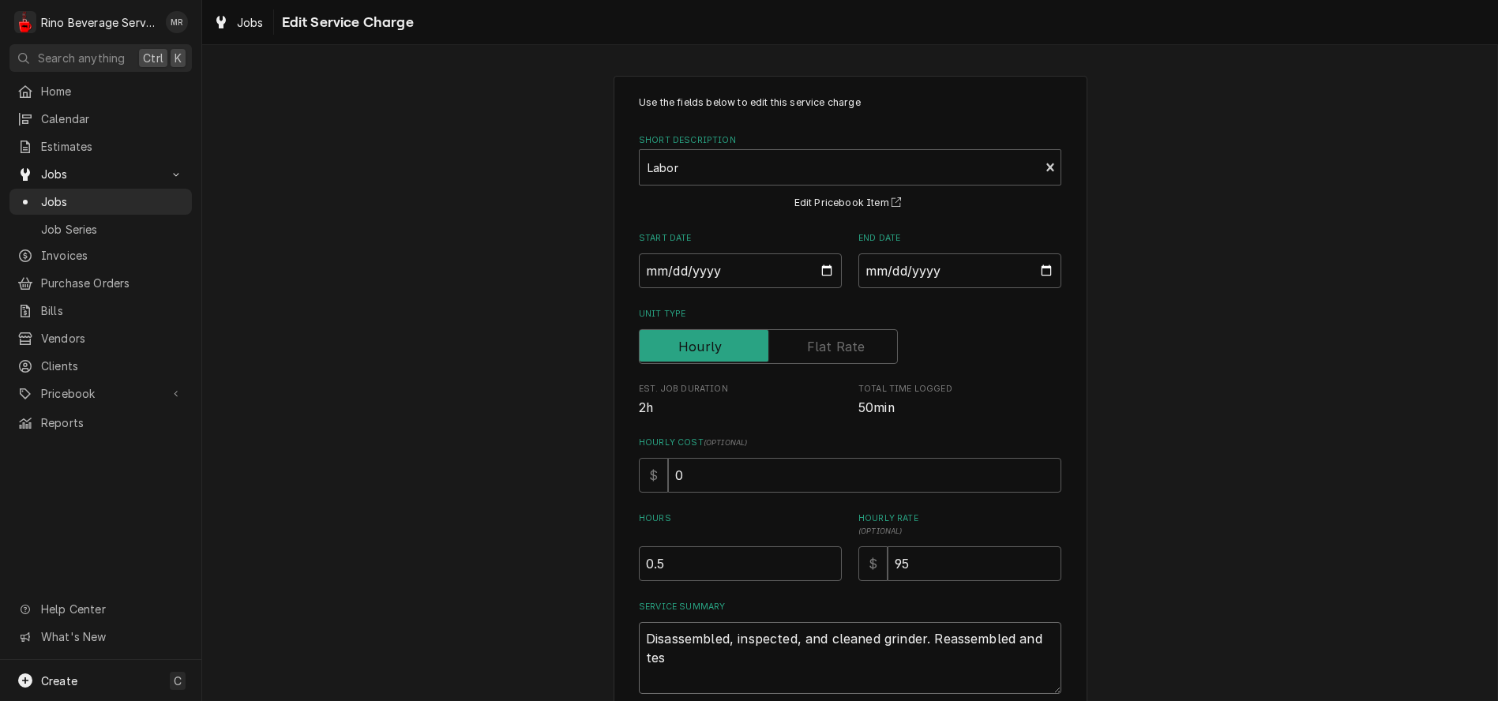
type textarea "x"
type textarea "Disassembled, inspected, and cleaned grinder. Reassembled and test"
type textarea "x"
type textarea "Disassembled, inspected, and cleaned grinder. Reassembled and teste"
type textarea "x"
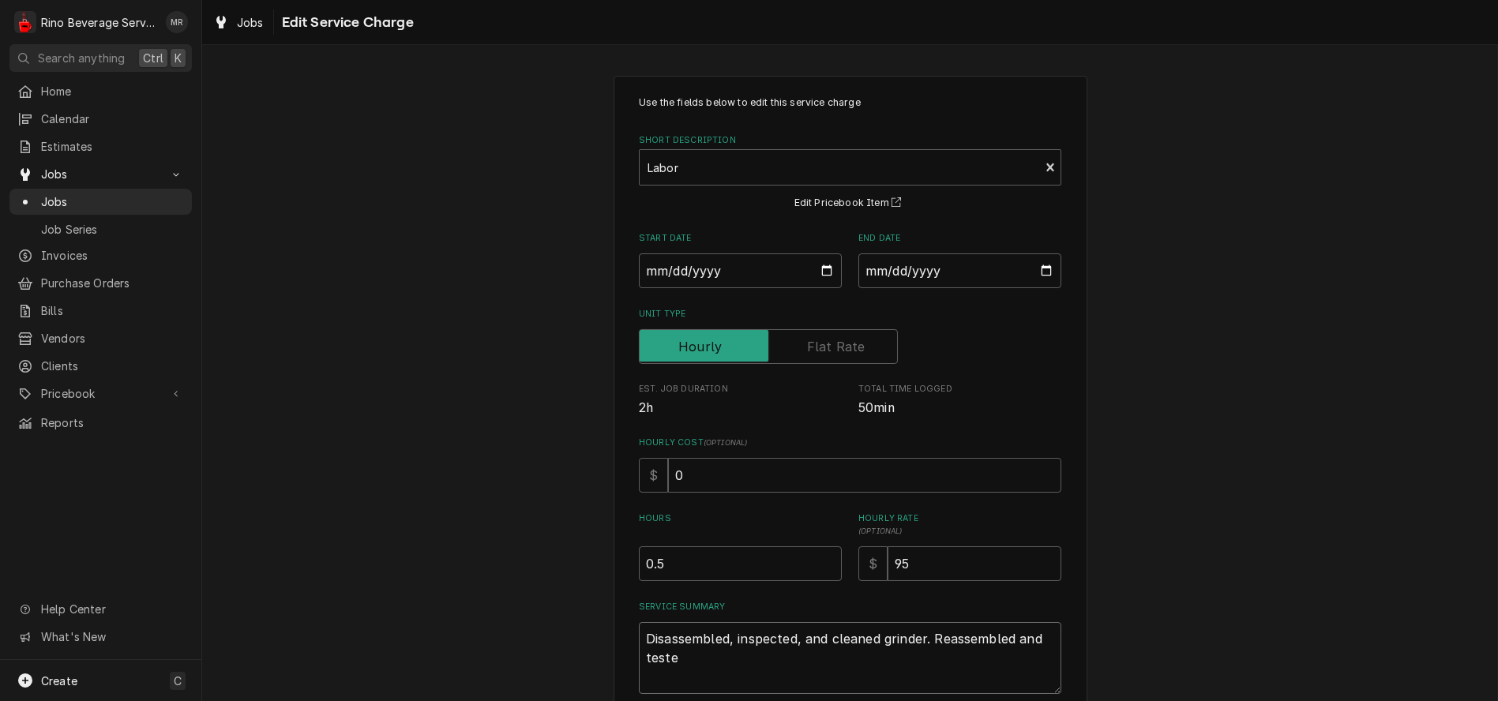
type textarea "Disassembled, inspected, and cleaned grinder. Reassembled and tested"
type textarea "x"
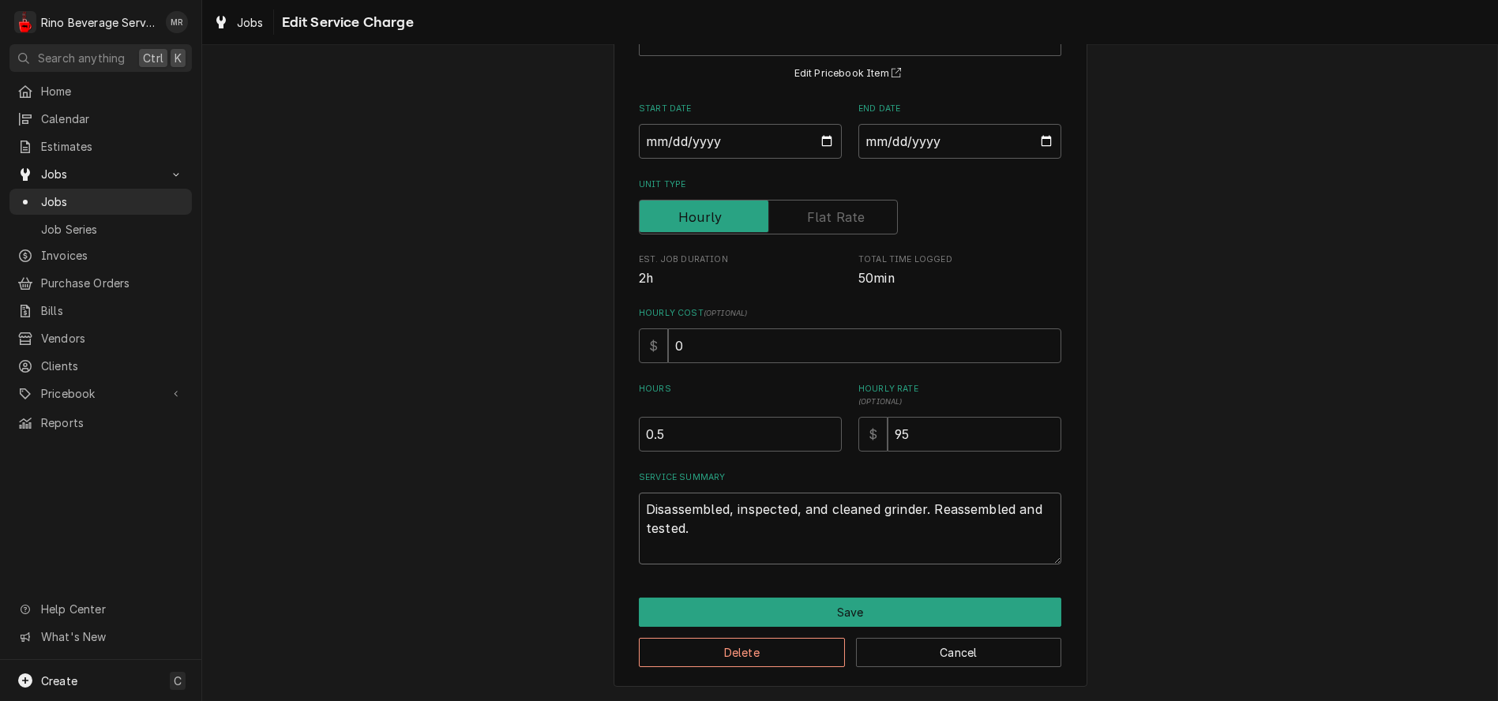
scroll to position [130, 0]
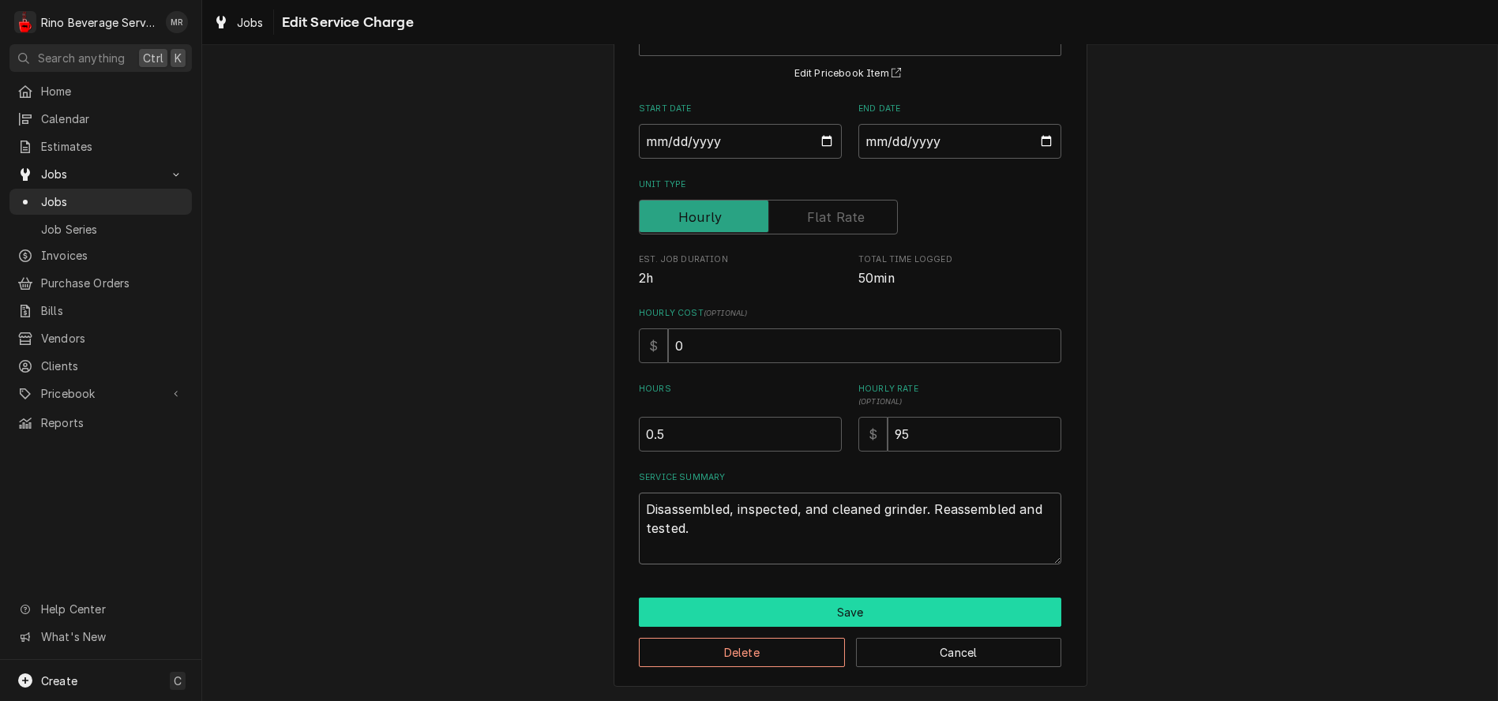
type textarea "Disassembled, inspected, and cleaned grinder. Reassembled and tested."
click at [843, 612] on button "Save" at bounding box center [850, 612] width 423 height 29
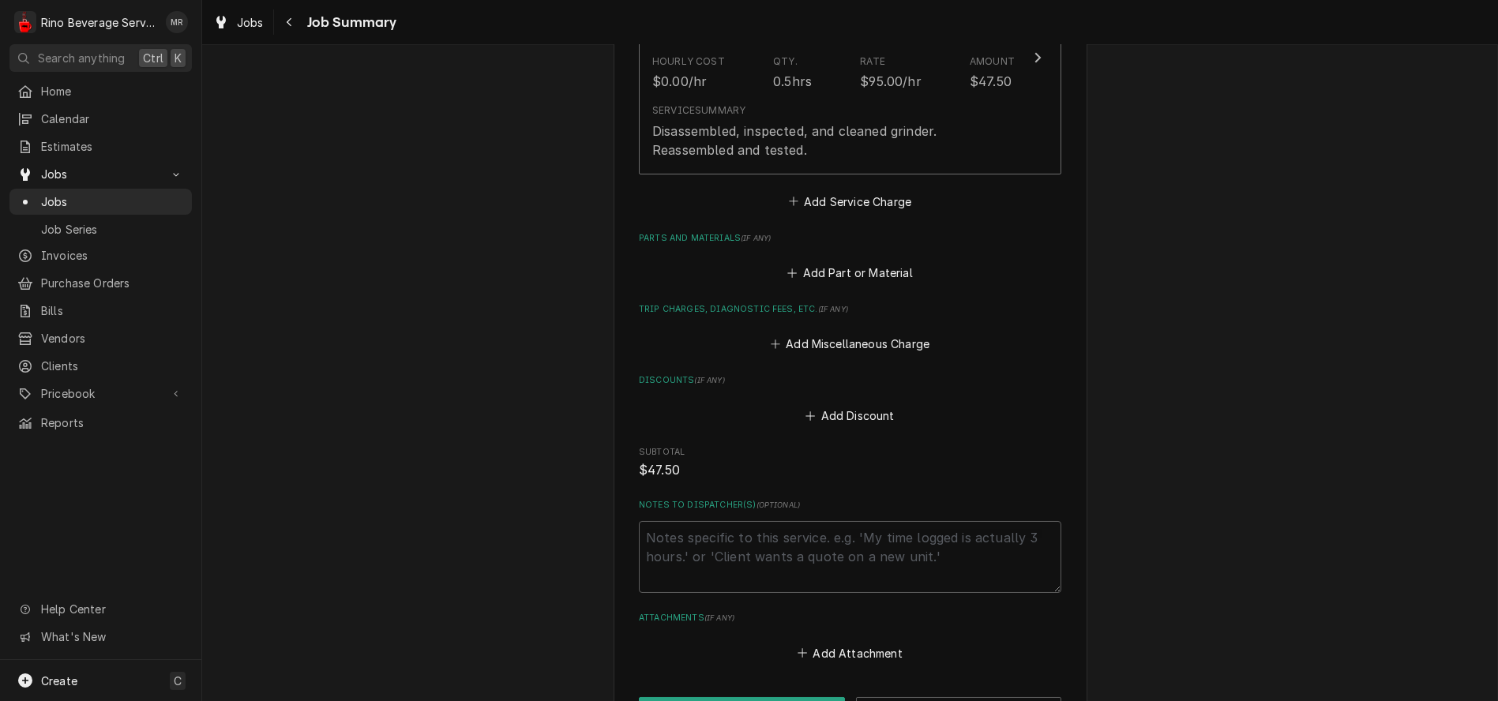
scroll to position [469, 0]
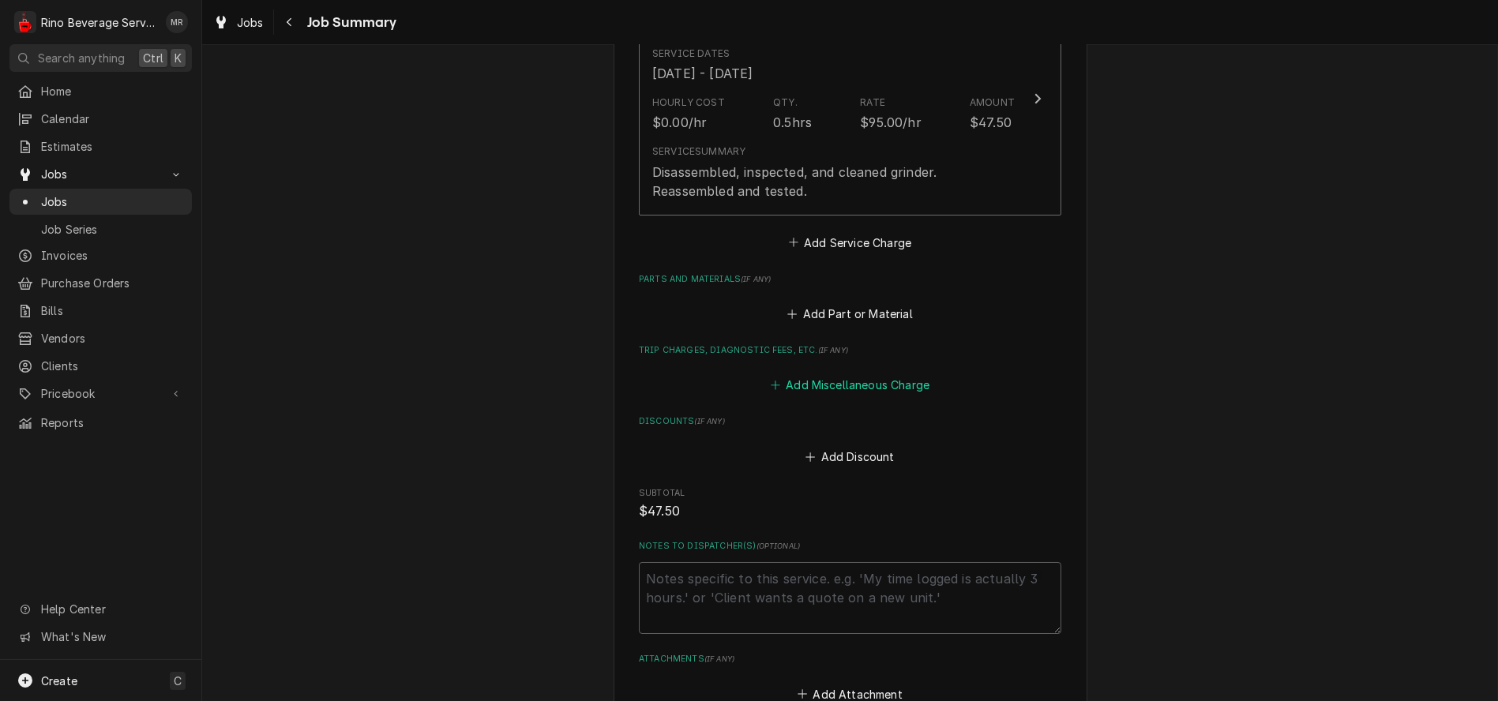
click at [847, 387] on button "Add Miscellaneous Charge" at bounding box center [850, 385] width 164 height 22
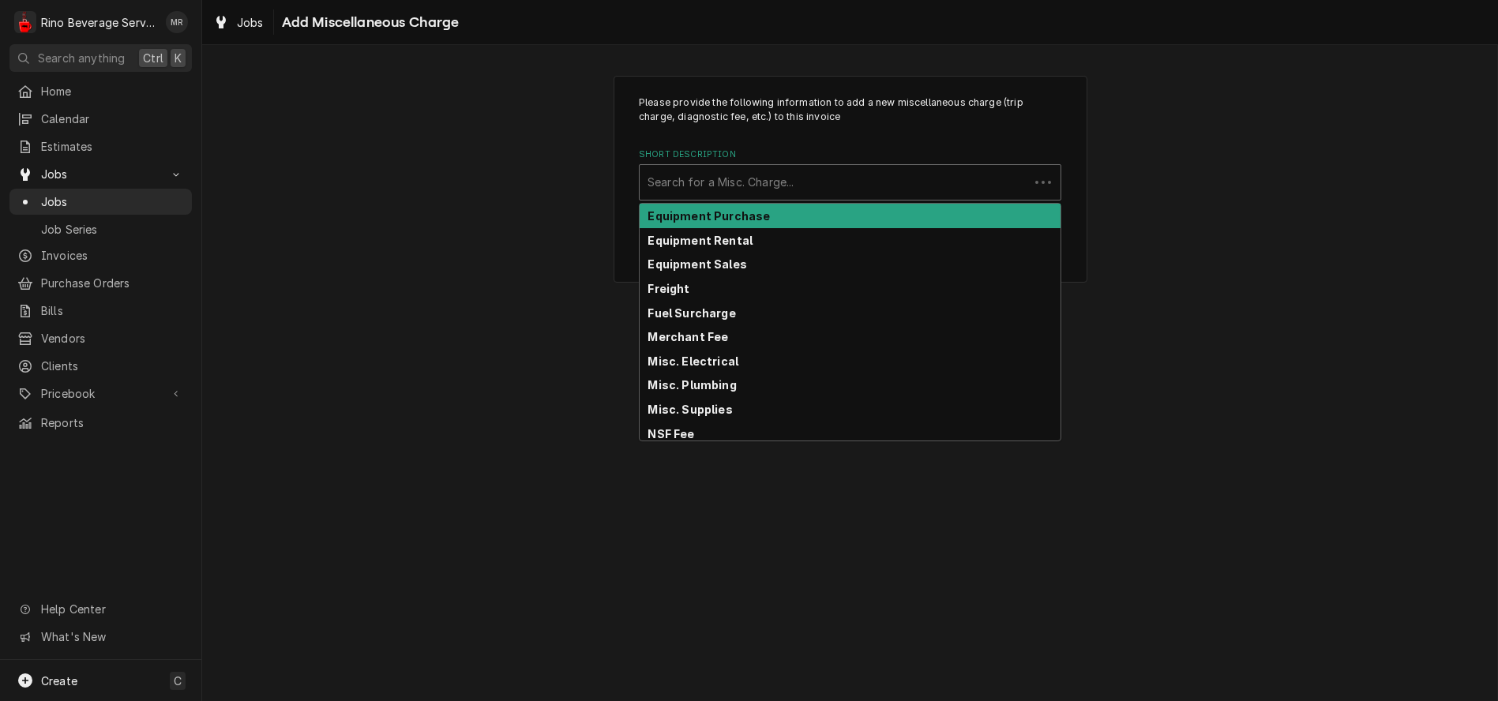
click at [835, 182] on div "Short Description" at bounding box center [835, 182] width 374 height 28
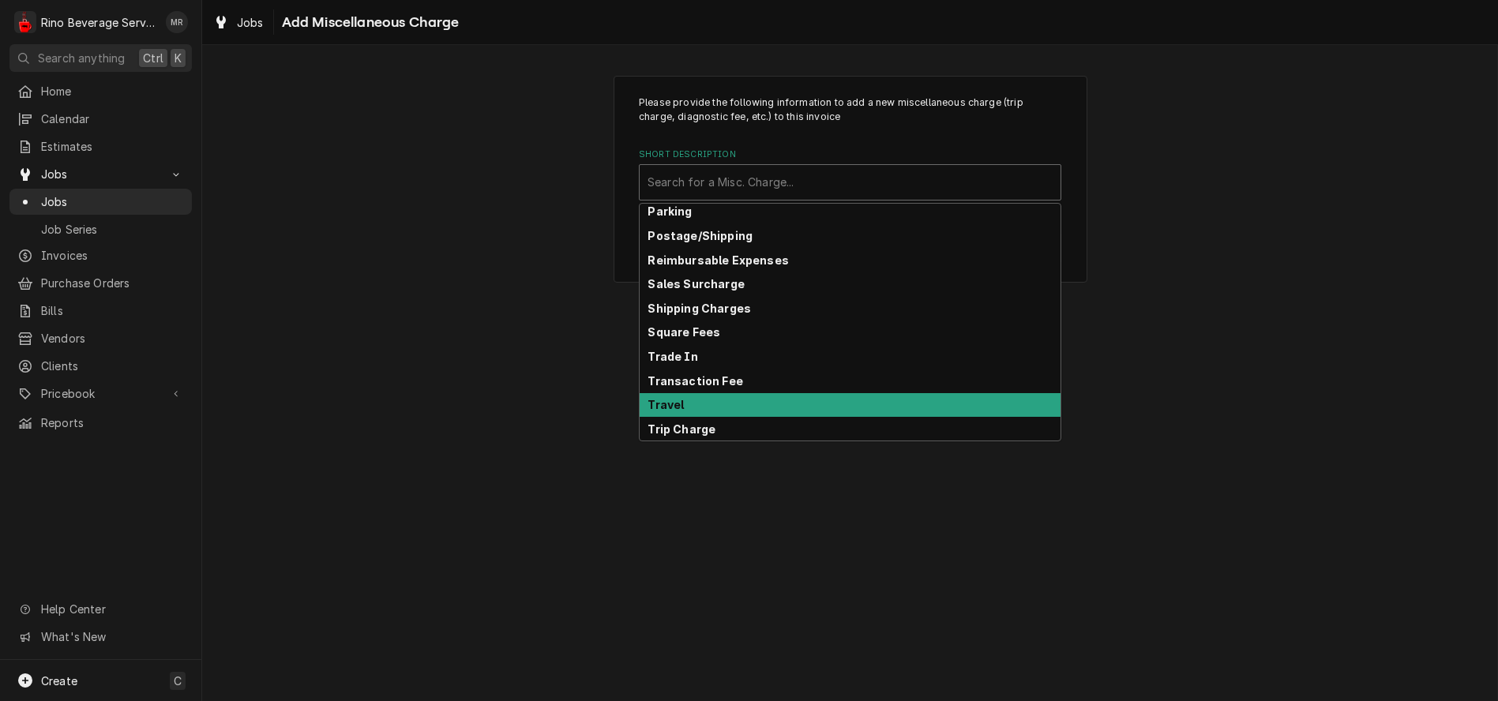
scroll to position [246, 0]
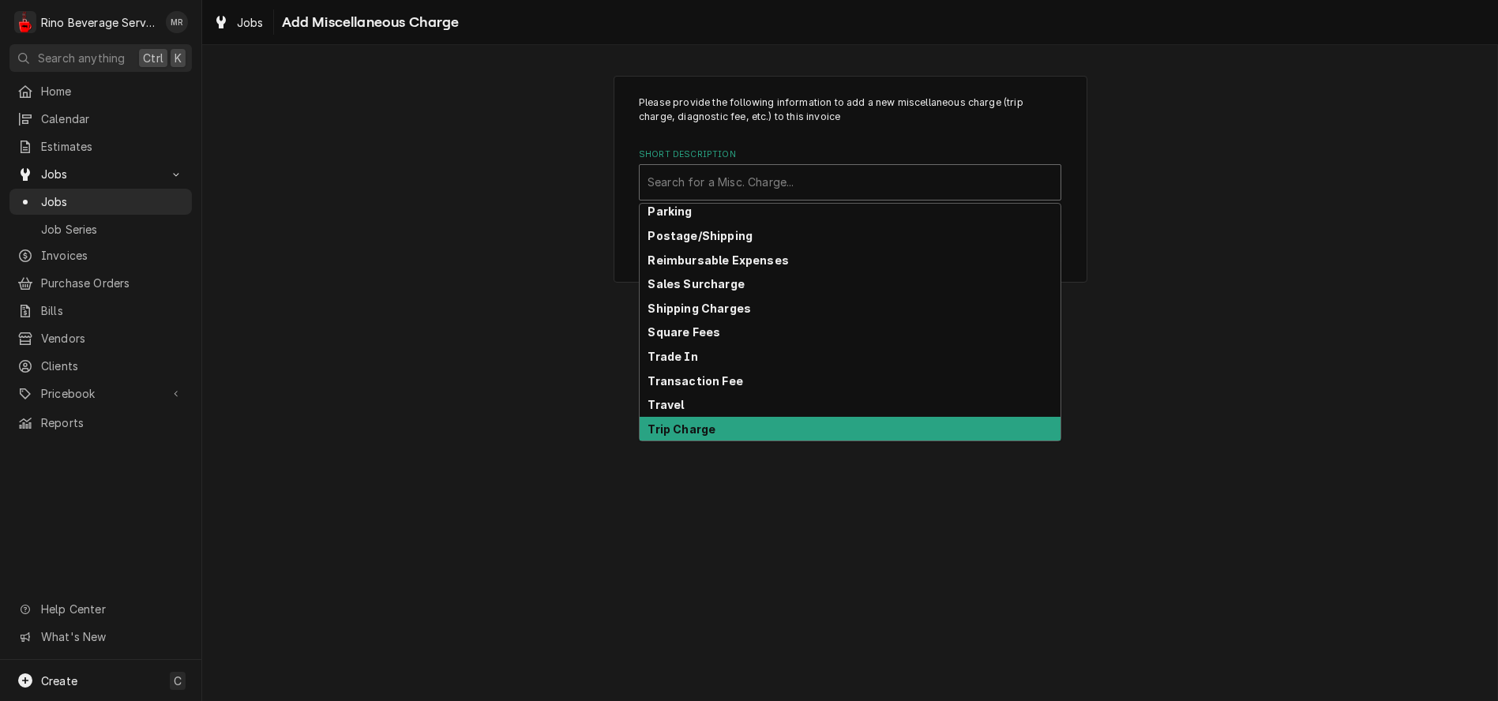
click at [864, 422] on div "Trip Charge" at bounding box center [850, 429] width 421 height 24
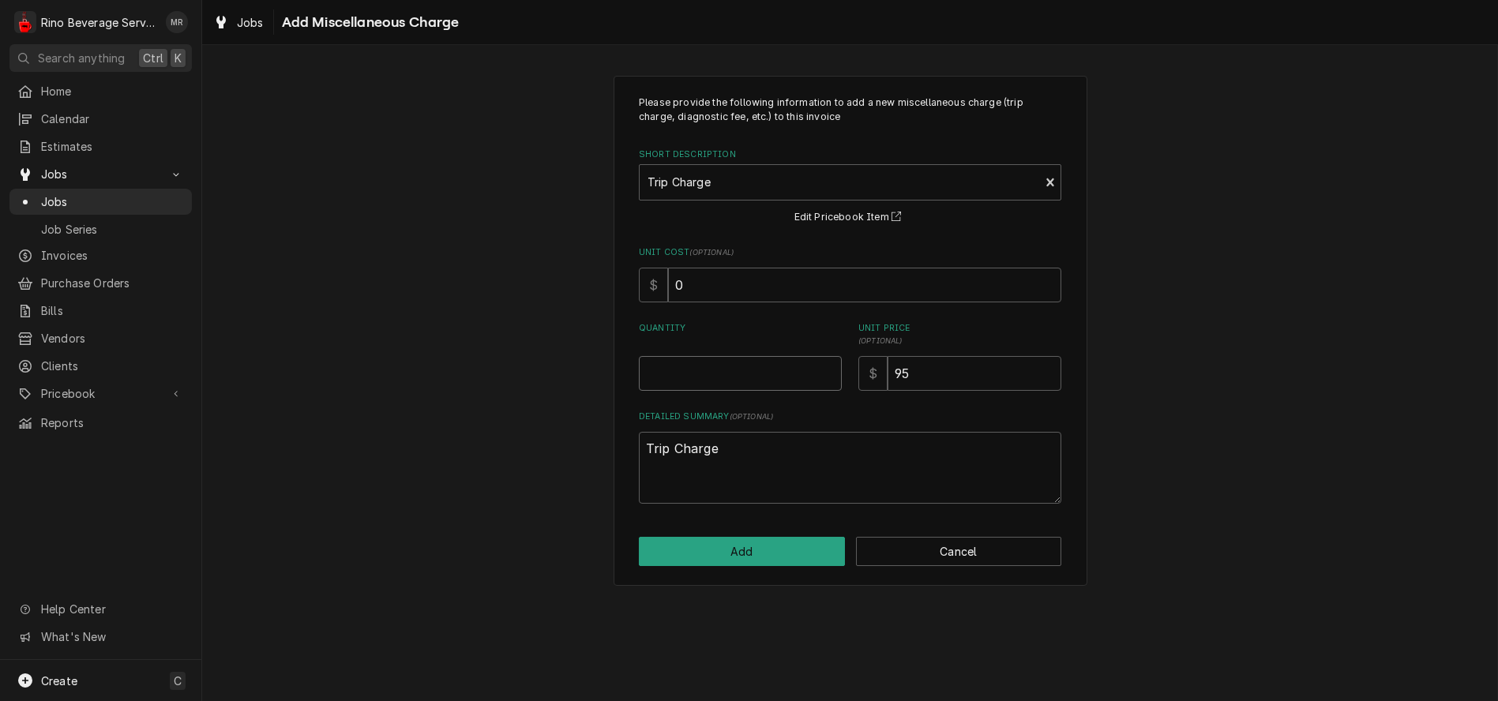
type textarea "x"
type input "0.5"
click at [825, 369] on input "0.5" at bounding box center [740, 373] width 203 height 35
click at [796, 551] on button "Add" at bounding box center [742, 551] width 206 height 29
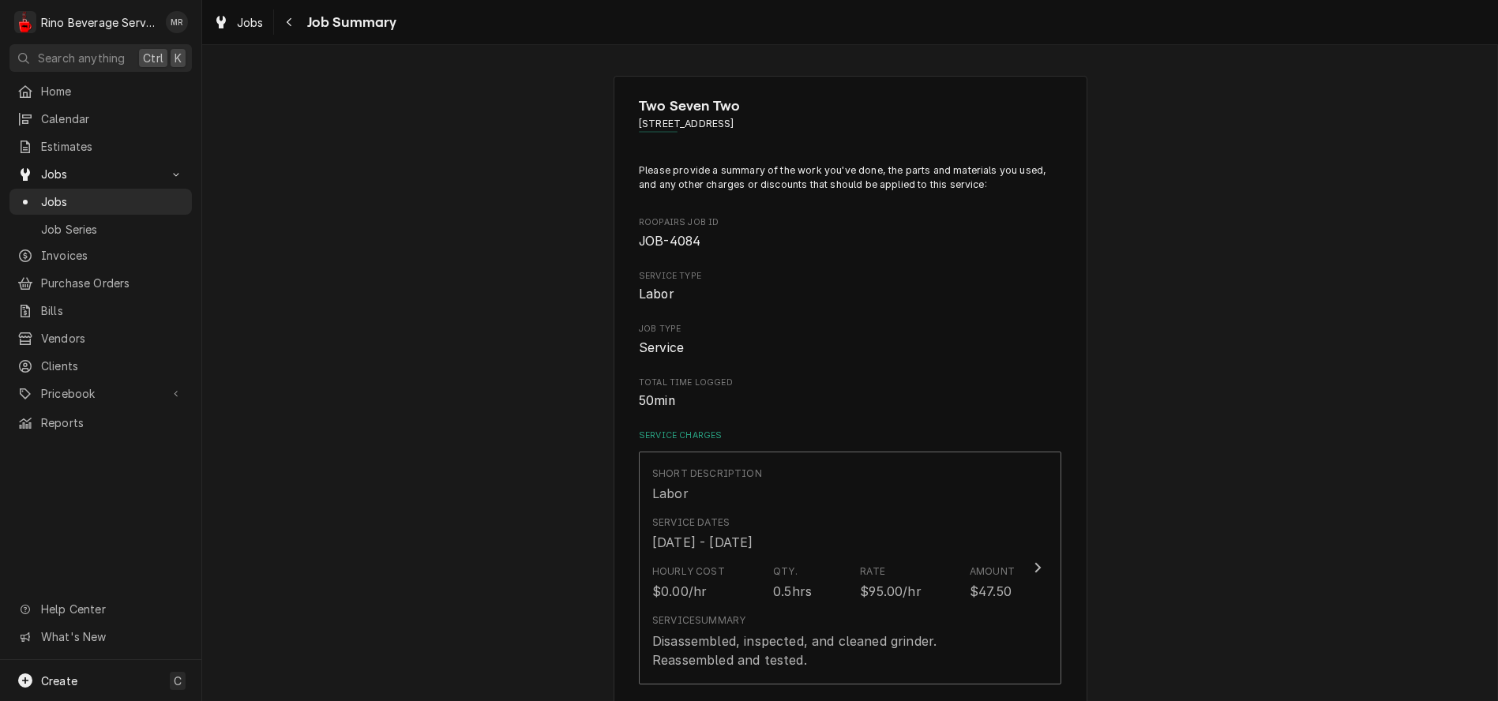
scroll to position [469, 0]
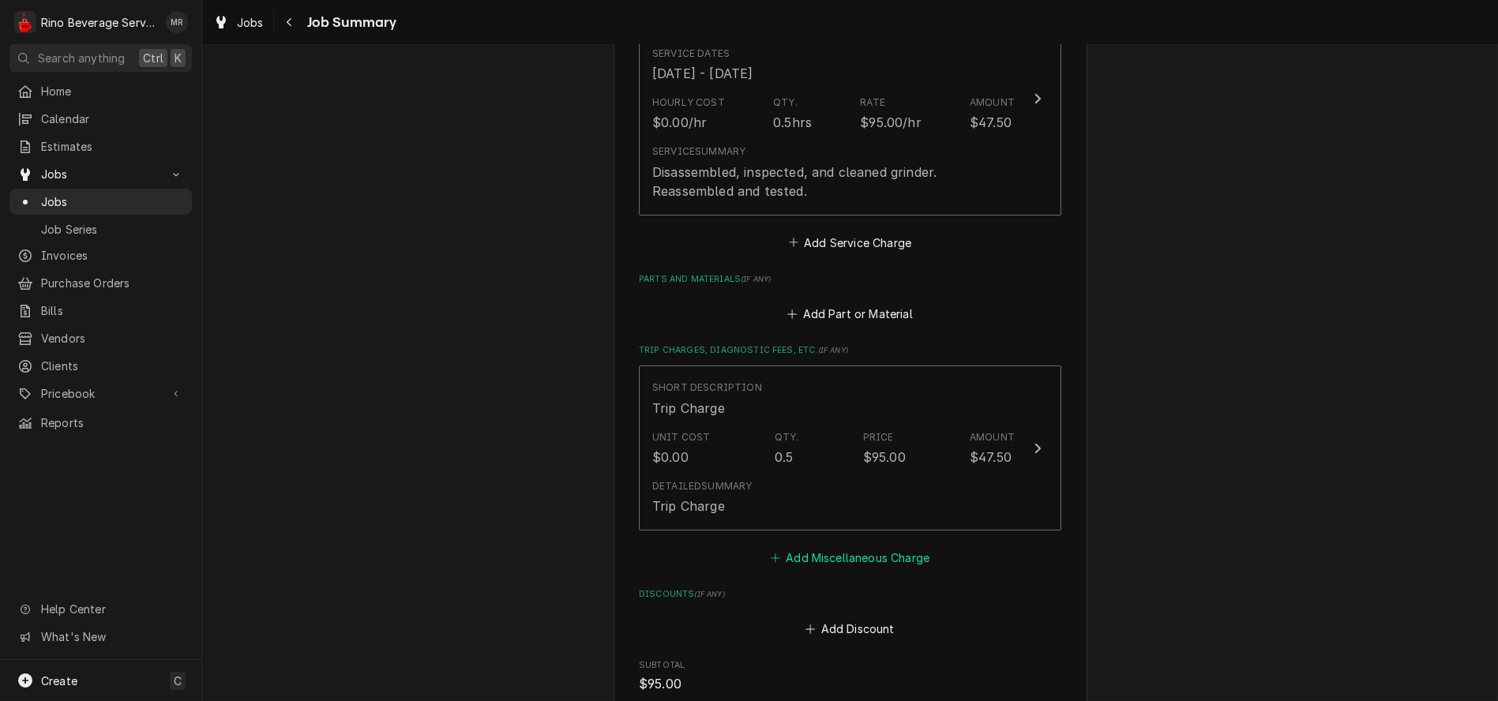
click at [828, 558] on button "Add Miscellaneous Charge" at bounding box center [850, 558] width 164 height 22
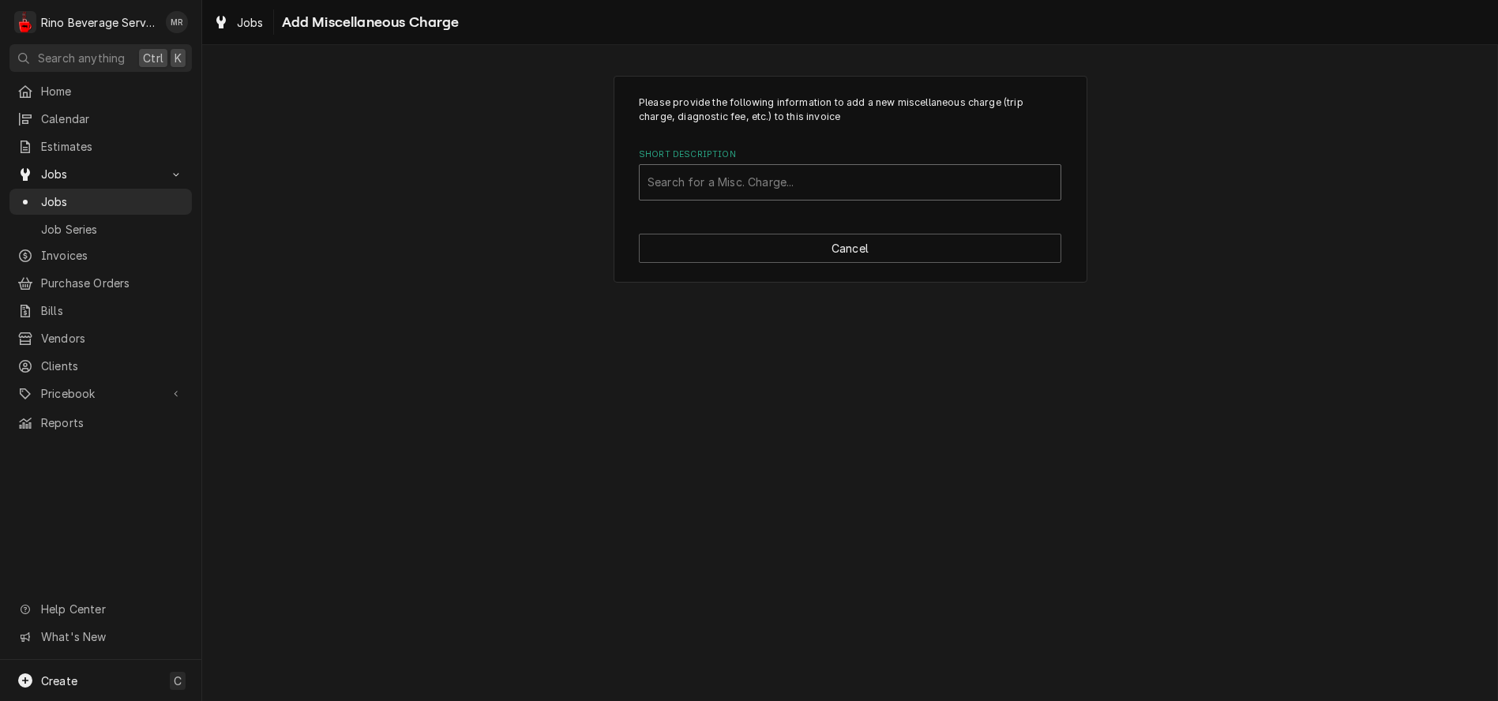
click at [783, 182] on div "Short Description" at bounding box center [850, 182] width 405 height 28
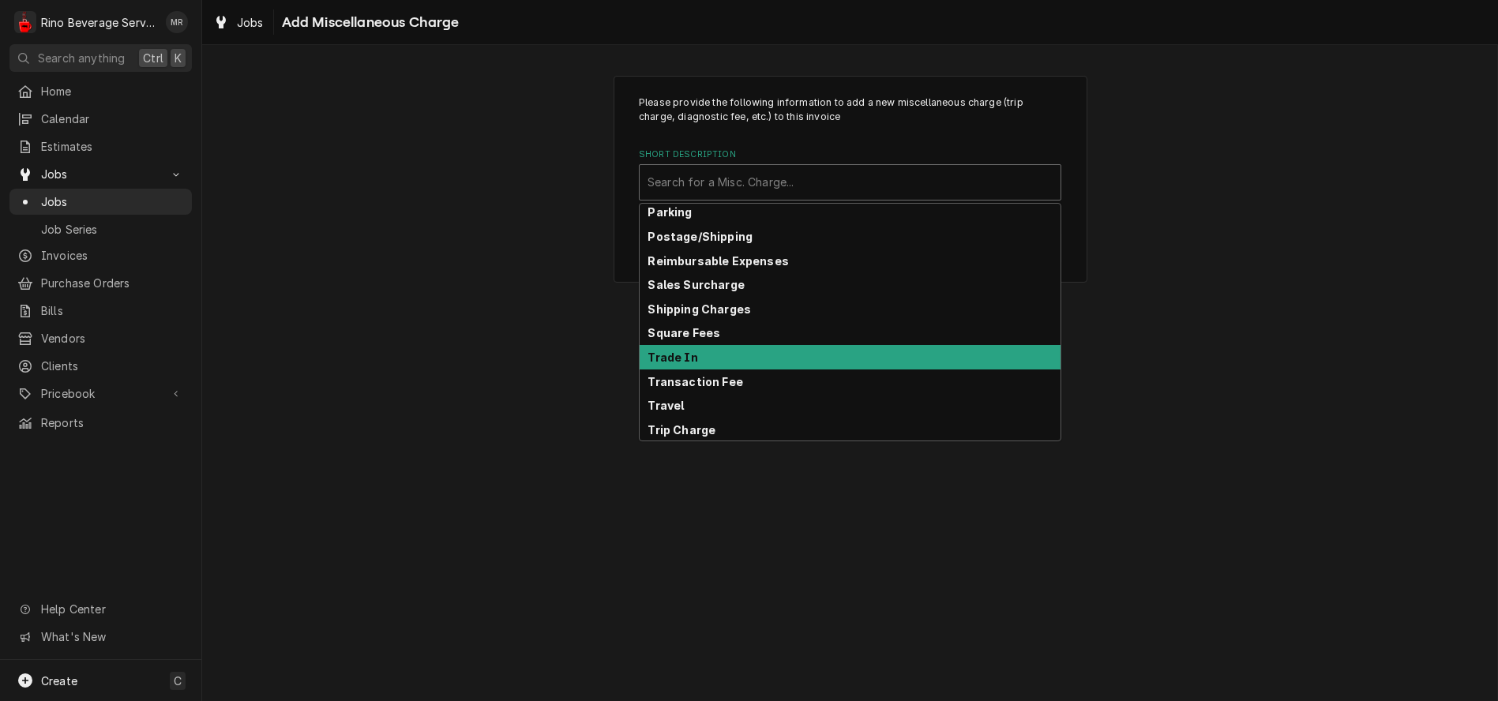
scroll to position [246, 0]
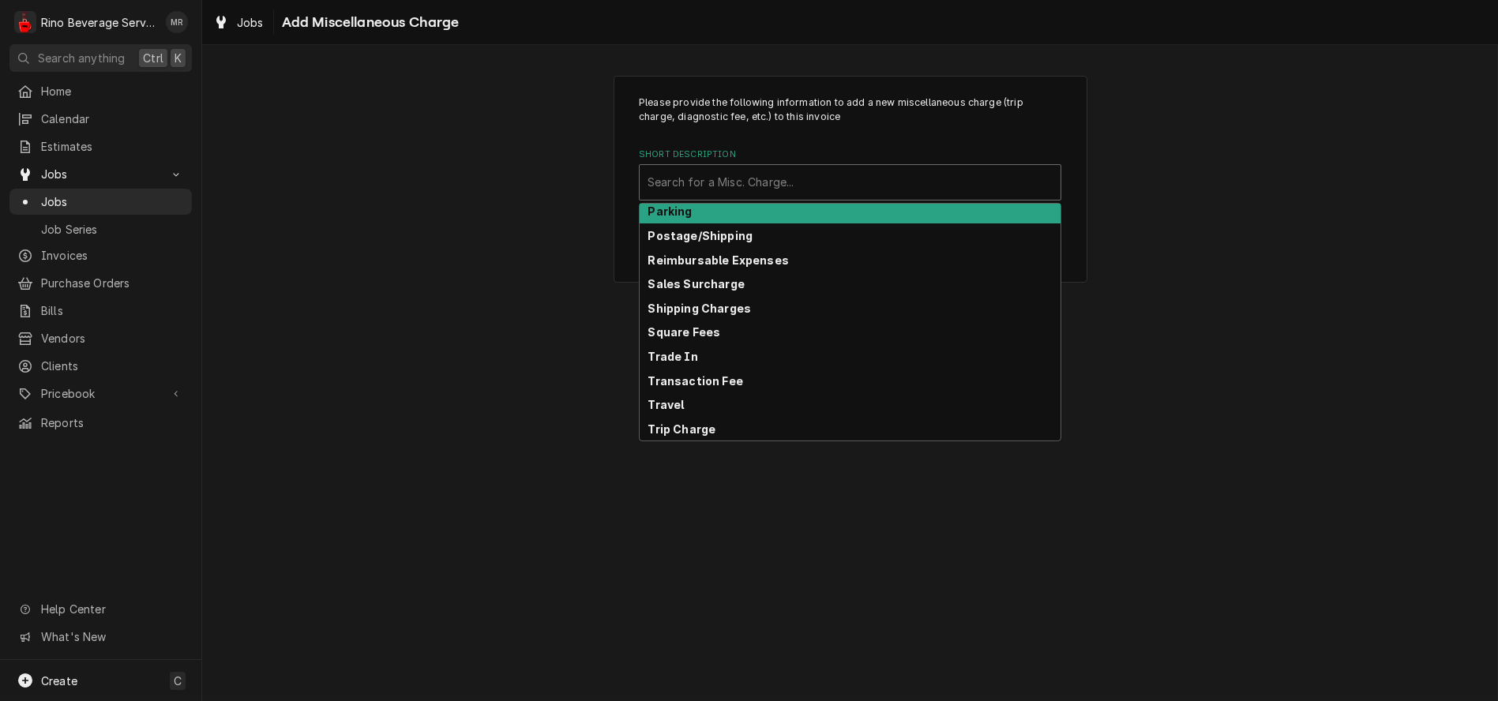
click at [739, 213] on div "Parking" at bounding box center [850, 212] width 421 height 24
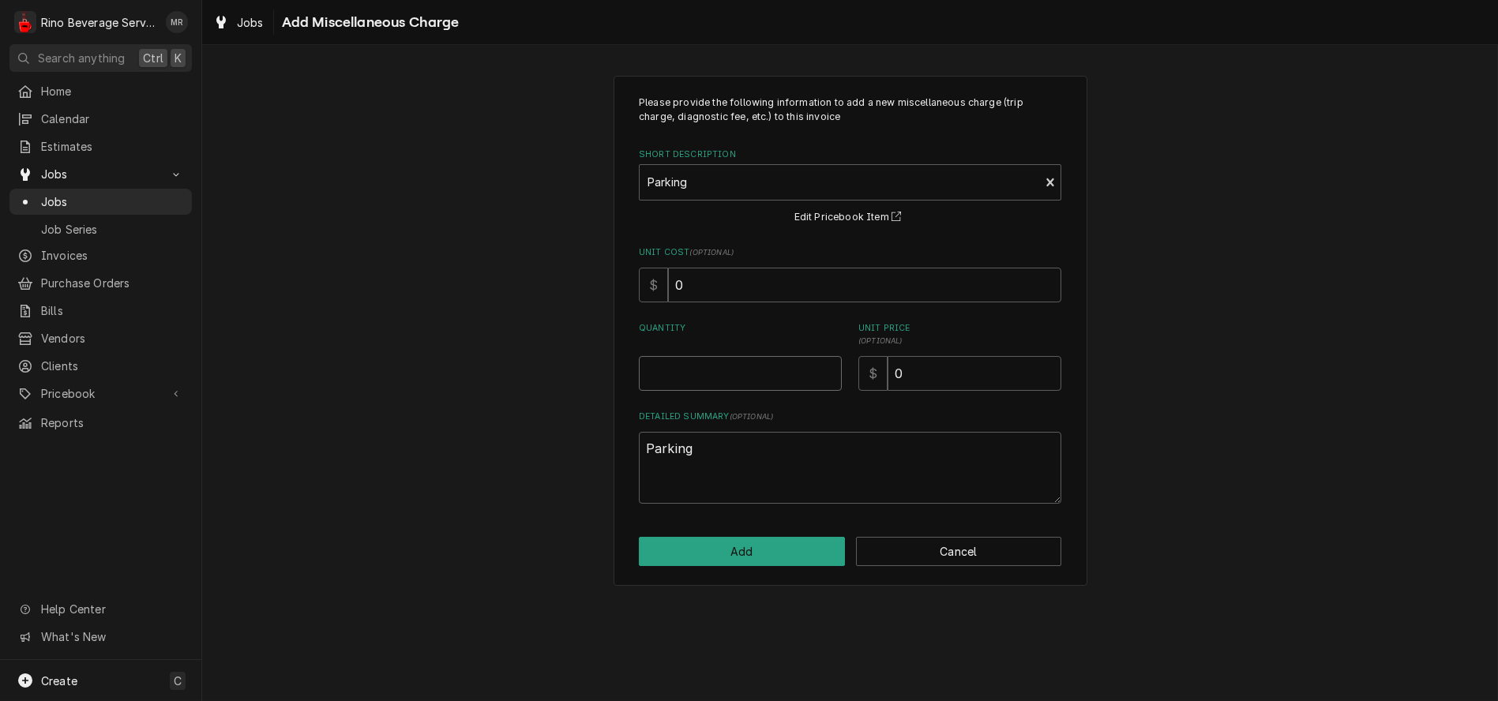
type textarea "x"
type input "0.5"
click at [825, 368] on input "0.5" at bounding box center [740, 373] width 203 height 35
type textarea "x"
type input "1"
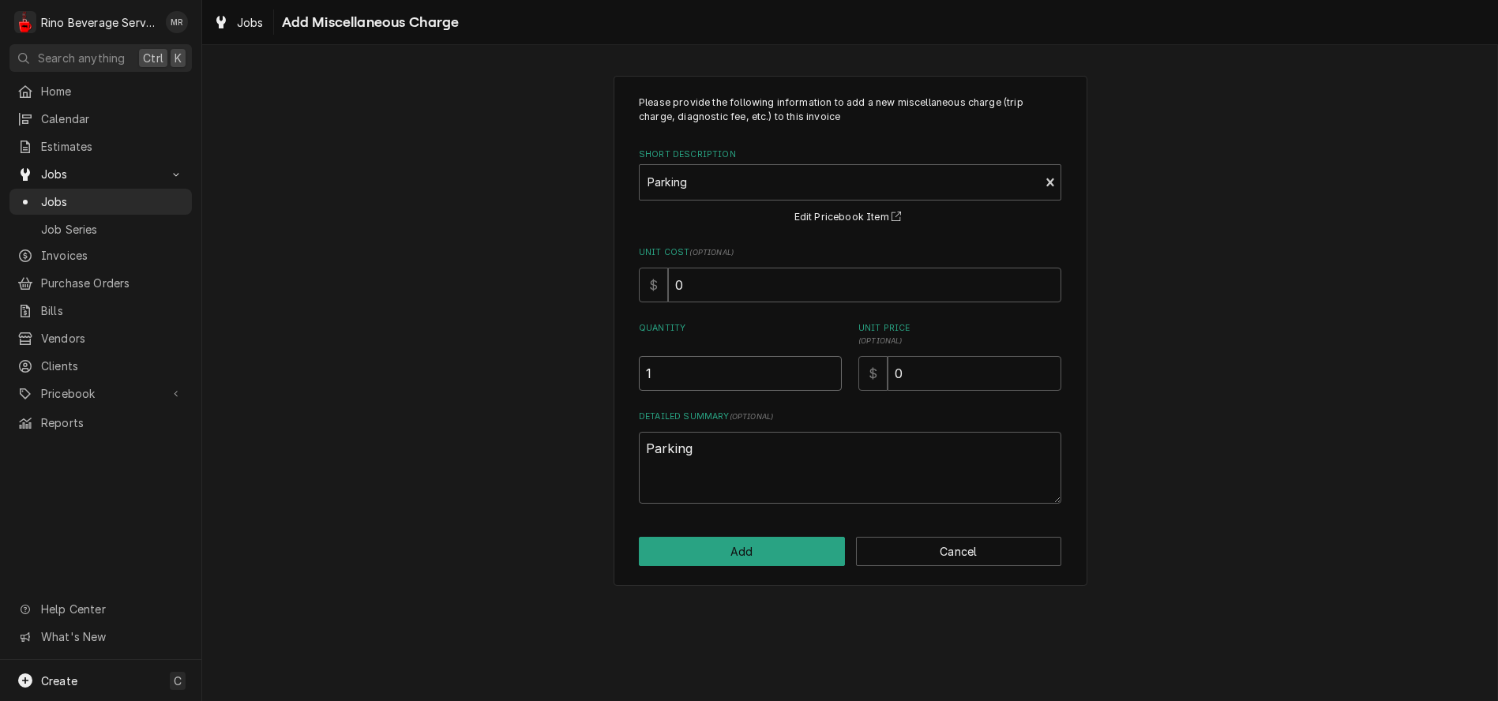
click at [825, 368] on input "1" at bounding box center [740, 373] width 203 height 35
click at [918, 377] on input "0" at bounding box center [975, 373] width 174 height 35
type textarea "x"
type input "2"
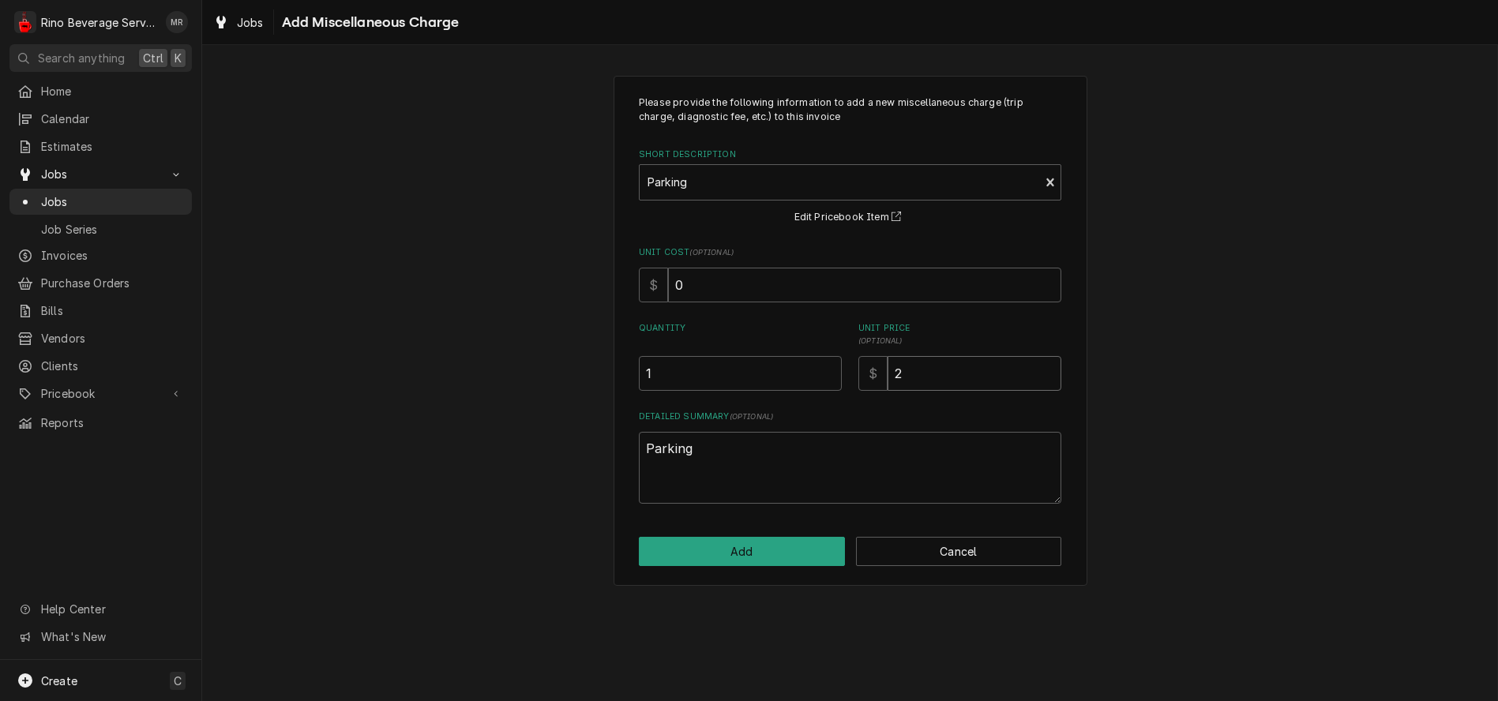
type textarea "x"
type input "2.1"
type textarea "x"
type input "2.17"
click at [762, 554] on button "Add" at bounding box center [742, 551] width 206 height 29
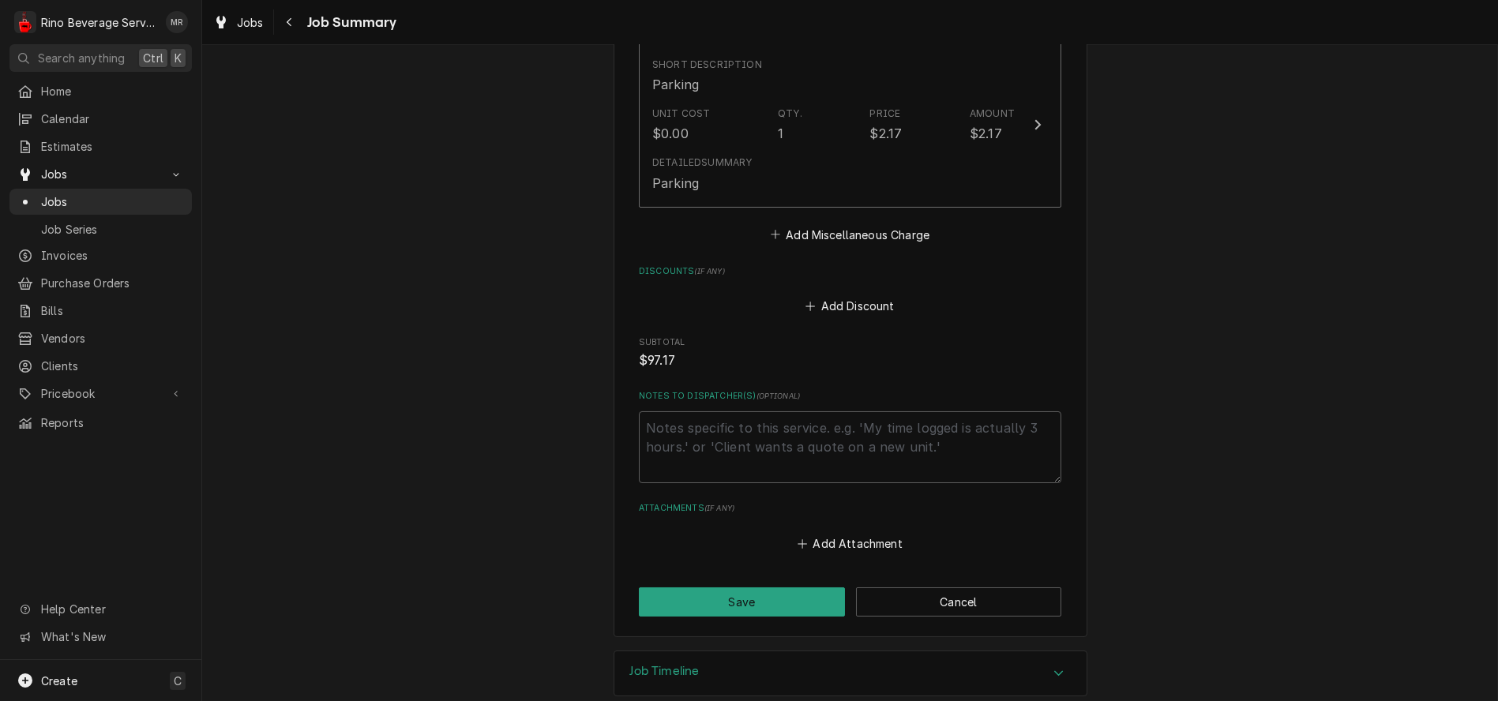
scroll to position [991, 0]
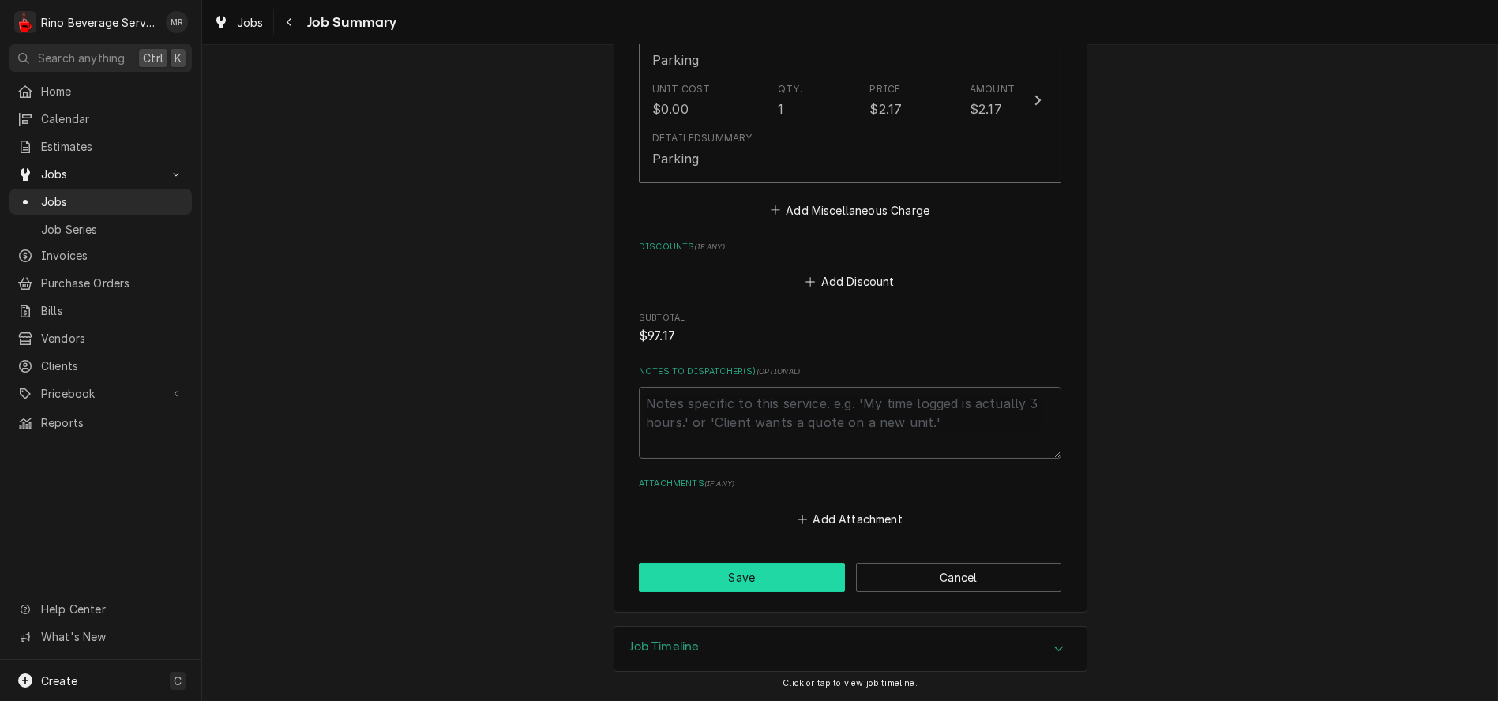
click at [758, 584] on button "Save" at bounding box center [742, 577] width 206 height 29
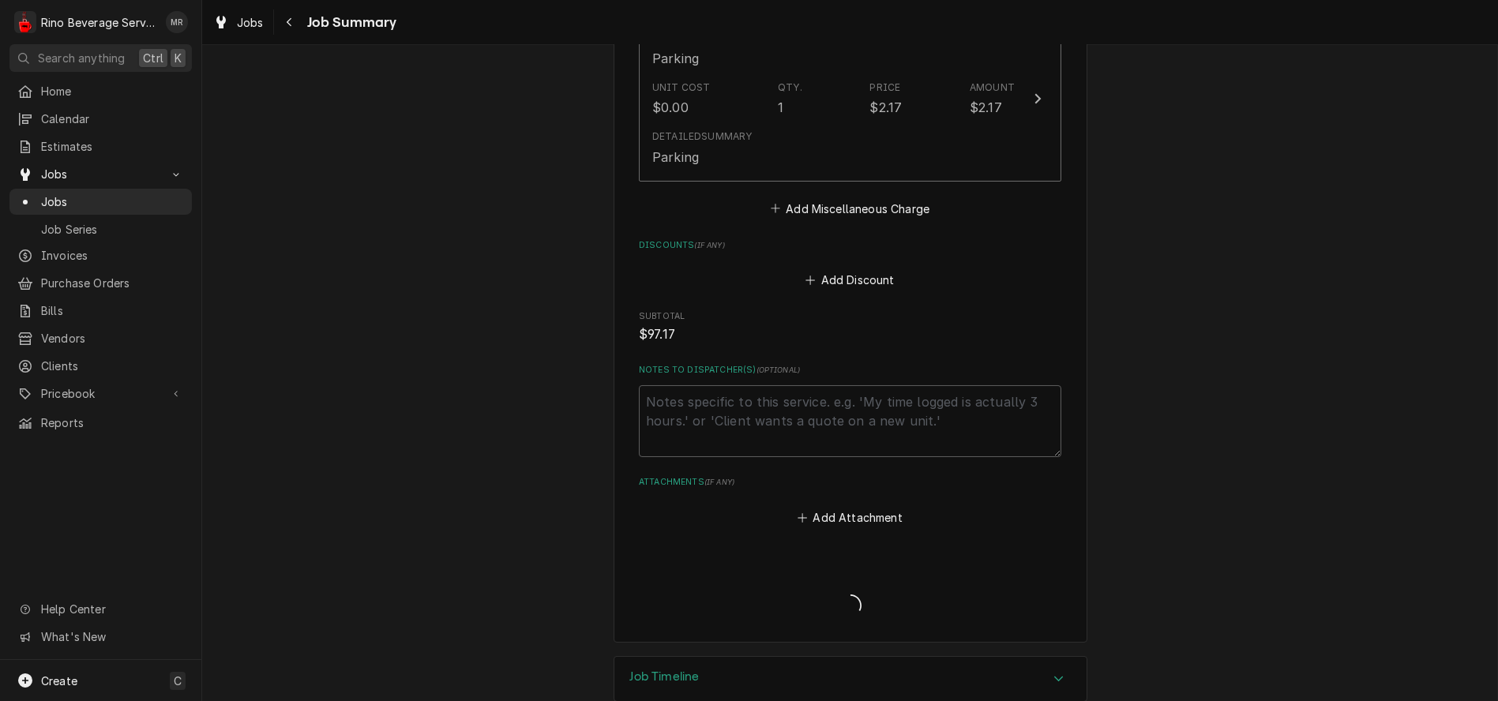
type textarea "x"
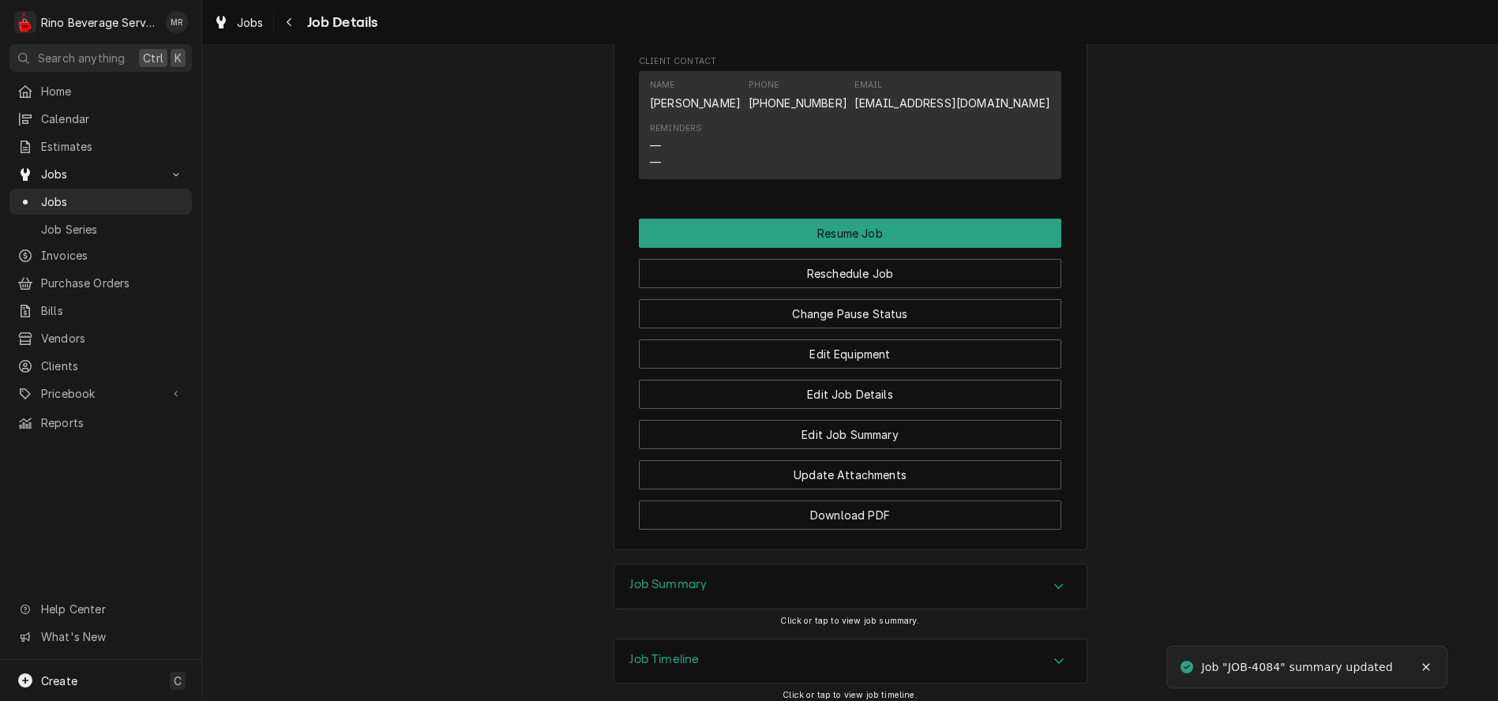
scroll to position [1478, 0]
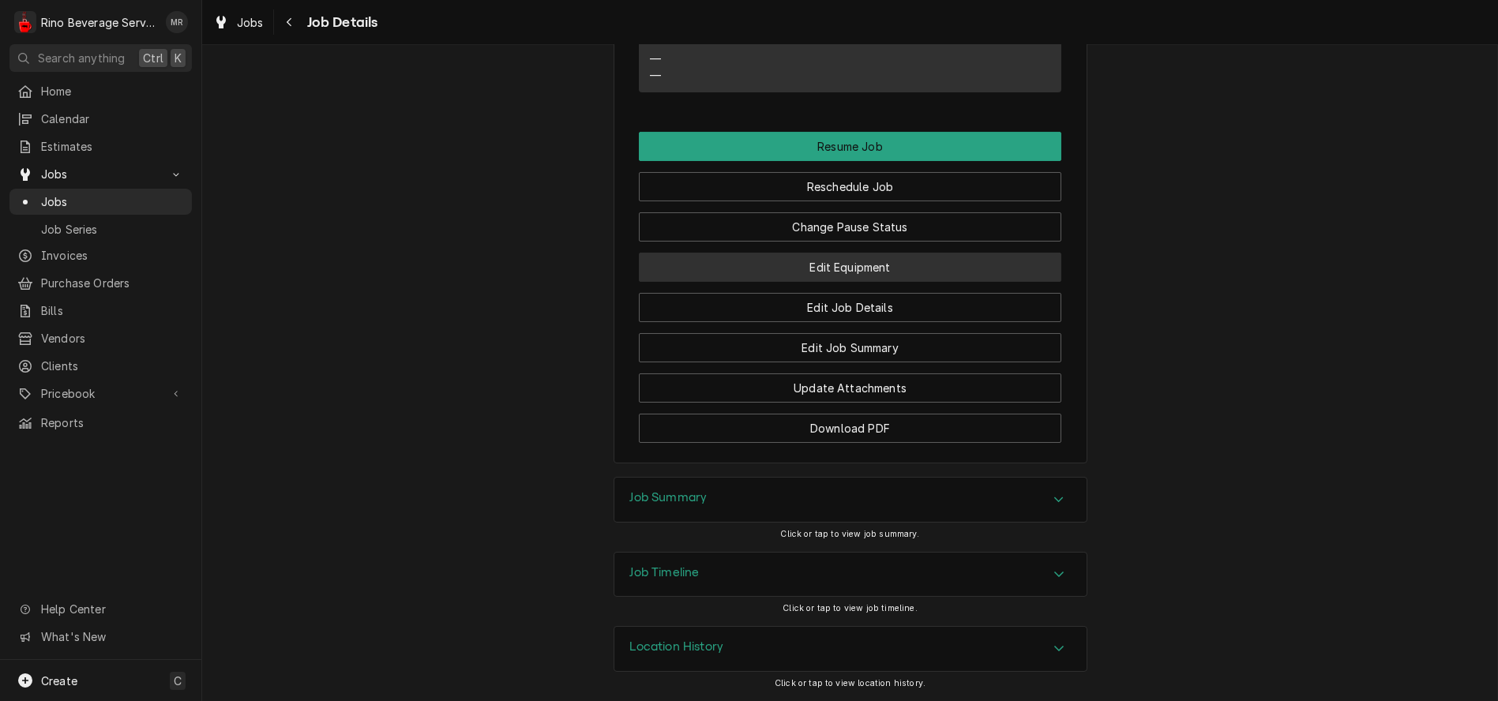
click at [809, 265] on button "Edit Equipment" at bounding box center [850, 267] width 423 height 29
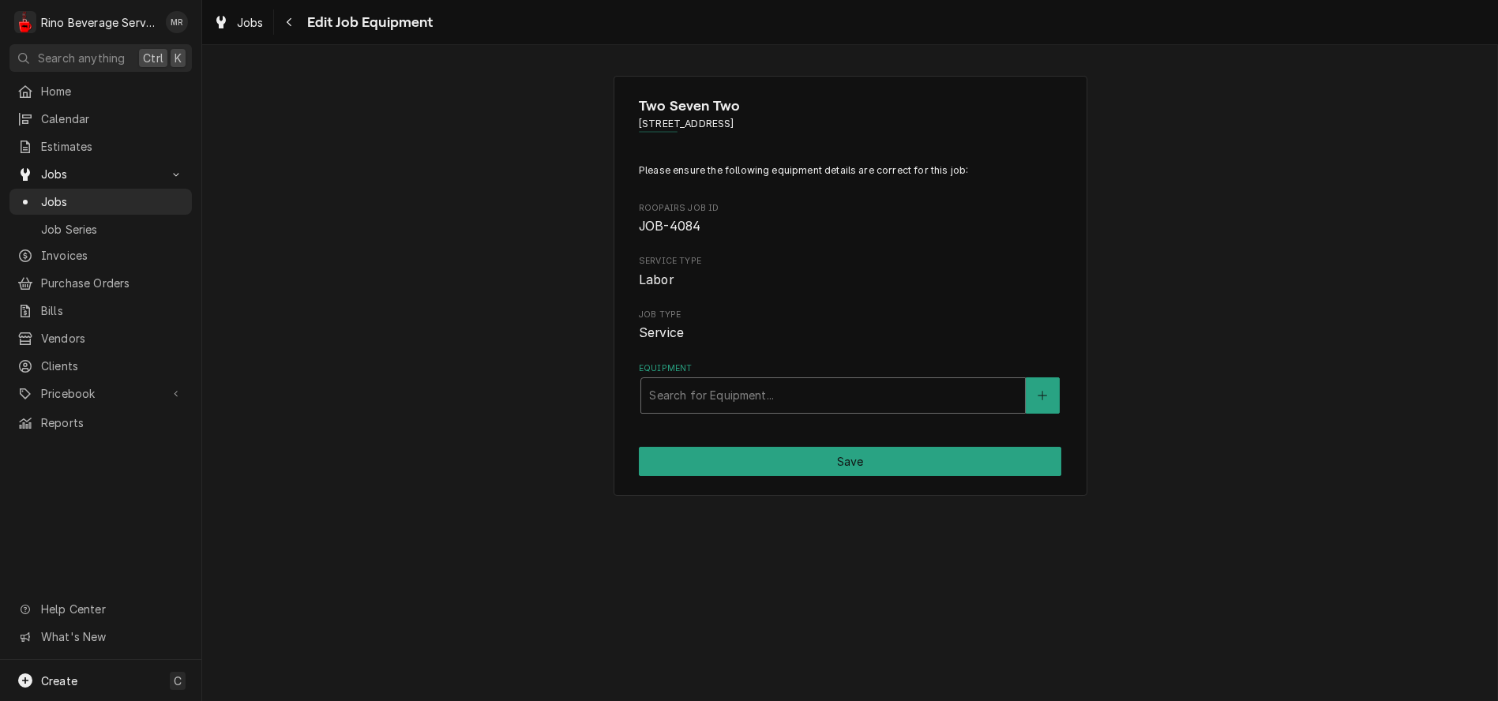
click at [781, 389] on div "Equipment" at bounding box center [833, 395] width 368 height 28
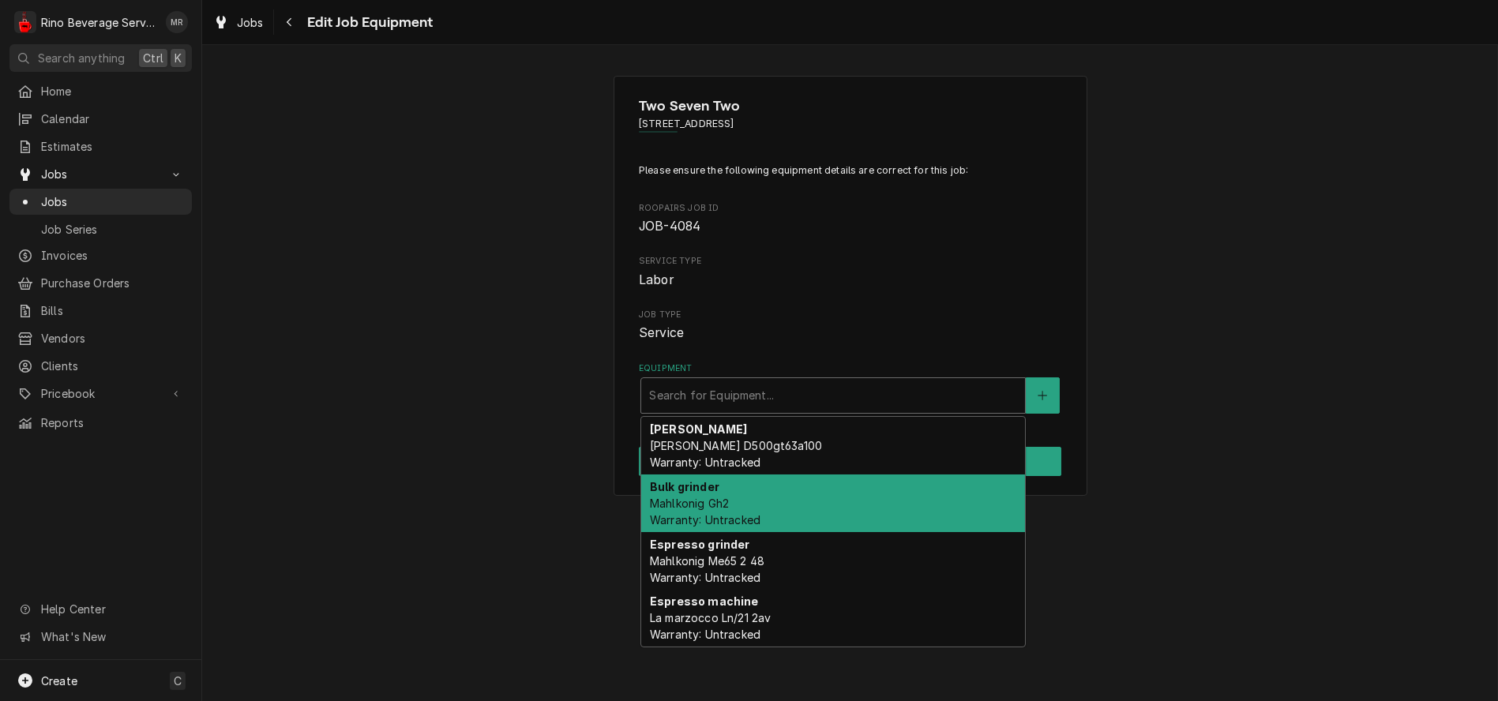
click at [777, 498] on div "Bulk grinder Mahlkonig Gh2 Warranty: Untracked" at bounding box center [833, 504] width 384 height 58
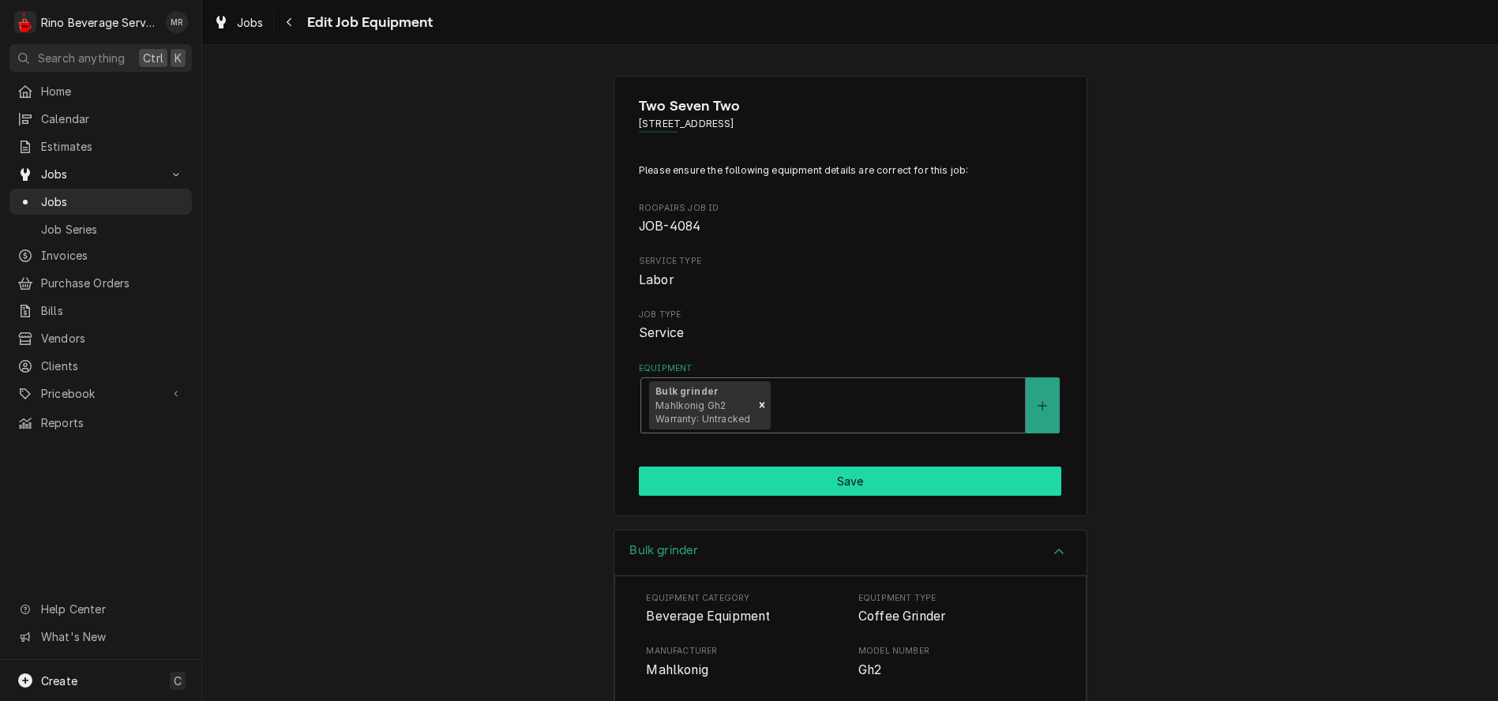
click at [818, 480] on button "Save" at bounding box center [850, 481] width 423 height 29
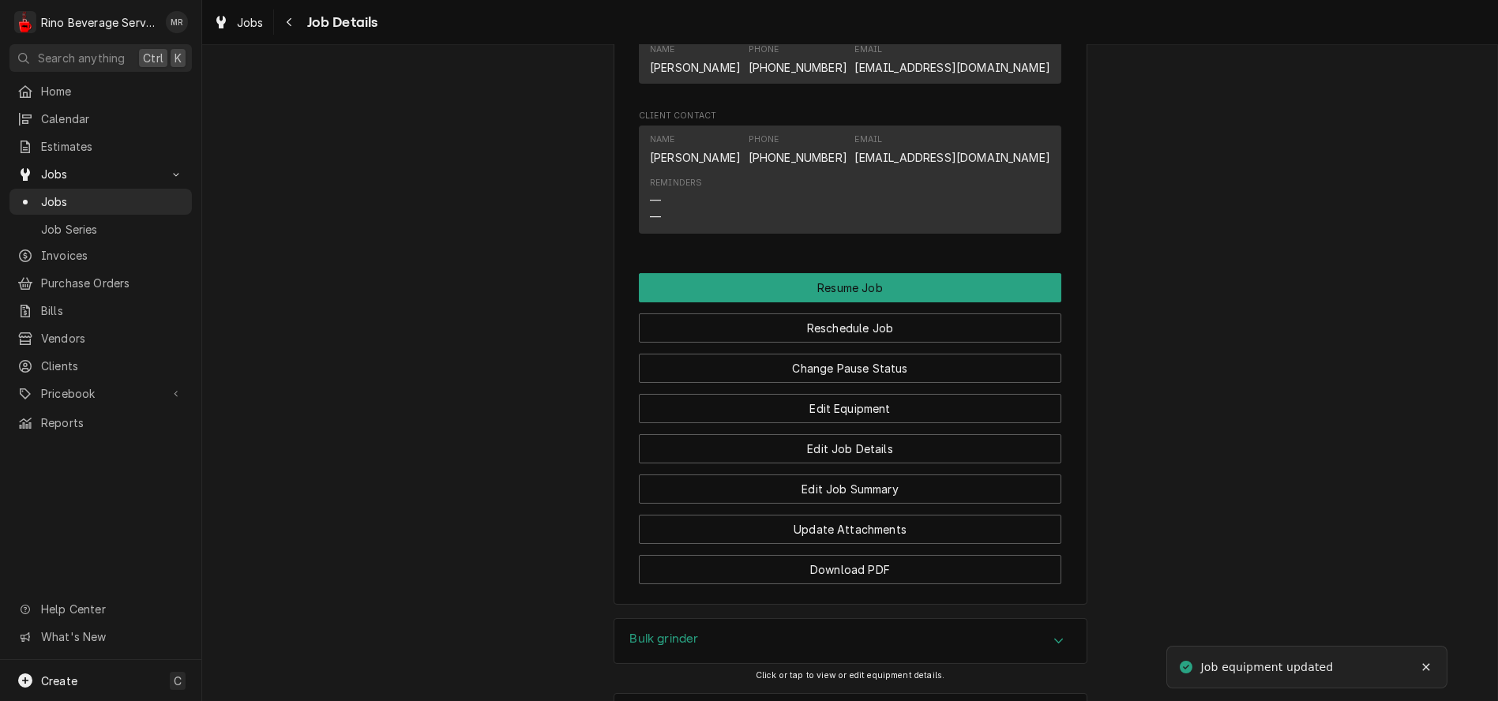
scroll to position [1290, 0]
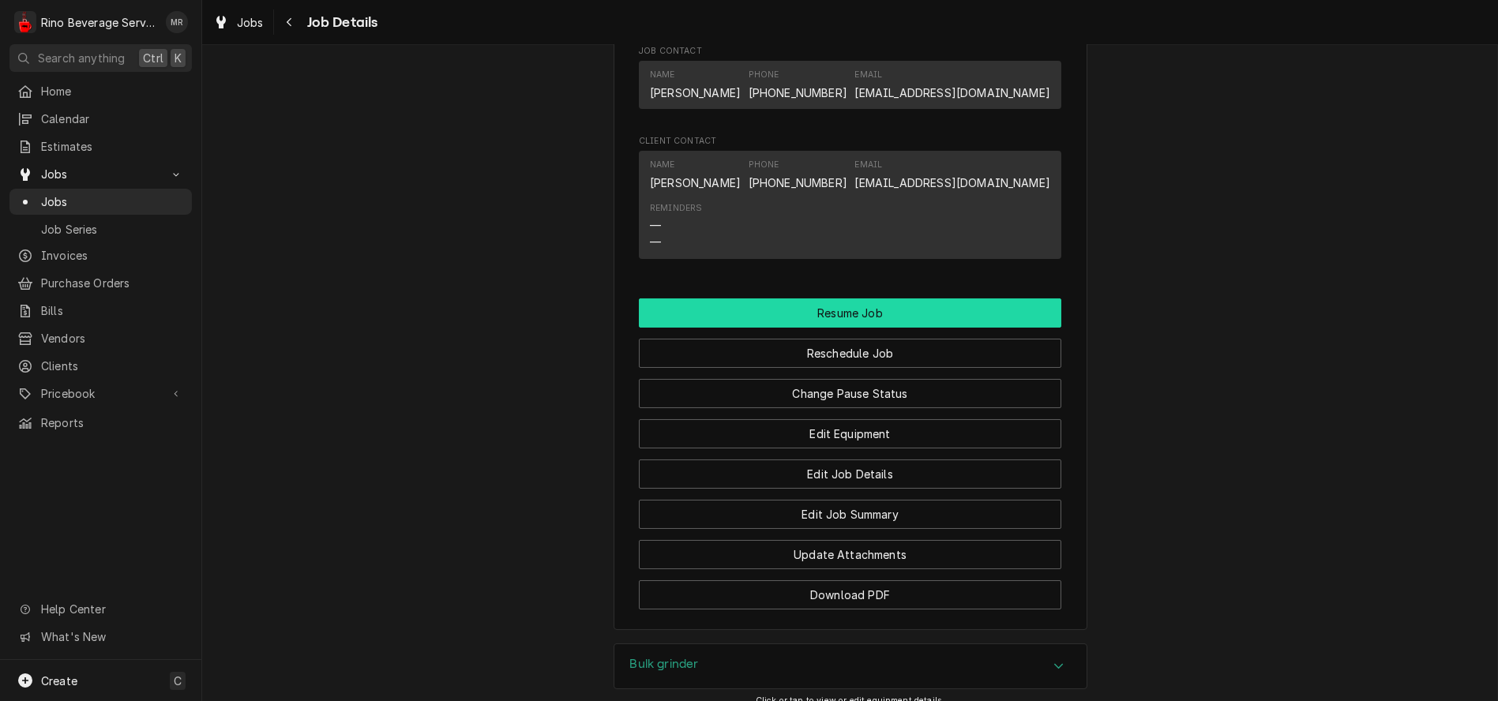
click at [835, 328] on button "Resume Job" at bounding box center [850, 313] width 423 height 29
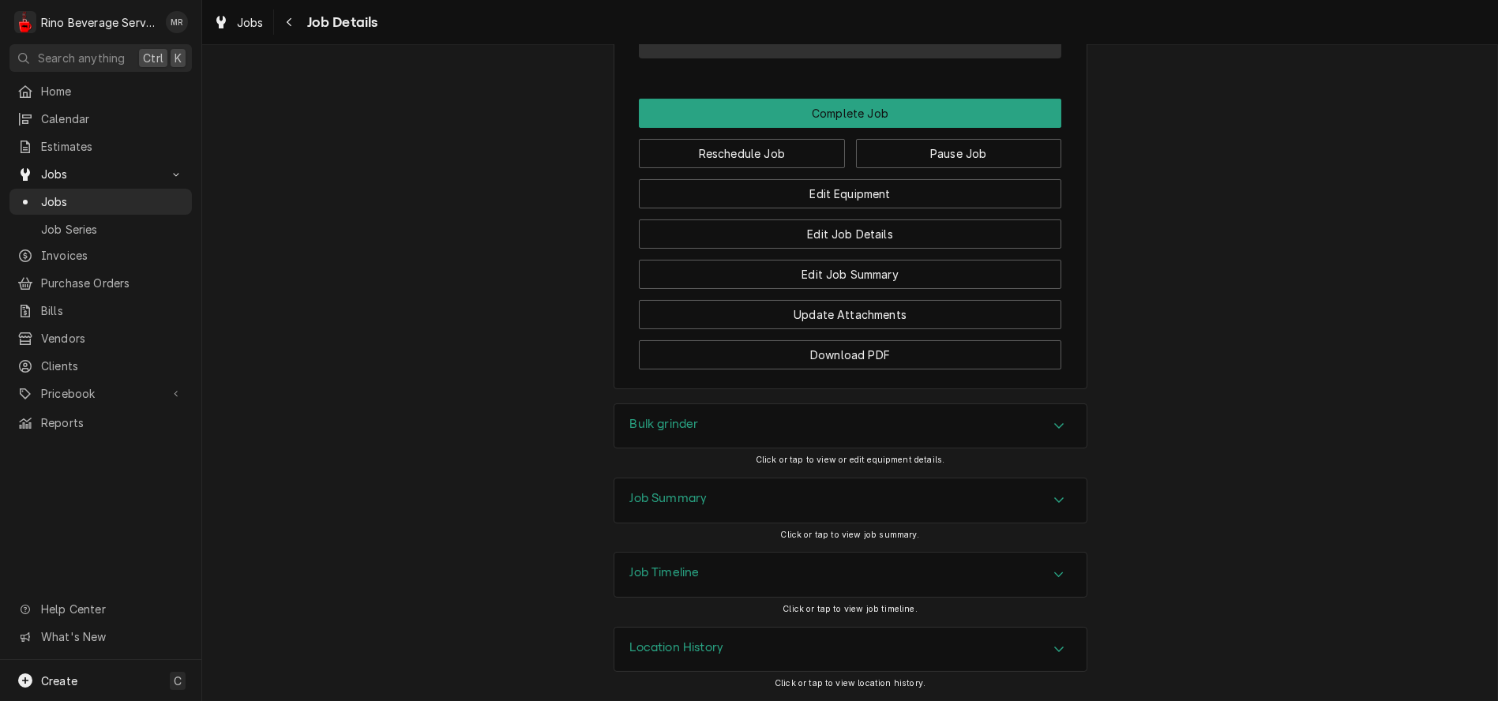
scroll to position [1123, 0]
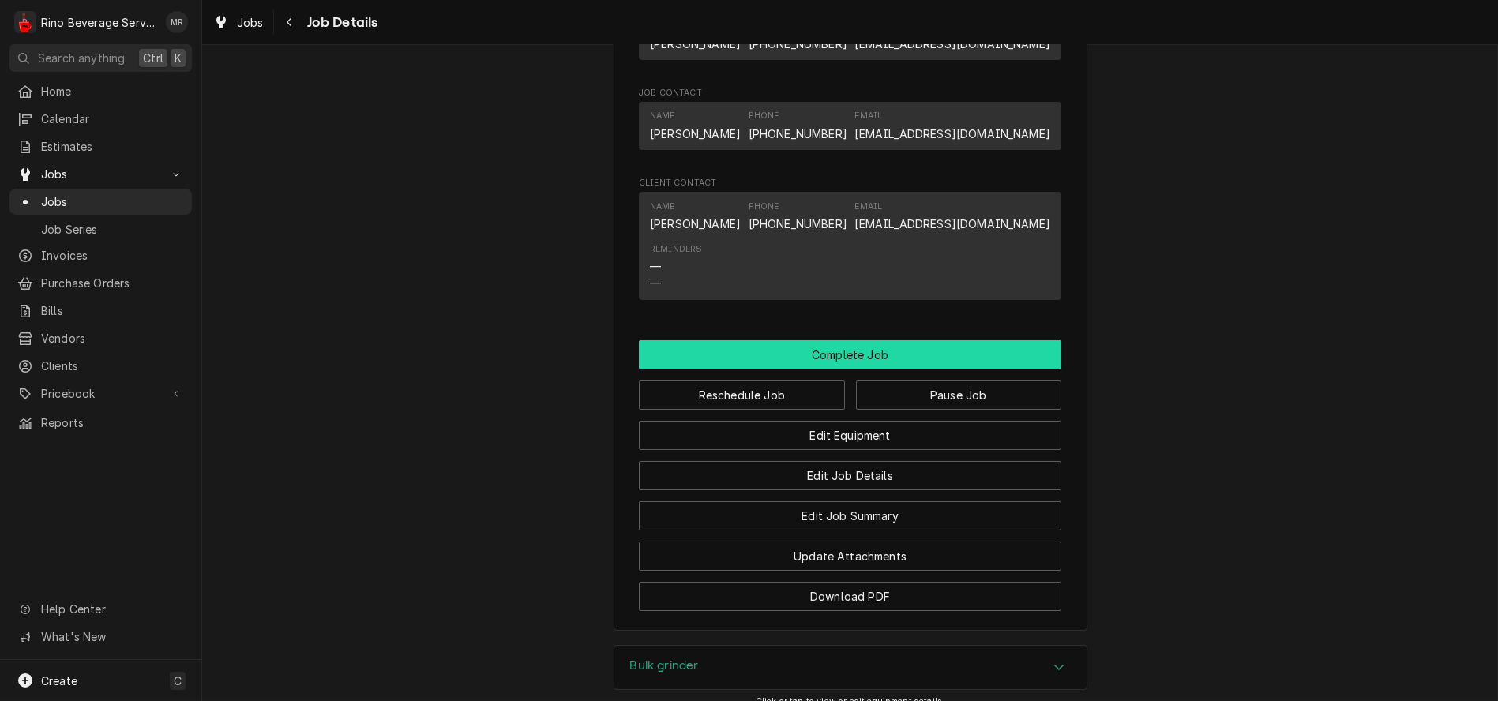
click at [839, 369] on button "Complete Job" at bounding box center [850, 354] width 423 height 29
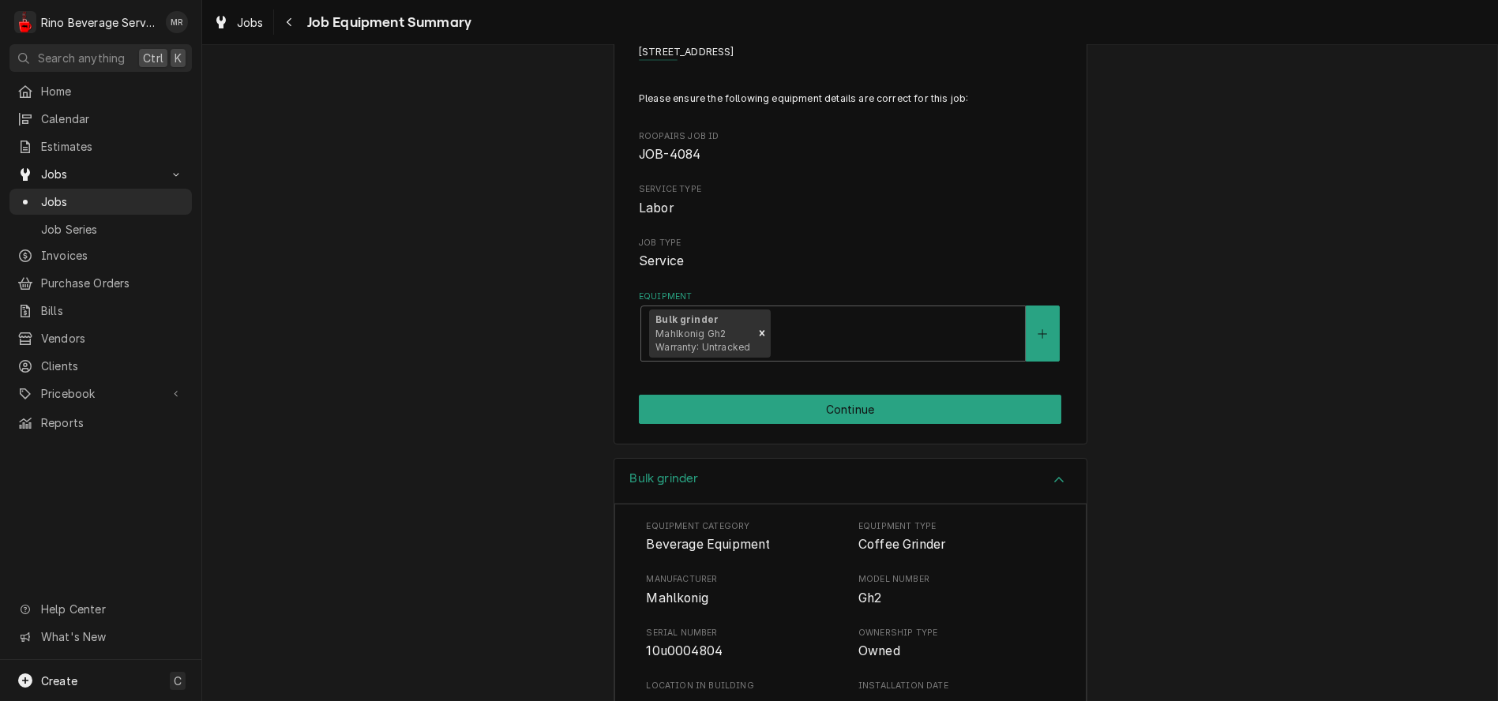
scroll to position [88, 0]
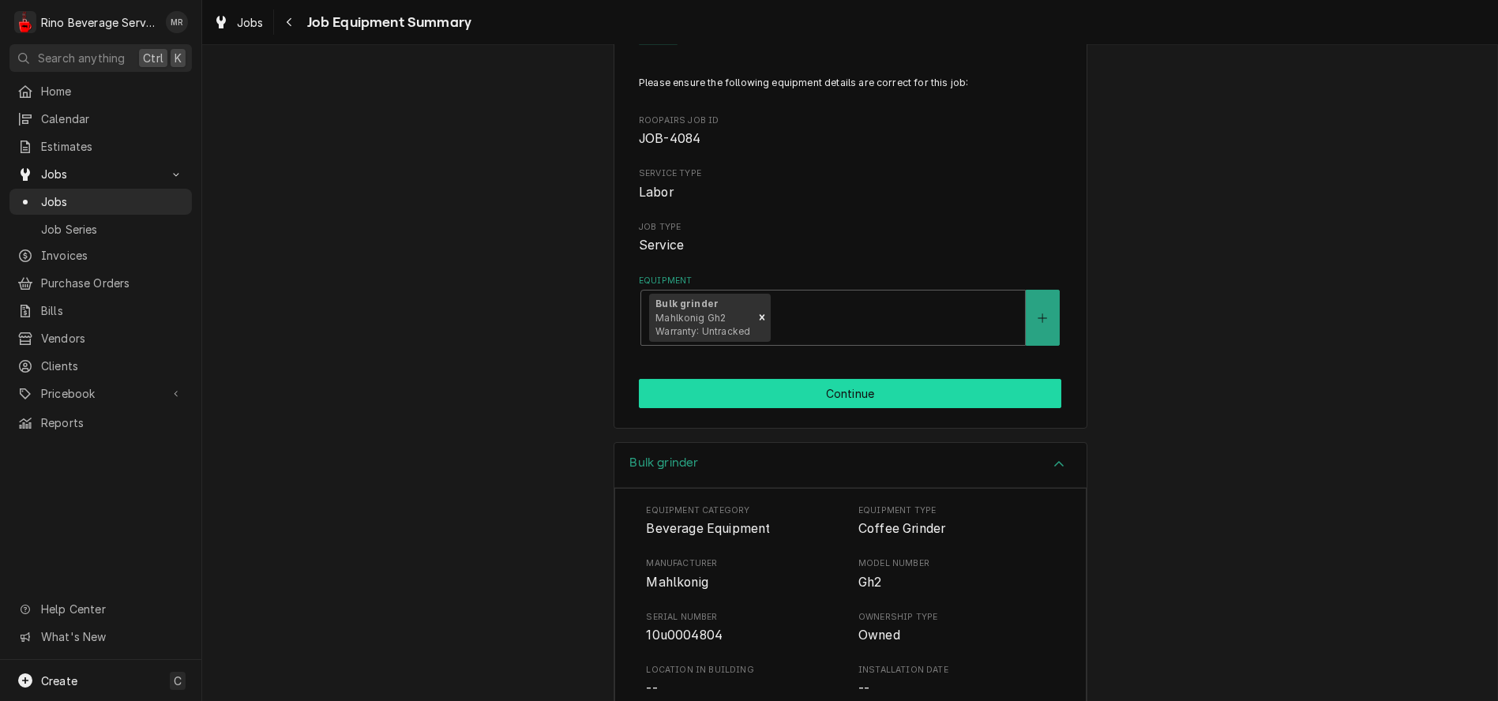
click at [836, 385] on button "Continue" at bounding box center [850, 393] width 423 height 29
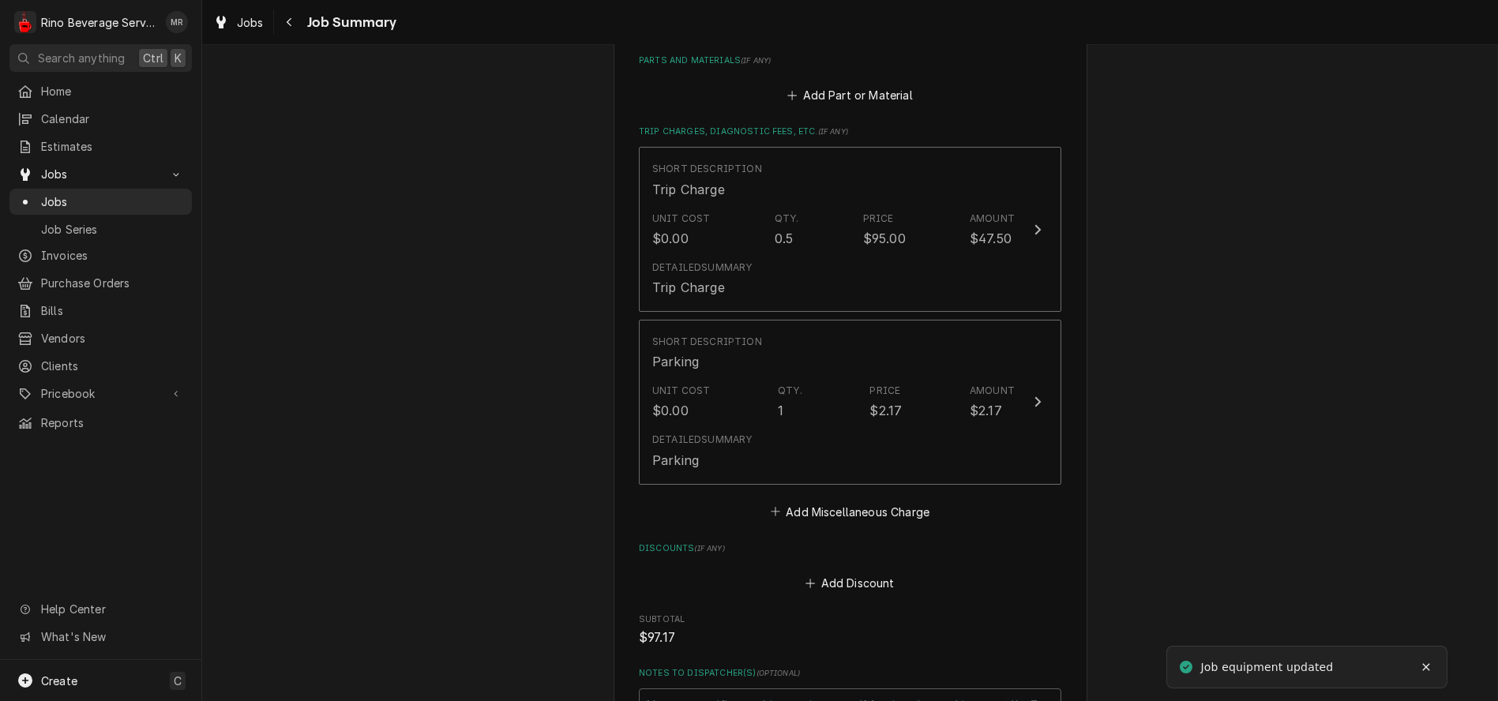
scroll to position [1065, 0]
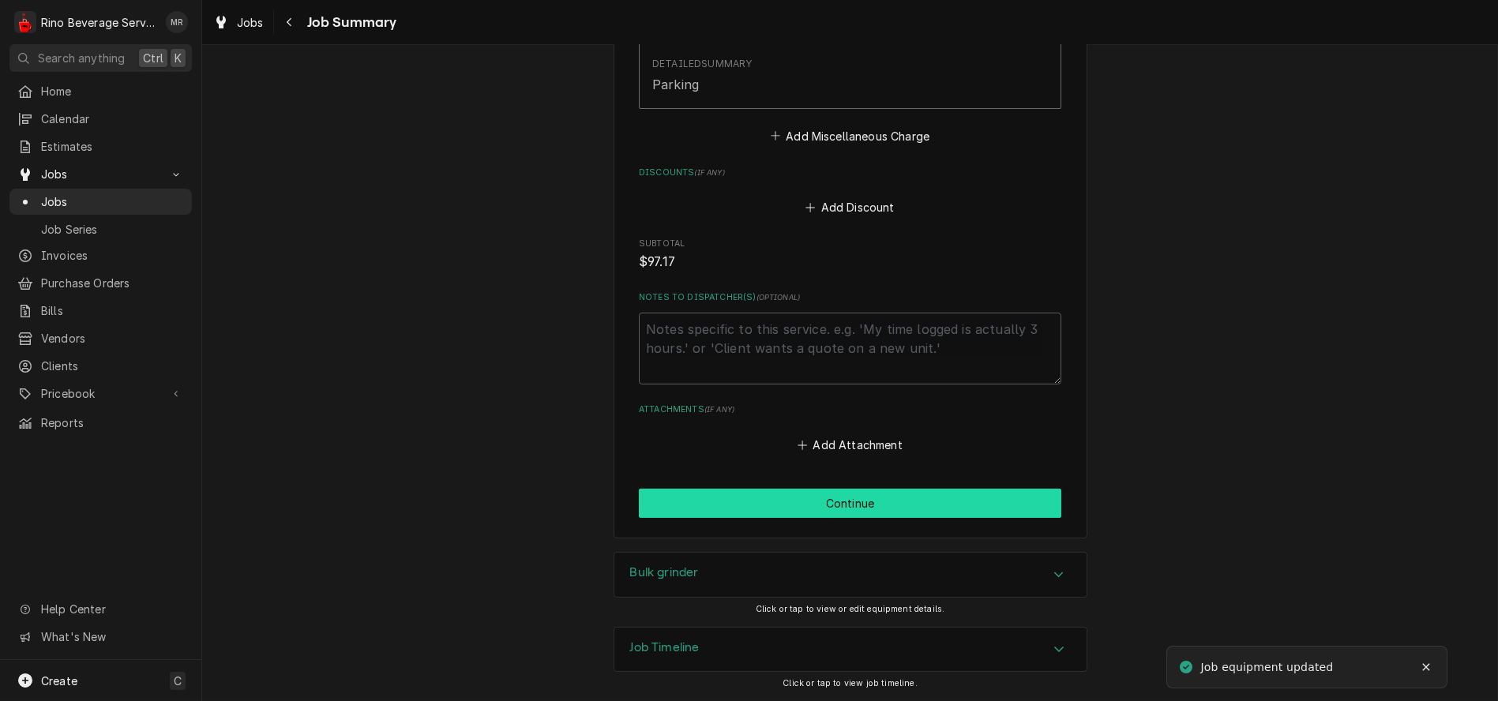
click at [843, 499] on button "Continue" at bounding box center [850, 503] width 423 height 29
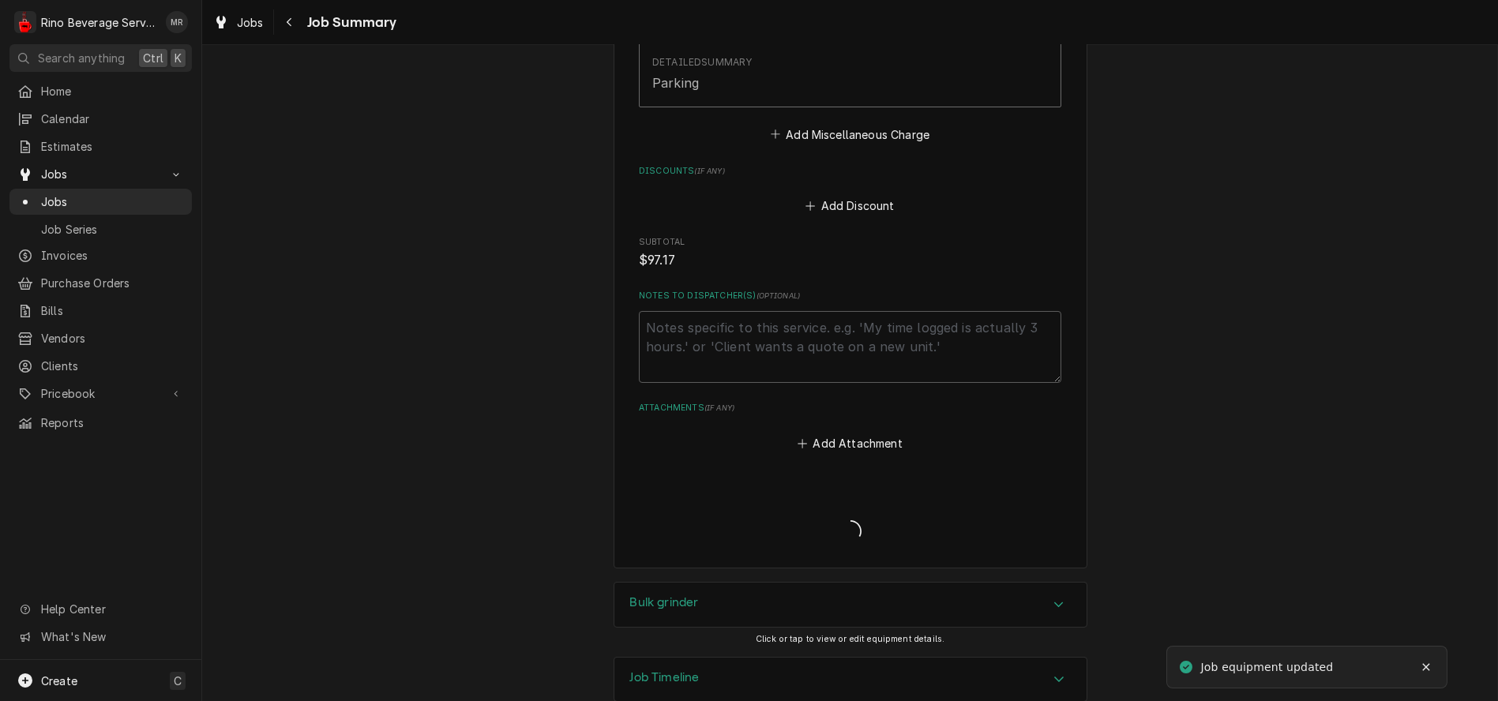
type textarea "x"
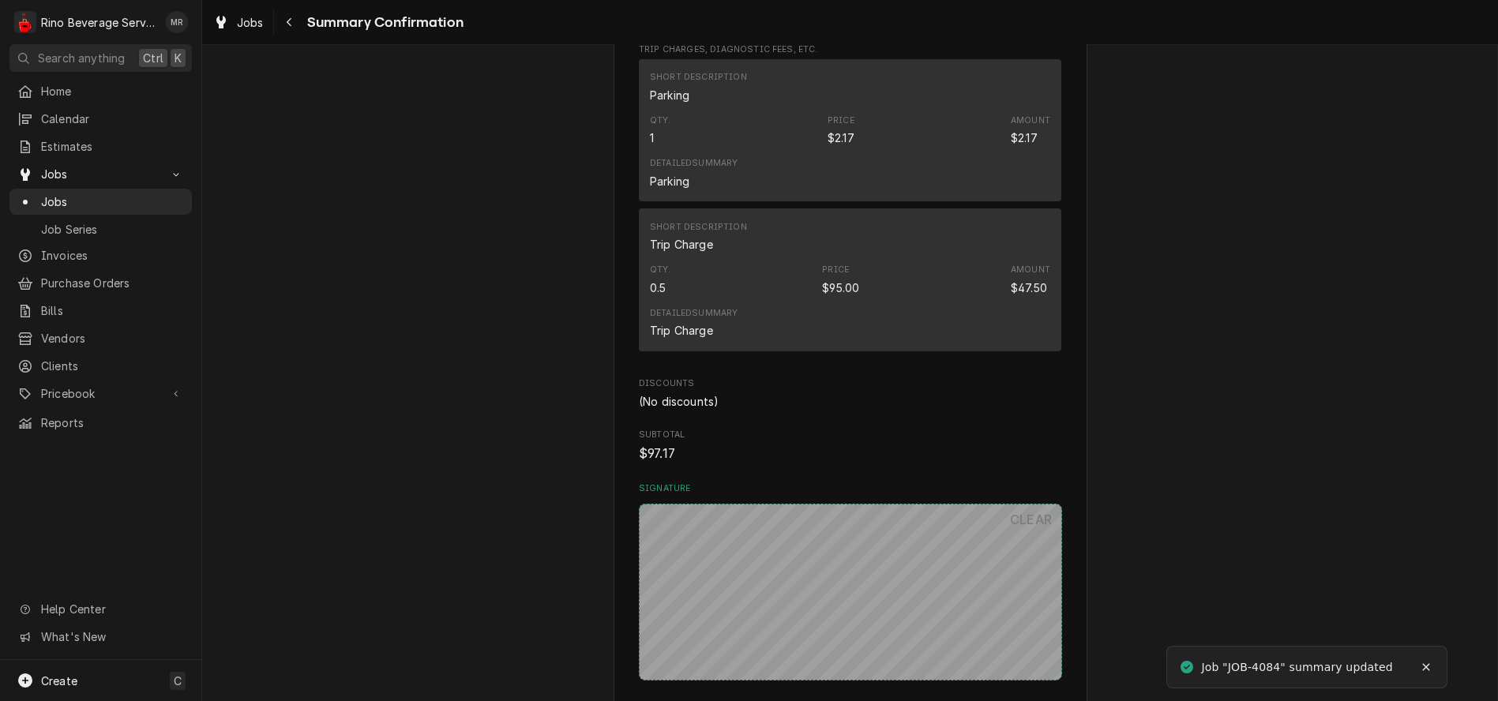
scroll to position [1046, 0]
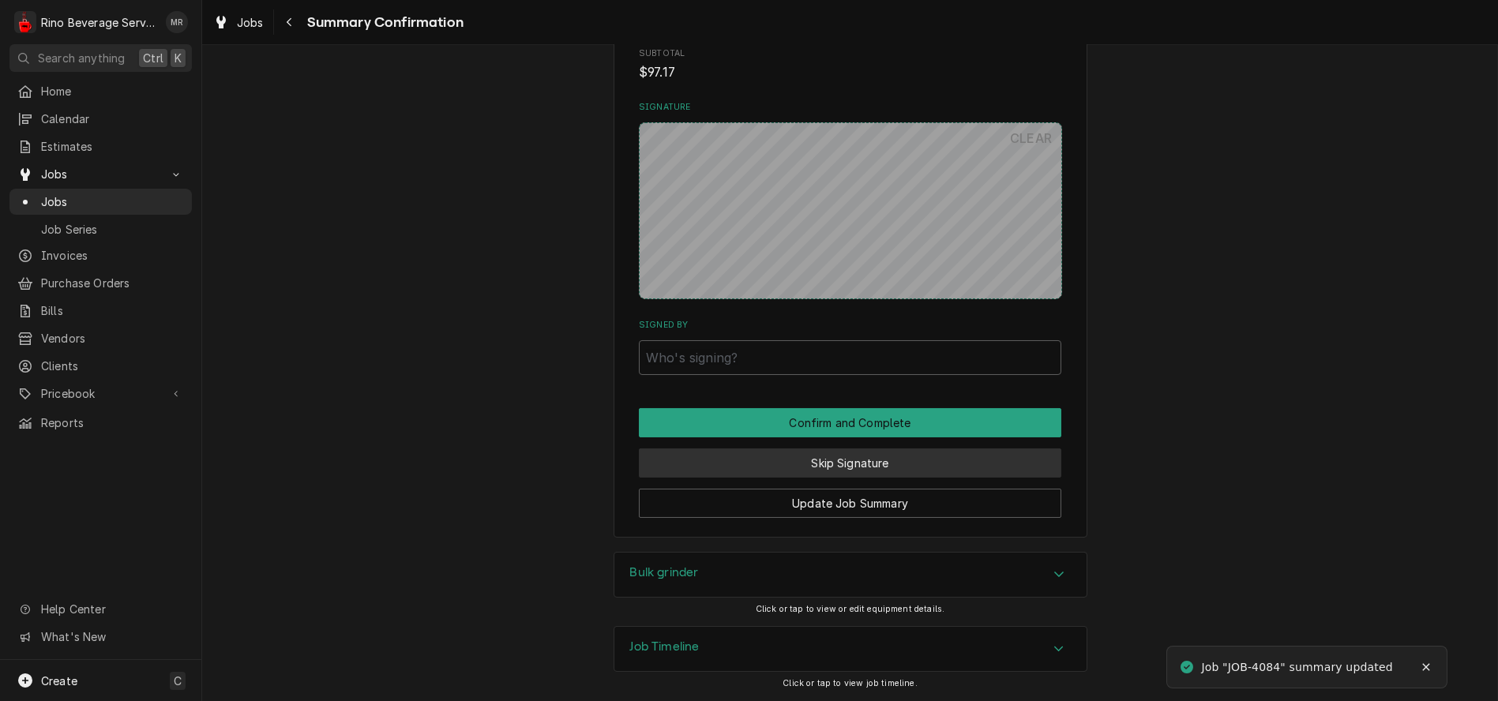
click at [803, 459] on button "Skip Signature" at bounding box center [850, 463] width 423 height 29
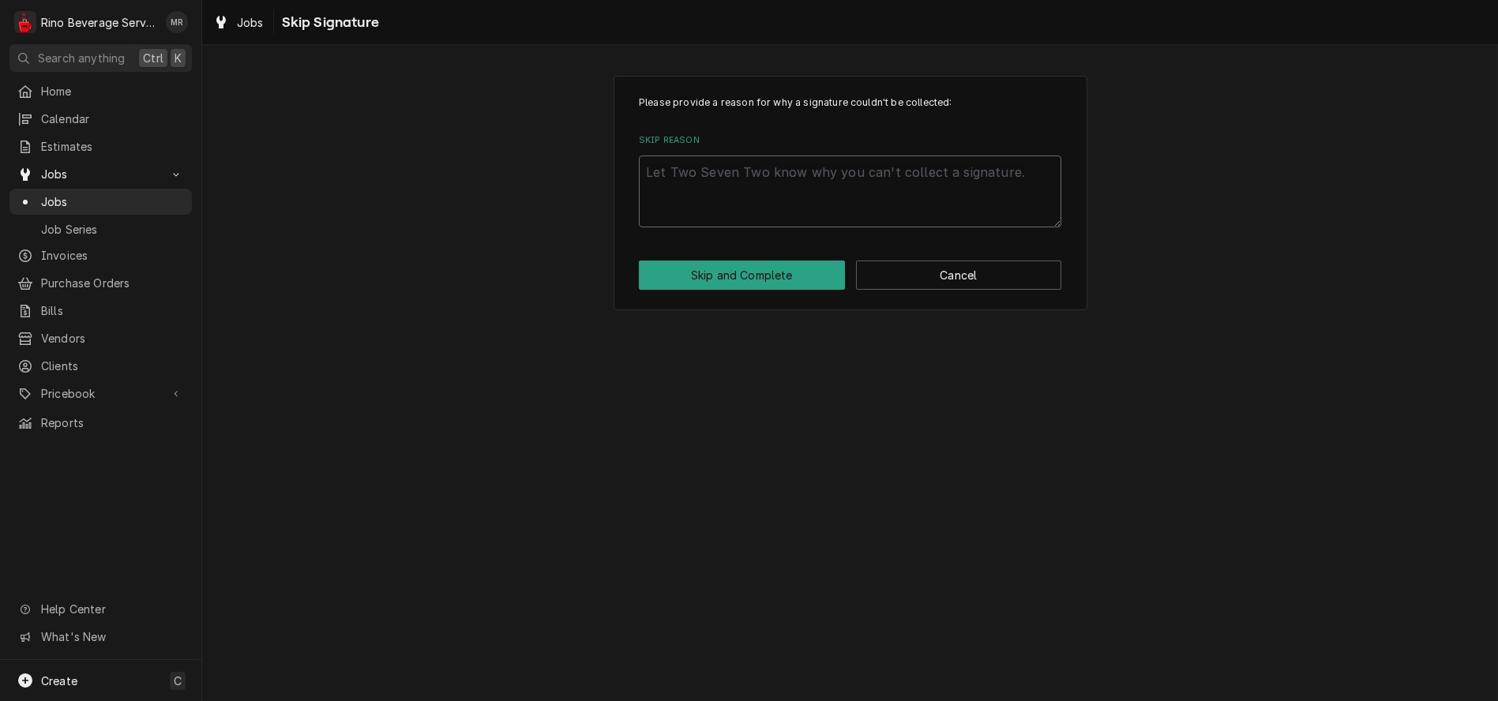
click at [806, 194] on textarea "Skip Reason" at bounding box center [850, 192] width 423 height 72
type textarea "x"
type textarea "n"
type textarea "x"
type textarea "no"
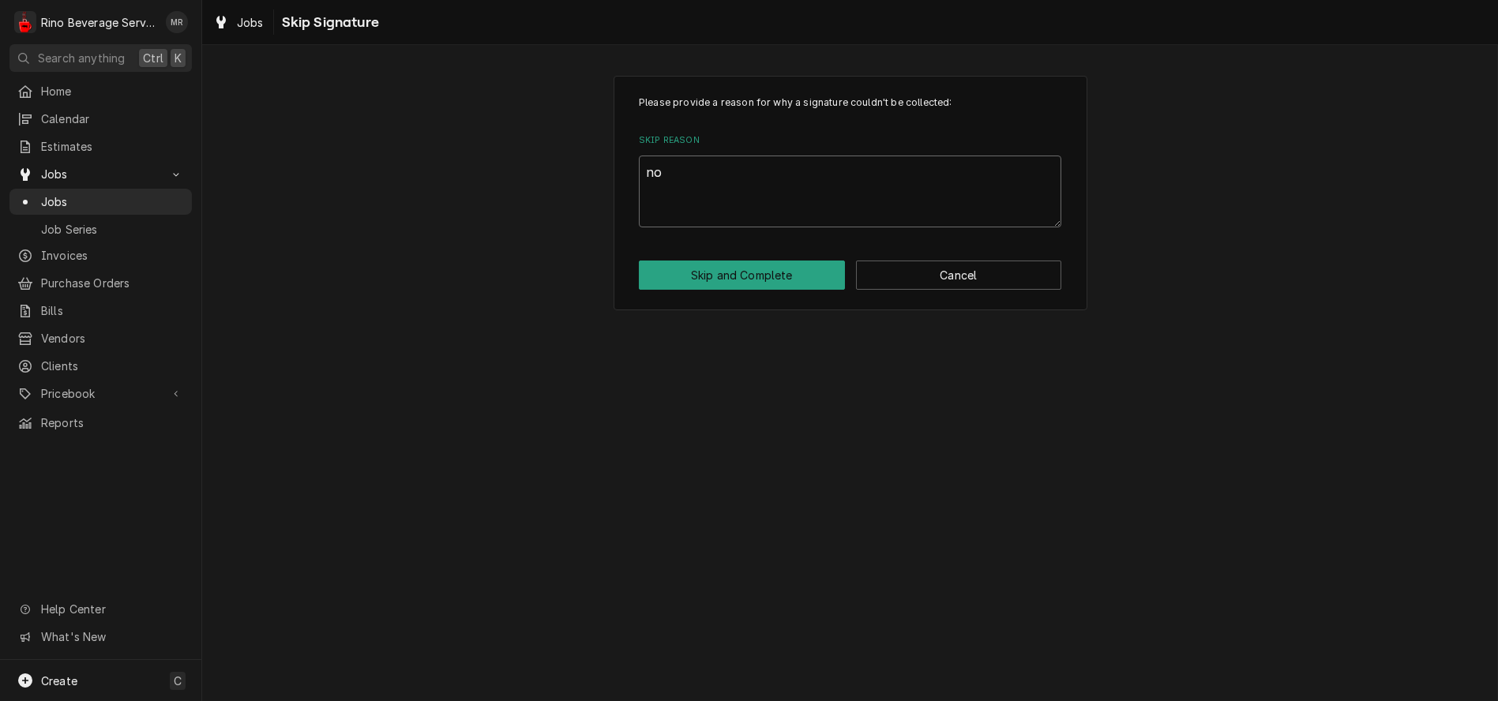
type textarea "x"
type textarea "non"
type textarea "x"
type textarea "none"
click at [790, 271] on button "Skip and Complete" at bounding box center [742, 275] width 206 height 29
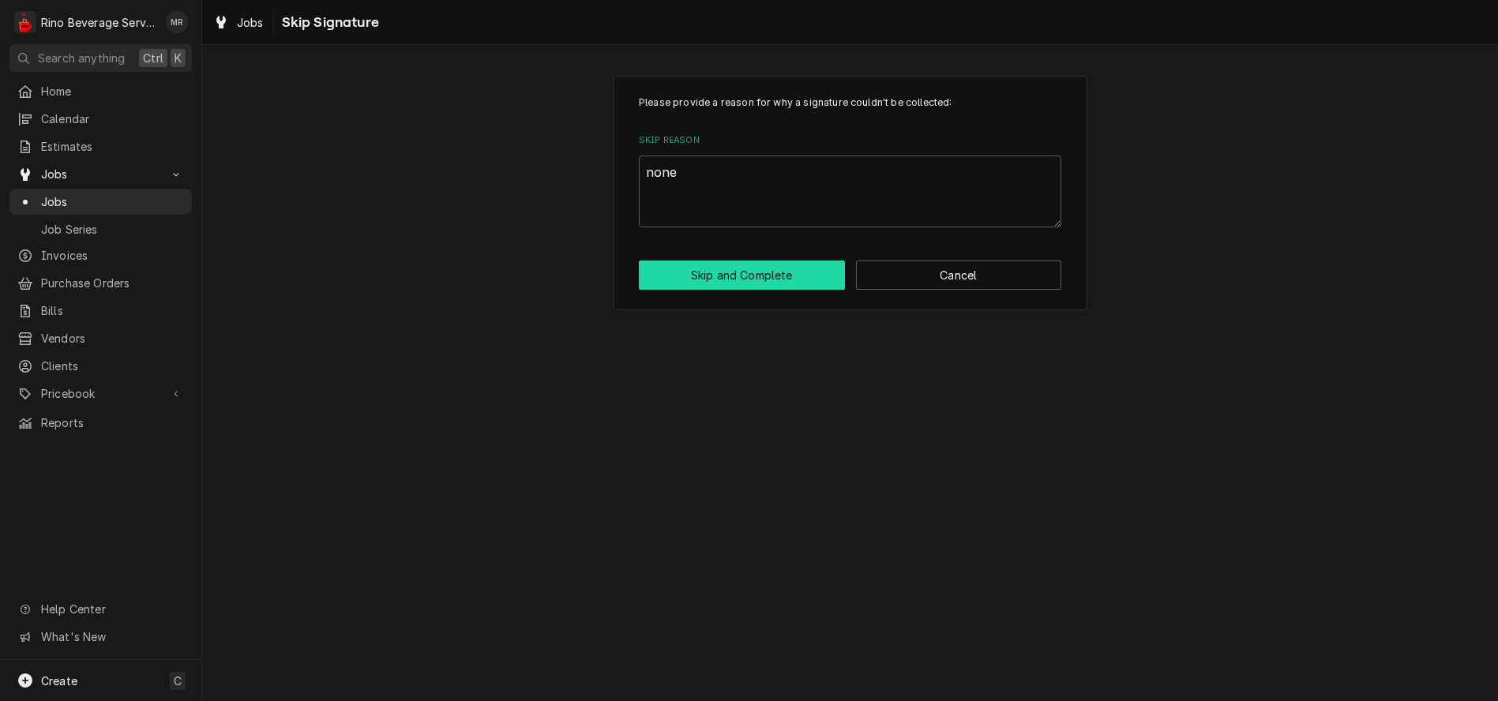
type textarea "x"
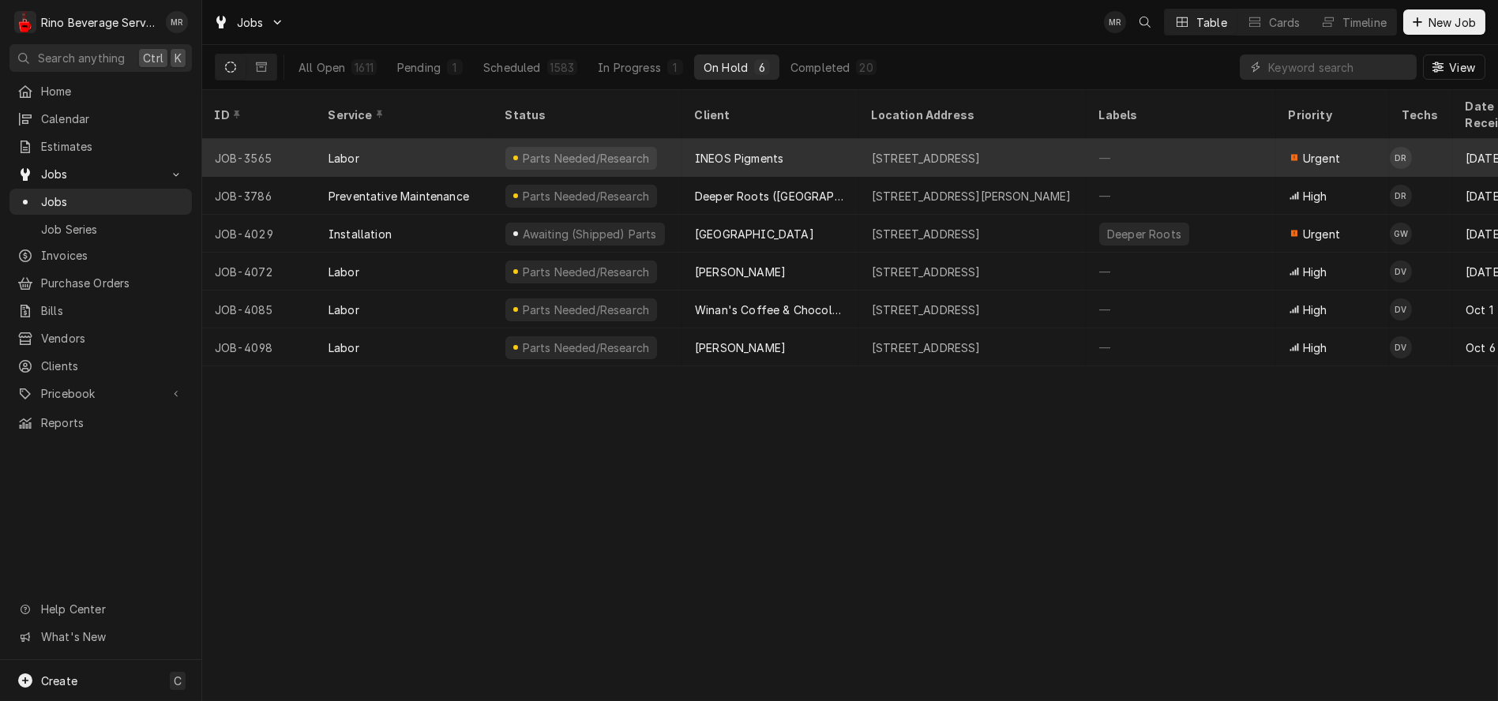
click at [672, 139] on div "Parts Needed/Research" at bounding box center [588, 158] width 190 height 38
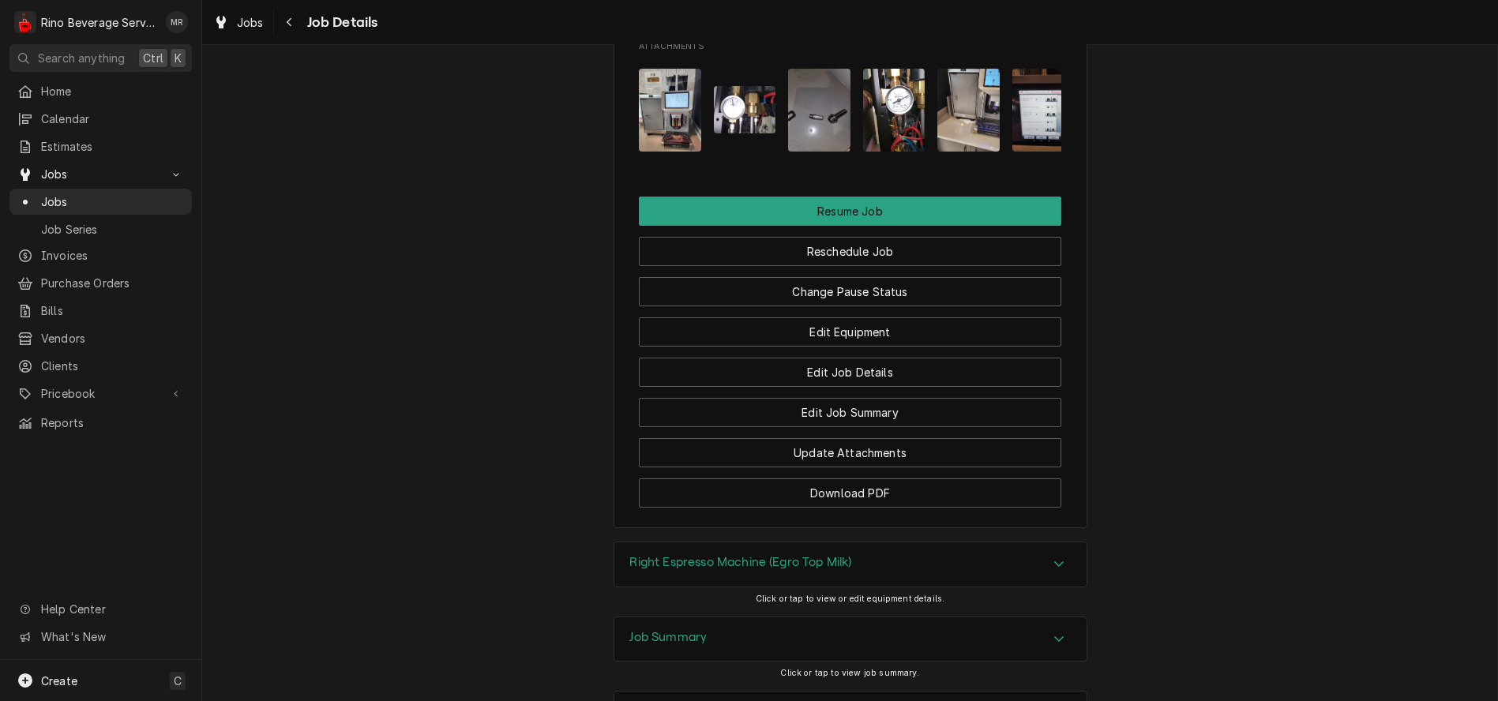
scroll to position [1667, 0]
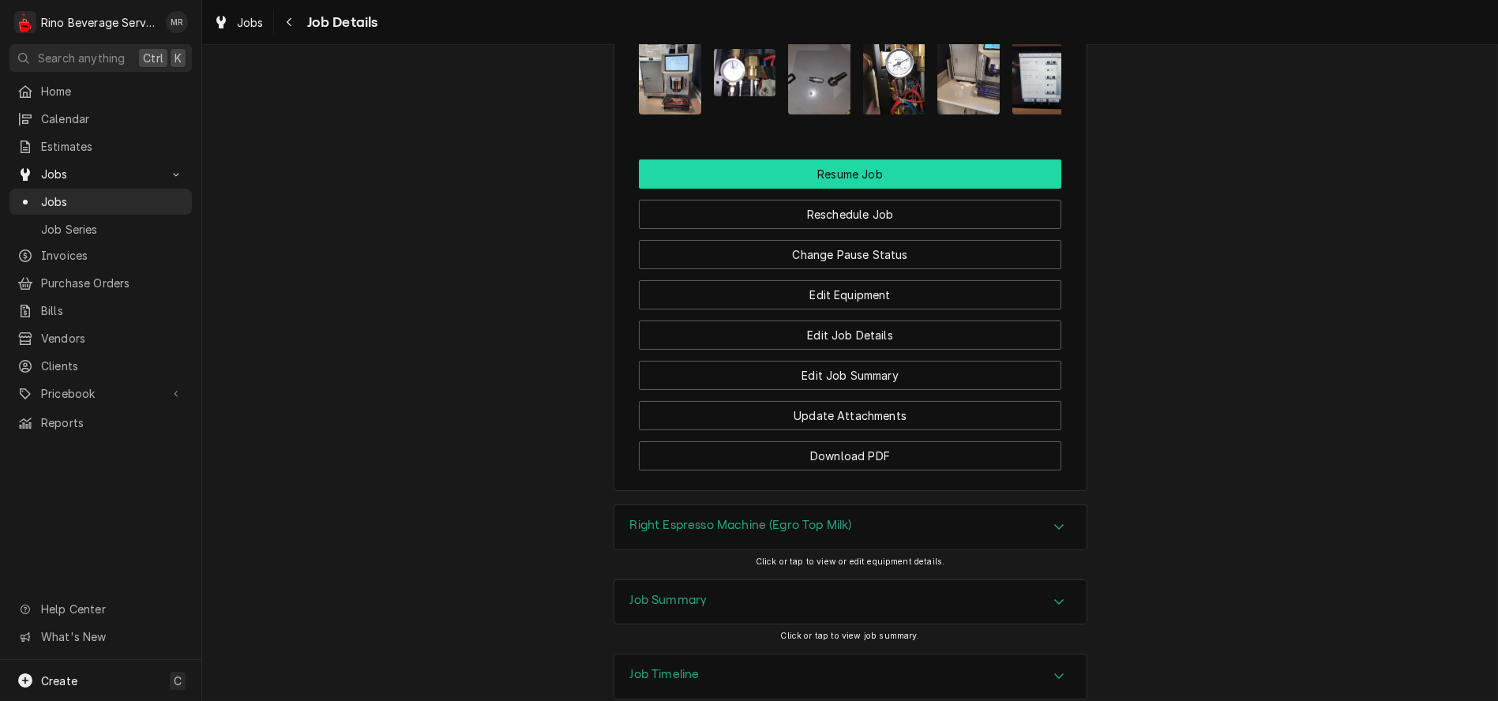
click at [825, 160] on button "Resume Job" at bounding box center [850, 174] width 423 height 29
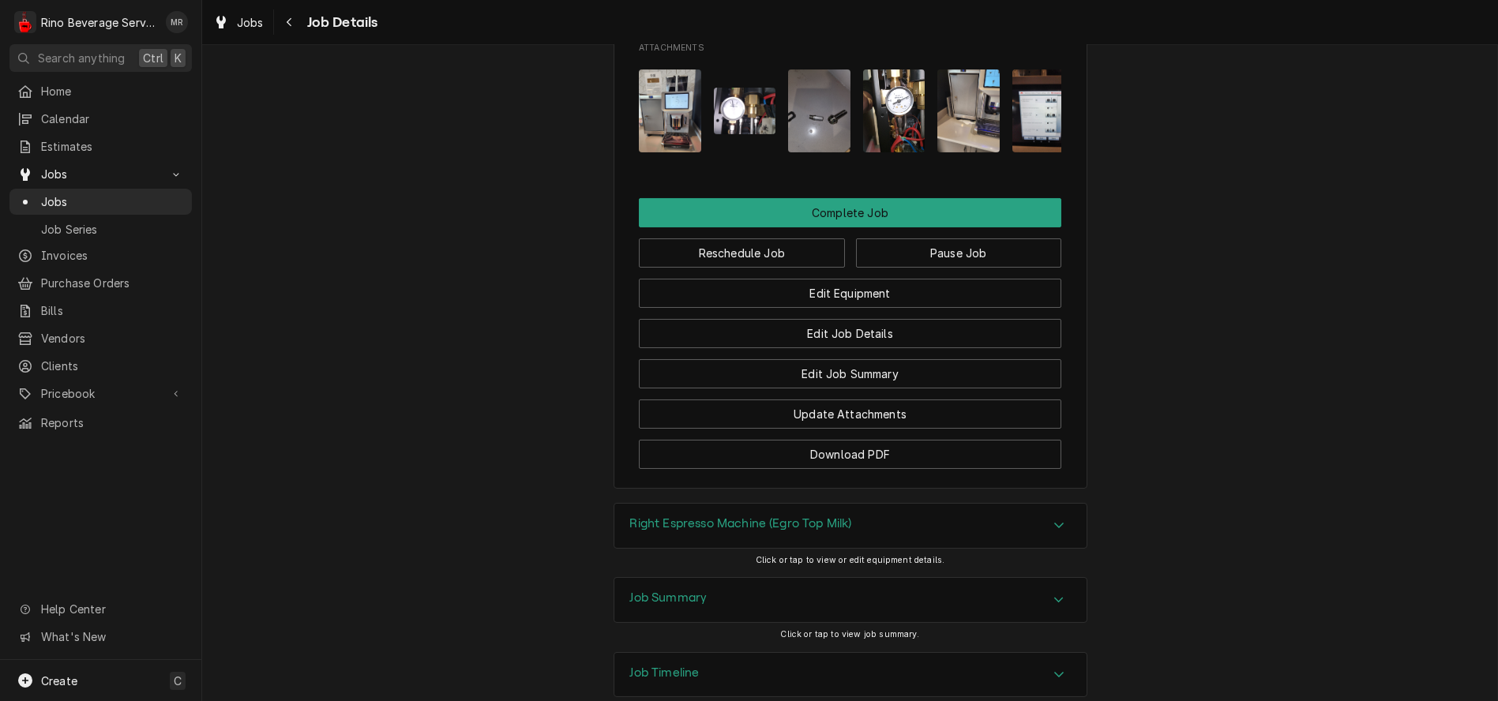
scroll to position [1557, 0]
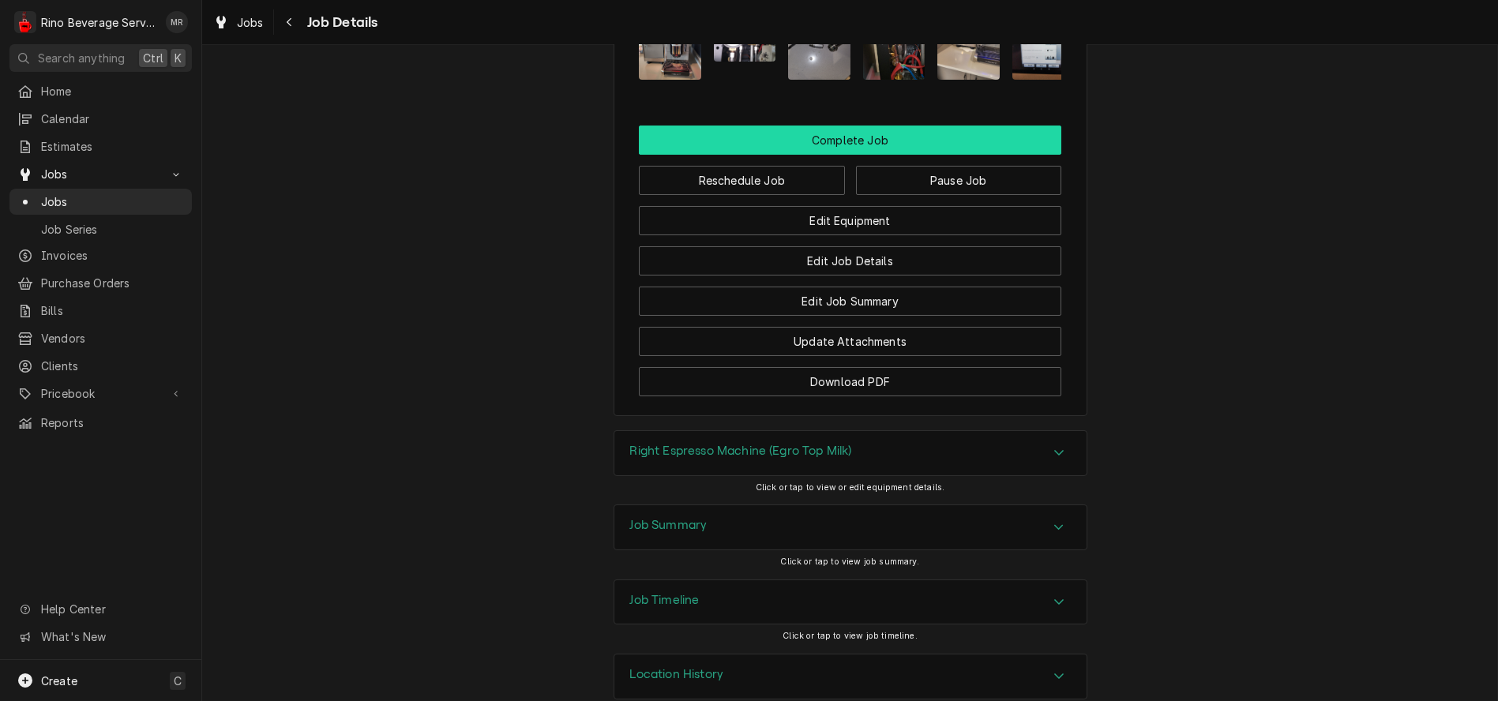
click at [829, 126] on button "Complete Job" at bounding box center [850, 140] width 423 height 29
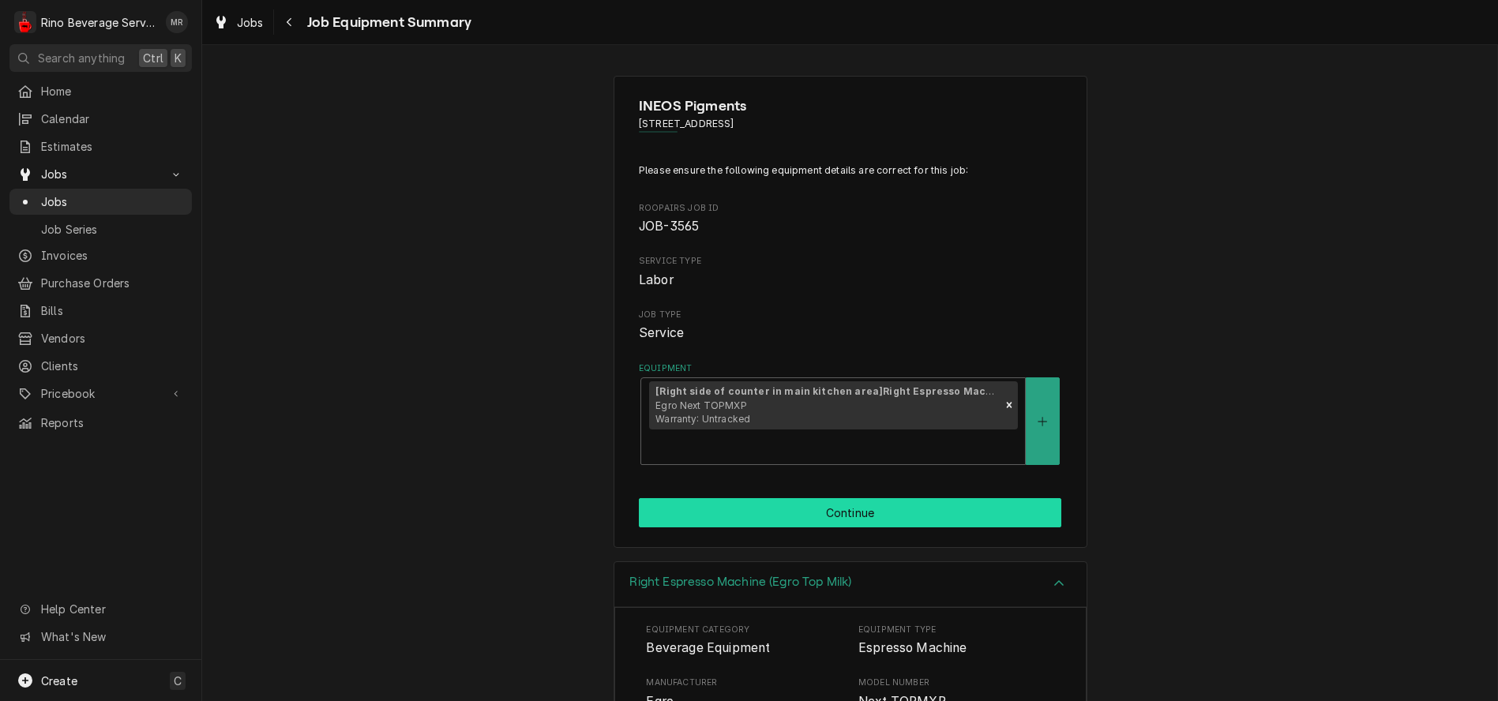
click at [796, 511] on button "Continue" at bounding box center [850, 512] width 423 height 29
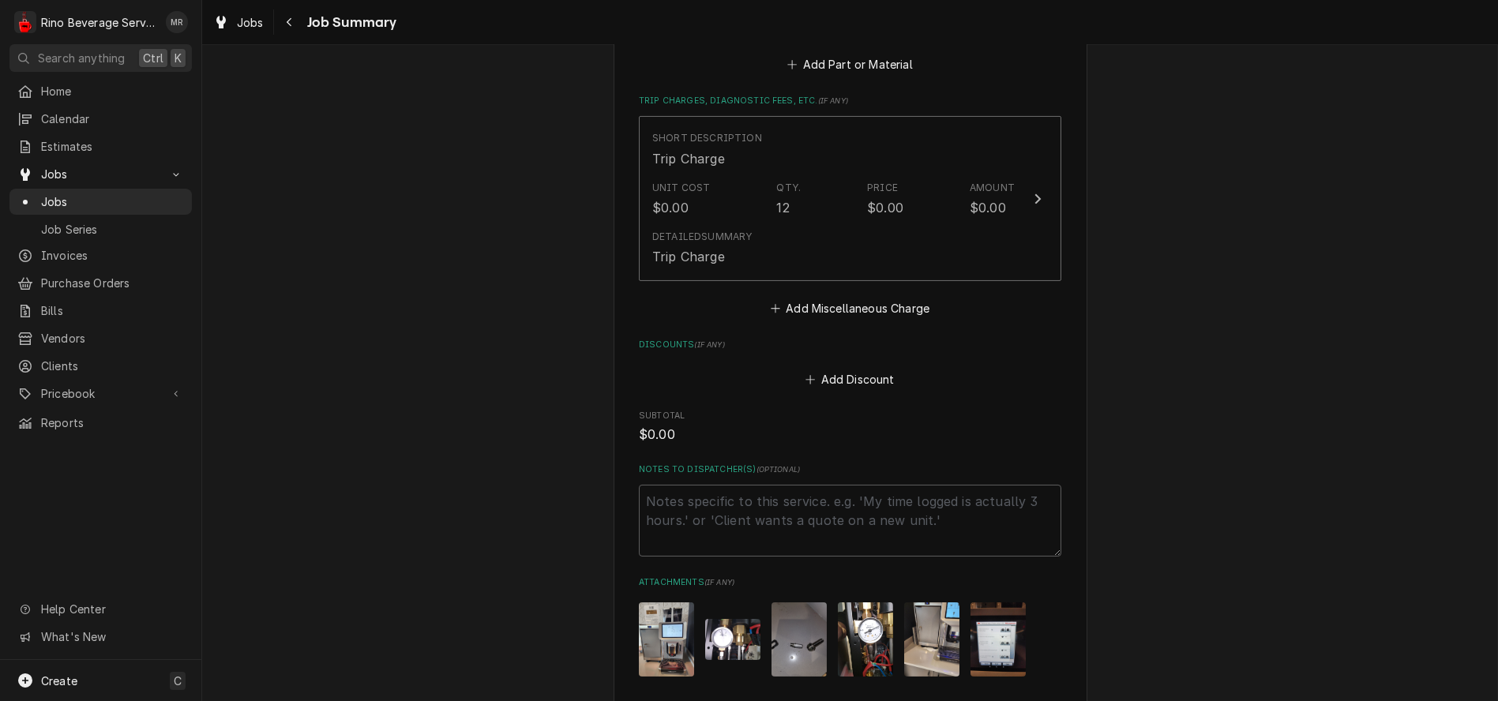
scroll to position [2776, 0]
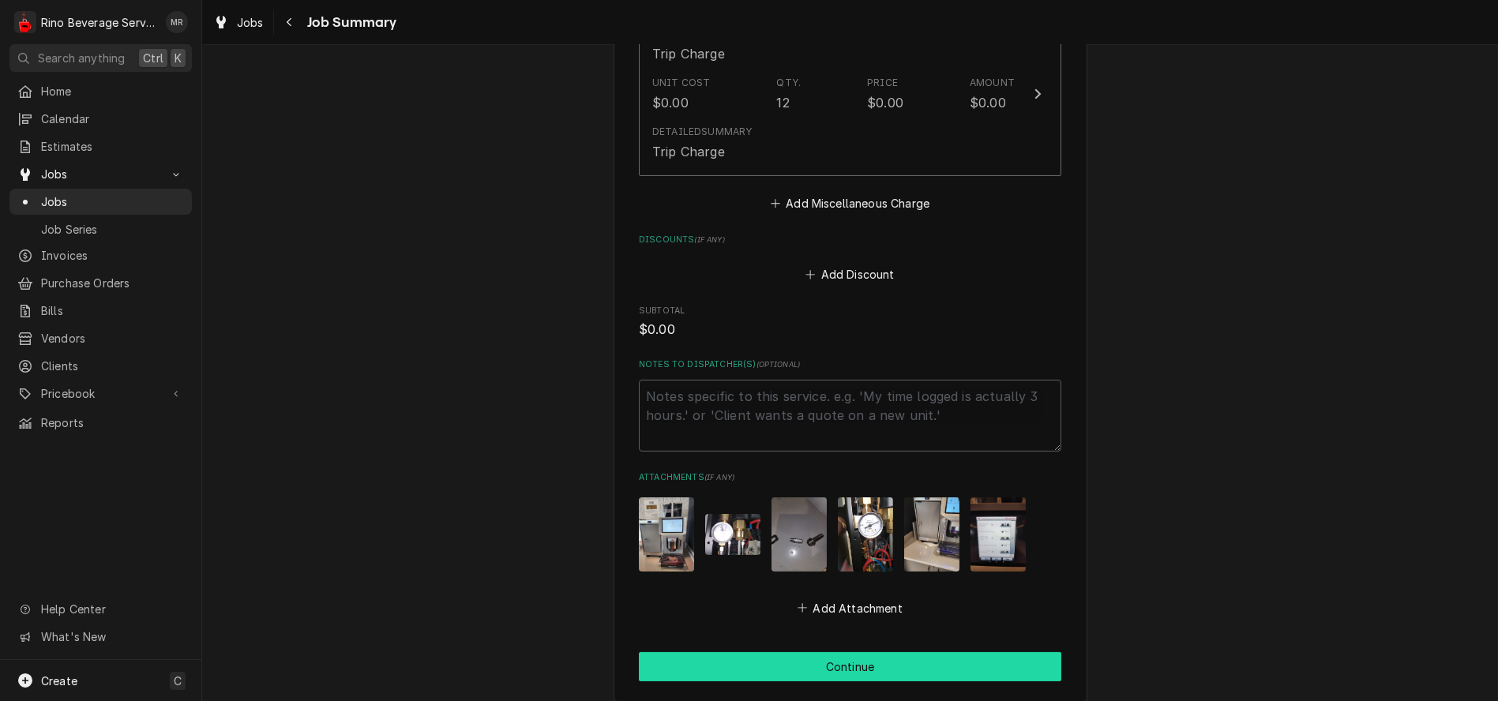
click at [810, 652] on button "Continue" at bounding box center [850, 666] width 423 height 29
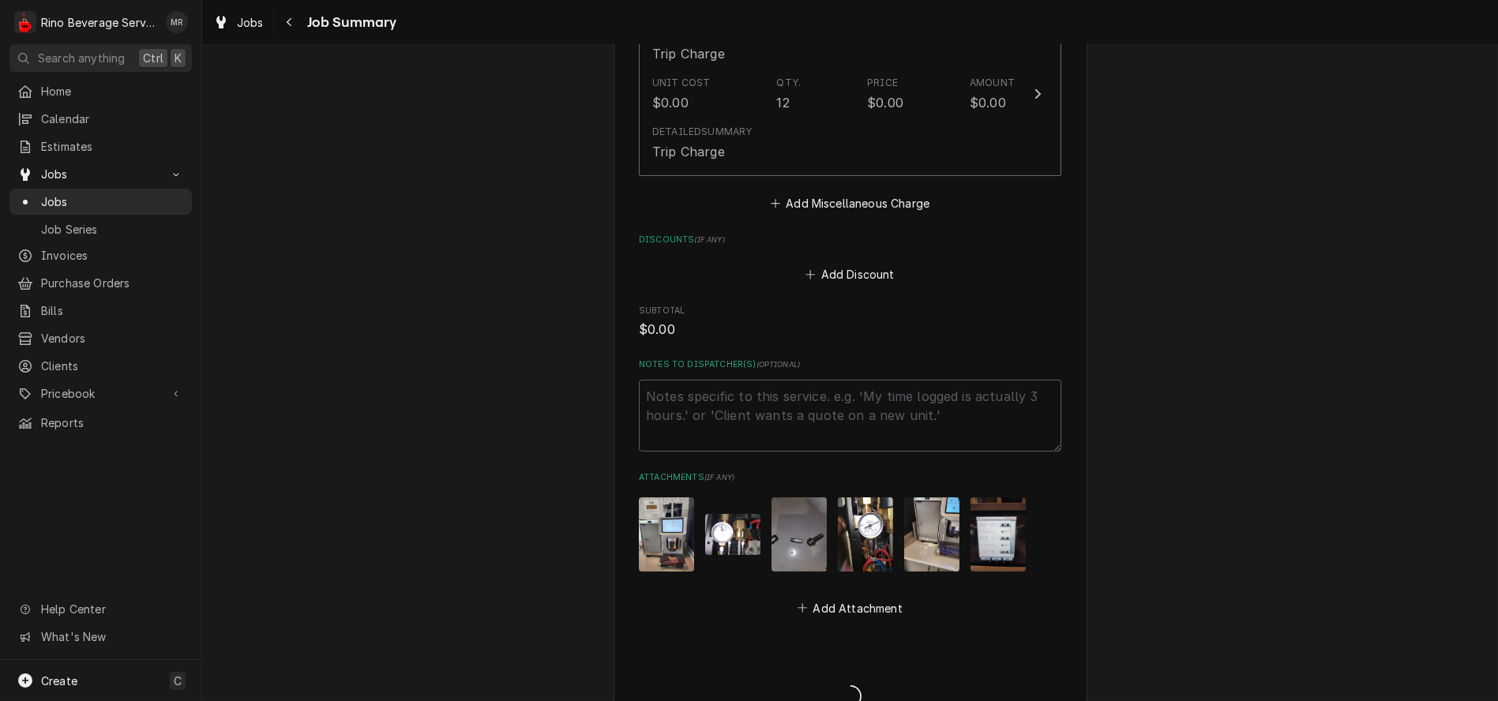
type textarea "x"
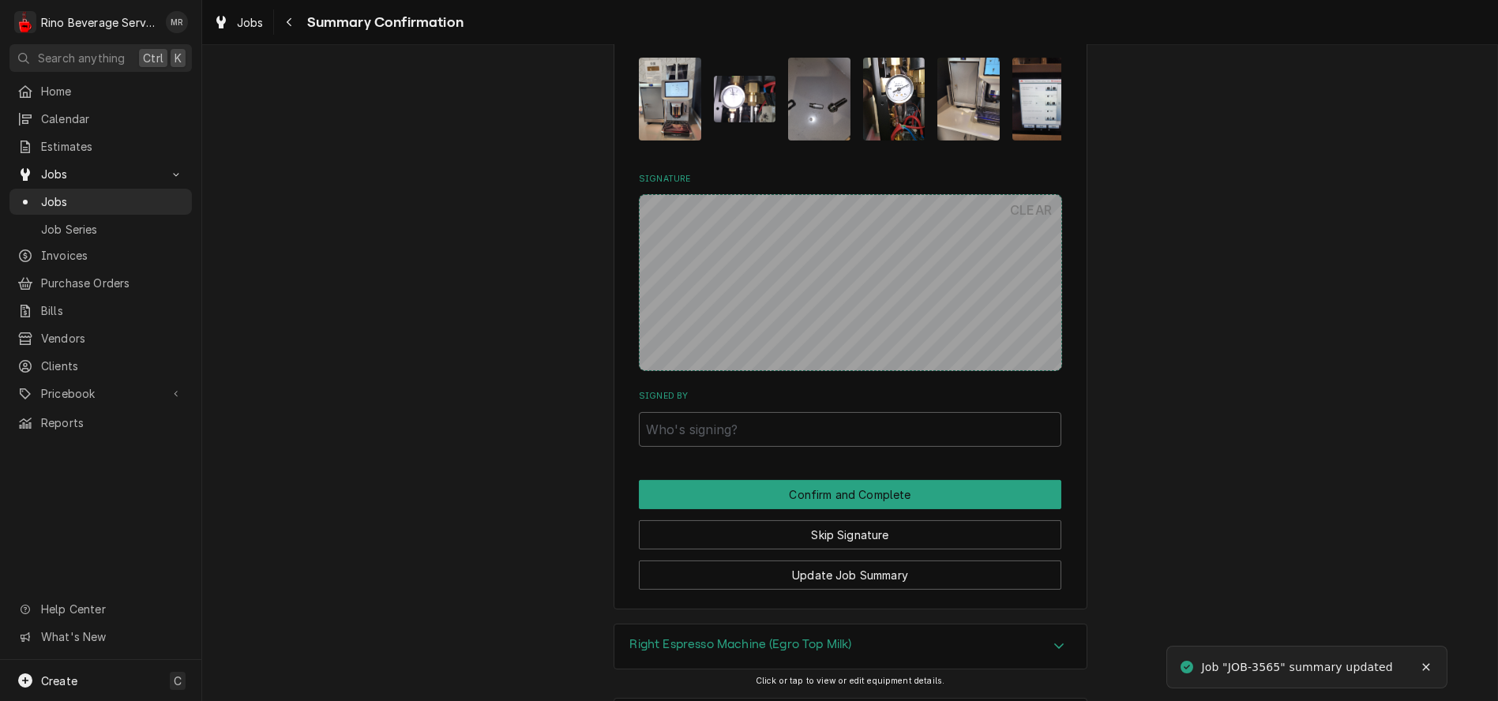
scroll to position [2496, 0]
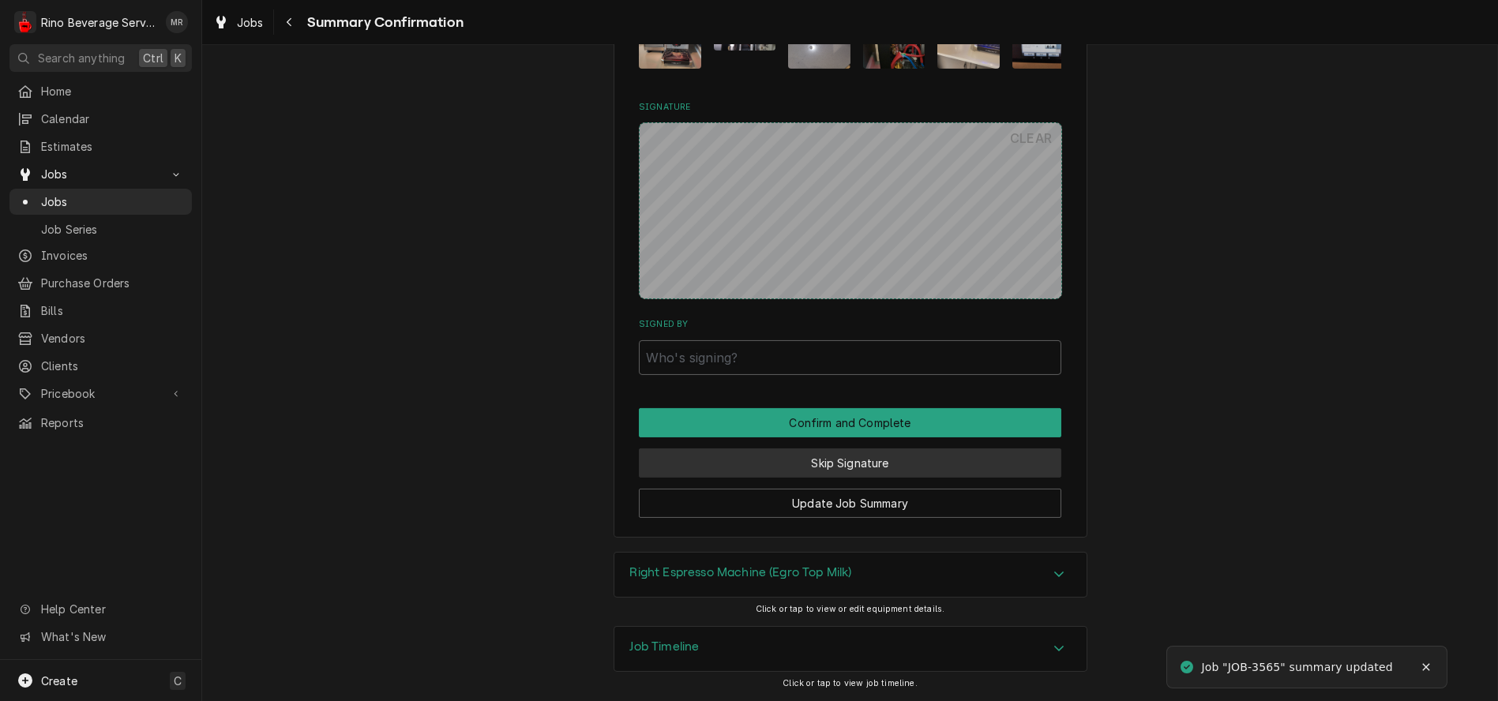
click at [755, 469] on button "Skip Signature" at bounding box center [850, 463] width 423 height 29
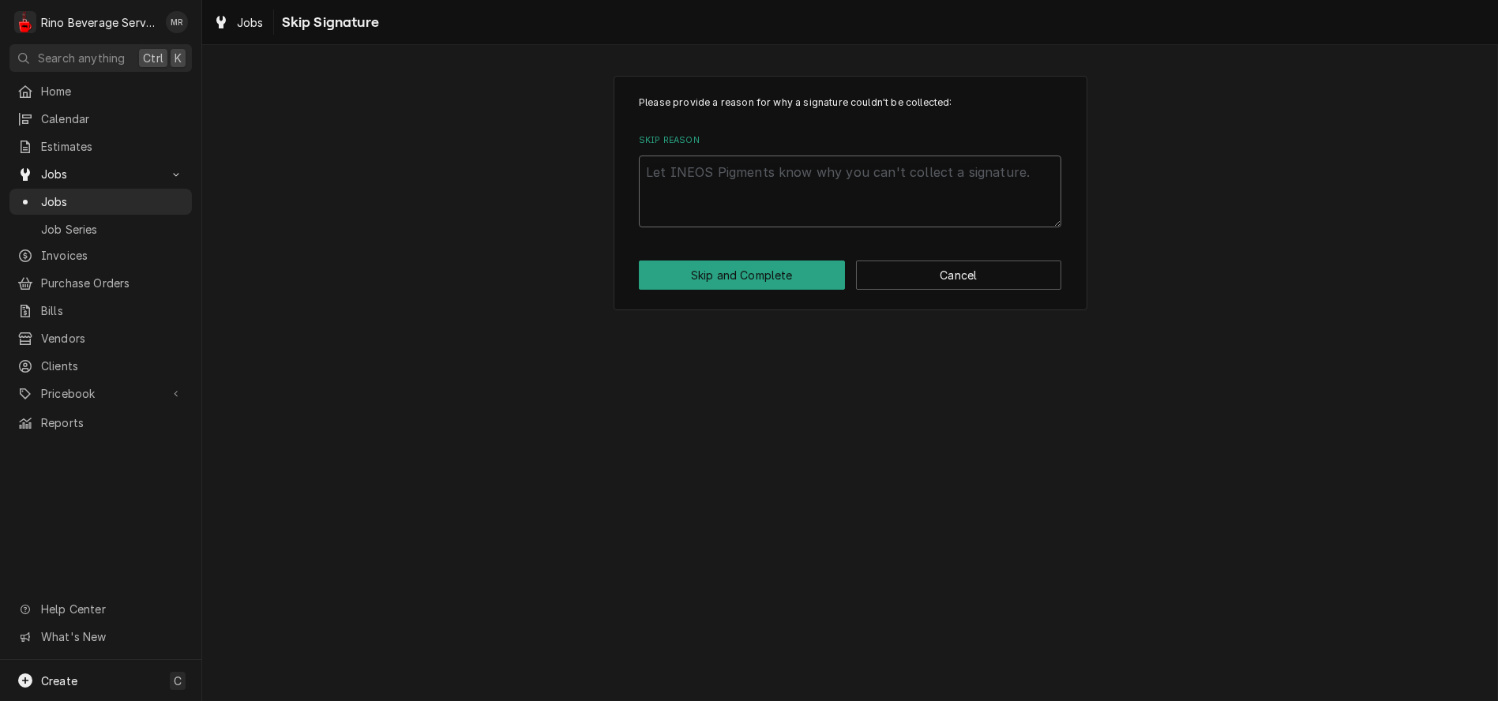
click at [744, 198] on textarea "Skip Reason" at bounding box center [850, 192] width 423 height 72
type textarea "x"
type textarea "n"
type textarea "x"
type textarea "no"
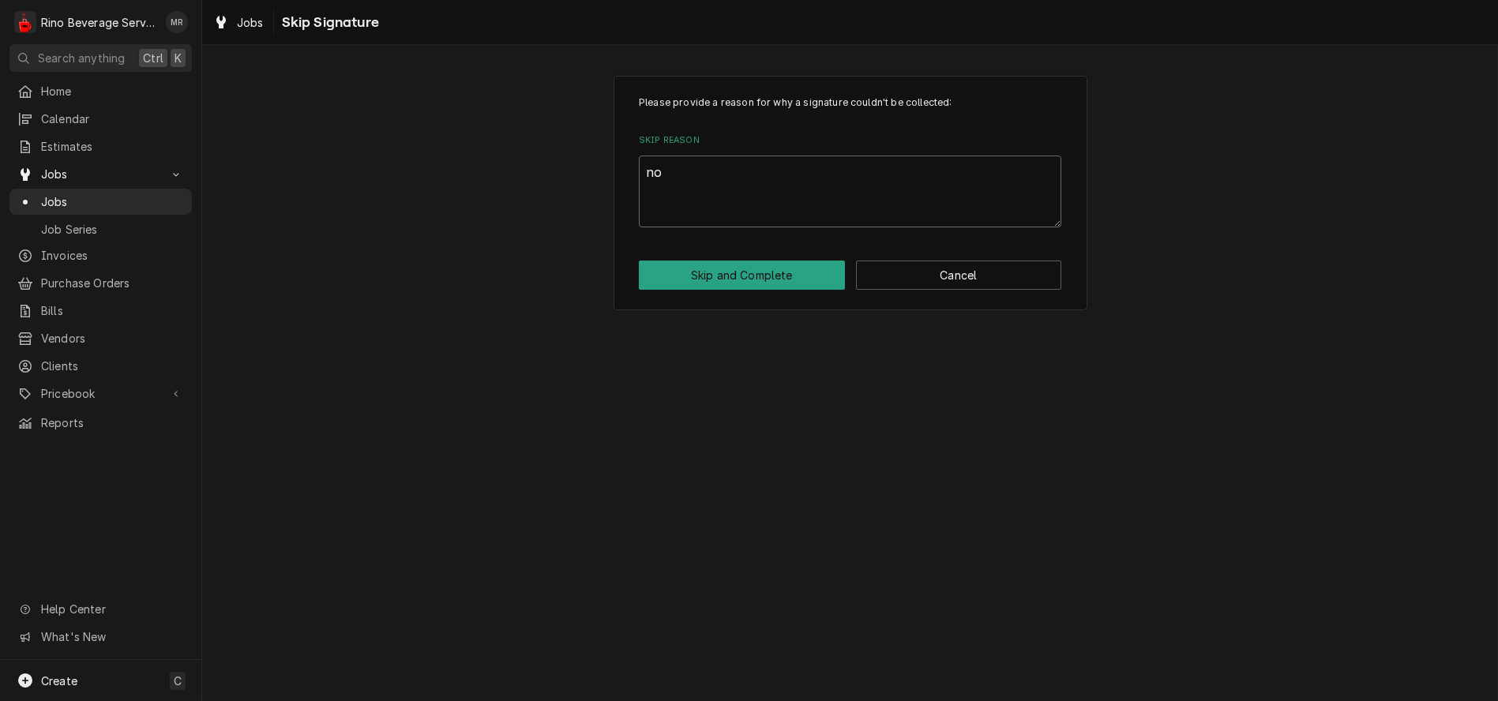
type textarea "x"
type textarea "non"
type textarea "x"
type textarea "none"
click at [746, 272] on button "Skip and Complete" at bounding box center [742, 275] width 206 height 29
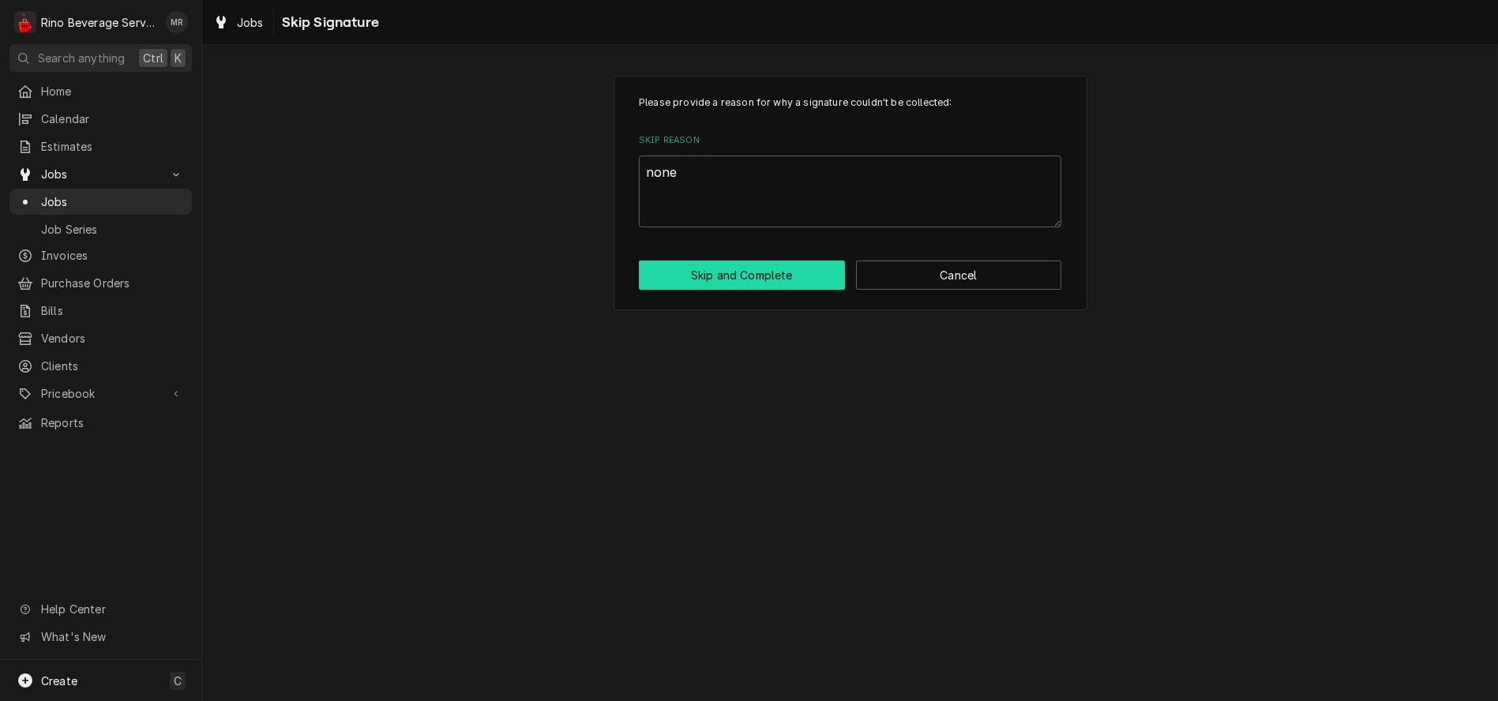
type textarea "x"
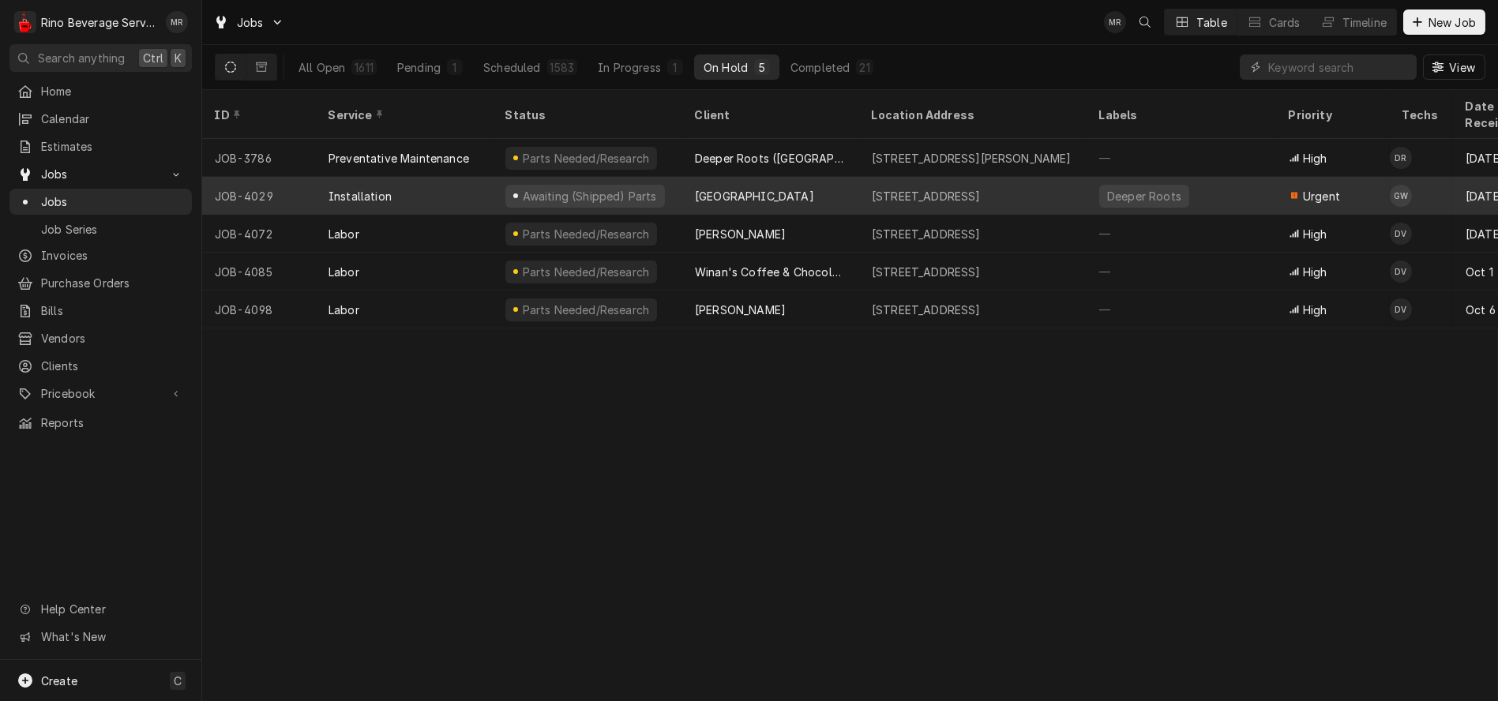
click at [860, 178] on div "[STREET_ADDRESS]" at bounding box center [972, 196] width 227 height 38
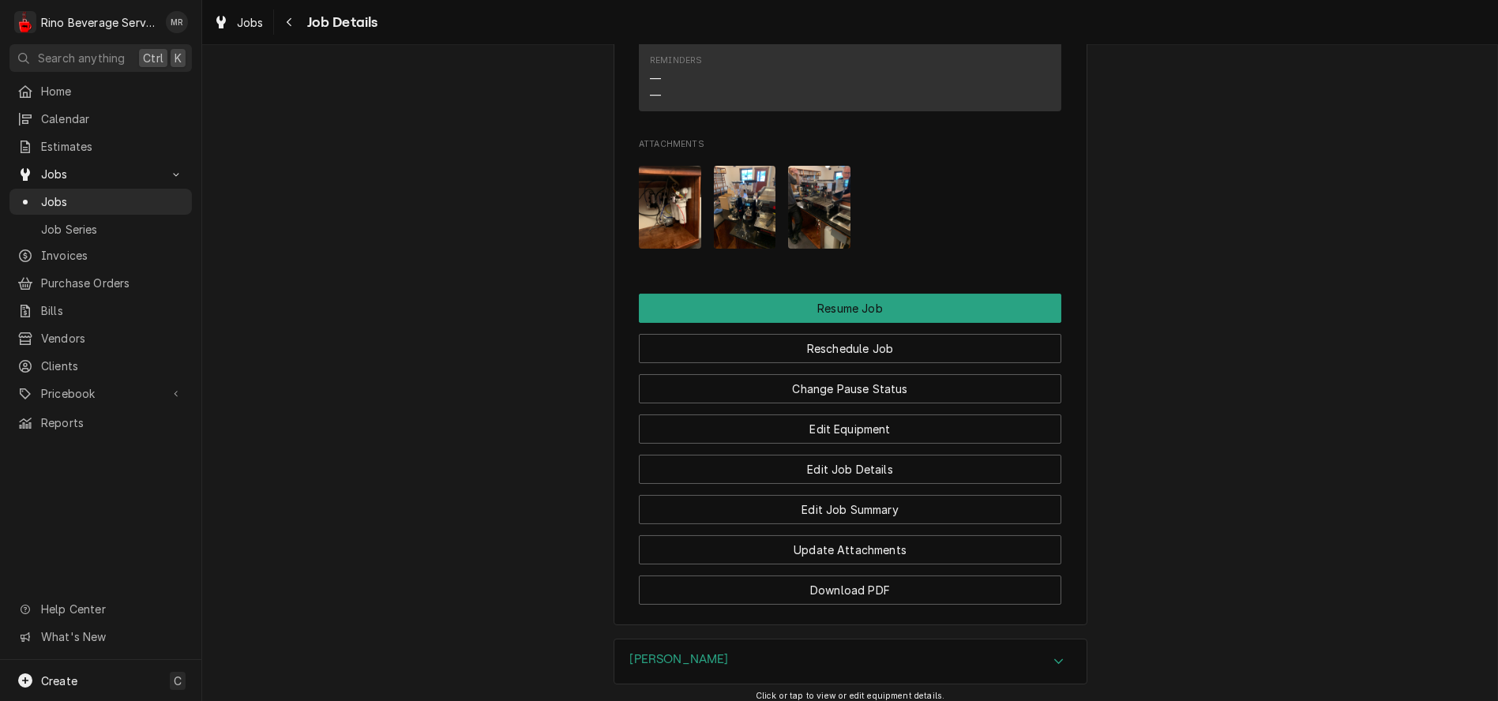
scroll to position [1491, 0]
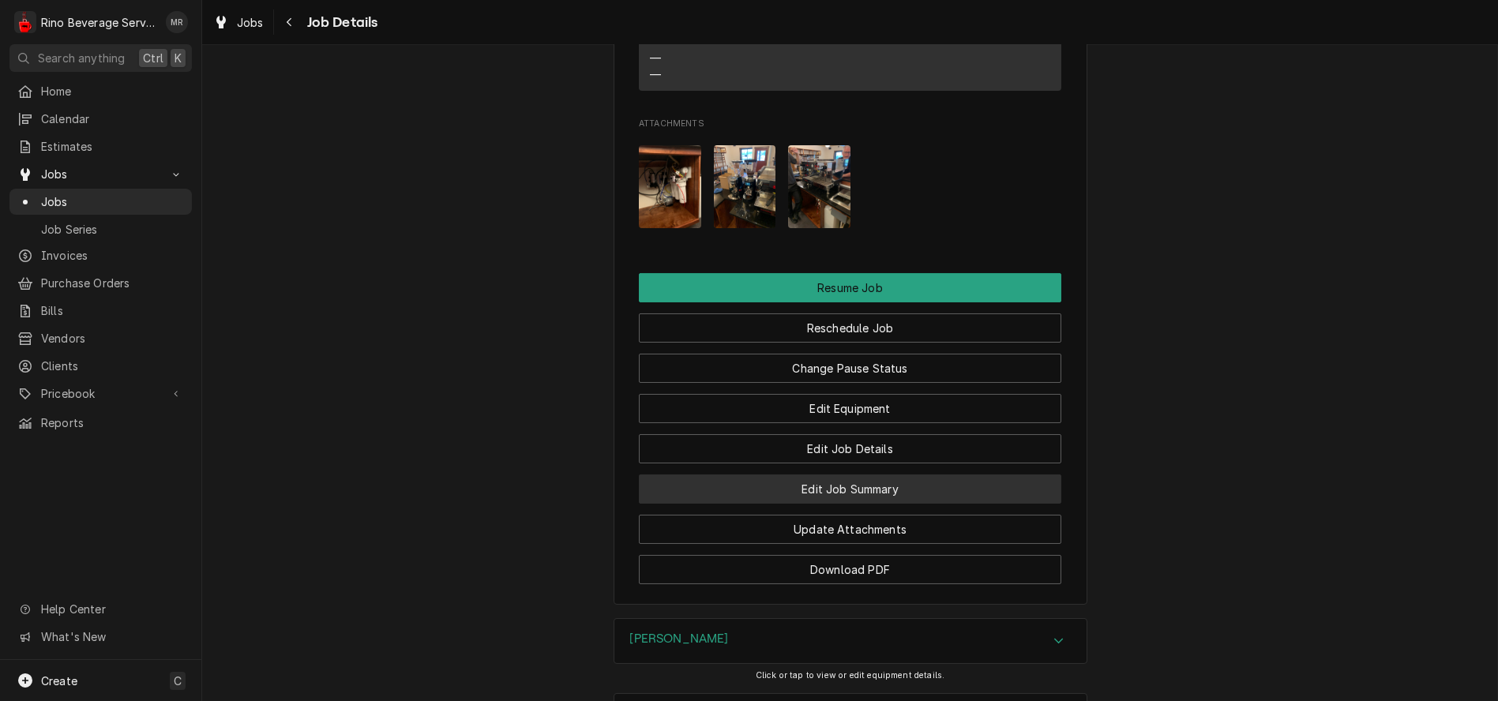
click at [768, 475] on button "Edit Job Summary" at bounding box center [850, 489] width 423 height 29
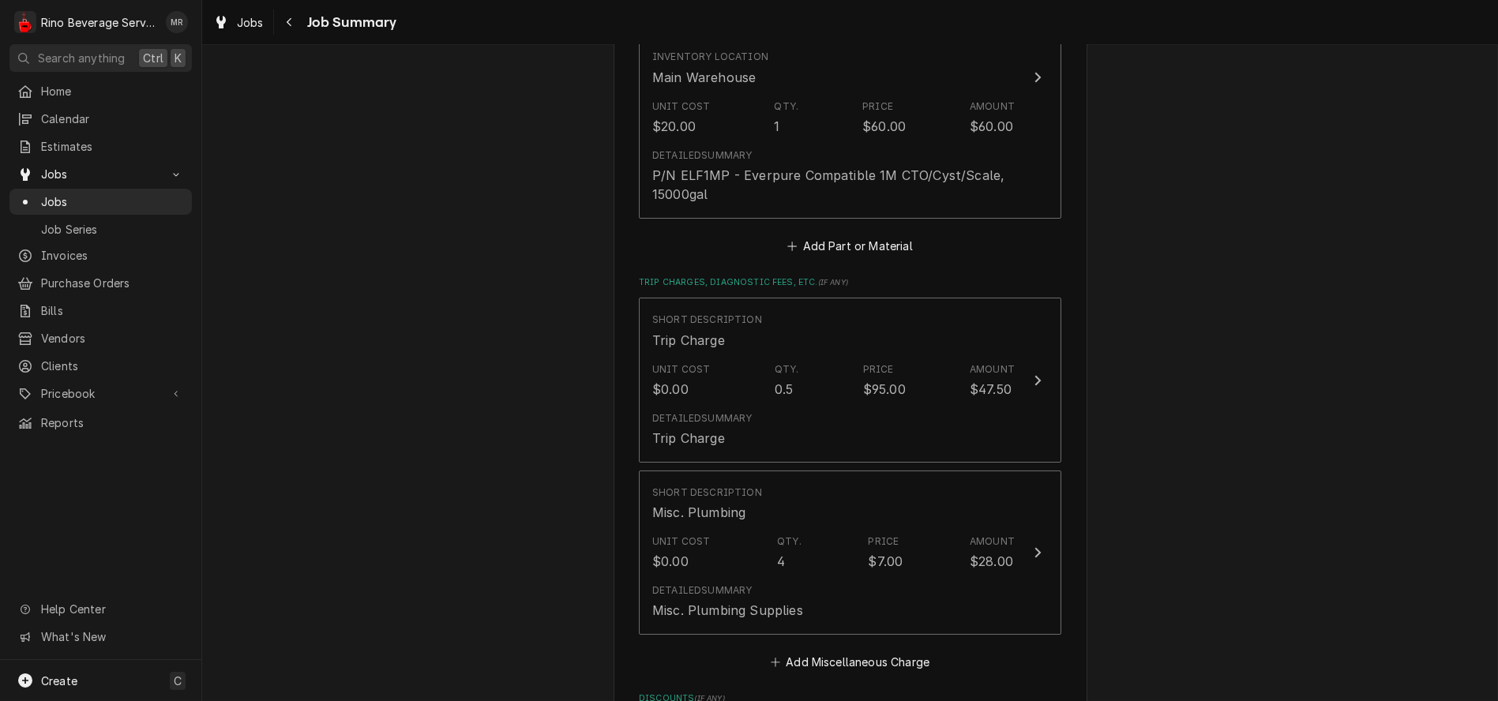
scroll to position [1140, 0]
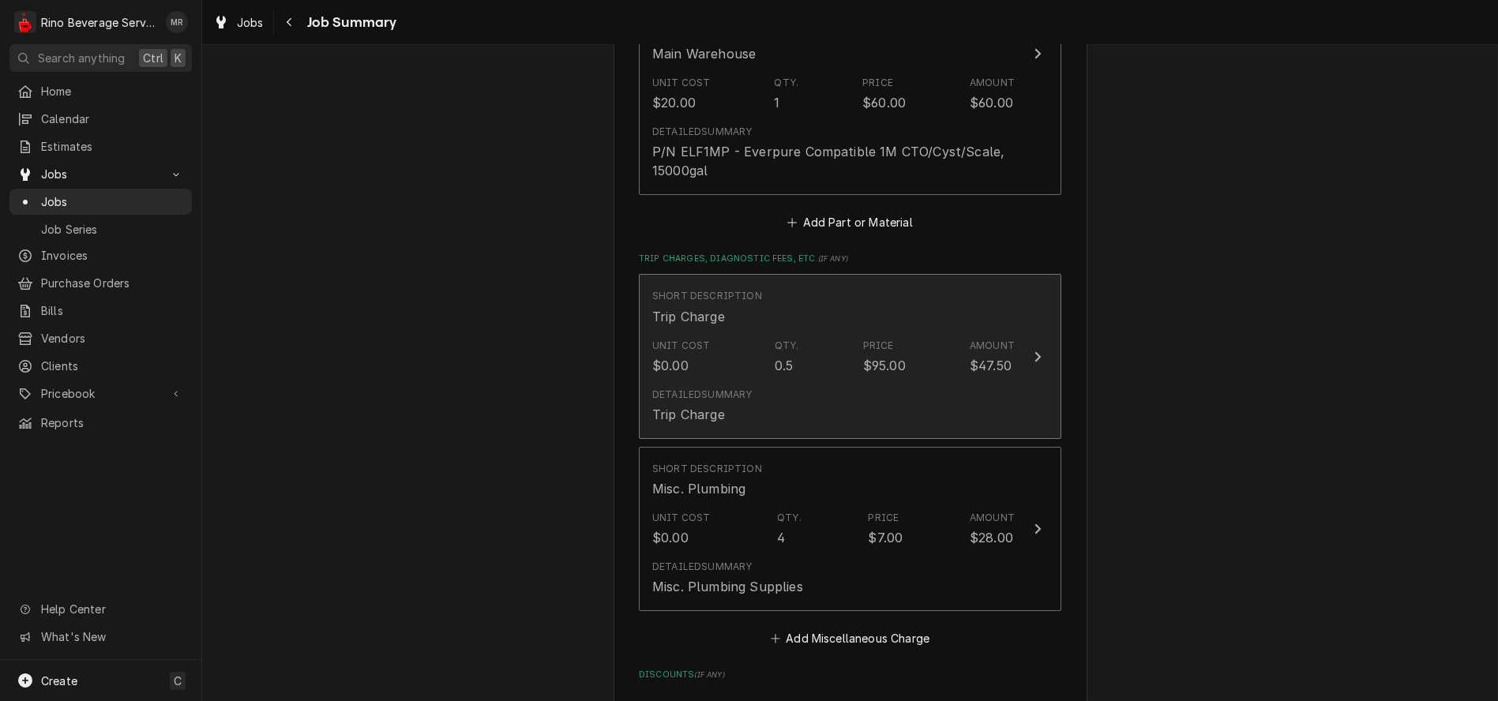
click at [738, 368] on div "Unit Cost $0.00 Qty. 0.5 Price $95.00 Amount $47.50" at bounding box center [833, 356] width 362 height 49
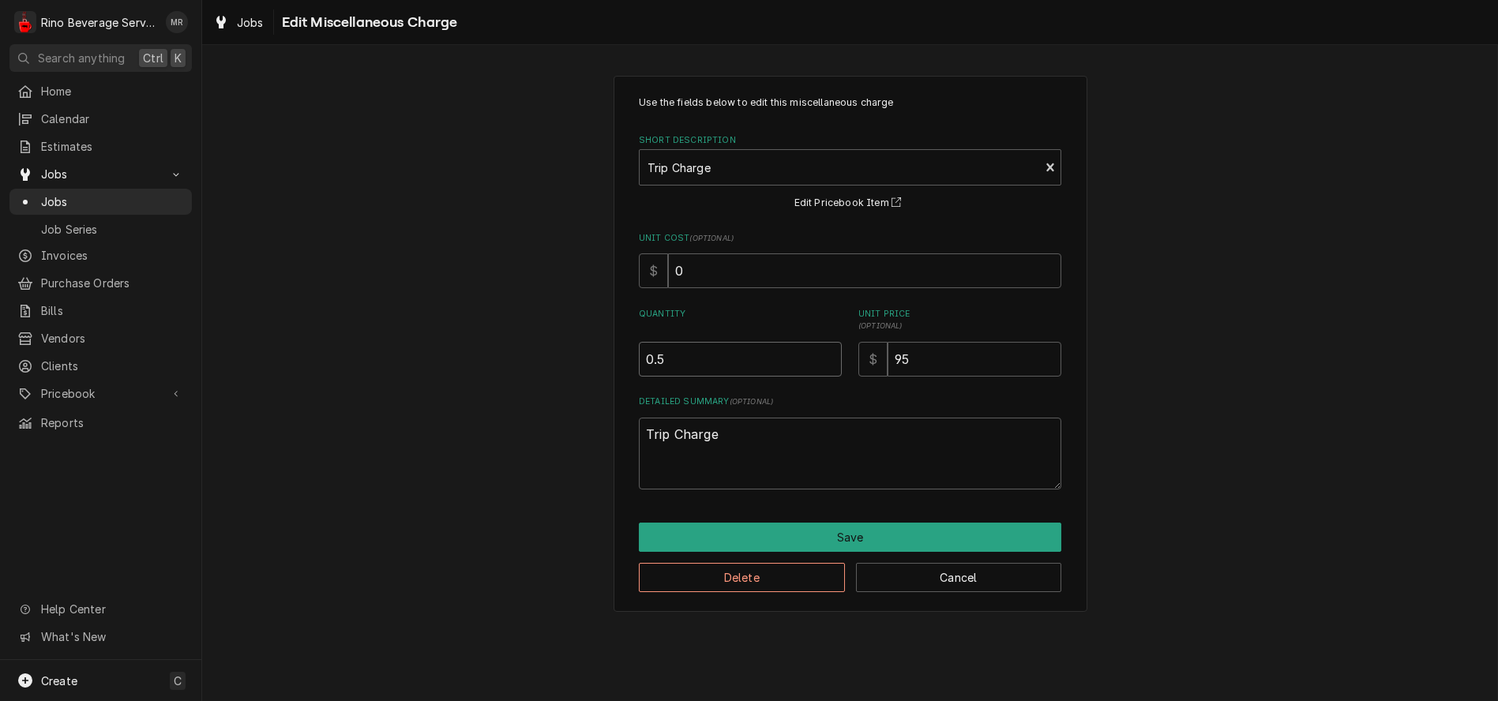
click at [657, 355] on input "0.5" at bounding box center [740, 359] width 203 height 35
type textarea "x"
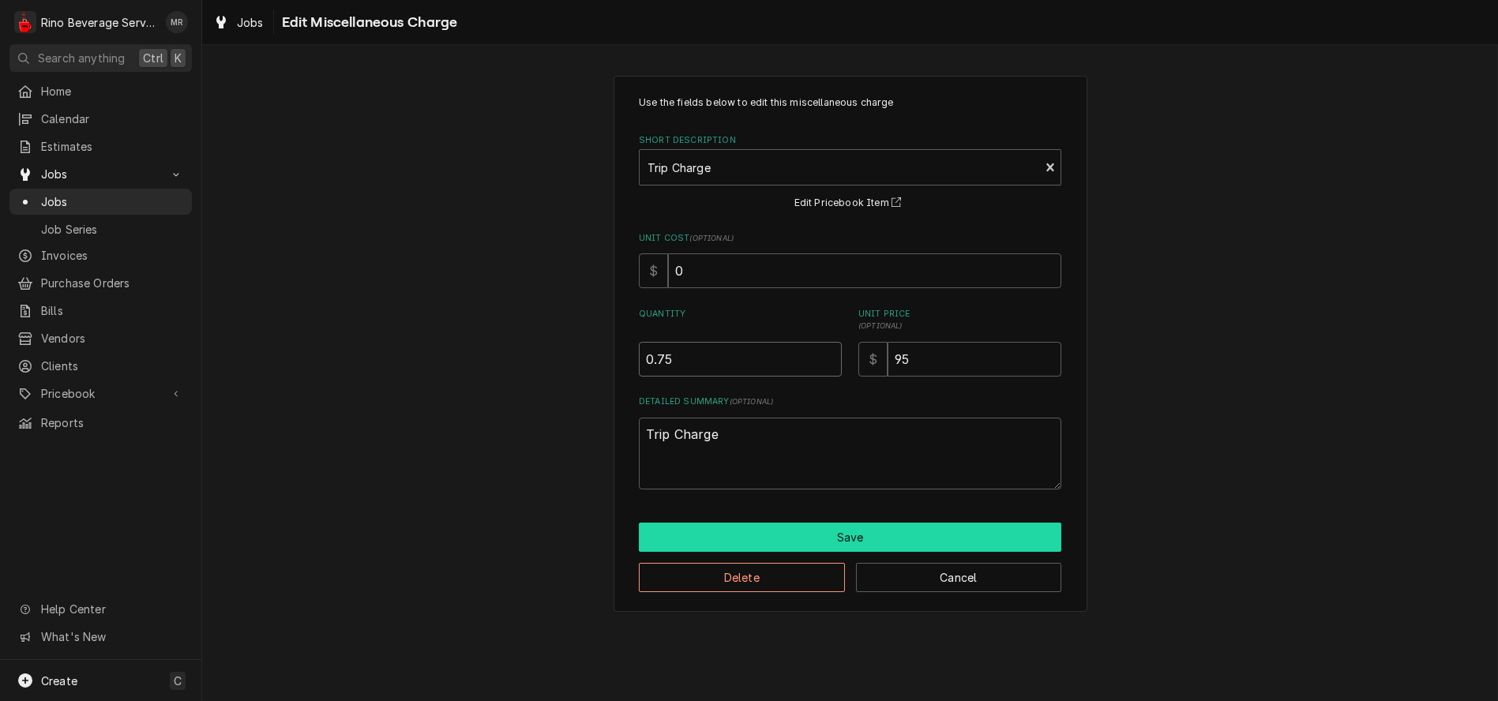
type input "0.75"
click at [838, 524] on button "Save" at bounding box center [850, 537] width 423 height 29
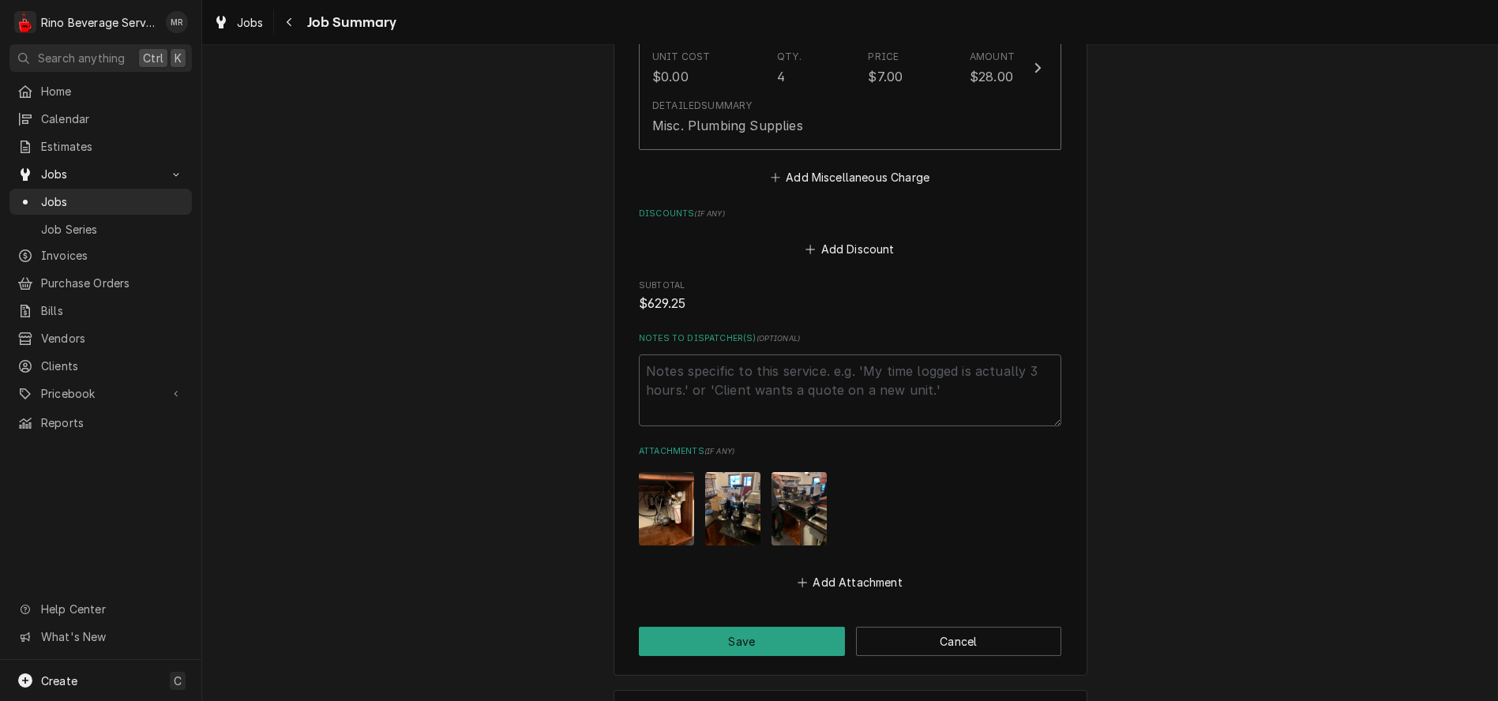
scroll to position [1586, 0]
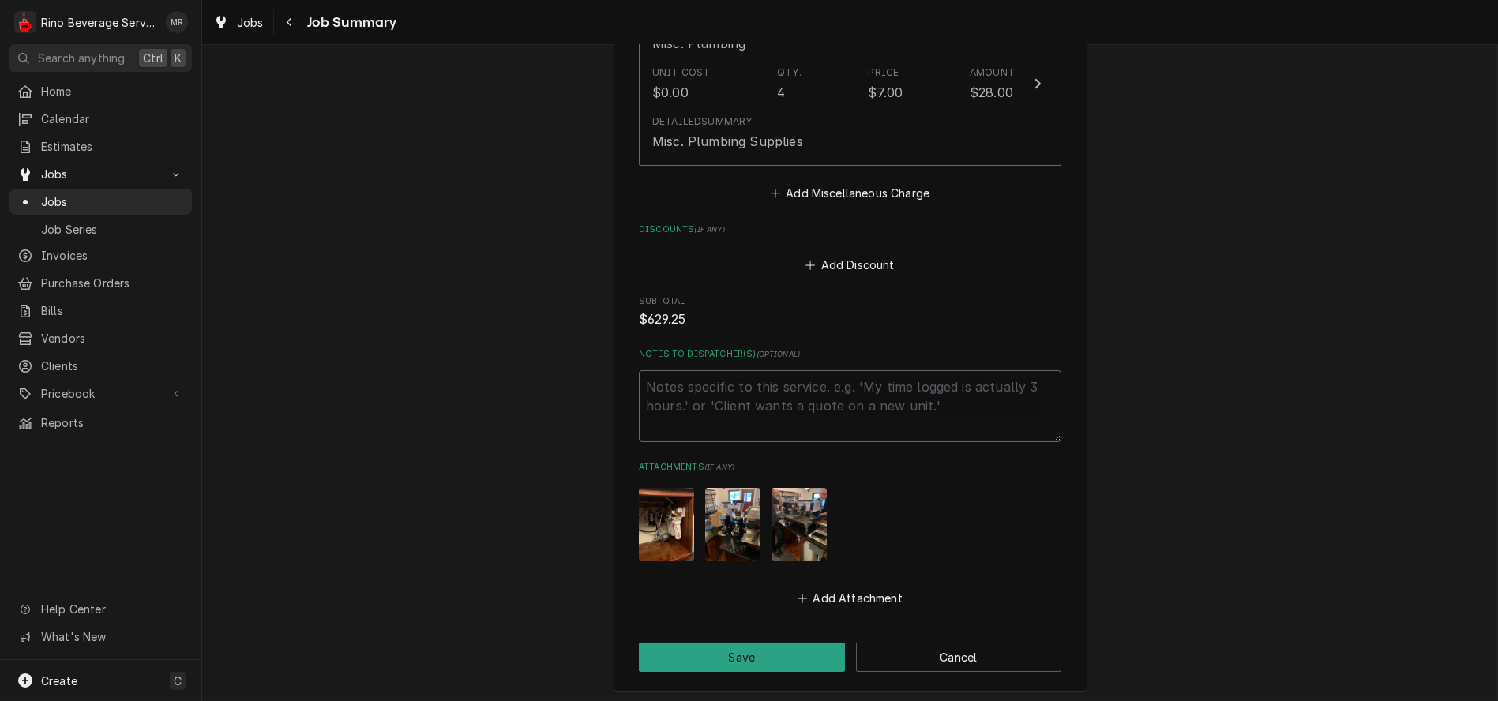
click at [654, 389] on textarea "Notes to Dispatcher(s) ( optional )" at bounding box center [850, 406] width 423 height 72
type textarea "x"
type textarea "C"
type textarea "x"
type textarea "Ch"
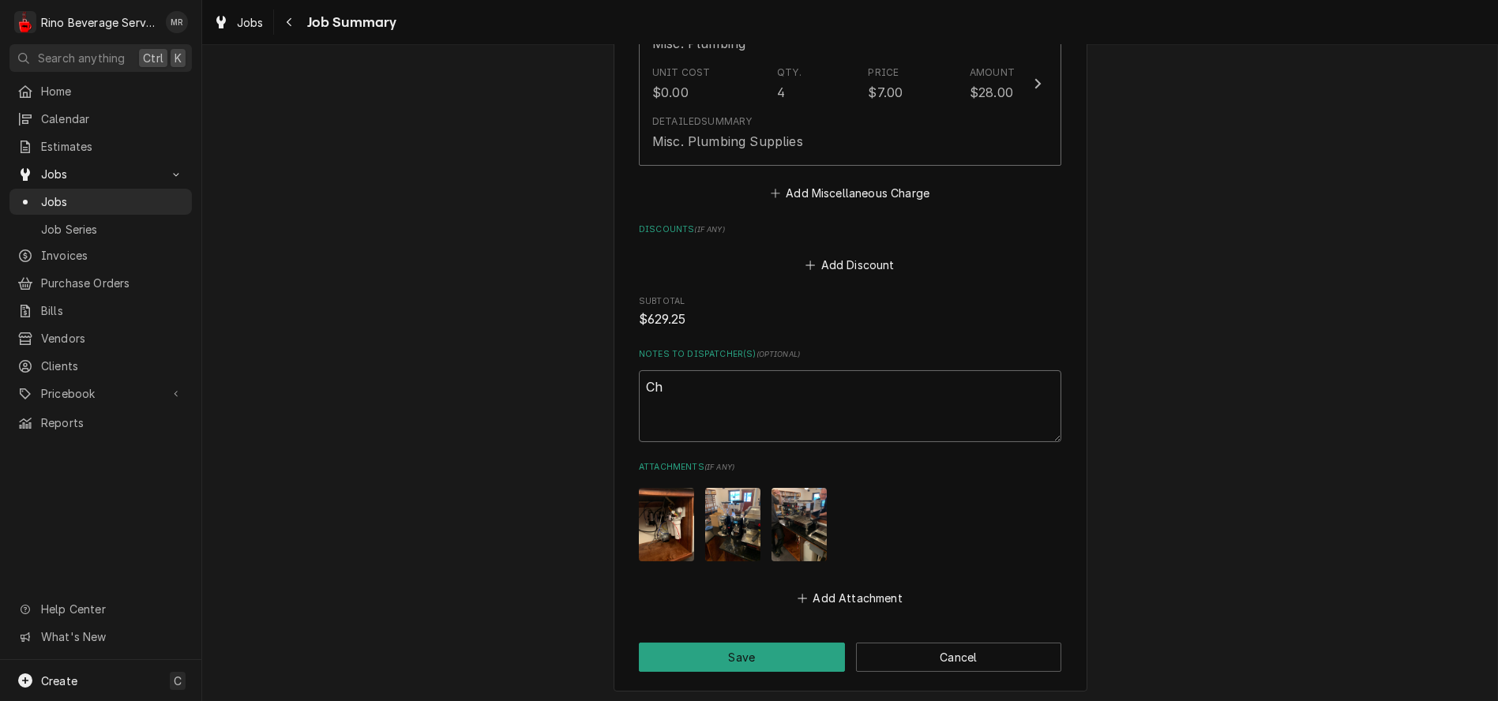
type textarea "x"
type textarea "Cha"
type textarea "x"
type textarea "Char"
type textarea "x"
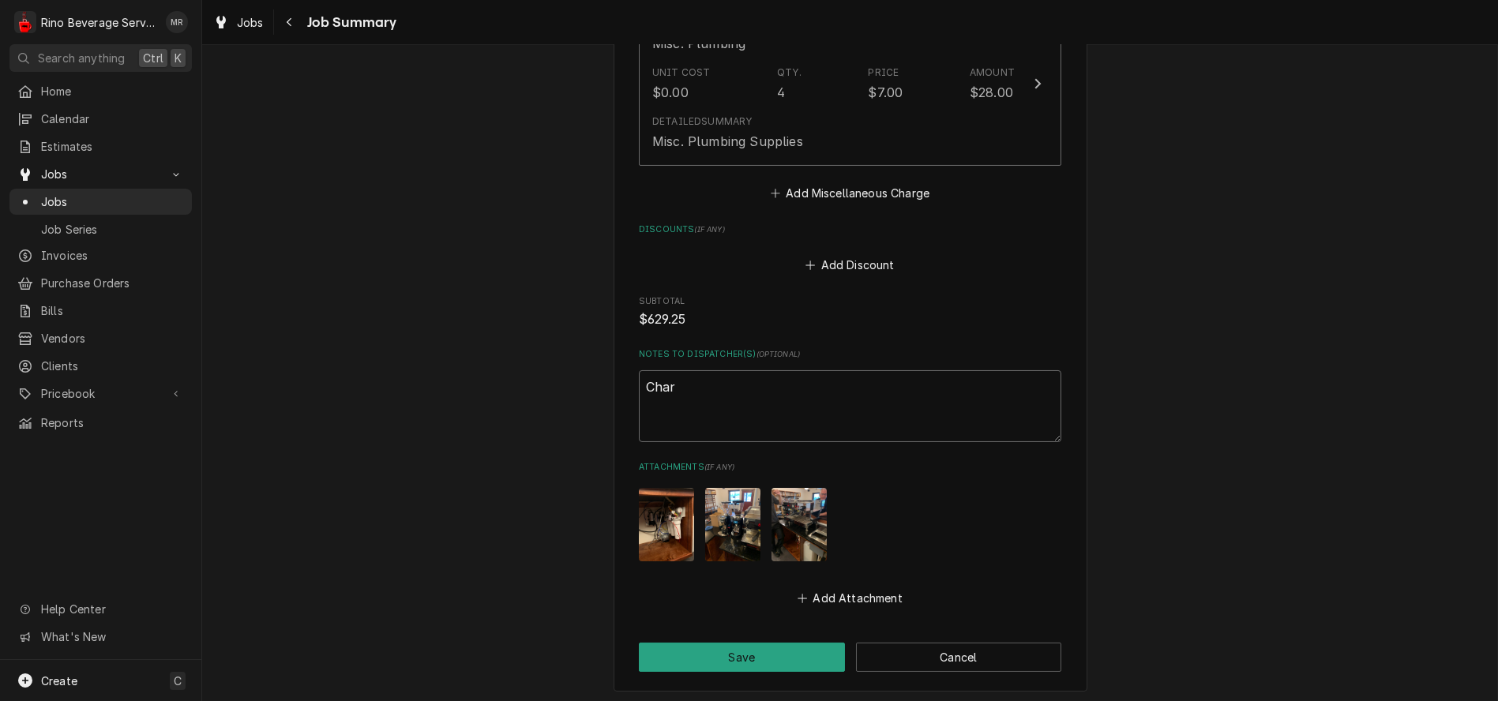
type textarea "Charg"
type textarea "x"
type textarea "Charge"
type textarea "x"
type textarea "Charge"
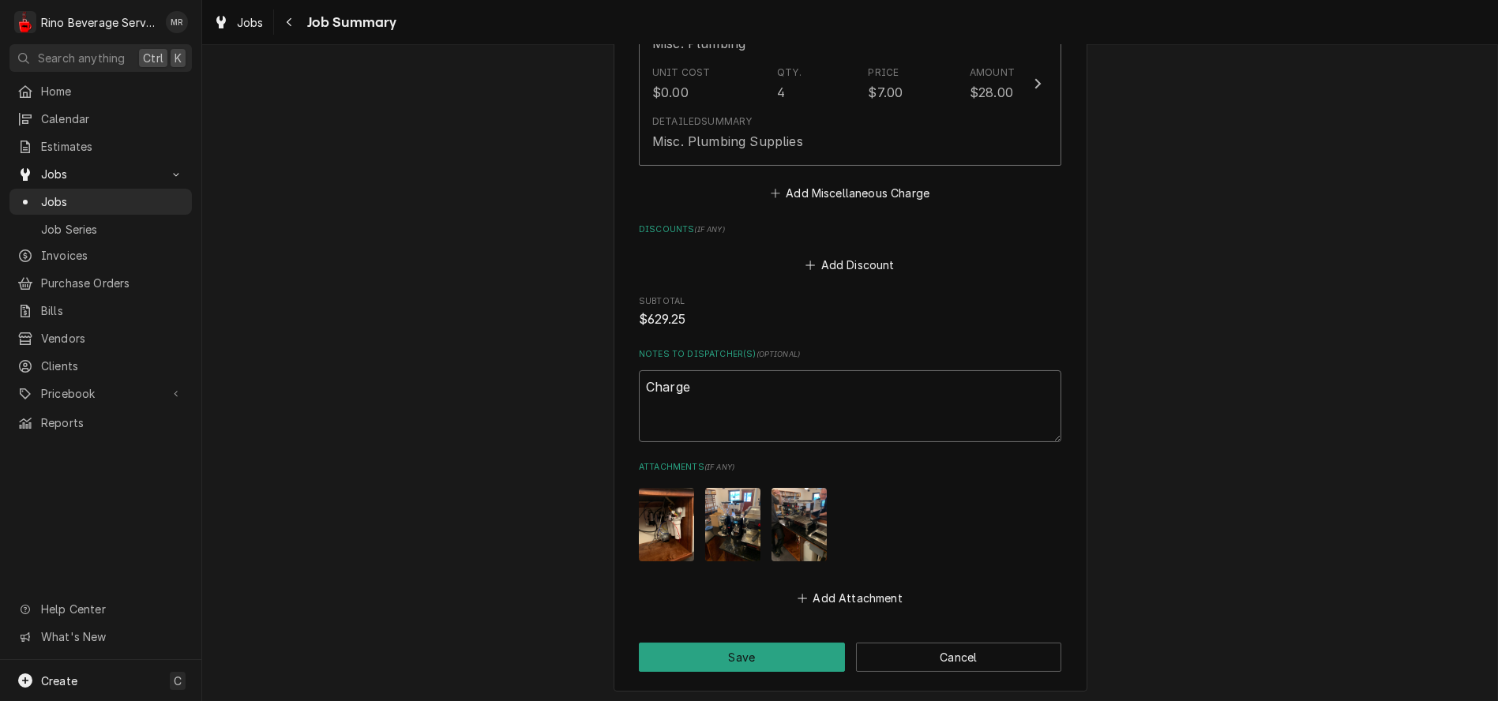
type textarea "x"
type textarea "Charge t"
type textarea "x"
type textarea "Charge to"
type textarea "x"
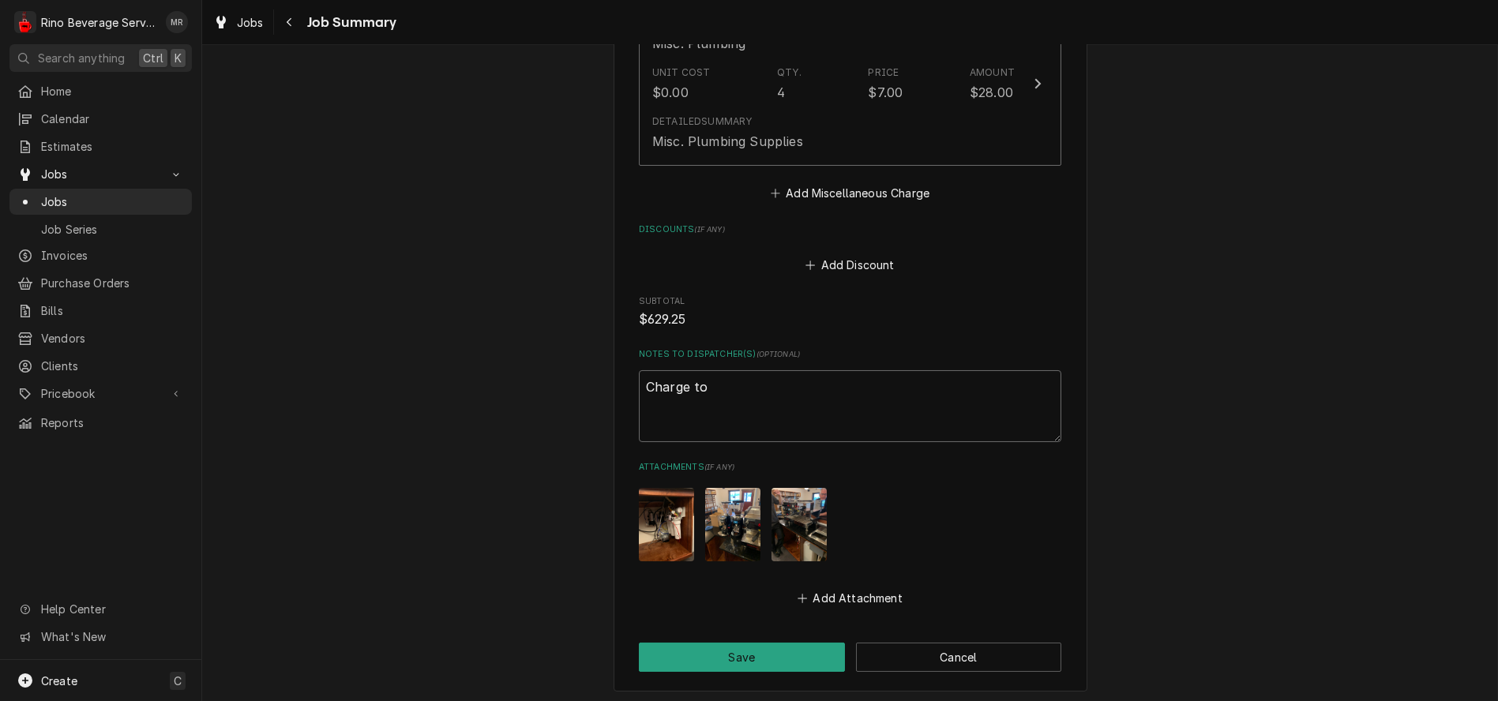
type textarea "Charge to"
type textarea "x"
type textarea "Charge to D"
type textarea "x"
type textarea "Charge to De"
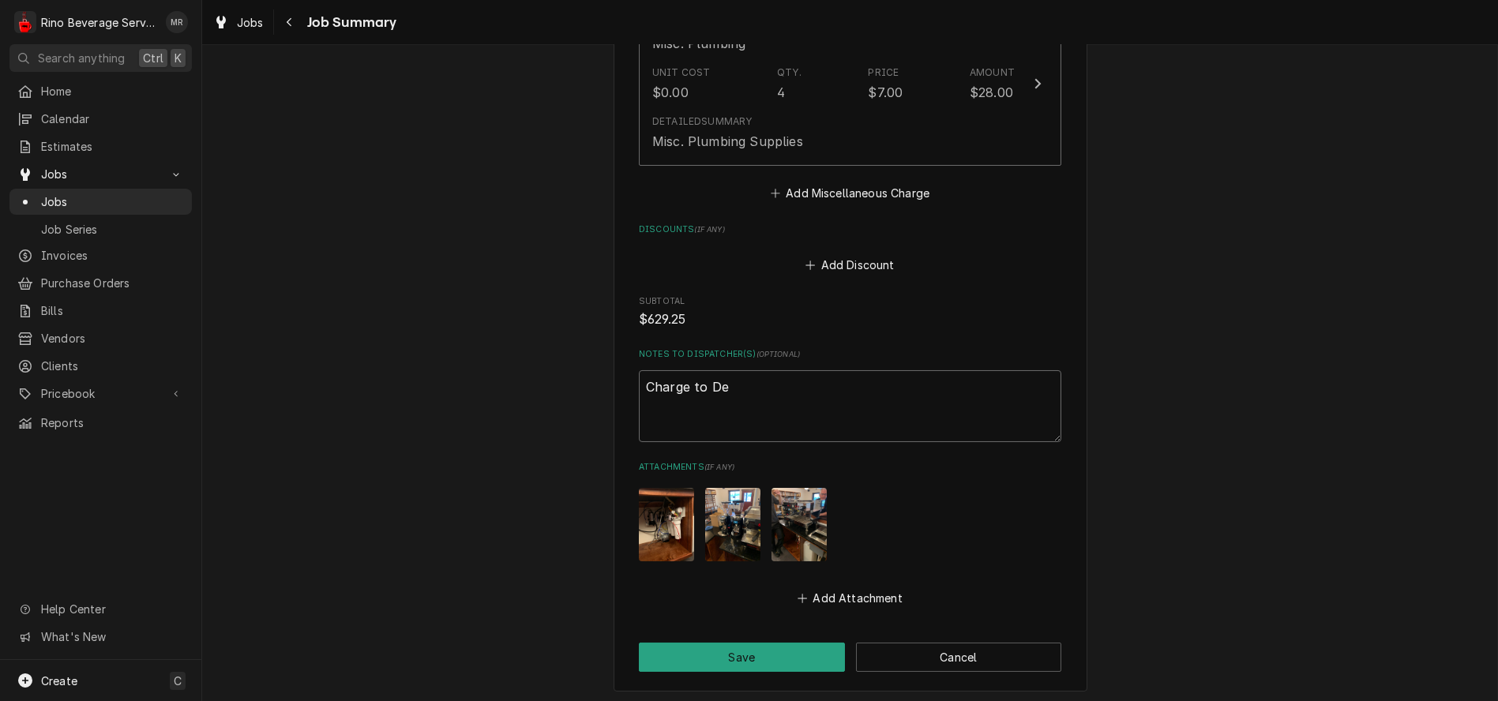
type textarea "x"
type textarea "Charge to Dee"
type textarea "x"
type textarea "Charge to Deep"
type textarea "x"
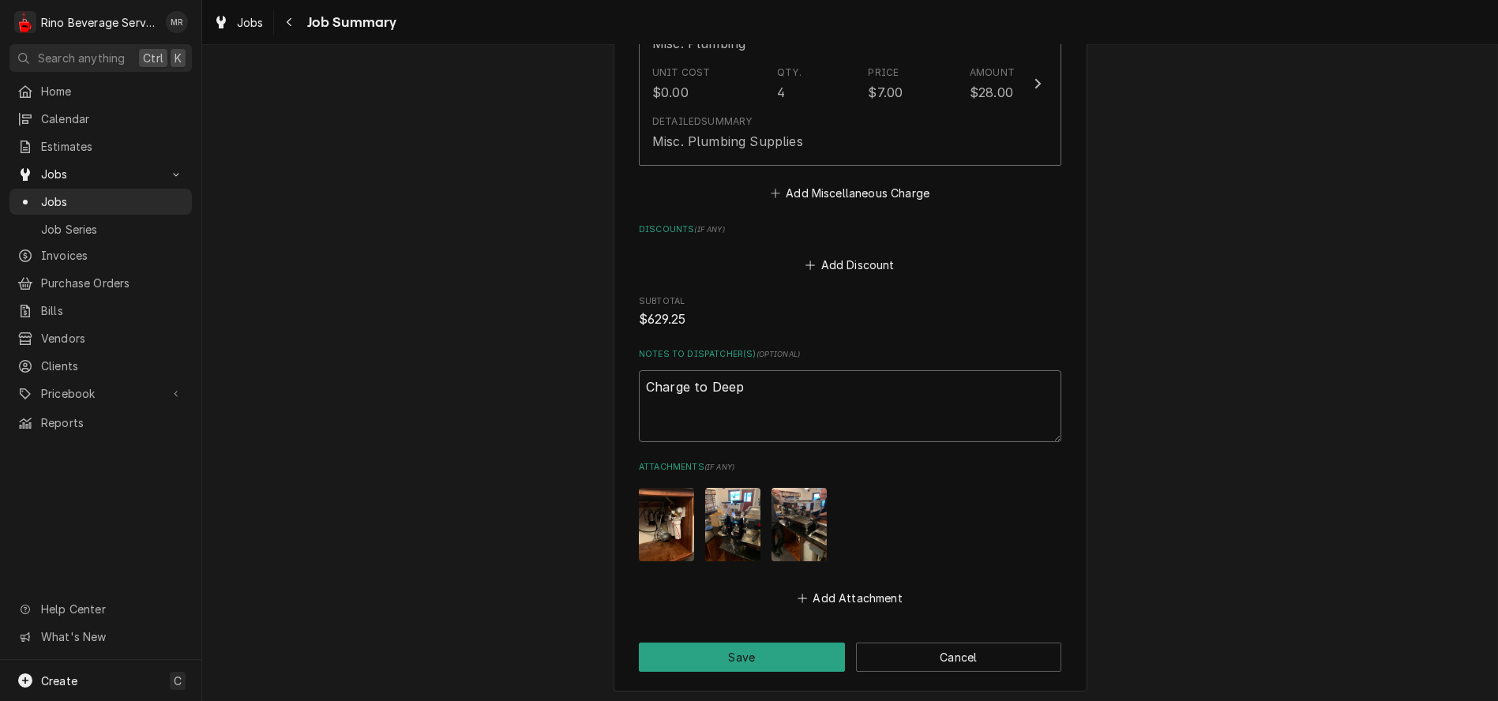
type textarea "Charge to Deepe"
type textarea "x"
type textarea "Charge to Deeper"
type textarea "x"
type textarea "Charge to Deeper"
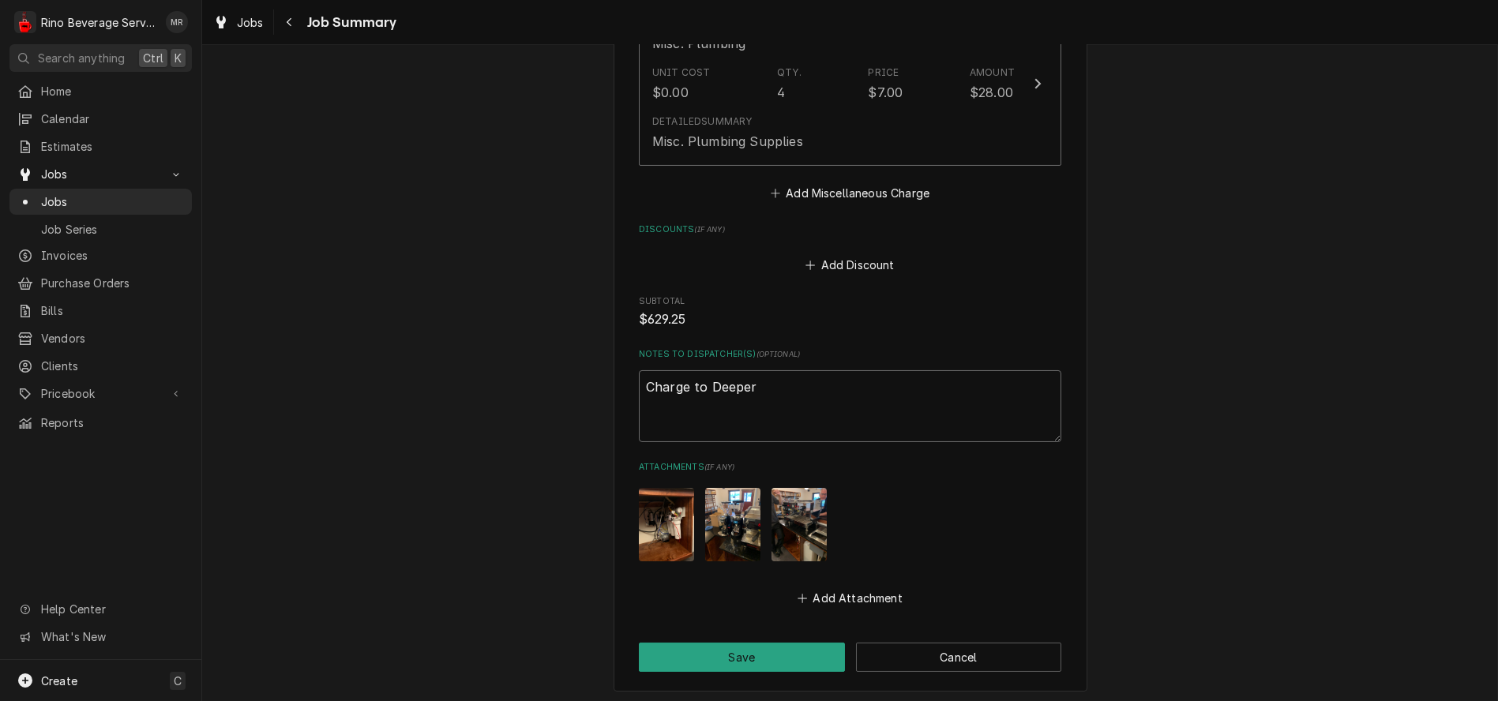
type textarea "x"
type textarea "Charge to Deeper R"
type textarea "x"
type textarea "Charge to Deeper Ro"
type textarea "x"
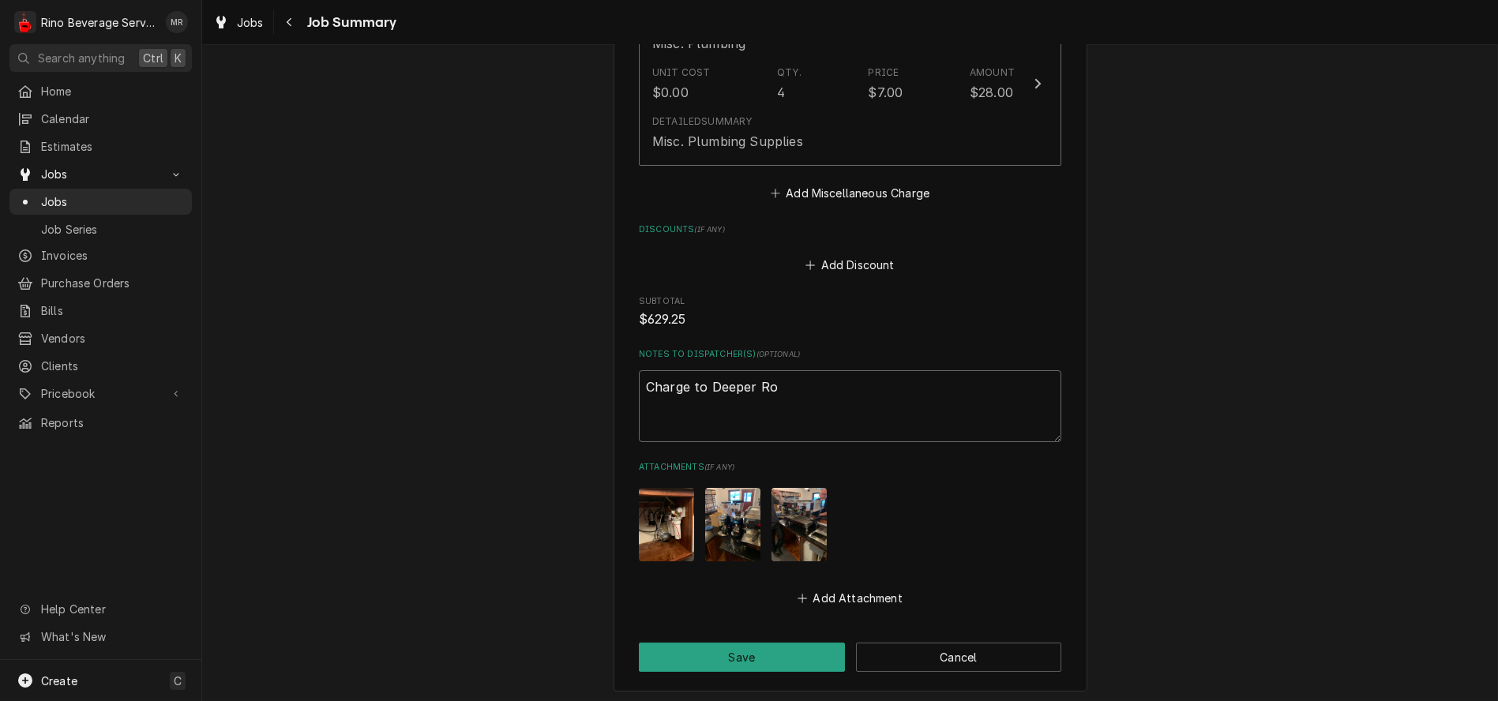
type textarea "Charge to Deeper Roo"
type textarea "x"
type textarea "Charge to Deeper Root"
type textarea "x"
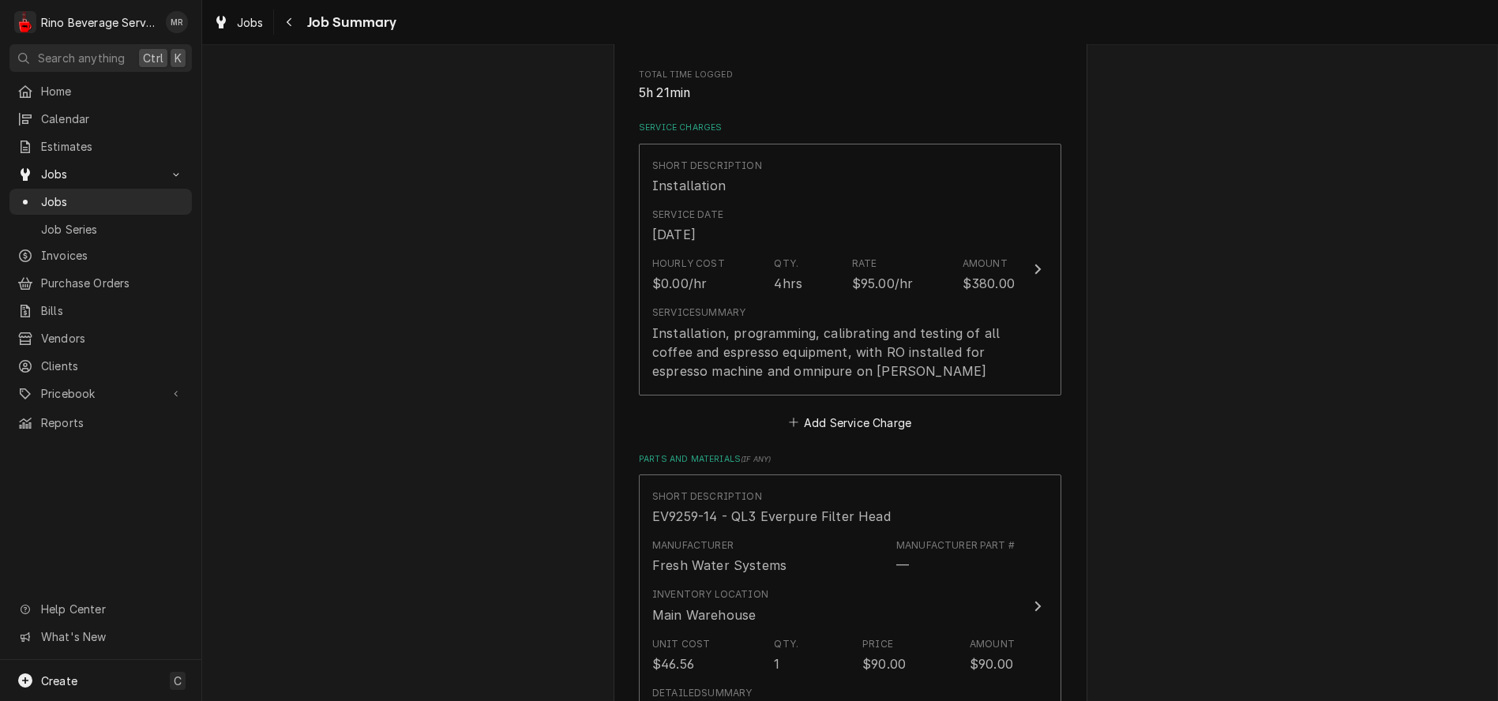
scroll to position [270, 0]
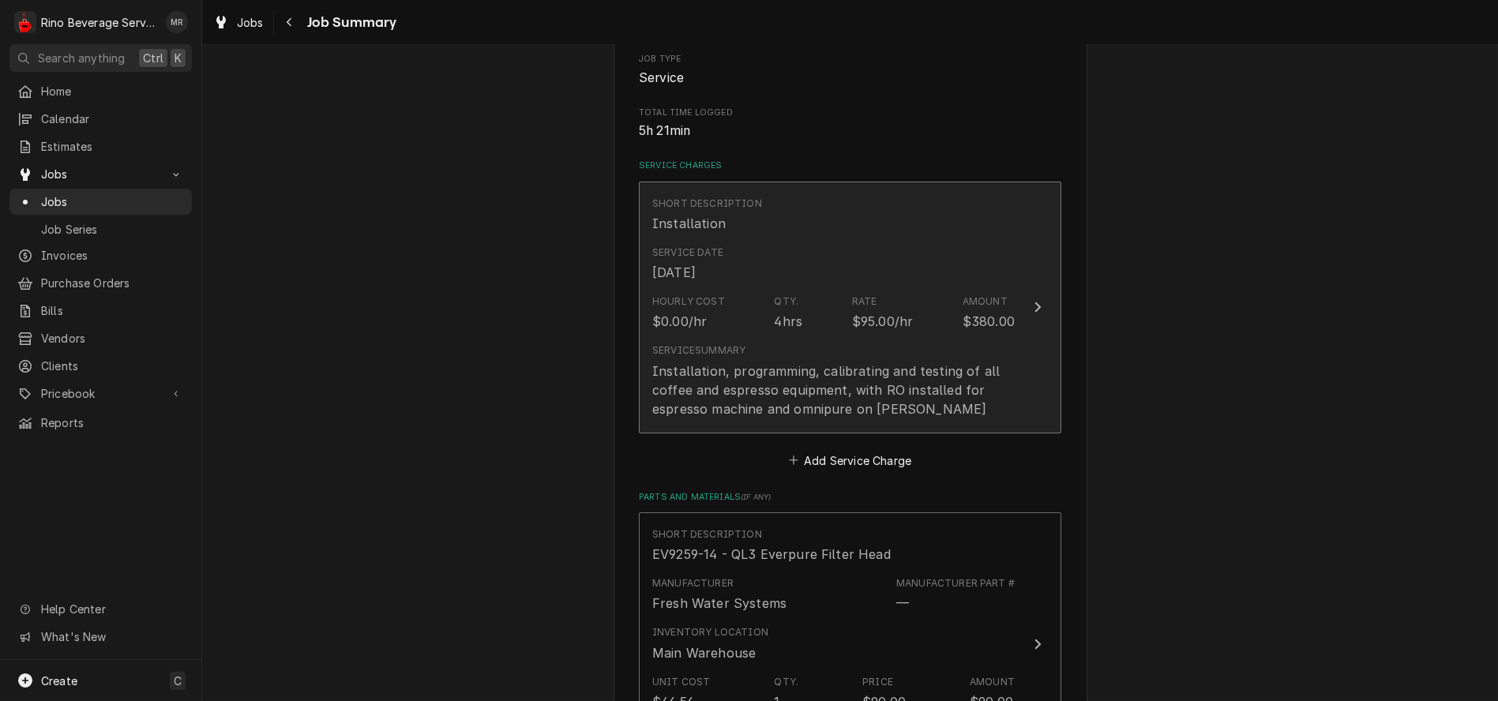
type textarea "Charge to Deeper Roots"
click at [926, 404] on div "Installation, programming, calibrating and testing of all coffee and espresso e…" at bounding box center [833, 390] width 362 height 57
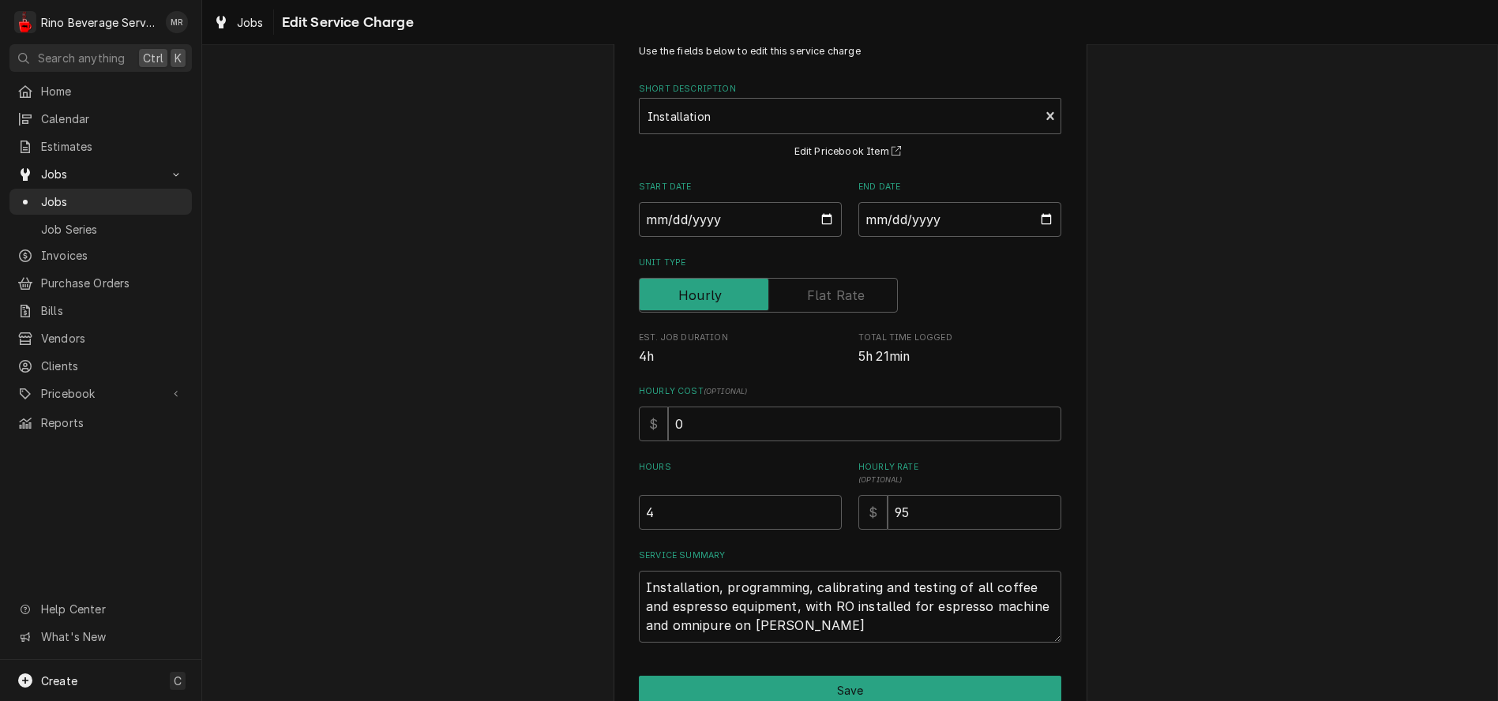
scroll to position [130, 0]
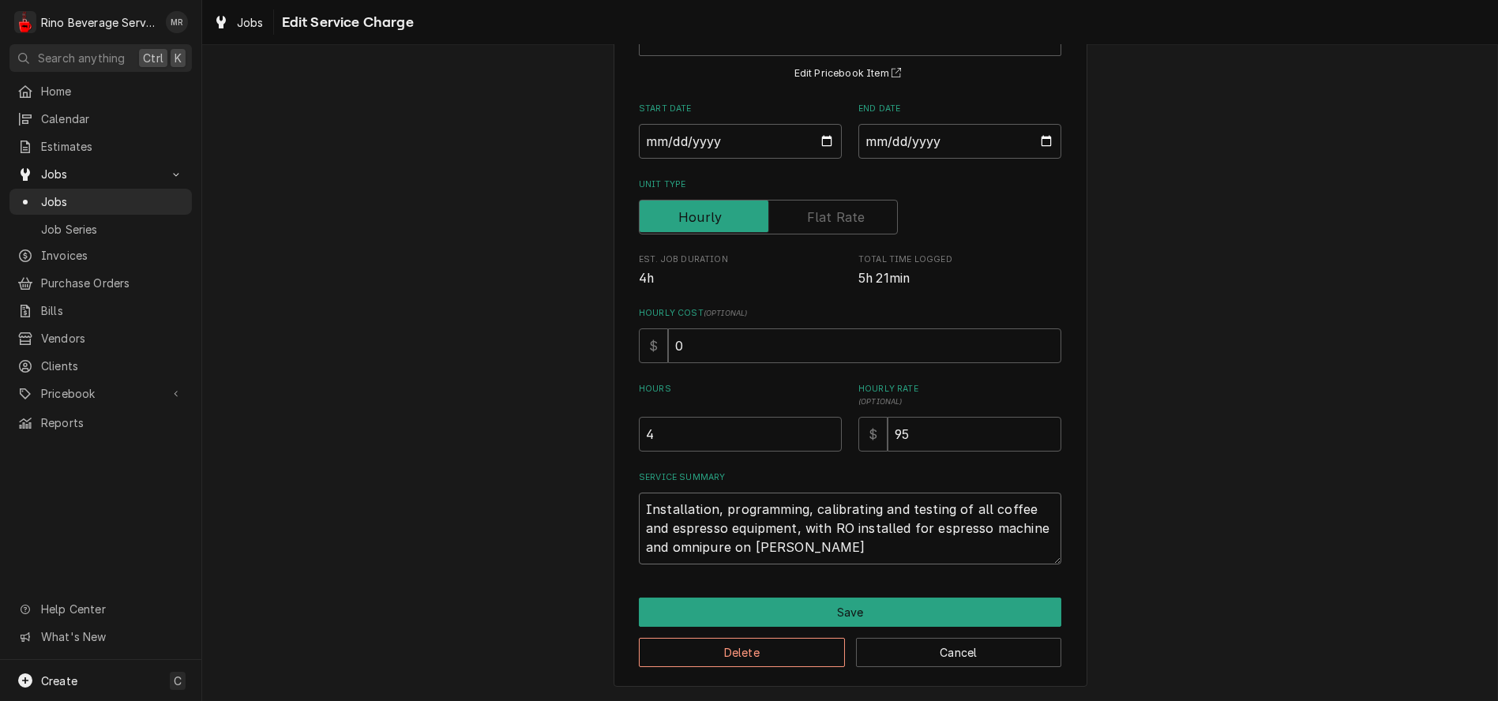
click at [1037, 525] on textarea "Installation, programming, calibrating and testing of all coffee and espresso e…" at bounding box center [850, 529] width 423 height 72
type textarea "x"
type textarea "Installation, programming, calibrating and testing of all coffee and espresso e…"
type textarea "x"
type textarea "Installation, programming, calibrating and testing of all coffee and espresso e…"
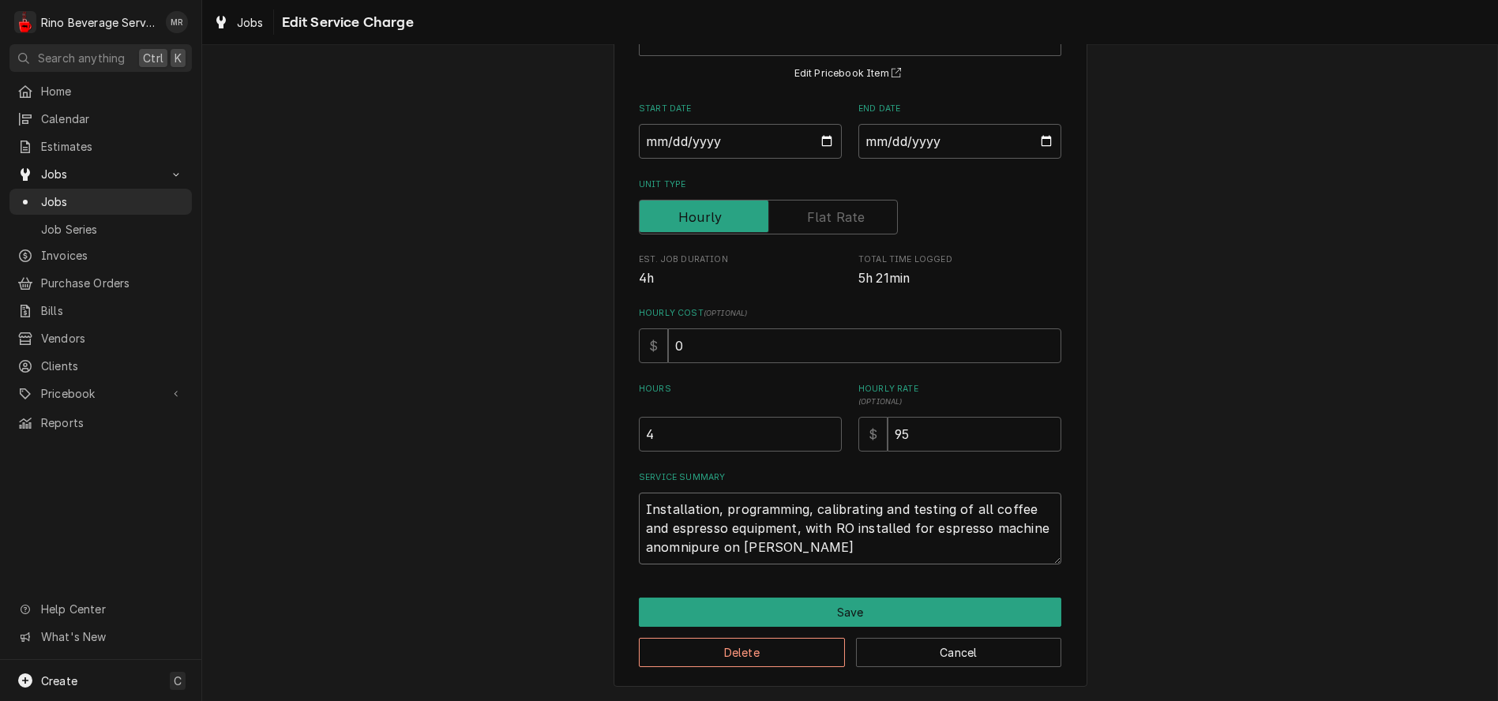
type textarea "x"
type textarea "Installation, programming, calibrating and testing of all coffee and espresso e…"
type textarea "x"
type textarea "Installation, programming, calibrating and testing of all coffee and espresso e…"
type textarea "x"
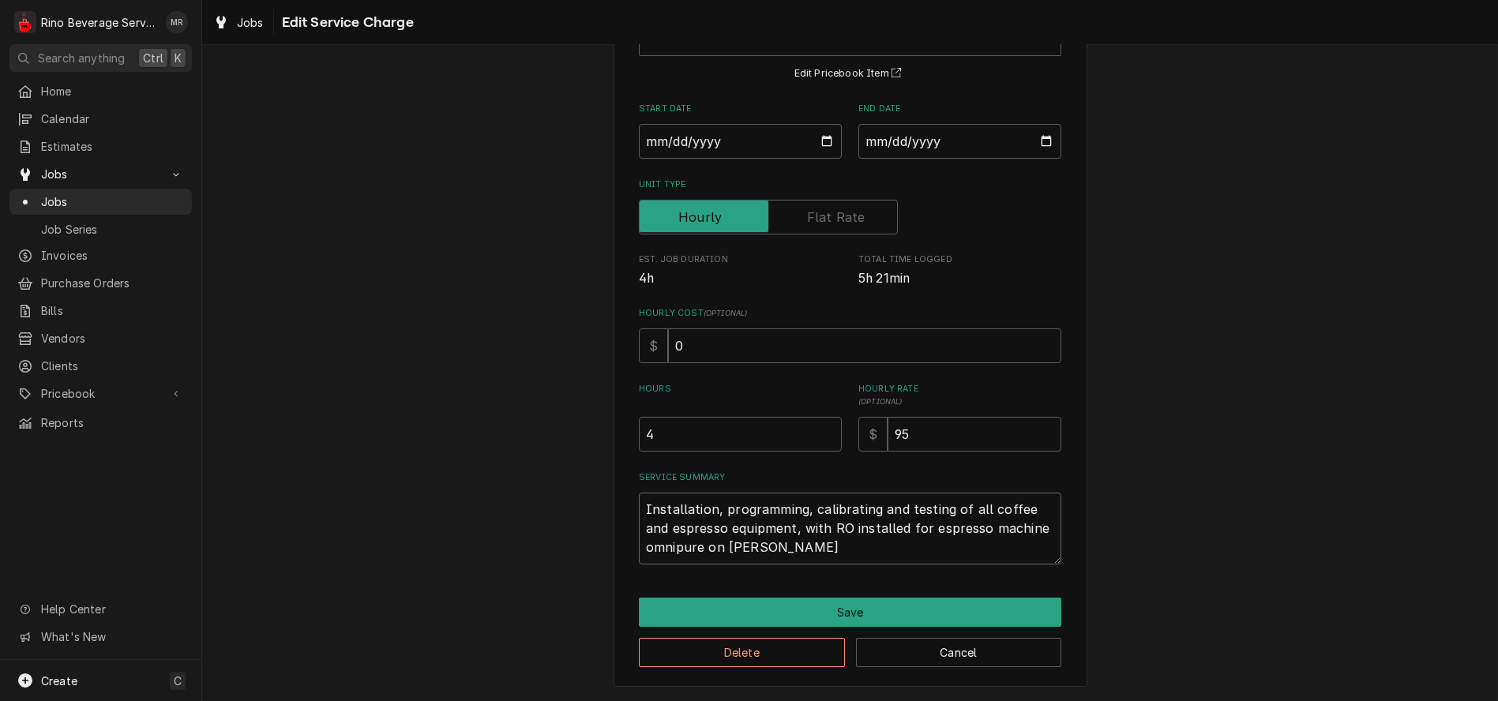
type textarea "Installation, programming, calibrating and testing of all coffee and espresso e…"
type textarea "x"
type textarea "Installation, programming, calibrating and testing of all coffee and espresso e…"
type textarea "x"
type textarea "Installation, programming, calibrating and testing of all coffee and espresso e…"
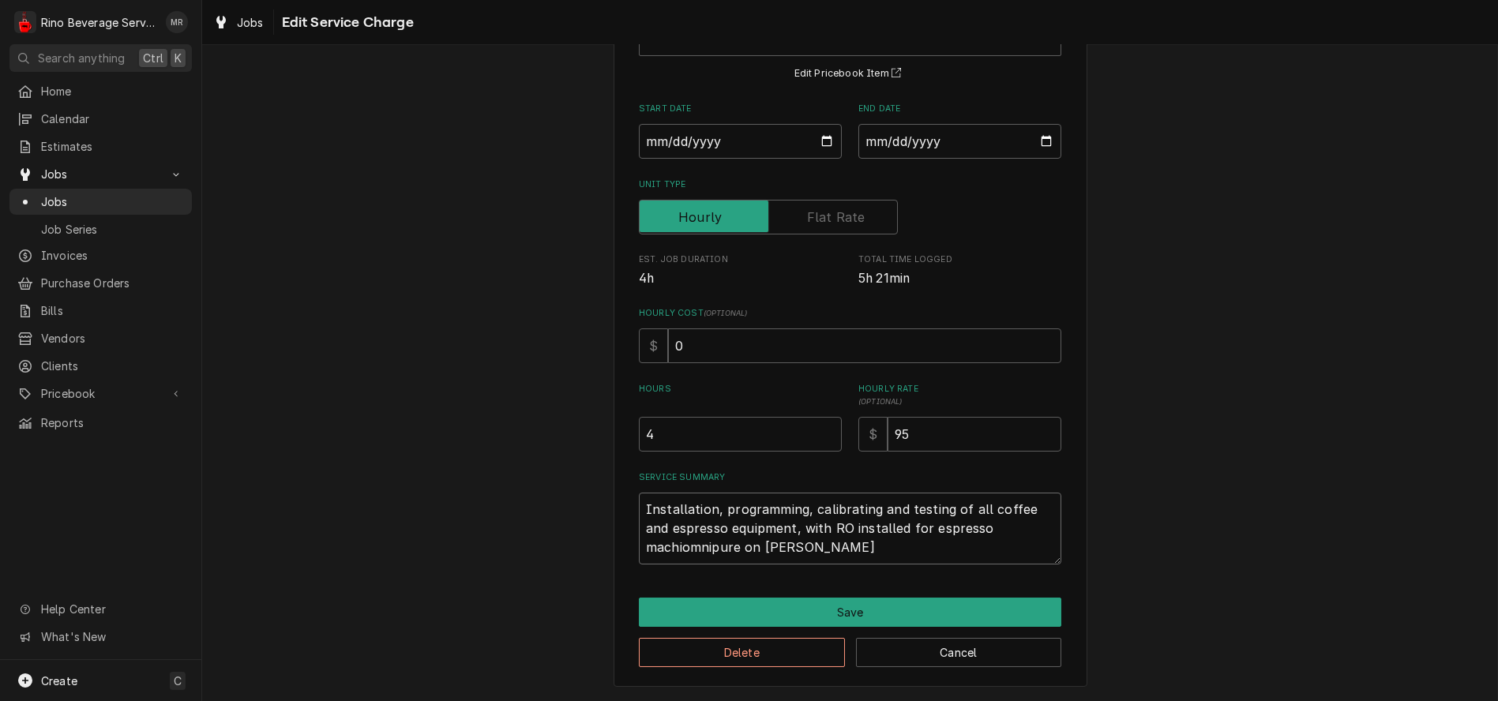
type textarea "x"
type textarea "Installation, programming, calibrating and testing of all coffee and espresso e…"
type textarea "x"
type textarea "Installation, programming, calibrating and testing of all coffee and espresso e…"
type textarea "x"
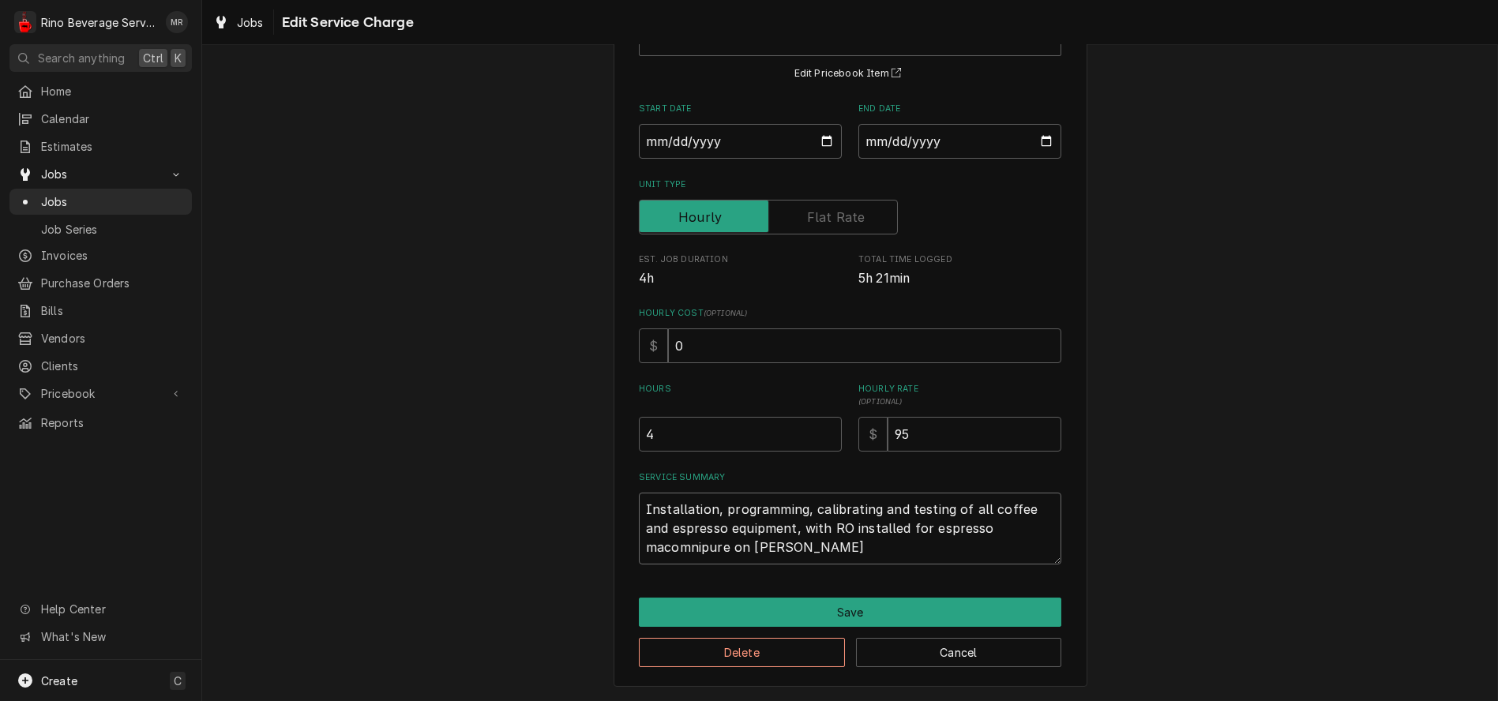
type textarea "Installation, programming, calibrating and testing of all coffee and espresso e…"
type textarea "x"
type textarea "Installation, programming, calibrating and testing of all coffee and espresso e…"
type textarea "x"
type textarea "Installation, programming, calibrating and testing of all coffee and espresso e…"
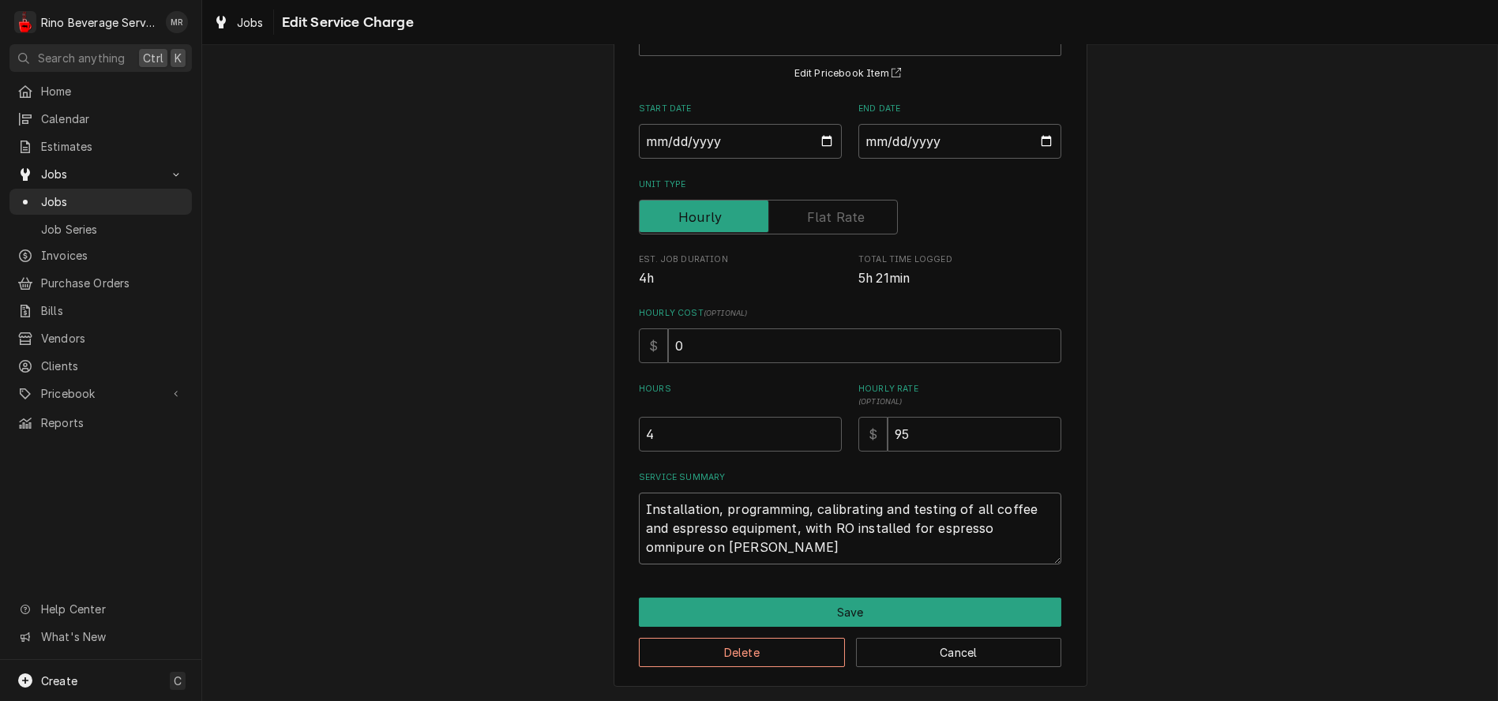
type textarea "x"
type textarea "Installation, programming, calibrating and testing of all coffee and espresso e…"
type textarea "x"
type textarea "Installation, programming, calibrating and testing of all coffee and espresso e…"
type textarea "x"
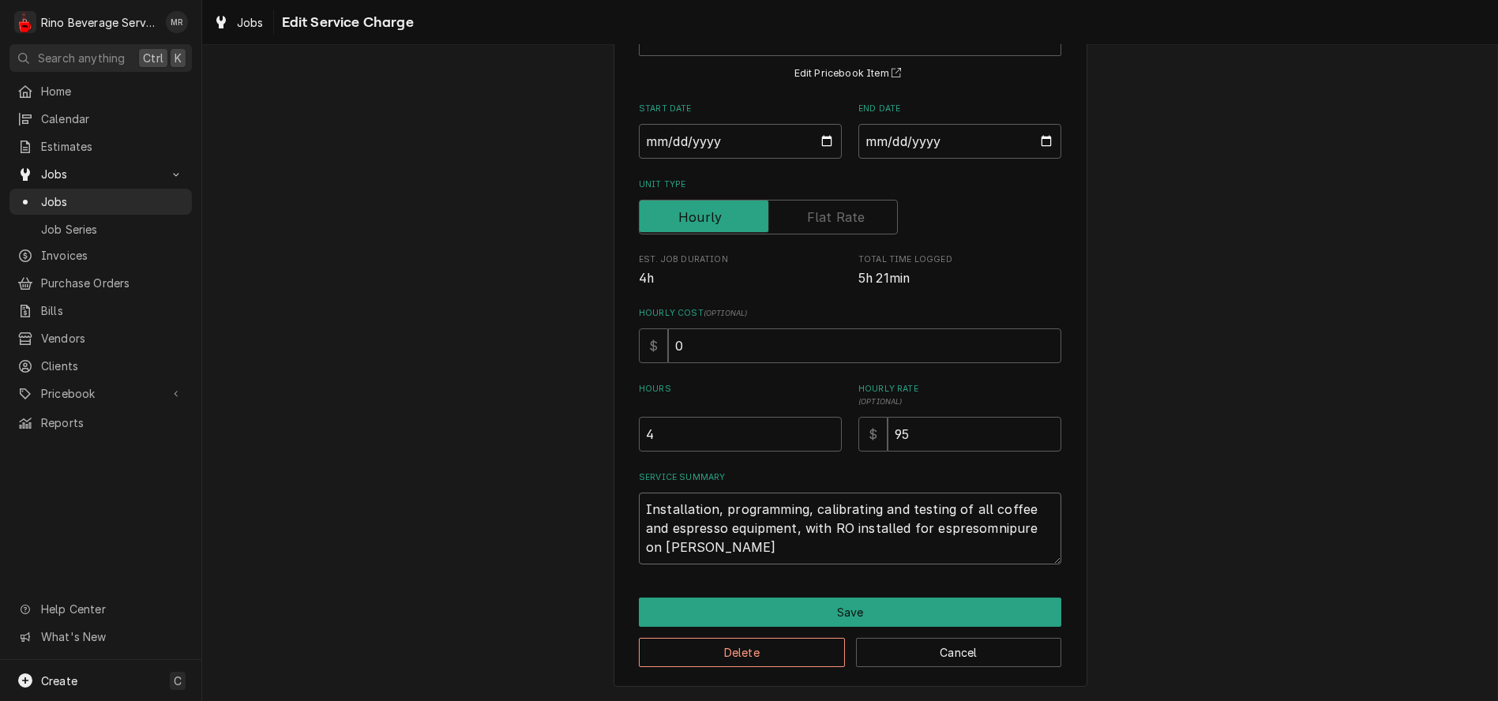
type textarea "Installation, programming, calibrating and testing of all coffee and espresso e…"
type textarea "x"
type textarea "Installation, programming, calibrating and testing of all coffee and espresso e…"
type textarea "x"
type textarea "Installation, programming, calibrating and testing of all coffee and espresso e…"
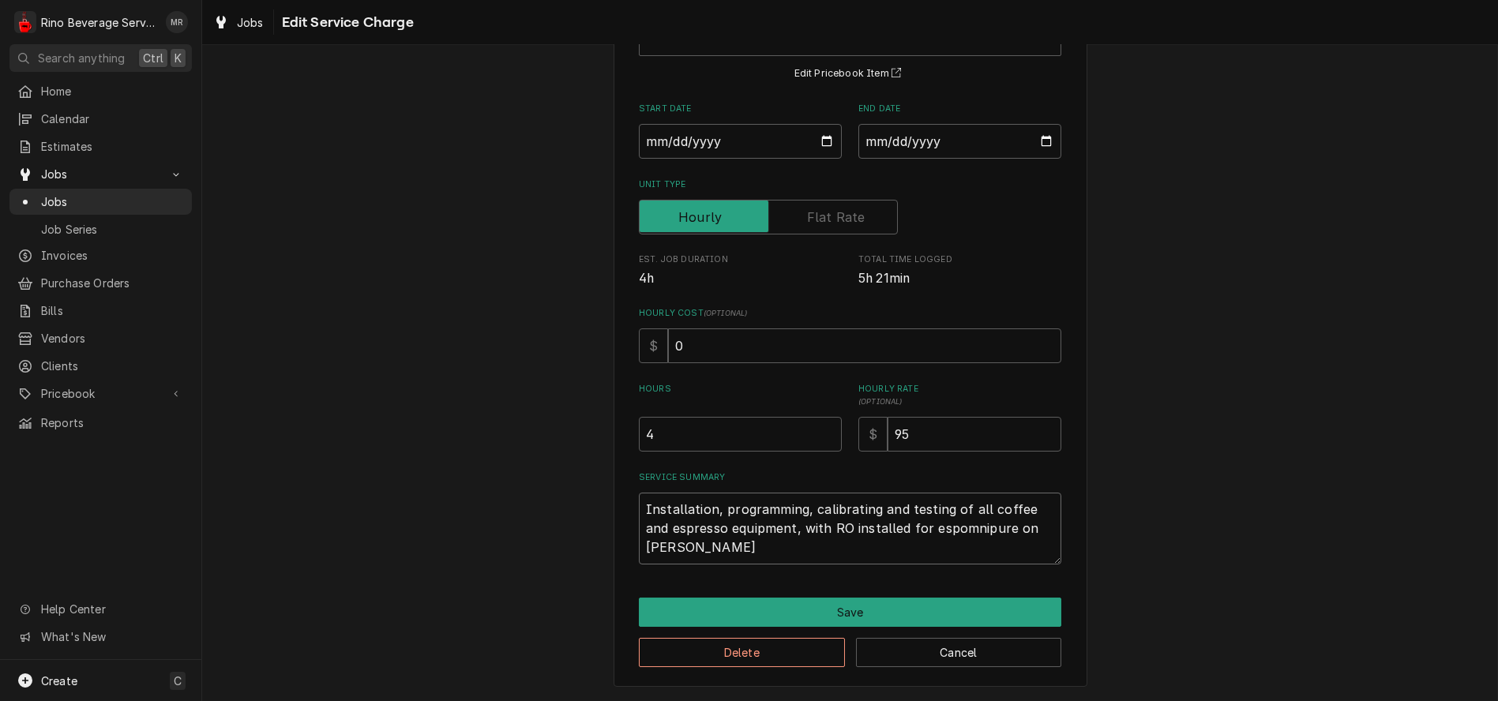
type textarea "x"
type textarea "Installation, programming, calibrating and testing of all coffee and espresso e…"
type textarea "x"
type textarea "Installation, programming, calibrating and testing of all coffee and espresso e…"
type textarea "x"
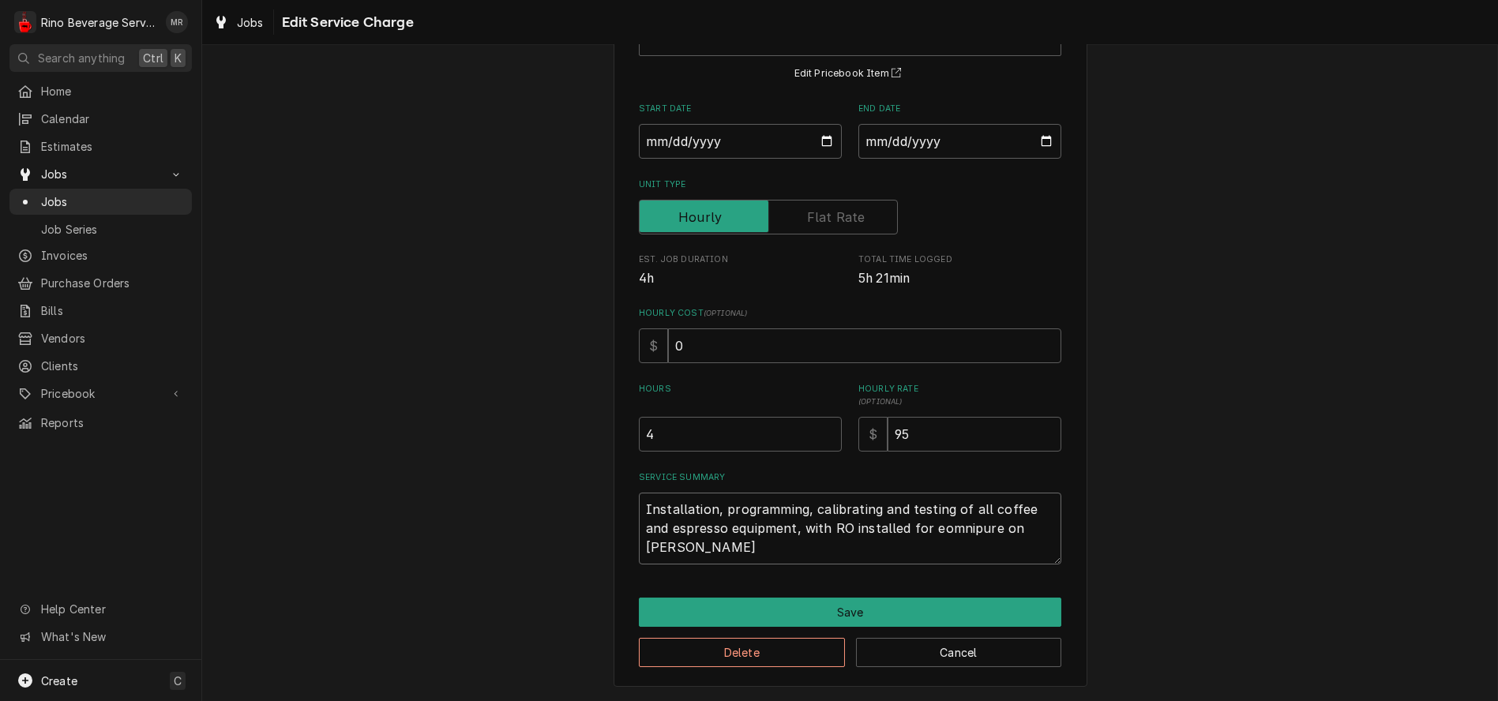
type textarea "Installation, programming, calibrating and testing of all coffee and espresso e…"
type textarea "x"
type textarea "Installation, programming, calibrating and testing of all coffee and espresso e…"
type textarea "x"
type textarea "Installation, programming, calibrating and testing of all coffee and espresso e…"
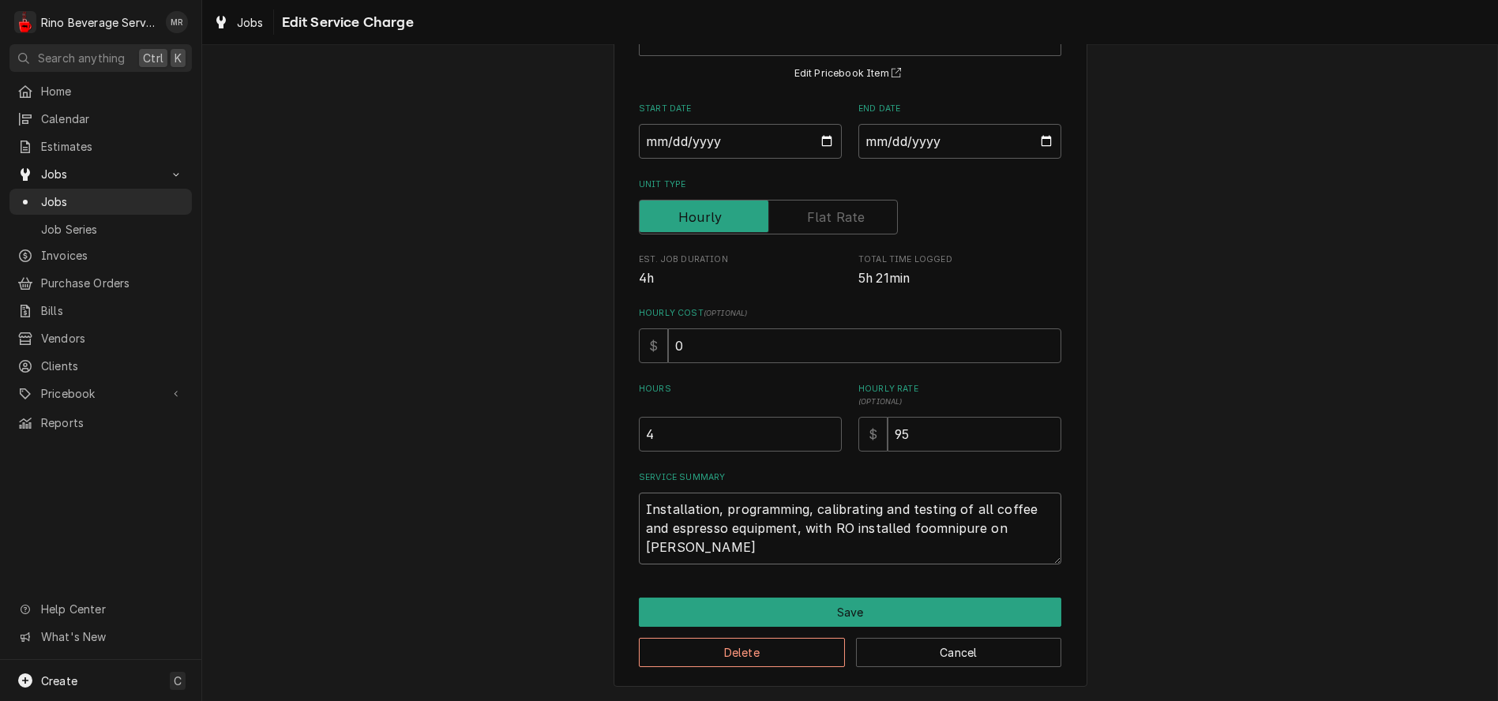
type textarea "x"
type textarea "Installation, programming, calibrating and testing of all coffee and espresso e…"
type textarea "x"
type textarea "Installation, programming, calibrating and testing of all coffee and espresso e…"
type textarea "x"
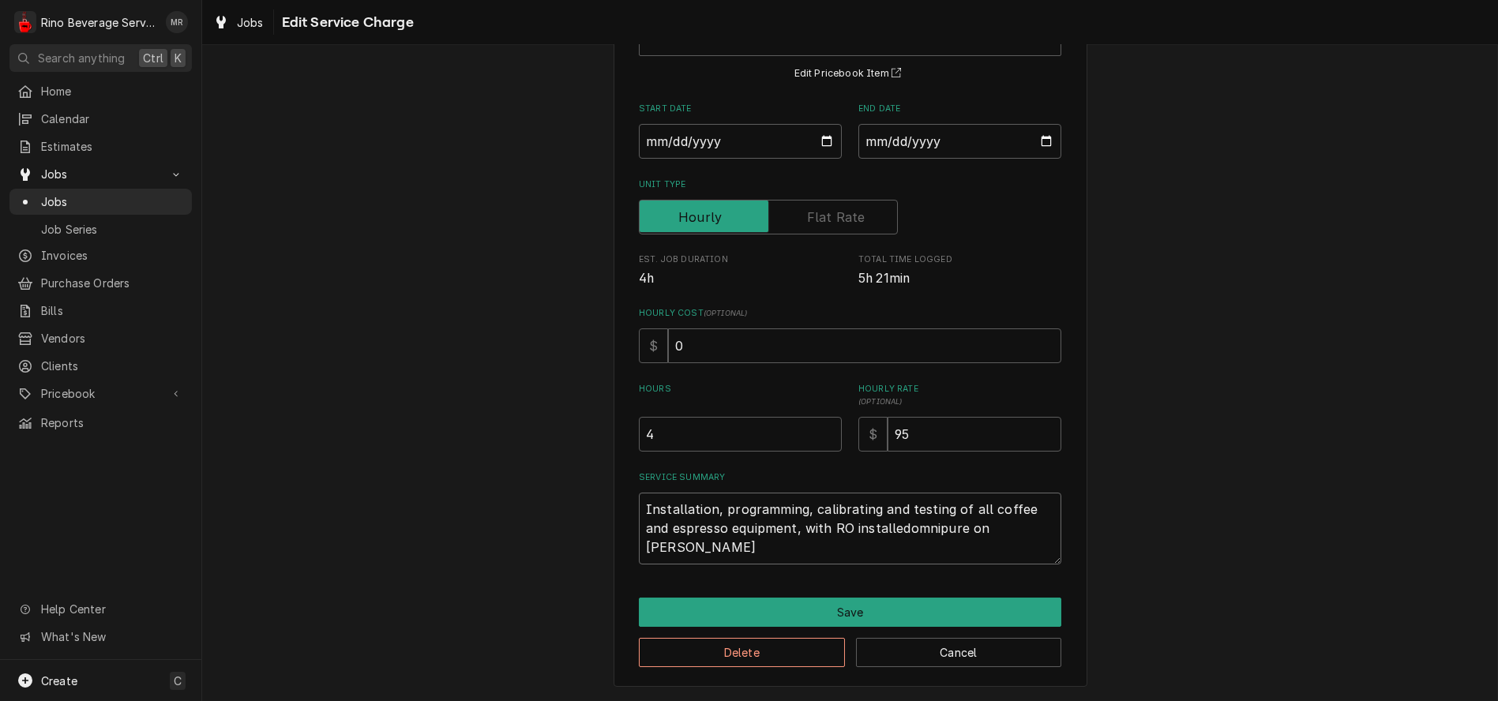
type textarea "Installation, programming, calibrating and testing of all coffee and espresso e…"
type textarea "x"
type textarea "Installation, programming, calibrating and testing of all coffee and espresso e…"
type textarea "x"
type textarea "Installation, programming, calibrating and testing of all coffee and espresso e…"
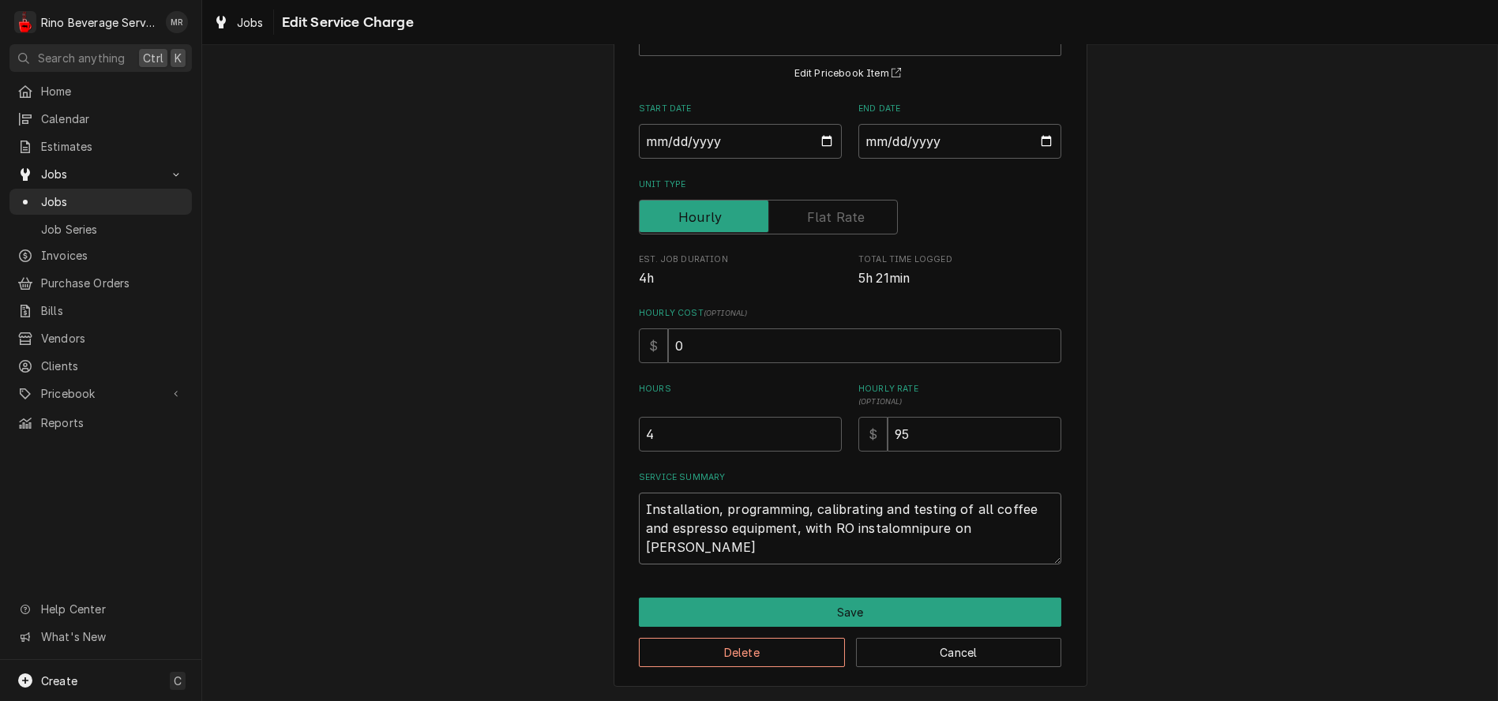
type textarea "x"
type textarea "Installation, programming, calibrating and testing of all coffee and espresso e…"
type textarea "x"
type textarea "Installation, programming, calibrating and testing of all coffee and espresso e…"
type textarea "x"
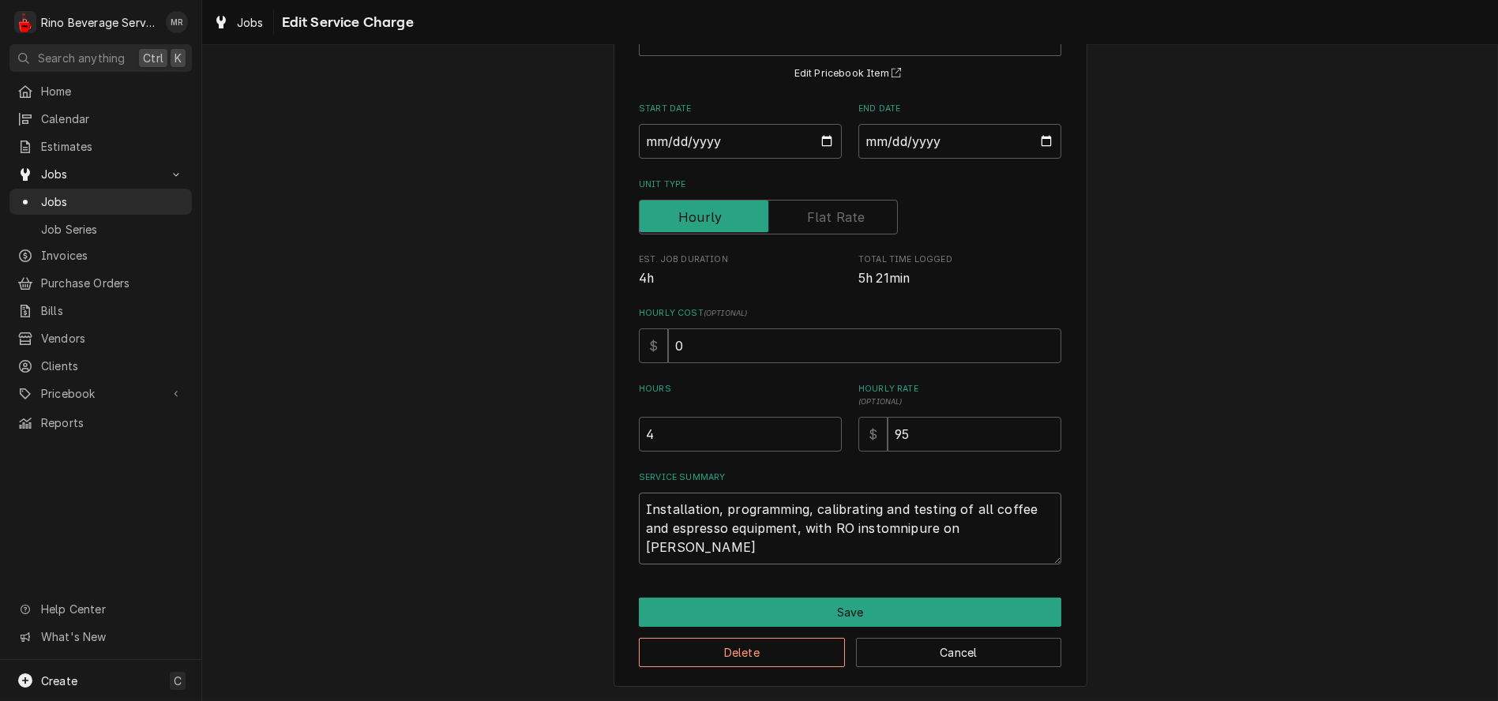
type textarea "Installation, programming, calibrating and testing of all coffee and espresso e…"
type textarea "x"
type textarea "Installation, programming, calibrating and testing of all coffee and espresso e…"
type textarea "x"
type textarea "Installation, programming, calibrating and testing of all coffee and espresso e…"
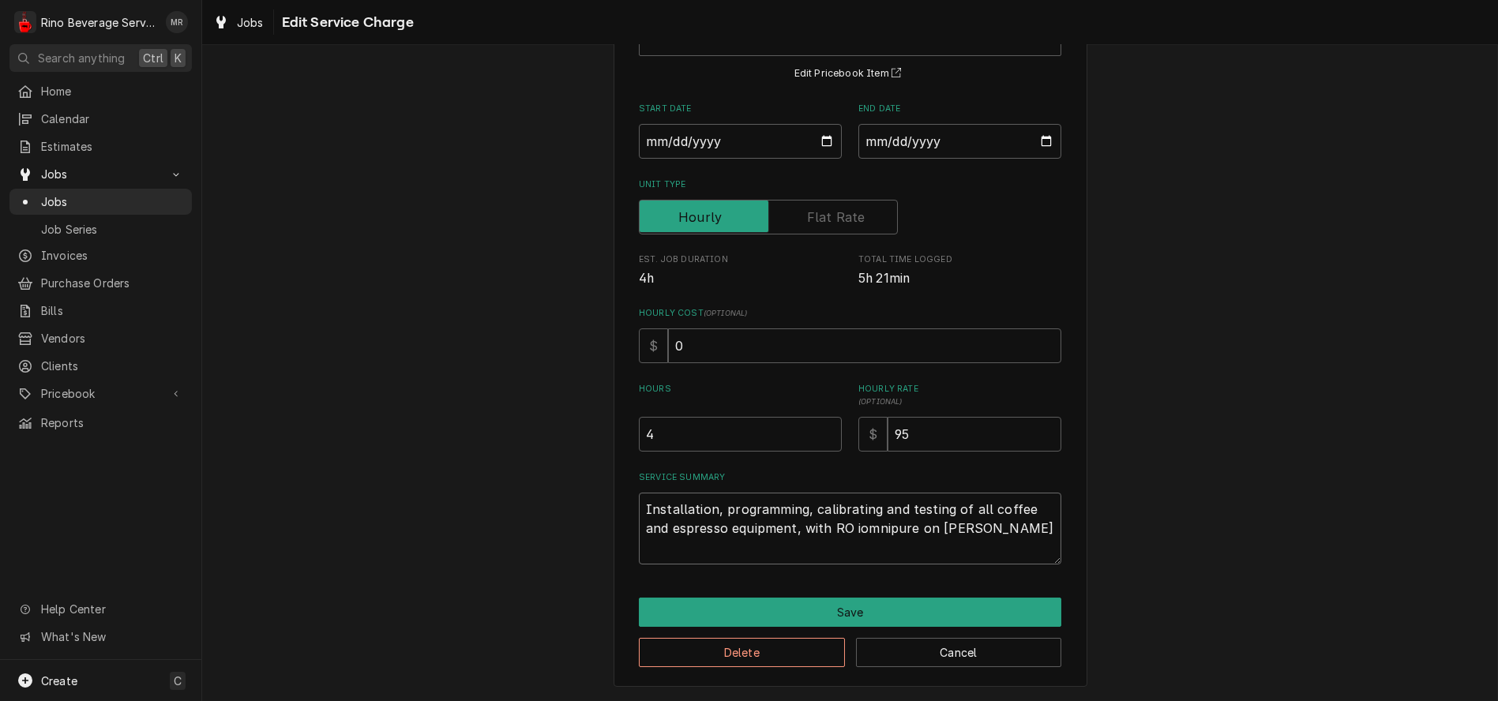
type textarea "x"
type textarea "Installation, programming, calibrating and testing of all coffee and espresso e…"
type textarea "x"
type textarea "Installation, programming, calibrating and testing of all coffee and espresso e…"
type textarea "x"
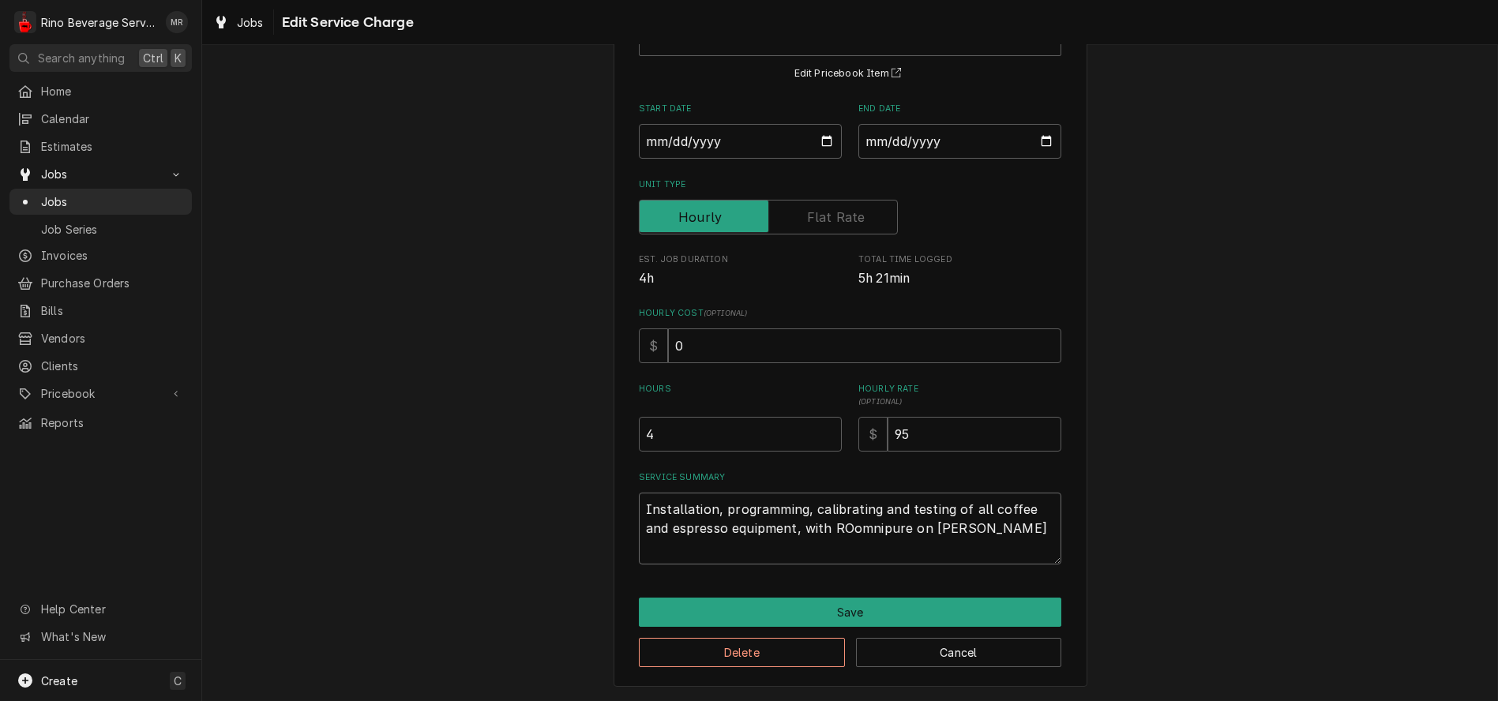
type textarea "Installation, programming, calibrating and testing of all coffee and espresso e…"
type textarea "x"
type textarea "Installation, programming, calibrating and testing of all coffee and espresso e…"
type textarea "x"
type textarea "Installation, programming, calibrating and testing of all coffee and espresso e…"
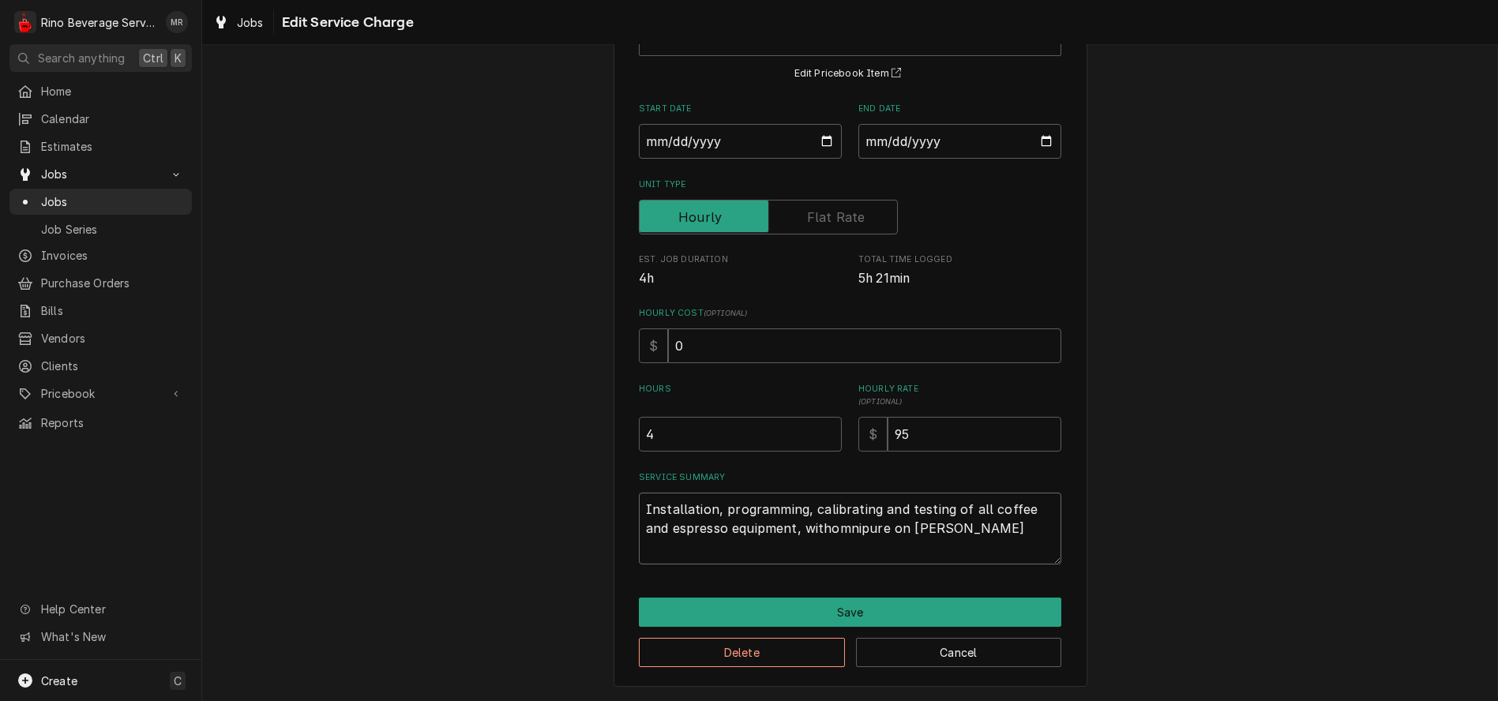
type textarea "x"
type textarea "Installation, programming, calibrating and testing of all coffee and espresso e…"
type textarea "x"
type textarea "Installation, programming, calibrating and testing of all coffee and espresso e…"
type textarea "x"
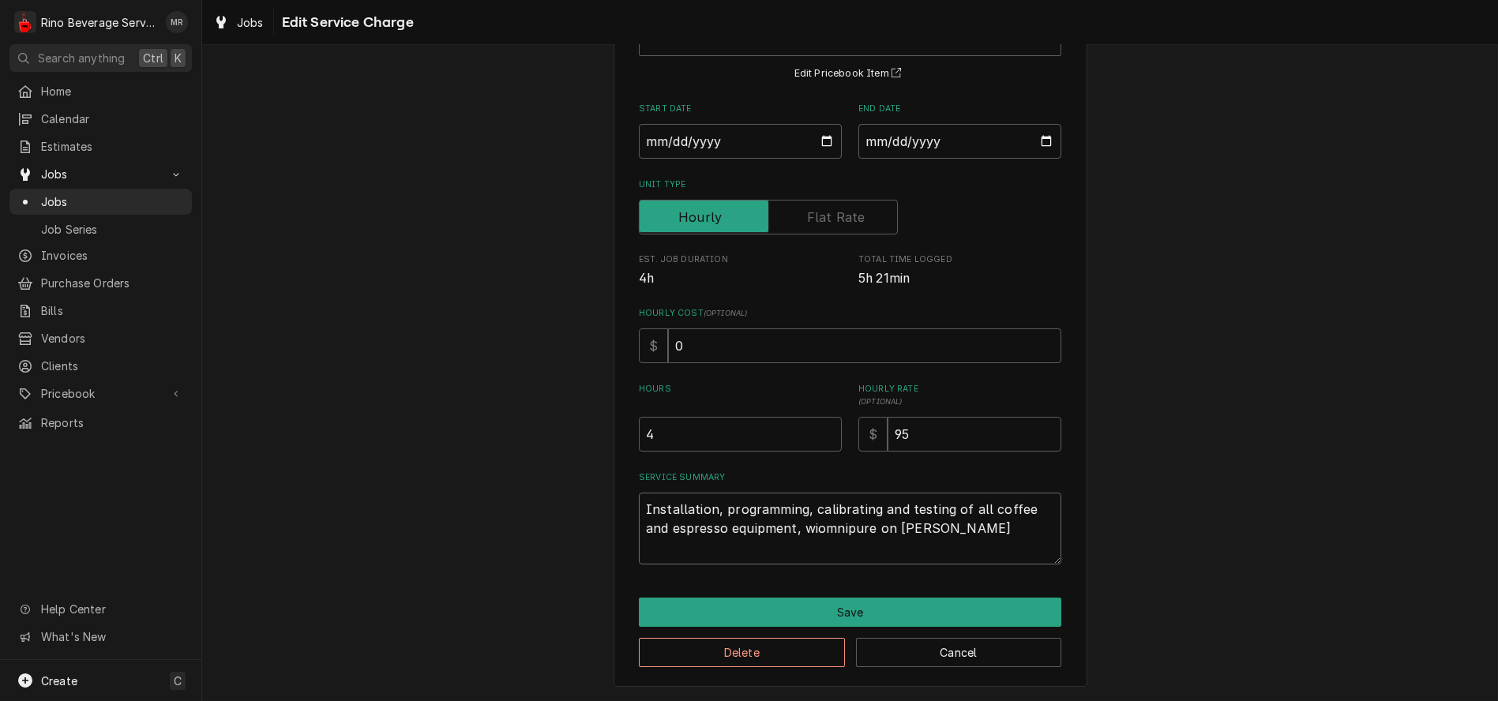
type textarea "Installation, programming, calibrating and testing of all coffee and espresso e…"
type textarea "x"
type textarea "Installation, programming, calibrating and testing of all coffee and espresso e…"
type textarea "x"
type textarea "Installation, programming, calibrating and testing of all coffee and espresso e…"
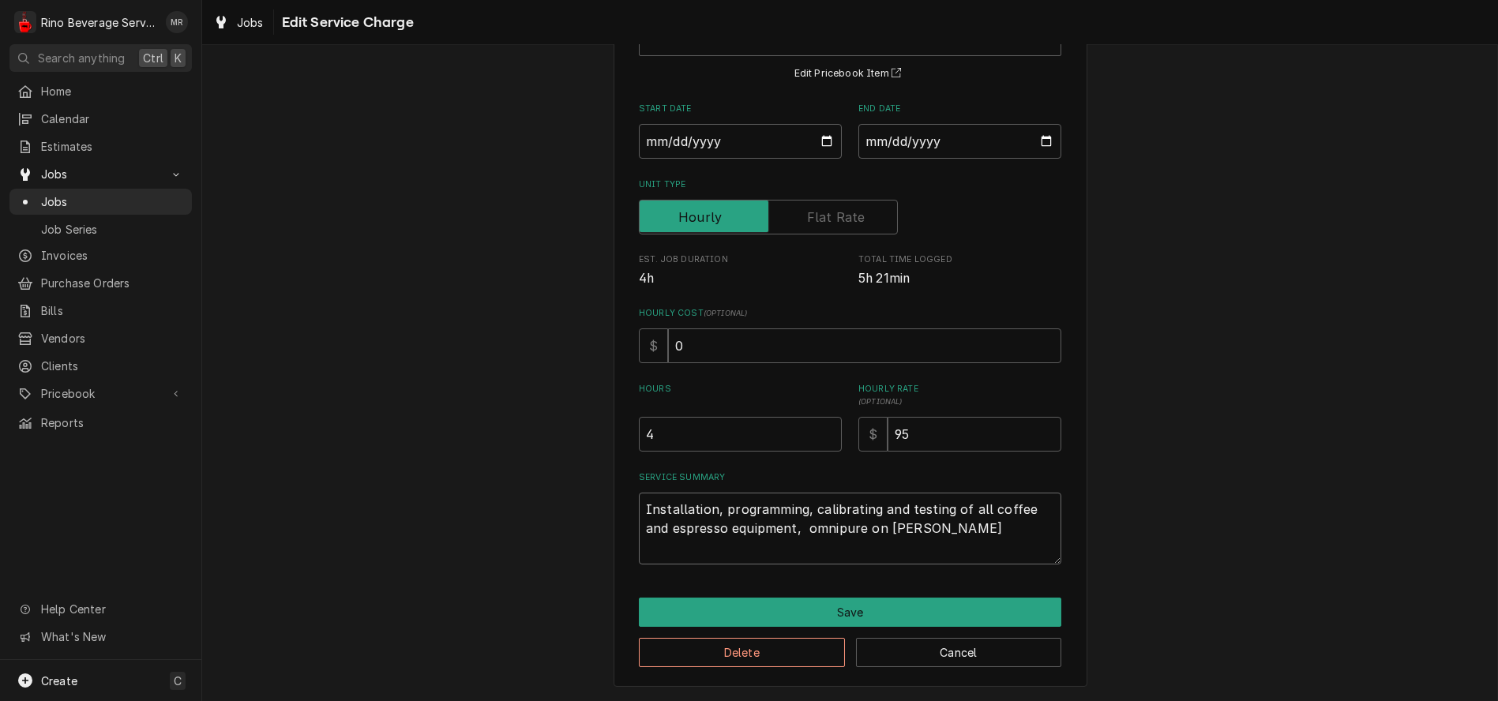
type textarea "x"
type textarea "Installation, programming, calibrating and testing of all coffee and espresso e…"
type textarea "x"
type textarea "Installation, programming, calibrating and testing of all coffee and espresso e…"
type textarea "x"
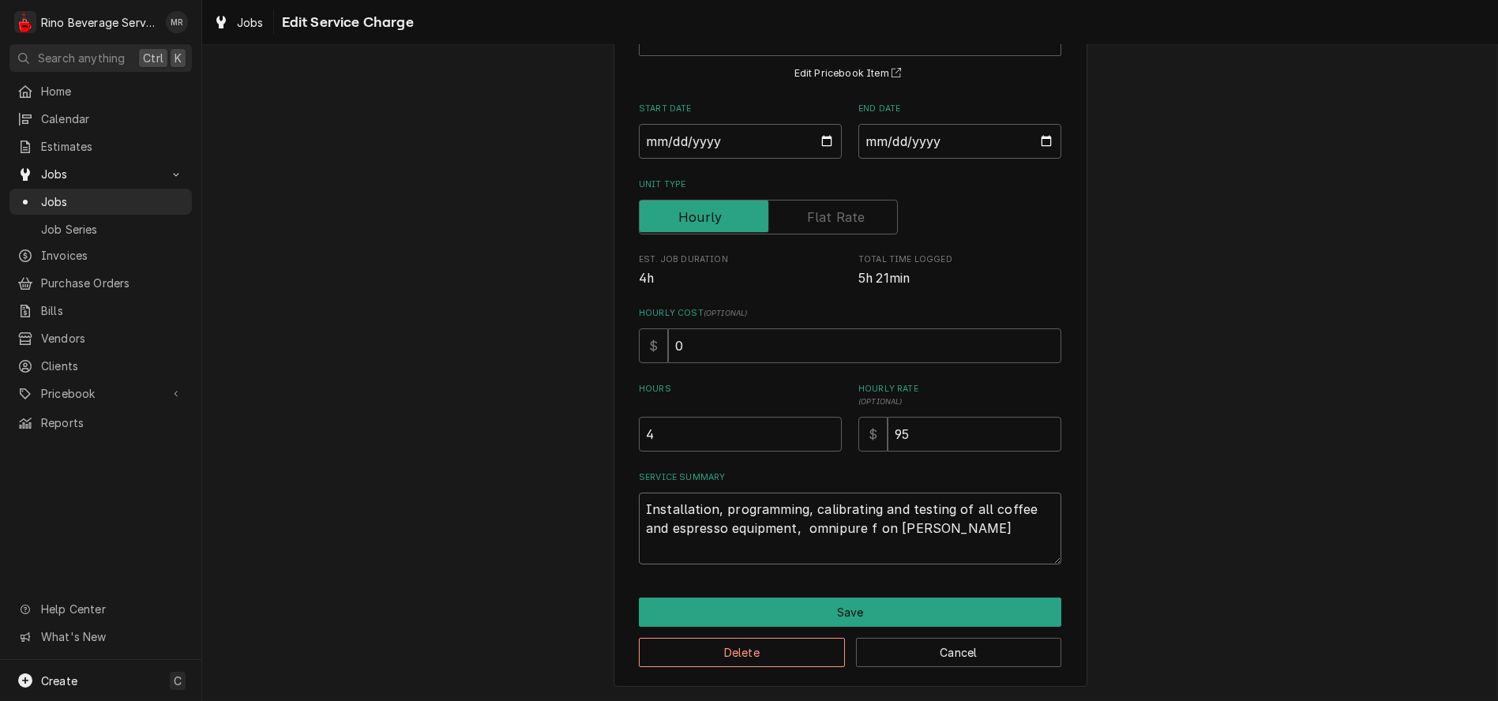
type textarea "Installation, programming, calibrating and testing of all coffee and espresso e…"
type textarea "x"
type textarea "Installation, programming, calibrating and testing of all coffee and espresso e…"
type textarea "x"
type textarea "Installation, programming, calibrating and testing of all coffee and espresso e…"
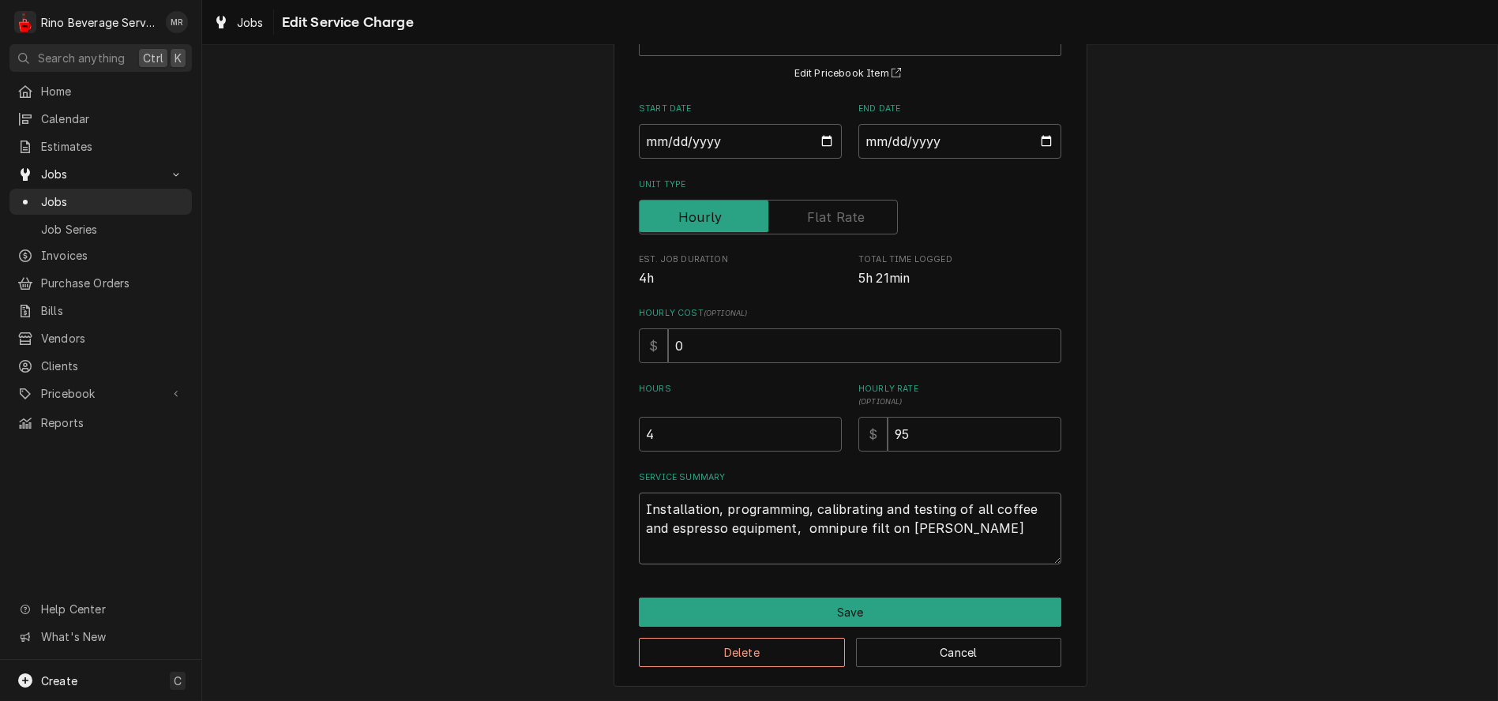
type textarea "x"
type textarea "Installation, programming, calibrating and testing of all coffee and espresso e…"
type textarea "x"
type textarea "Installation, programming, calibrating and testing of all coffee and espresso e…"
type textarea "x"
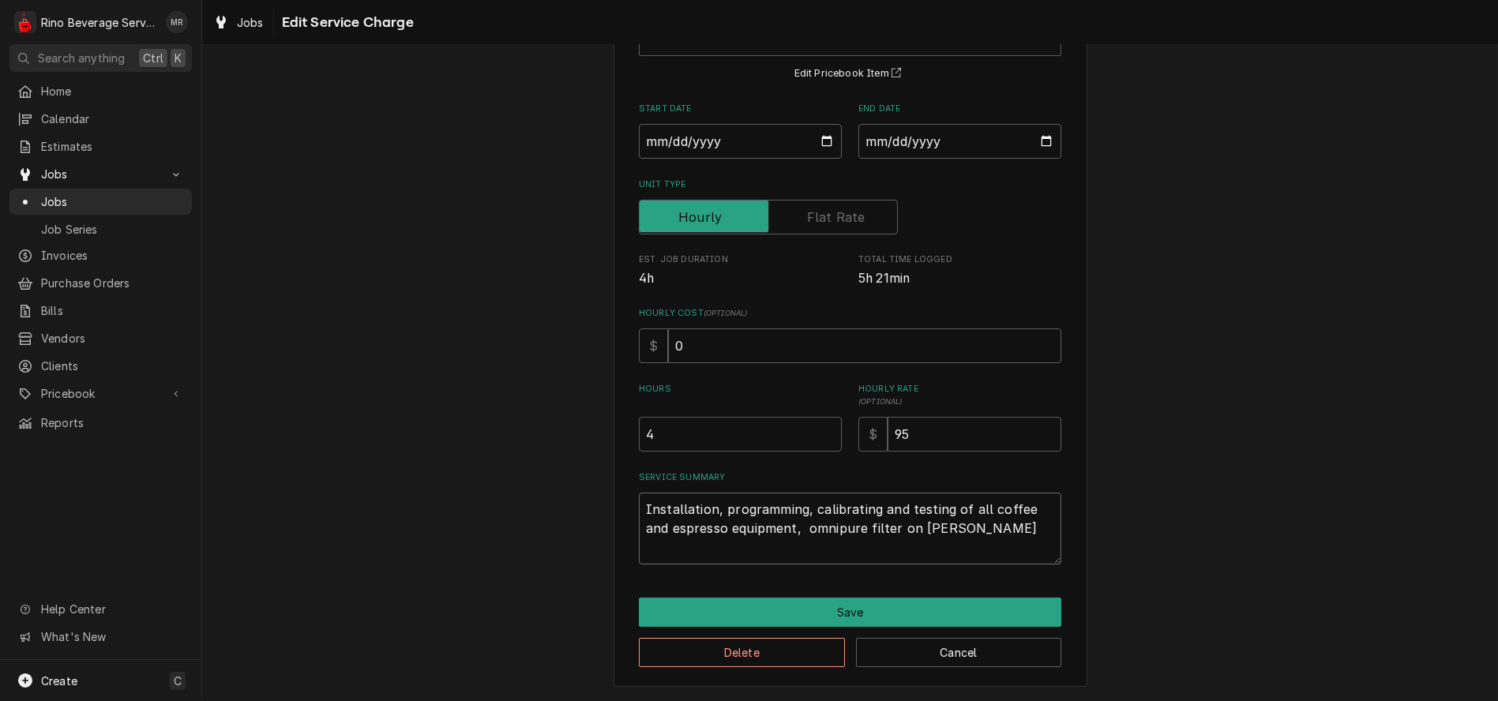
type textarea "Installation, programming, calibrating and testing of all coffee and espresso e…"
type textarea "x"
type textarea "Installation, programming, calibrating and testing of all coffee and espresso e…"
type textarea "x"
type textarea "Installation, programming, calibrating and testing of all coffee and espresso e…"
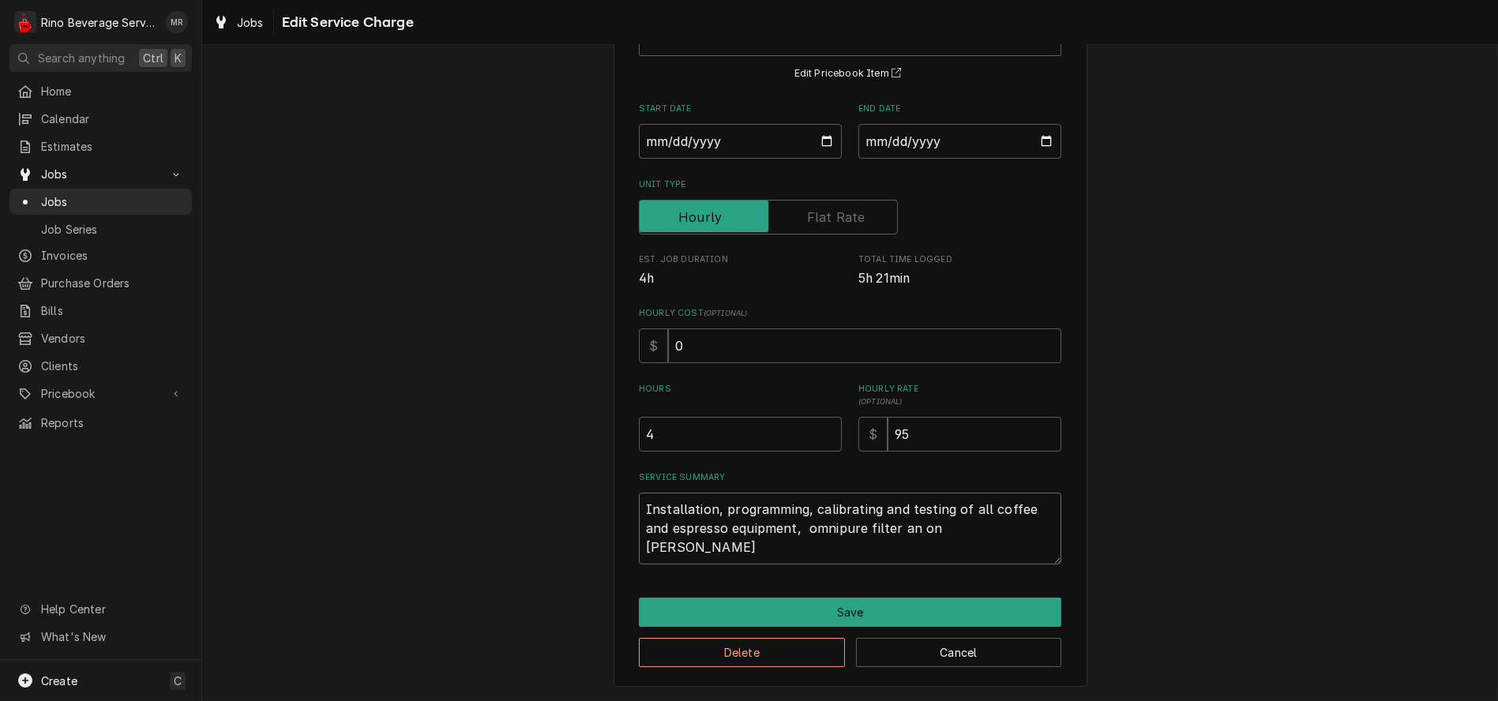
type textarea "x"
type textarea "Installation, programming, calibrating and testing of all coffee and espresso e…"
type textarea "x"
type textarea "Installation, programming, calibrating and testing of all coffee and espresso e…"
type textarea "x"
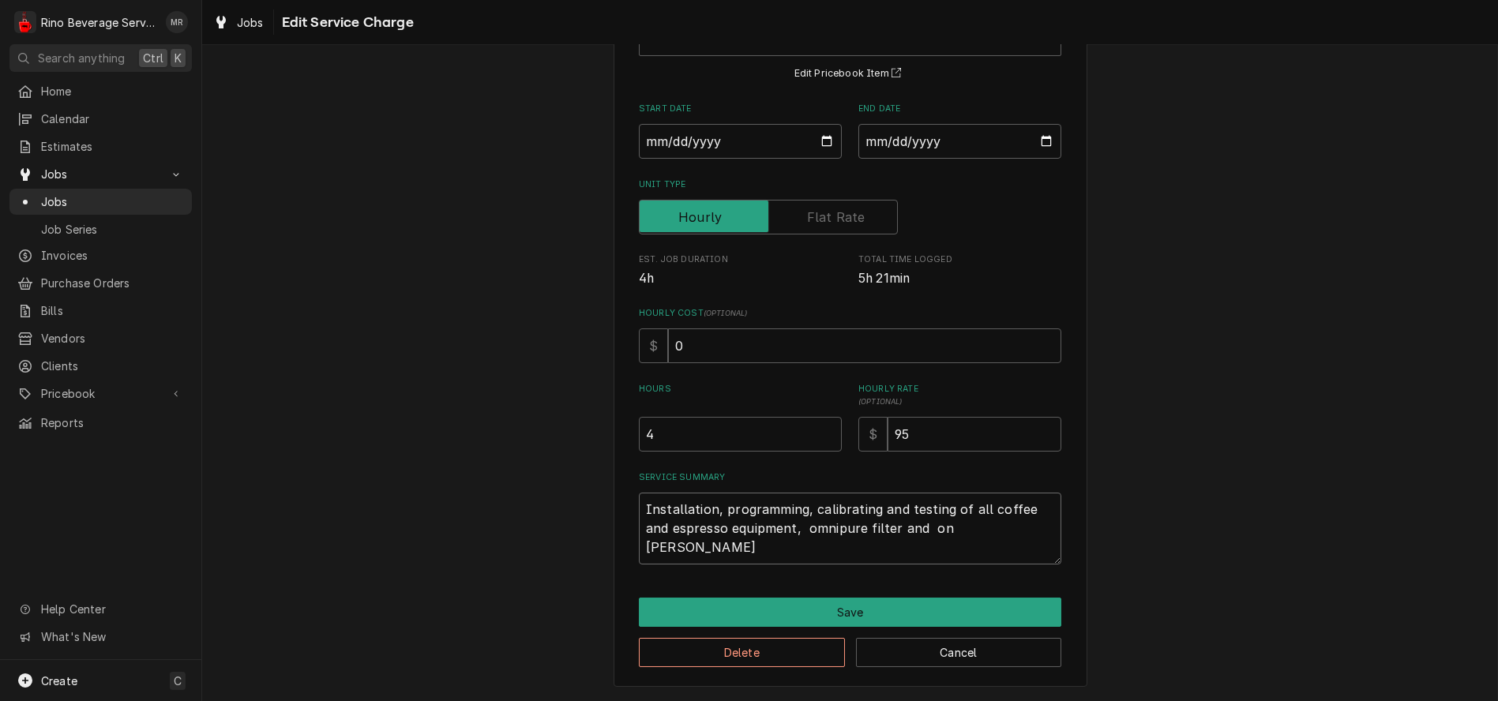
type textarea "Installation, programming, calibrating and testing of all coffee and espresso e…"
type textarea "x"
type textarea "Installation, programming, calibrating and testing of all coffee and espresso e…"
type textarea "x"
type textarea "Installation, programming, calibrating and testing of all coffee and espresso e…"
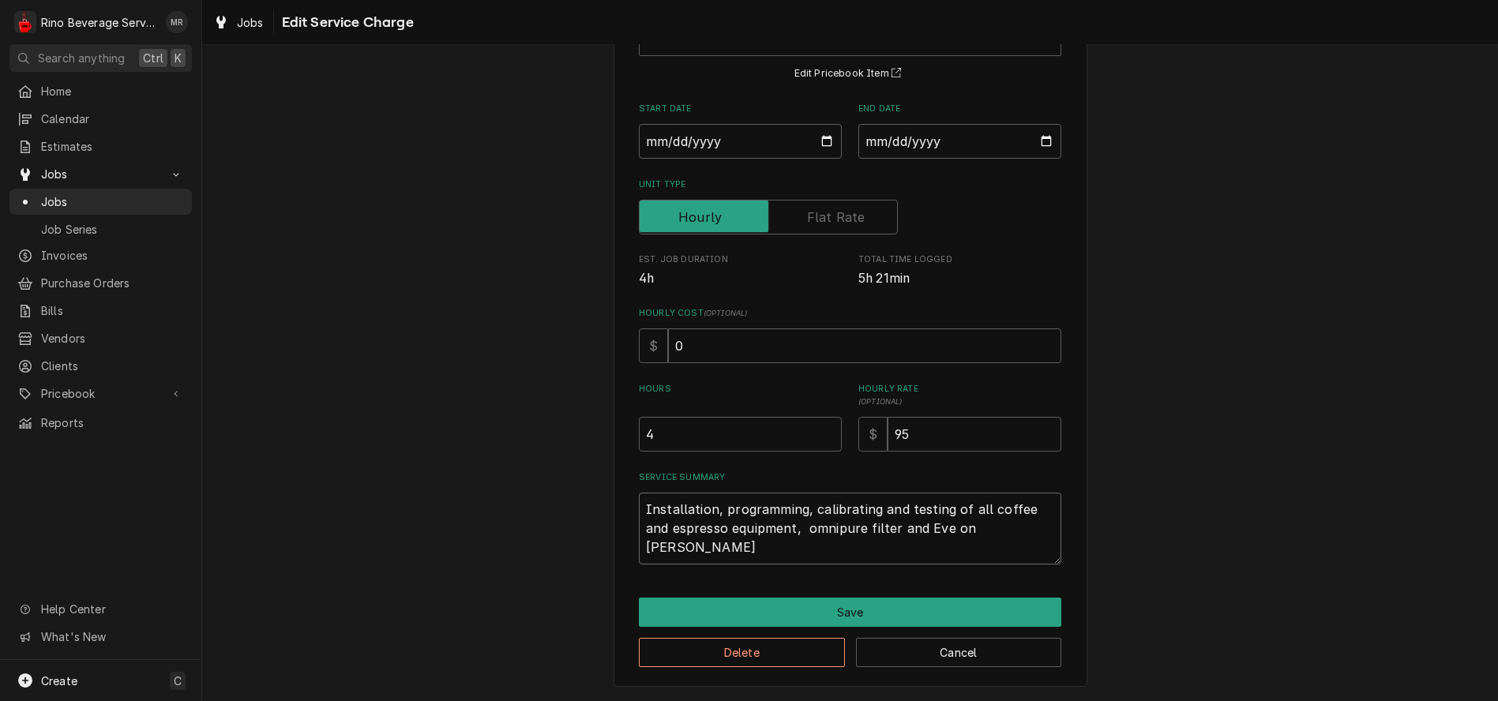
type textarea "x"
type textarea "Installation, programming, calibrating and testing of all coffee and espresso e…"
type textarea "x"
type textarea "Installation, programming, calibrating and testing of all coffee and espresso e…"
type textarea "x"
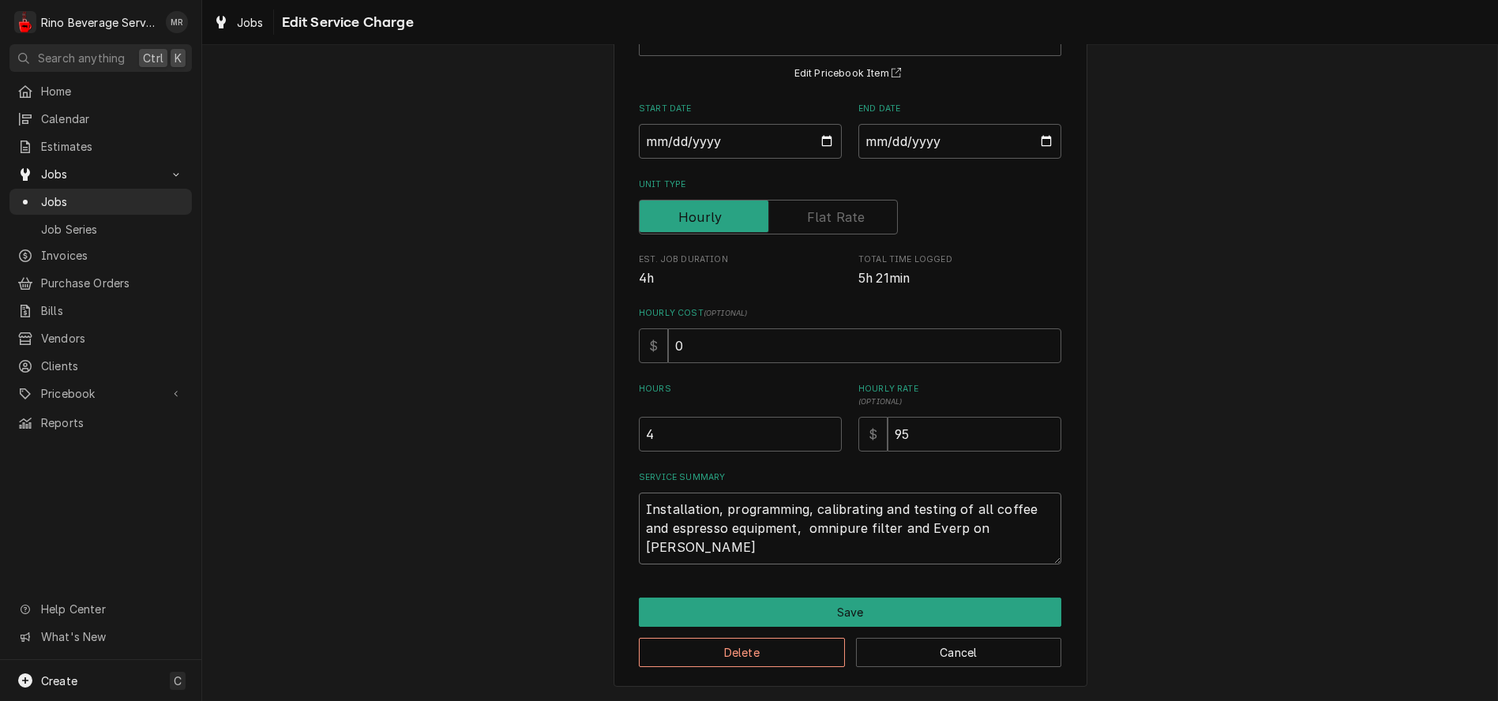
type textarea "Installation, programming, calibrating and testing of all coffee and espresso e…"
type textarea "x"
type textarea "Installation, programming, calibrating and testing of all coffee and espresso e…"
type textarea "x"
type textarea "Installation, programming, calibrating and testing of all coffee and espresso e…"
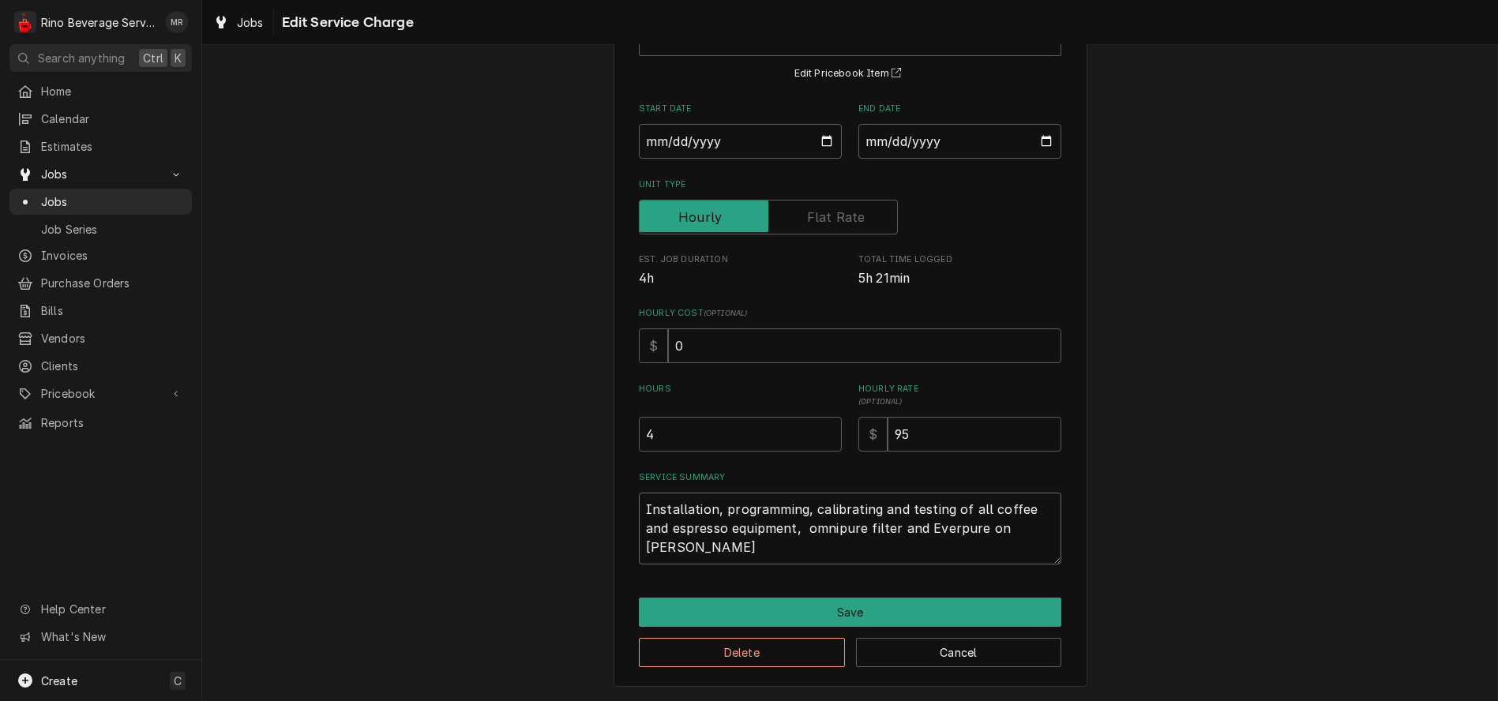
type textarea "x"
type textarea "Installation, programming, calibrating and testing of all coffee and espresso e…"
type textarea "x"
type textarea "Installation, programming, calibrating and testing of all coffee and espresso e…"
type textarea "x"
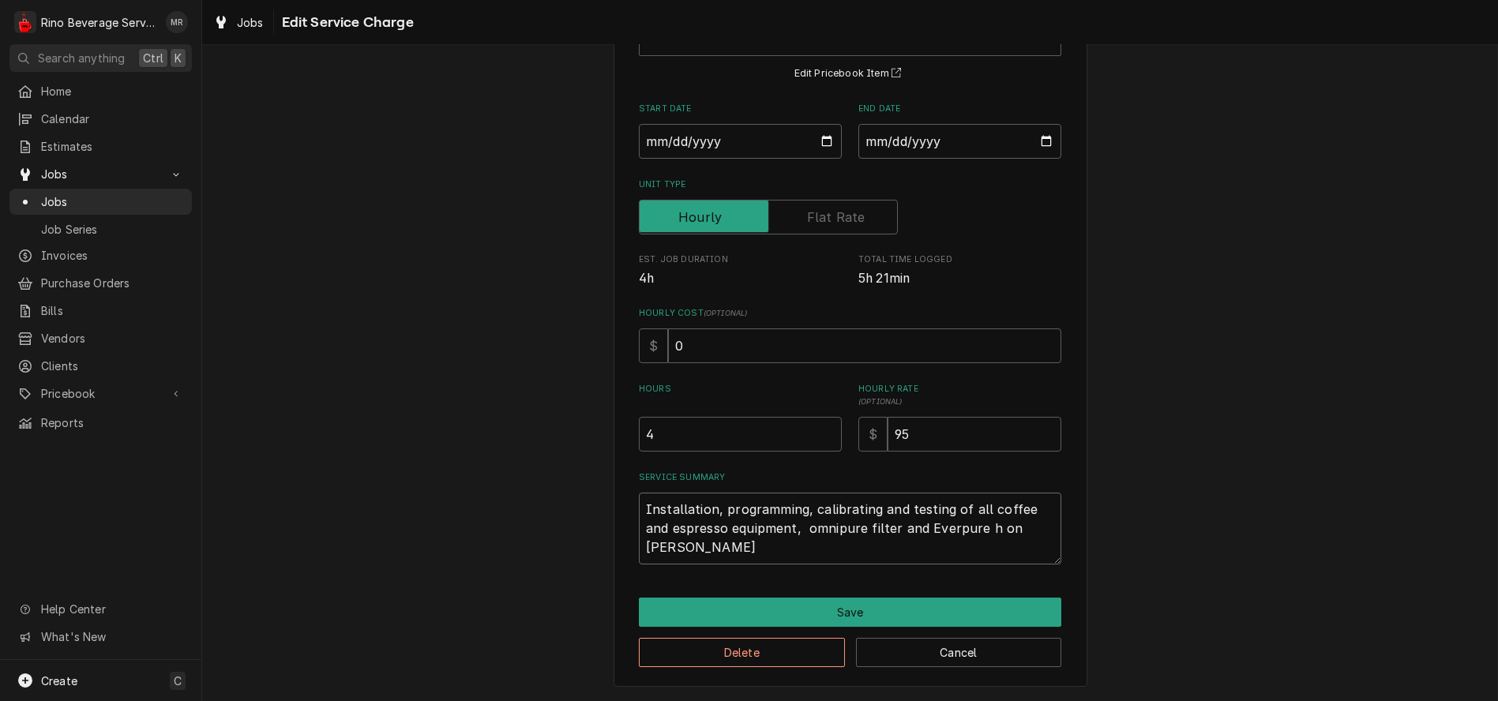
type textarea "Installation, programming, calibrating and testing of all coffee and espresso e…"
type textarea "x"
type textarea "Installation, programming, calibrating and testing of all coffee and espresso e…"
type textarea "x"
type textarea "Installation, programming, calibrating and testing of all coffee and espresso e…"
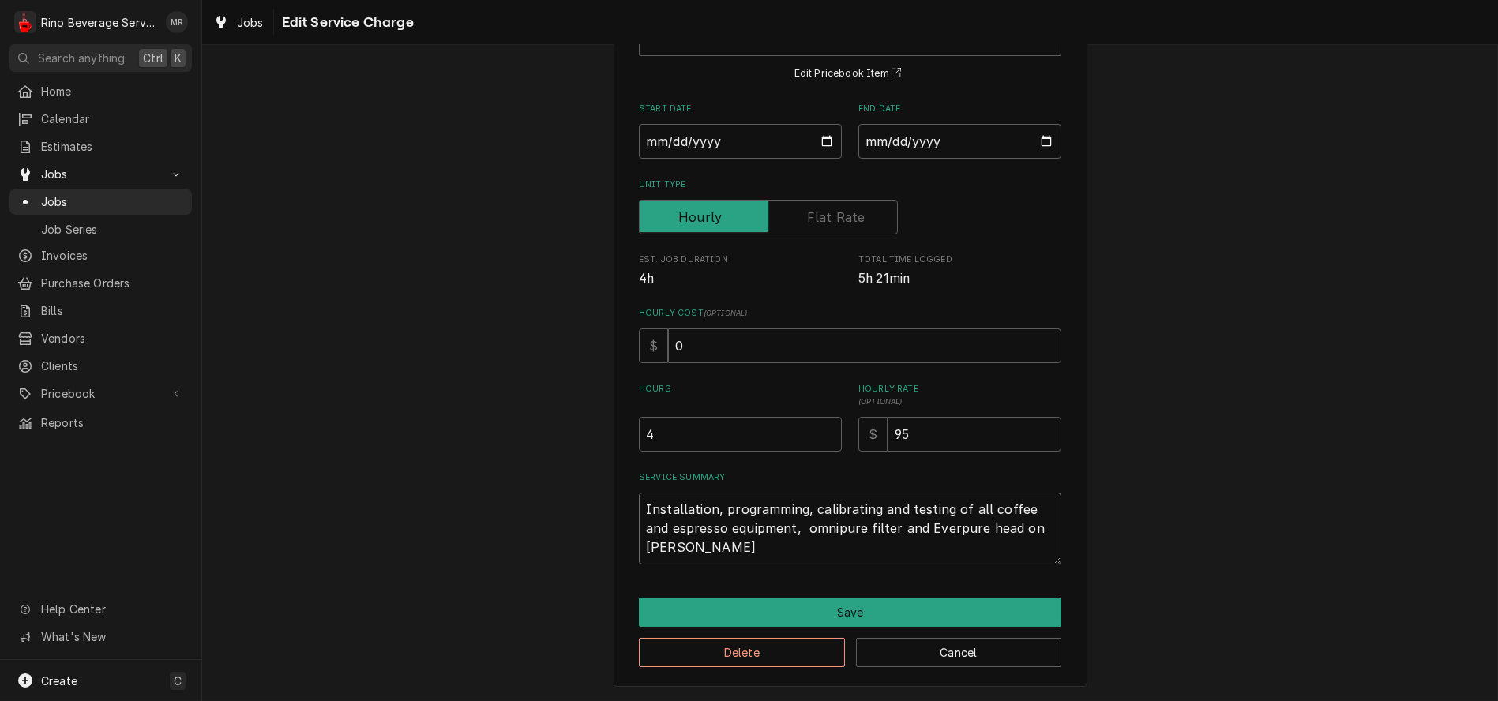
click at [639, 504] on textarea "Installation, programming, calibrating and testing of all coffee and espresso e…" at bounding box center [850, 529] width 423 height 72
type textarea "x"
type textarea "Installation, programming, calibrating and testing of all coffee and espresso e…"
type textarea "x"
type textarea "P Installation, programming, calibrating and testing of all coffee and espresso…"
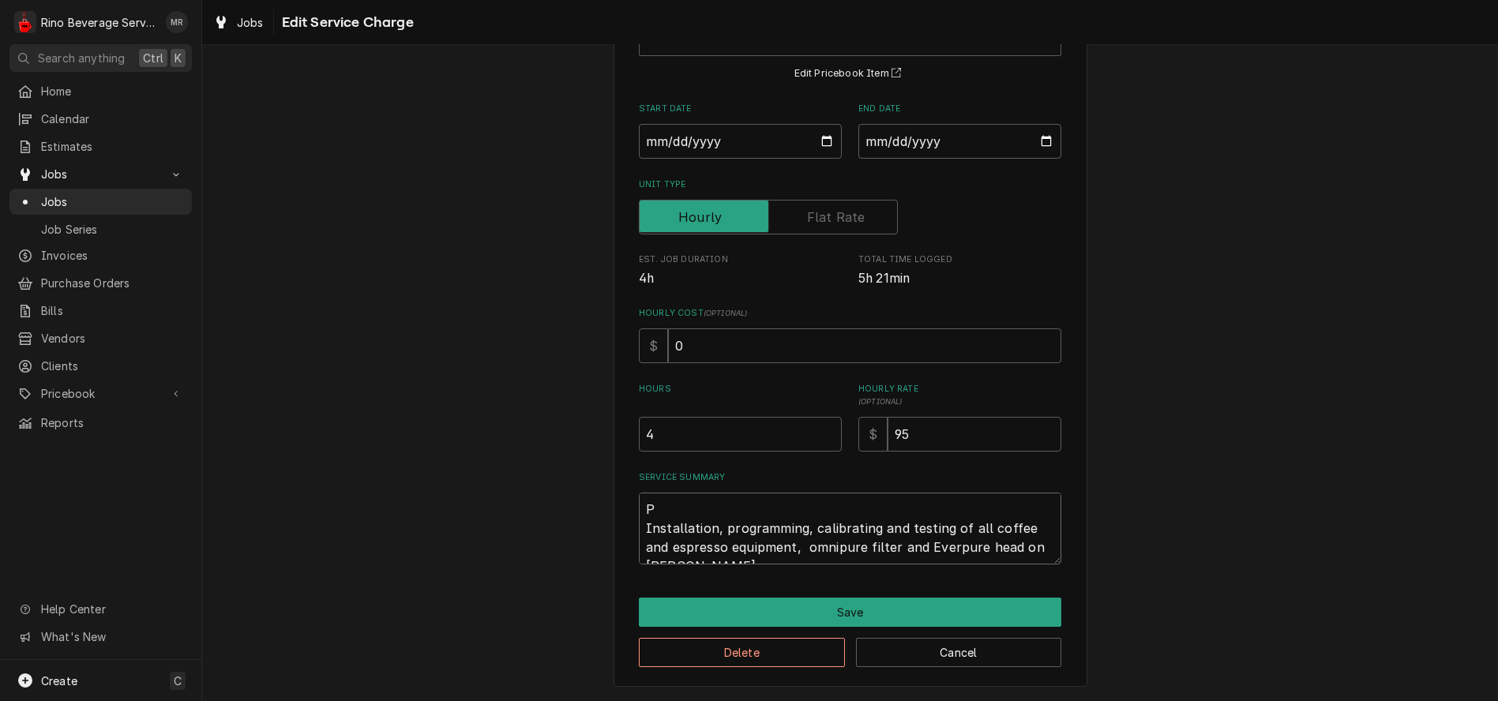
type textarea "x"
type textarea "Pi Installation, programming, calibrating and testing of all coffee and espress…"
type textarea "x"
type textarea "Pic Installation, programming, calibrating and testing of all coffee and espres…"
type textarea "x"
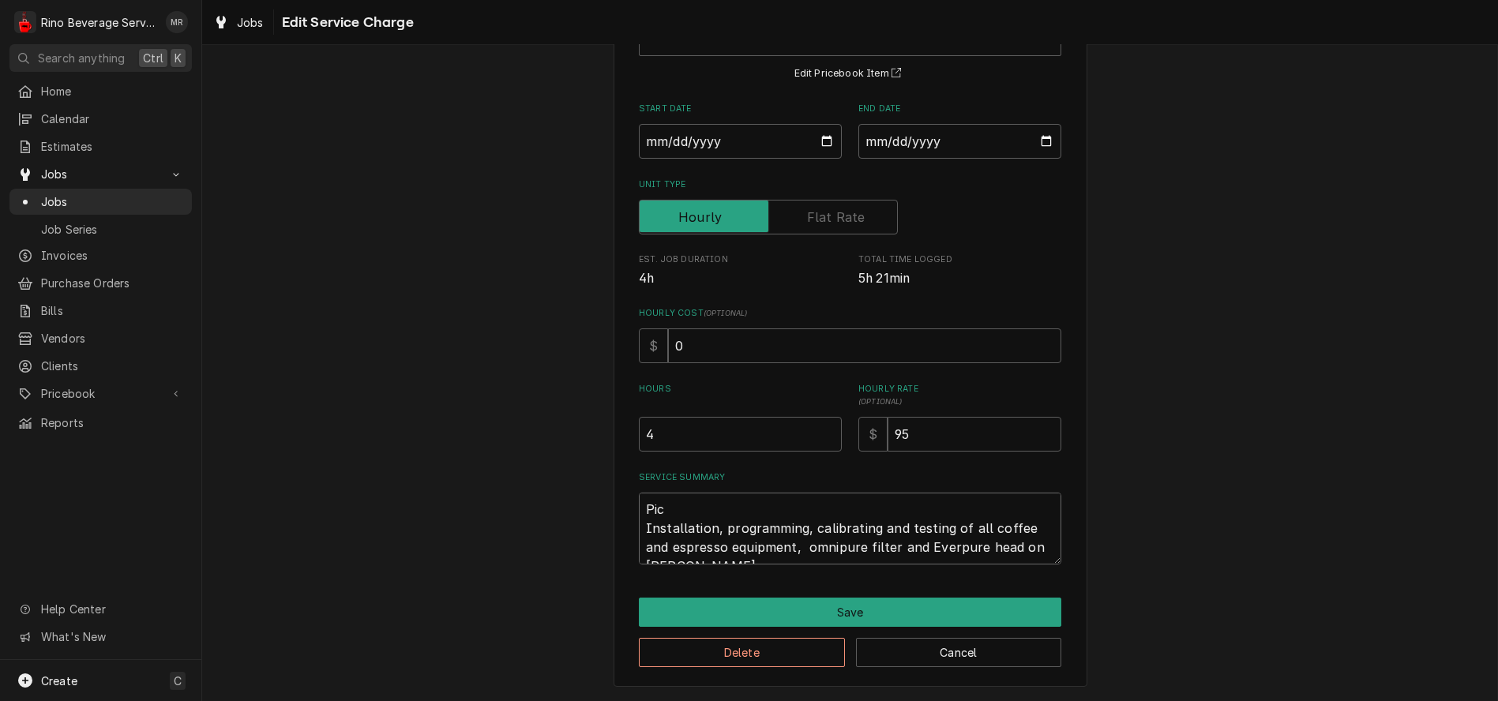
type textarea "Pick Installation, programming, calibrating and testing of all coffee and espre…"
type textarea "x"
type textarea "Picke Installation, programming, calibrating and testing of all coffee and espr…"
type textarea "x"
type textarea "Picked Installation, programming, calibrating and testing of all coffee and esp…"
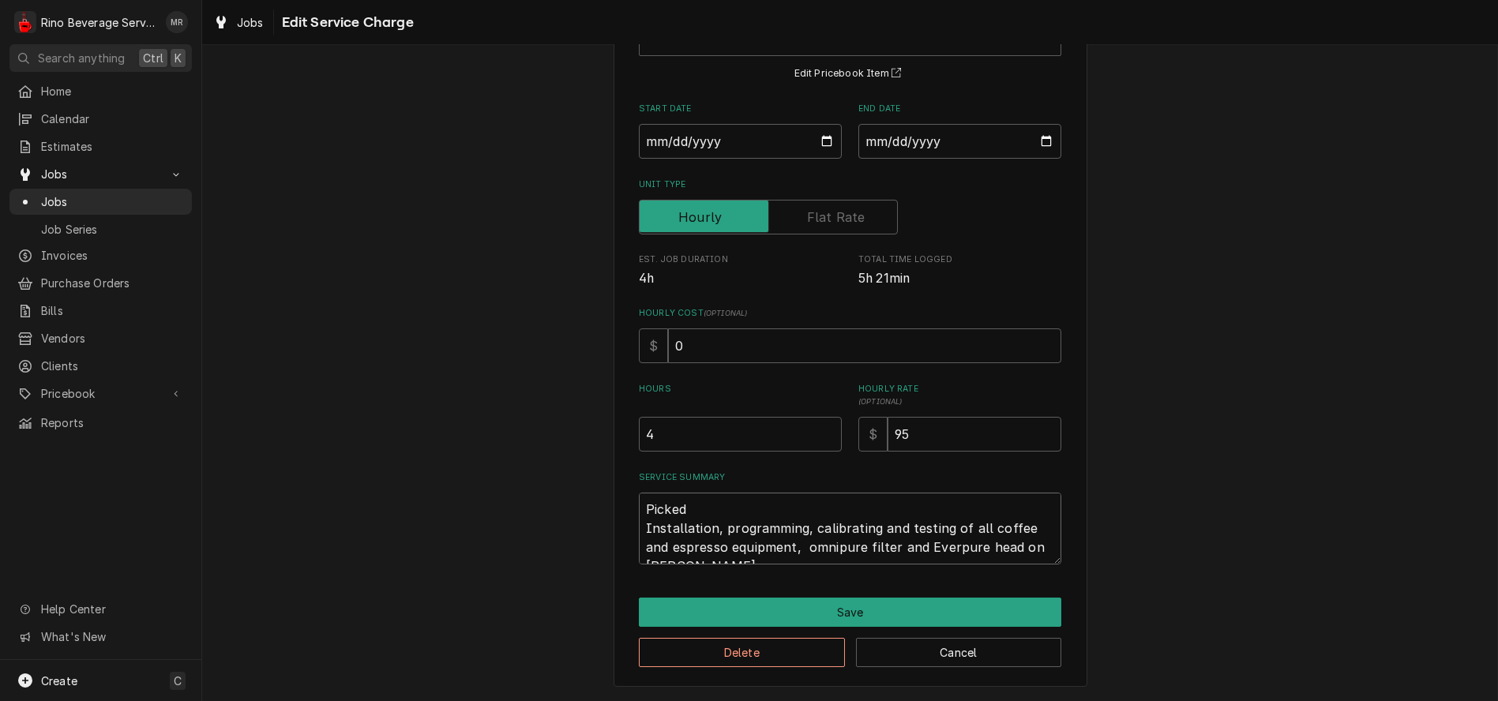
type textarea "x"
type textarea "Picked Installation, programming, calibrating and testing of all coffee and esp…"
type textarea "x"
type textarea "Picked u Installation, programming, calibrating and testing of all coffee and e…"
type textarea "x"
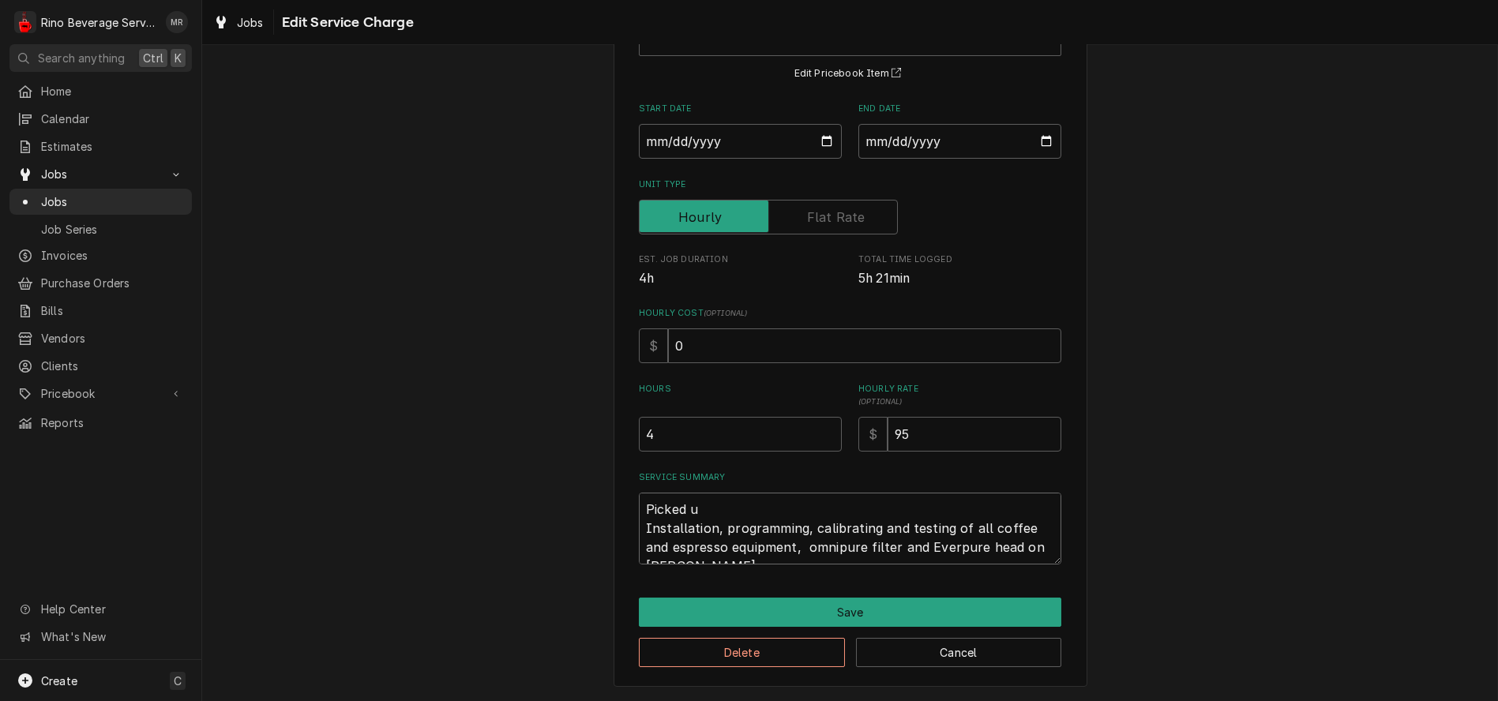
type textarea "Picked up Installation, programming, calibrating and testing of all coffee and …"
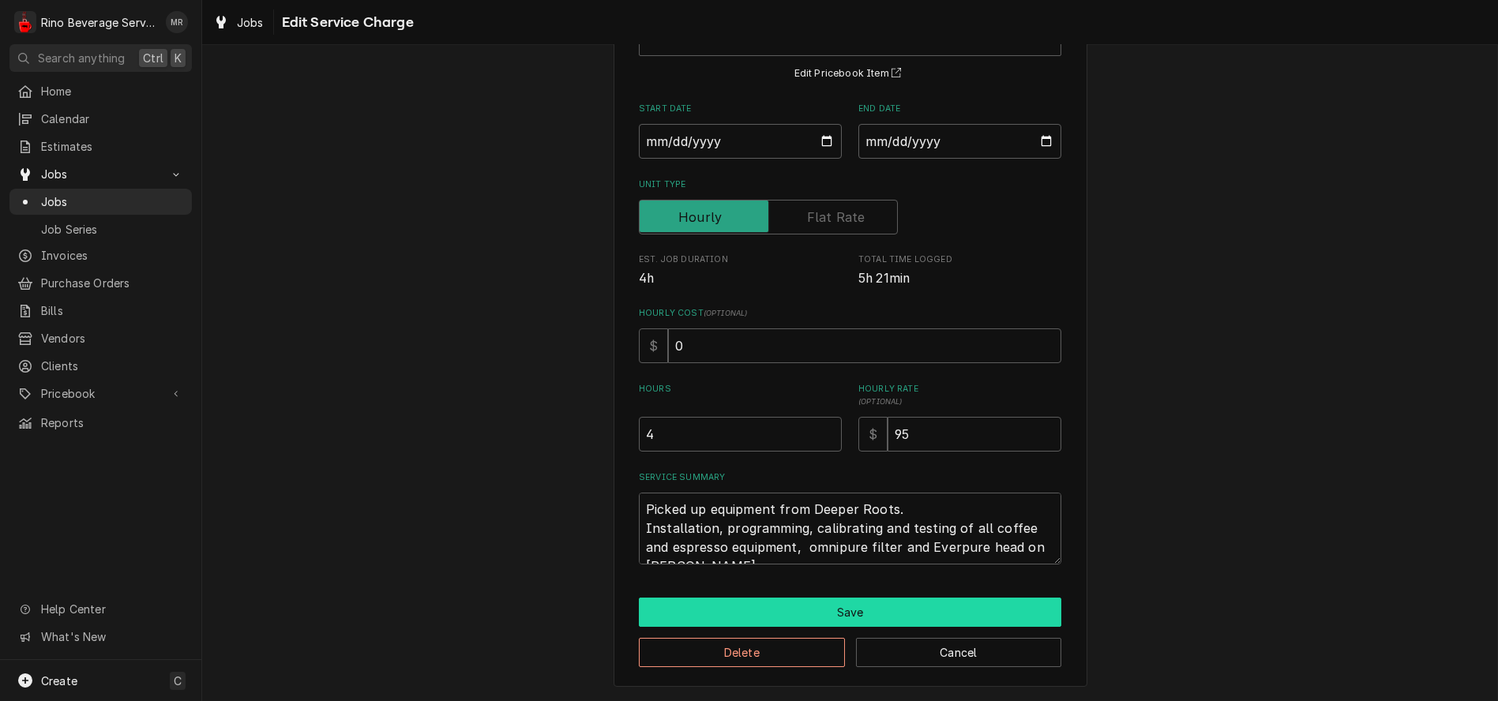
click at [848, 614] on button "Save" at bounding box center [850, 612] width 423 height 29
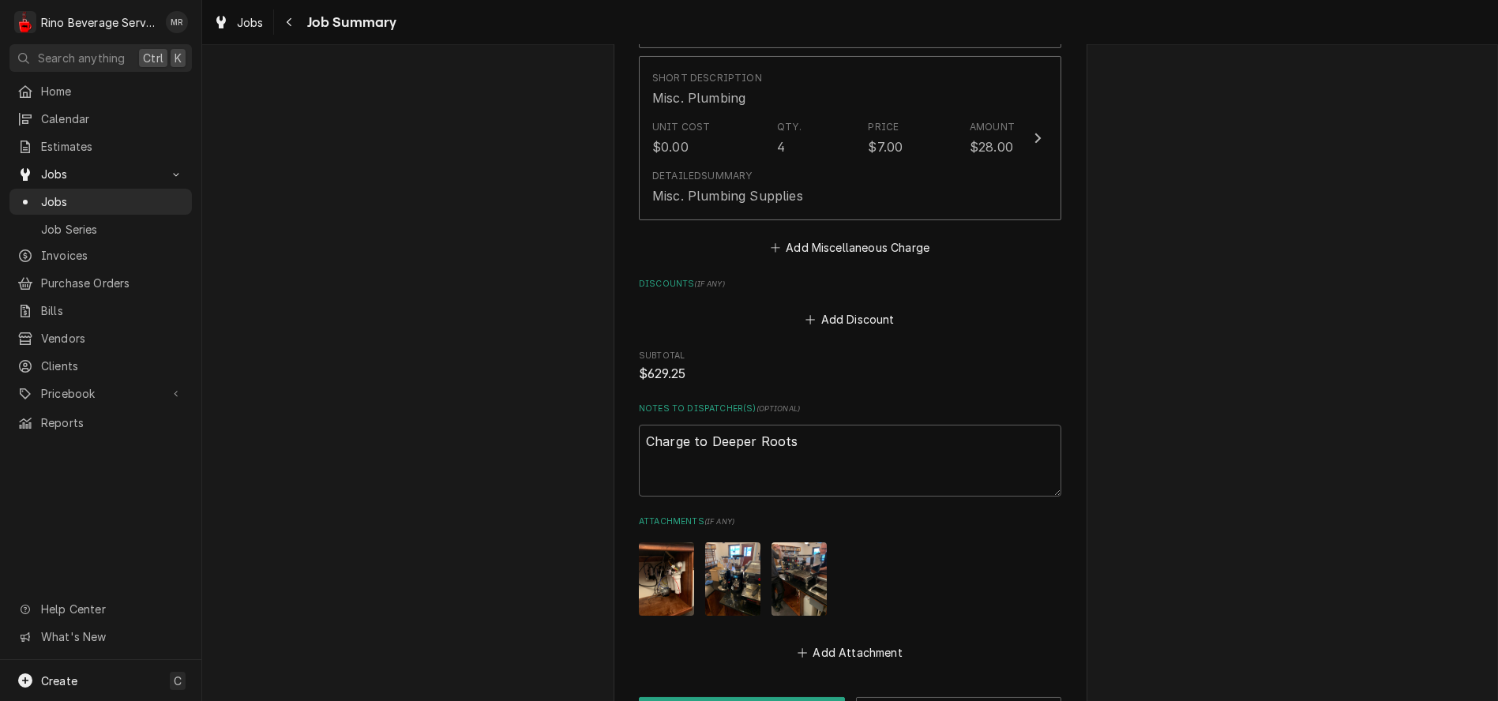
scroll to position [1762, 0]
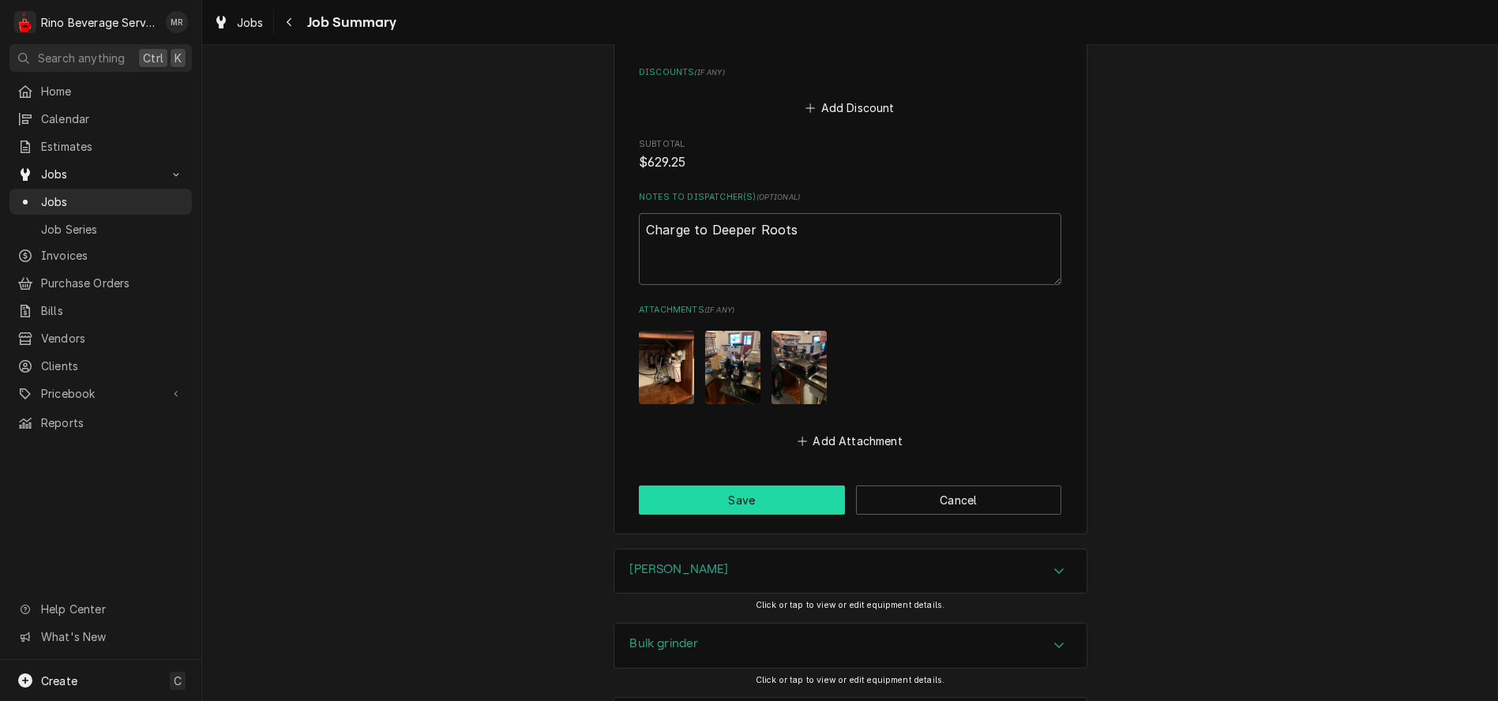
click at [753, 504] on button "Save" at bounding box center [742, 500] width 206 height 29
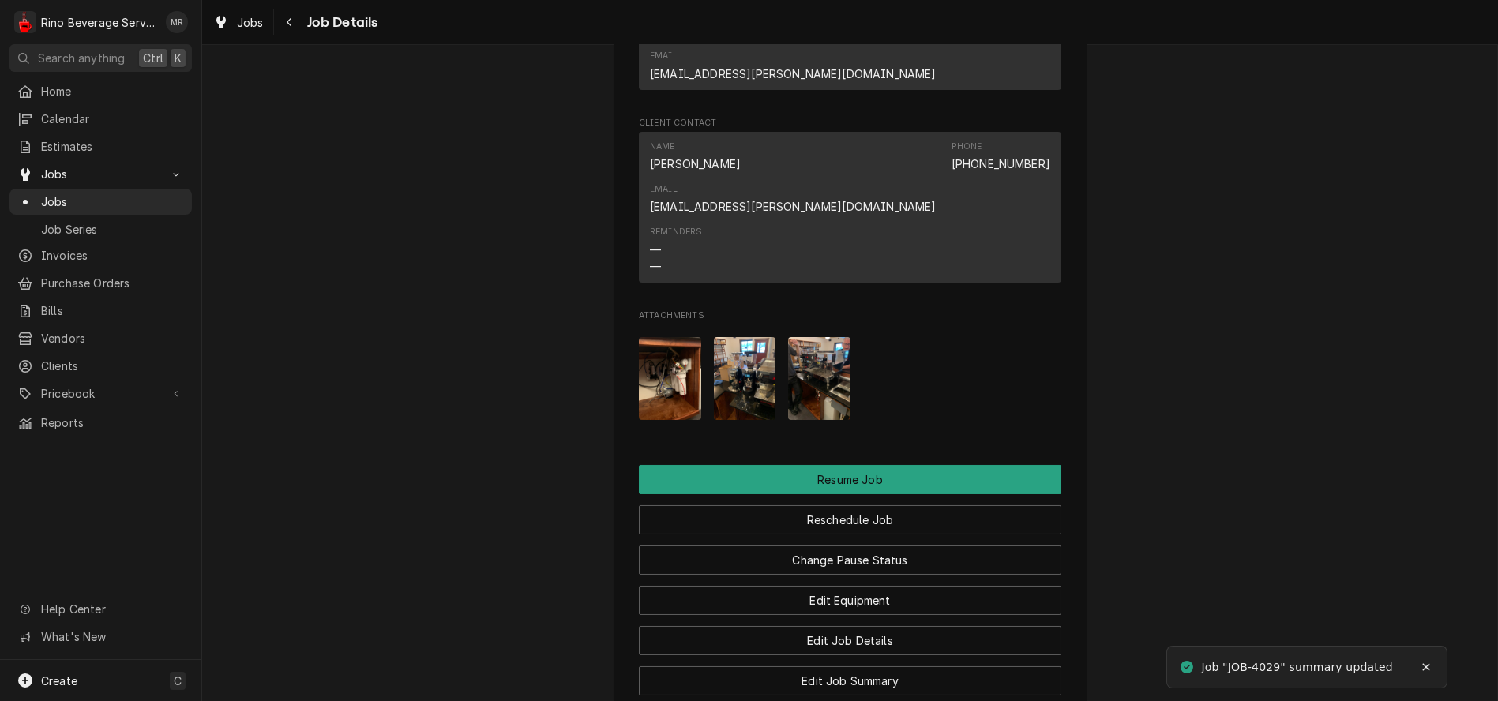
scroll to position [1380, 0]
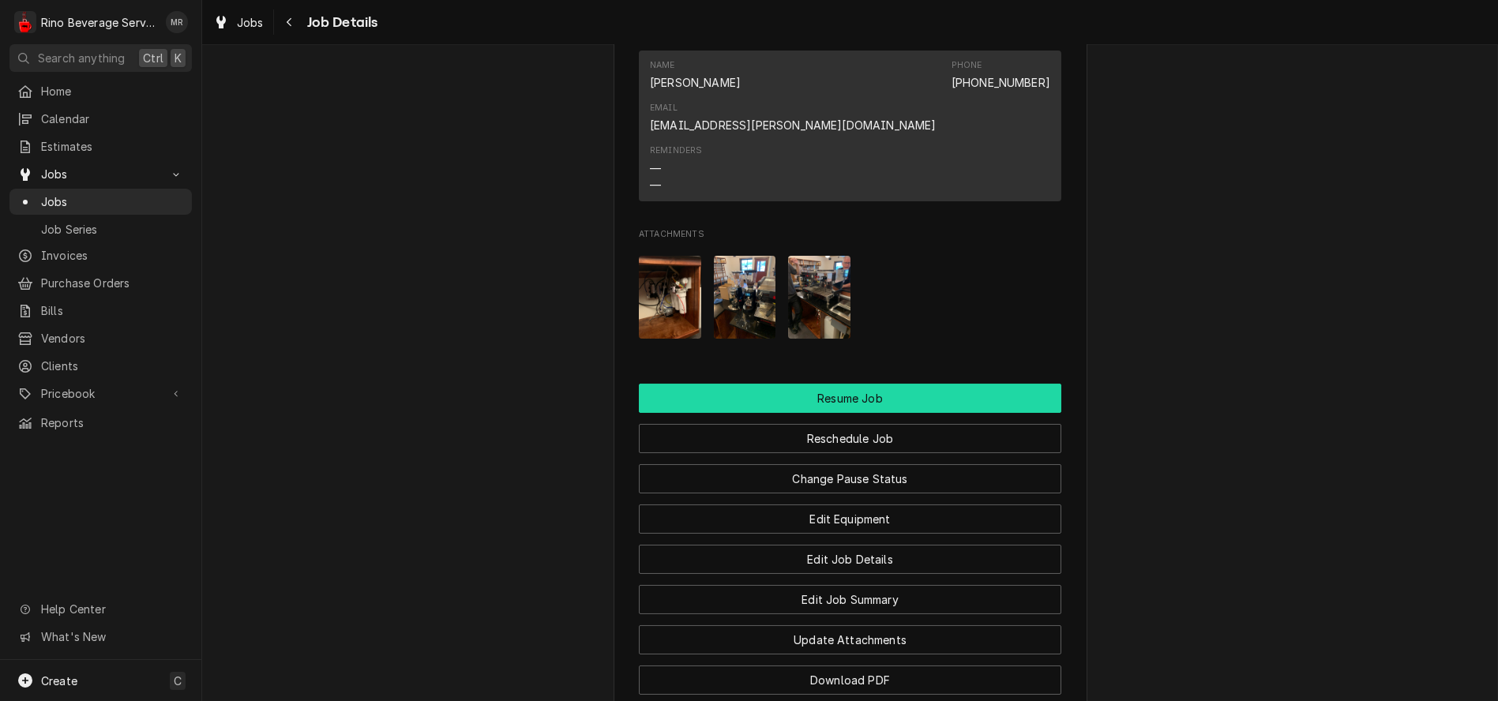
click at [766, 384] on button "Resume Job" at bounding box center [850, 398] width 423 height 29
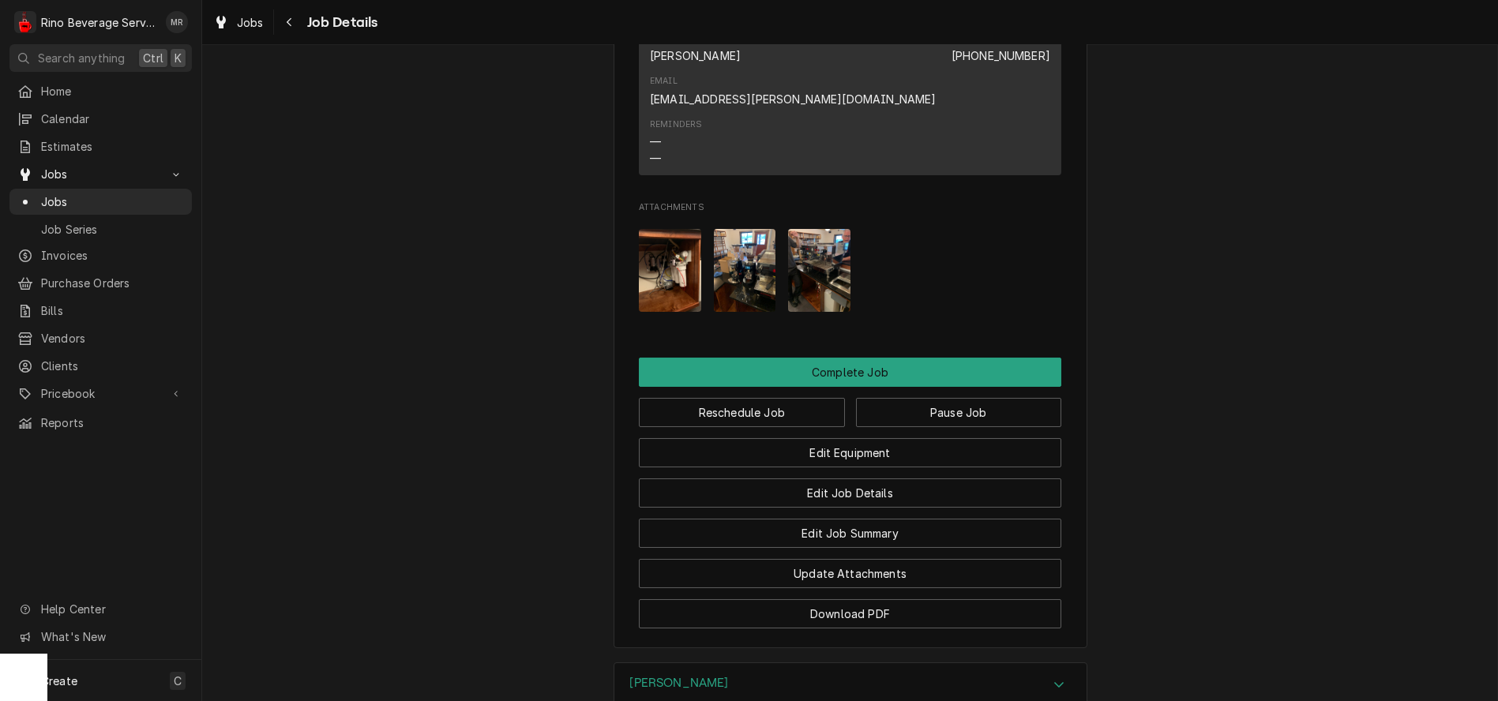
scroll to position [1316, 0]
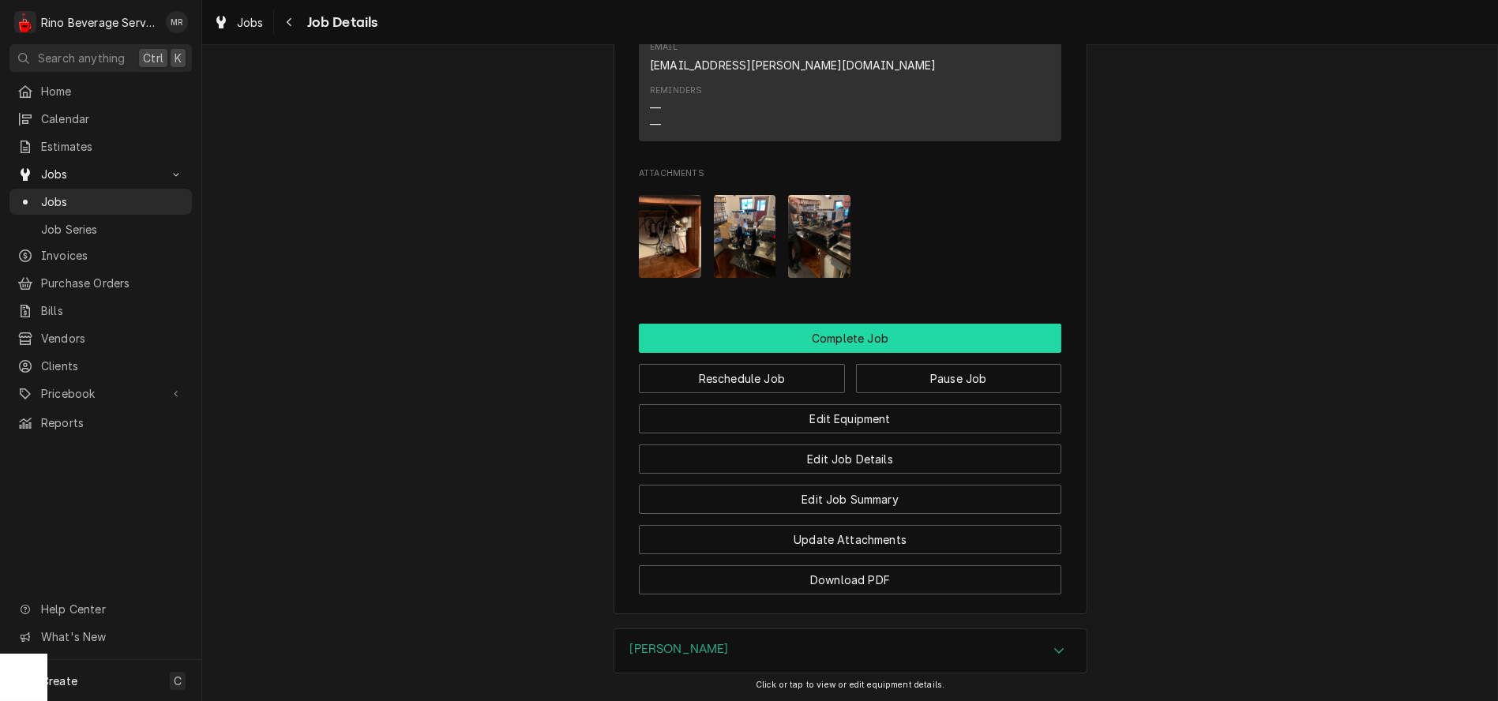
click at [825, 324] on button "Complete Job" at bounding box center [850, 338] width 423 height 29
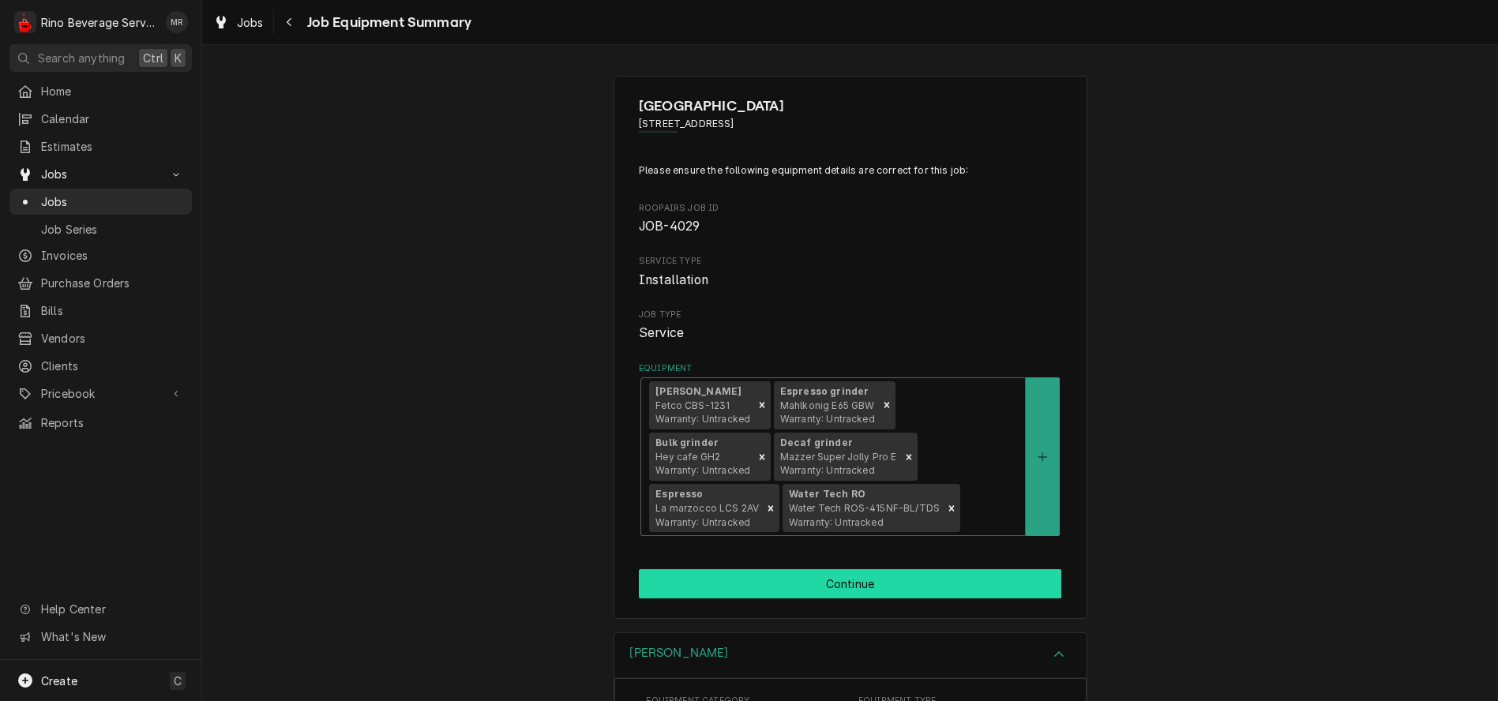
click at [848, 582] on button "Continue" at bounding box center [850, 583] width 423 height 29
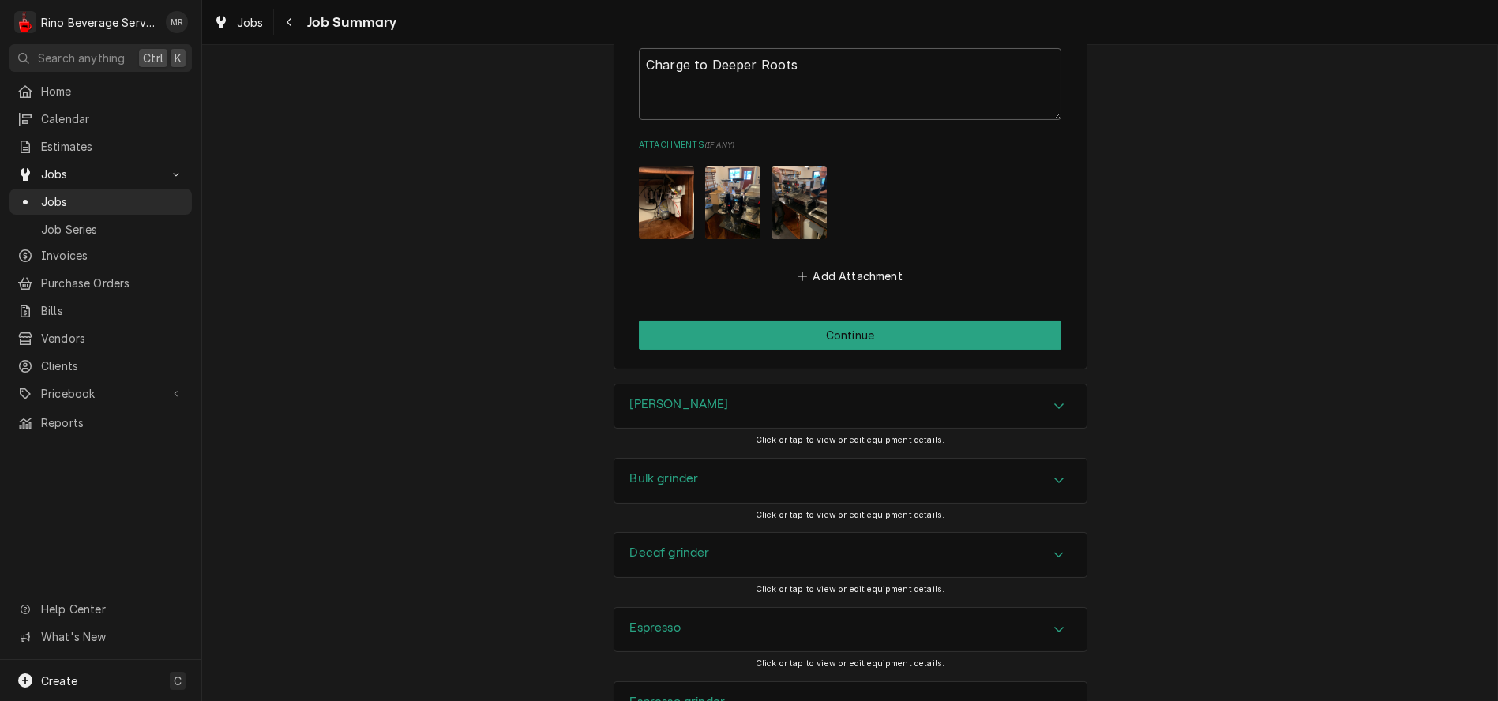
scroll to position [1930, 0]
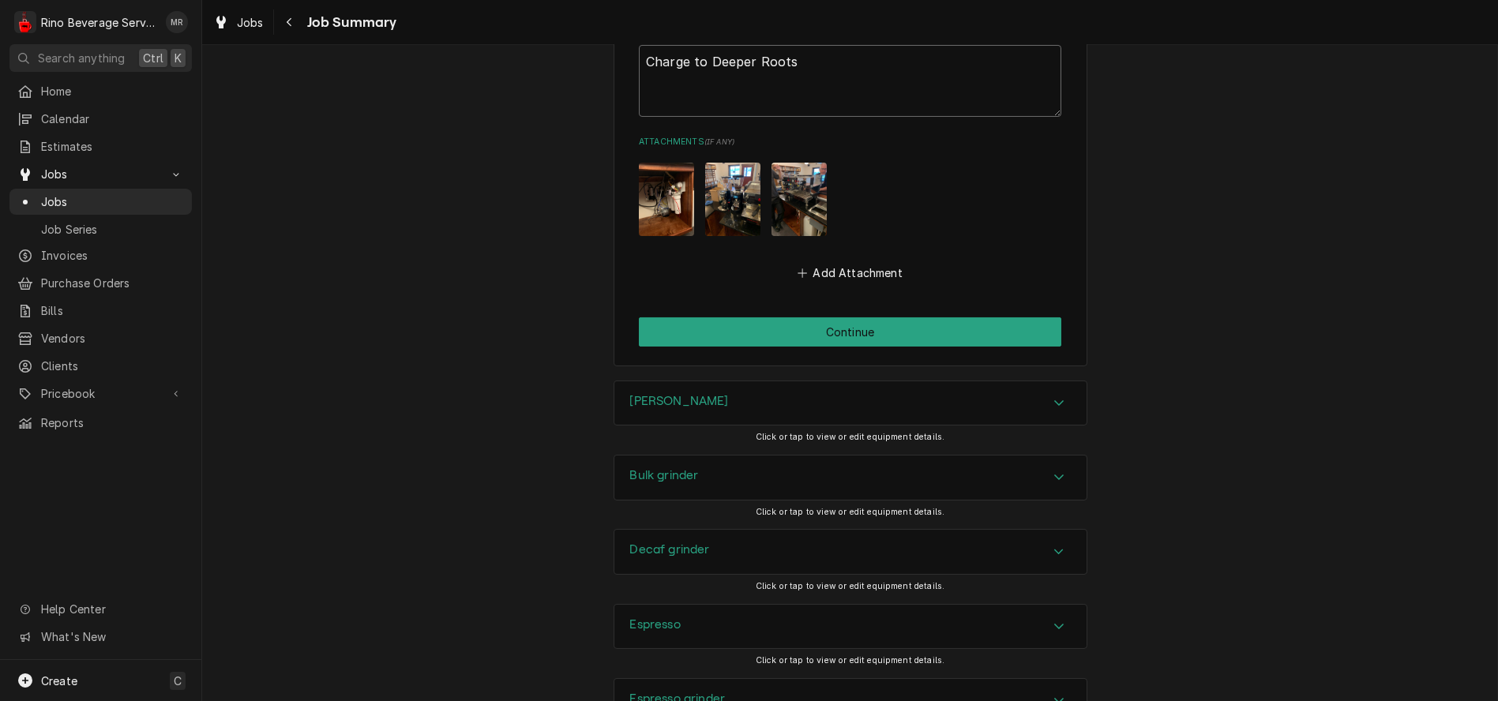
click at [639, 68] on textarea "Charge to Deeper Roots" at bounding box center [850, 81] width 423 height 72
type textarea "x"
type textarea "*Charge to Deeper Roots"
type textarea "x"
type textarea "**Charge to Deeper Roots"
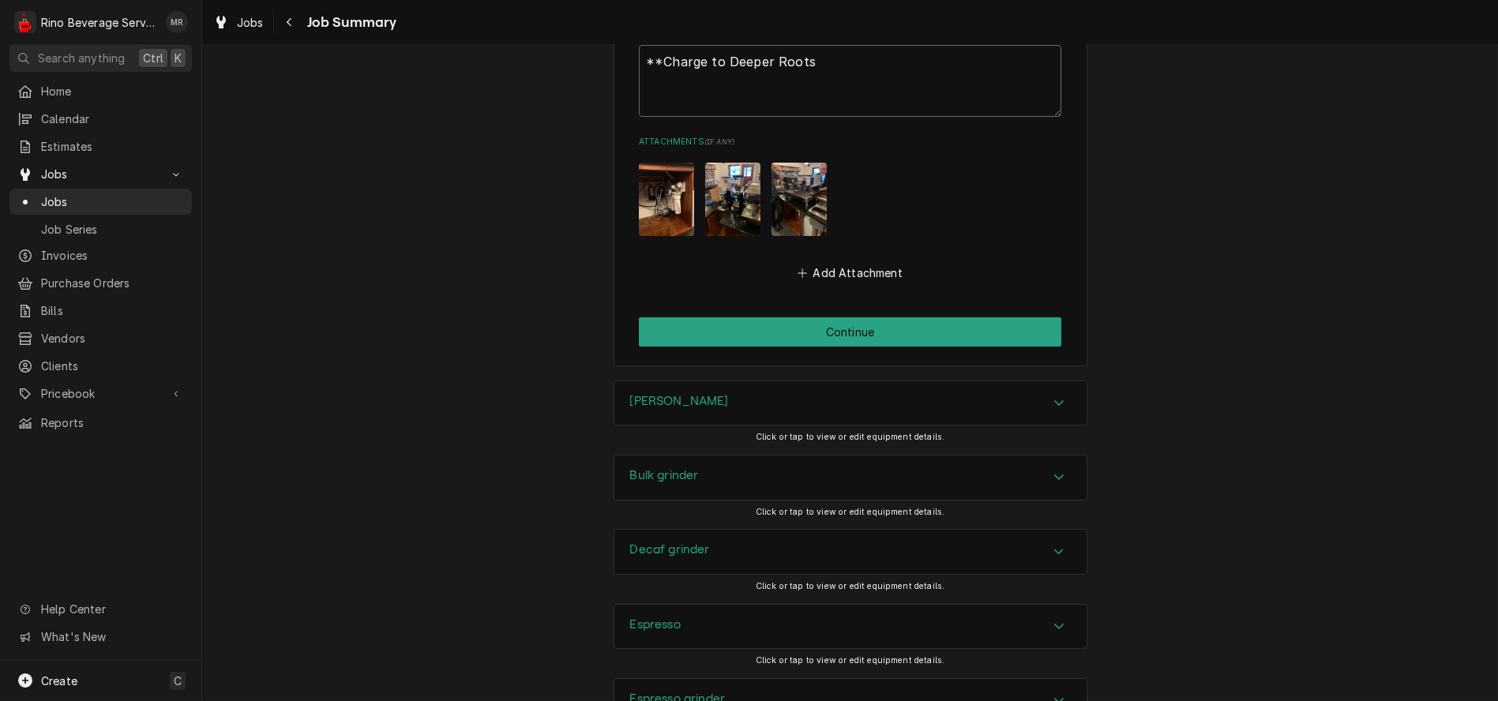
type textarea "x"
type textarea "**Charge to Deeper Roots*"
type textarea "x"
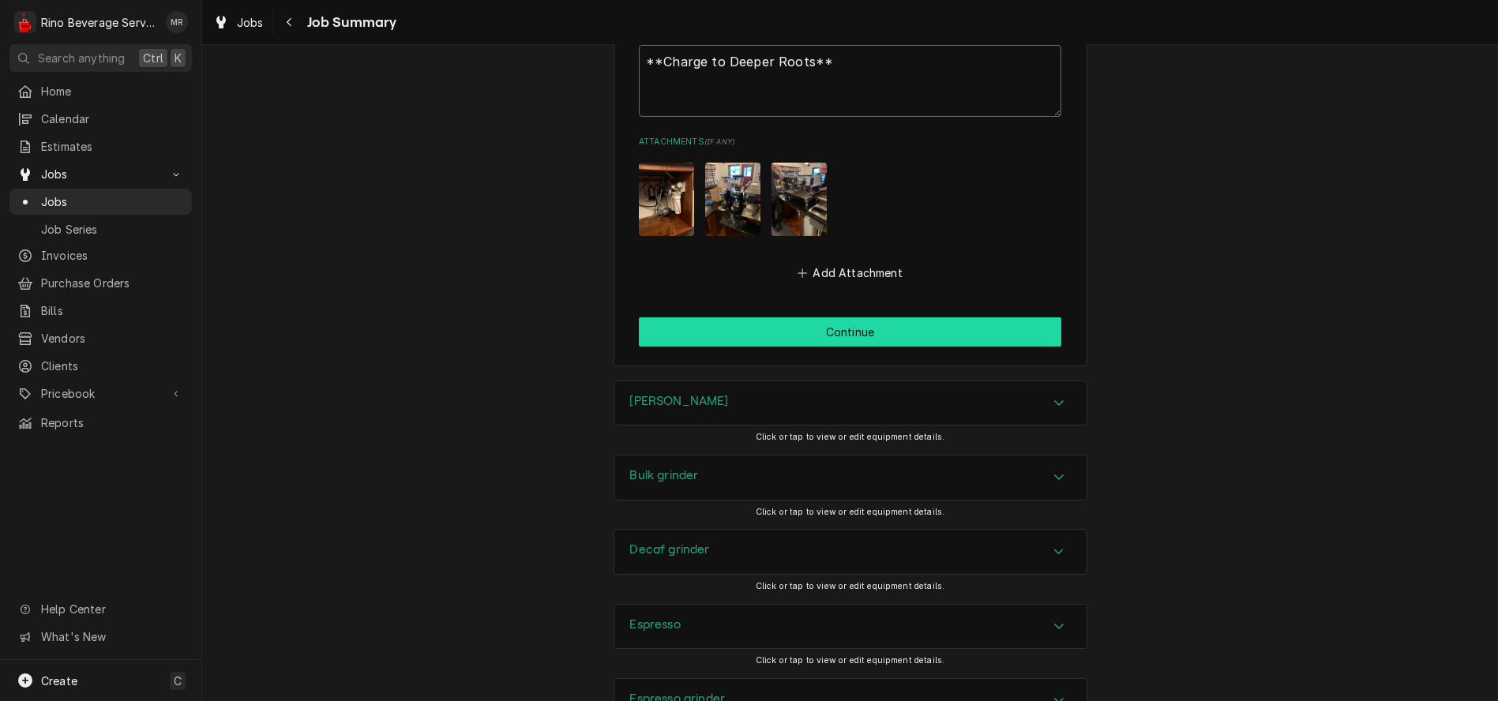
type textarea "**Charge to Deeper Roots**"
click at [841, 332] on button "Continue" at bounding box center [850, 331] width 423 height 29
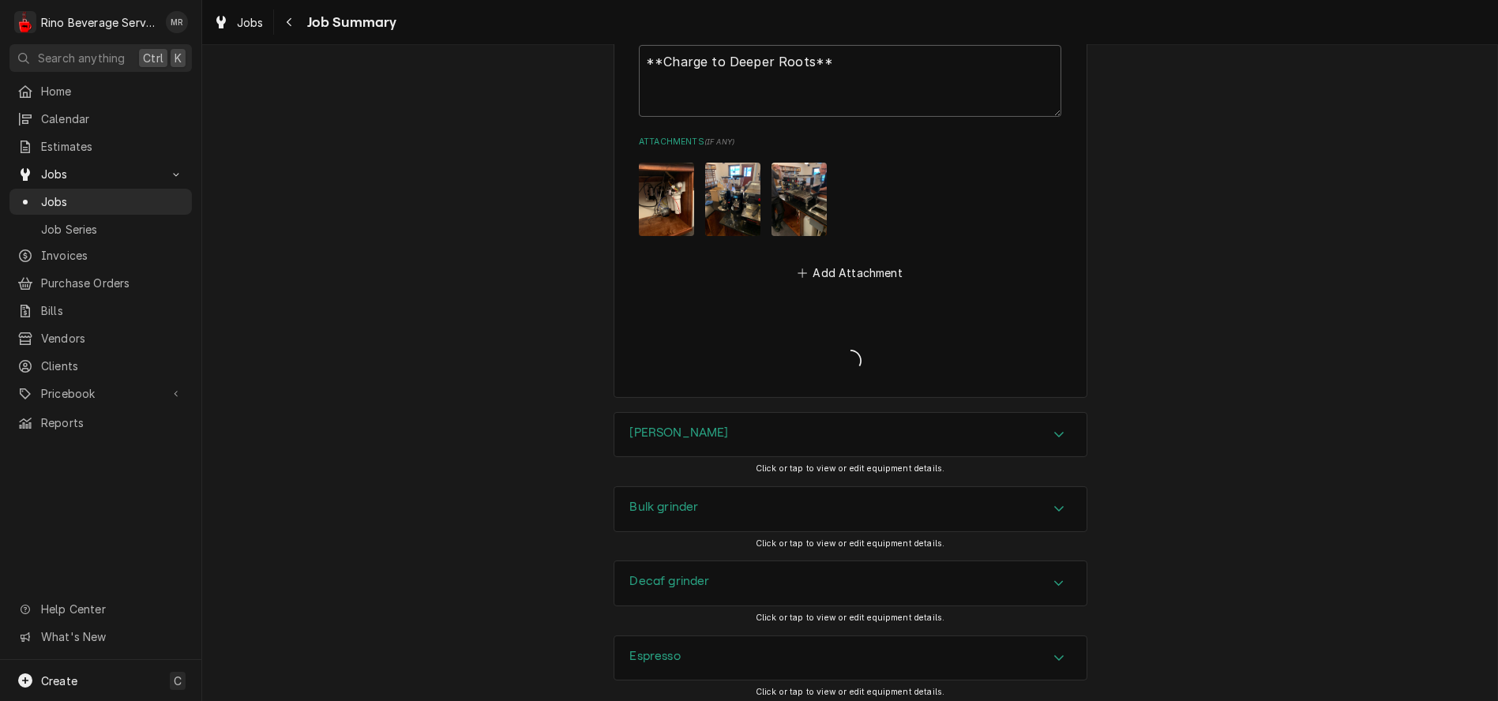
type textarea "x"
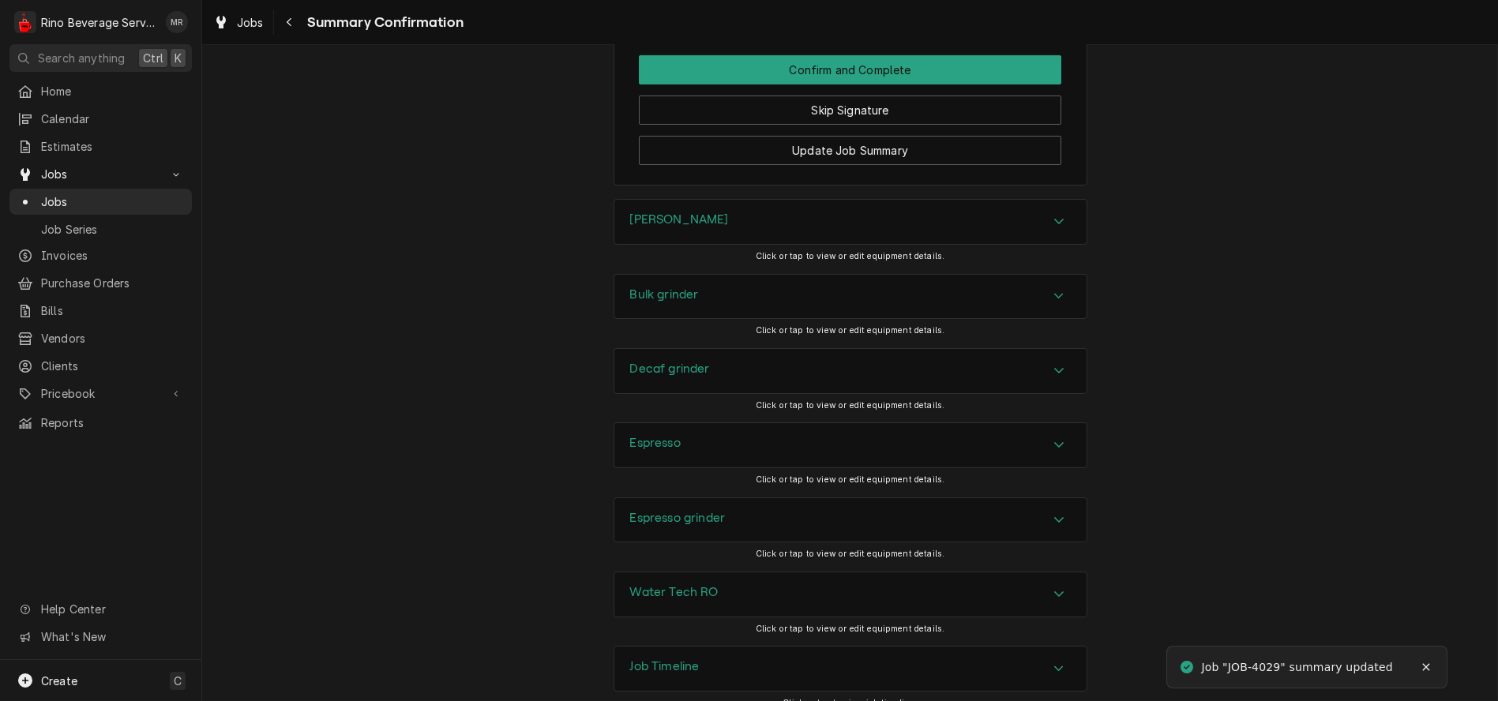
scroll to position [1696, 0]
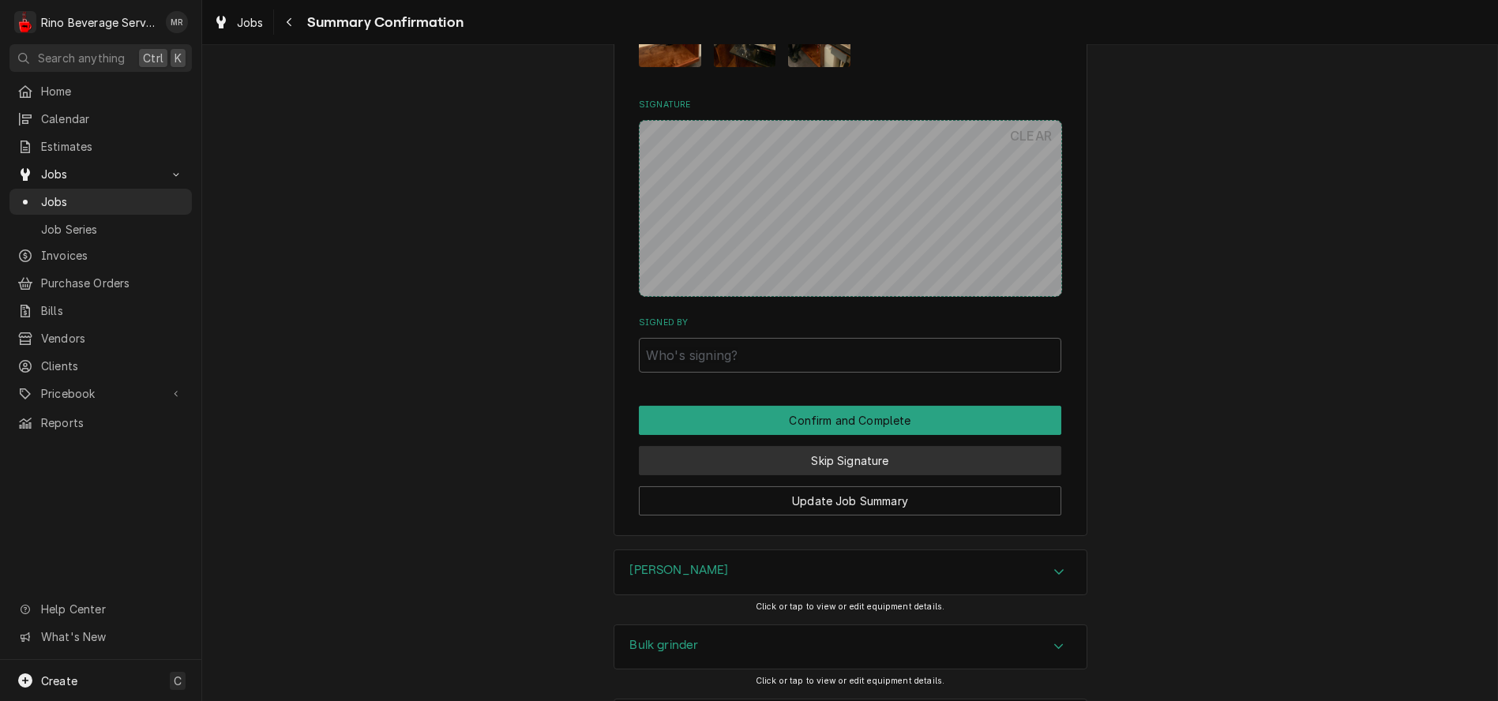
click at [819, 446] on button "Skip Signature" at bounding box center [850, 460] width 423 height 29
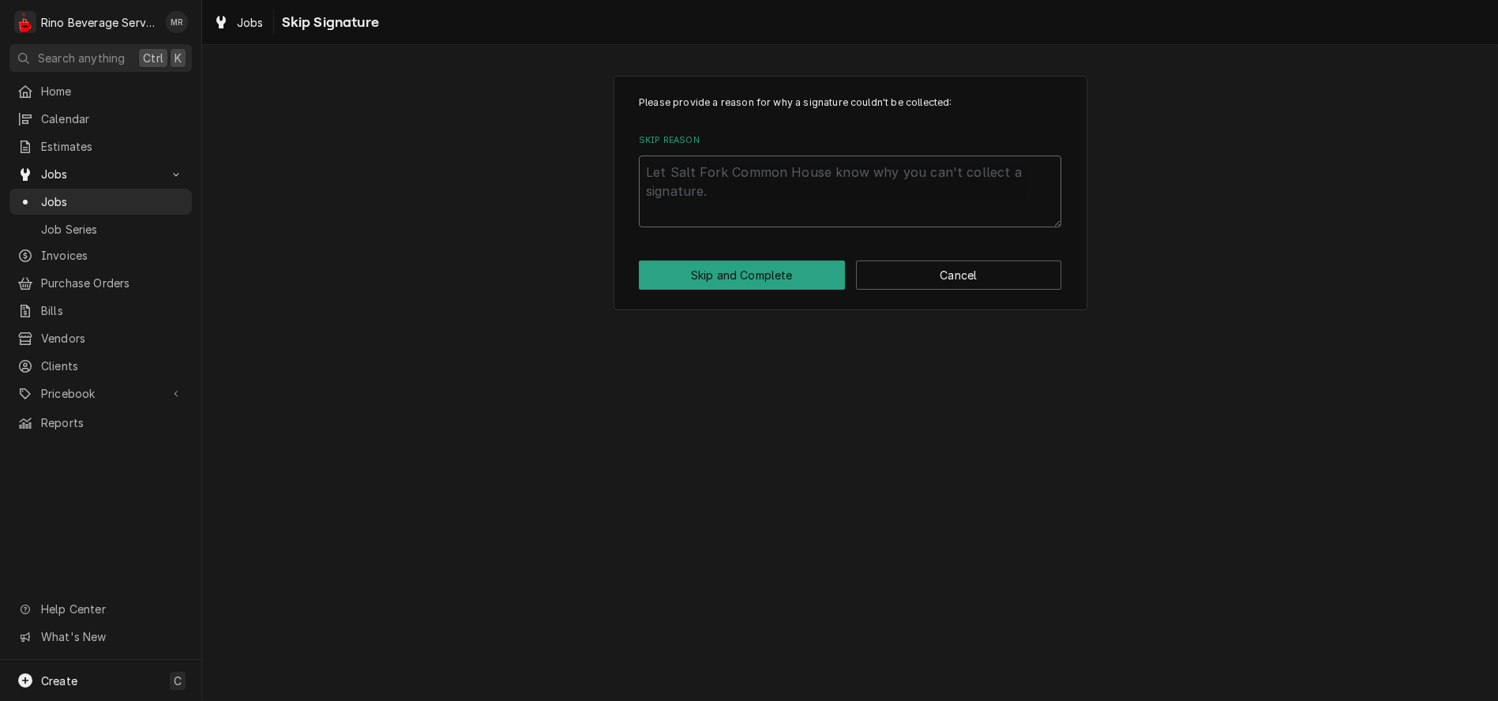
click at [772, 182] on textarea "Skip Reason" at bounding box center [850, 192] width 423 height 72
type textarea "x"
type textarea "n"
type textarea "x"
type textarea "no"
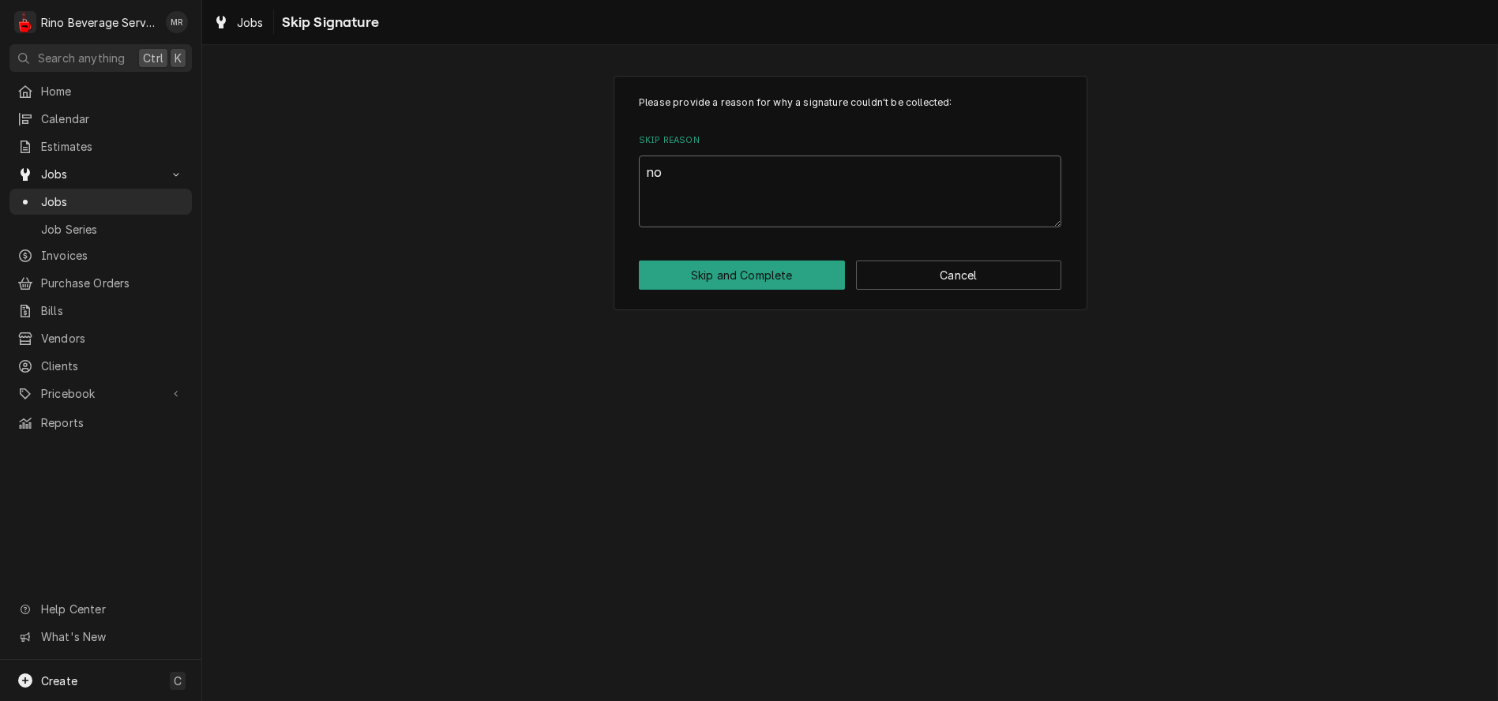
type textarea "x"
type textarea "non"
type textarea "x"
type textarea "none"
click at [736, 275] on button "Skip and Complete" at bounding box center [742, 275] width 206 height 29
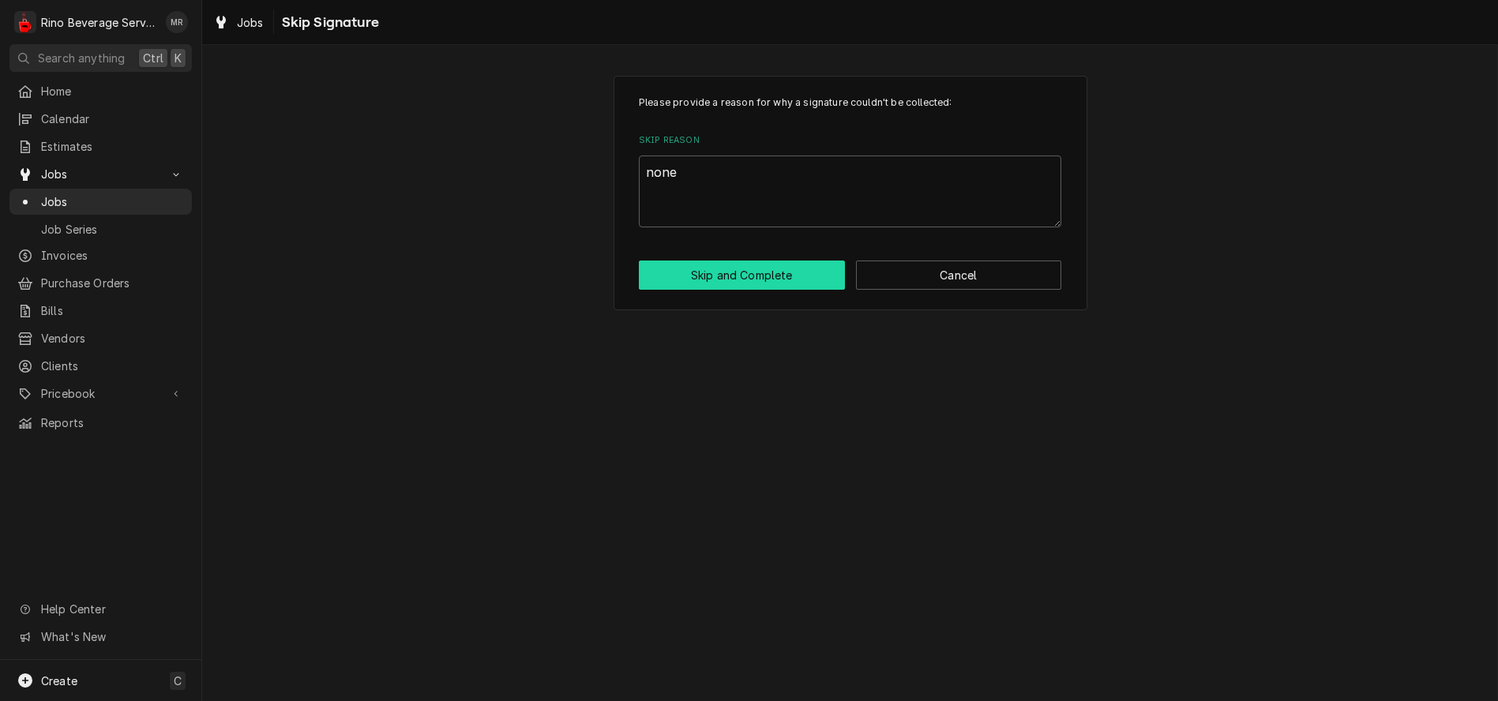
type textarea "x"
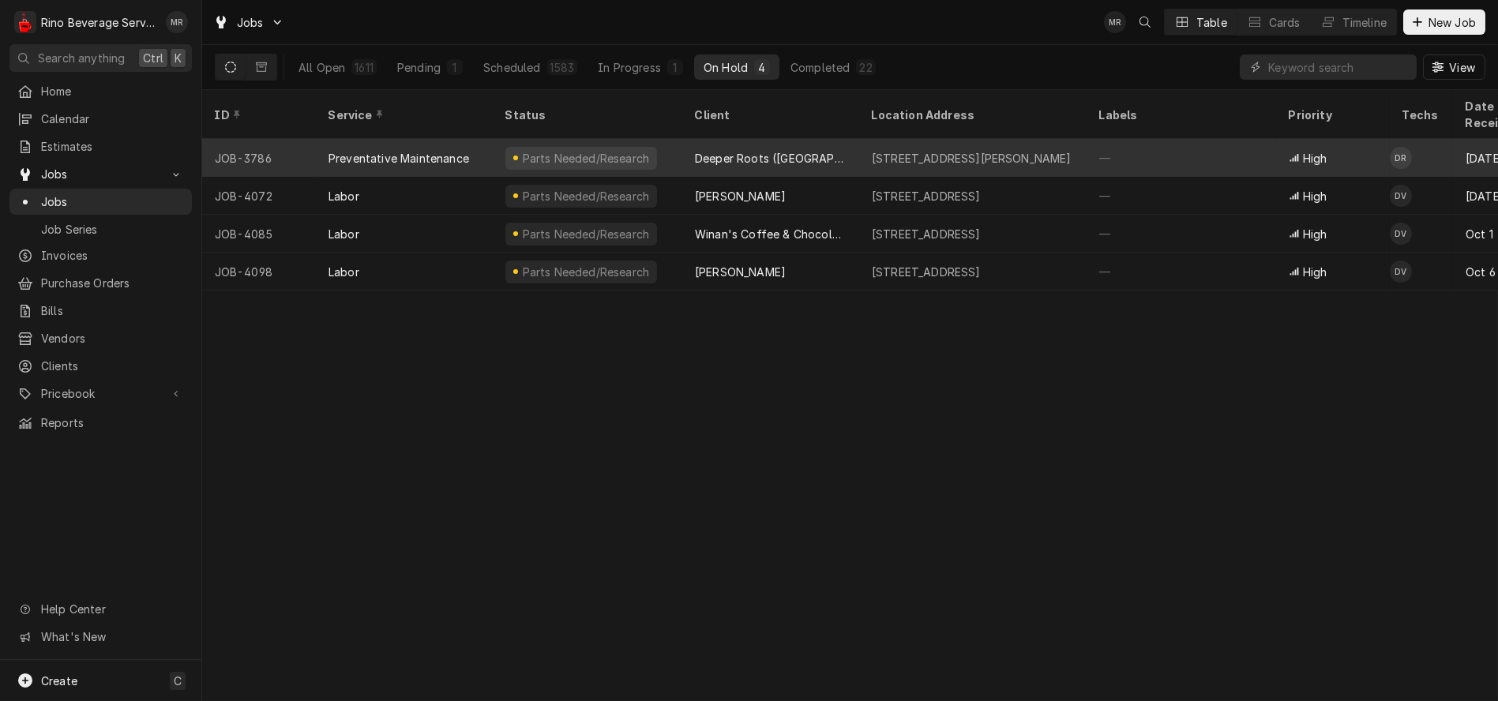
click at [675, 140] on div "Parts Needed/Research" at bounding box center [588, 158] width 190 height 38
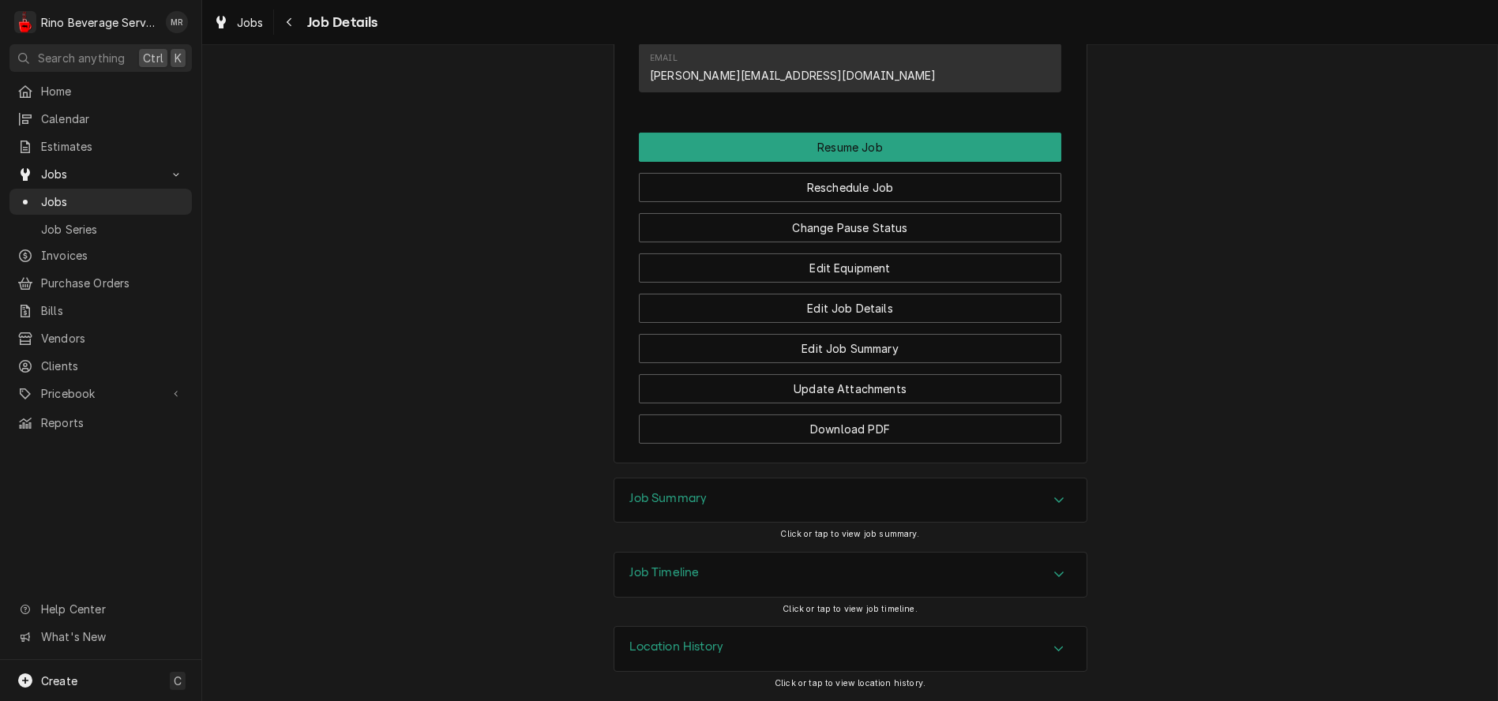
scroll to position [1200, 0]
click at [764, 346] on button "Edit Job Summary" at bounding box center [850, 348] width 423 height 29
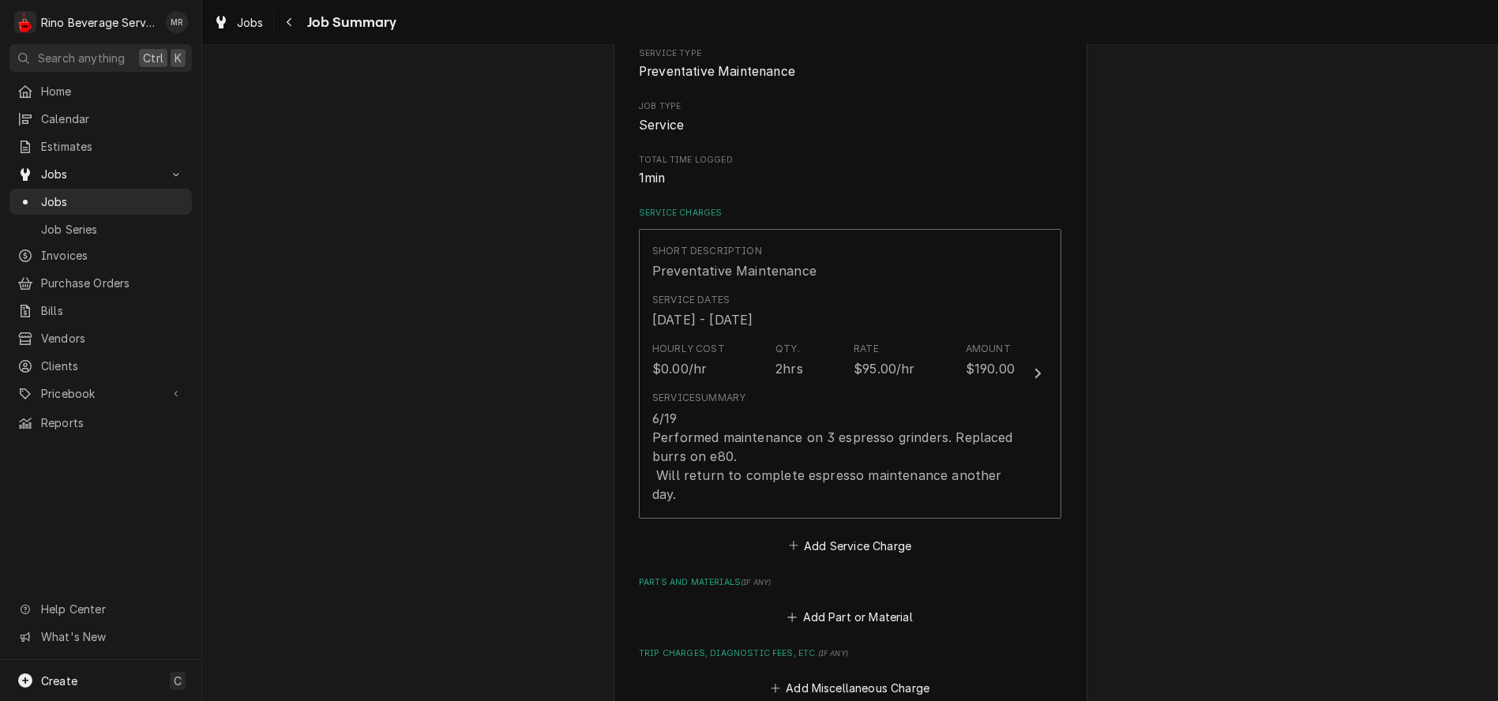
scroll to position [263, 0]
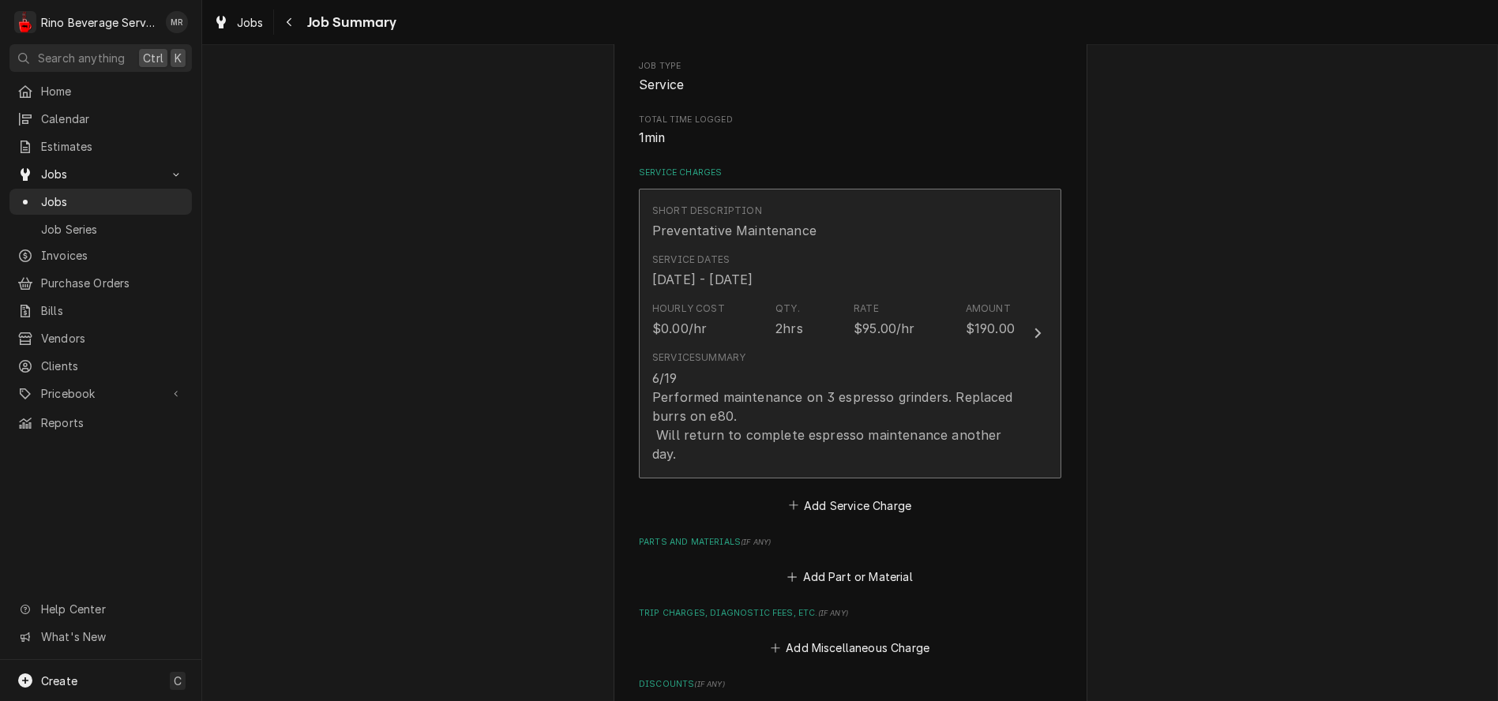
click at [761, 336] on div "Hourly Cost $0.00/hr Qty. 2hrs Rate $95.00/hr Amount $190.00" at bounding box center [833, 319] width 362 height 49
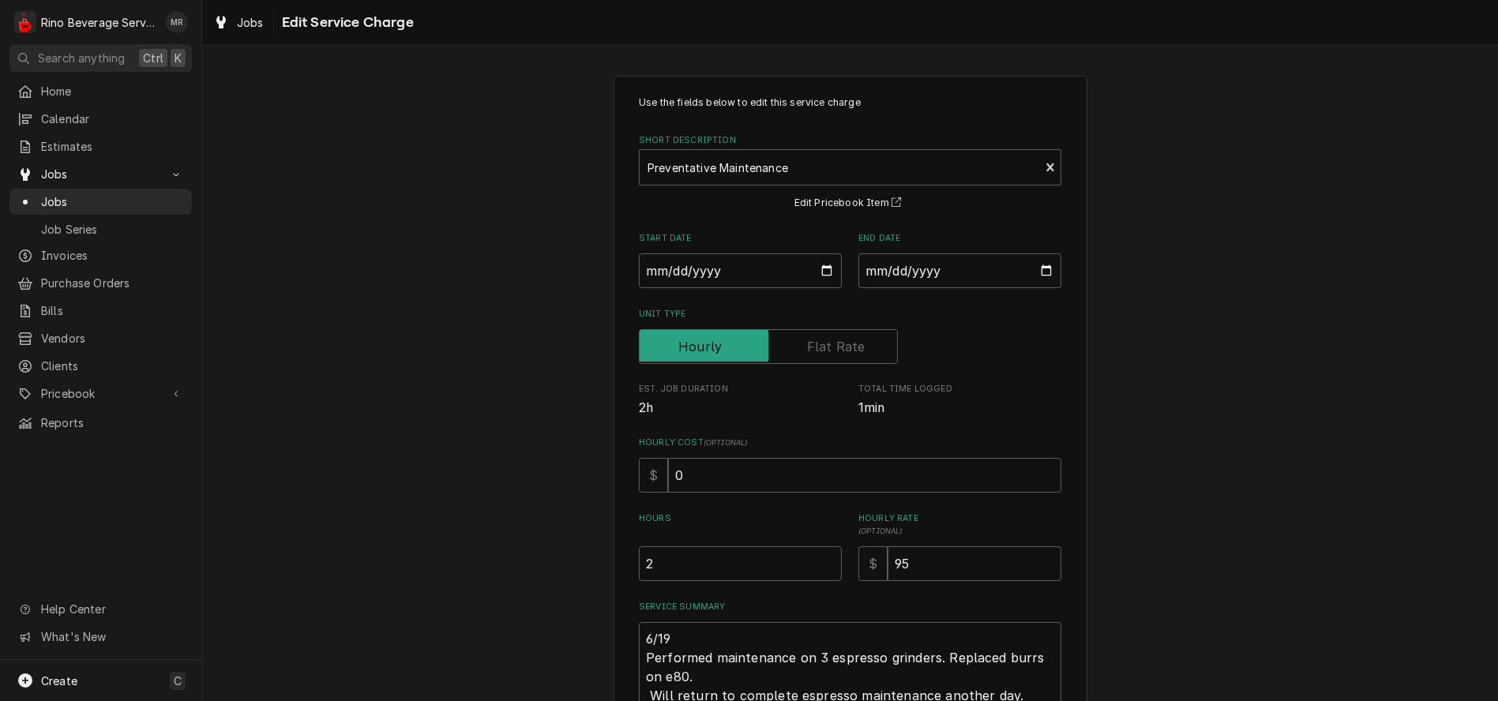
scroll to position [150, 0]
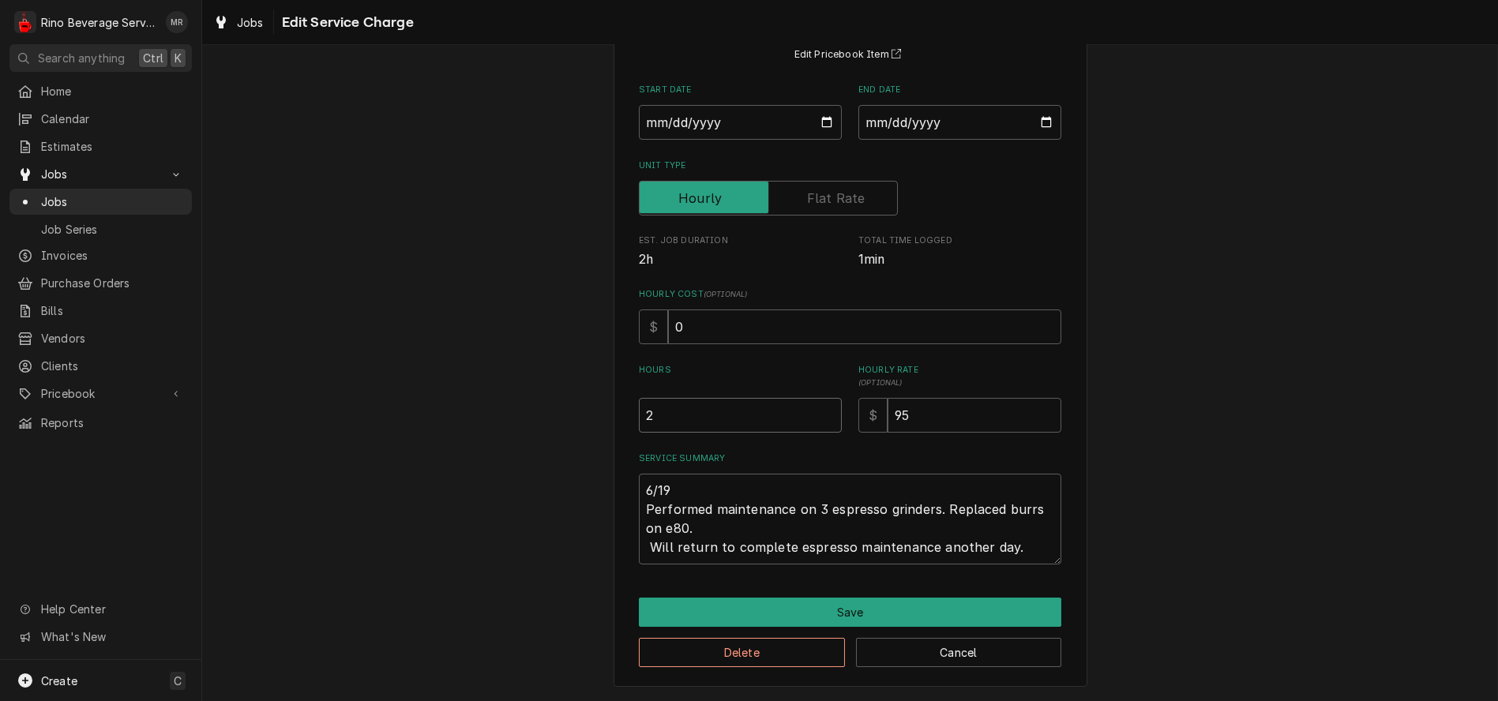
type textarea "x"
type input "2.5"
click at [818, 411] on input "2.5" at bounding box center [740, 415] width 203 height 35
type textarea "x"
type input "3"
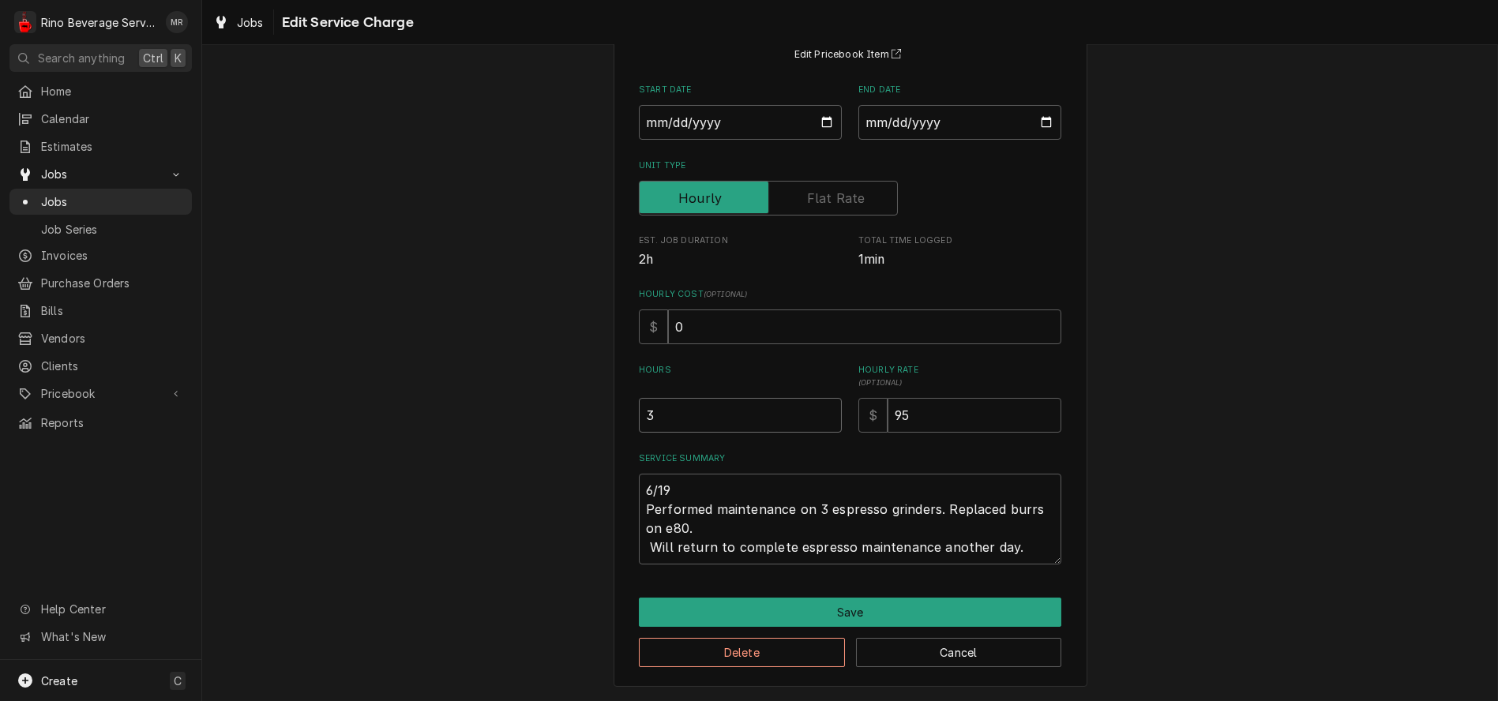
click at [818, 411] on input "3" at bounding box center [740, 415] width 203 height 35
type textarea "x"
type input "3.5"
click at [818, 411] on input "3.5" at bounding box center [740, 415] width 203 height 35
type textarea "x"
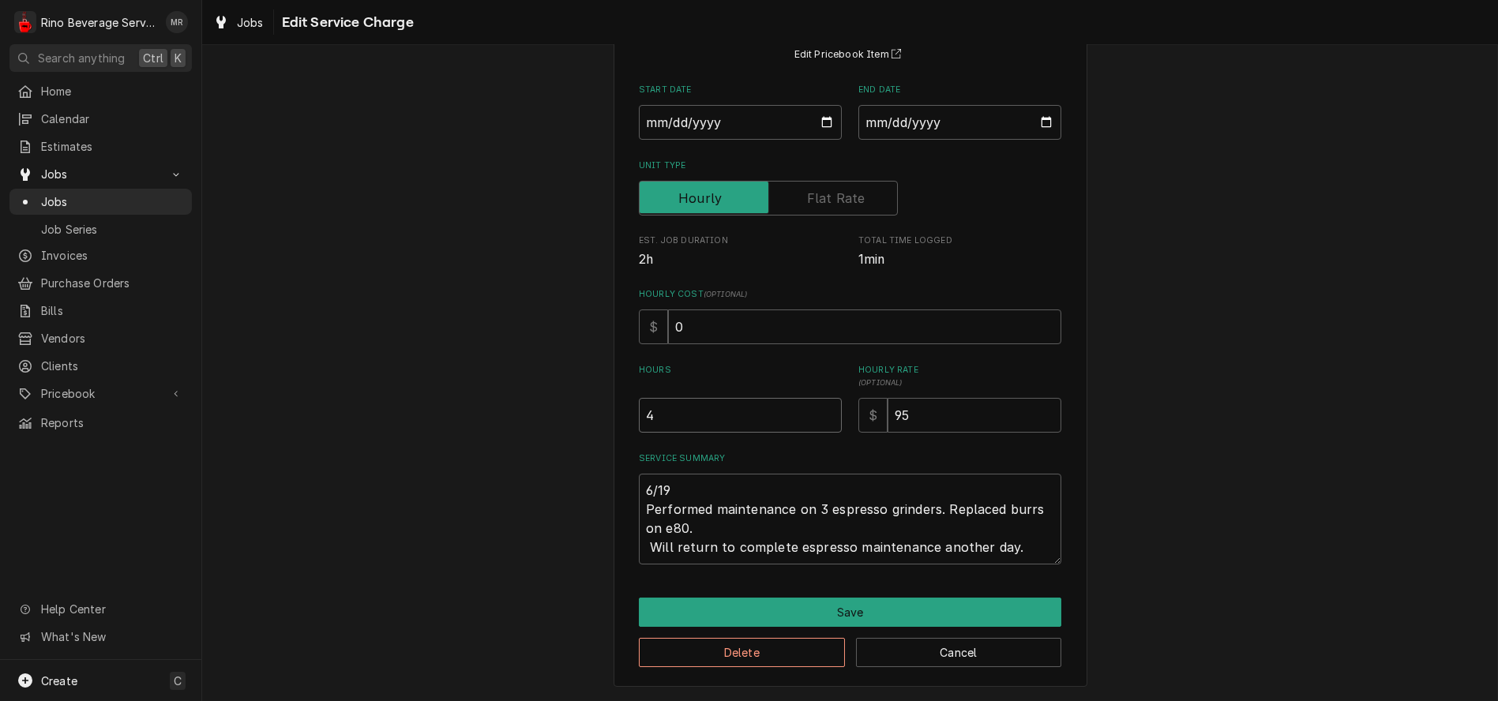
type input "4"
click at [818, 411] on input "4" at bounding box center [740, 415] width 203 height 35
click at [1015, 546] on textarea "6/19 Performed maintenance on 3 espresso grinders. Replaced burrs on e80. Will …" at bounding box center [850, 519] width 423 height 91
type textarea "x"
type textarea "6/19 Performed maintenance on 3 espresso grinders. Replaced burrs on e80. Will …"
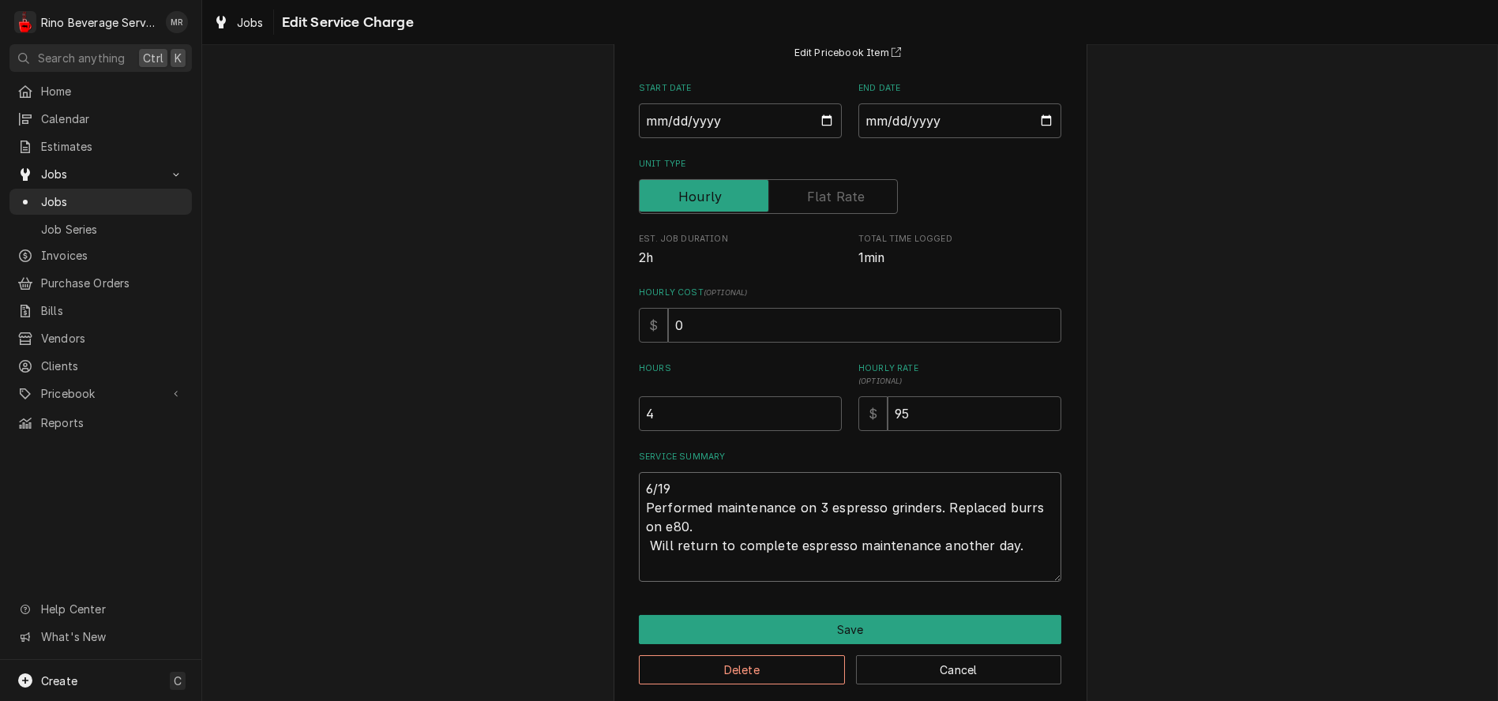
type textarea "x"
type textarea "6/19 Performed maintenance on 3 espresso grinders. Replaced burrs on e80. Will …"
type textarea "x"
type textarea "6/19 Performed maintenance on 3 espresso grinders. Replaced burrs on e80. Will …"
type textarea "x"
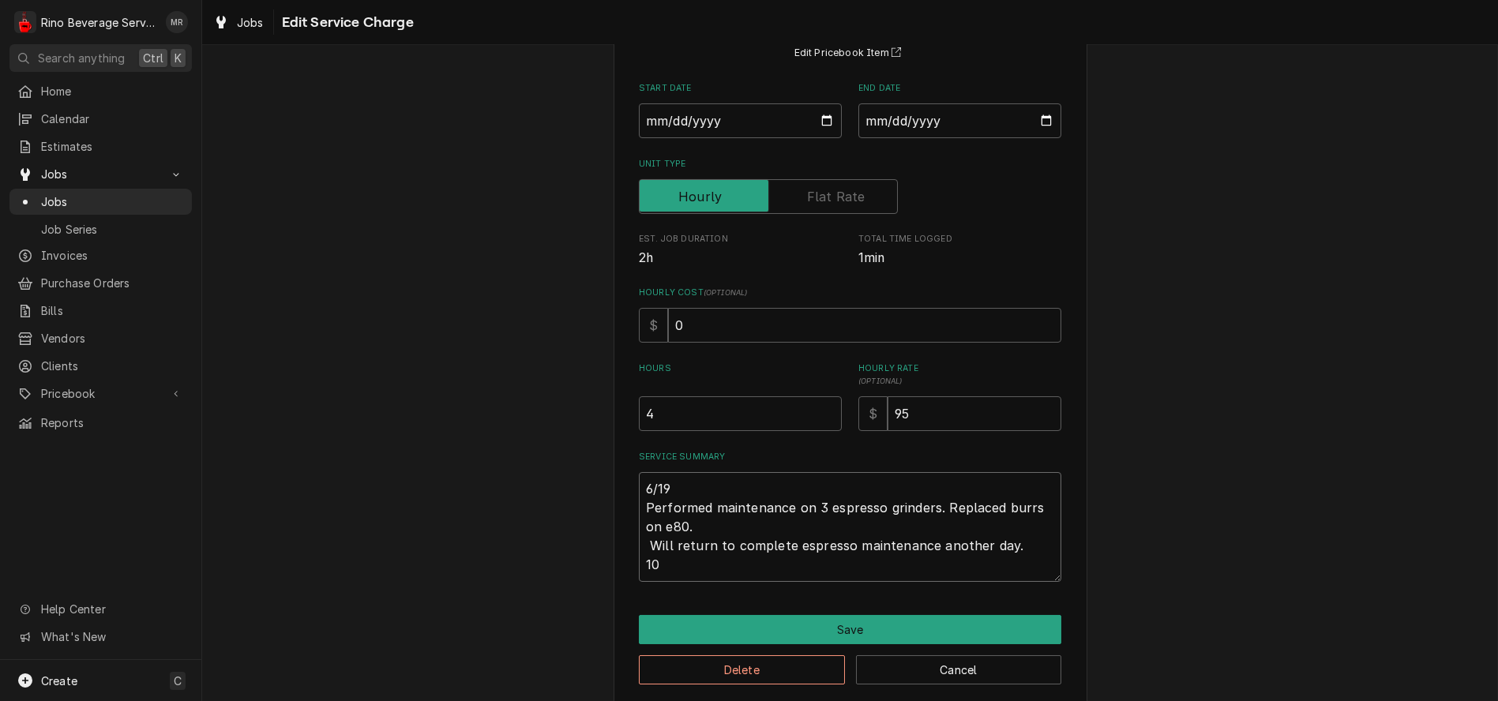
type textarea "6/19 Performed maintenance on 3 espresso grinders. Replaced burrs on e80. Will …"
type textarea "x"
type textarea "6/19 Performed maintenance on 3 espresso grinders. Replaced burrs on e80. Will …"
type textarea "x"
type textarea "6/19 Performed maintenance on 3 espresso grinders. Replaced burrs on e80. Will …"
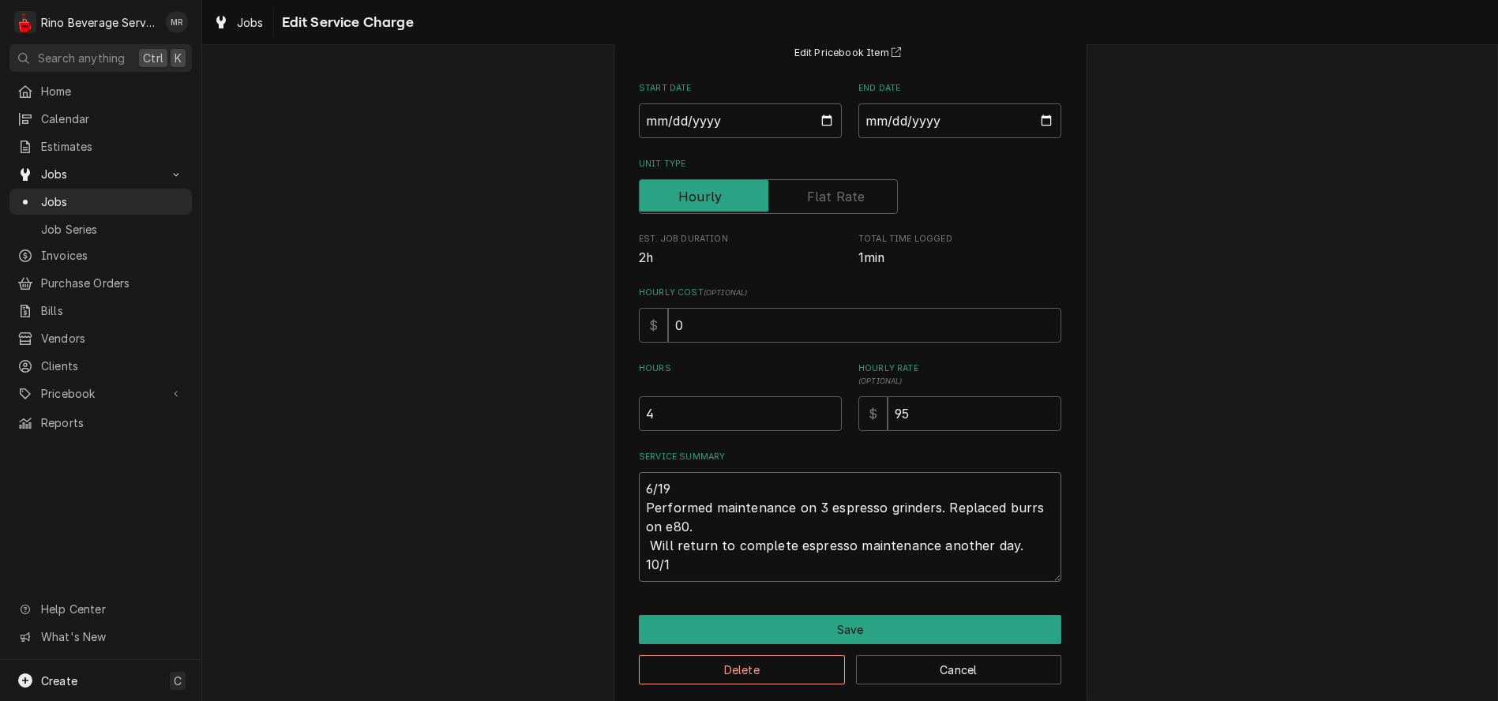
type textarea "x"
type textarea "6/19 Performed maintenance on 3 espresso grinders. Replaced burrs on e80. Will …"
type textarea "x"
type textarea "6/19 Performed maintenance on 3 espresso grinders. Replaced burrs on e80. Will …"
type textarea "x"
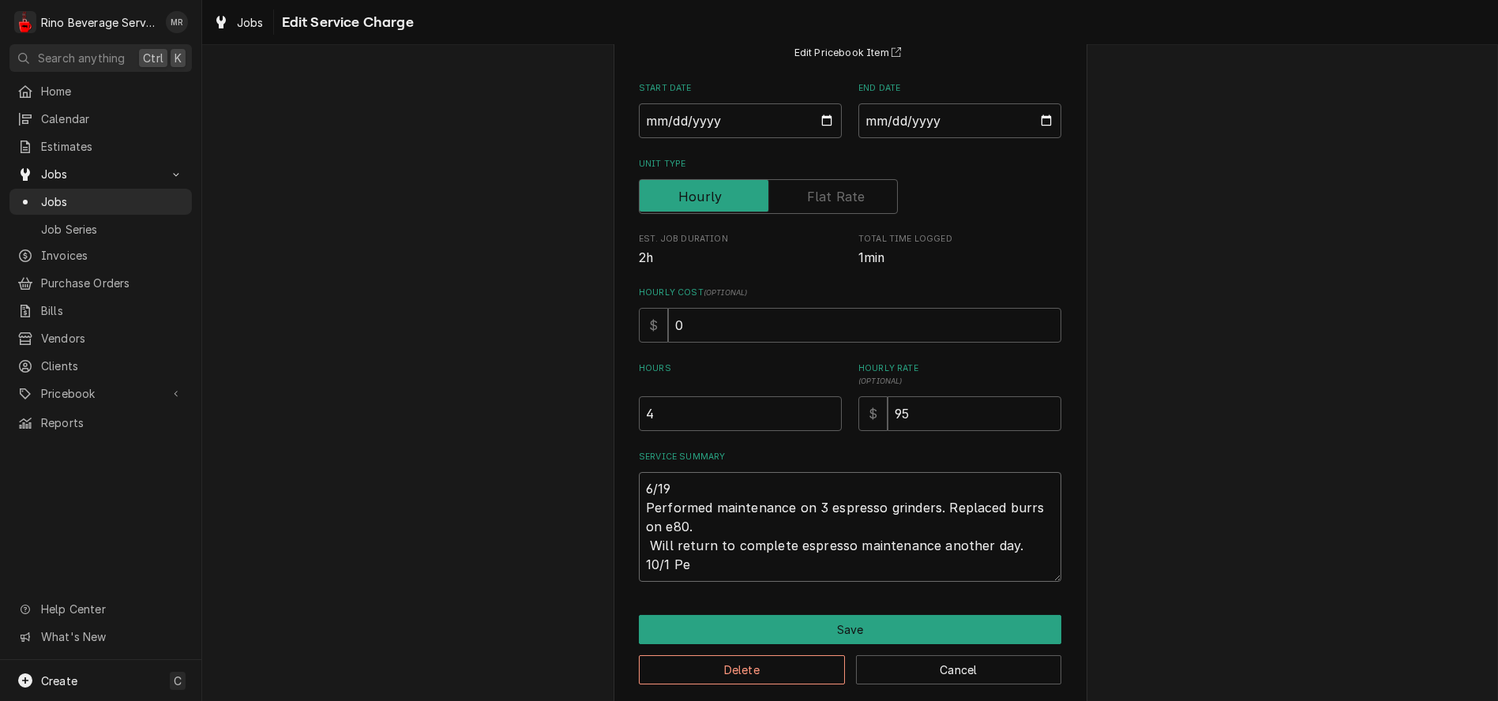
type textarea "6/19 Performed maintenance on 3 espresso grinders. Replaced burrs on e80. Will …"
type textarea "x"
type textarea "6/19 Performed maintenance on 3 espresso grinders. Replaced burrs on e80. Will …"
type textarea "x"
type textarea "6/19 Performed maintenance on 3 espresso grinders. Replaced burrs on e80. Will …"
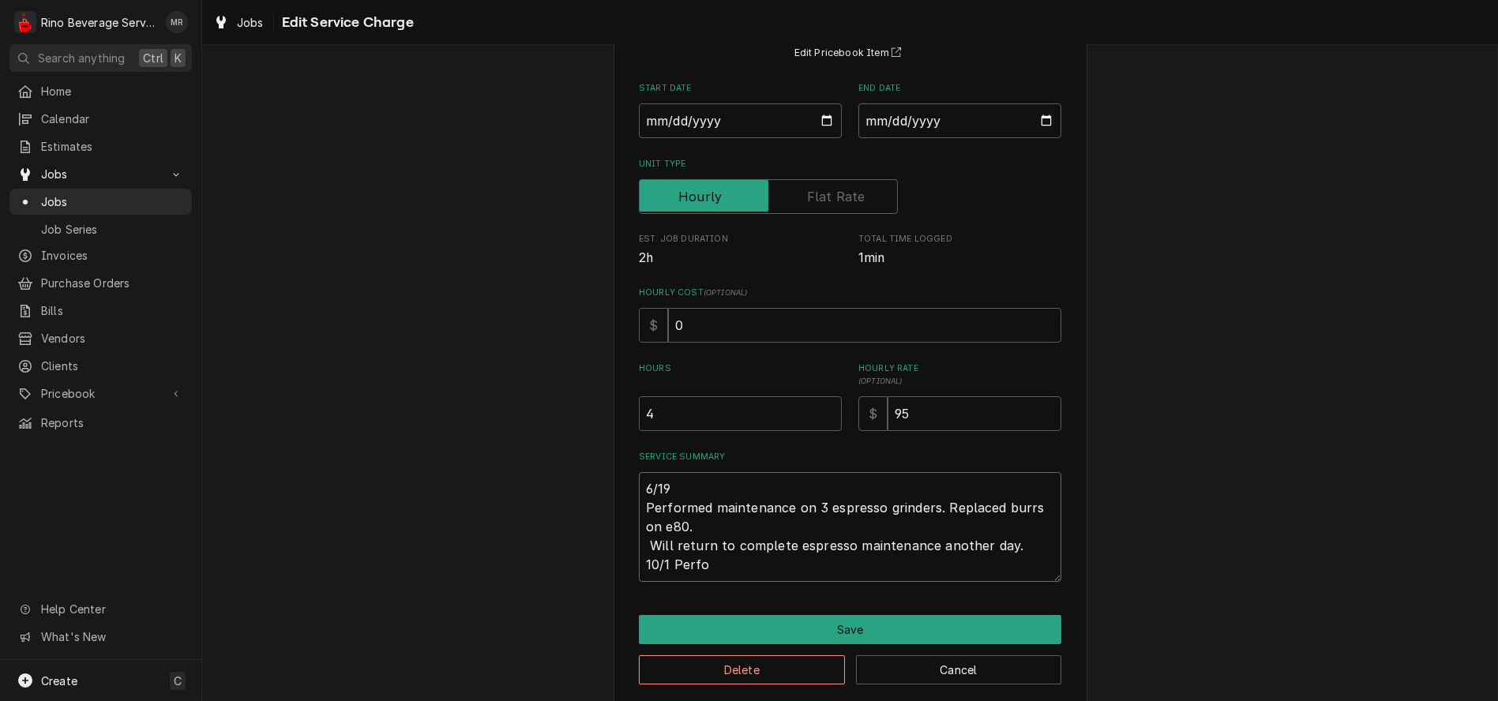
type textarea "x"
type textarea "6/19 Performed maintenance on 3 espresso grinders. Replaced burrs on e80. Will …"
type textarea "x"
type textarea "6/19 Performed maintenance on 3 espresso grinders. Replaced burrs on e80. Will …"
type textarea "x"
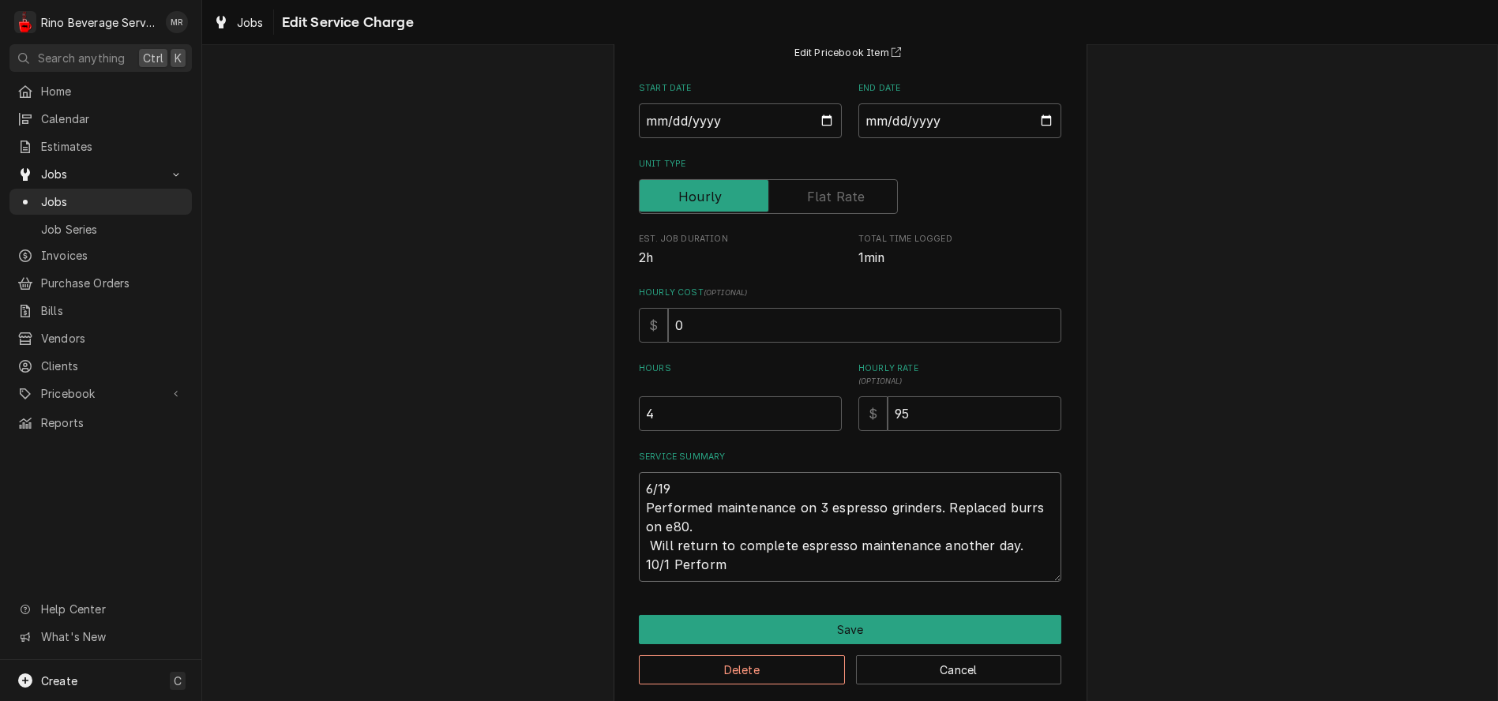
type textarea "6/19 Performed maintenance on 3 espresso grinders. Replaced burrs on e80. Will …"
type textarea "x"
type textarea "6/19 Performed maintenance on 3 espresso grinders. Replaced burrs on e80. Will …"
type textarea "x"
type textarea "6/19 Performed maintenance on 3 espresso grinders. Replaced burrs on e80. Will …"
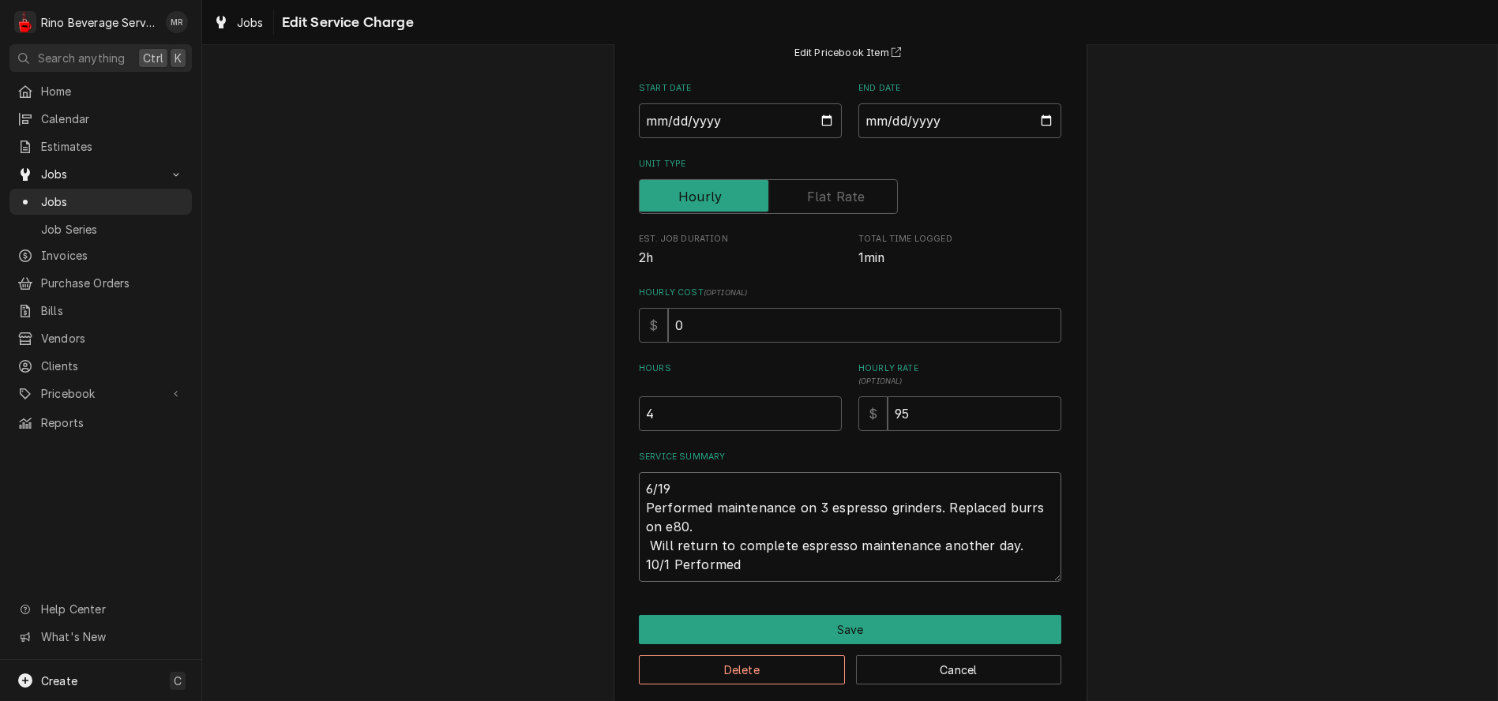
type textarea "x"
type textarea "6/19 Performed maintenance on 3 espresso grinders. Replaced burrs on e80. Will …"
type textarea "x"
type textarea "6/19 Performed maintenance on 3 espresso grinders. Replaced burrs on e80. Will …"
type textarea "x"
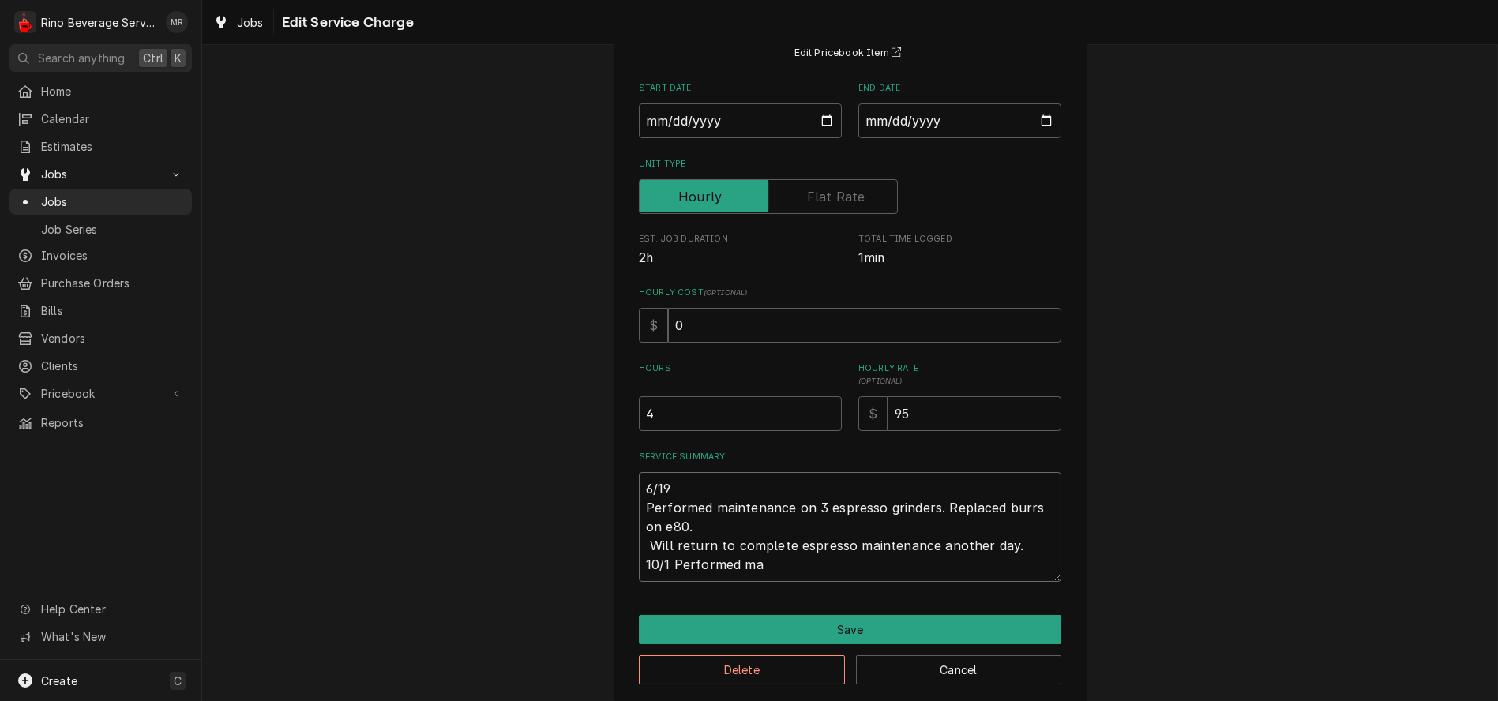
type textarea "6/19 Performed maintenance on 3 espresso grinders. Replaced burrs on e80. Will …"
type textarea "x"
type textarea "6/19 Performed maintenance on 3 espresso grinders. Replaced burrs on e80. Will …"
type textarea "x"
type textarea "6/19 Performed maintenance on 3 espresso grinders. Replaced burrs on e80. Will …"
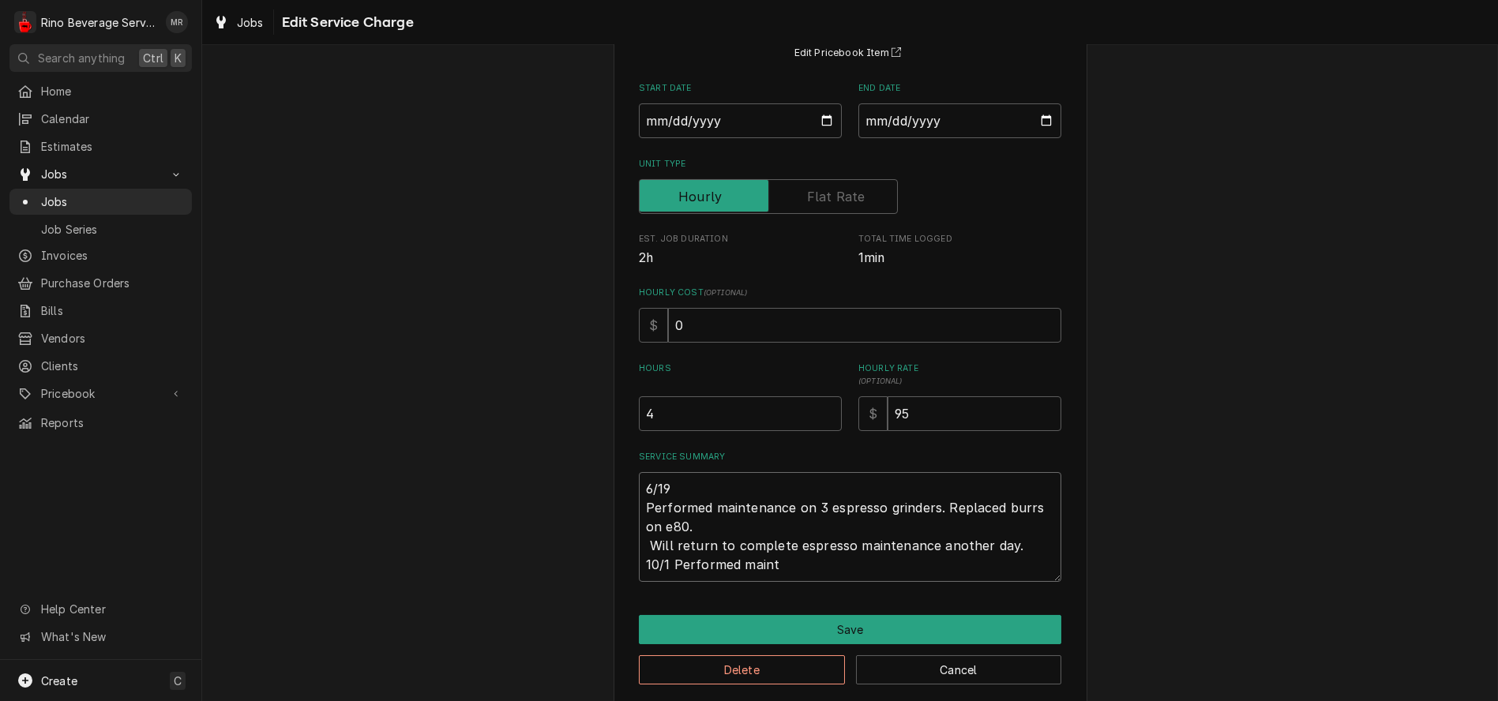
type textarea "x"
type textarea "6/19 Performed maintenance on 3 espresso grinders. Replaced burrs on e80. Will …"
type textarea "x"
type textarea "6/19 Performed maintenance on 3 espresso grinders. Replaced burrs on e80. Will …"
type textarea "x"
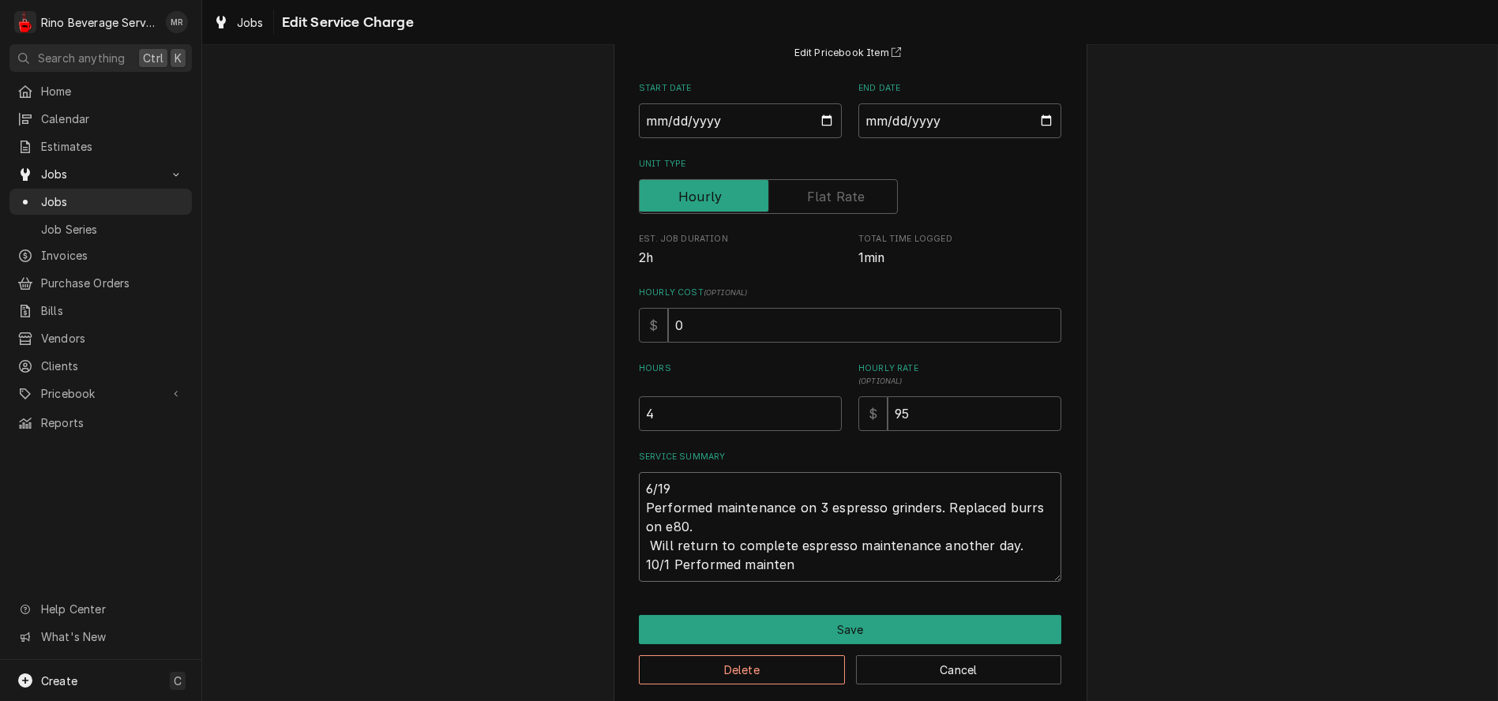
type textarea "6/19 Performed maintenance on 3 espresso grinders. Replaced burrs on e80. Will …"
type textarea "x"
type textarea "6/19 Performed maintenance on 3 espresso grinders. Replaced burrs on e80. Will …"
type textarea "x"
type textarea "6/19 Performed maintenance on 3 espresso grinders. Replaced burrs on e80. Will …"
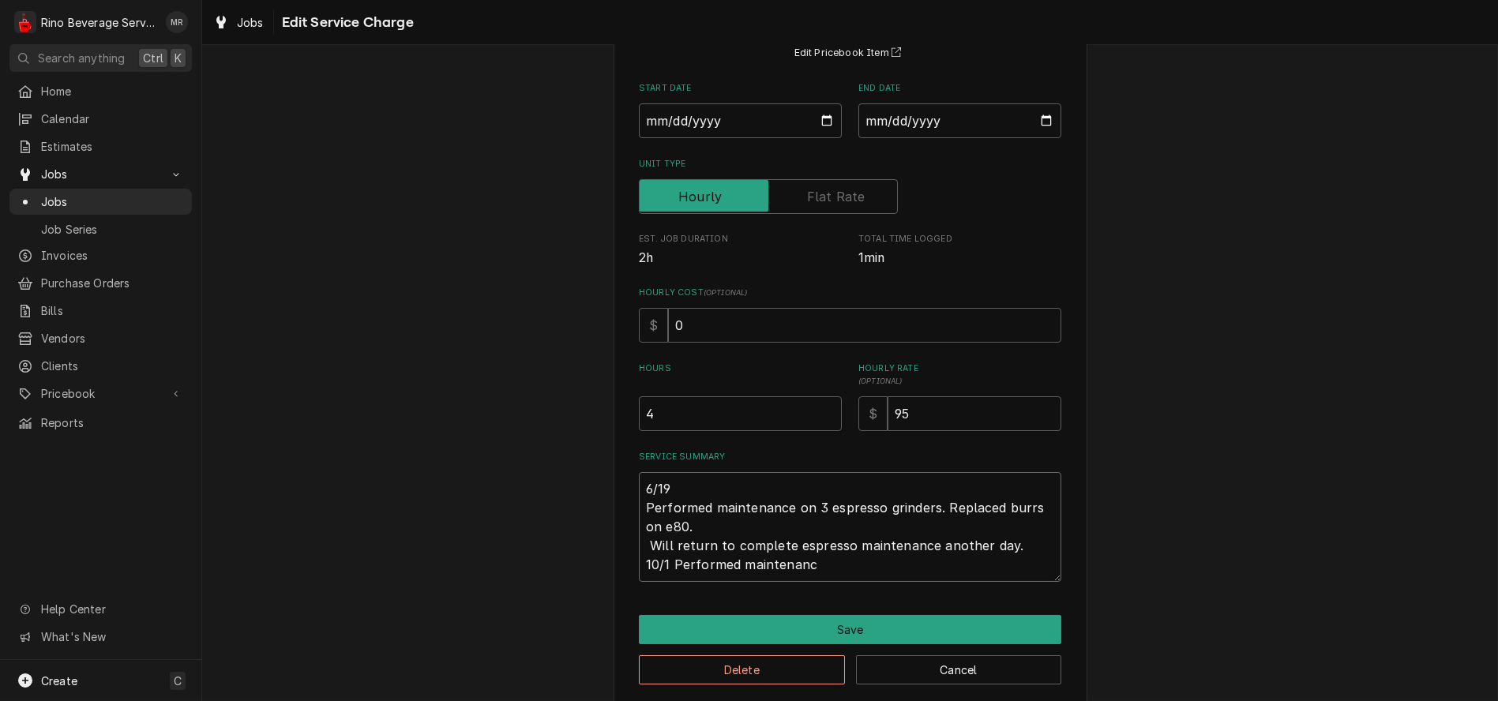
type textarea "x"
type textarea "6/19 Performed maintenance on 3 espresso grinders. Replaced burrs on e80. Will …"
type textarea "x"
type textarea "6/19 Performed maintenance on 3 espresso grinders. Replaced burrs on e80. Will …"
type textarea "x"
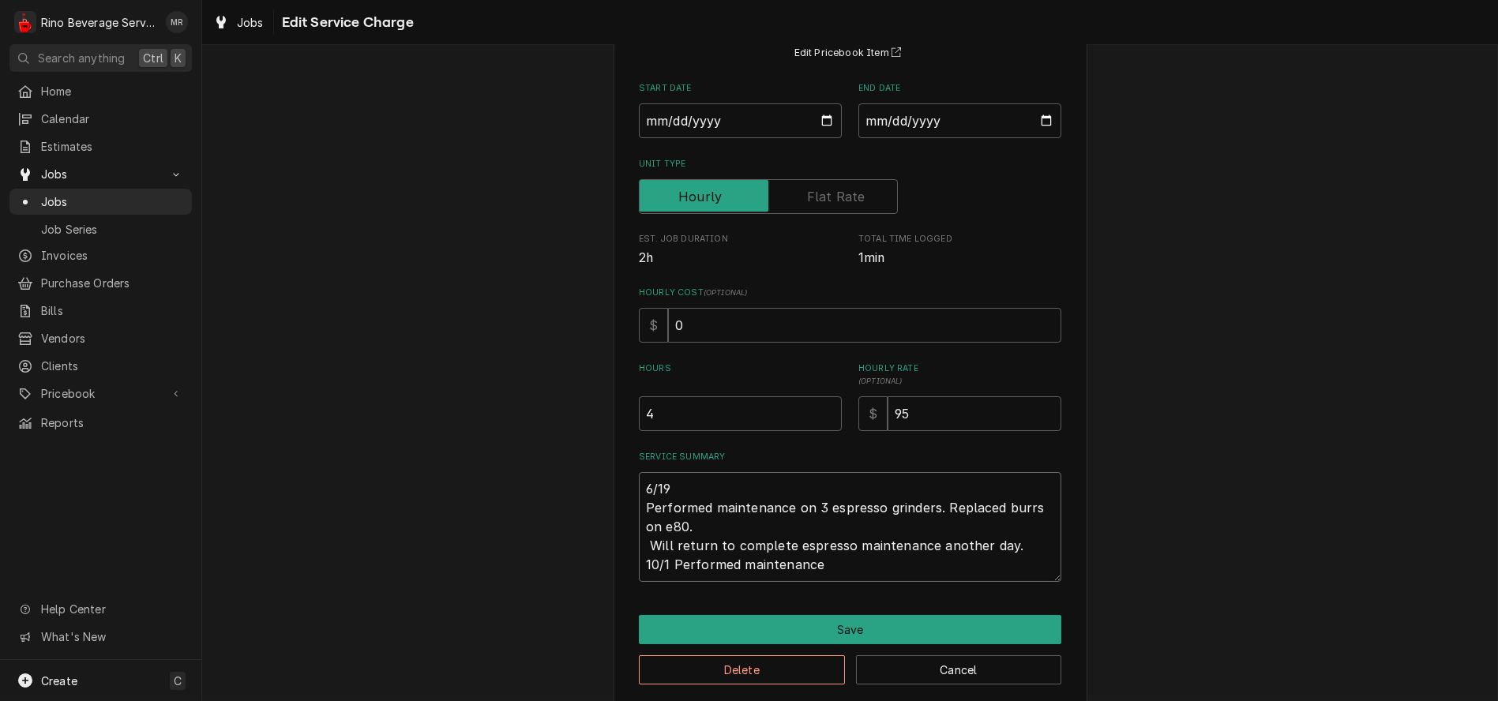
type textarea "6/19 Performed maintenance on 3 espresso grinders. Replaced burrs on e80. Will …"
type textarea "x"
type textarea "6/19 Performed maintenance on 3 espresso grinders. Replaced burrs on e80. Will …"
type textarea "x"
type textarea "6/19 Performed maintenance on 3 espresso grinders. Replaced burrs on e80. Will …"
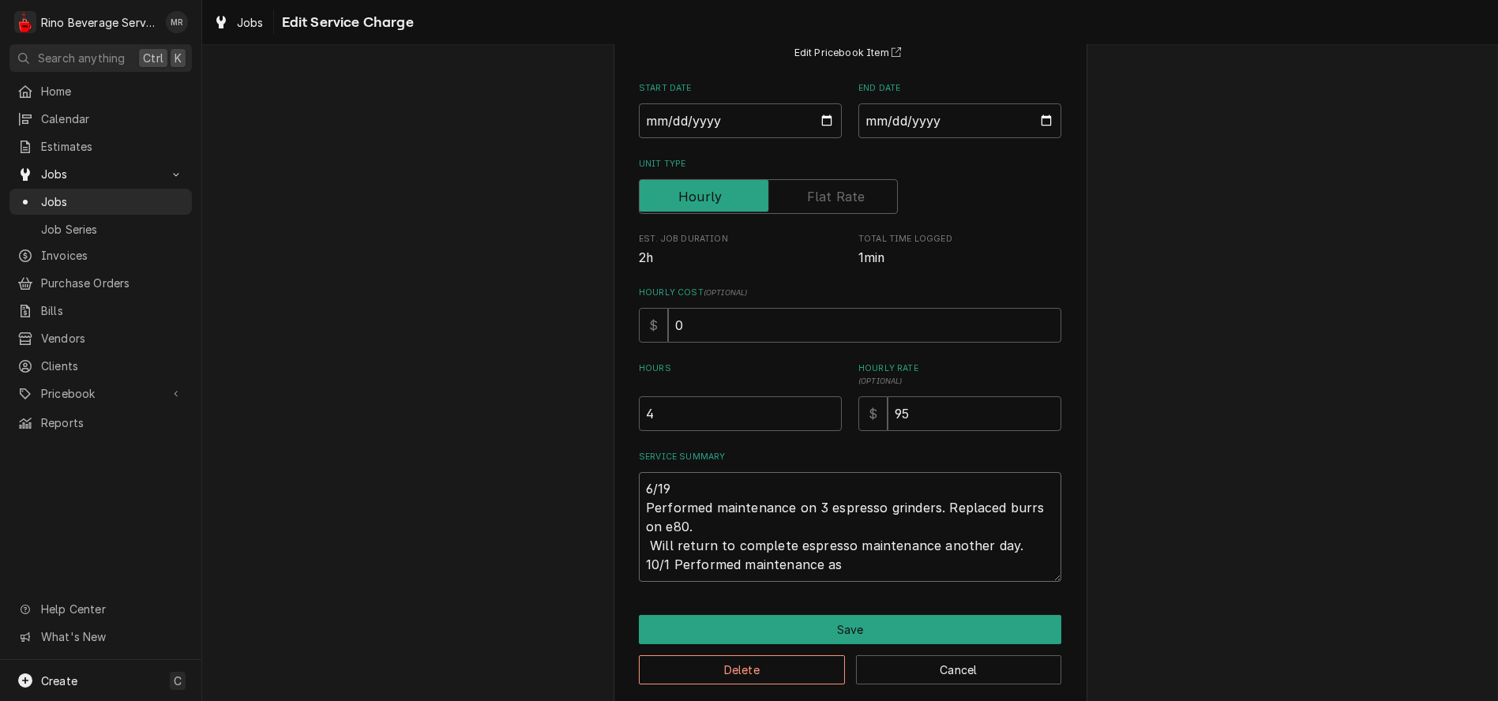
type textarea "x"
type textarea "6/19 Performed maintenance on 3 espresso grinders. Replaced burrs on e80. Will …"
type textarea "x"
type textarea "6/19 Performed maintenance on 3 espresso grinders. Replaced burrs on e80. Will …"
type textarea "x"
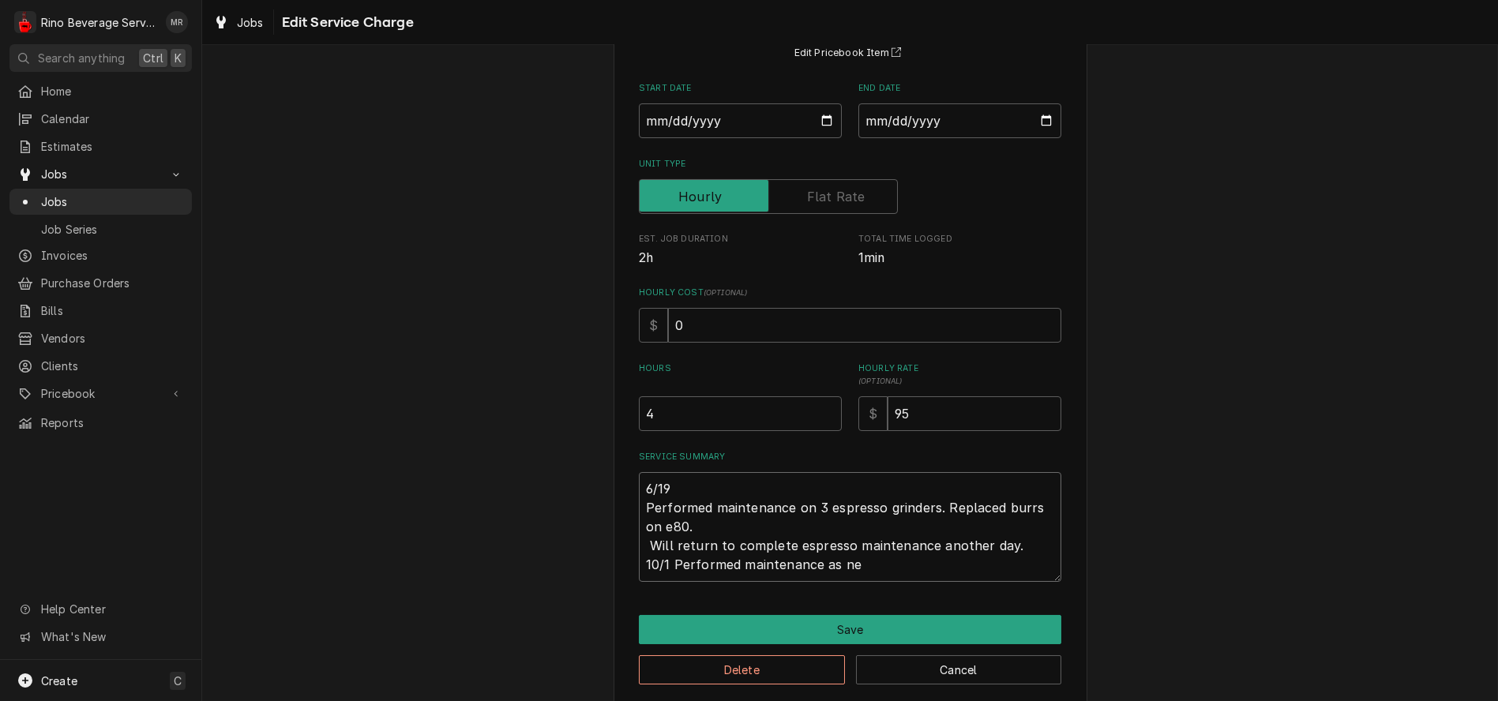
type textarea "6/19 Performed maintenance on 3 espresso grinders. Replaced burrs on e80. Will …"
type textarea "x"
type textarea "6/19 Performed maintenance on 3 espresso grinders. Replaced burrs on e80. Will …"
type textarea "x"
type textarea "6/19 Performed maintenance on 3 espresso grinders. Replaced burrs on e80. Will …"
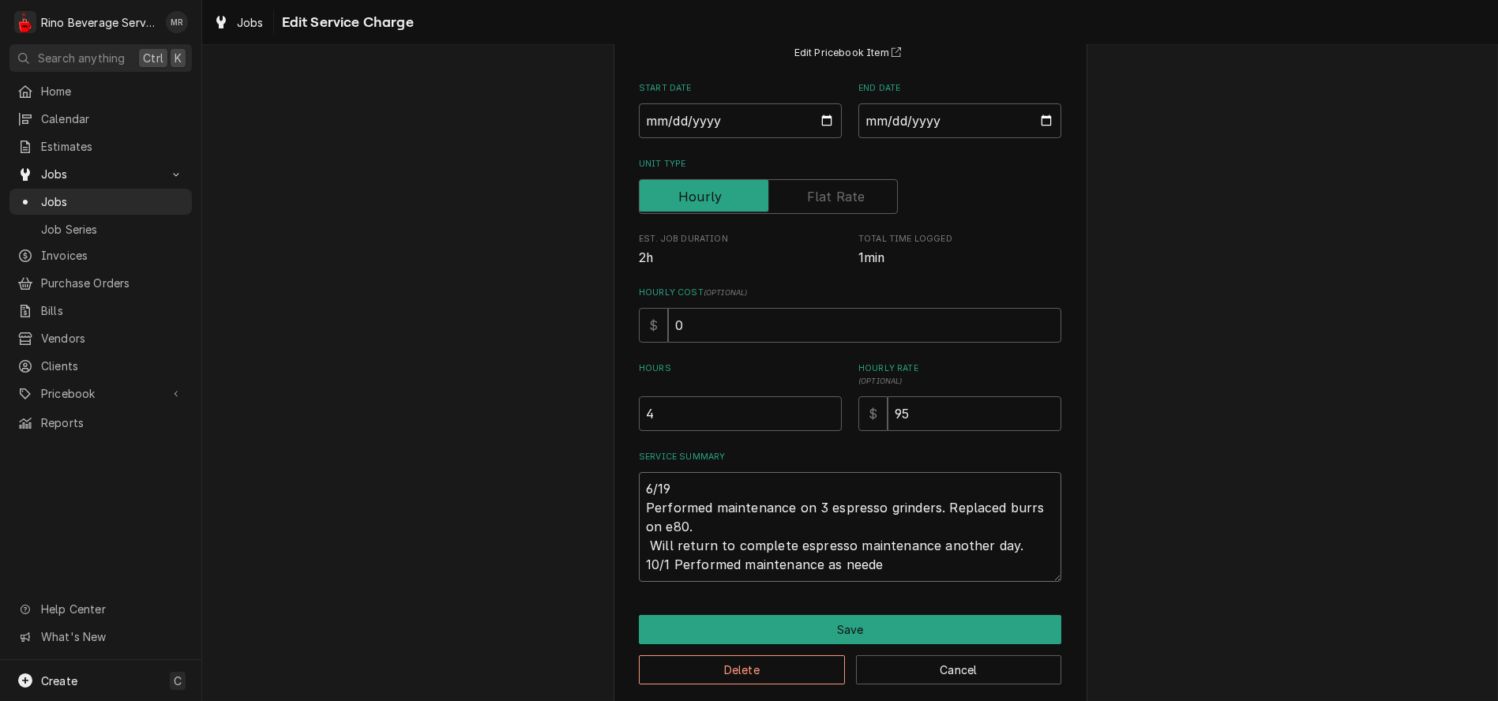
type textarea "x"
type textarea "6/19 Performed maintenance on 3 espresso grinders. Replaced burrs on e80. Will …"
type textarea "x"
type textarea "6/19 Performed maintenance on 3 espresso grinders. Replaced burrs on e80. Will …"
type textarea "x"
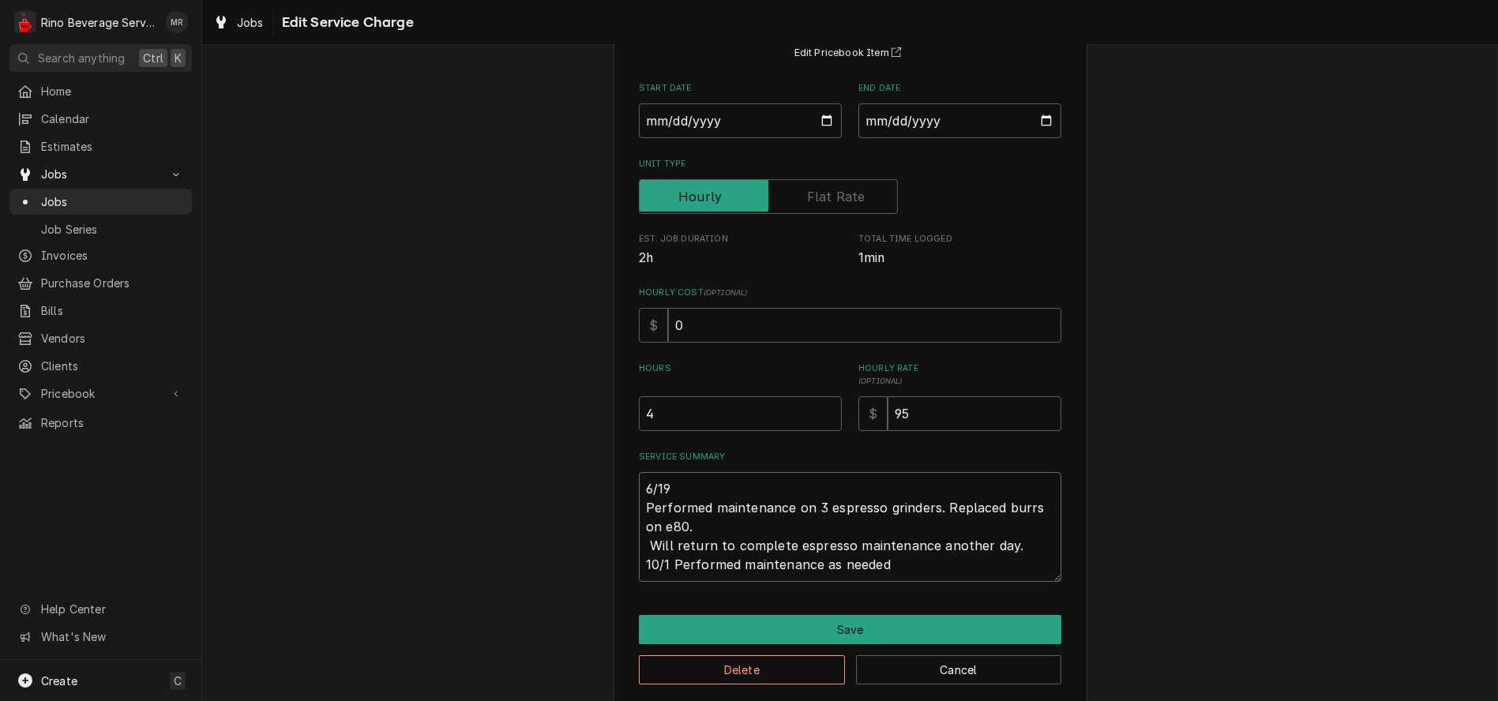
type textarea "6/19 Performed maintenance on 3 espresso grinders. Replaced burrs on e80. Will …"
type textarea "x"
type textarea "6/19 Performed maintenance on 3 espresso grinders. Replaced burrs on e80. Will …"
type textarea "x"
type textarea "6/19 Performed maintenance on 3 espresso grinders. Replaced burrs on e80. Will …"
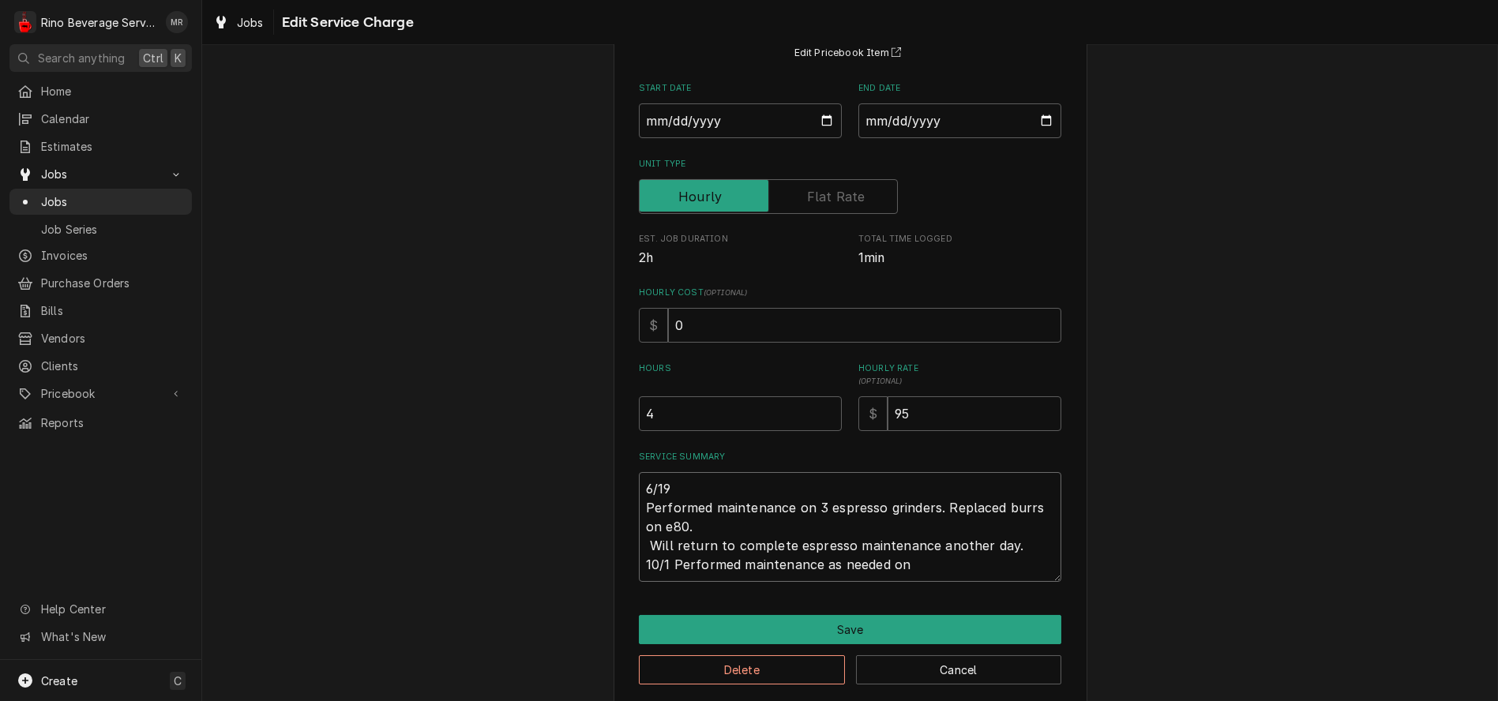
type textarea "x"
type textarea "6/19 Performed maintenance on 3 espresso grinders. Replaced burrs on e80. Will …"
type textarea "x"
type textarea "6/19 Performed maintenance on 3 espresso grinders. Replaced burrs on e80. Will …"
type textarea "x"
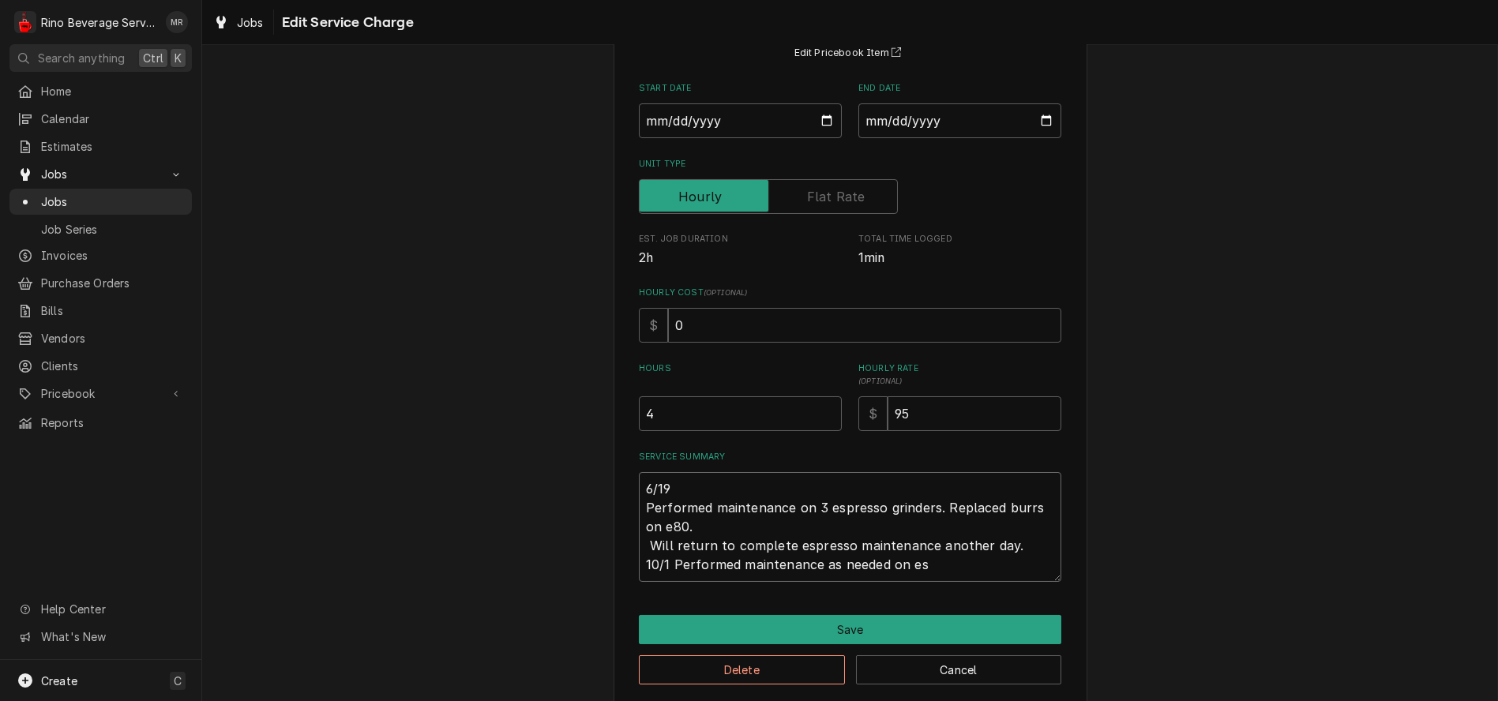
type textarea "6/19 Performed maintenance on 3 espresso grinders. Replaced burrs on e80. Will …"
type textarea "x"
type textarea "6/19 Performed maintenance on 3 espresso grinders. Replaced burrs on e80. Will …"
type textarea "x"
type textarea "6/19 Performed maintenance on 3 espresso grinders. Replaced burrs on e80. Will …"
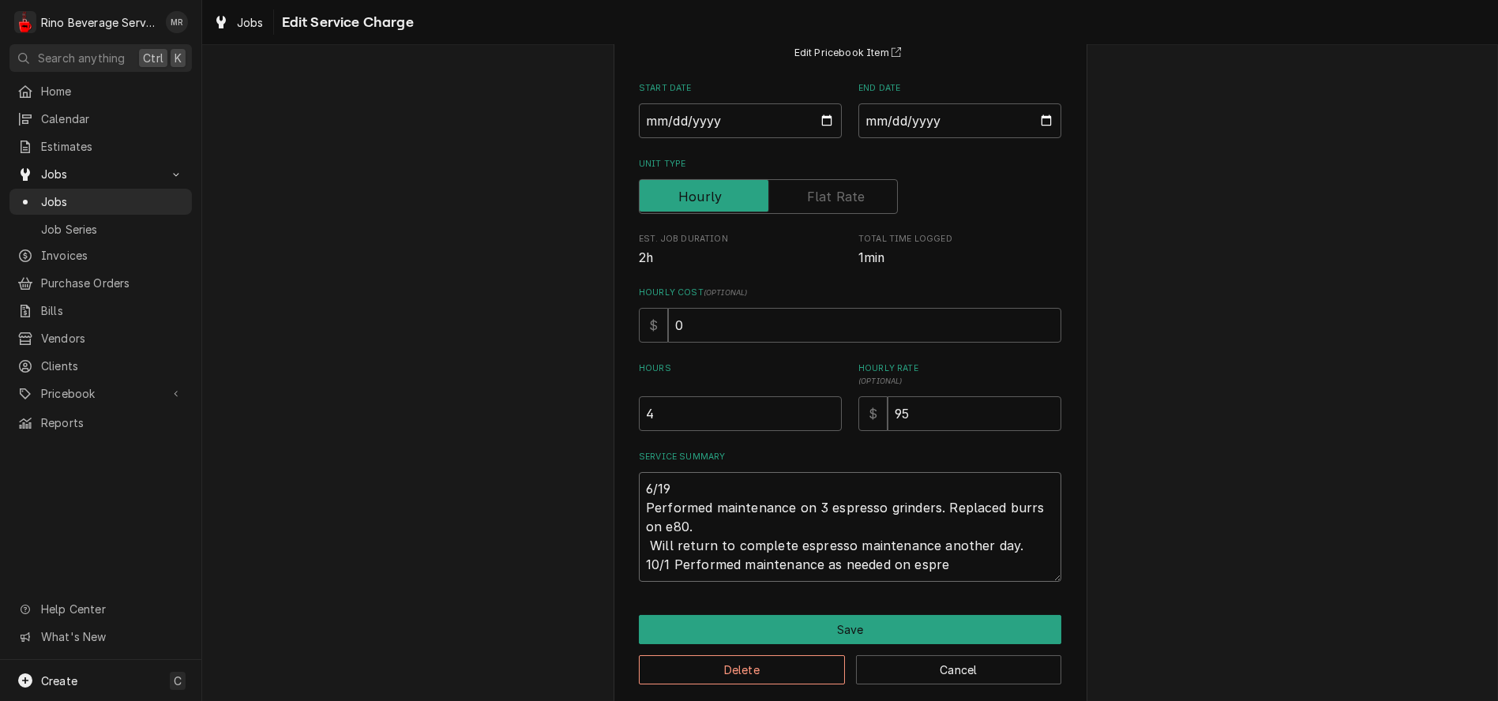
type textarea "x"
type textarea "6/19 Performed maintenance on 3 espresso grinders. Replaced burrs on e80. Will …"
type textarea "x"
type textarea "6/19 Performed maintenance on 3 espresso grinders. Replaced burrs on e80. Will …"
type textarea "x"
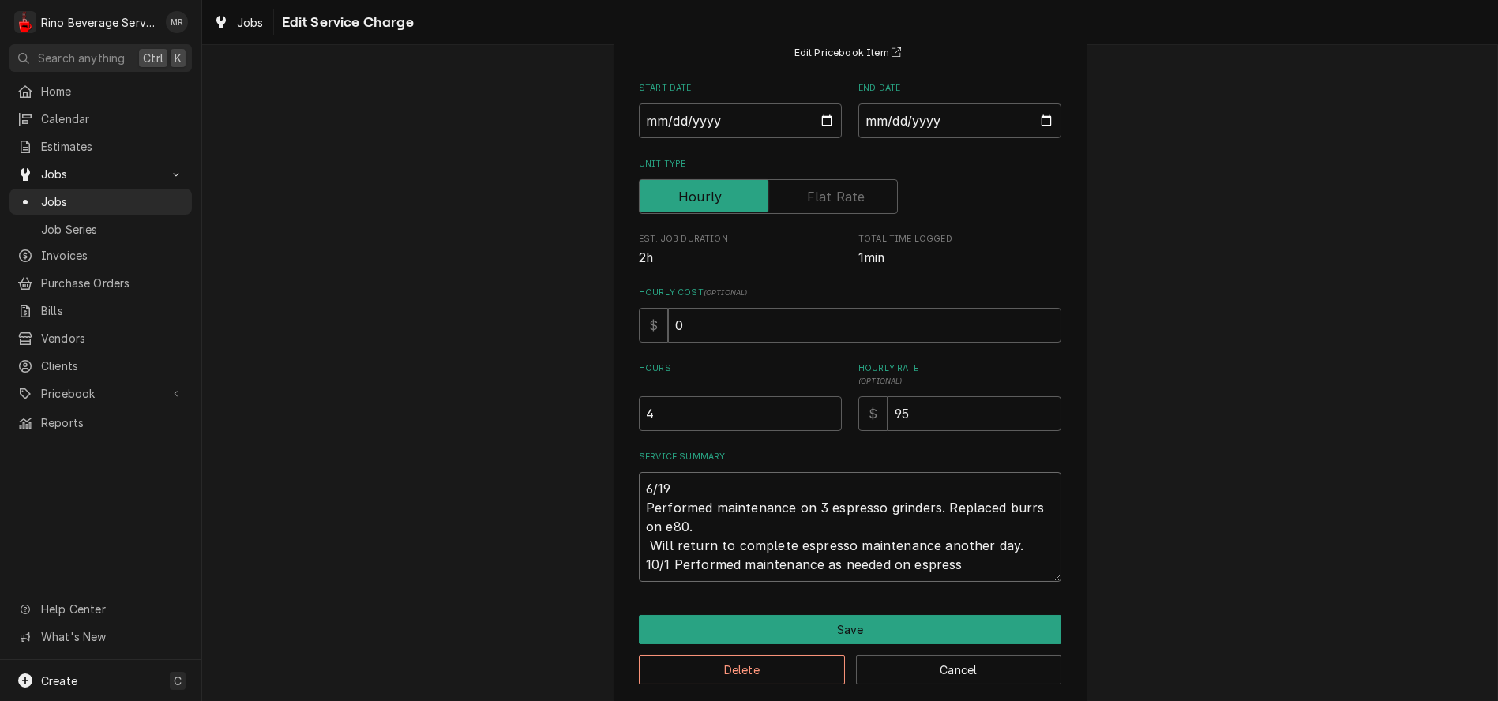
type textarea "6/19 Performed maintenance on 3 espresso grinders. Replaced burrs on e80. Will …"
type textarea "x"
type textarea "6/19 Performed maintenance on 3 espresso grinders. Replaced burrs on e80. Will …"
type textarea "x"
type textarea "6/19 Performed maintenance on 3 espresso grinders. Replaced burrs on e80. Will …"
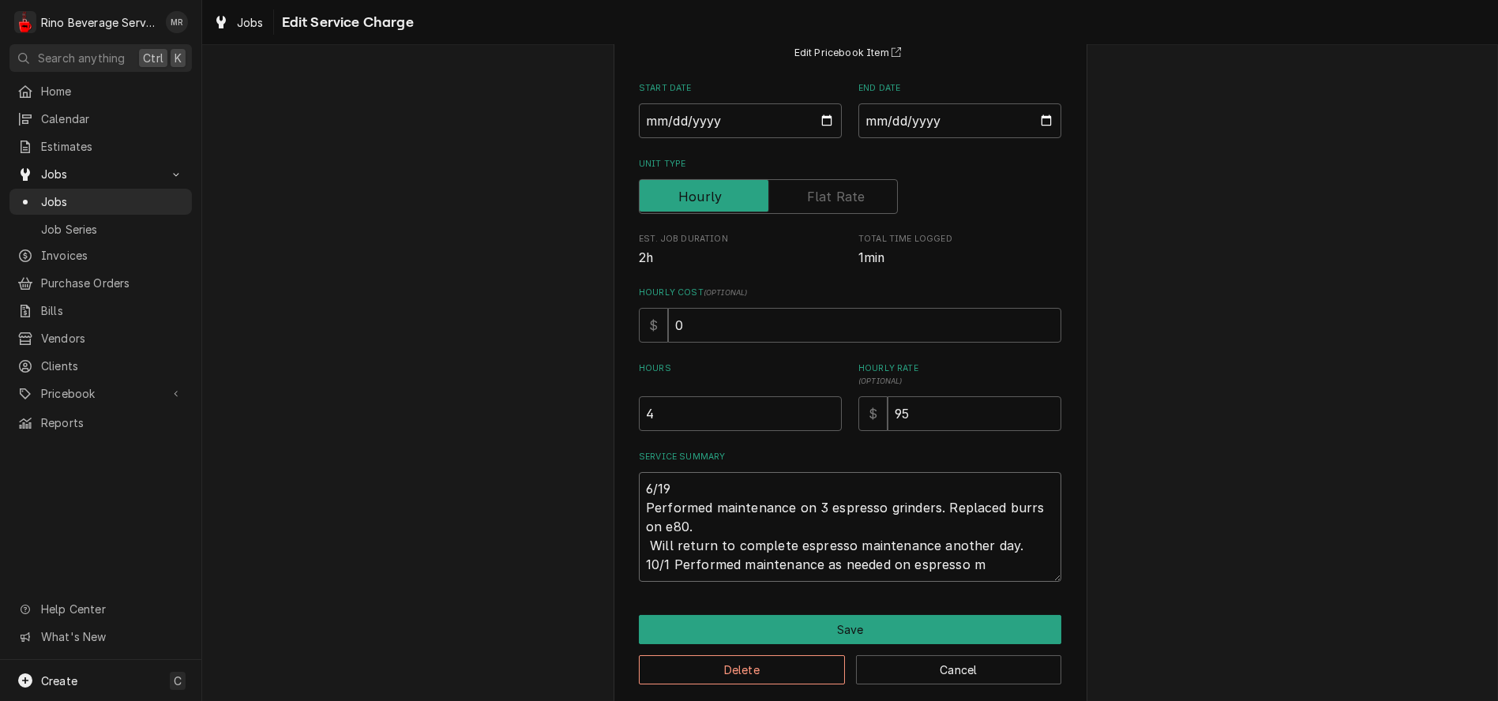
type textarea "x"
type textarea "6/19 Performed maintenance on 3 espresso grinders. Replaced burrs on e80. Will …"
type textarea "x"
type textarea "6/19 Performed maintenance on 3 espresso grinders. Replaced burrs on e80. Will …"
type textarea "x"
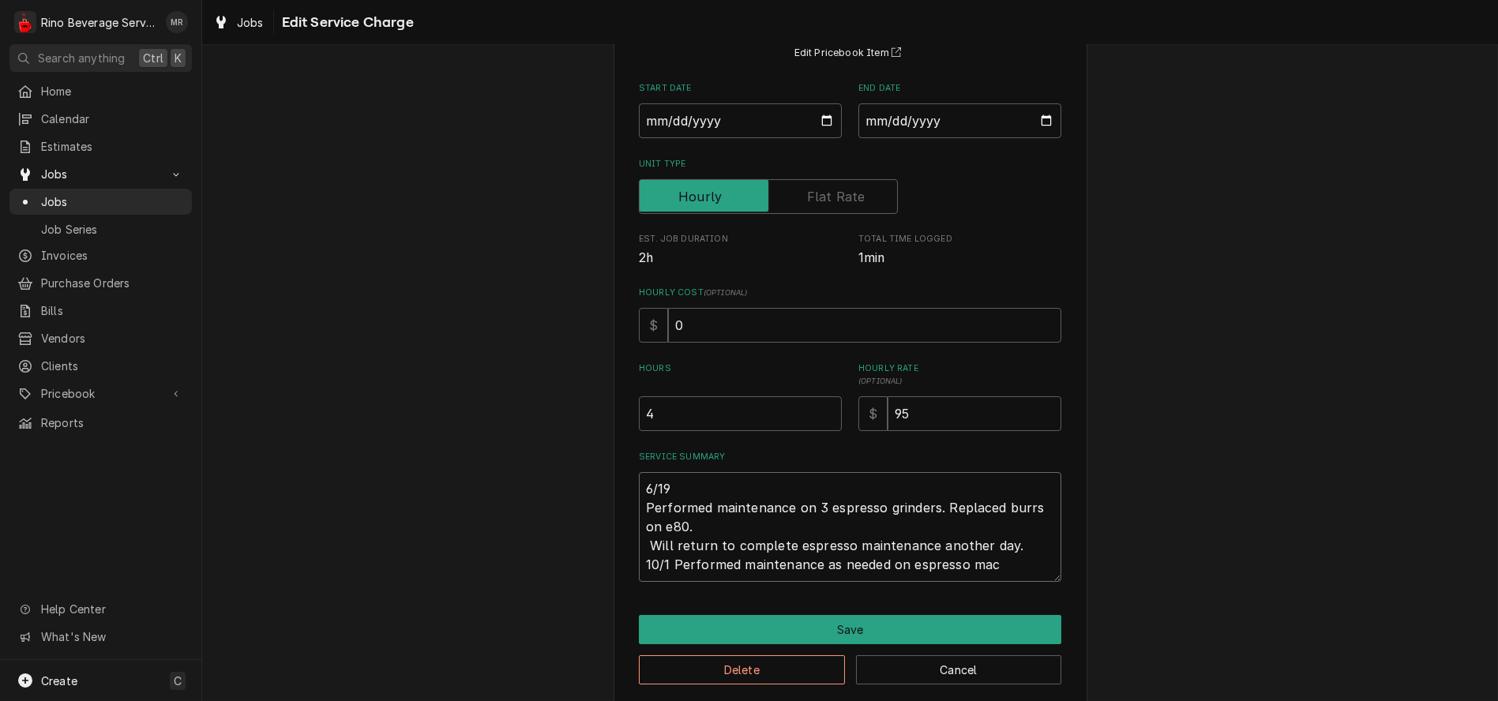
type textarea "6/19 Performed maintenance on 3 espresso grinders. Replaced burrs on e80. Will …"
type textarea "x"
type textarea "6/19 Performed maintenance on 3 espresso grinders. Replaced burrs on e80. Will …"
type textarea "x"
type textarea "6/19 Performed maintenance on 3 espresso grinders. Replaced burrs on e80. Will …"
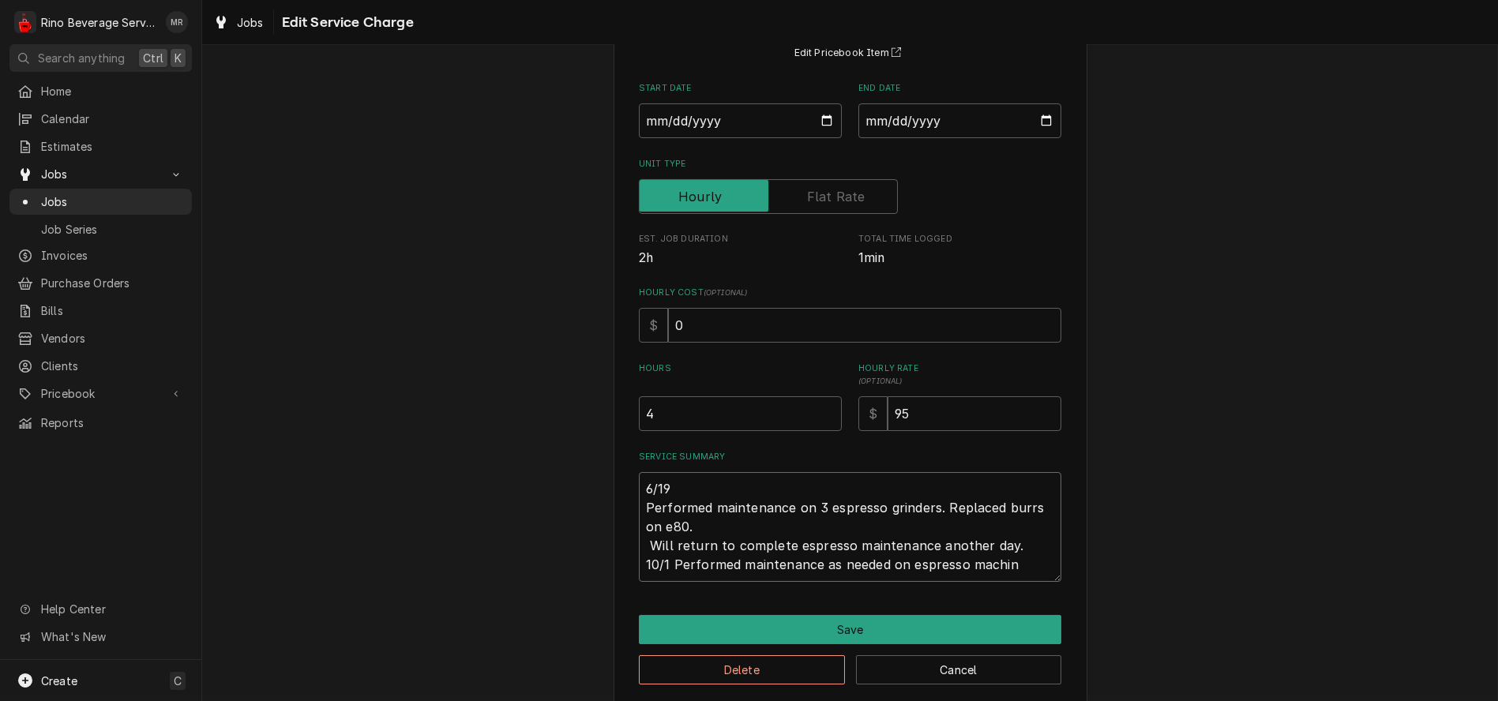
type textarea "x"
type textarea "6/19 Performed maintenance on 3 espresso grinders. Replaced burrs on e80. Will …"
type textarea "x"
type textarea "6/19 Performed maintenance on 3 espresso grinders. Replaced burrs on e80. Will …"
type textarea "x"
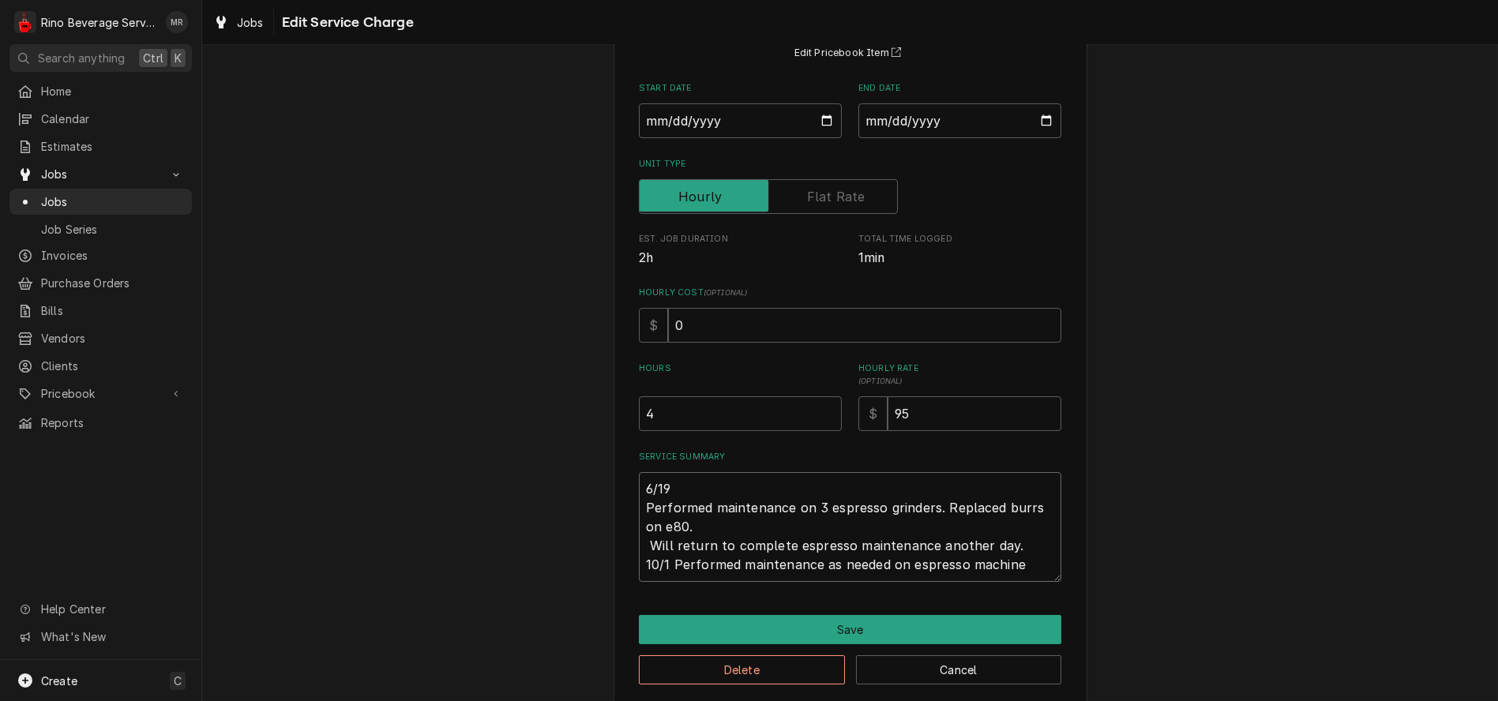
type textarea "6/19 Performed maintenance on 3 espresso grinders. Replaced burrs on e80. Will …"
type textarea "x"
type textarea "6/19 Performed maintenance on 3 espresso grinders. Replaced burrs on e80. Will …"
type textarea "x"
type textarea "6/19 Performed maintenance on 3 espresso grinders. Replaced burrs on e80. Will …"
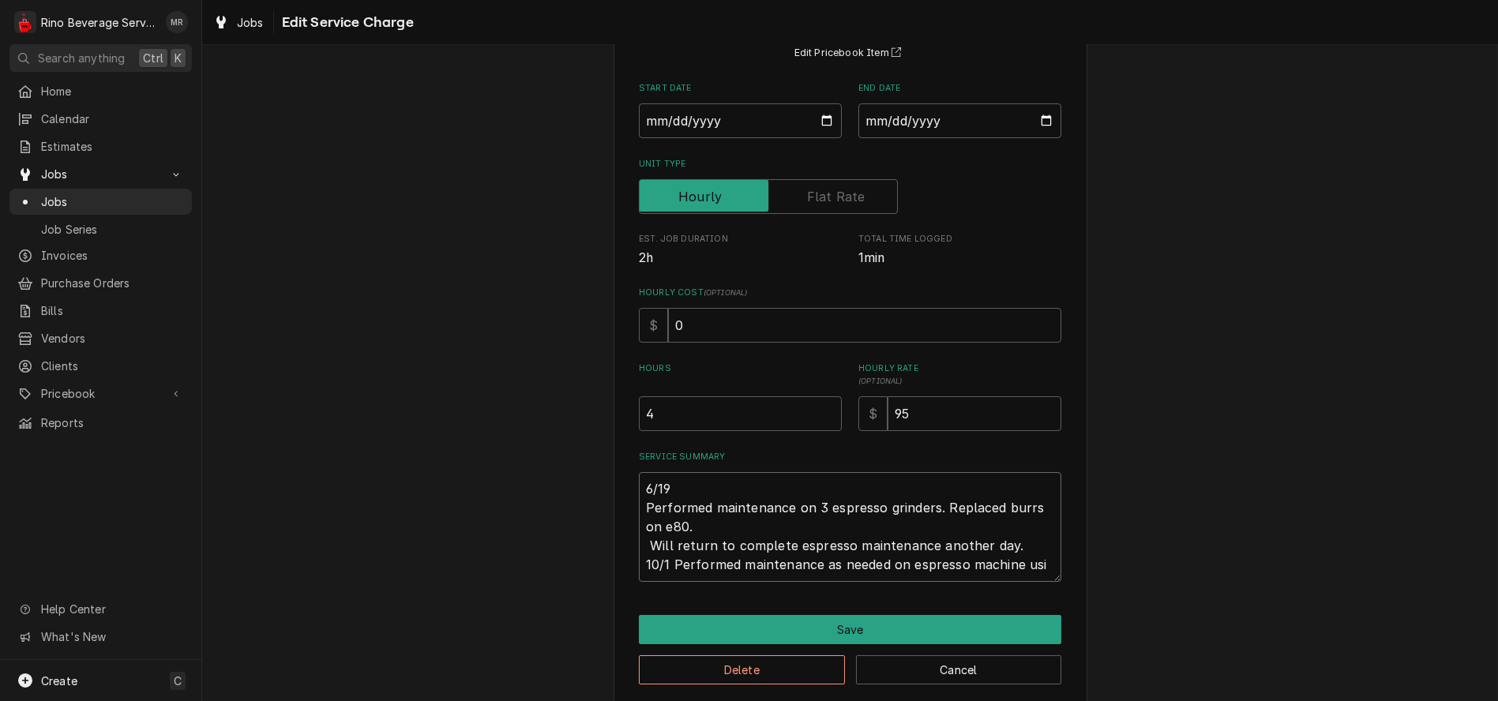
type textarea "x"
type textarea "6/19 Performed maintenance on 3 espresso grinders. Replaced burrs on e80. Will …"
type textarea "x"
type textarea "6/19 Performed maintenance on 3 espresso grinders. Replaced burrs on e80. Will …"
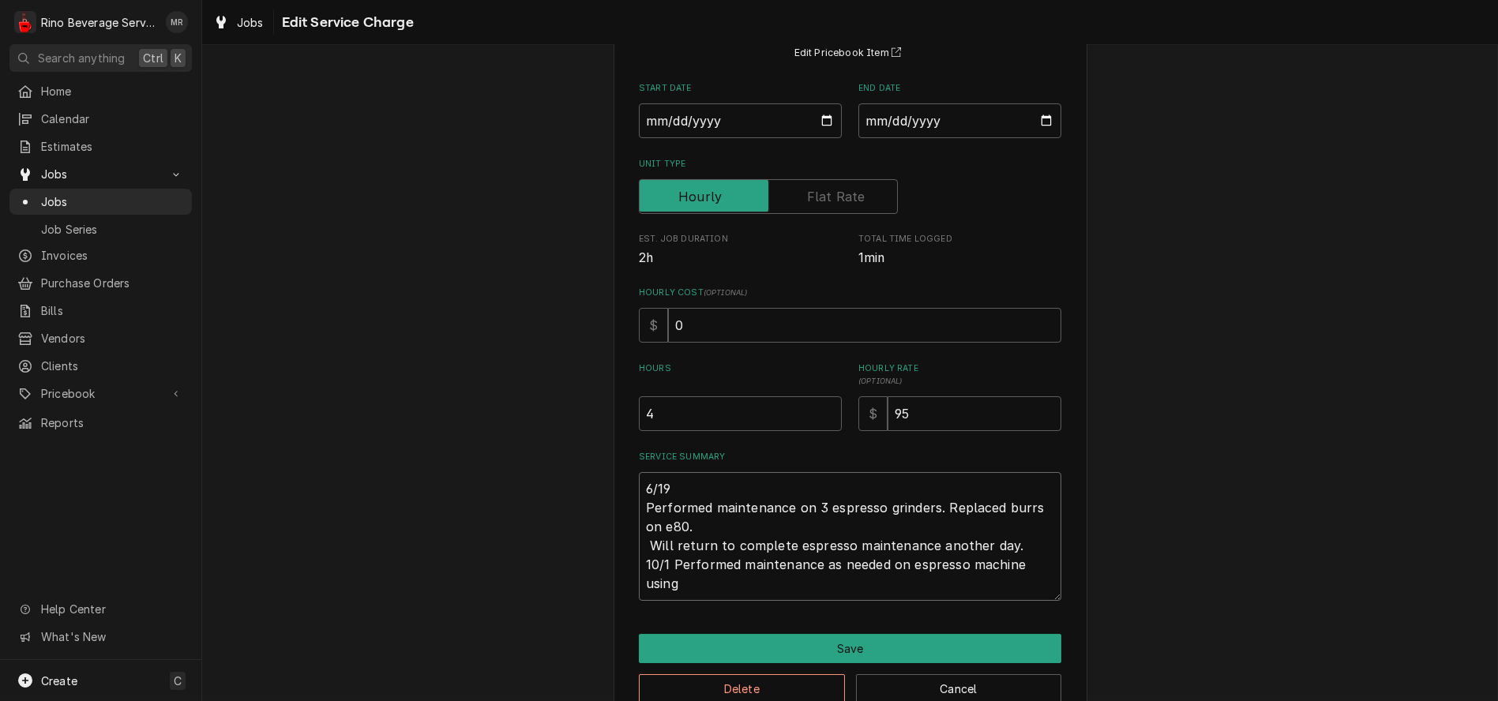
type textarea "x"
type textarea "6/19 Performed maintenance on 3 espresso grinders. Replaced burrs on e80. Will …"
type textarea "x"
type textarea "6/19 Performed maintenance on 3 espresso grinders. Replaced burrs on e80. Will …"
type textarea "x"
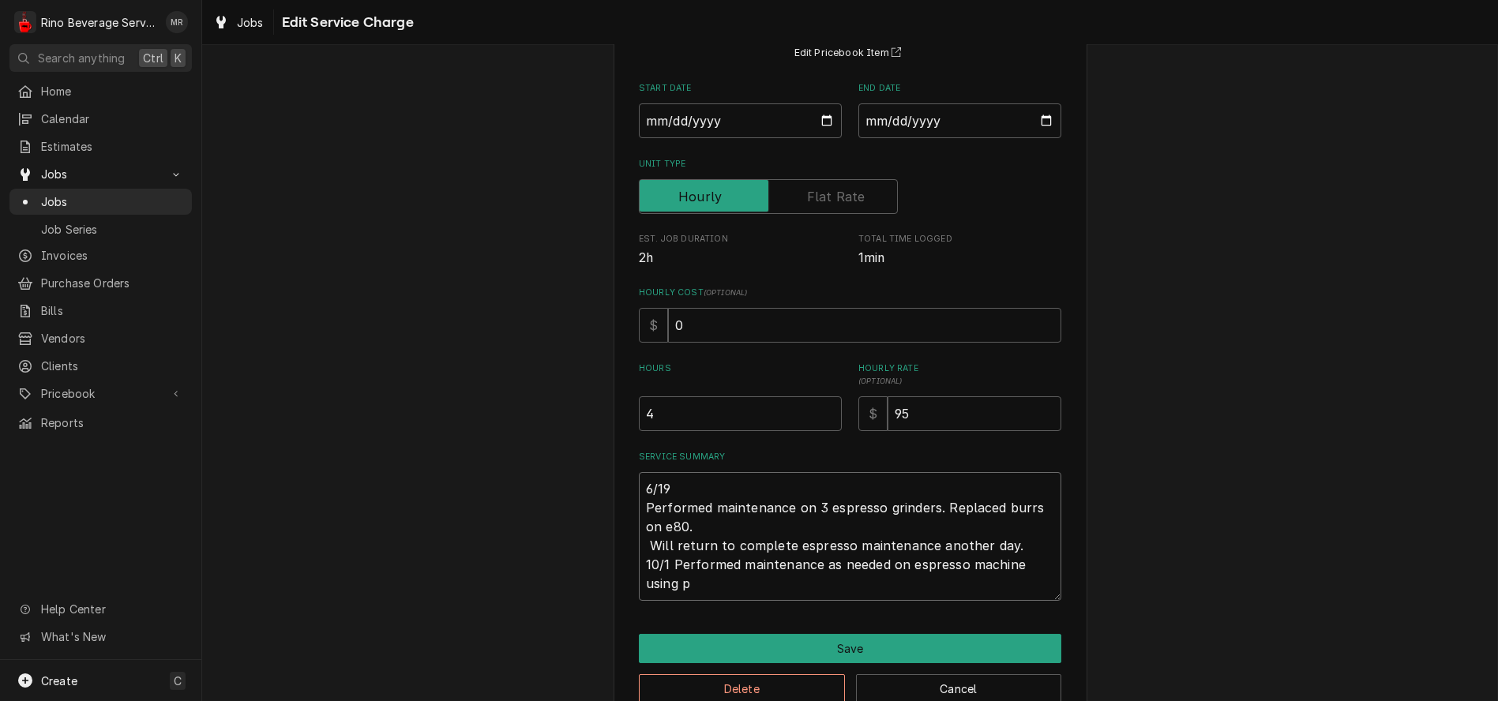
type textarea "6/19 Performed maintenance on 3 espresso grinders. Replaced burrs on e80. Will …"
type textarea "x"
type textarea "6/19 Performed maintenance on 3 espresso grinders. Replaced burrs on e80. Will …"
type textarea "x"
type textarea "6/19 Performed maintenance on 3 espresso grinders. Replaced burrs on e80. Will …"
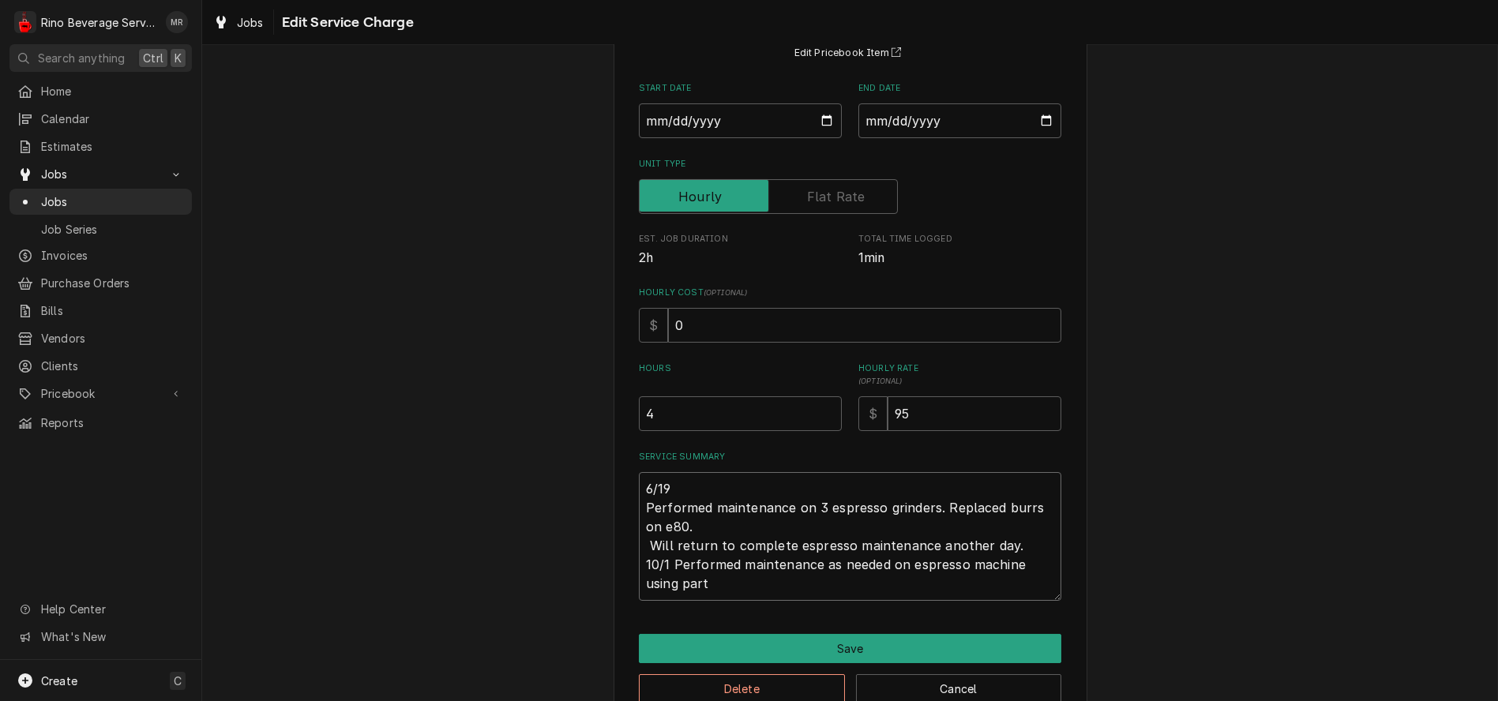
type textarea "x"
type textarea "6/19 Performed maintenance on 3 espresso grinders. Replaced burrs on e80. Will …"
type textarea "x"
type textarea "6/19 Performed maintenance on 3 espresso grinders. Replaced burrs on e80. Will …"
type textarea "x"
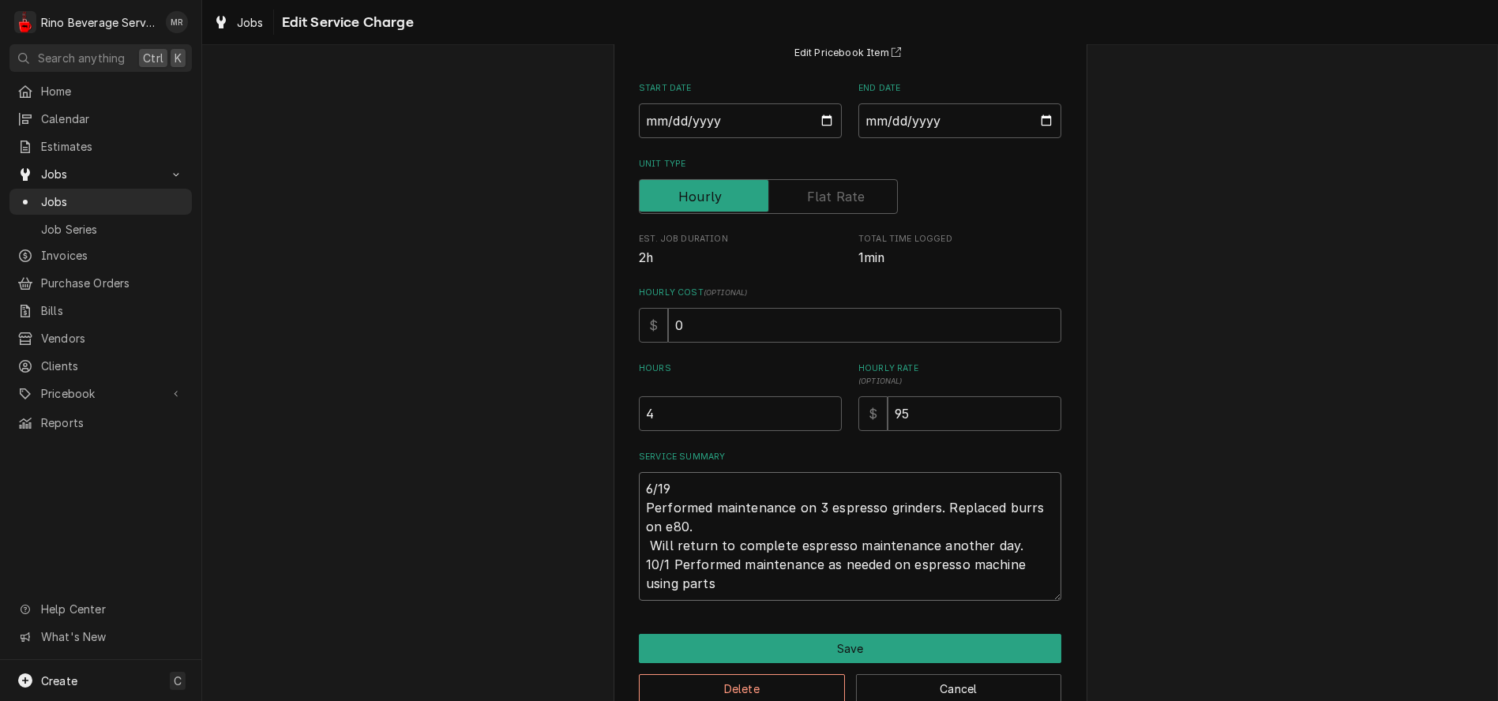
type textarea "6/19 Performed maintenance on 3 espresso grinders. Replaced burrs on e80. Will …"
type textarea "x"
type textarea "6/19 Performed maintenance on 3 espresso grinders. Replaced burrs on e80. Will …"
type textarea "x"
type textarea "6/19 Performed maintenance on 3 espresso grinders. Replaced burrs on e80. Will …"
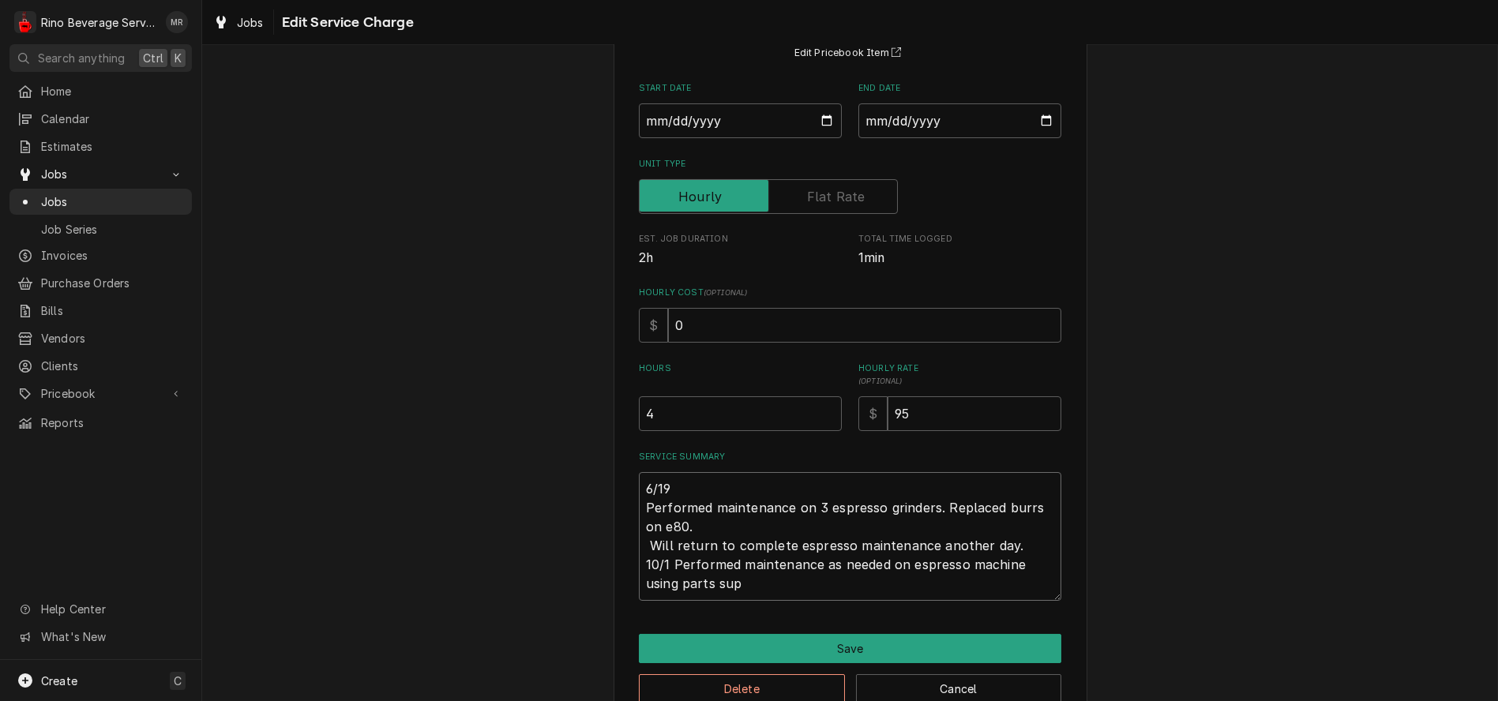
type textarea "x"
type textarea "6/19 Performed maintenance on 3 espresso grinders. Replaced burrs on e80. Will …"
type textarea "x"
type textarea "6/19 Performed maintenance on 3 espresso grinders. Replaced burrs on e80. Will …"
type textarea "x"
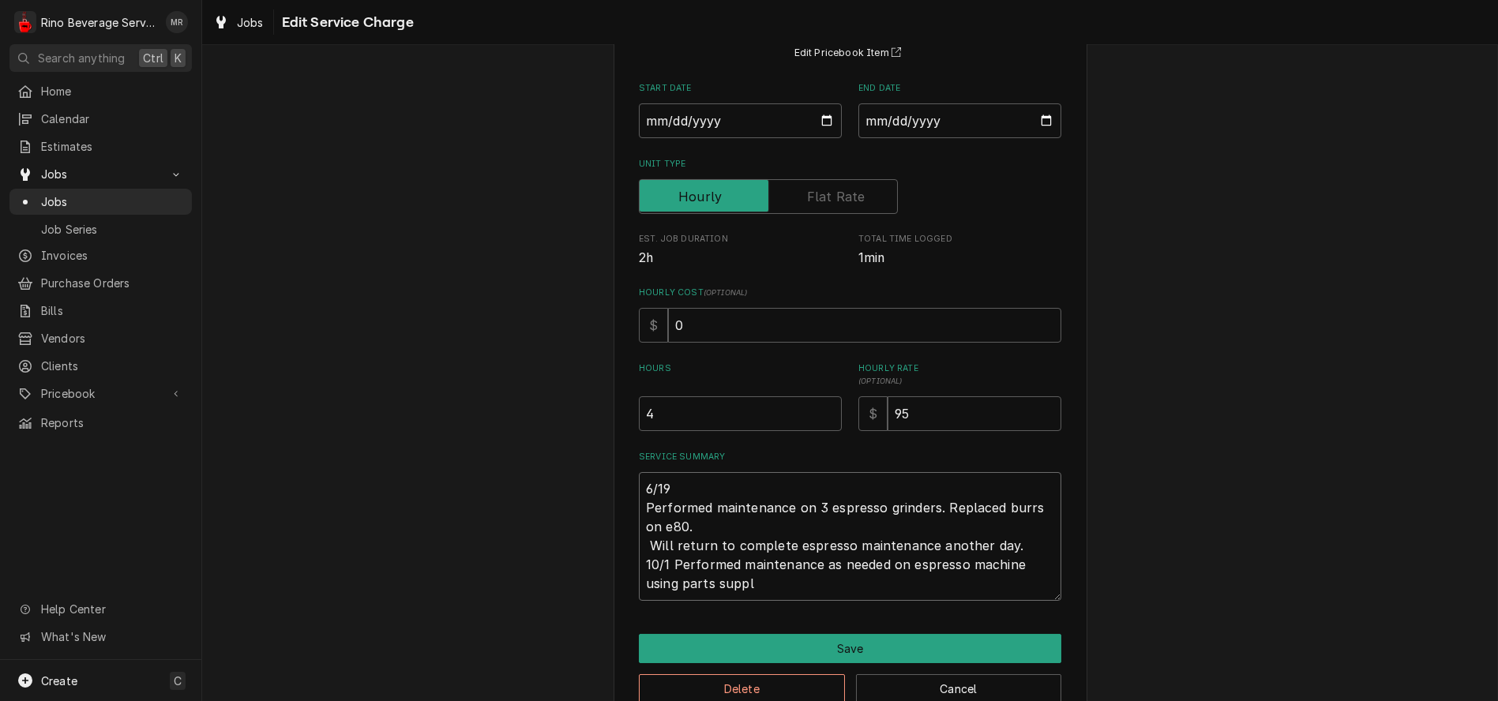
type textarea "6/19 Performed maintenance on 3 espresso grinders. Replaced burrs on e80. Will …"
type textarea "x"
type textarea "6/19 Performed maintenance on 3 espresso grinders. Replaced burrs on e80. Will …"
type textarea "x"
type textarea "6/19 Performed maintenance on 3 espresso grinders. Replaced burrs on e80. Will …"
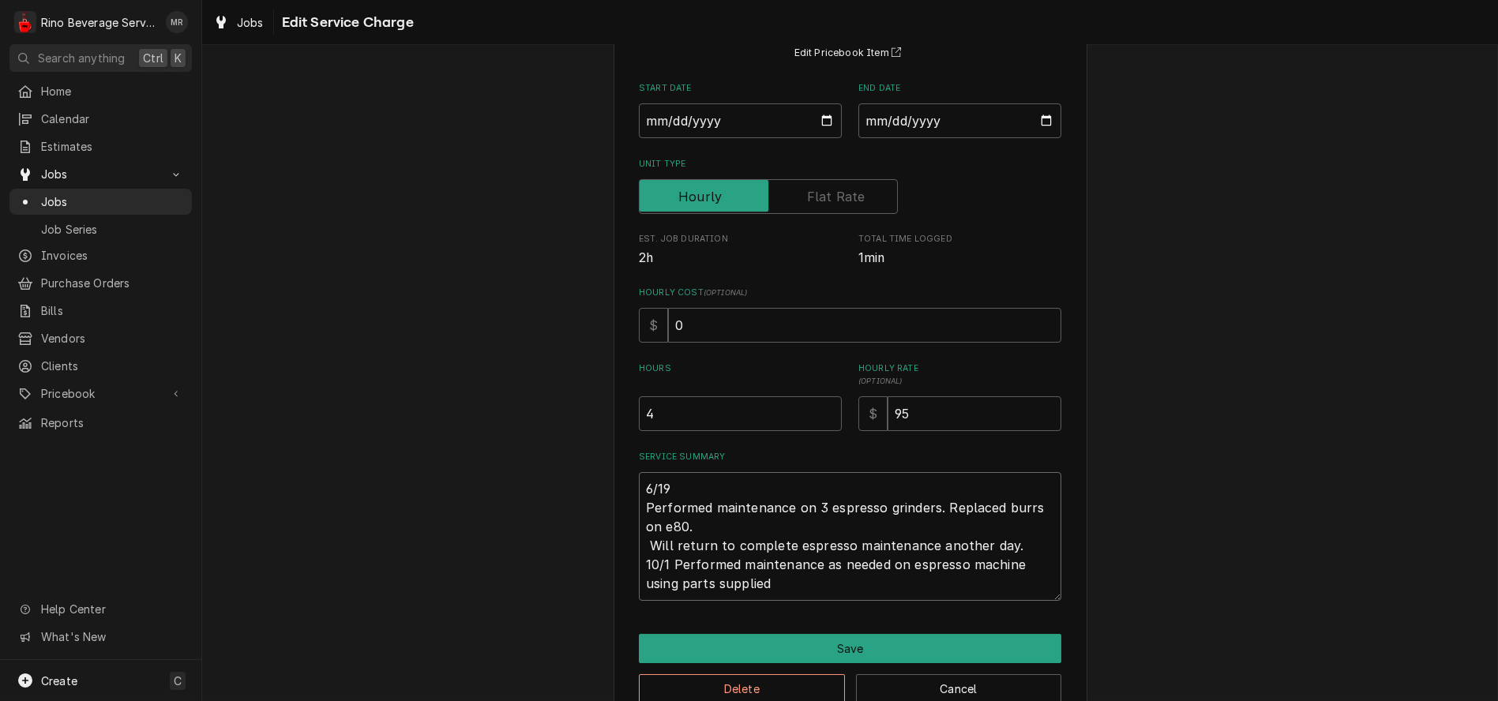
type textarea "x"
type textarea "6/19 Performed maintenance on 3 espresso grinders. Replaced burrs on e80. Will …"
type textarea "x"
type textarea "6/19 Performed maintenance on 3 espresso grinders. Replaced burrs on e80. Will …"
type textarea "x"
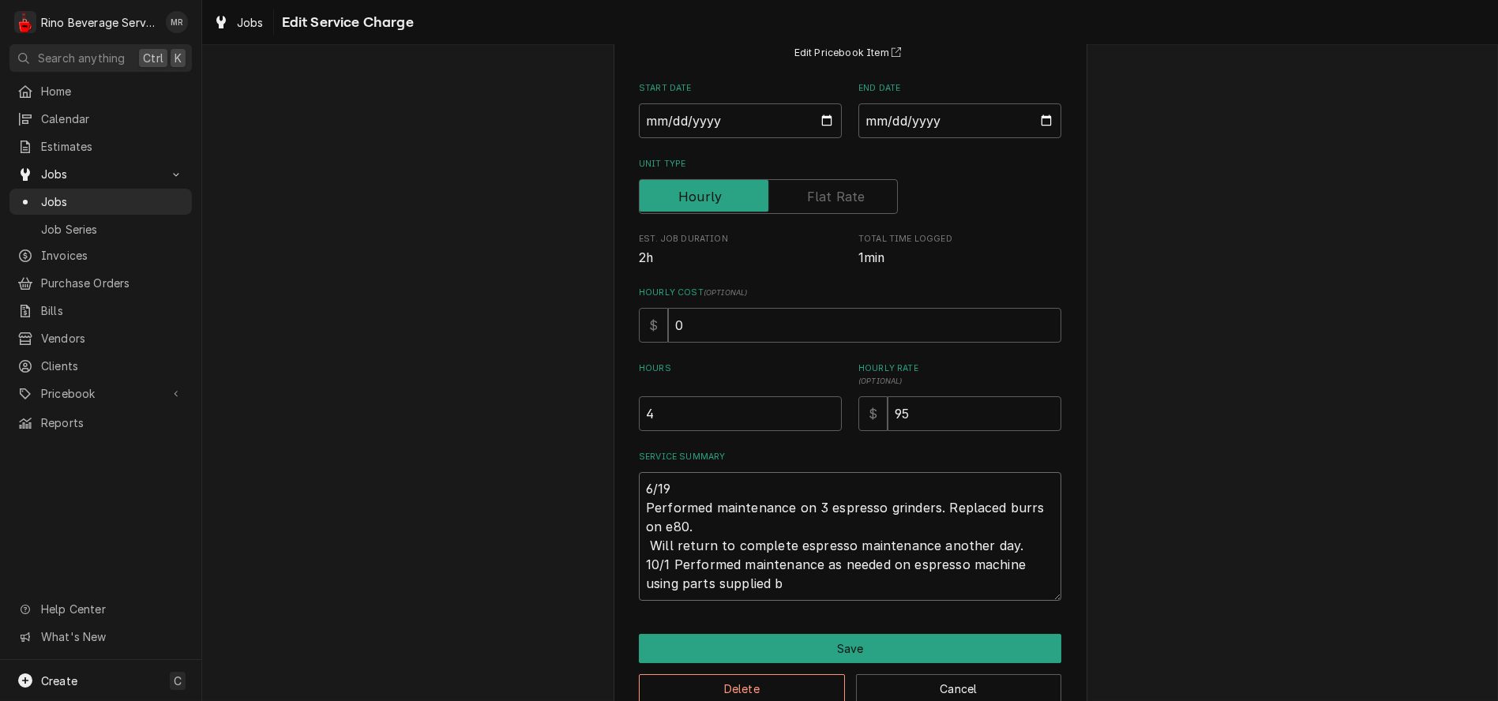
type textarea "6/19 Performed maintenance on 3 espresso grinders. Replaced burrs on e80. Will …"
type textarea "x"
type textarea "6/19 Performed maintenance on 3 espresso grinders. Replaced burrs on e80. Will …"
type textarea "x"
type textarea "6/19 Performed maintenance on 3 espresso grinders. Replaced burrs on e80. Will …"
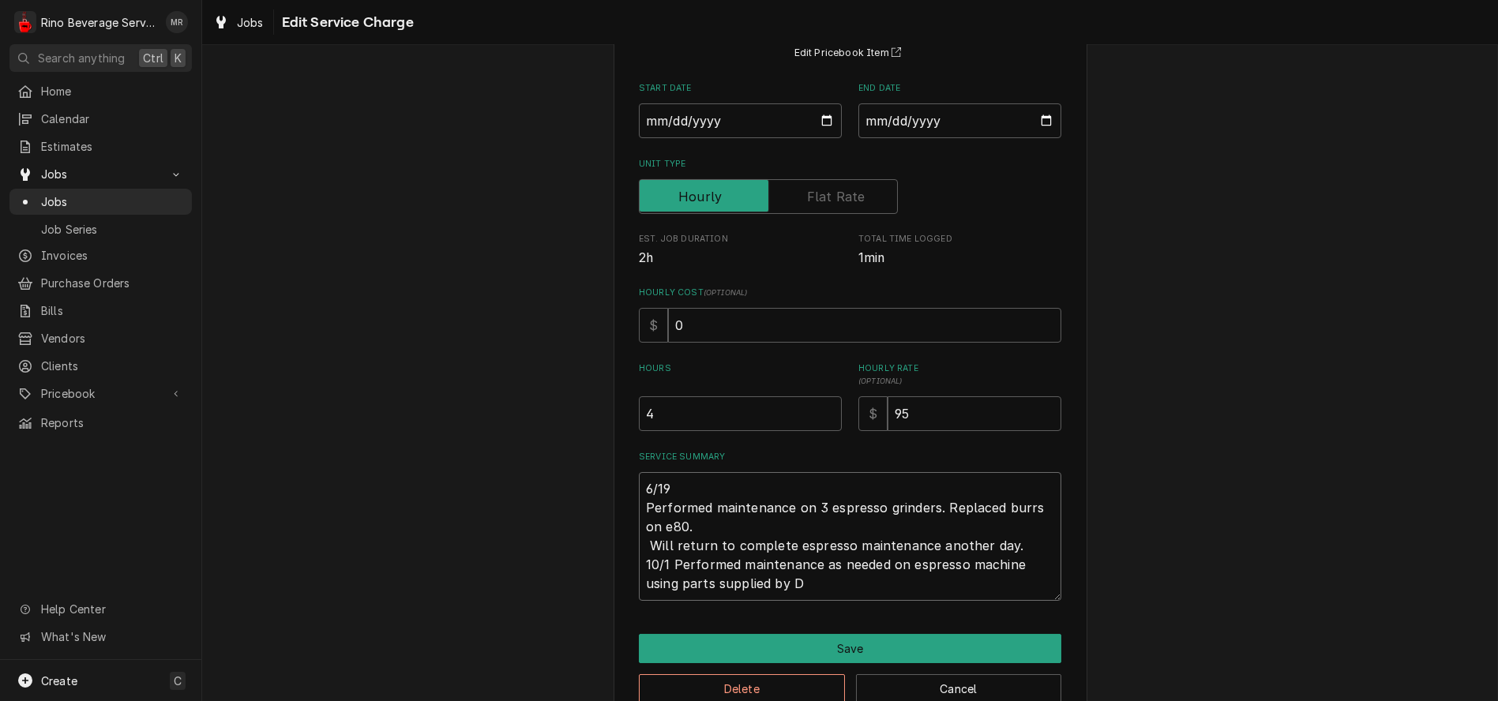
type textarea "x"
type textarea "6/19 Performed maintenance on 3 espresso grinders. Replaced burrs on e80. Will …"
type textarea "x"
type textarea "6/19 Performed maintenance on 3 espresso grinders. Replaced burrs on e80. Will …"
type textarea "x"
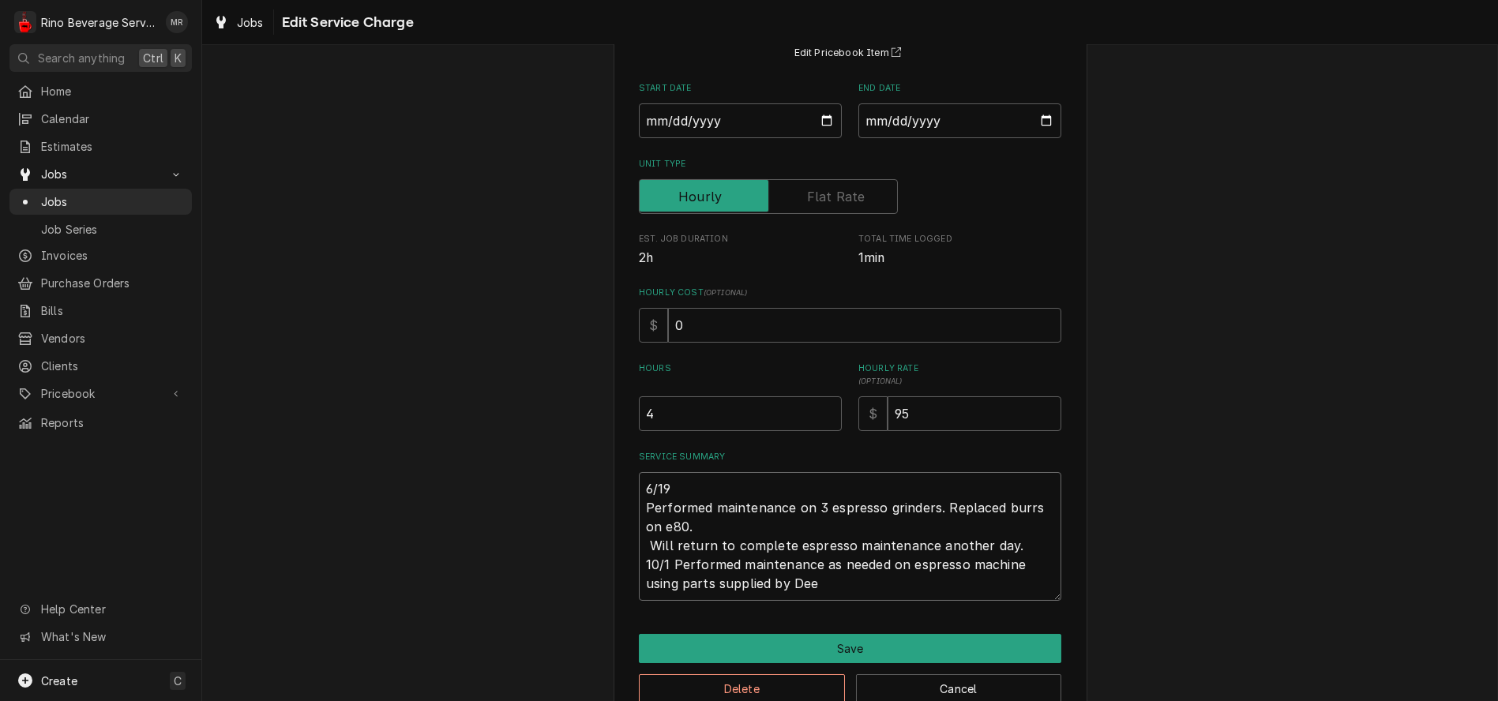
type textarea "6/19 Performed maintenance on 3 espresso grinders. Replaced burrs on e80. Will …"
type textarea "x"
type textarea "6/19 Performed maintenance on 3 espresso grinders. Replaced burrs on e80. Will …"
type textarea "x"
type textarea "6/19 Performed maintenance on 3 espresso grinders. Replaced burrs on e80. Will …"
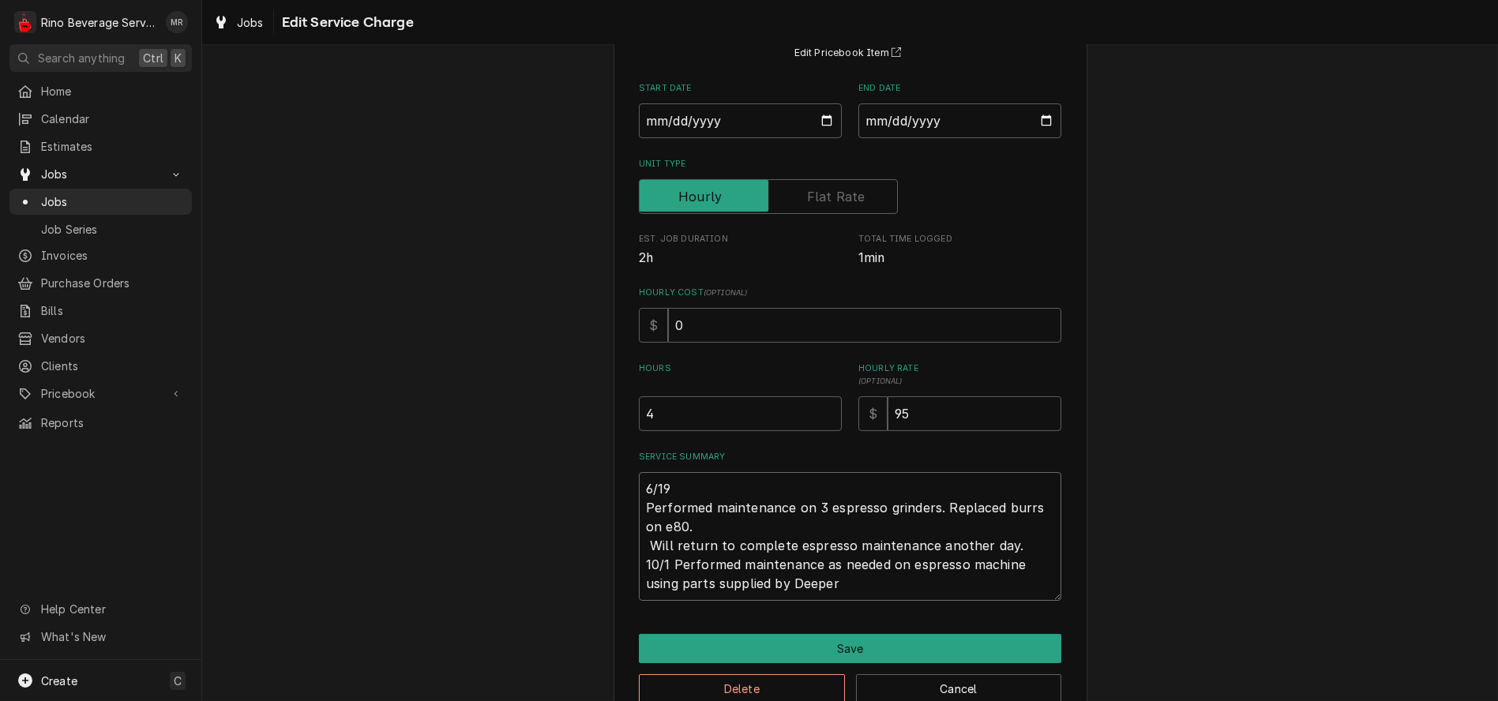
type textarea "x"
type textarea "6/19 Performed maintenance on 3 espresso grinders. Replaced burrs on e80. Will …"
type textarea "x"
type textarea "6/19 Performed maintenance on 3 espresso grinders. Replaced burrs on e80. Will …"
type textarea "x"
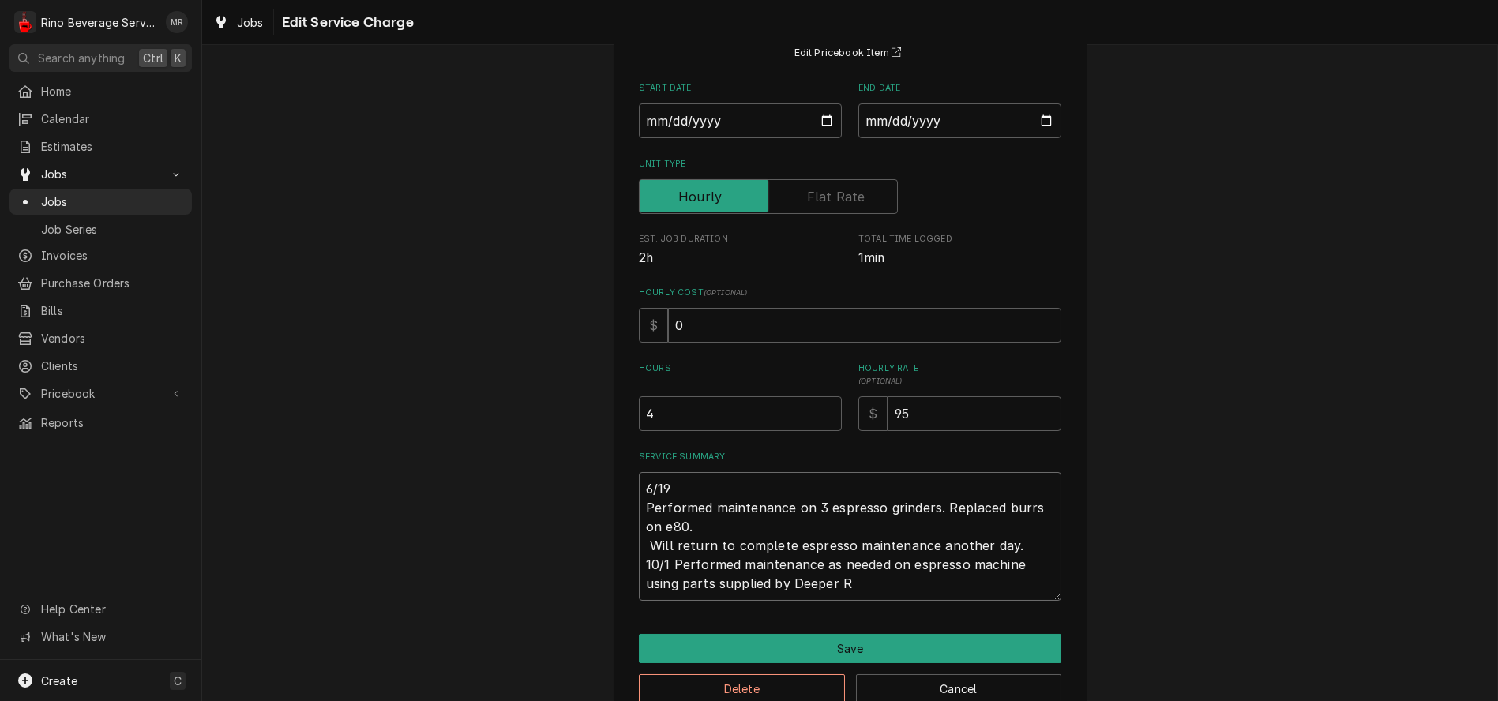
type textarea "6/19 Performed maintenance on 3 espresso grinders. Replaced burrs on e80. Will …"
type textarea "x"
type textarea "6/19 Performed maintenance on 3 espresso grinders. Replaced burrs on e80. Will …"
type textarea "x"
type textarea "6/19 Performed maintenance on 3 espresso grinders. Replaced burrs on e80. Will …"
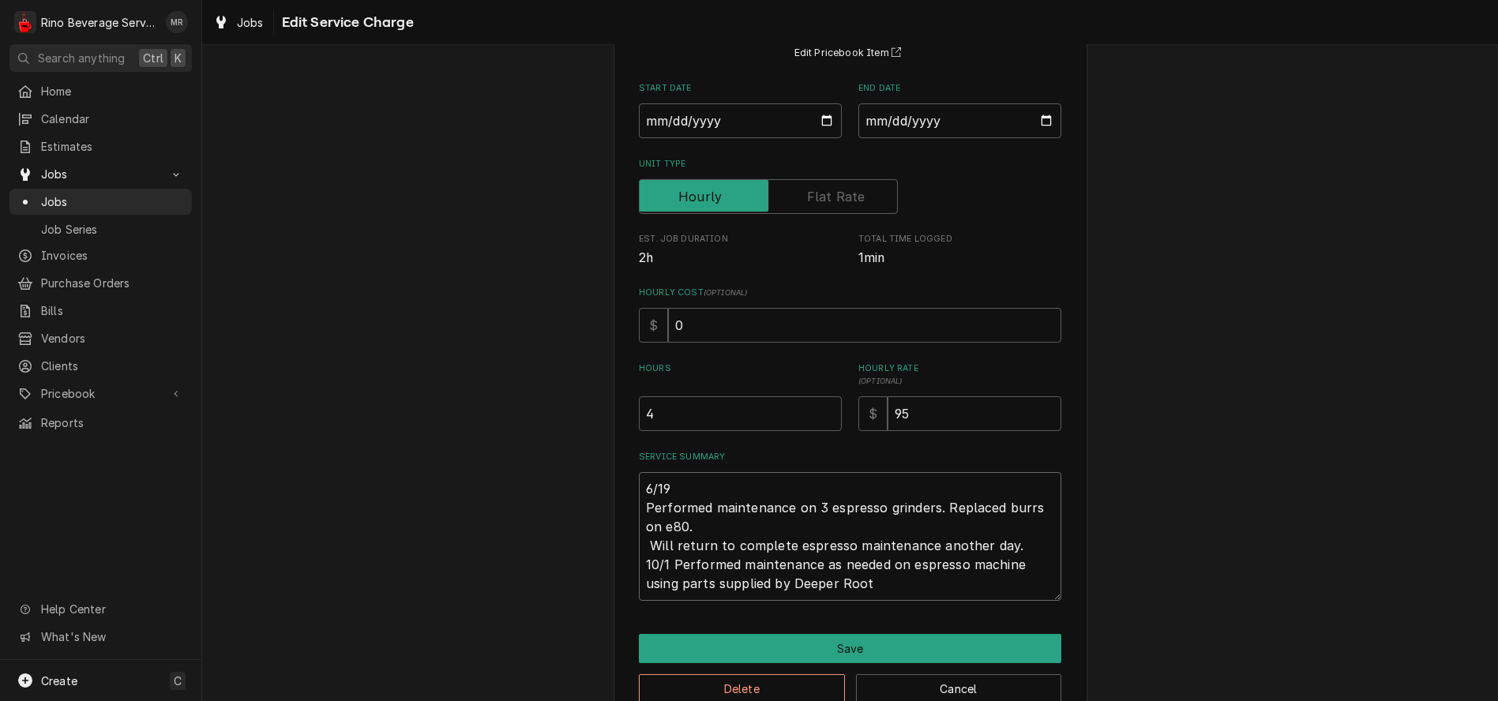
type textarea "x"
type textarea "6/19 Performed maintenance on 3 espresso grinders. Replaced burrs on e80. Will …"
type textarea "x"
type textarea "6/19 Performed maintenance on 3 espresso grinders. Replaced burrs on e80. Will …"
type textarea "x"
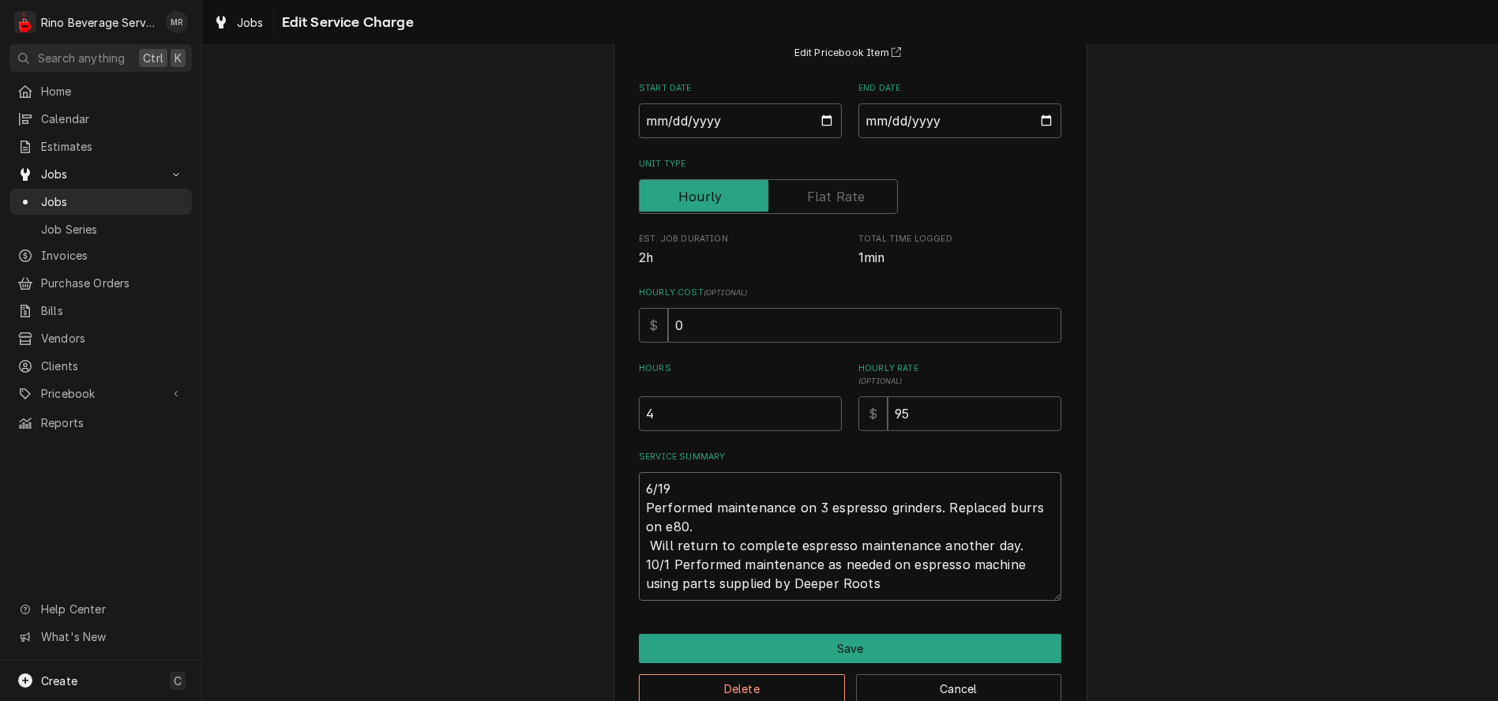
type textarea "6/19 Performed maintenance on 3 espresso grinders. Replaced burrs on e80. Will …"
click at [708, 526] on textarea "6/19 Performed maintenance on 3 espresso grinders. Replaced burrs on e80. Will …" at bounding box center [850, 536] width 423 height 129
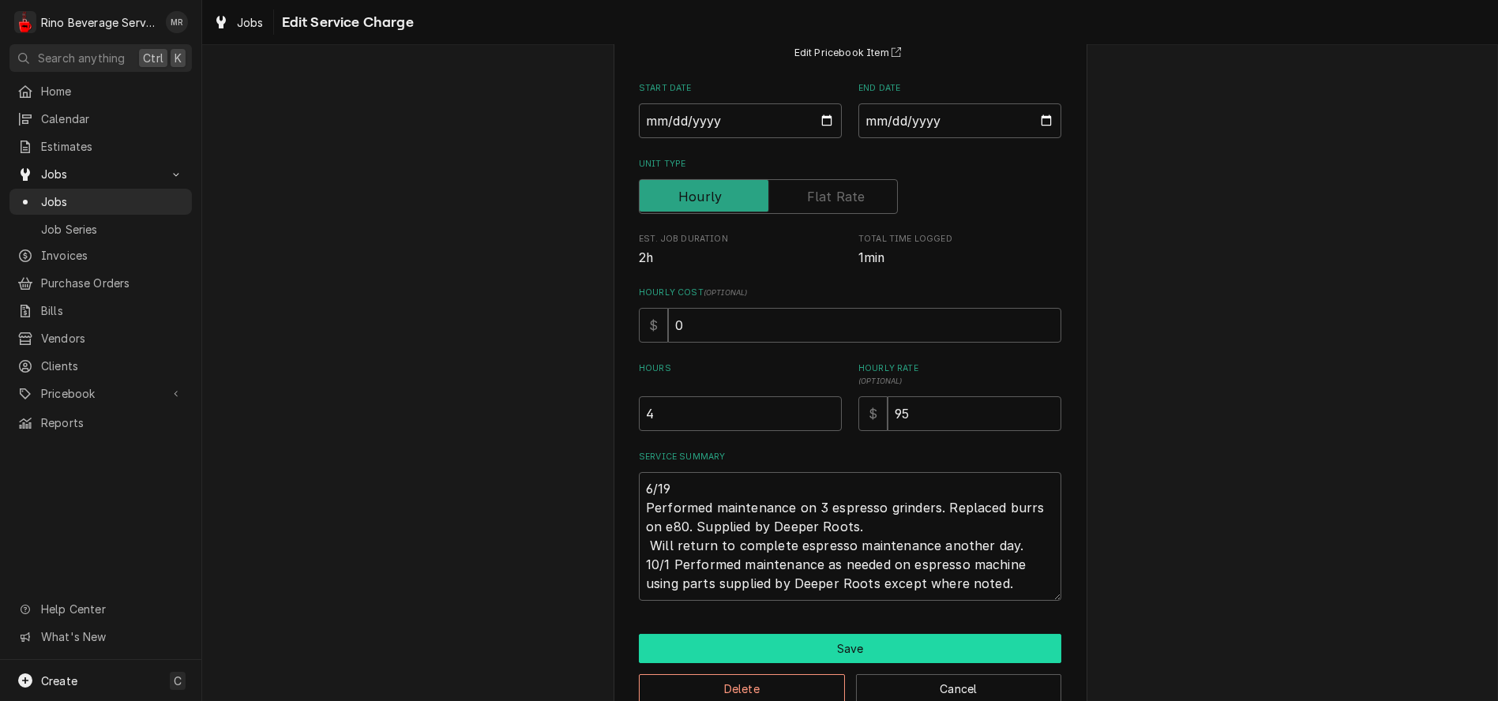
click at [836, 647] on button "Save" at bounding box center [850, 648] width 423 height 29
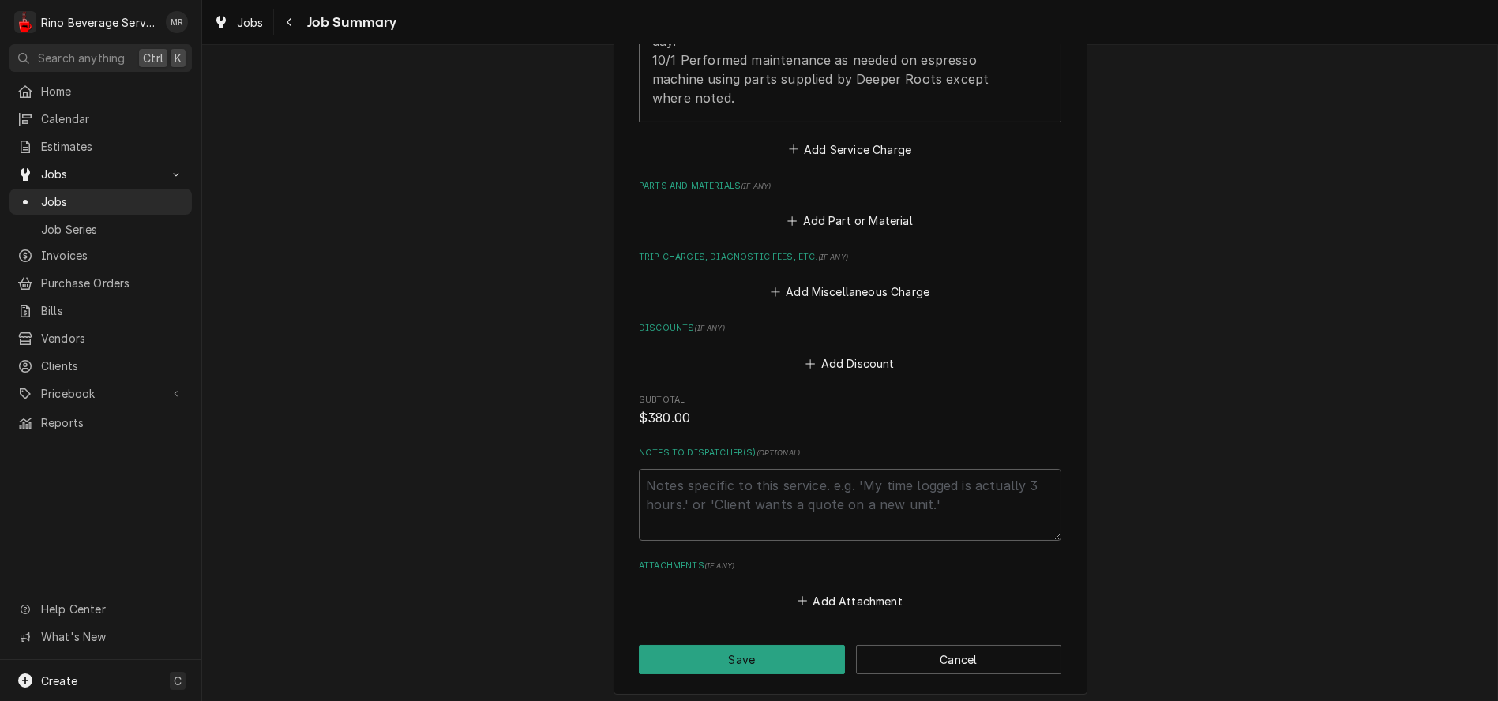
scroll to position [701, 0]
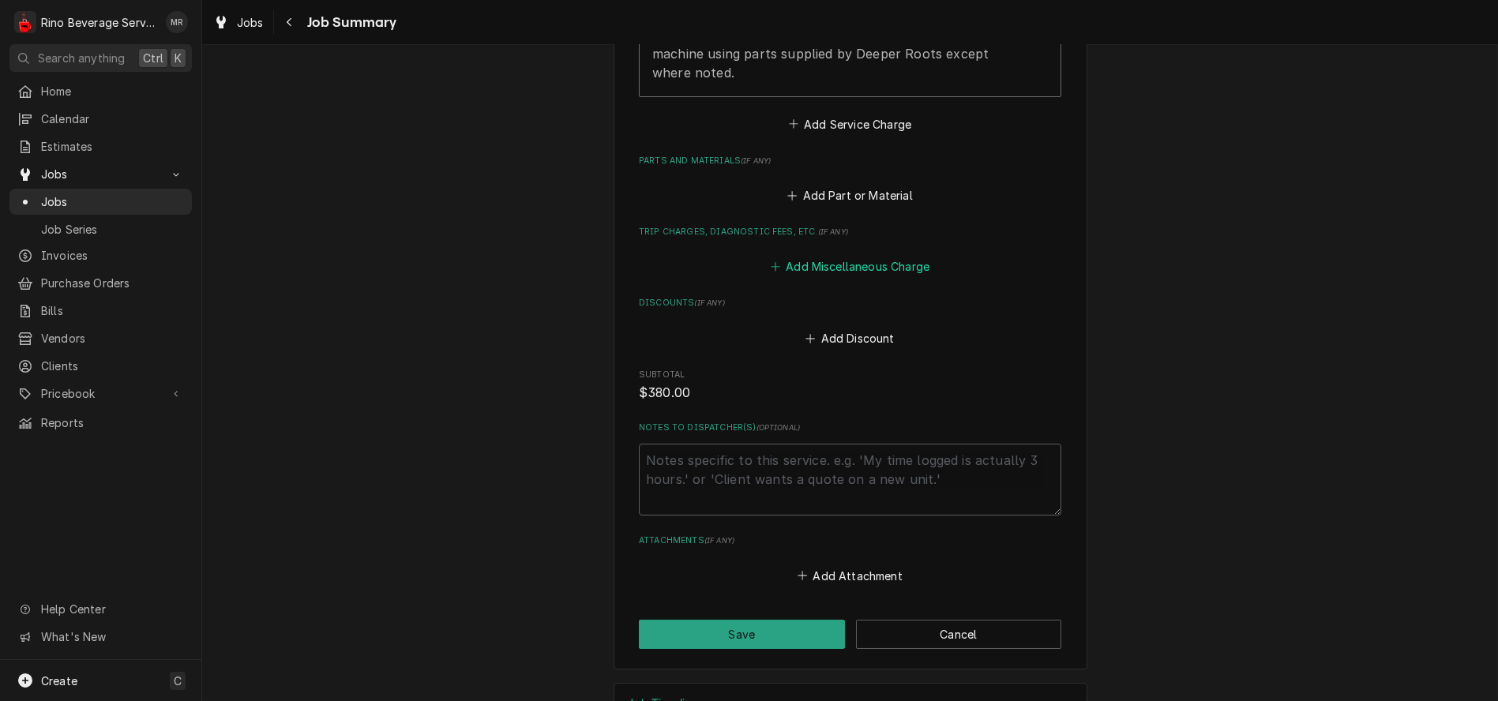
click at [843, 269] on button "Add Miscellaneous Charge" at bounding box center [850, 267] width 164 height 22
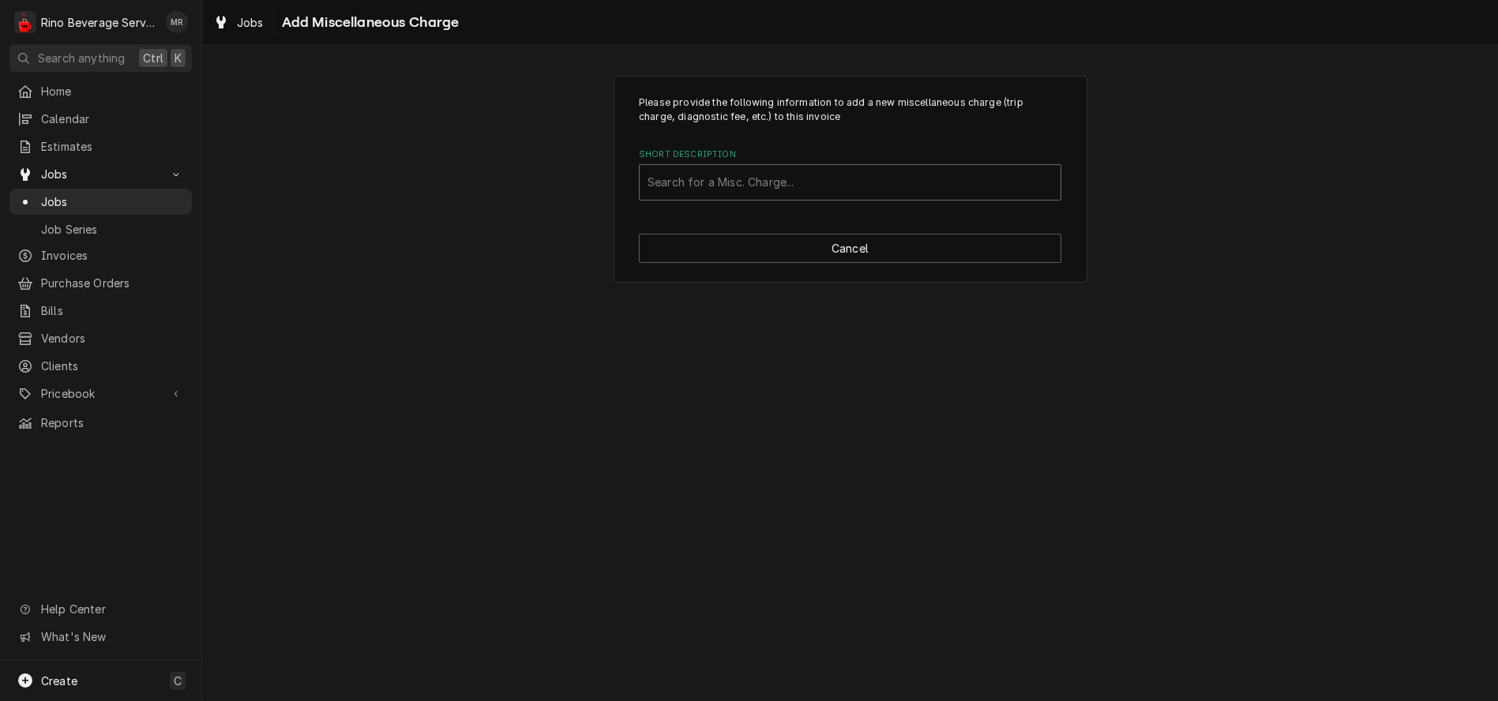
click at [780, 185] on div "Short Description" at bounding box center [850, 182] width 405 height 28
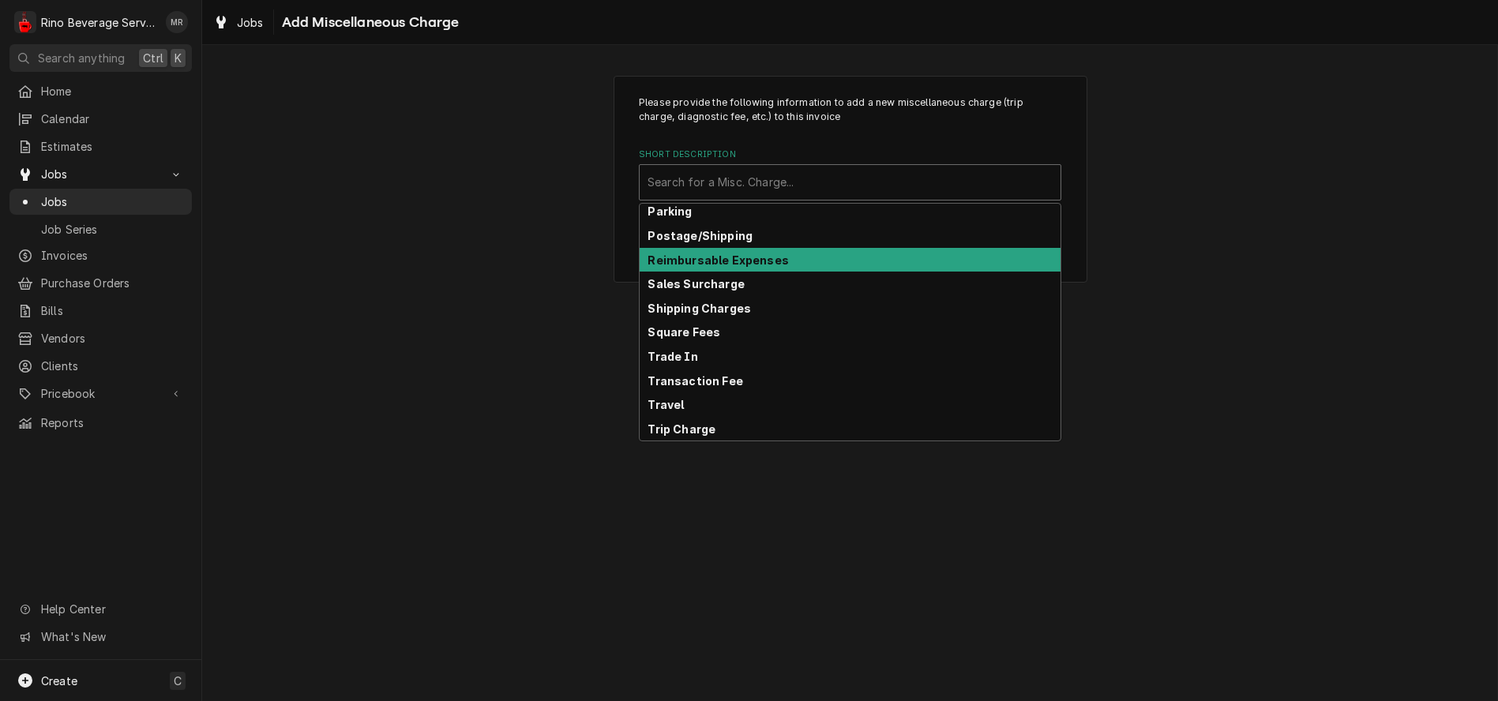
scroll to position [246, 0]
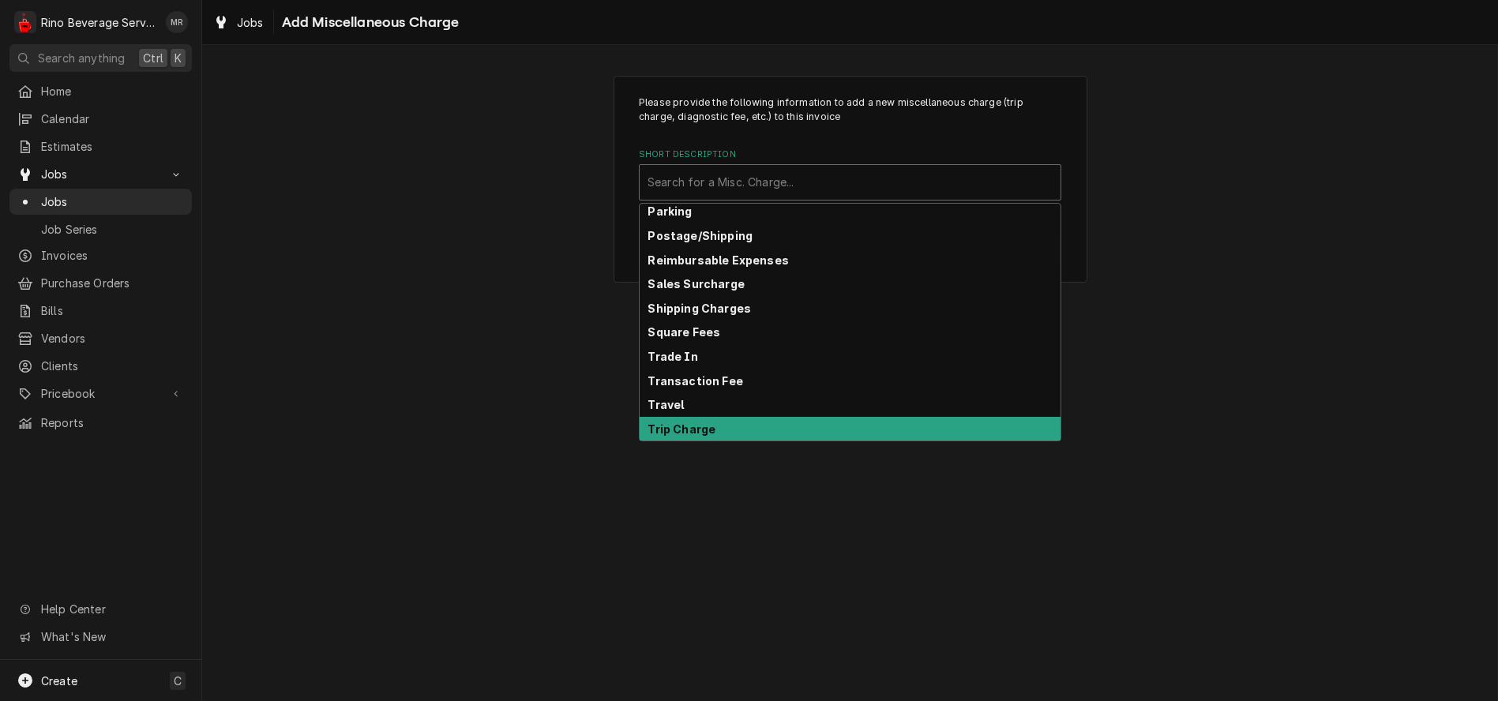
click at [813, 427] on div "Trip Charge" at bounding box center [850, 429] width 421 height 24
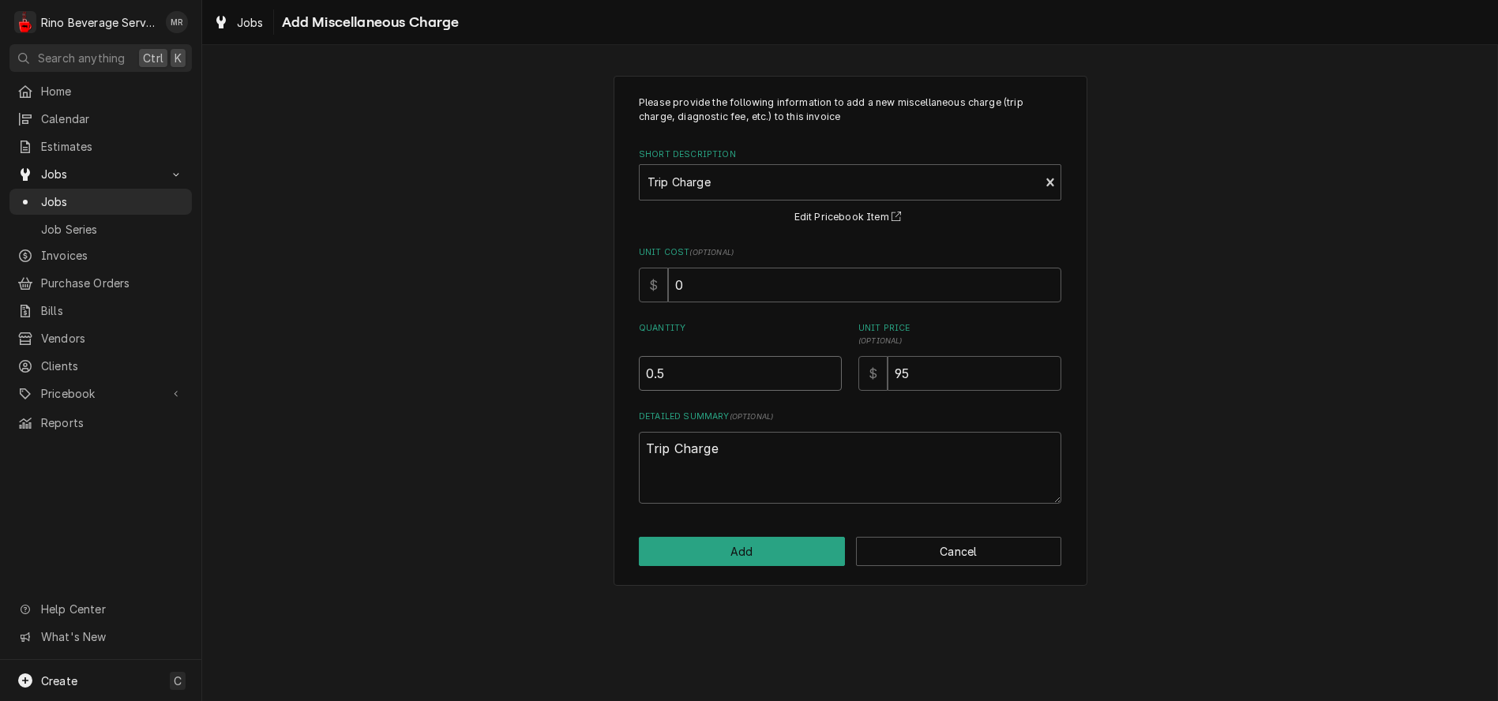
click at [825, 368] on input "0.5" at bounding box center [740, 373] width 203 height 35
click at [825, 368] on input "1" at bounding box center [740, 373] width 203 height 35
click at [784, 547] on button "Add" at bounding box center [742, 551] width 206 height 29
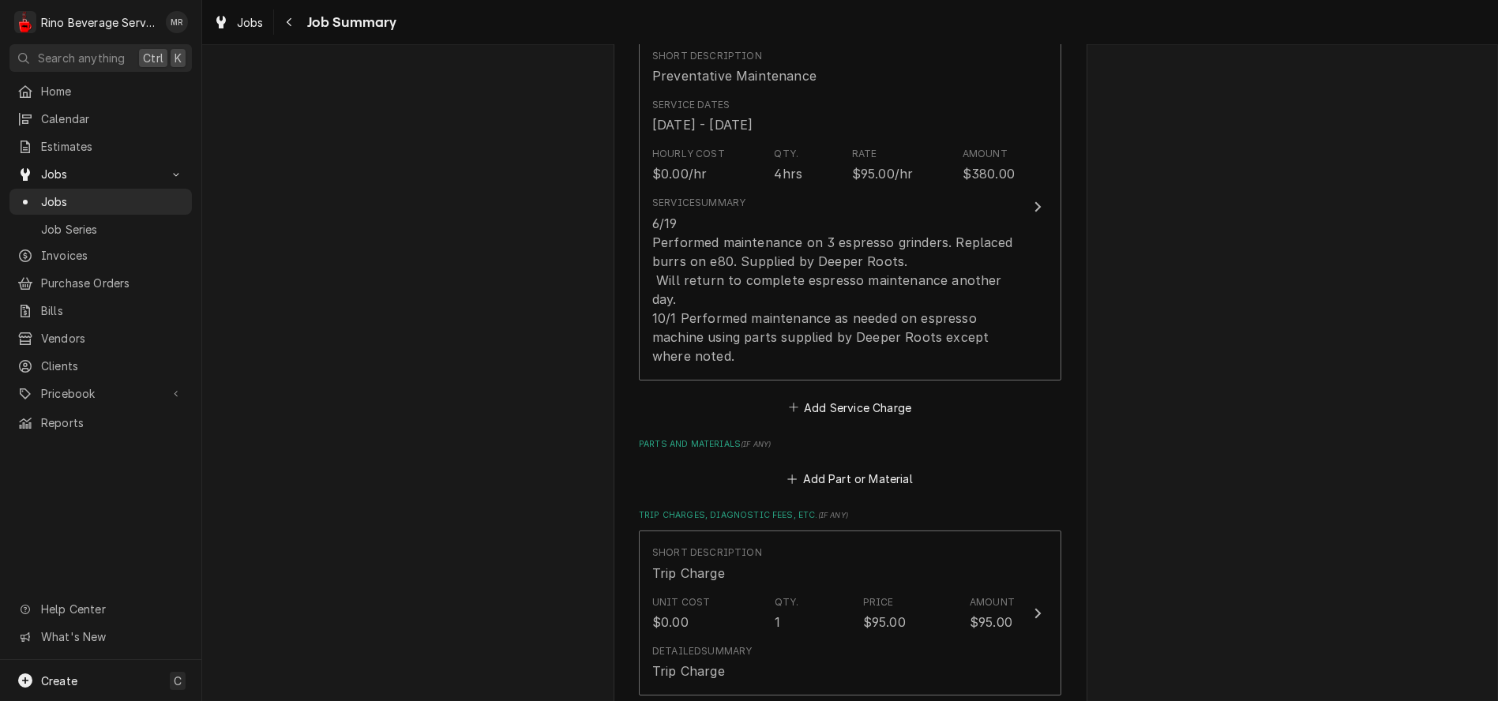
scroll to position [405, 0]
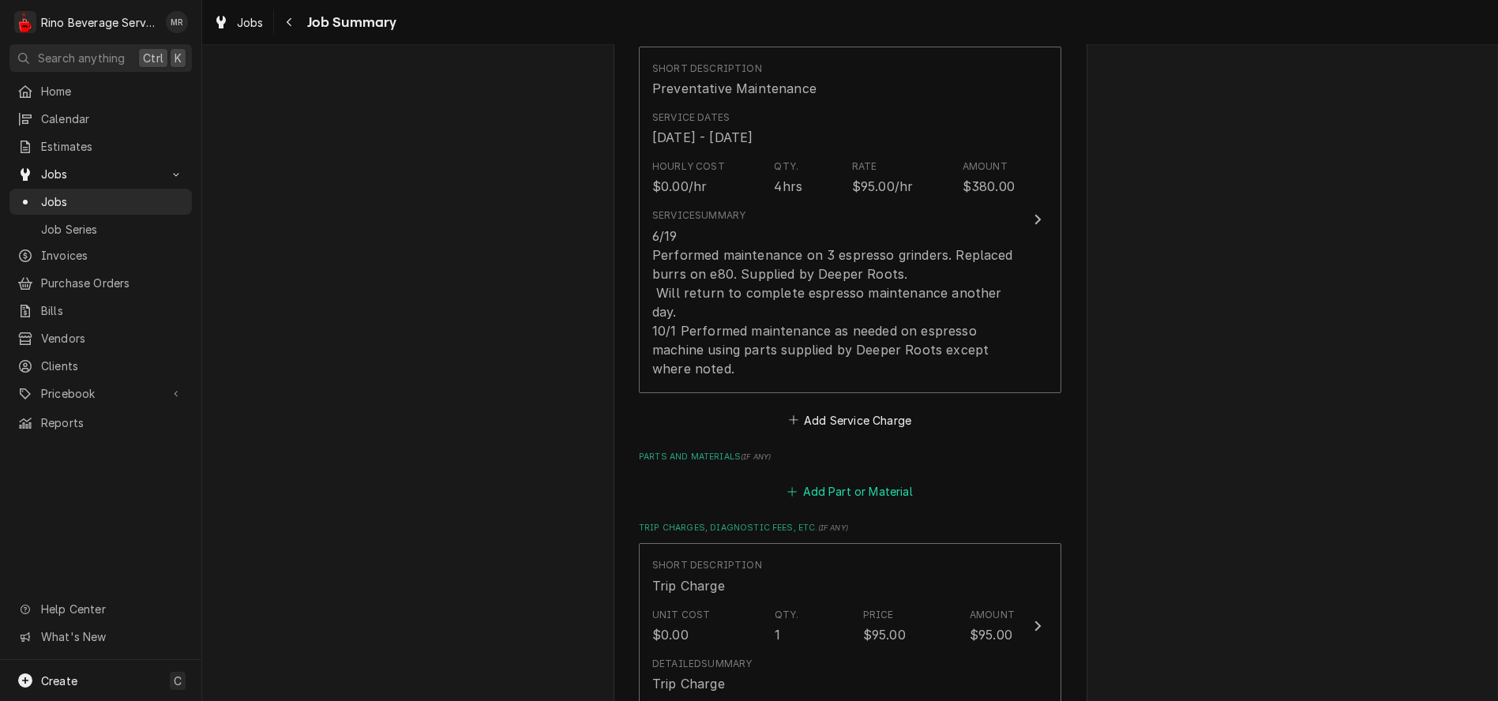
click at [836, 490] on button "Add Part or Material" at bounding box center [850, 492] width 130 height 22
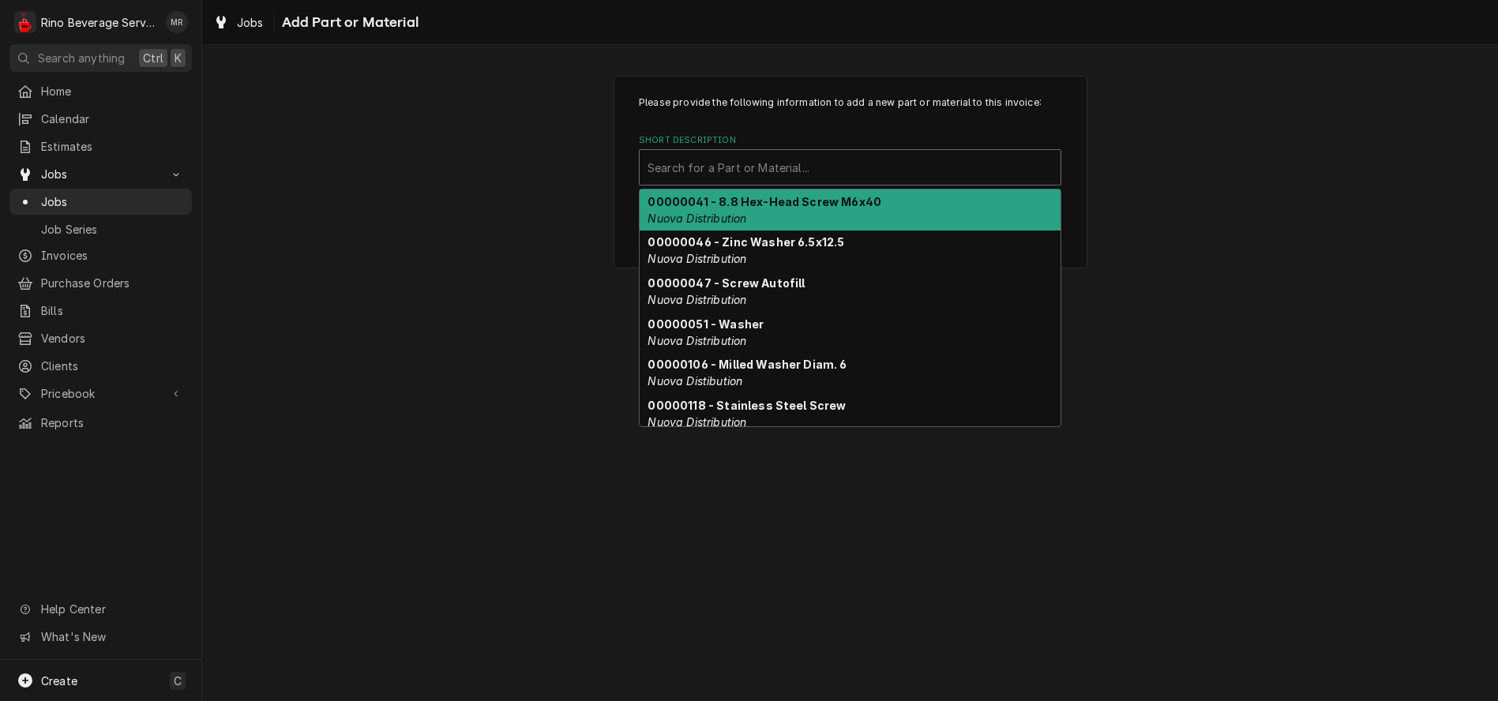
click at [763, 174] on div "Short Description" at bounding box center [850, 167] width 405 height 28
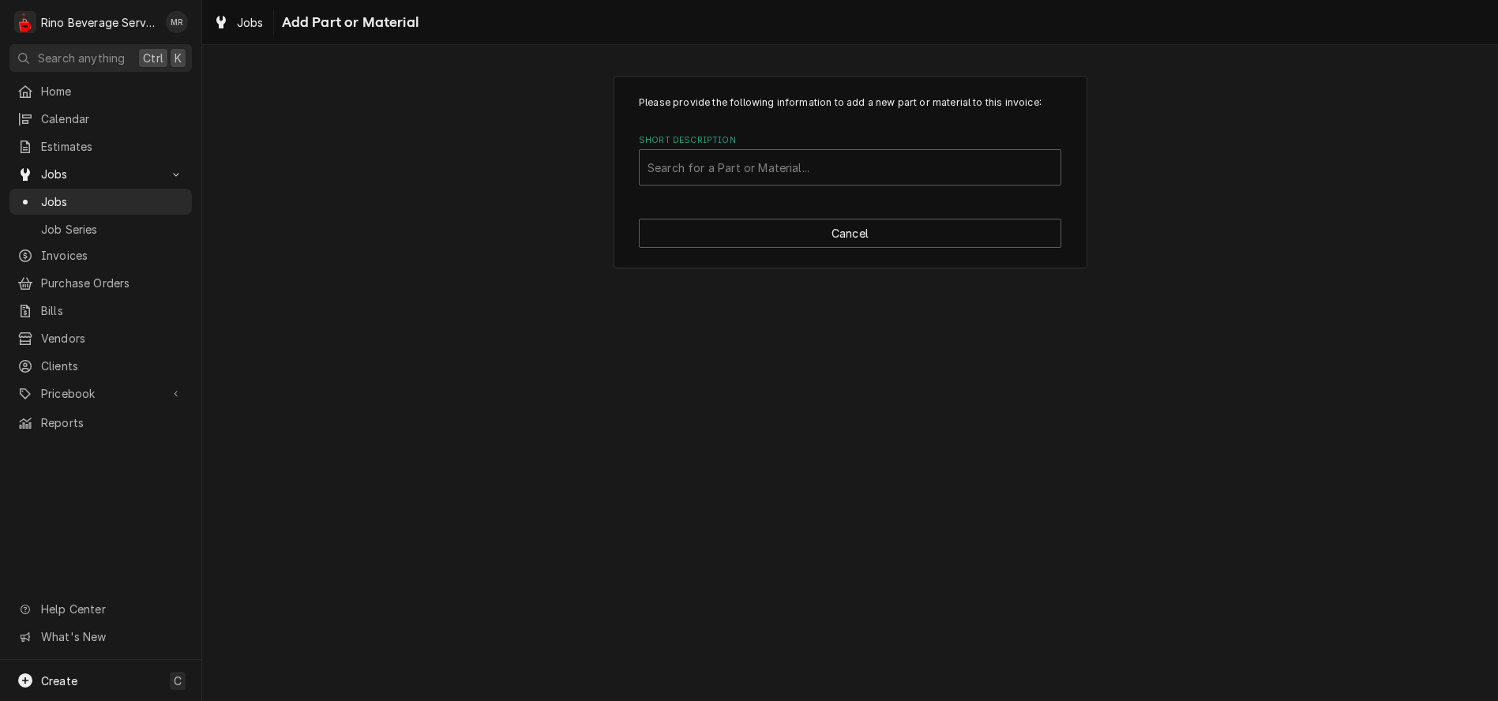
click at [519, 323] on div "Please provide the following information to add a new part or material to this …" at bounding box center [850, 373] width 1296 height 656
click at [865, 233] on button "Cancel" at bounding box center [850, 233] width 423 height 29
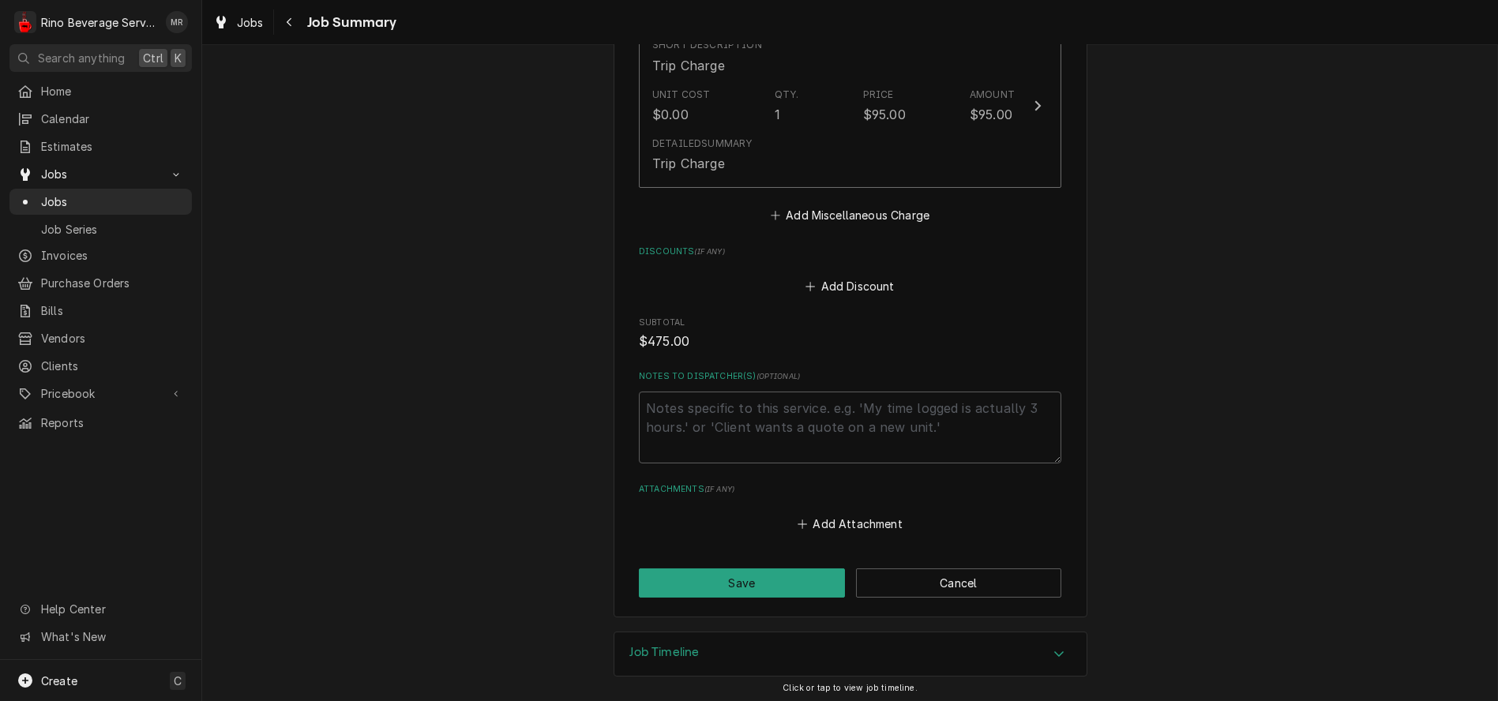
scroll to position [932, 0]
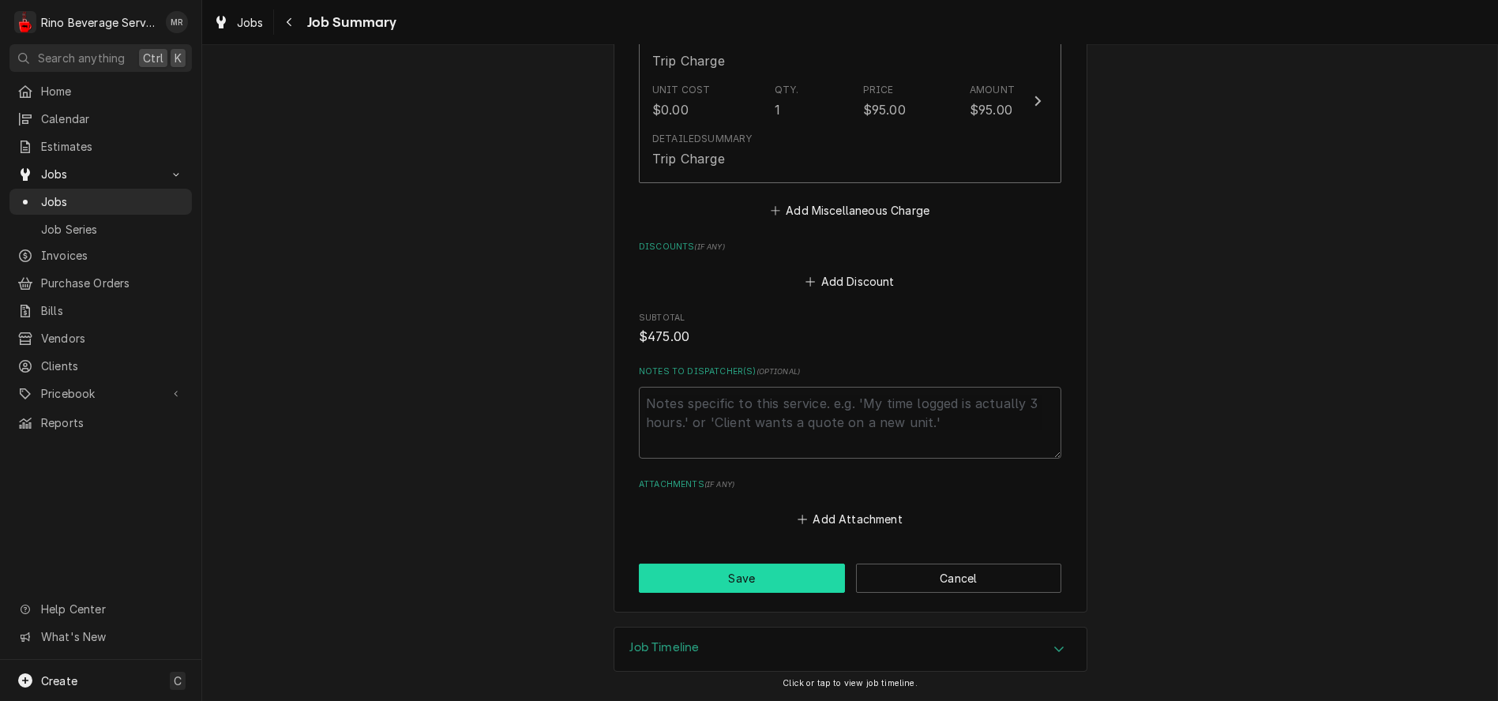
click at [727, 574] on button "Save" at bounding box center [742, 578] width 206 height 29
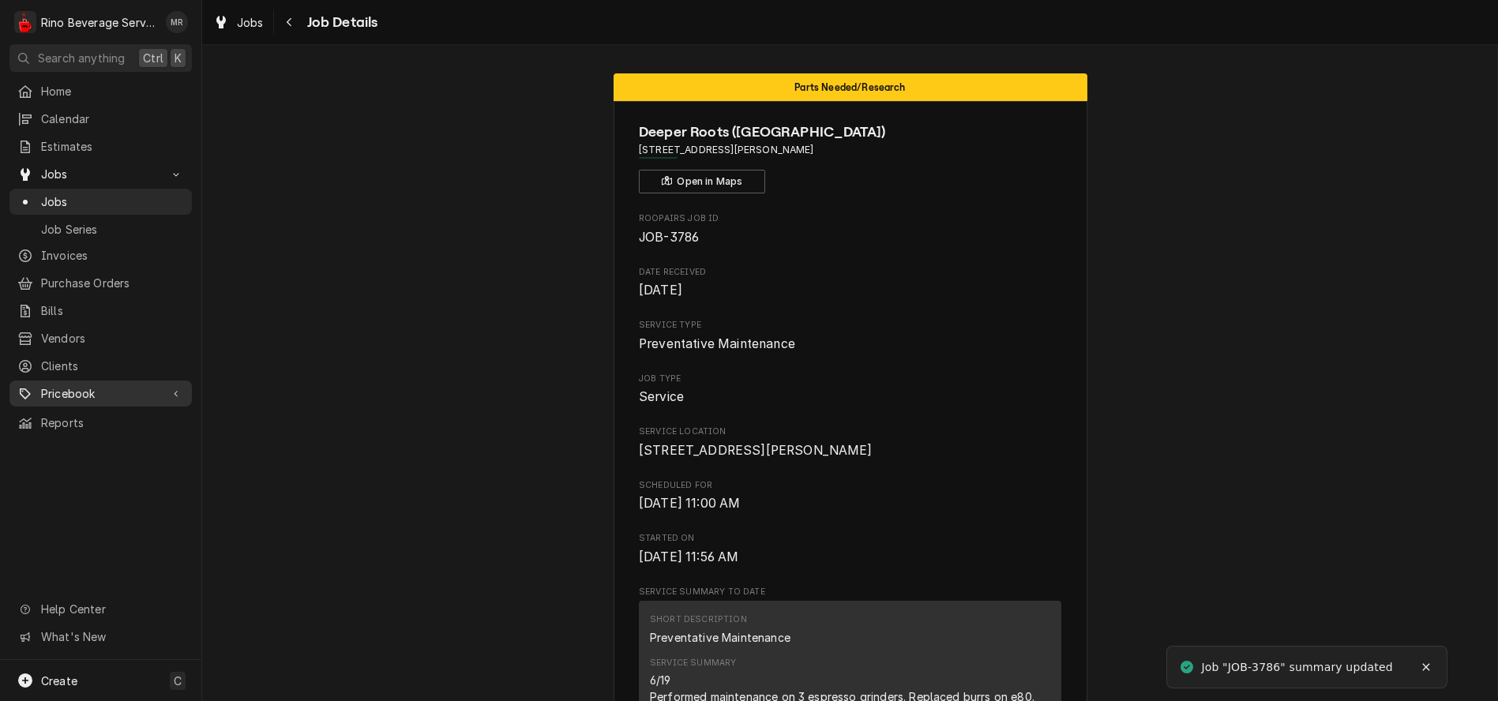
click at [88, 385] on span "Pricebook" at bounding box center [100, 393] width 119 height 17
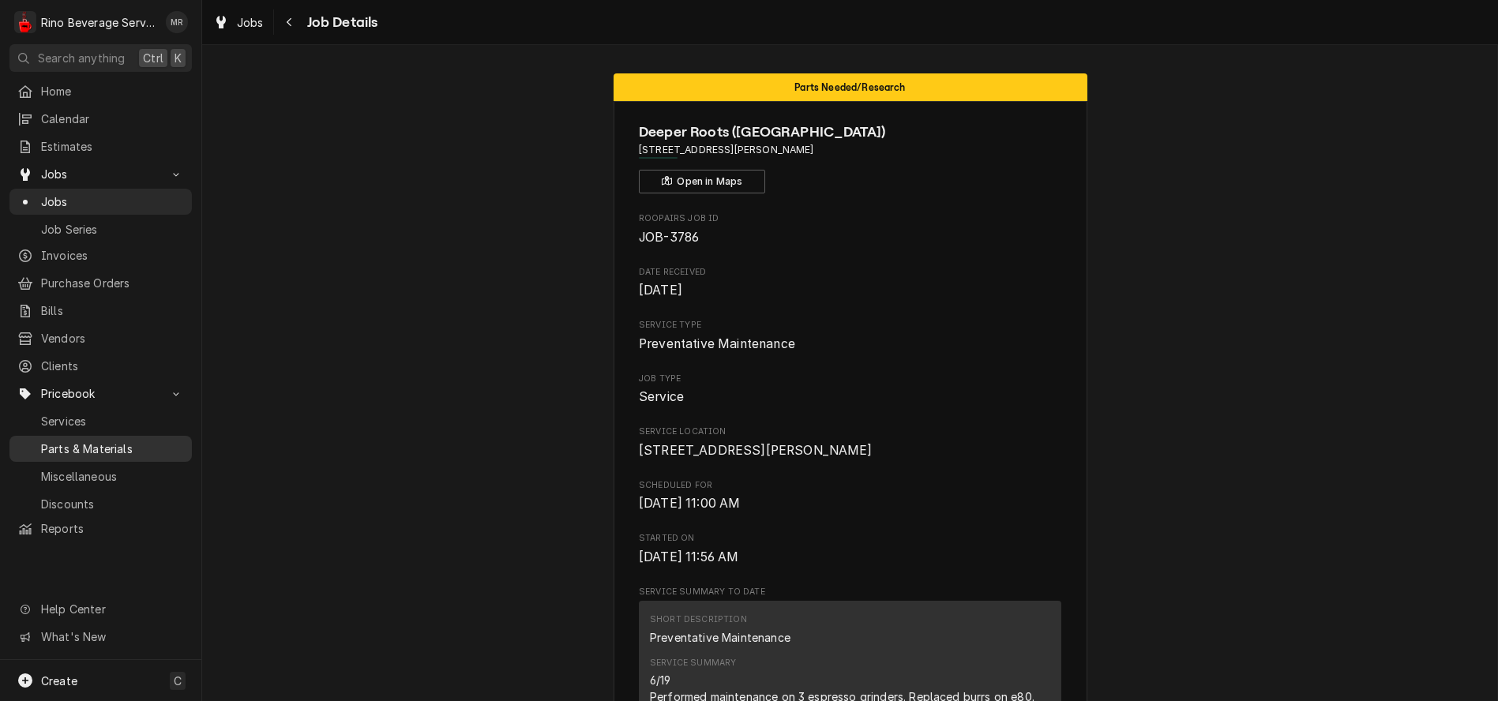
click at [117, 441] on span "Parts & Materials" at bounding box center [112, 449] width 143 height 17
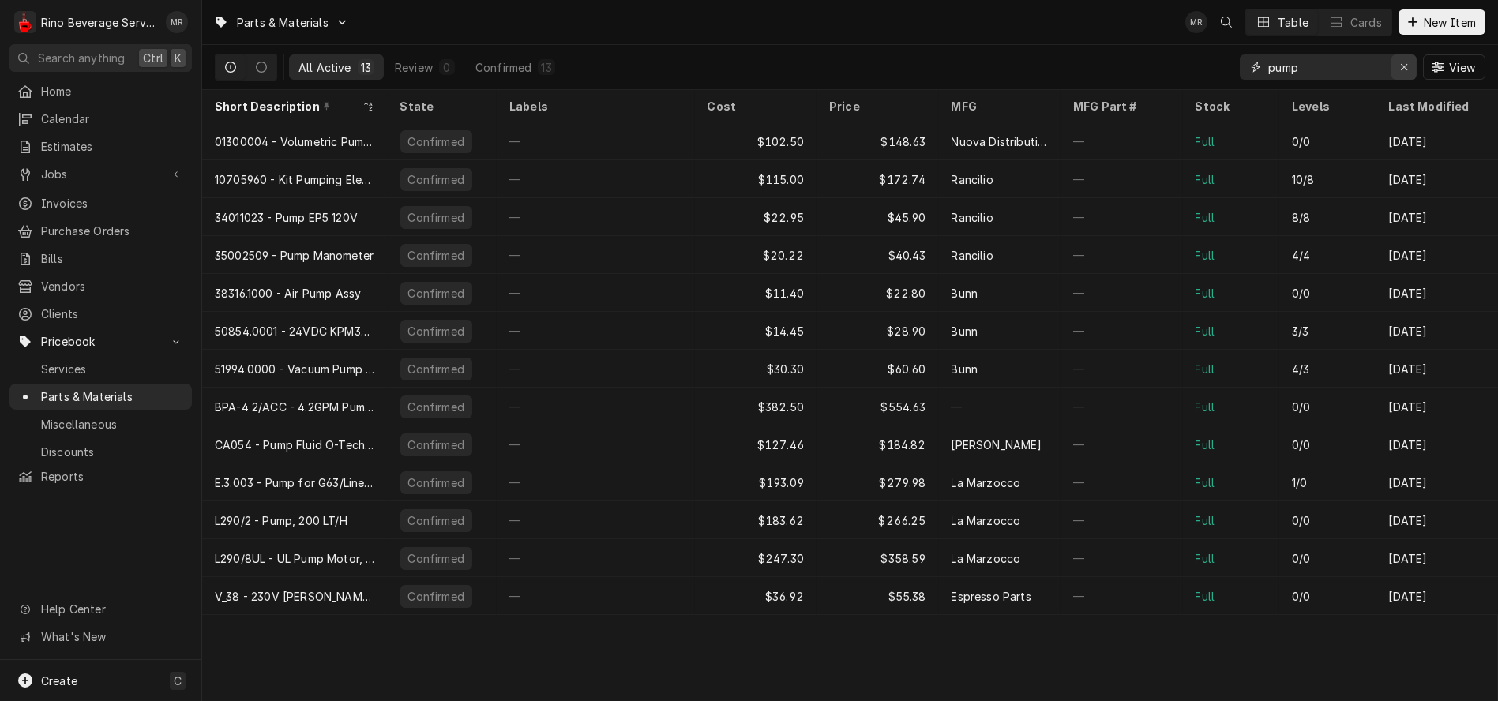
click at [1398, 69] on div "Erase input" at bounding box center [1404, 67] width 16 height 16
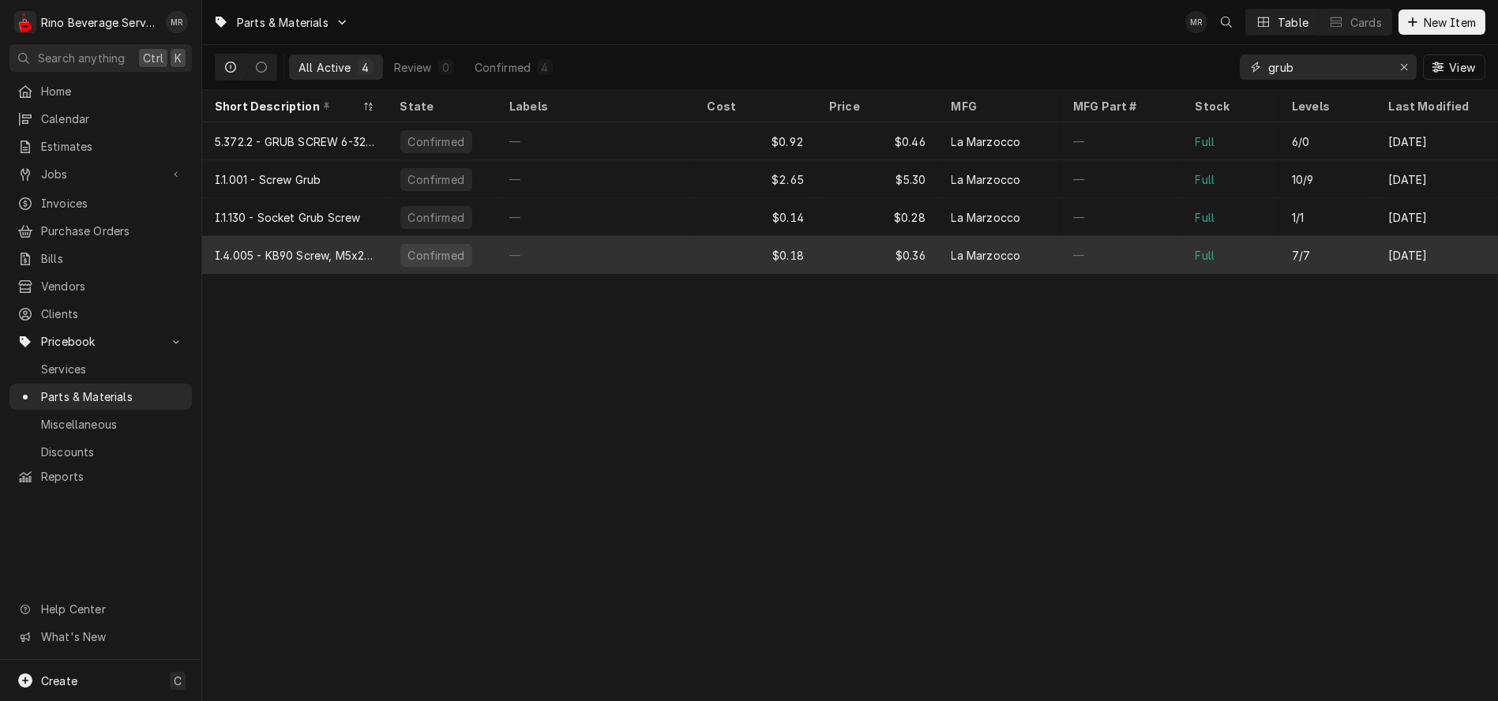
type input "grub"
click at [650, 253] on div "—" at bounding box center [596, 255] width 198 height 38
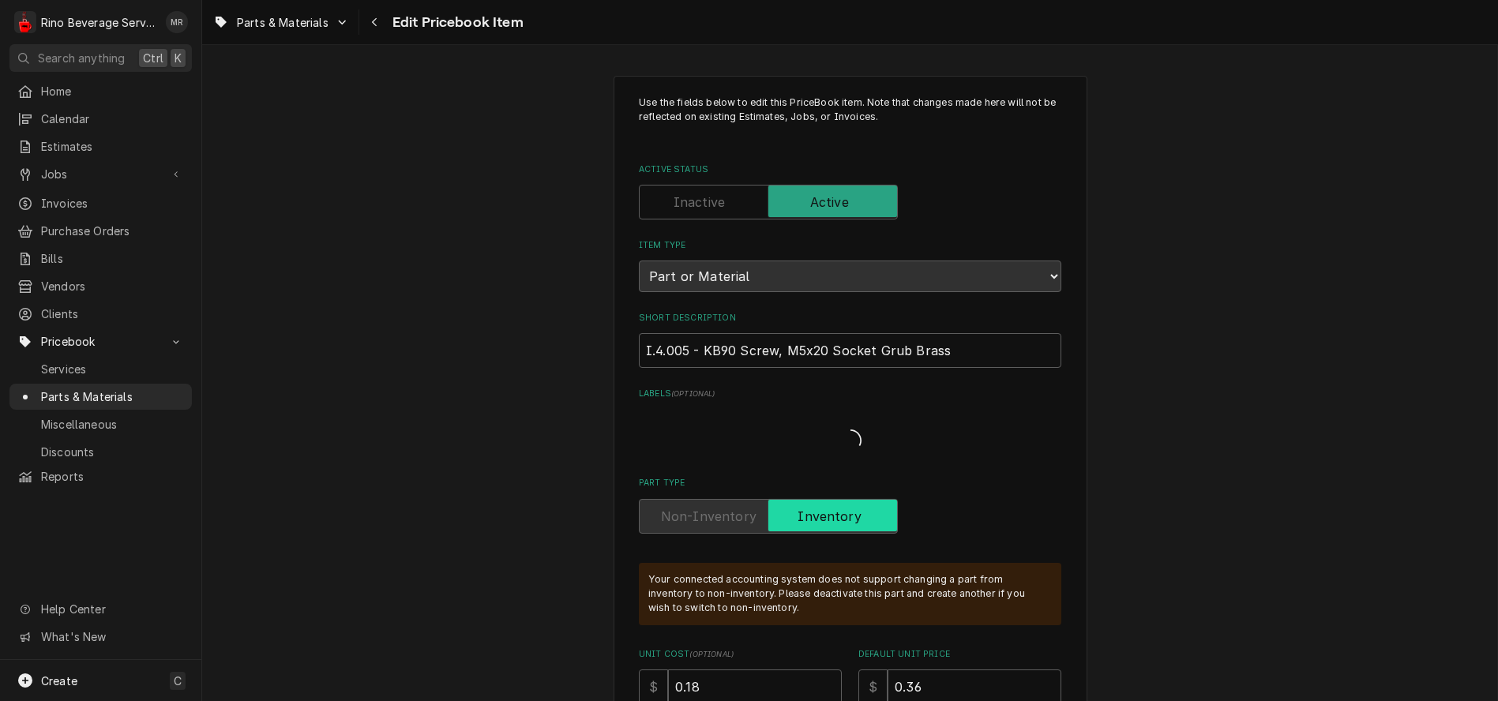
type textarea "x"
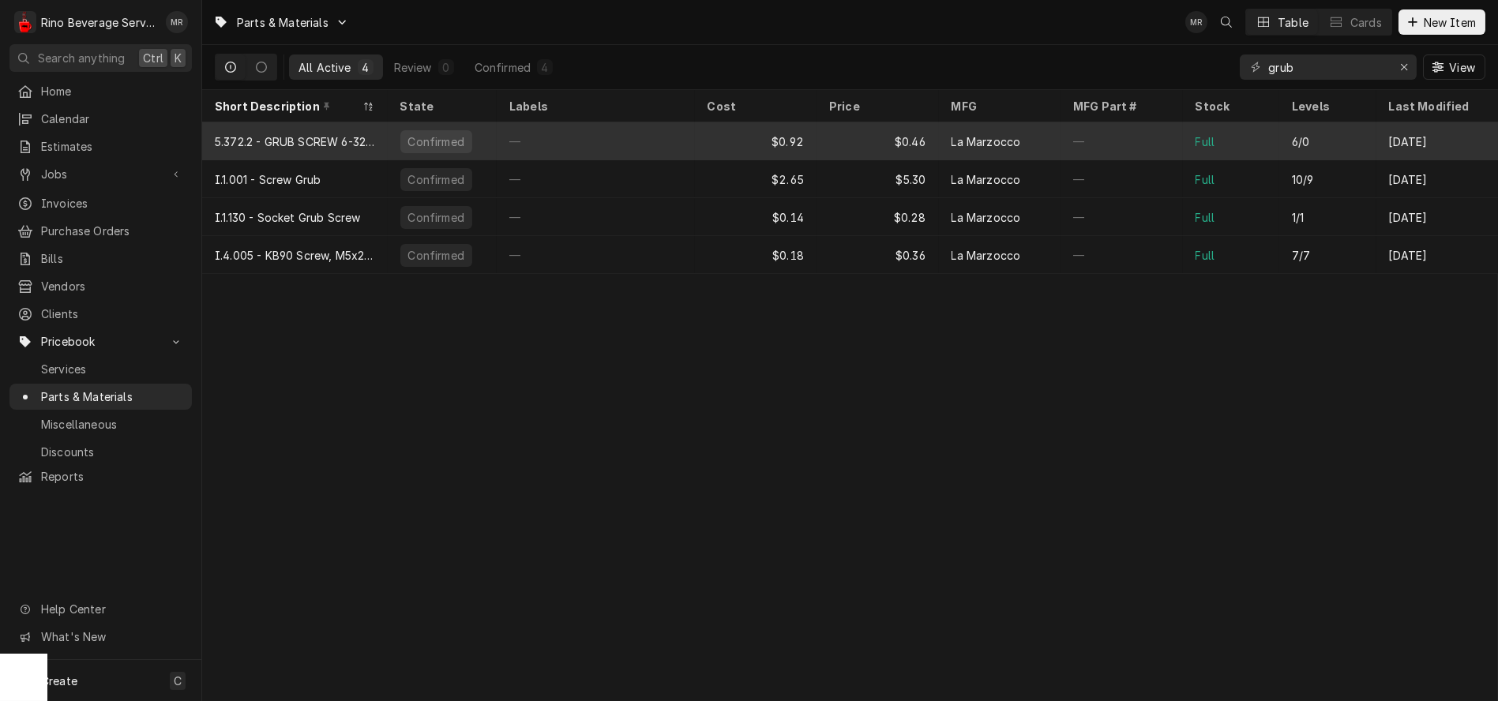
click at [621, 142] on div "—" at bounding box center [596, 141] width 198 height 38
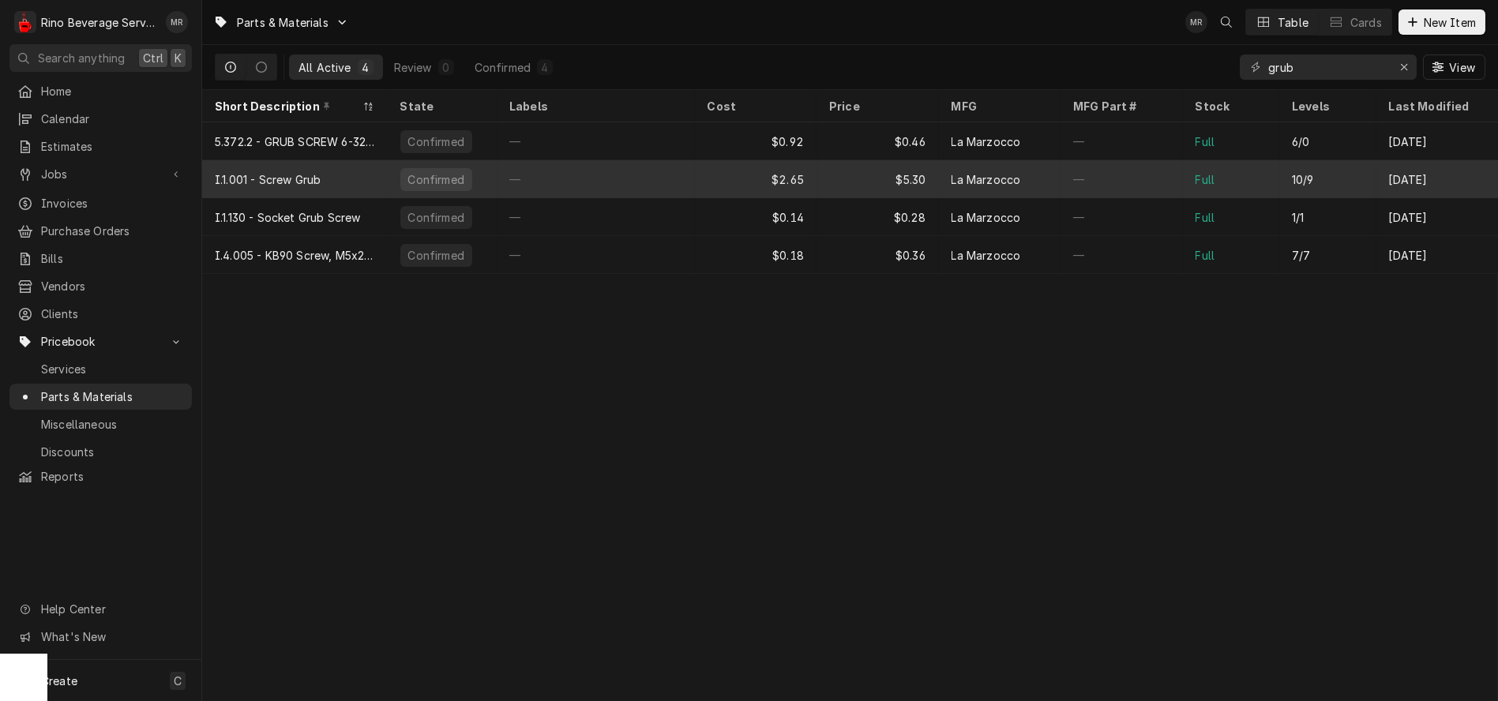
click at [611, 171] on div "—" at bounding box center [596, 179] width 198 height 38
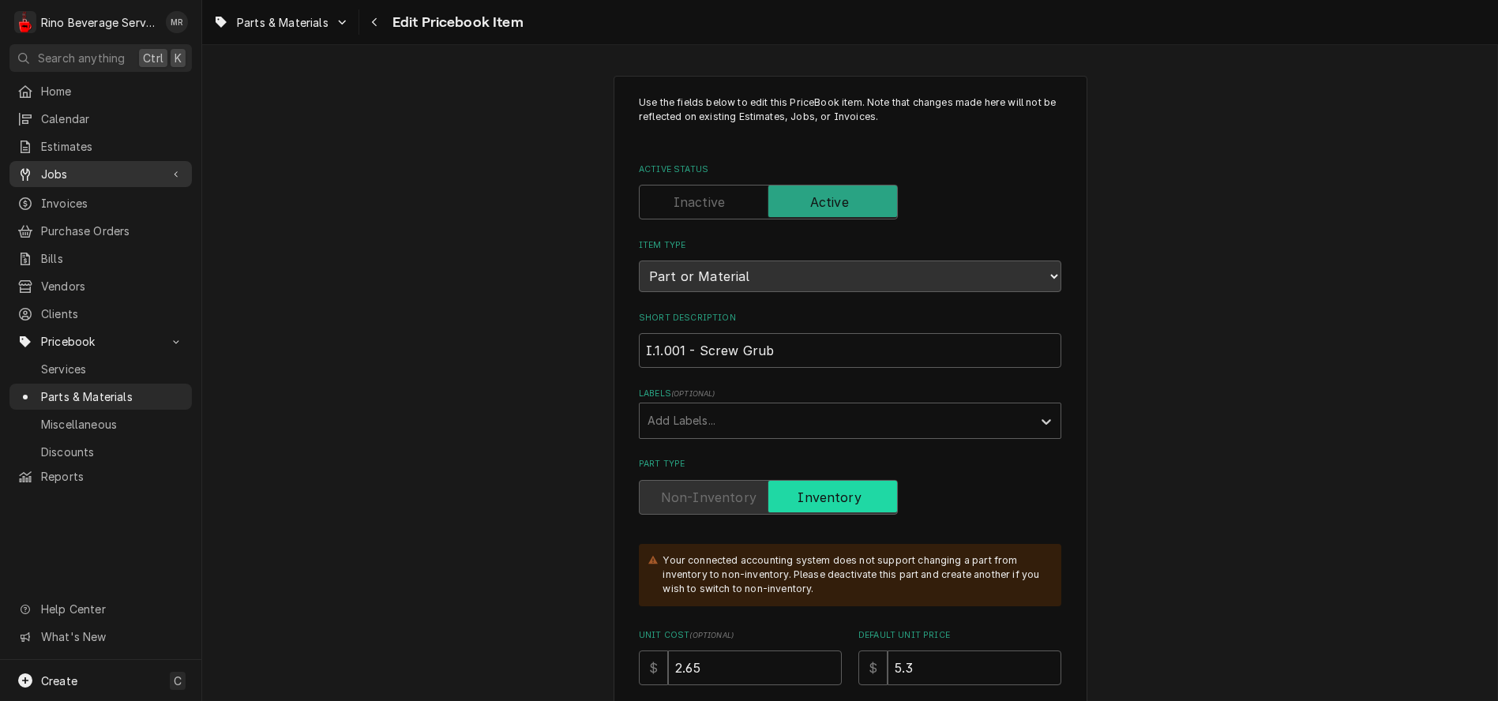
click at [85, 167] on span "Jobs" at bounding box center [100, 174] width 119 height 17
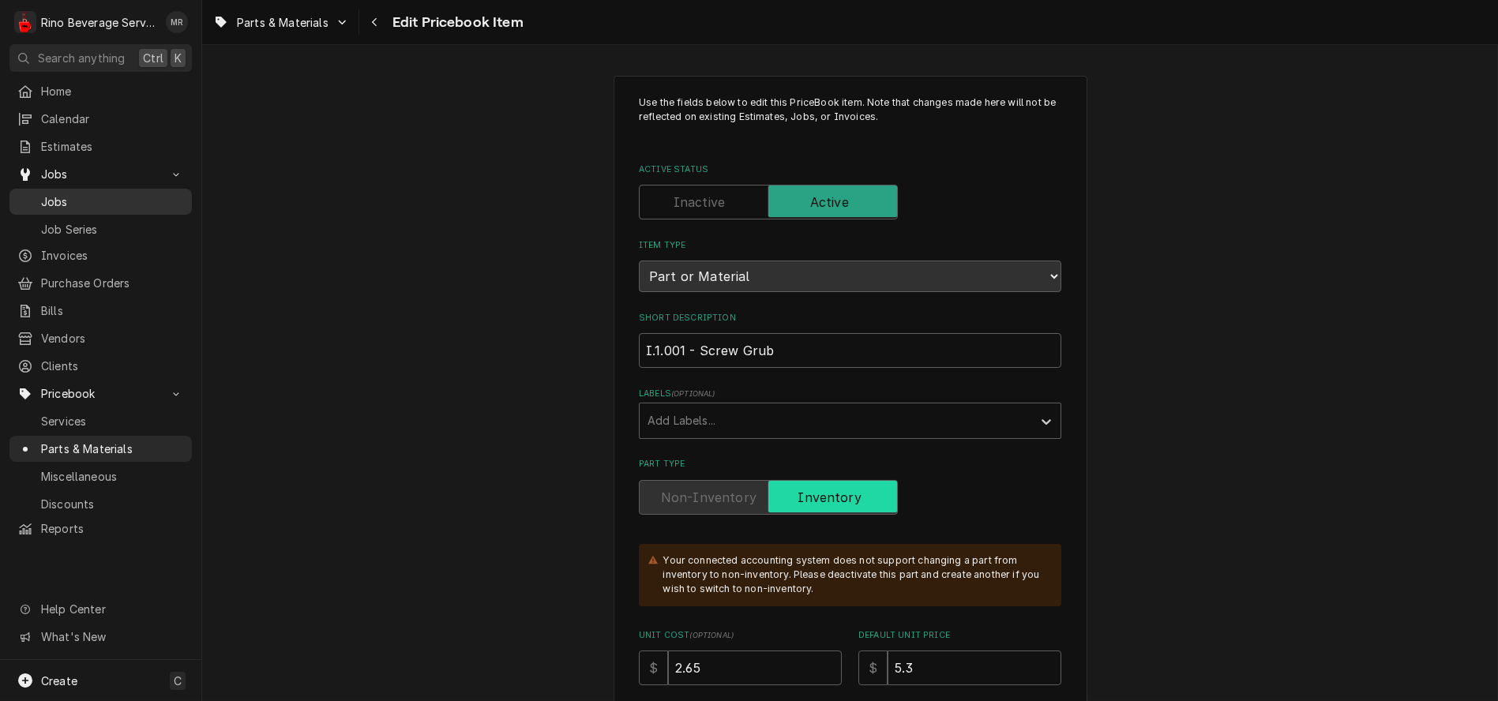
click at [86, 197] on span "Jobs" at bounding box center [112, 201] width 143 height 17
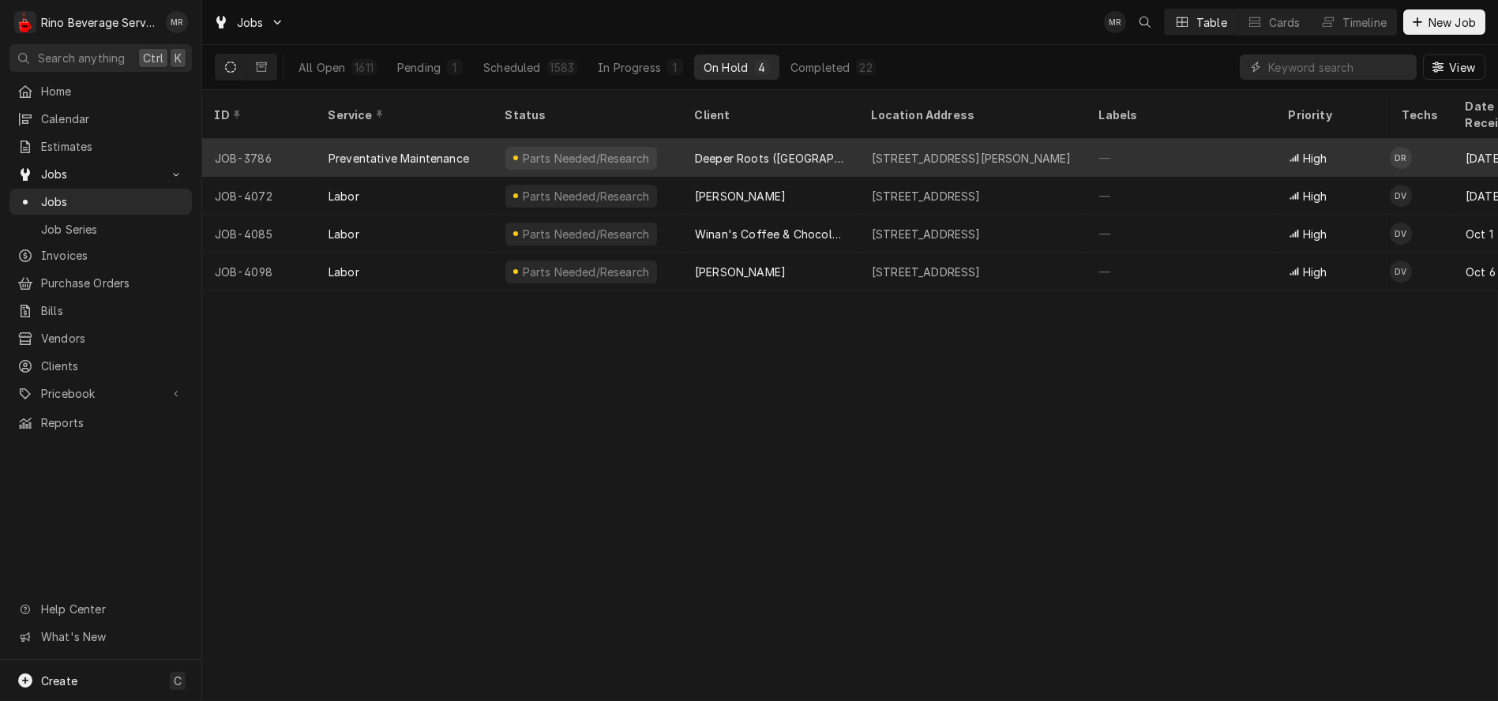
click at [809, 150] on div "Deeper Roots ([GEOGRAPHIC_DATA])" at bounding box center [771, 158] width 152 height 17
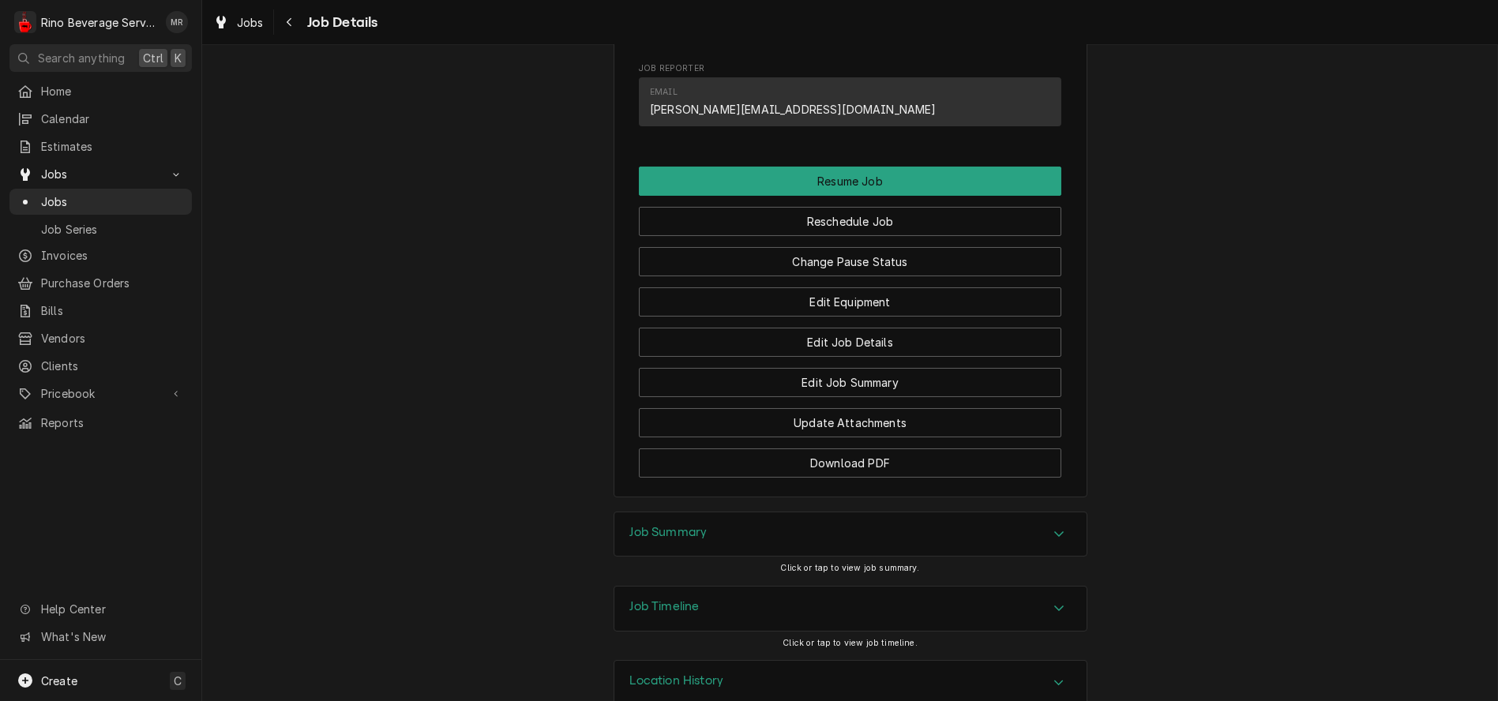
scroll to position [1216, 0]
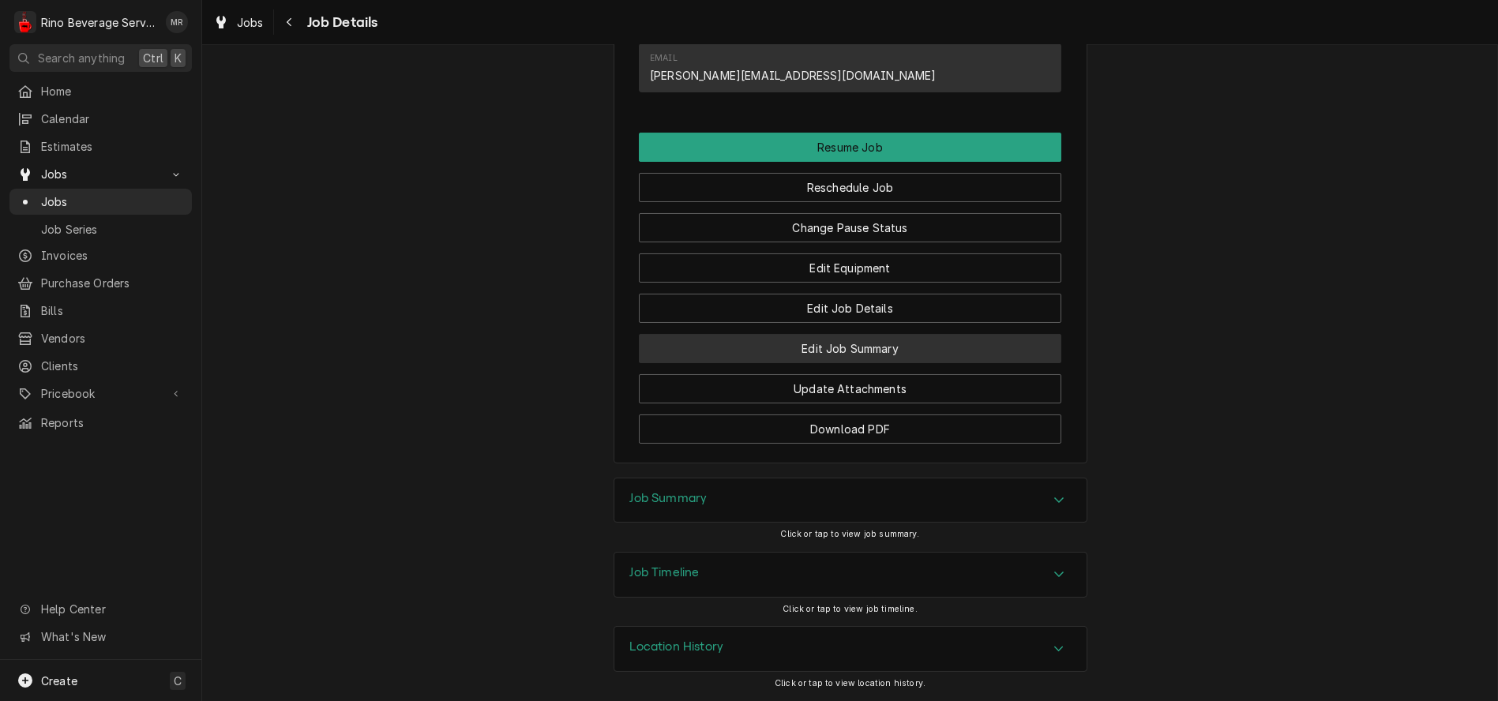
click at [751, 351] on button "Edit Job Summary" at bounding box center [850, 348] width 423 height 29
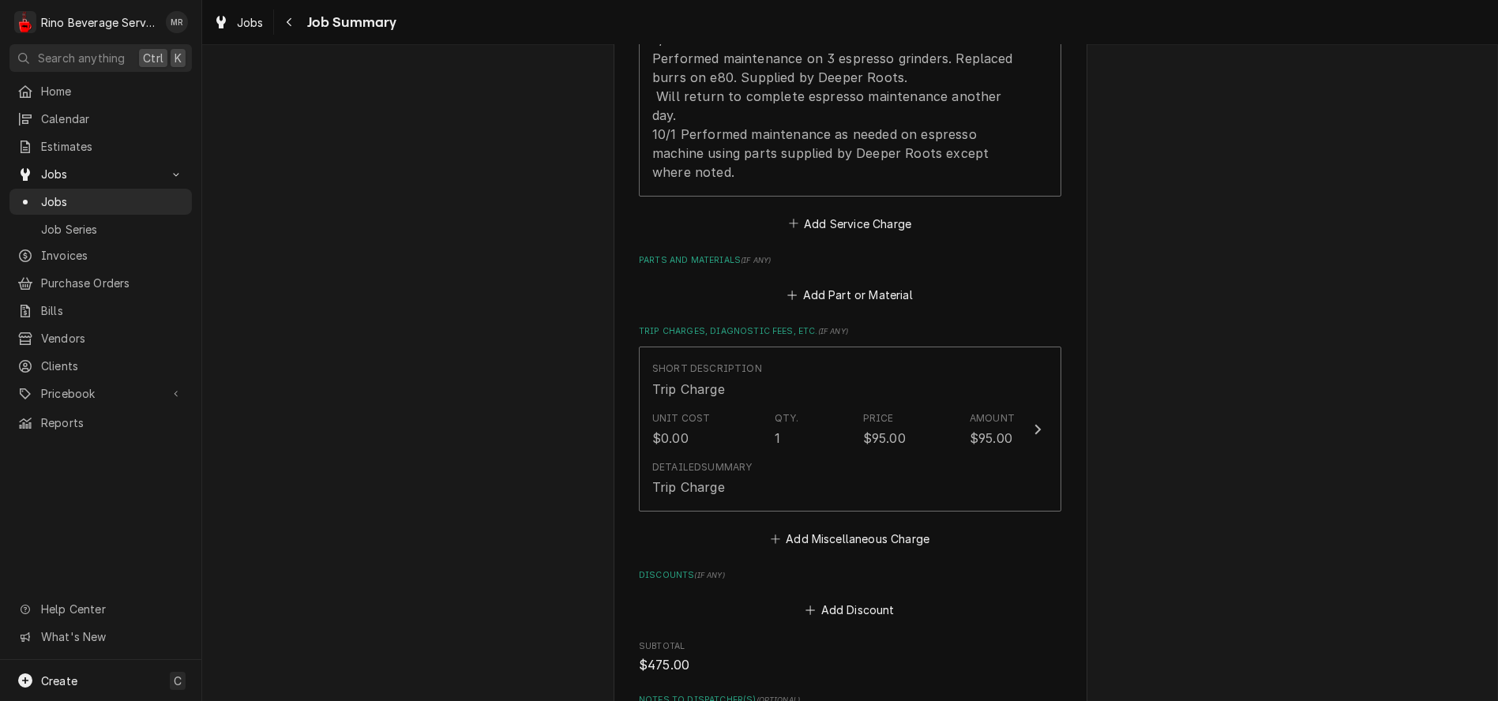
scroll to position [580, 0]
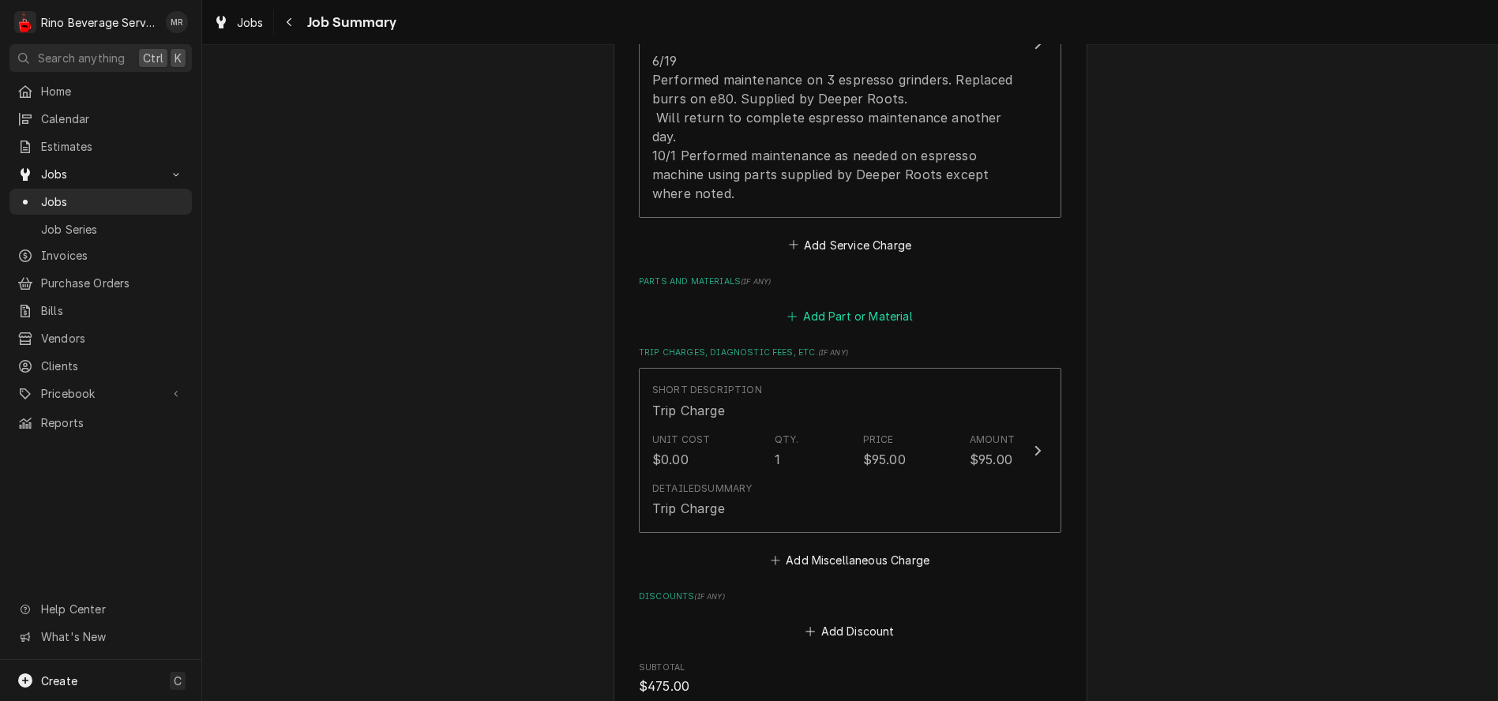
click at [851, 313] on button "Add Part or Material" at bounding box center [850, 317] width 130 height 22
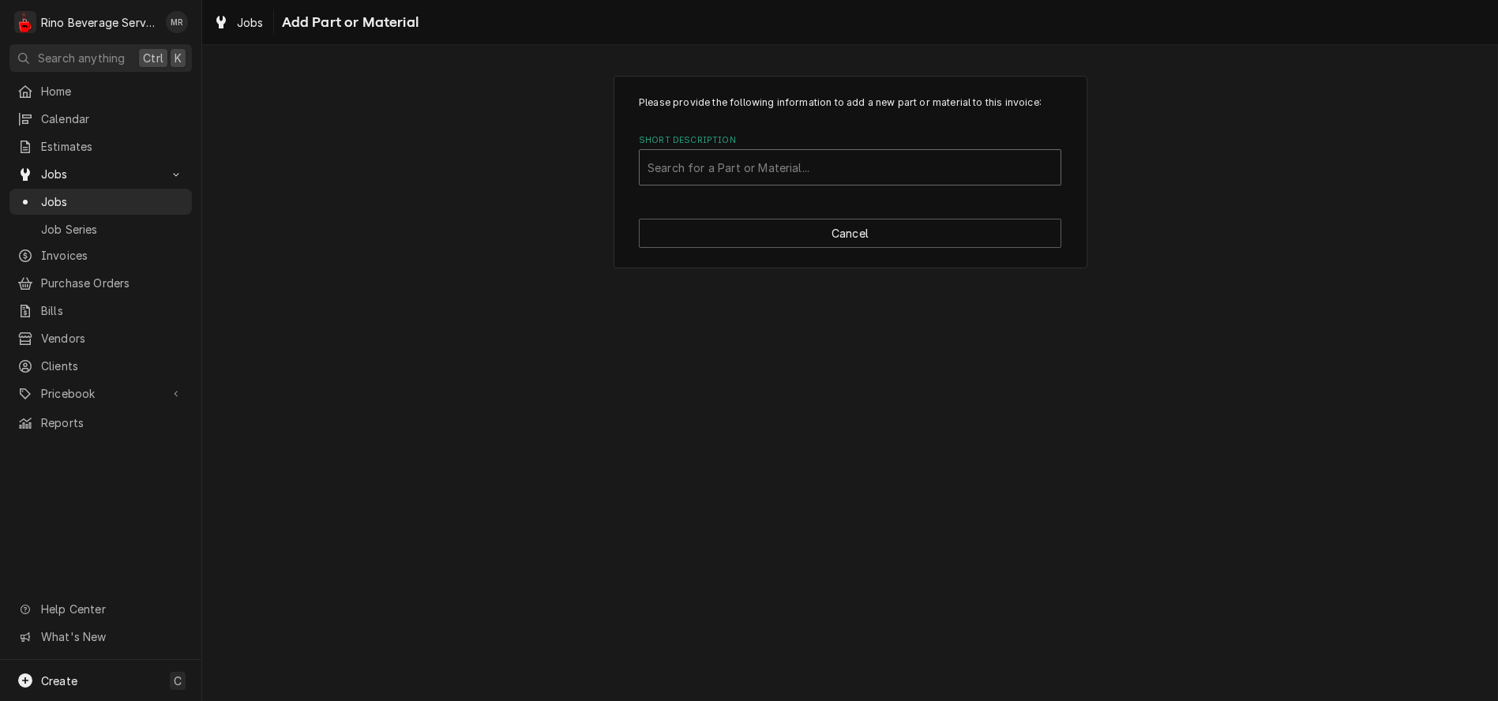
click at [761, 167] on div "Short Description" at bounding box center [850, 167] width 405 height 28
type input "i.4.005"
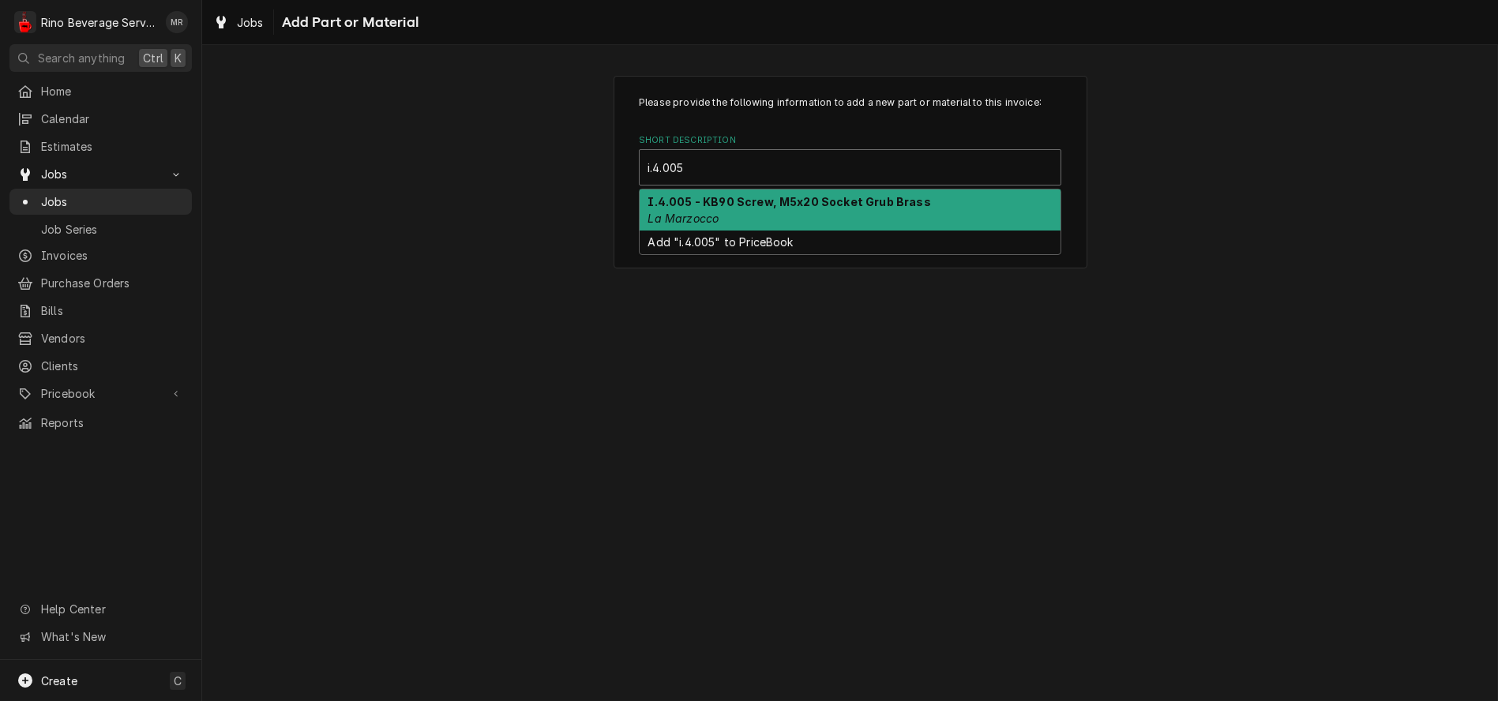
click at [768, 197] on strong "I.4.005 - KB90 Screw, M5x20 Socket Grub Brass" at bounding box center [789, 201] width 283 height 13
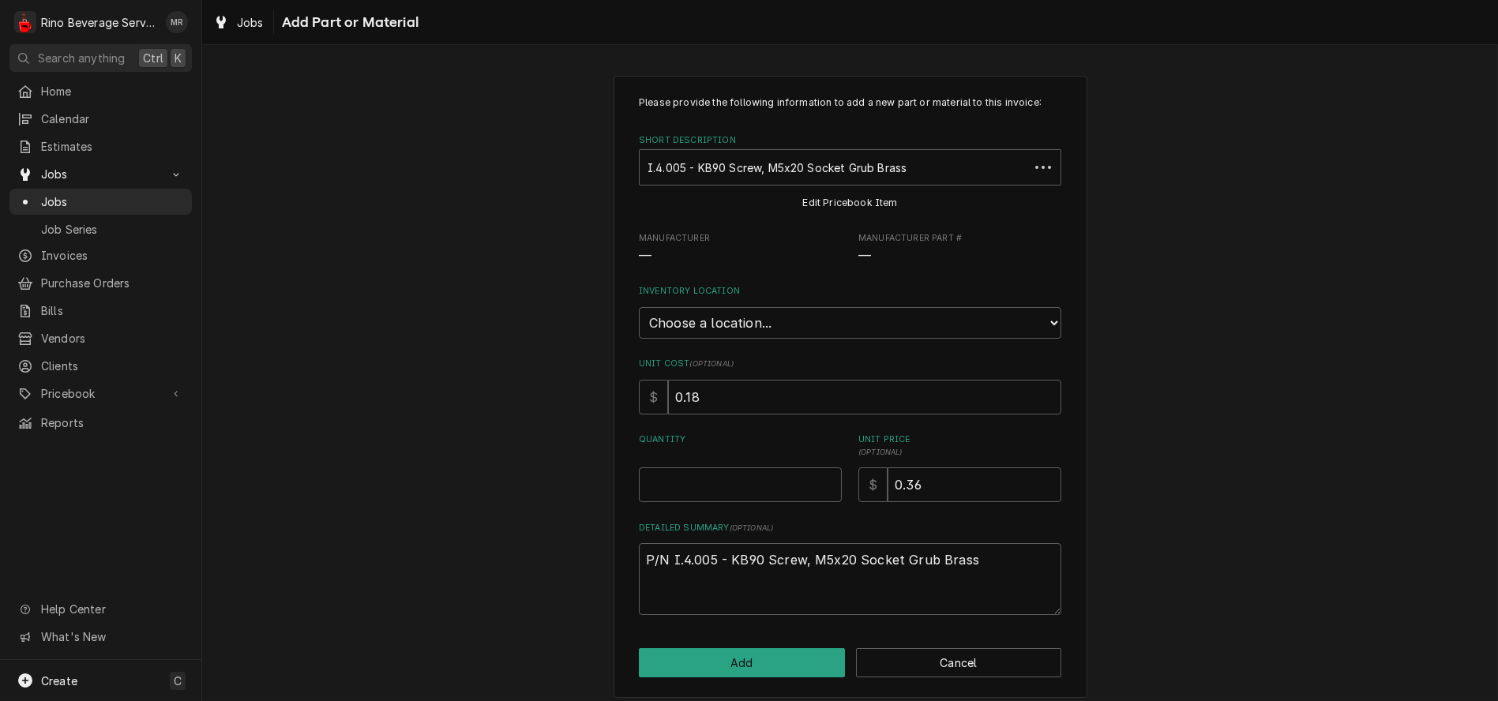
type textarea "x"
click at [780, 327] on select "Choose a location... Damon's Truck Dane's Truck Graham's Truck Main Warehouse" at bounding box center [850, 323] width 423 height 32
select select "157"
click at [639, 307] on select "Choose a location... Damon's Truck Dane's Truck Graham's Truck Main Warehouse" at bounding box center [850, 323] width 423 height 32
type textarea "x"
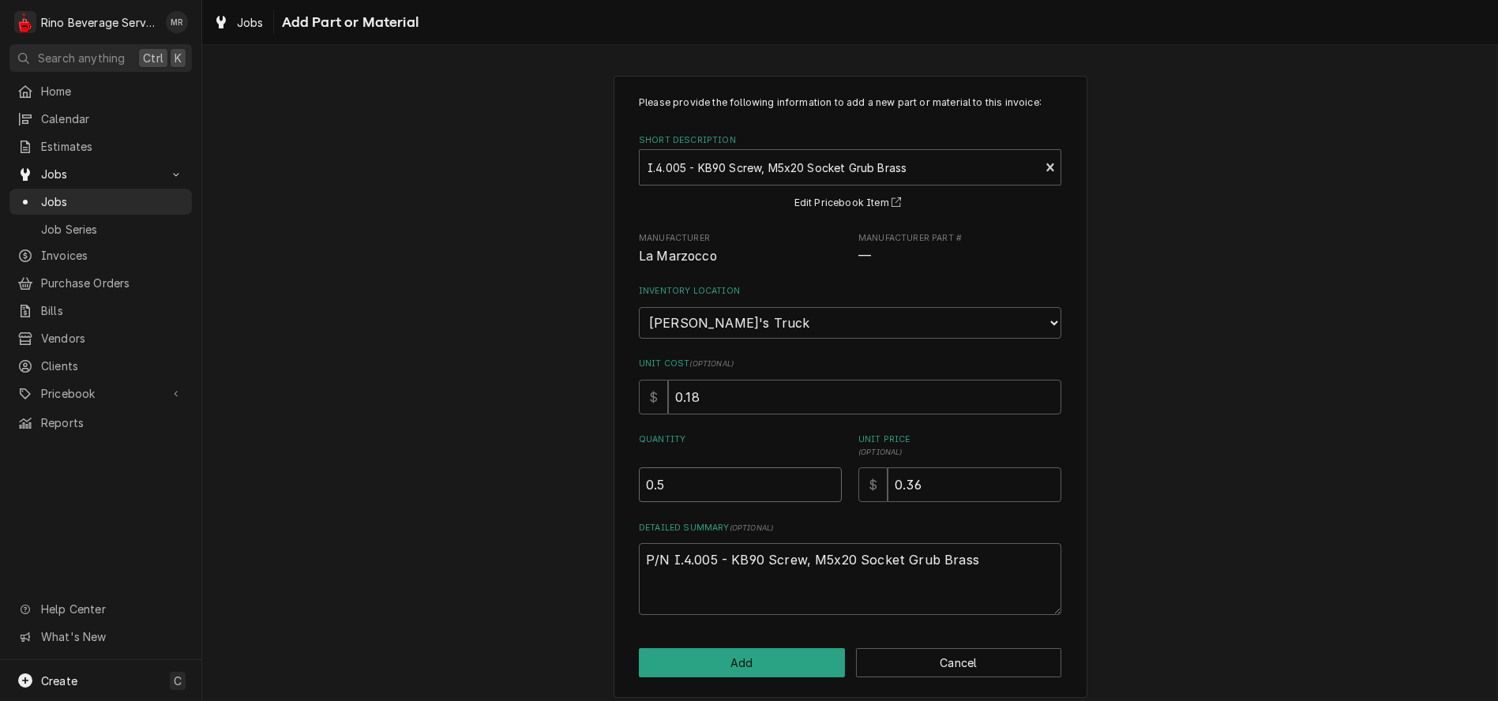
type input "0.5"
click at [818, 480] on input "0.5" at bounding box center [740, 485] width 203 height 35
type textarea "x"
type input "1"
click at [818, 480] on input "1" at bounding box center [740, 485] width 203 height 35
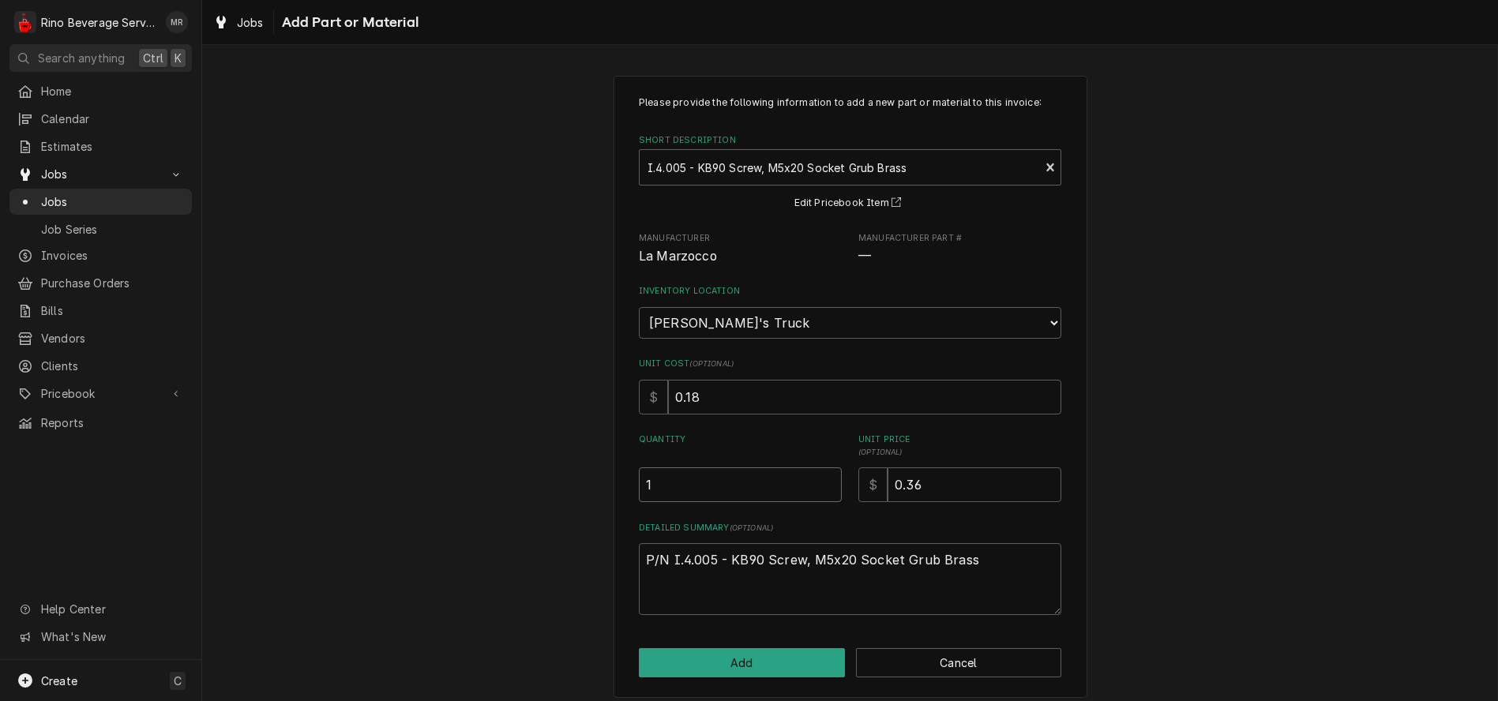
type textarea "x"
type input "1.5"
click at [818, 480] on input "1.5" at bounding box center [740, 485] width 203 height 35
type textarea "x"
type input "2"
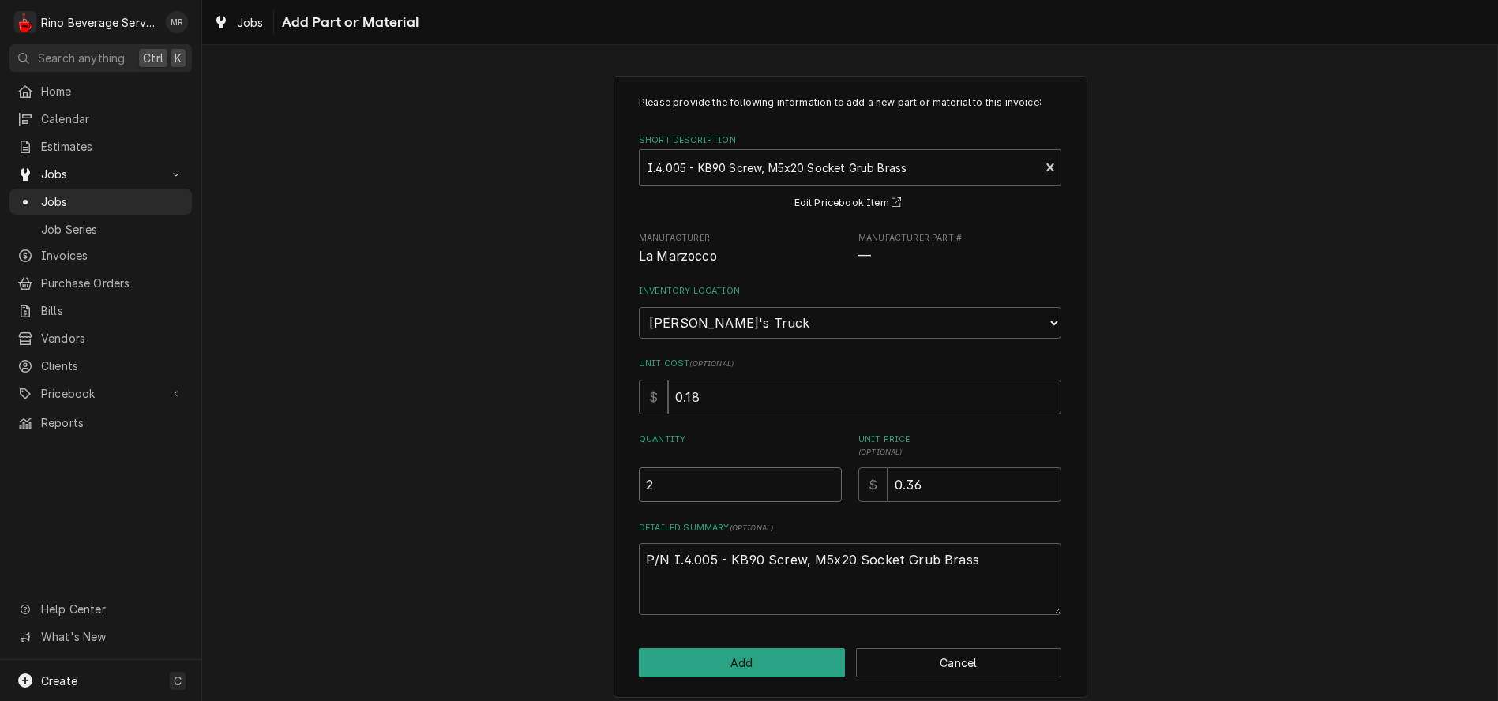
click at [818, 480] on input "2" at bounding box center [740, 485] width 203 height 35
click at [742, 666] on button "Add" at bounding box center [742, 662] width 206 height 29
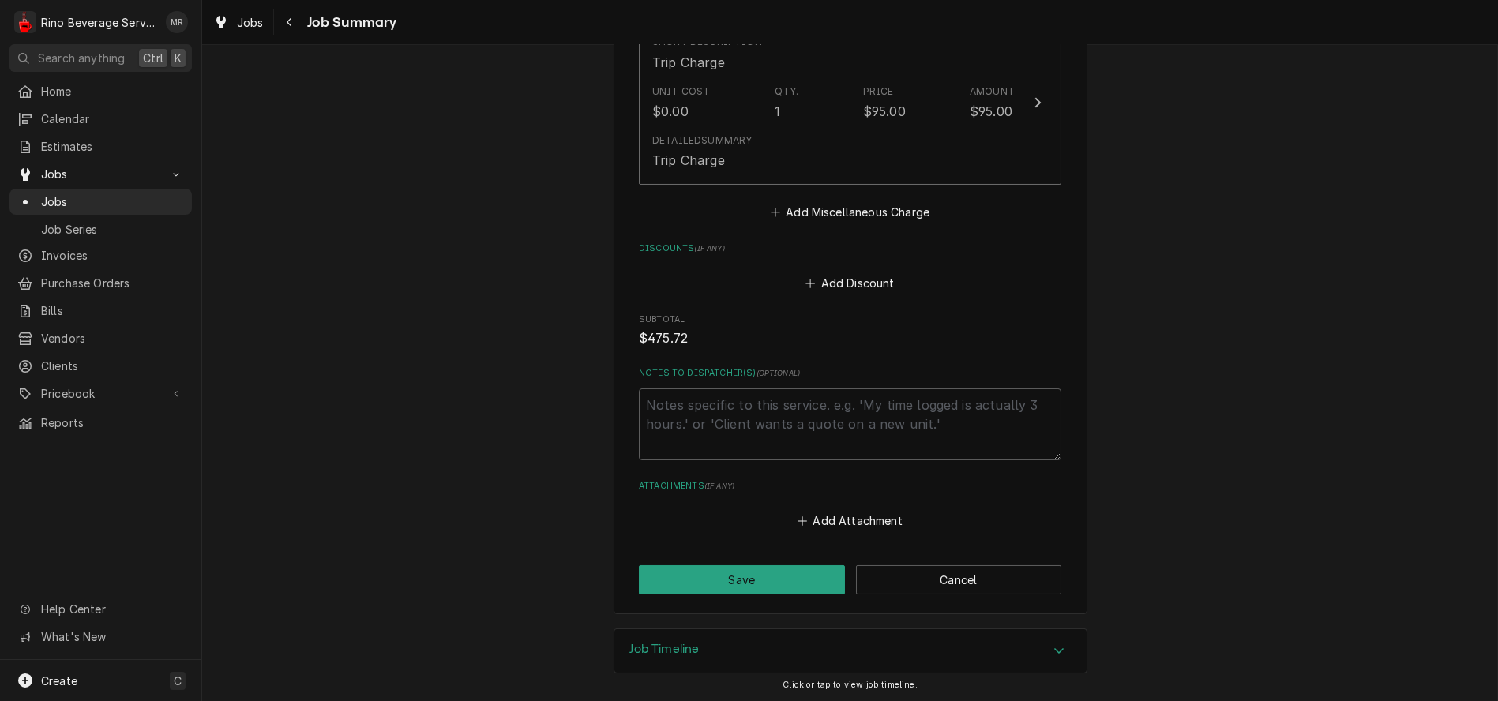
scroll to position [1204, 0]
click at [752, 565] on button "Save" at bounding box center [742, 578] width 206 height 29
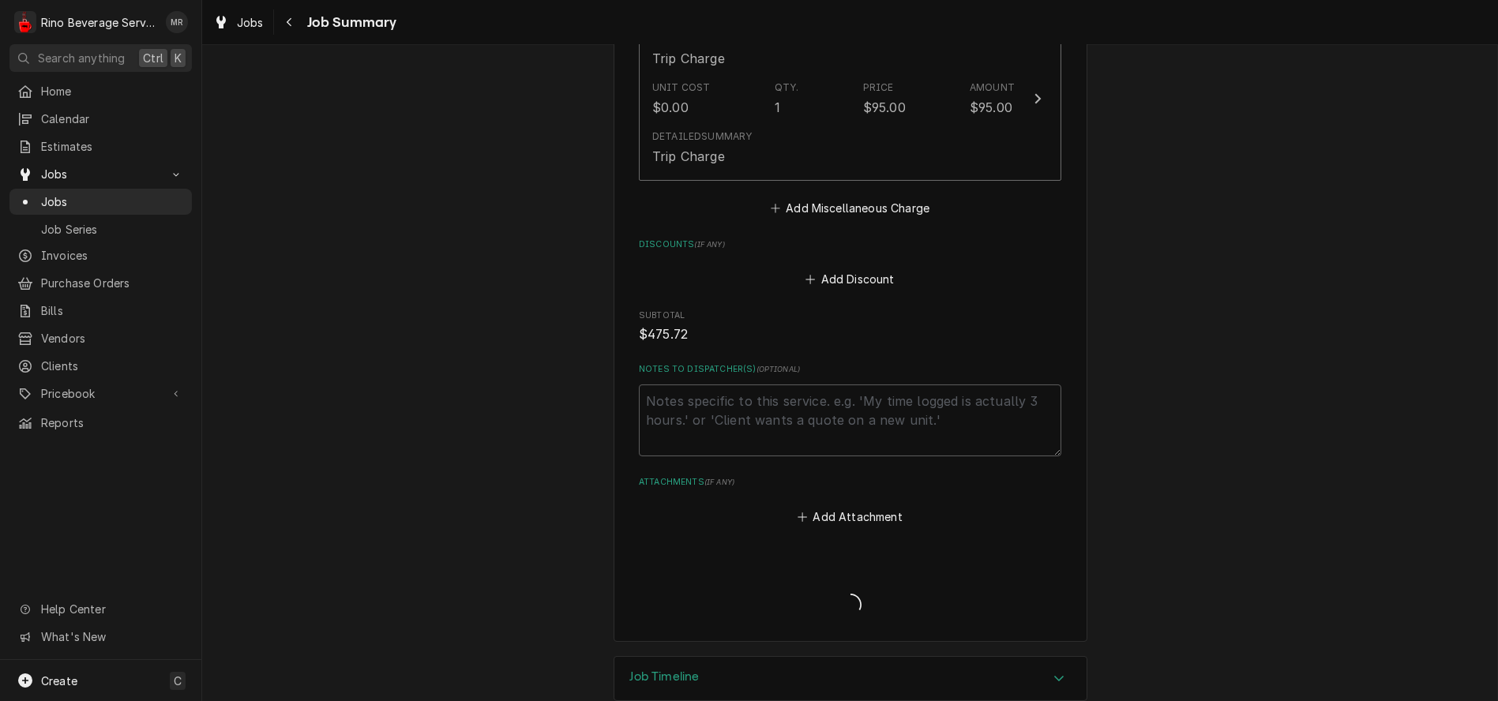
type textarea "x"
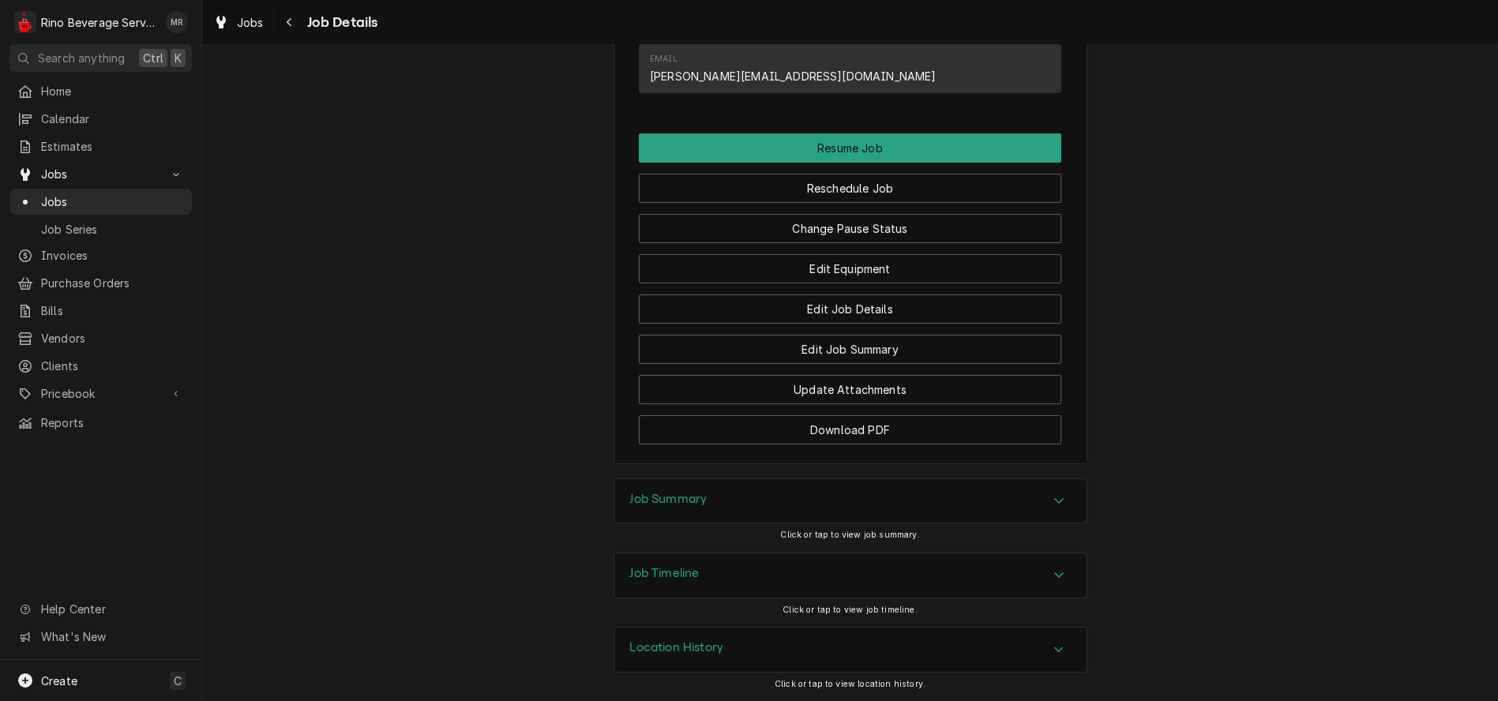
scroll to position [1216, 0]
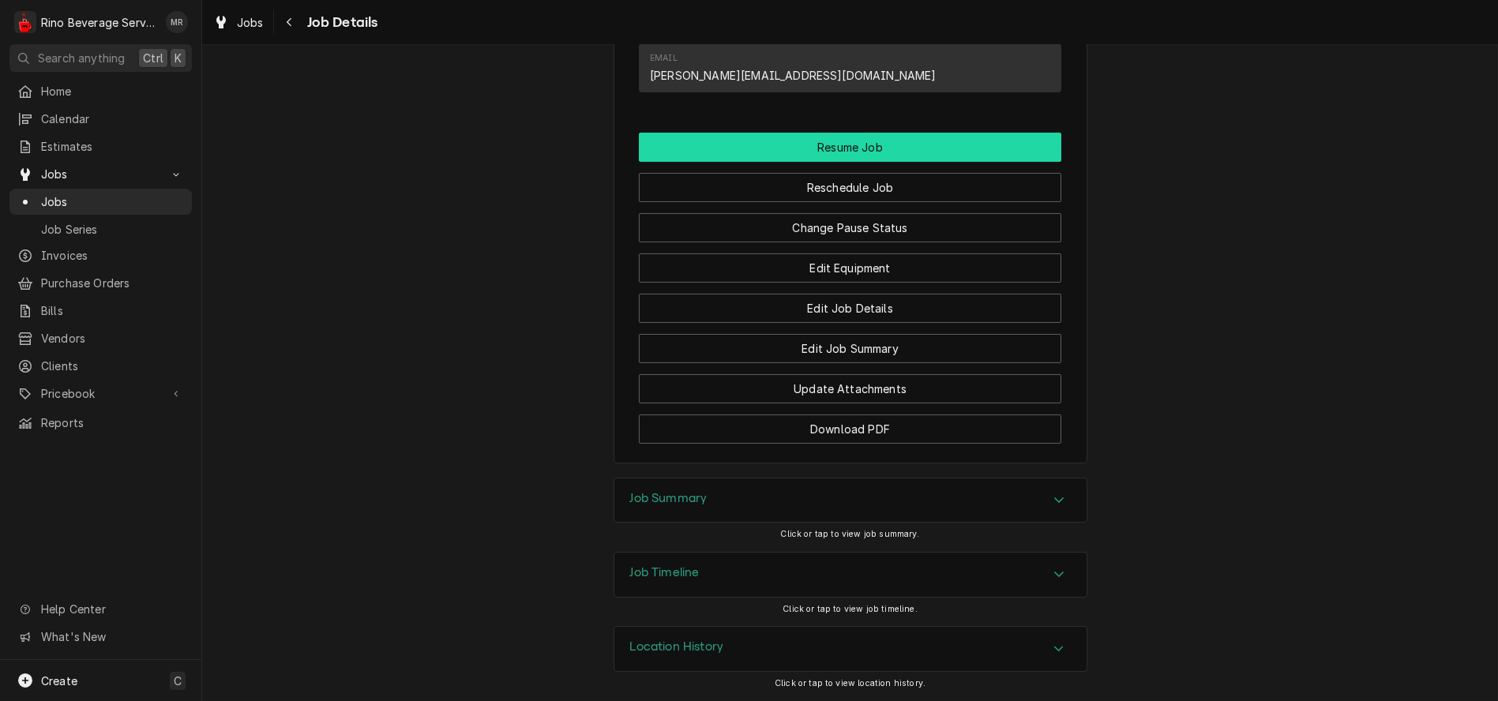
click at [879, 151] on button "Resume Job" at bounding box center [850, 147] width 423 height 29
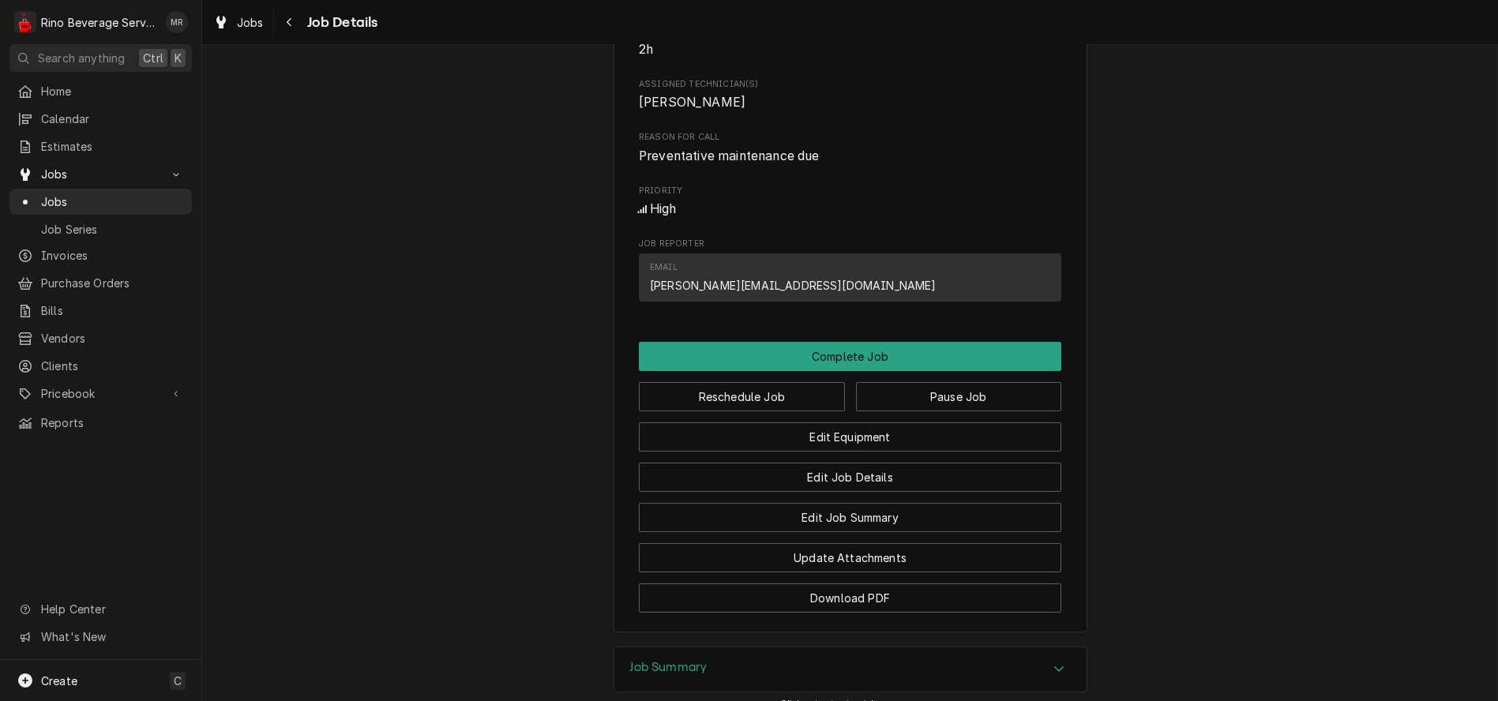
scroll to position [875, 0]
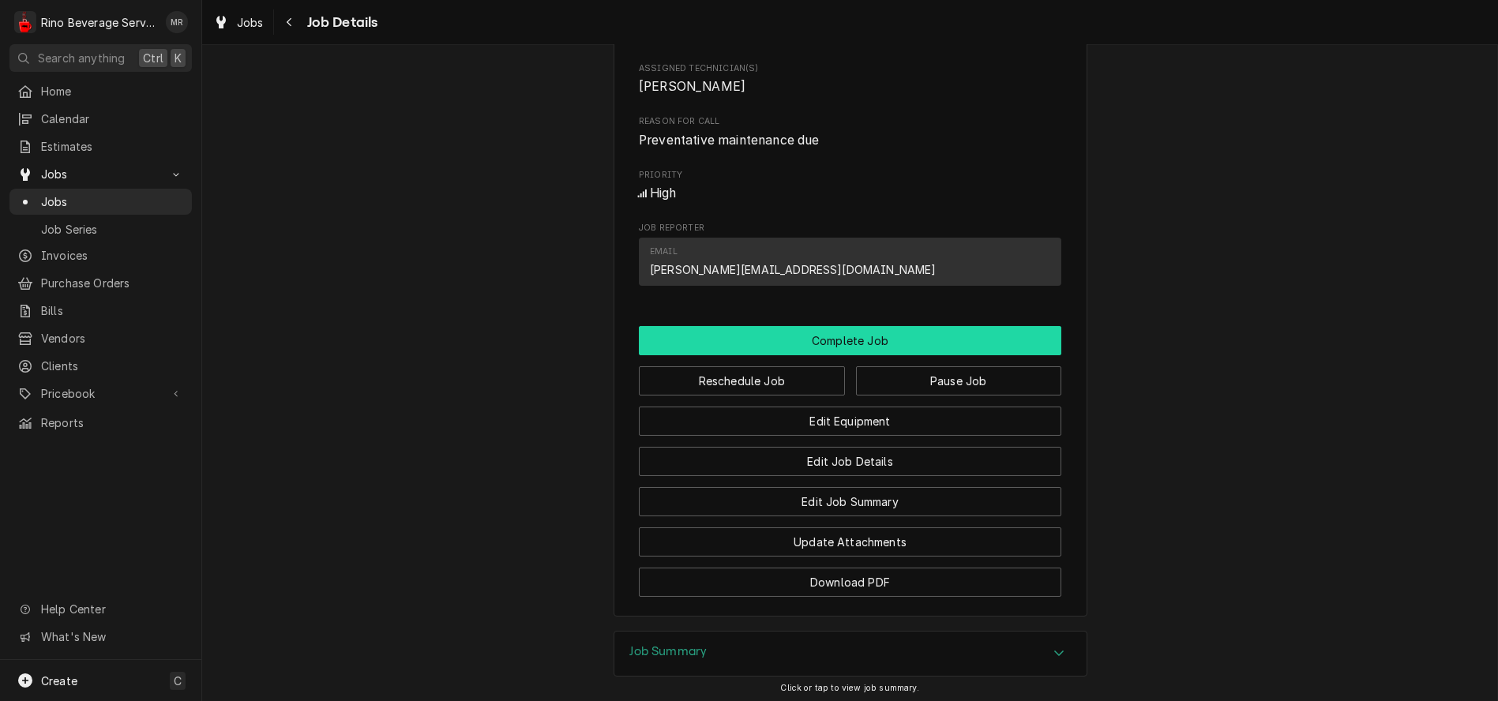
click at [857, 353] on button "Complete Job" at bounding box center [850, 340] width 423 height 29
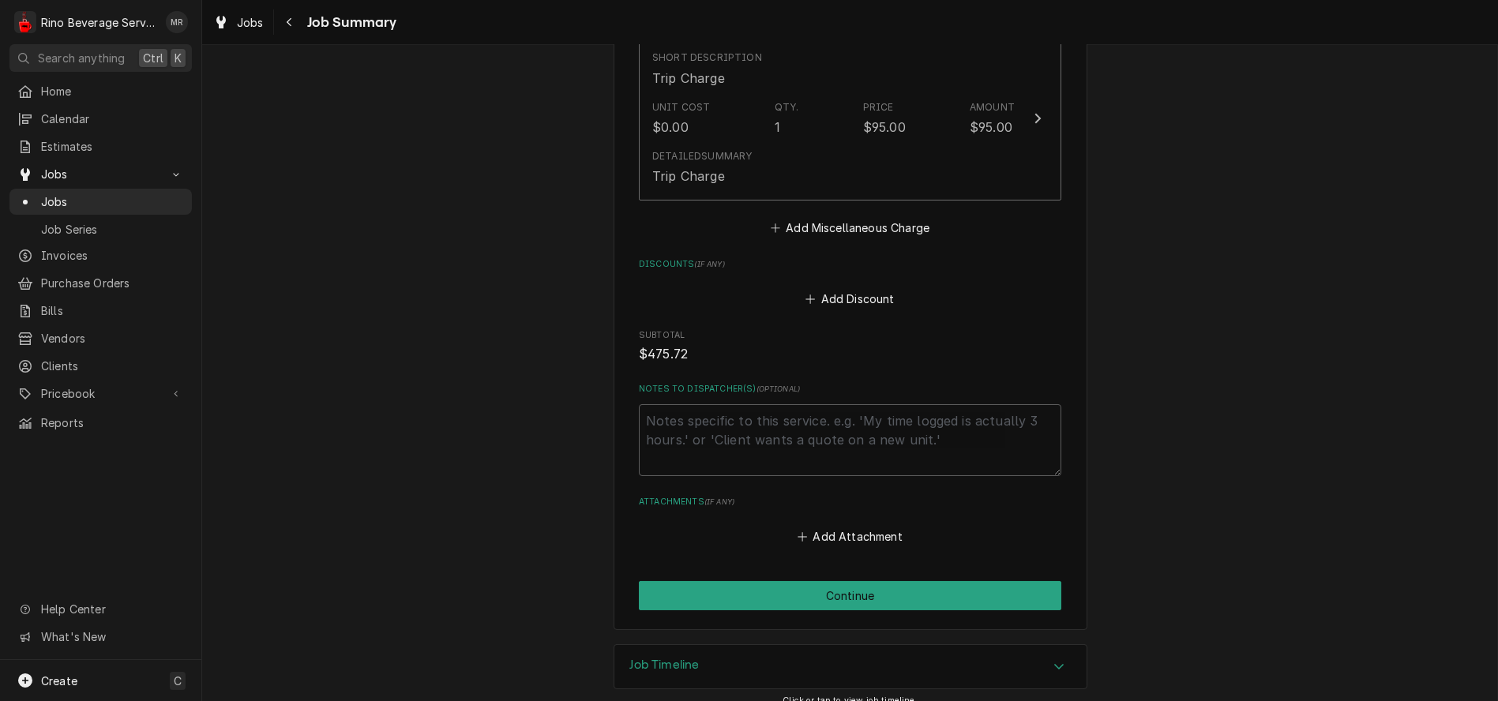
scroll to position [1204, 0]
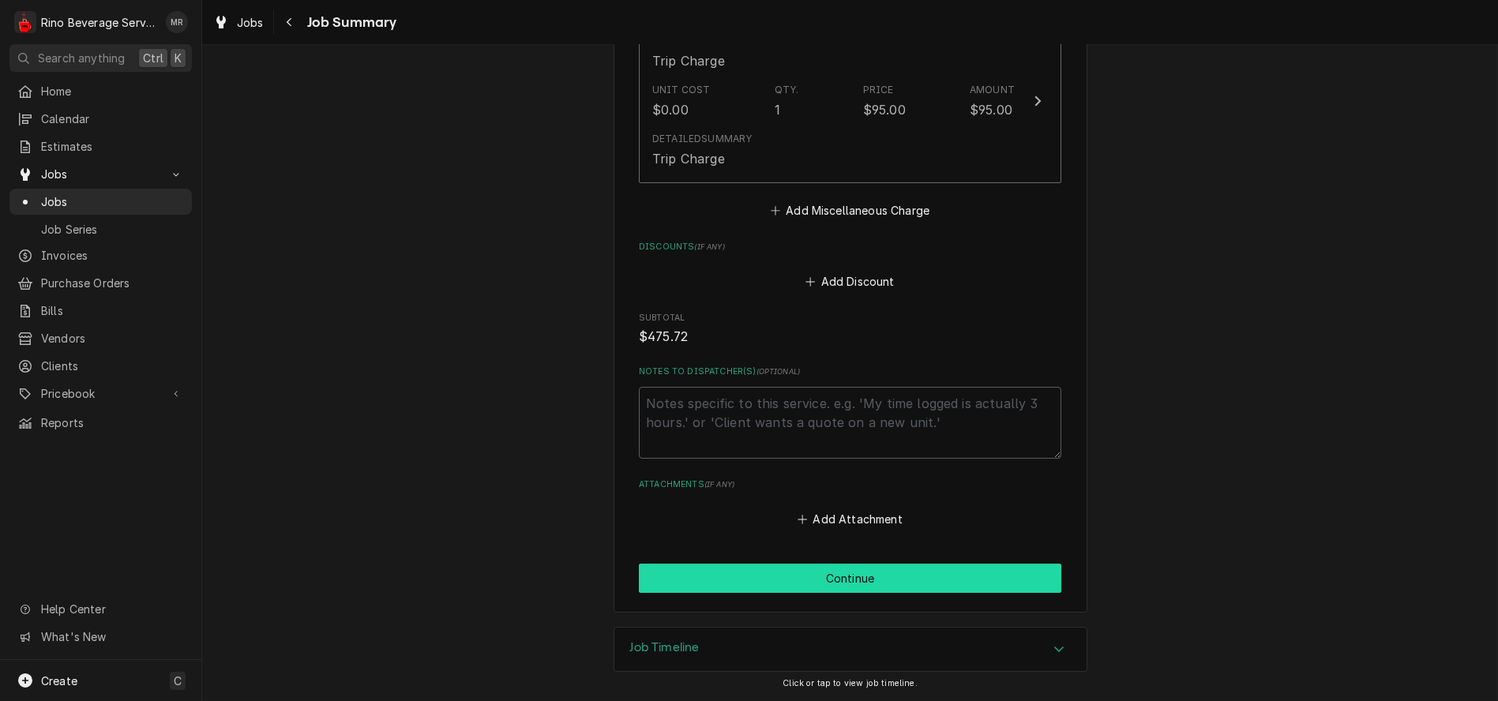
click at [854, 576] on button "Continue" at bounding box center [850, 578] width 423 height 29
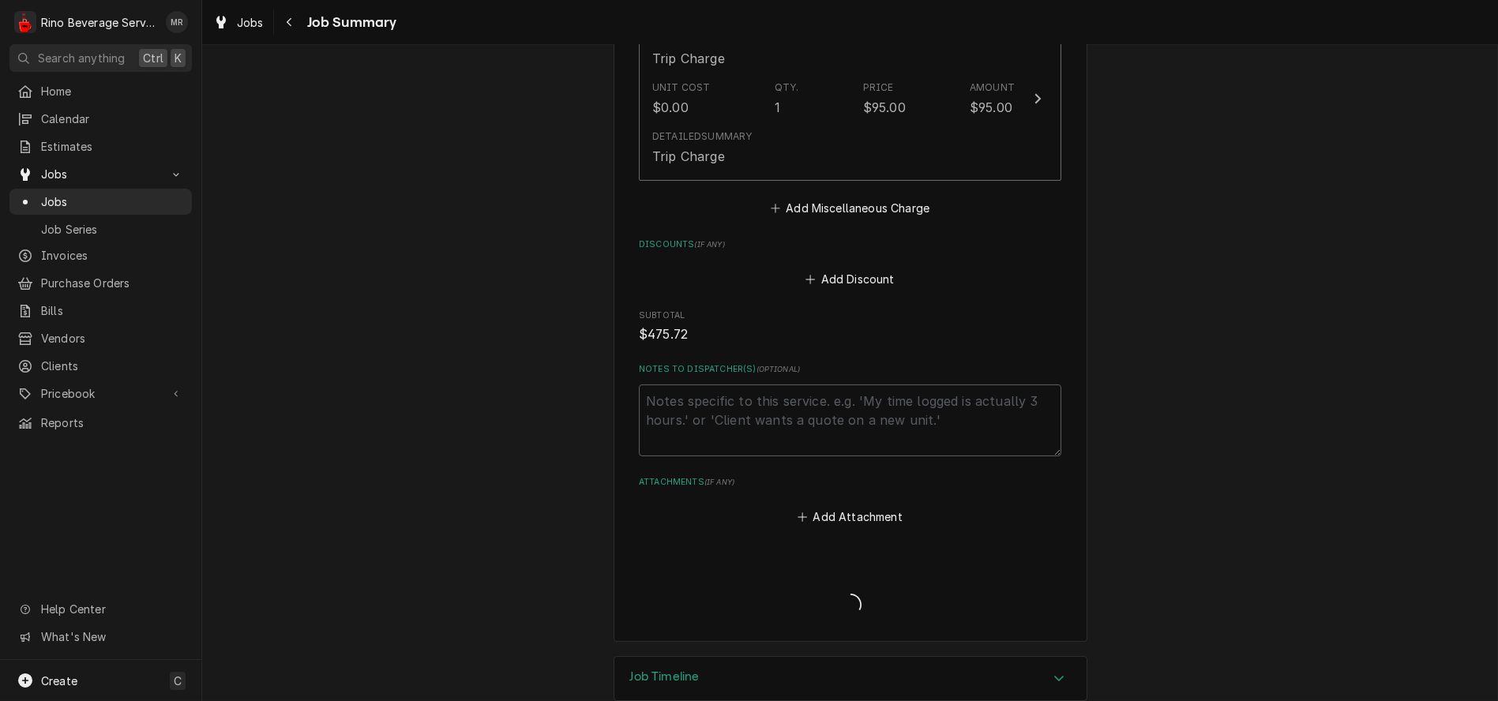
type textarea "x"
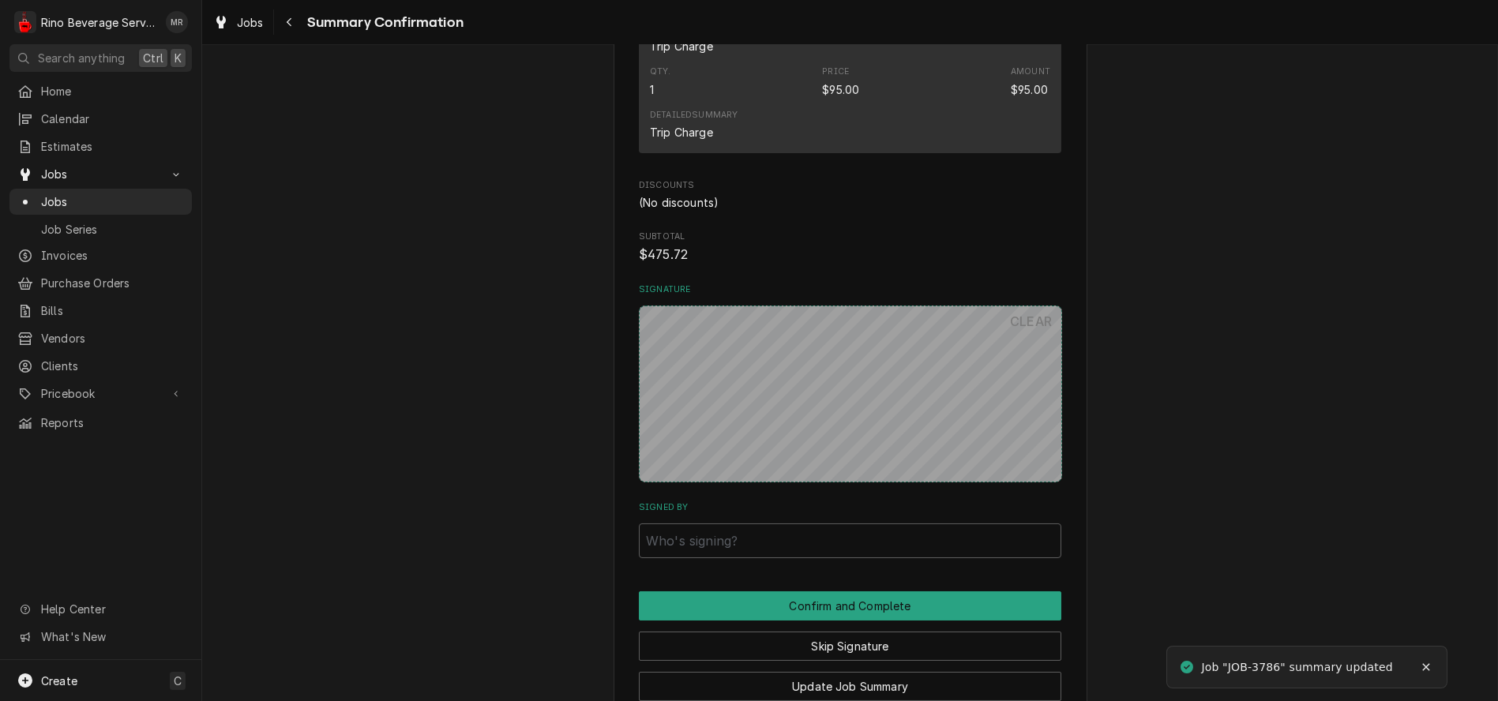
scroll to position [1124, 0]
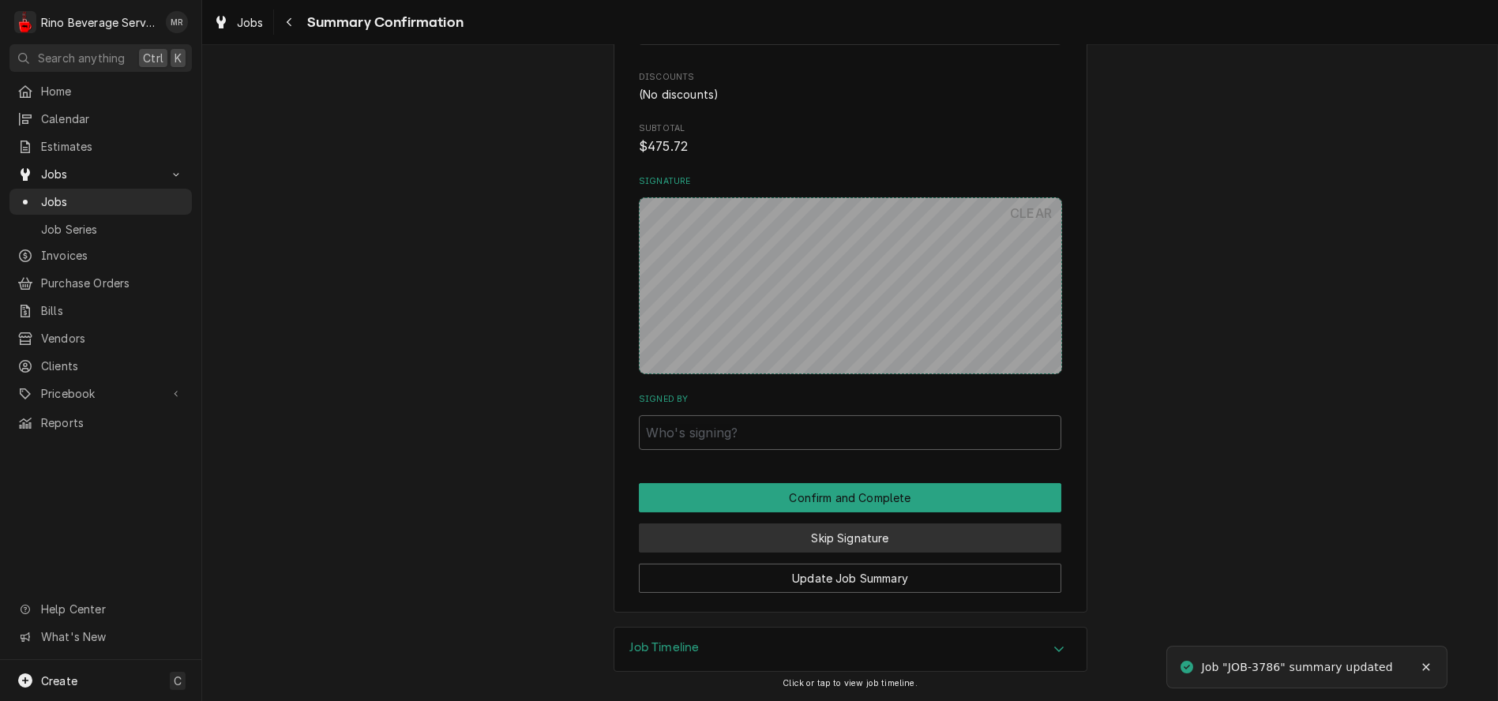
click at [754, 535] on button "Skip Signature" at bounding box center [850, 538] width 423 height 29
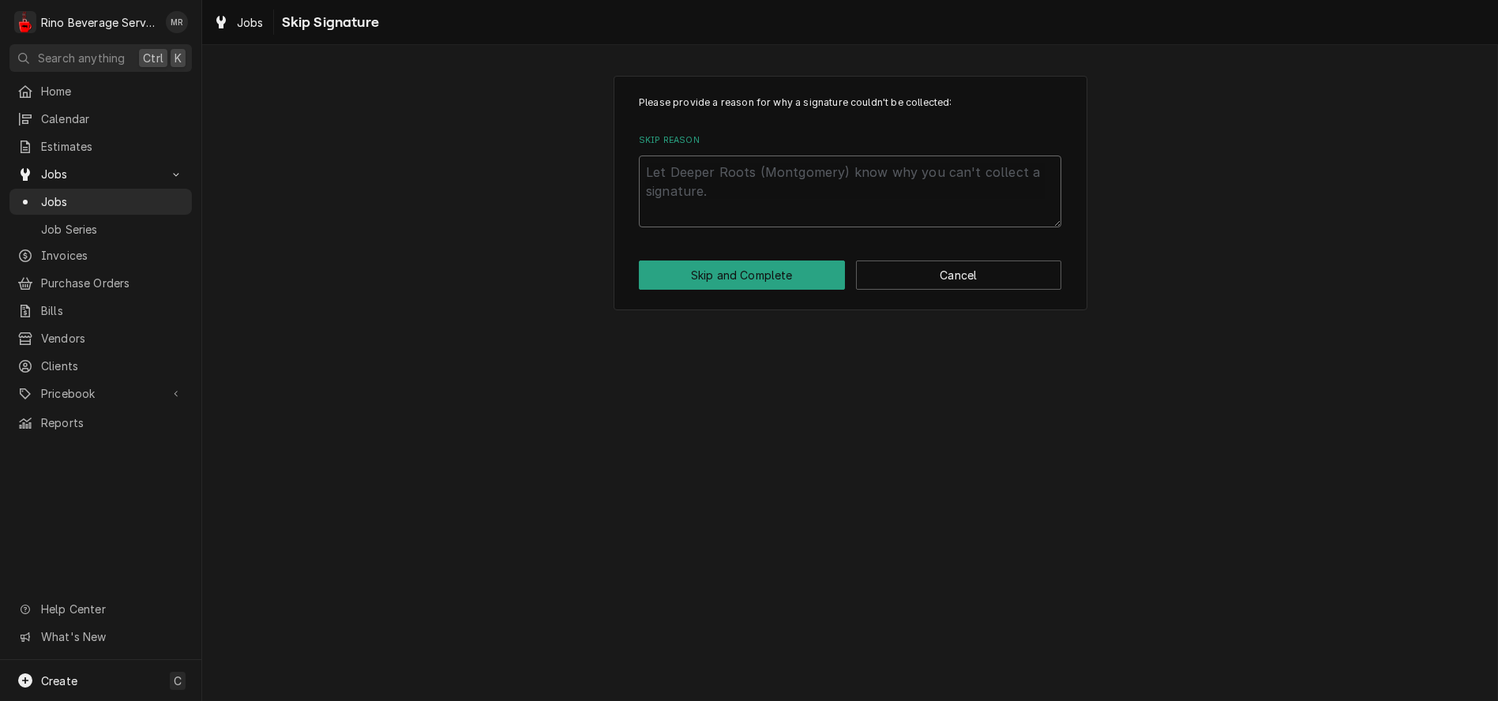
click at [782, 185] on textarea "Skip Reason" at bounding box center [850, 192] width 423 height 72
type textarea "x"
type textarea "n"
type textarea "x"
type textarea "no"
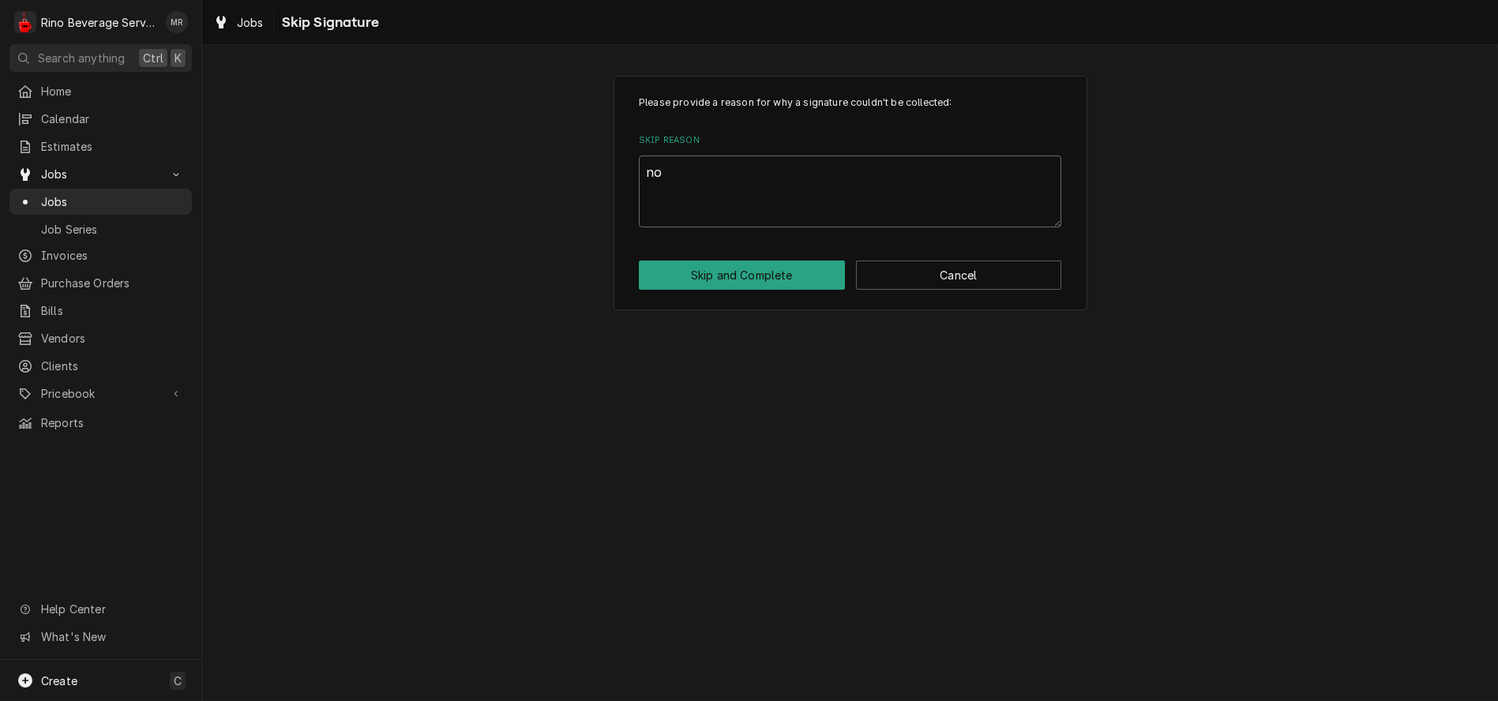
type textarea "x"
type textarea "non"
type textarea "x"
type textarea "none"
click at [760, 272] on button "Skip and Complete" at bounding box center [742, 275] width 206 height 29
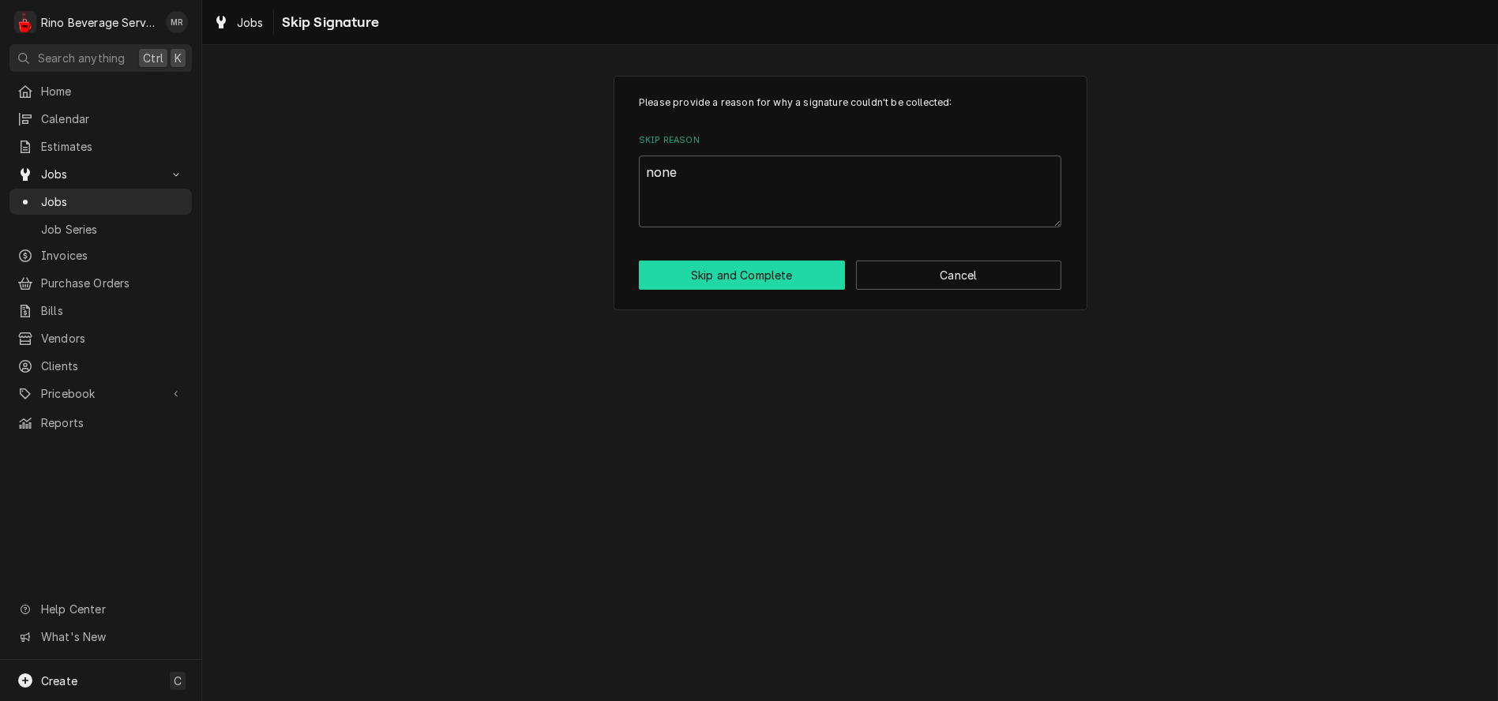
type textarea "x"
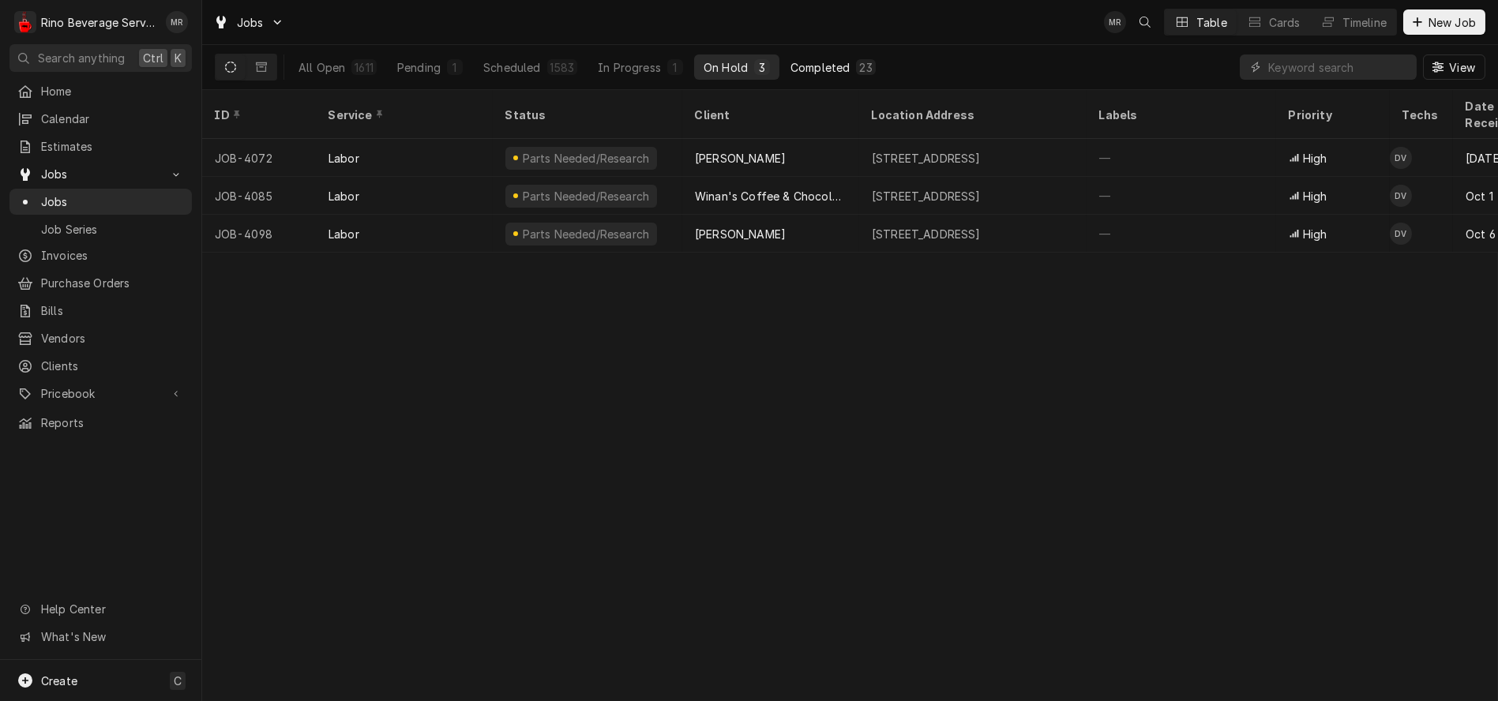
click at [843, 65] on div "Completed" at bounding box center [820, 67] width 59 height 17
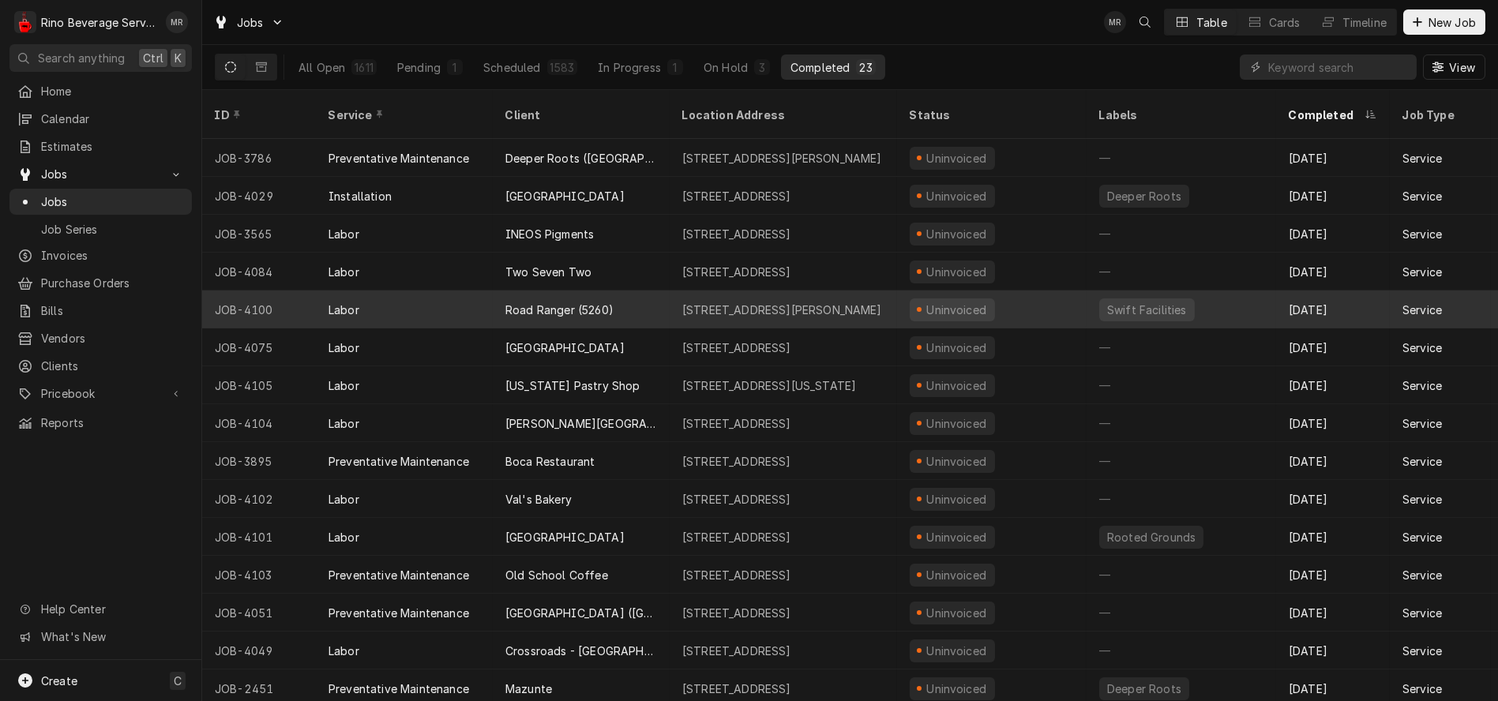
click at [654, 294] on div "Road Ranger (5260)" at bounding box center [581, 310] width 177 height 38
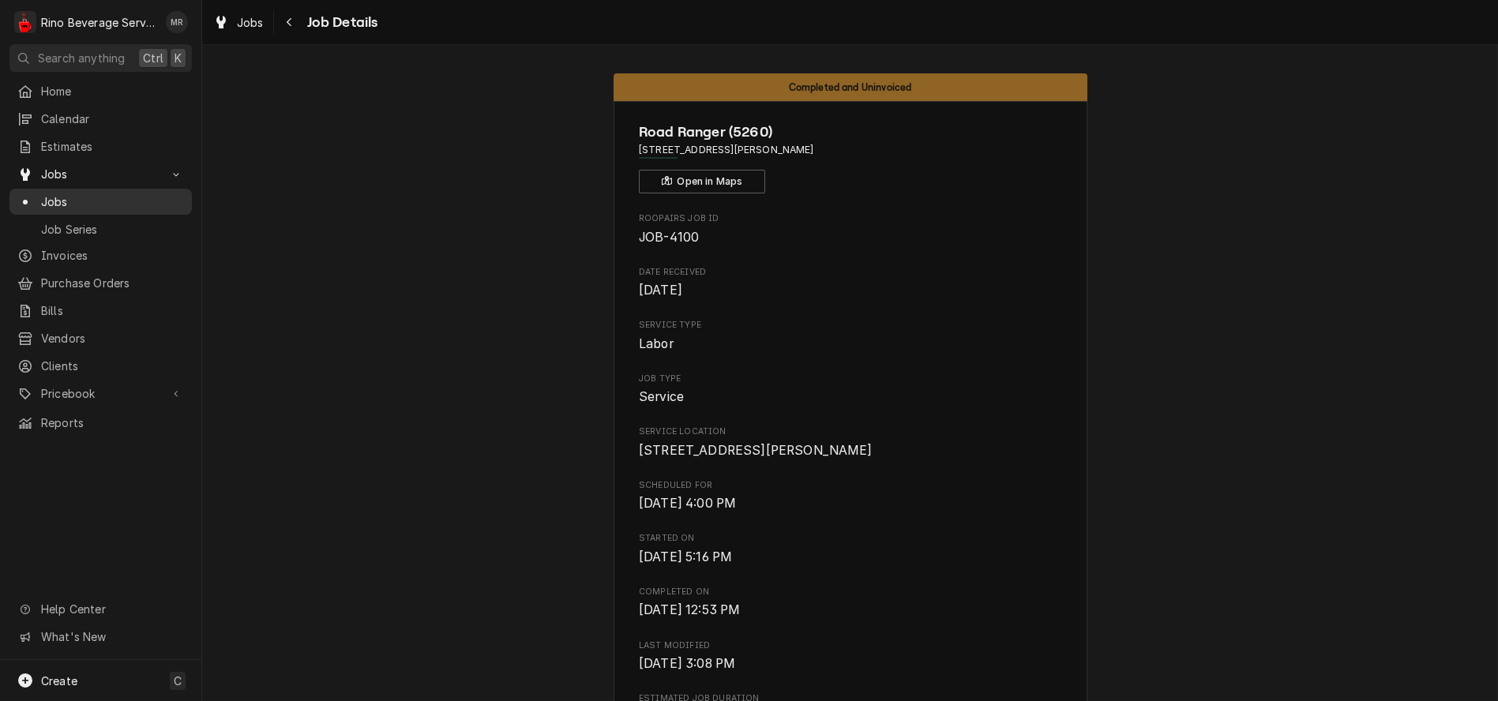
click at [132, 193] on span "Jobs" at bounding box center [112, 201] width 143 height 17
